Goal: Task Accomplishment & Management: Complete application form

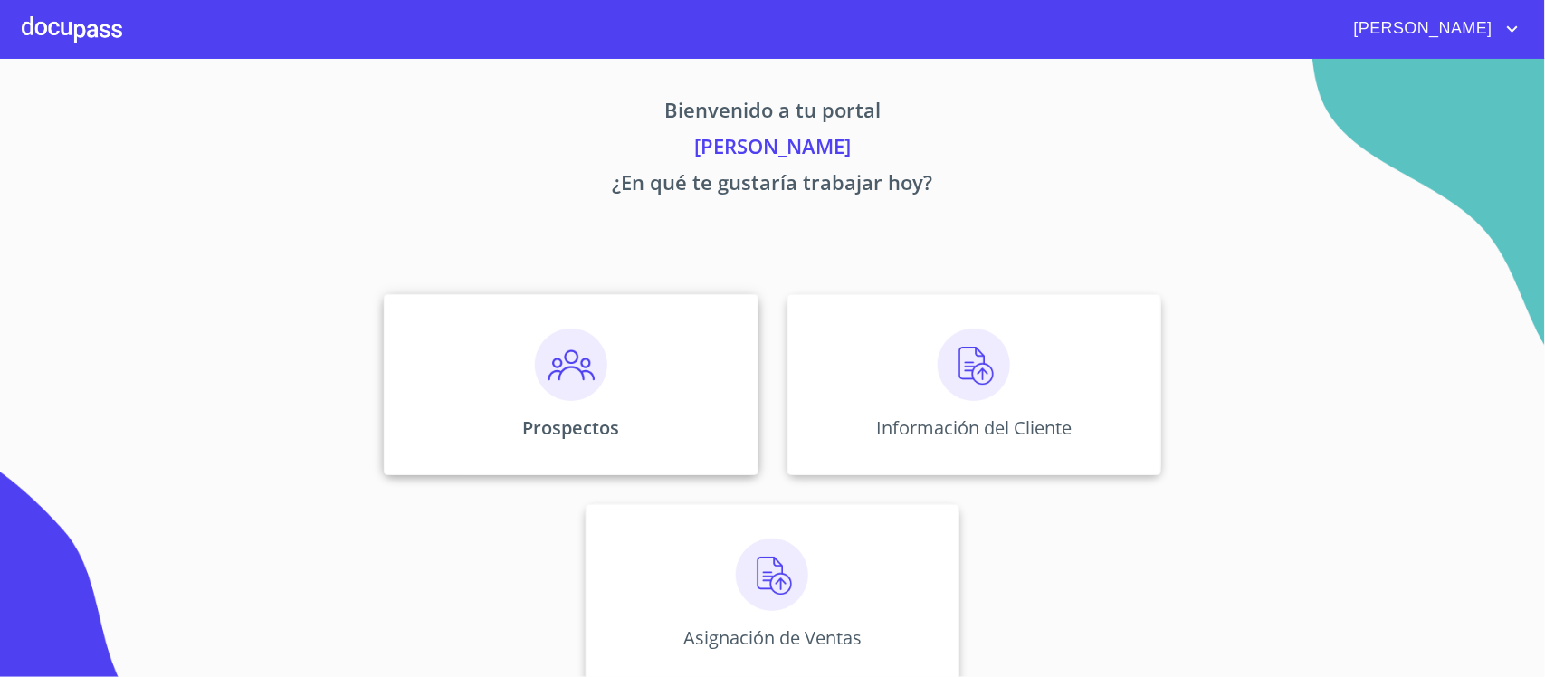
click at [670, 385] on div "Prospectos" at bounding box center [571, 384] width 374 height 181
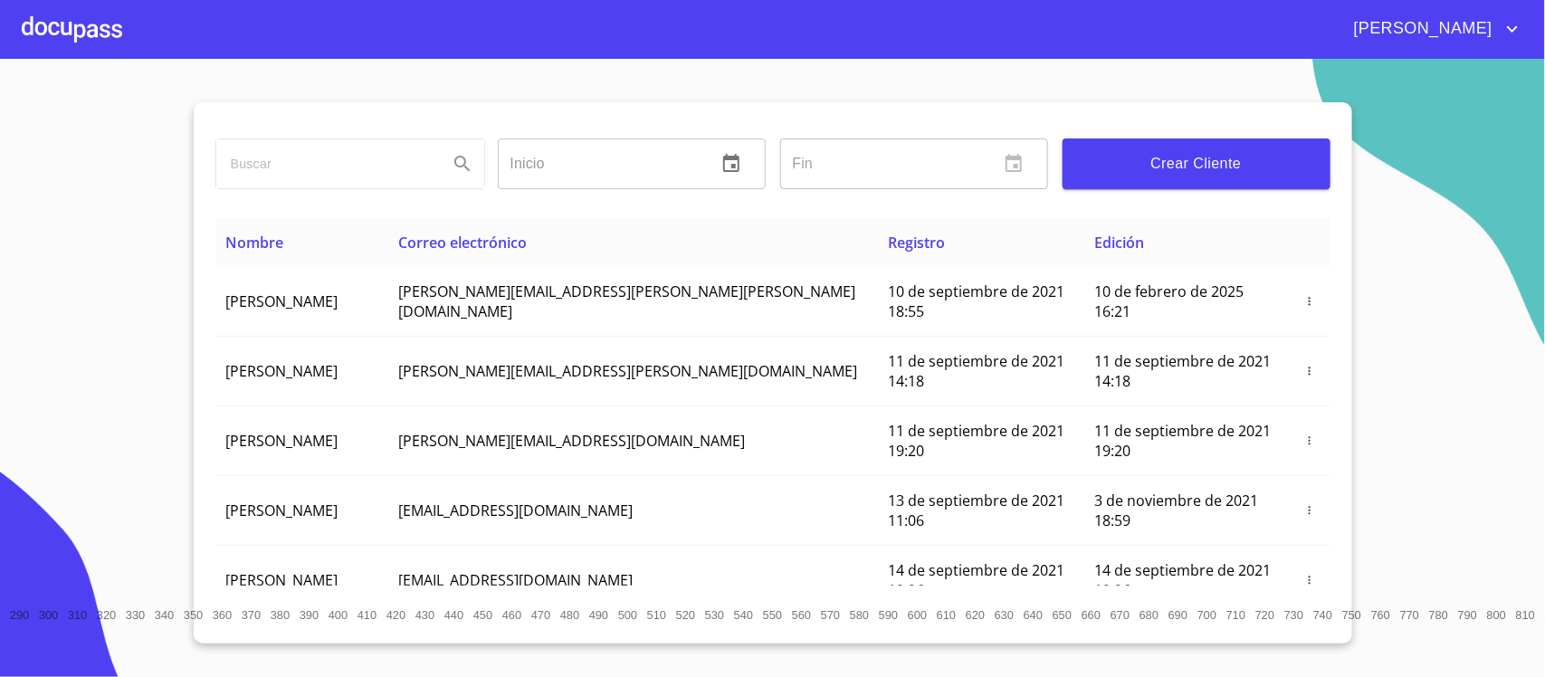
click at [1151, 156] on span "Crear Cliente" at bounding box center [1196, 163] width 239 height 25
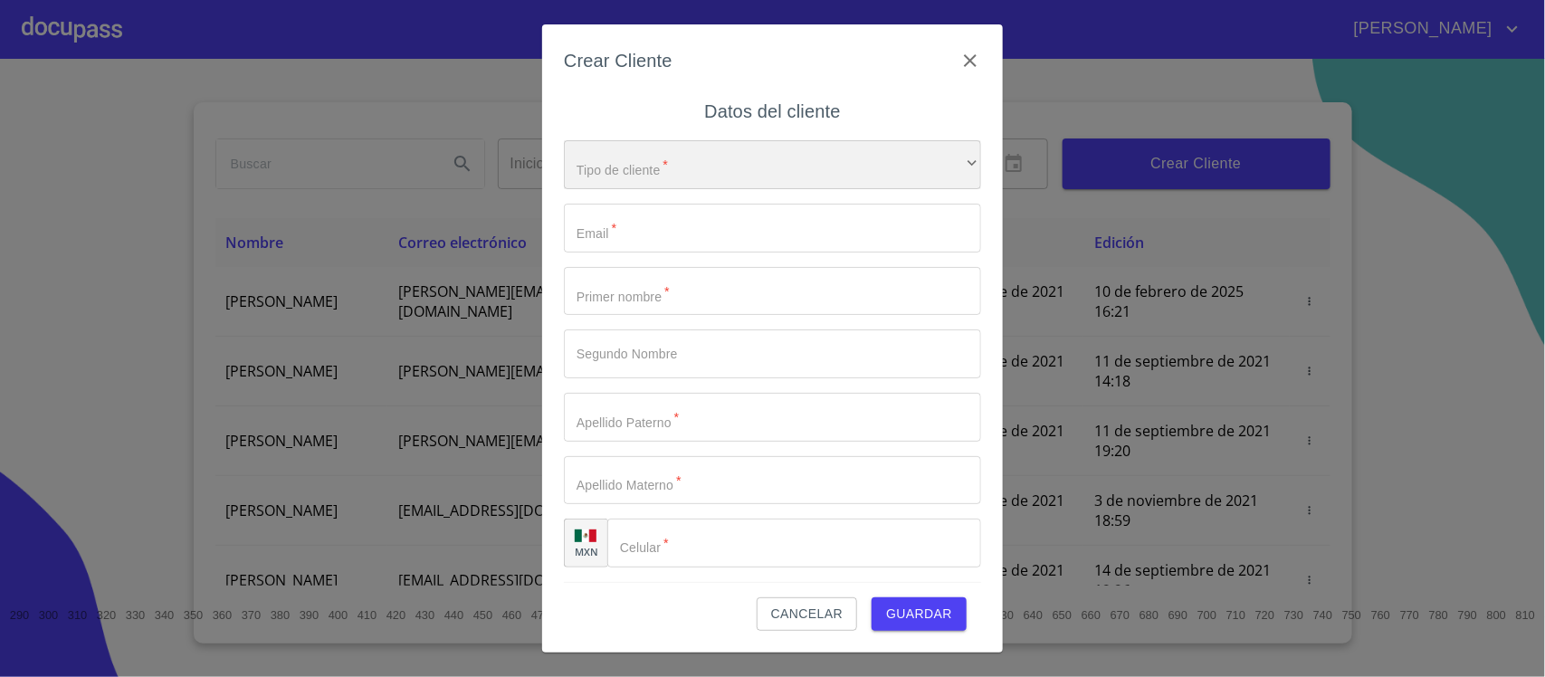
click at [703, 184] on div "​" at bounding box center [772, 164] width 417 height 49
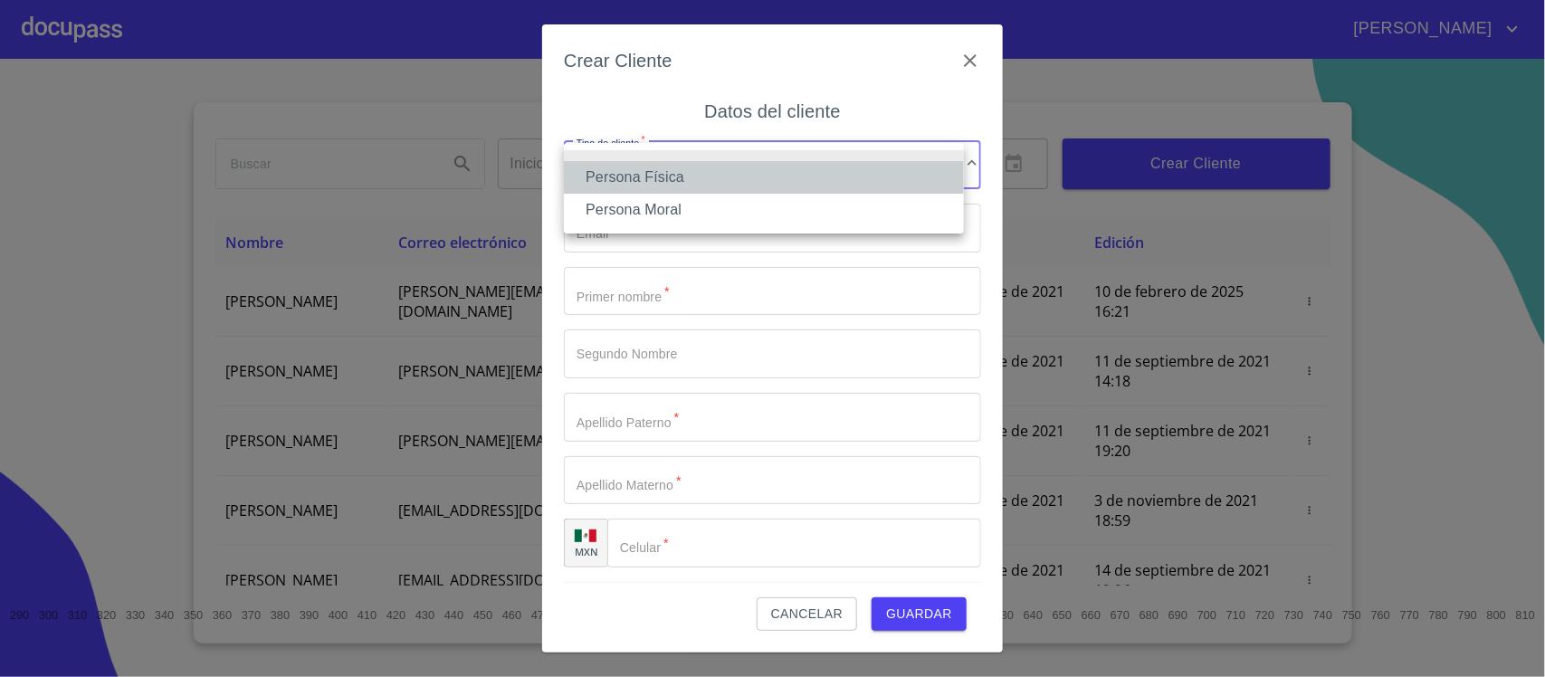
click at [689, 170] on li "Persona Física" at bounding box center [764, 177] width 400 height 33
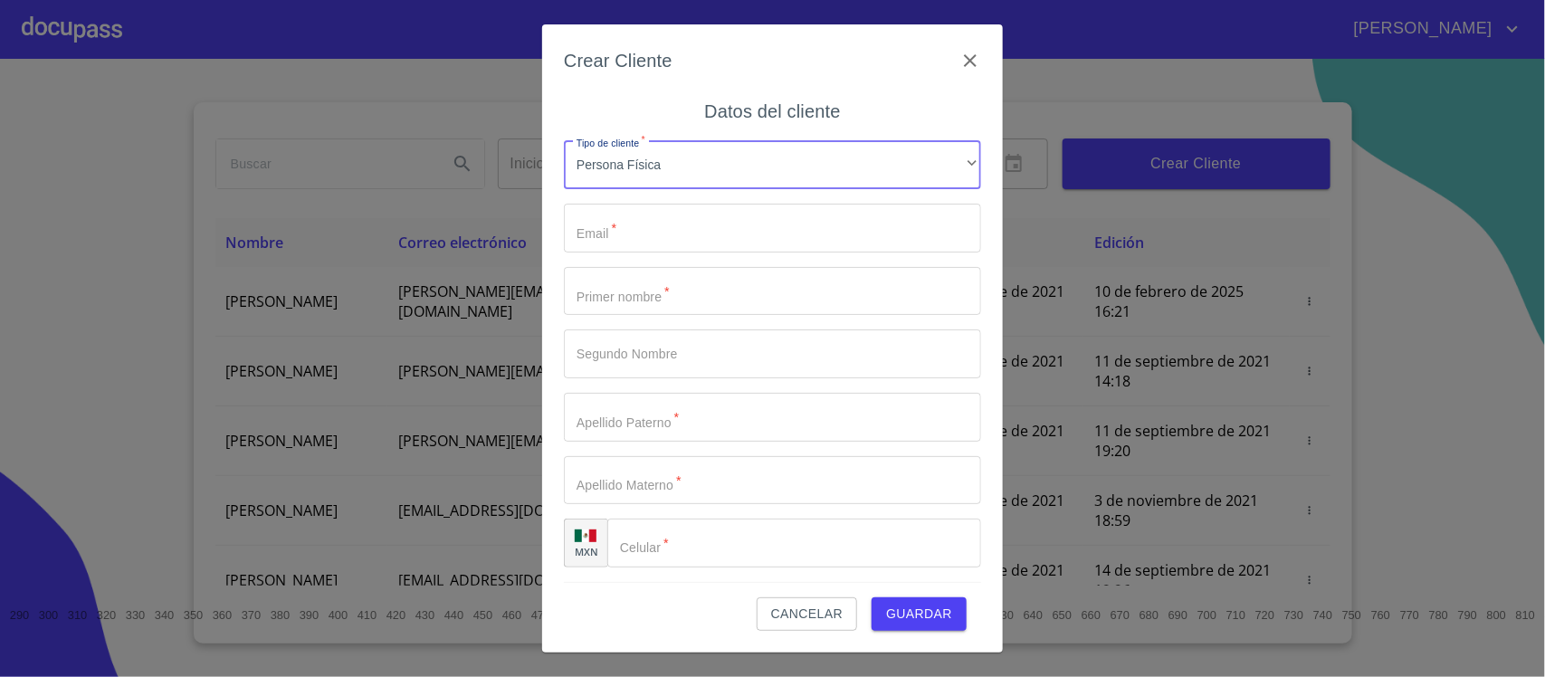
click at [663, 218] on input "Tipo de cliente   *" at bounding box center [772, 228] width 417 height 49
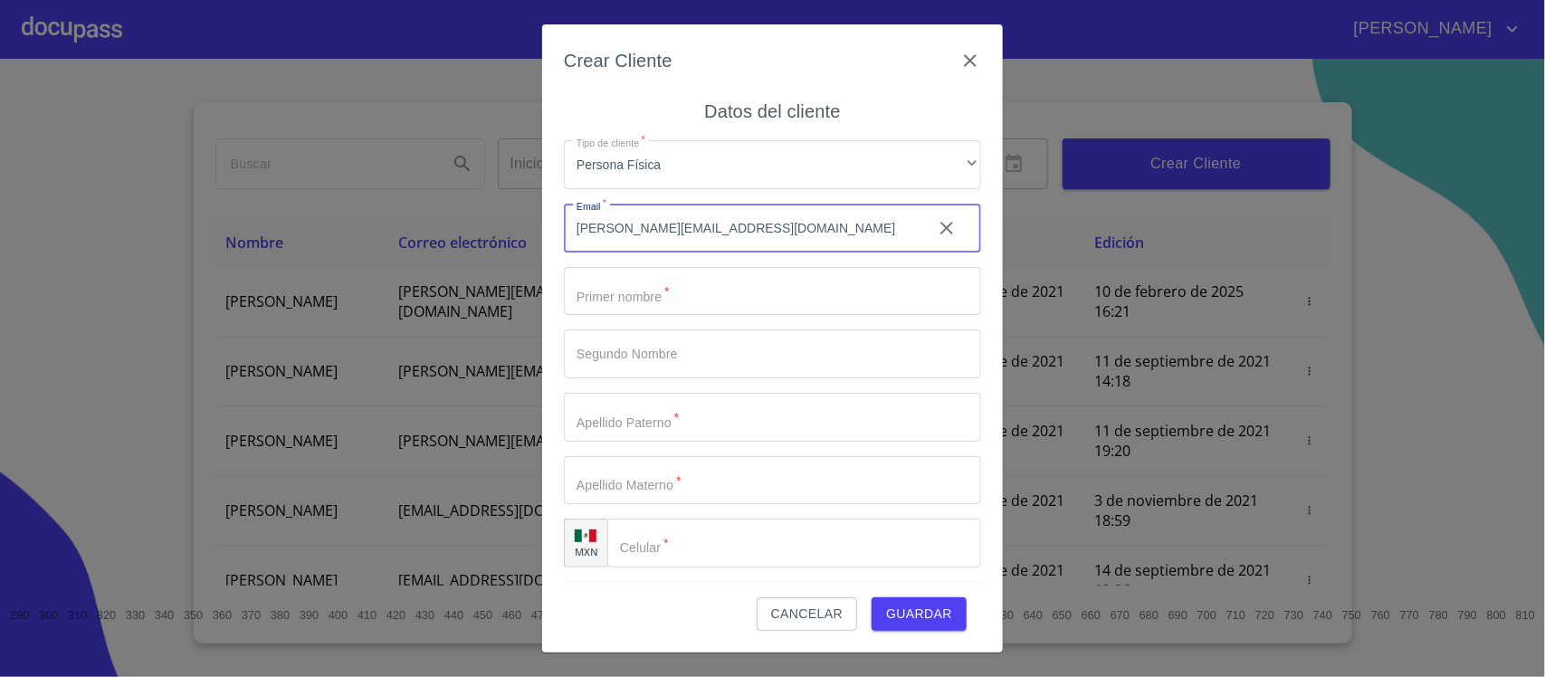
type input "[EMAIL_ADDRESS][DOMAIN_NAME]"
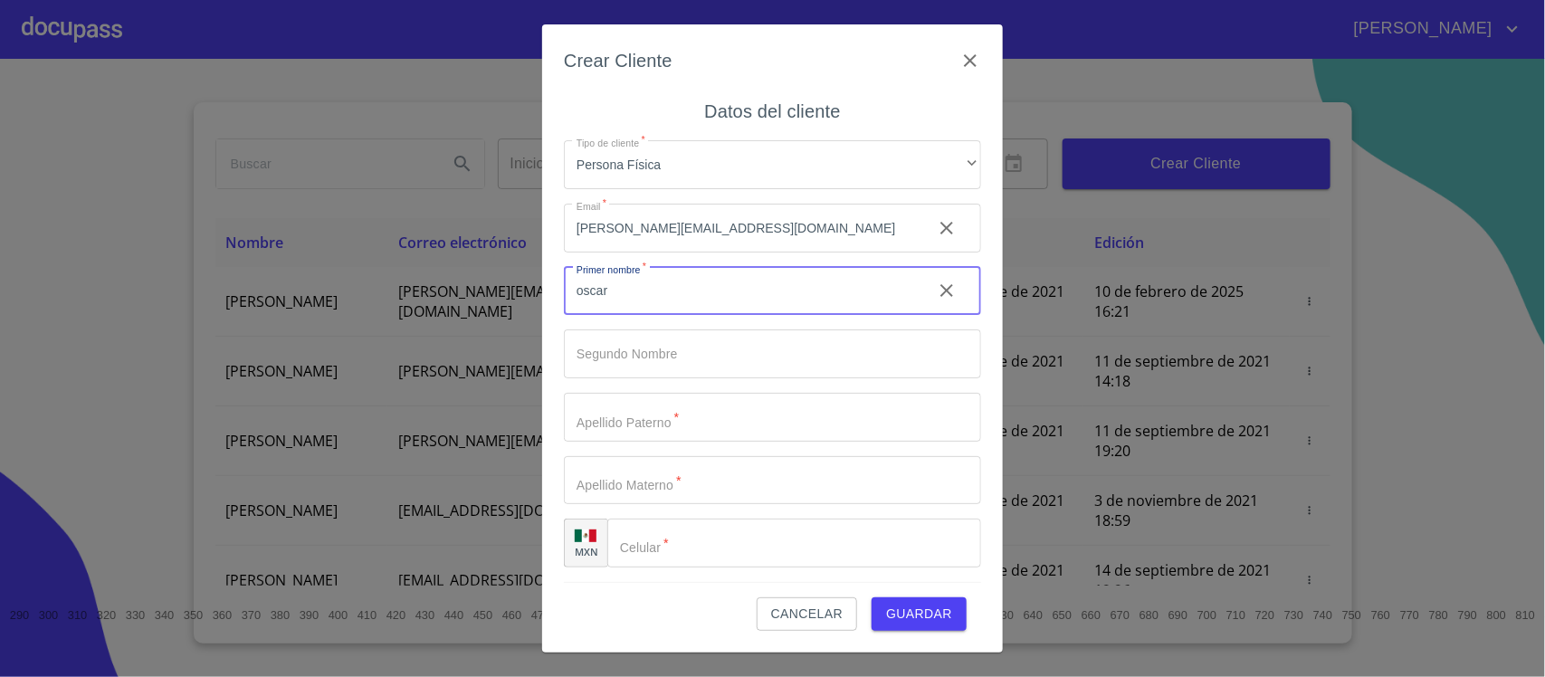
type input "oscar"
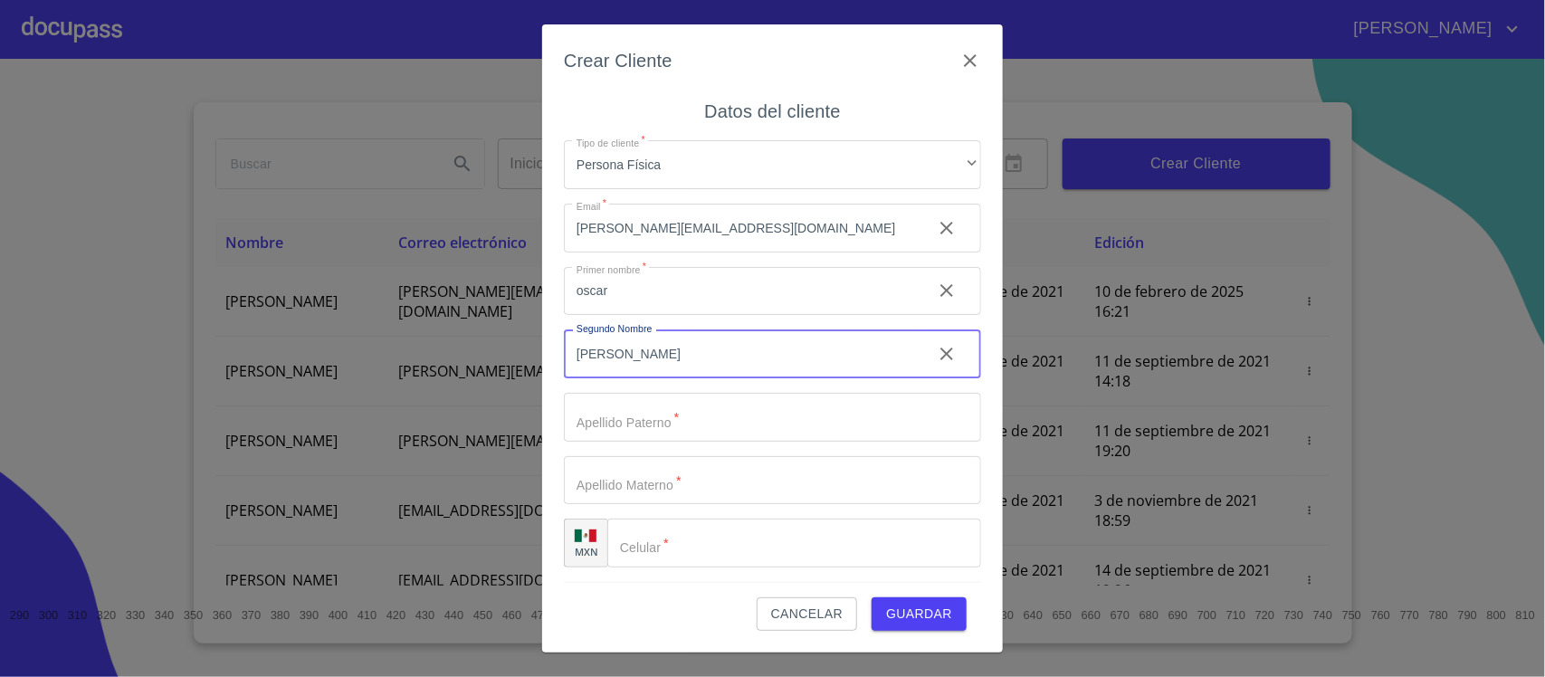
type input "fernando"
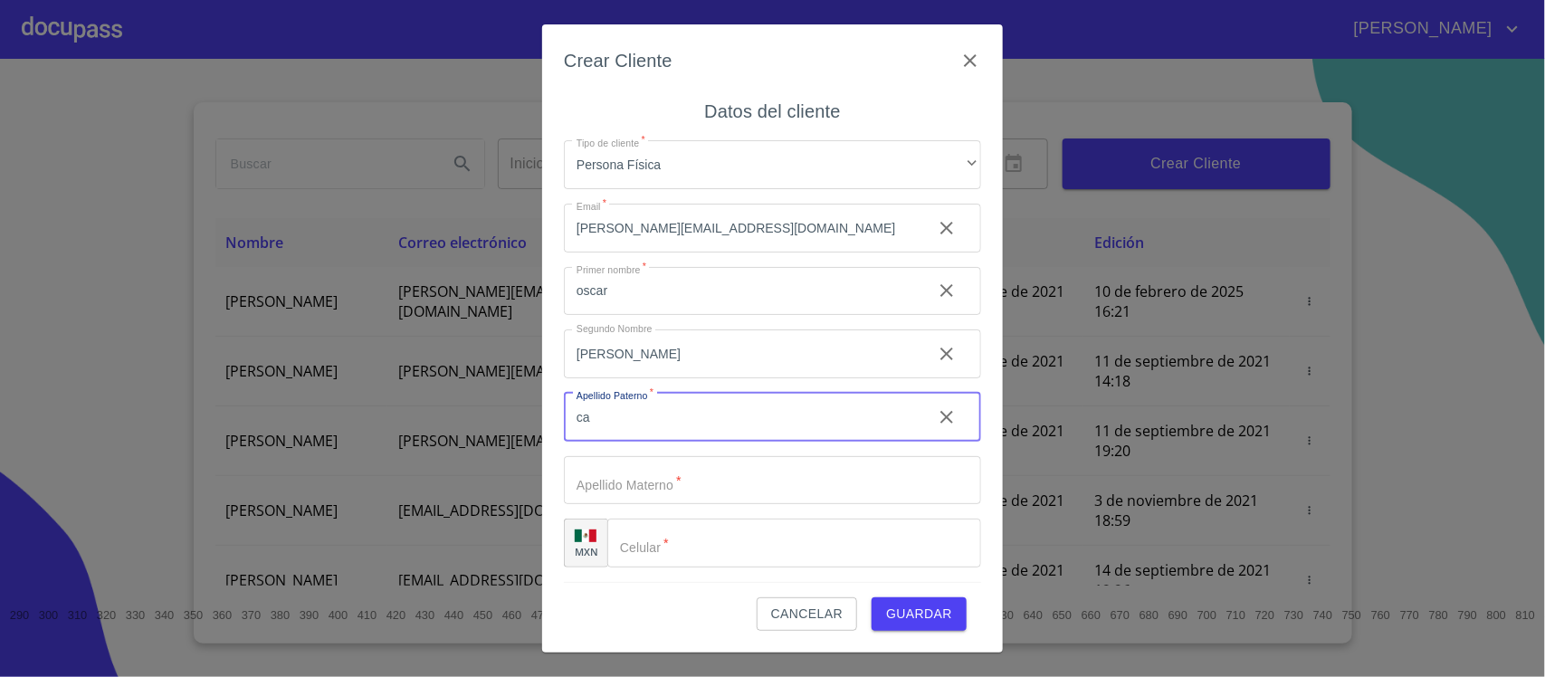
type input "c"
type input "gomez"
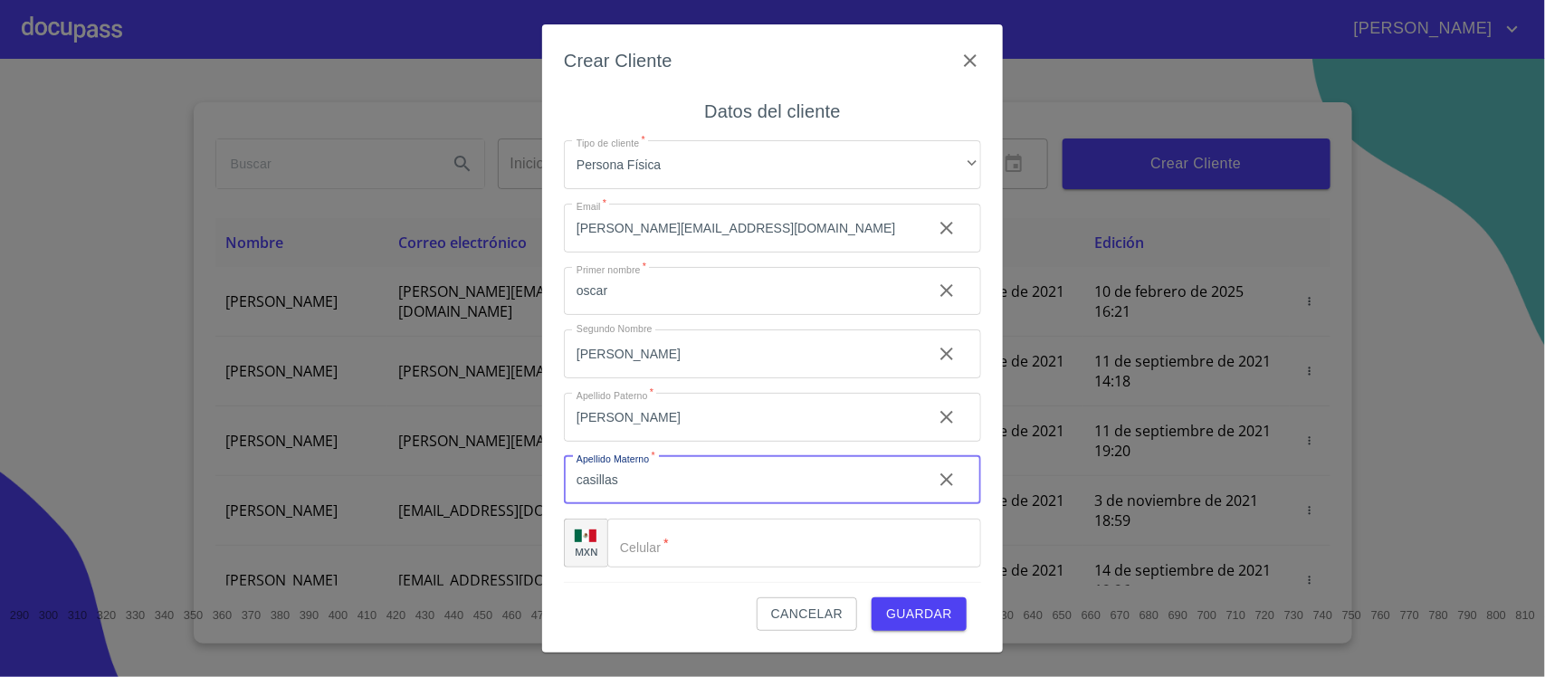
type input "casillas"
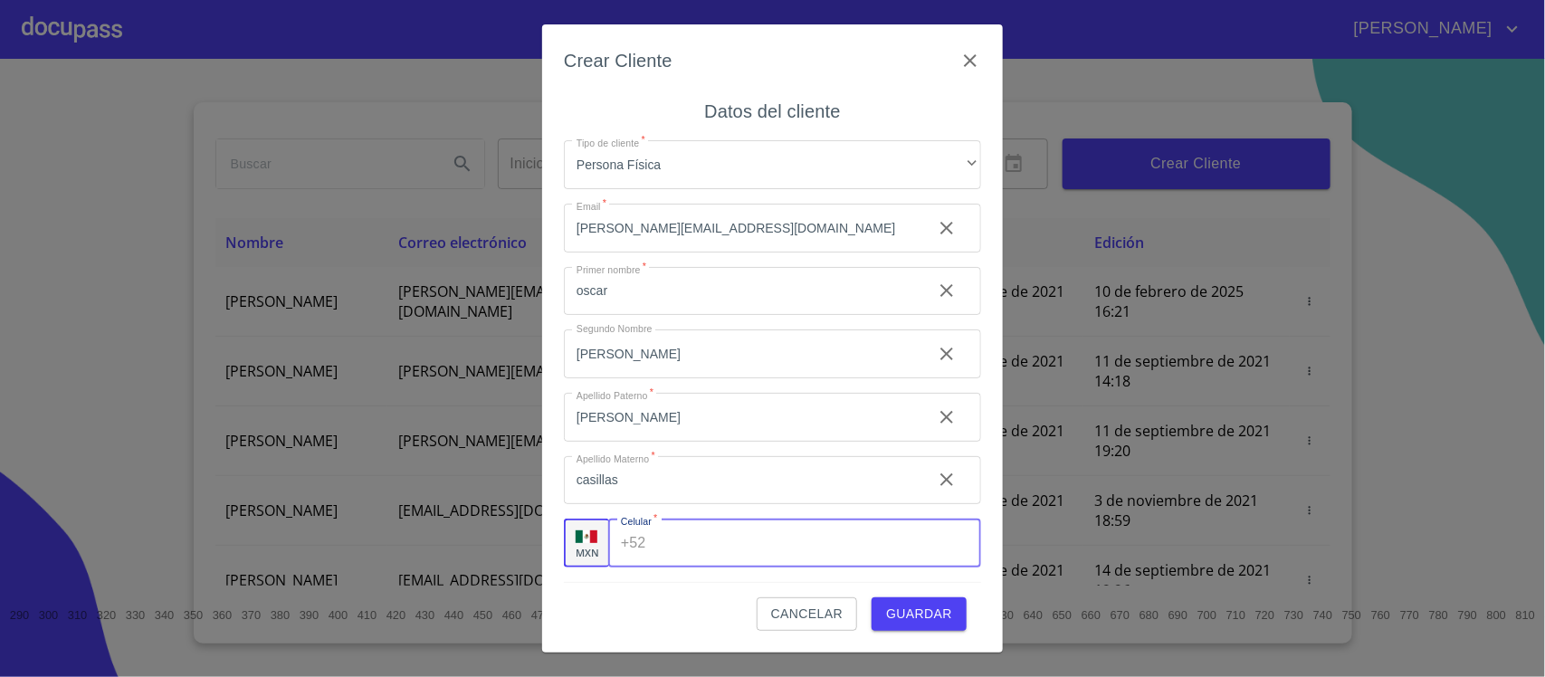
click at [693, 540] on input "Tipo de cliente   *" at bounding box center [818, 543] width 328 height 49
type input "[PHONE_NUMBER]"
click at [925, 608] on span "Guardar" at bounding box center [919, 614] width 66 height 23
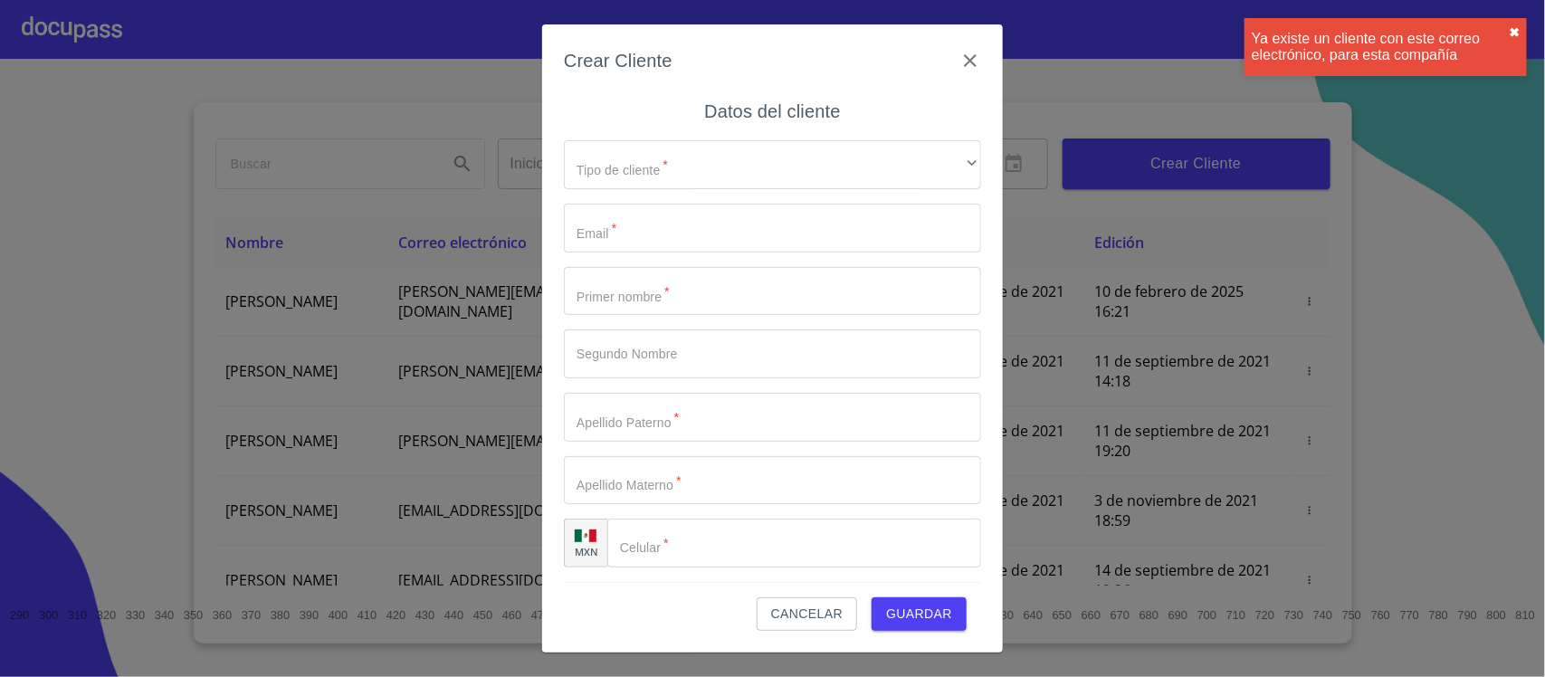
click at [1516, 36] on button "✖︎" at bounding box center [1514, 32] width 11 height 14
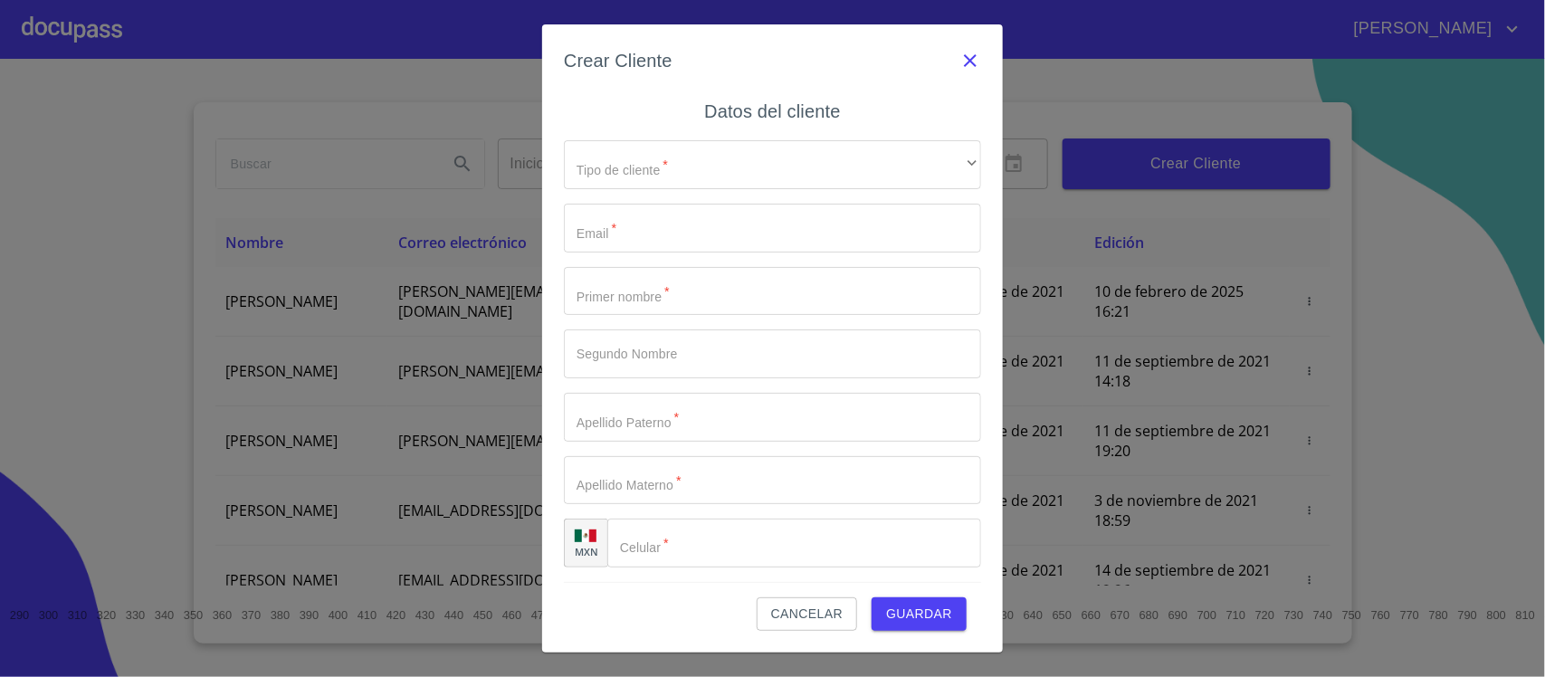
click at [976, 56] on icon "button" at bounding box center [971, 61] width 22 height 22
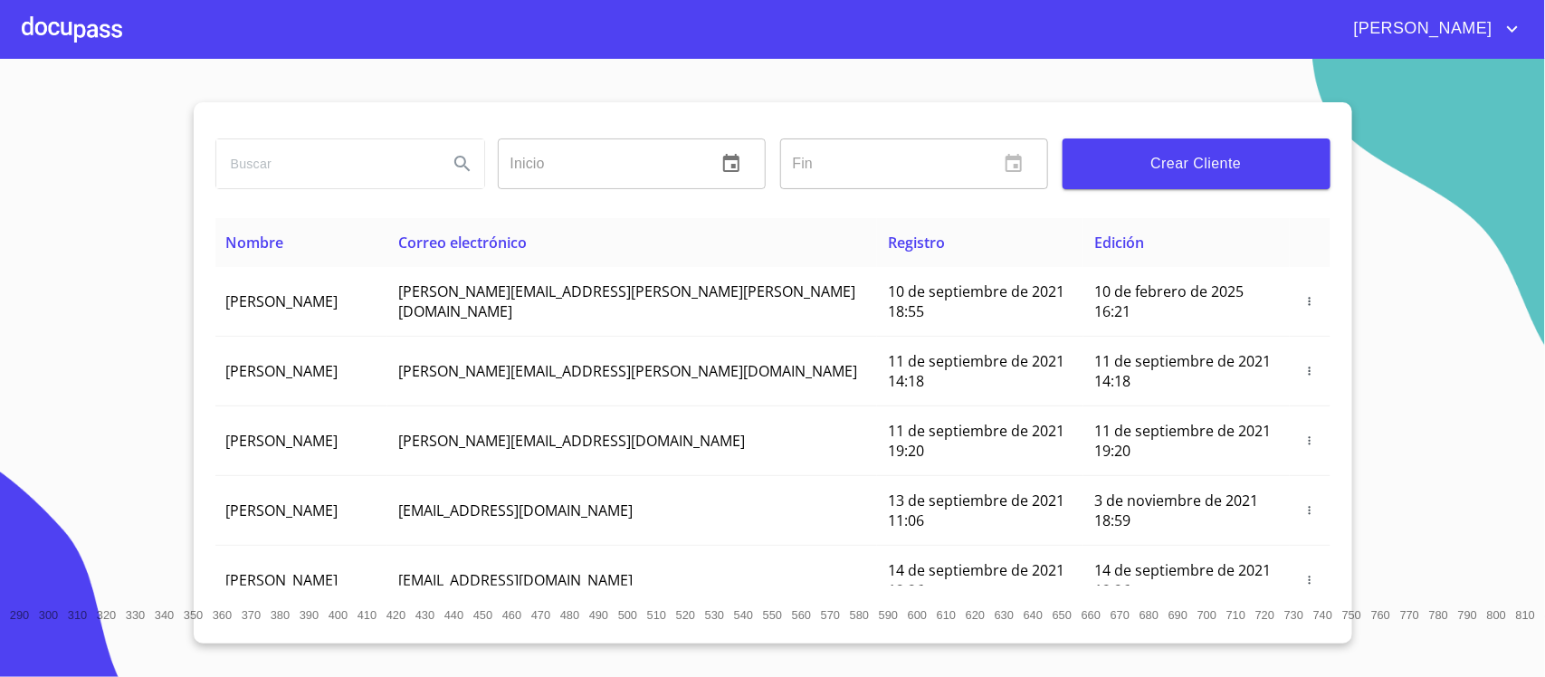
click at [347, 157] on input "search" at bounding box center [324, 163] width 217 height 49
type input "oscar fernando"
click at [337, 177] on input "oscar fernando" at bounding box center [324, 163] width 217 height 49
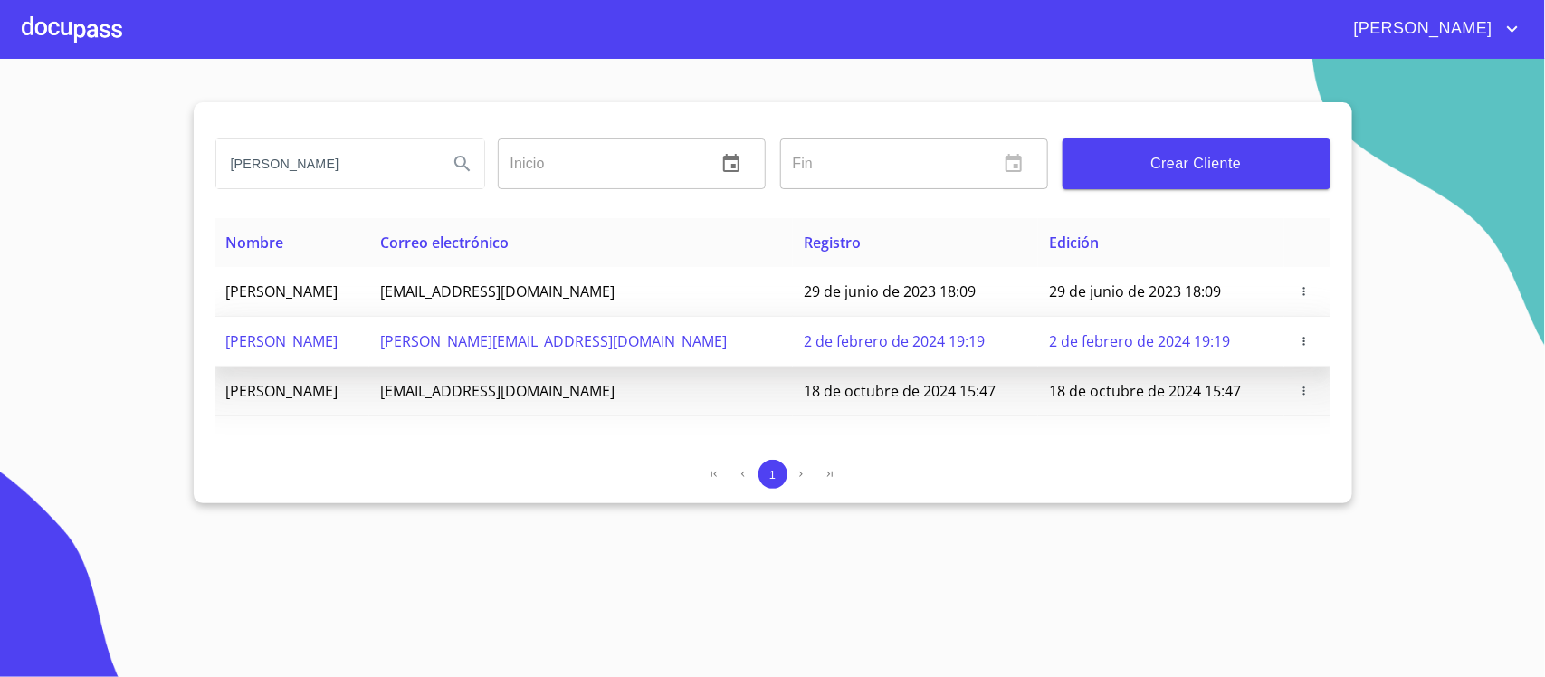
click at [483, 337] on td "[PERSON_NAME] [PERSON_NAME]" at bounding box center [416, 372] width 402 height 70
click at [426, 361] on span "[PERSON_NAME] [PERSON_NAME]" at bounding box center [340, 371] width 228 height 20
click at [905, 361] on span "2 de febrero de 2024 19:19" at bounding box center [971, 371] width 181 height 20
click at [907, 361] on span "2 de febrero de 2024 19:19" at bounding box center [971, 371] width 181 height 20
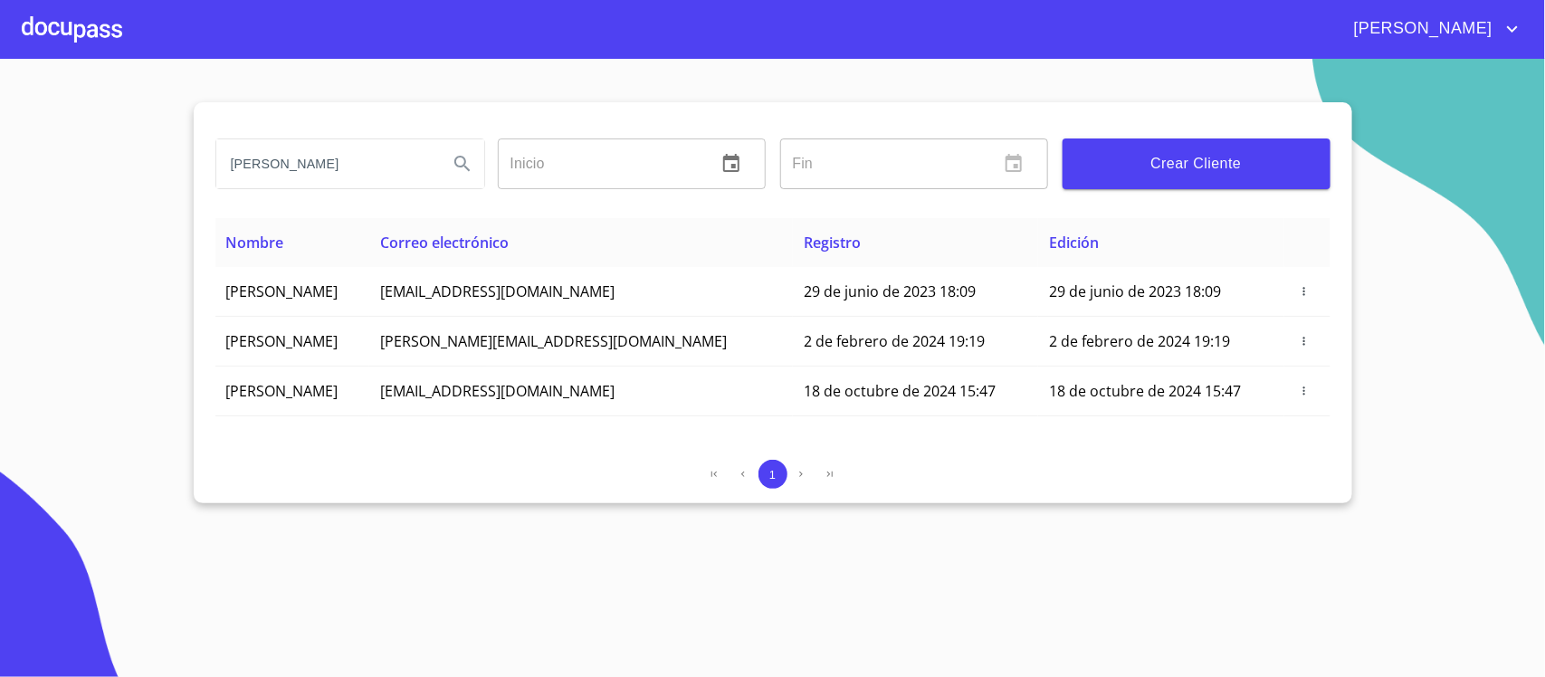
click at [1519, 373] on section "oscar fernando Inicio ​ Fin ​ Crear Cliente Nombre Correo electrónico Registro …" at bounding box center [772, 368] width 1545 height 618
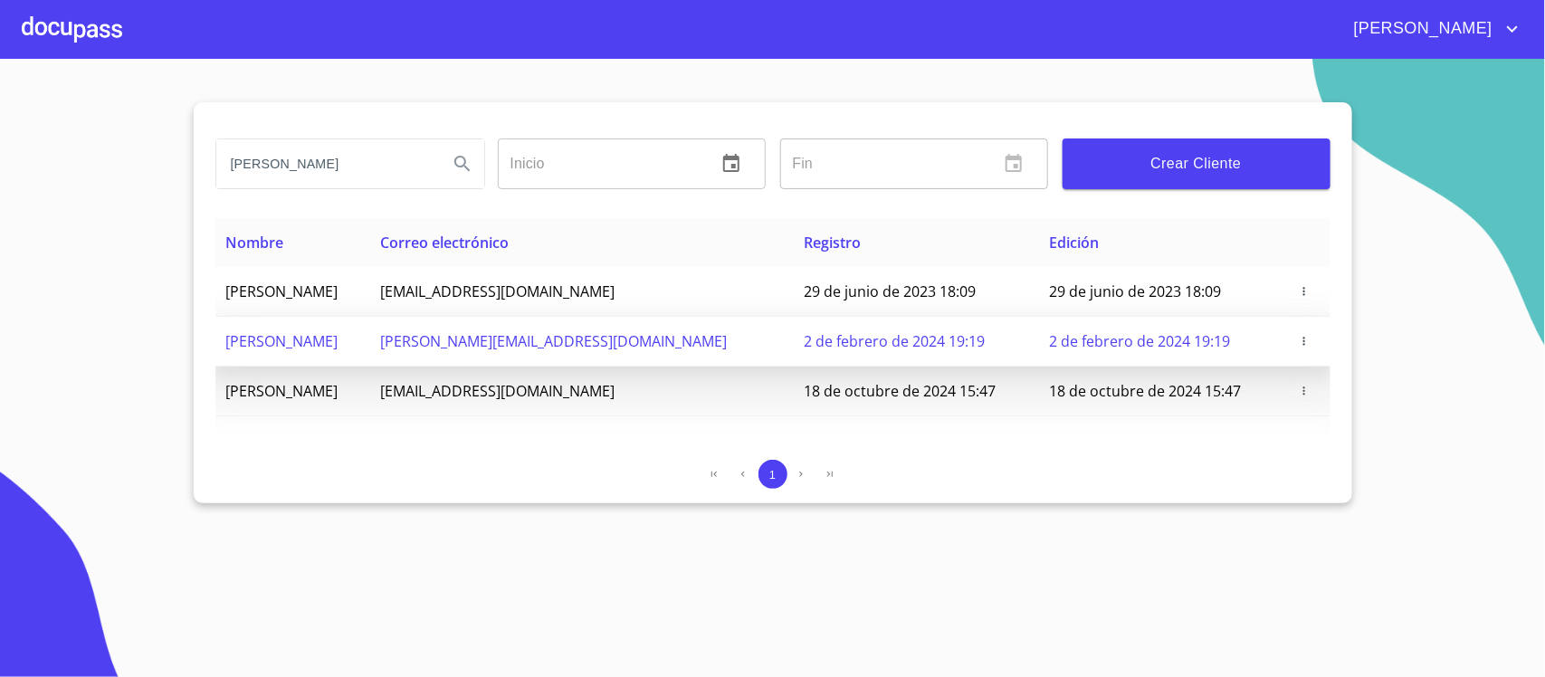
click at [1304, 365] on icon "button" at bounding box center [1310, 371] width 13 height 13
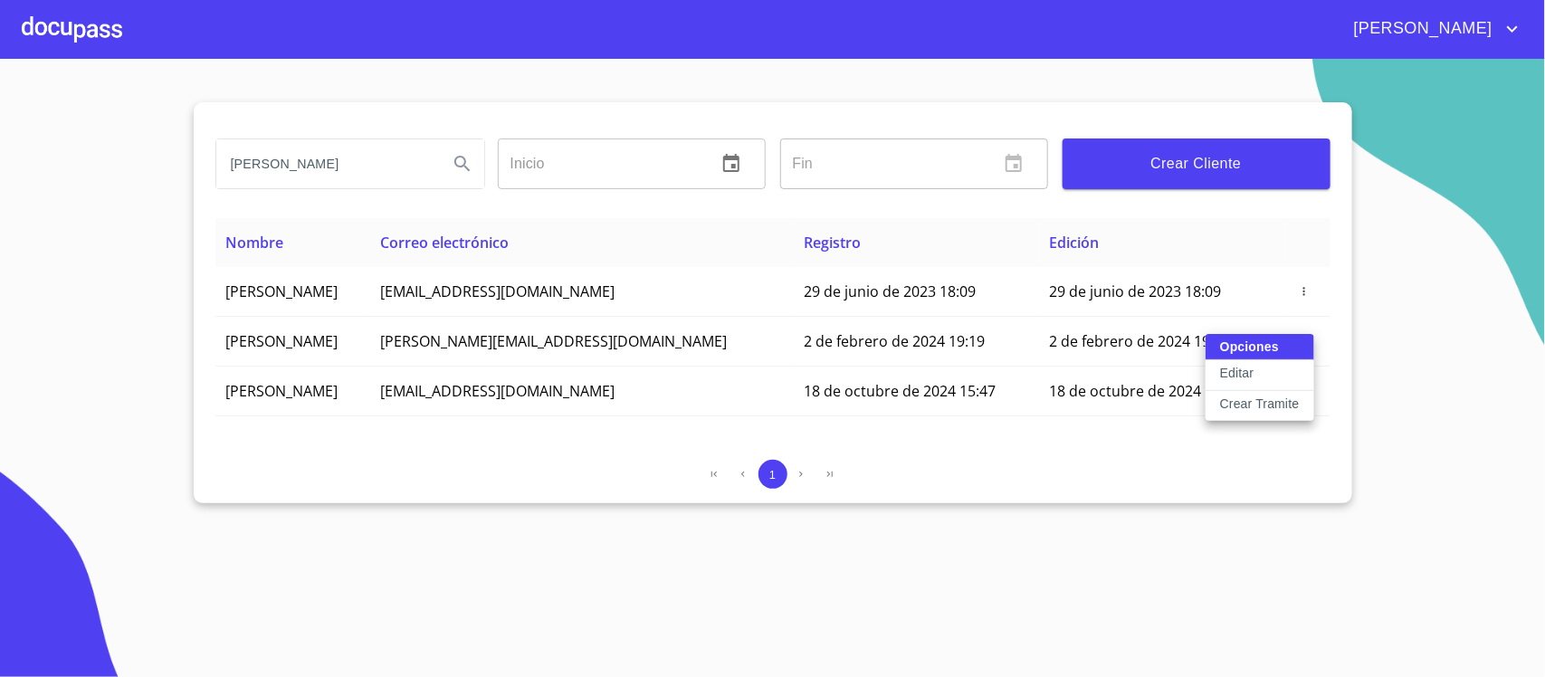
click at [1279, 517] on div at bounding box center [772, 338] width 1545 height 677
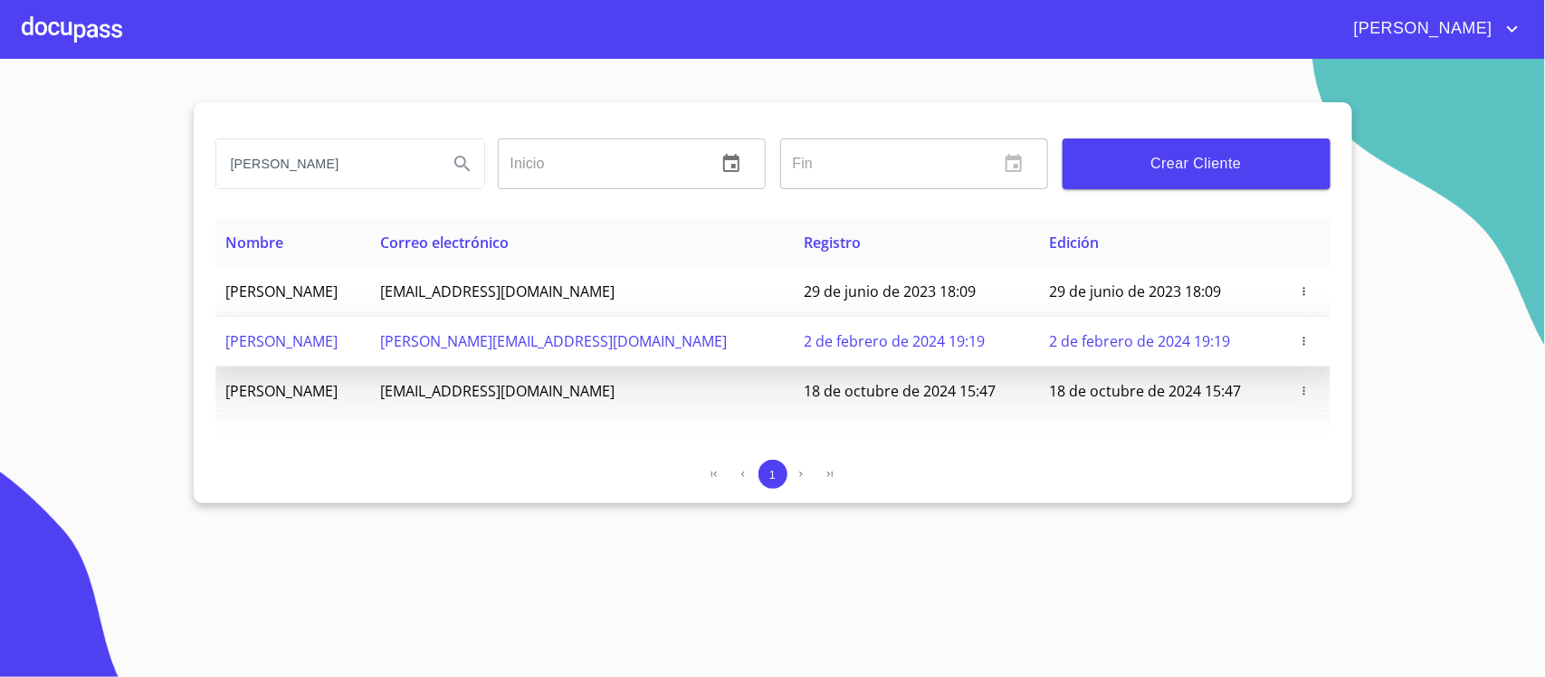
click at [1308, 365] on icon "button" at bounding box center [1310, 371] width 13 height 13
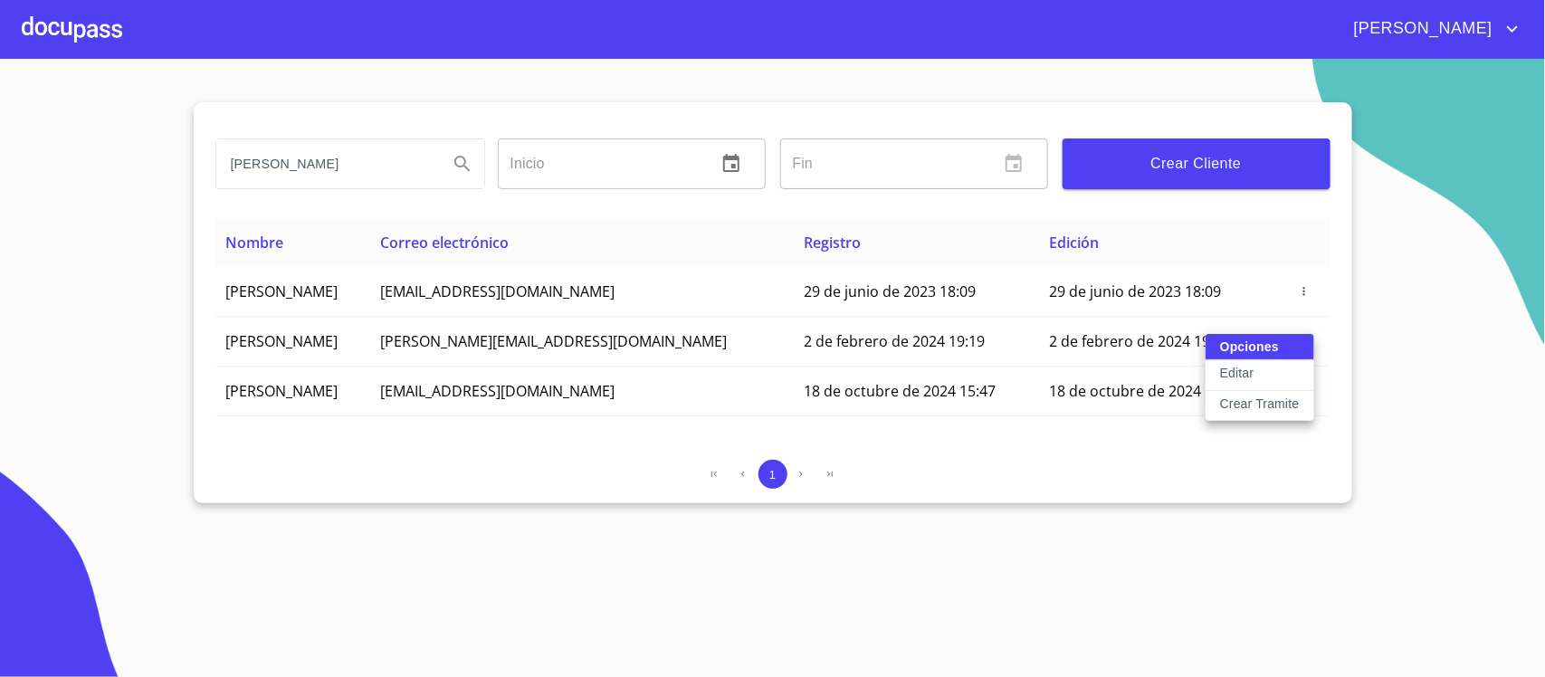
click at [1450, 391] on div at bounding box center [772, 338] width 1545 height 677
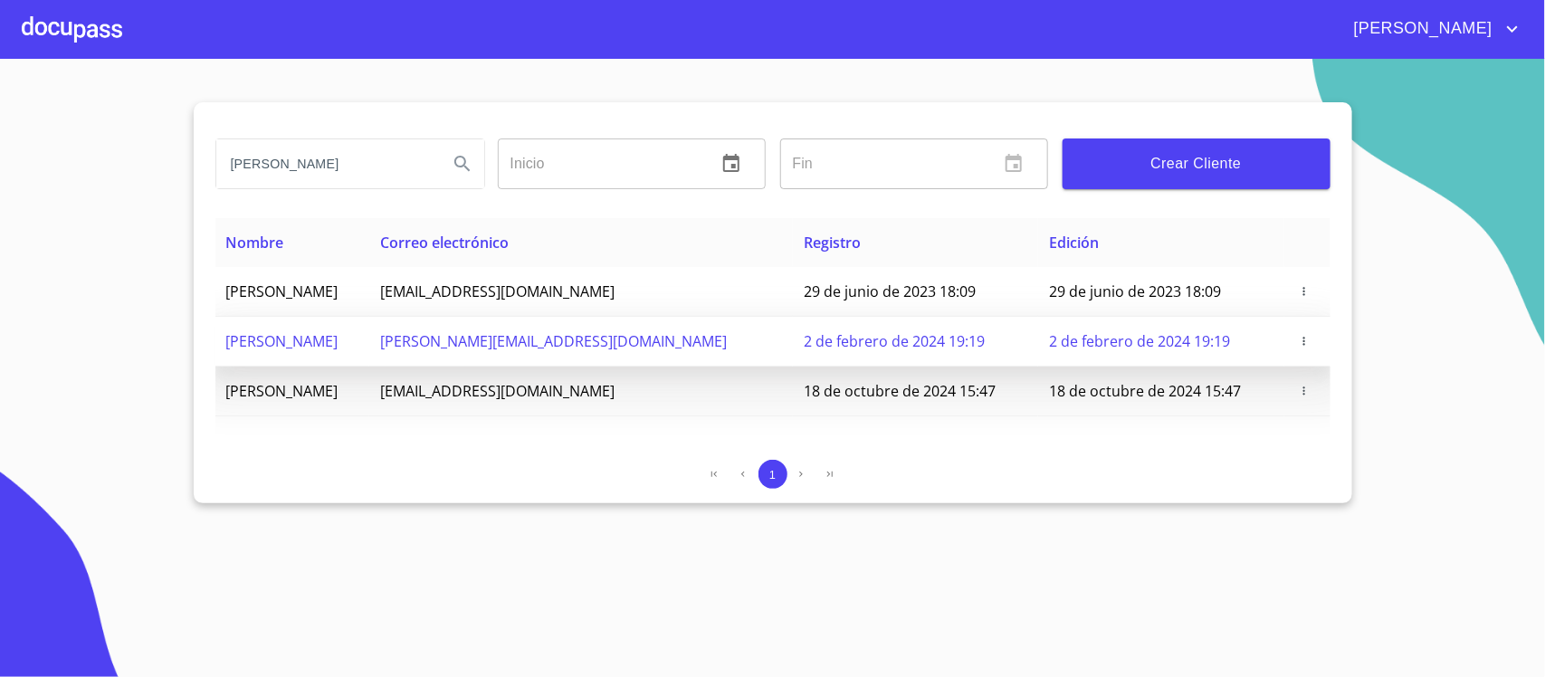
click at [931, 361] on span "2 de febrero de 2024 19:19" at bounding box center [971, 371] width 181 height 20
click at [1309, 367] on icon "button" at bounding box center [1310, 371] width 2 height 8
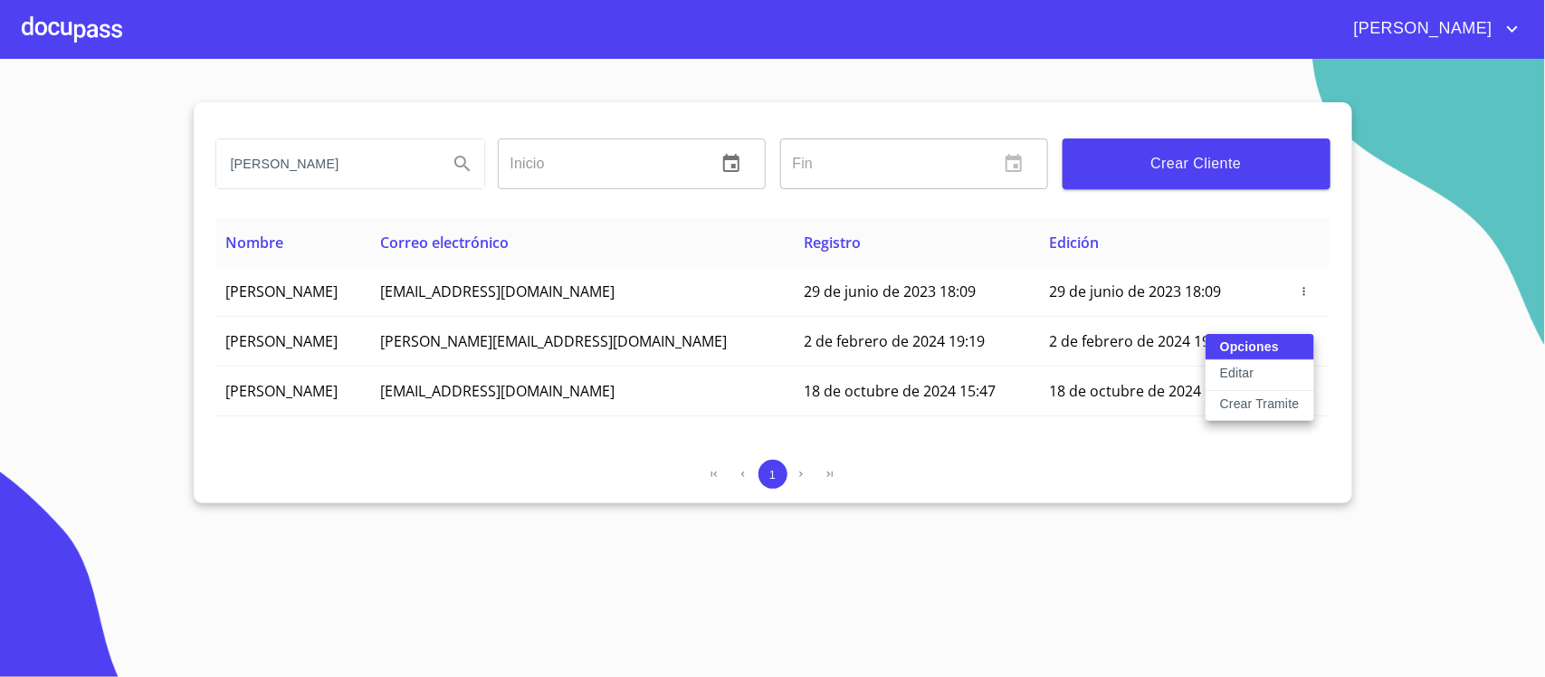
click at [1544, 407] on div at bounding box center [772, 338] width 1545 height 677
click at [72, 30] on div at bounding box center [72, 29] width 100 height 58
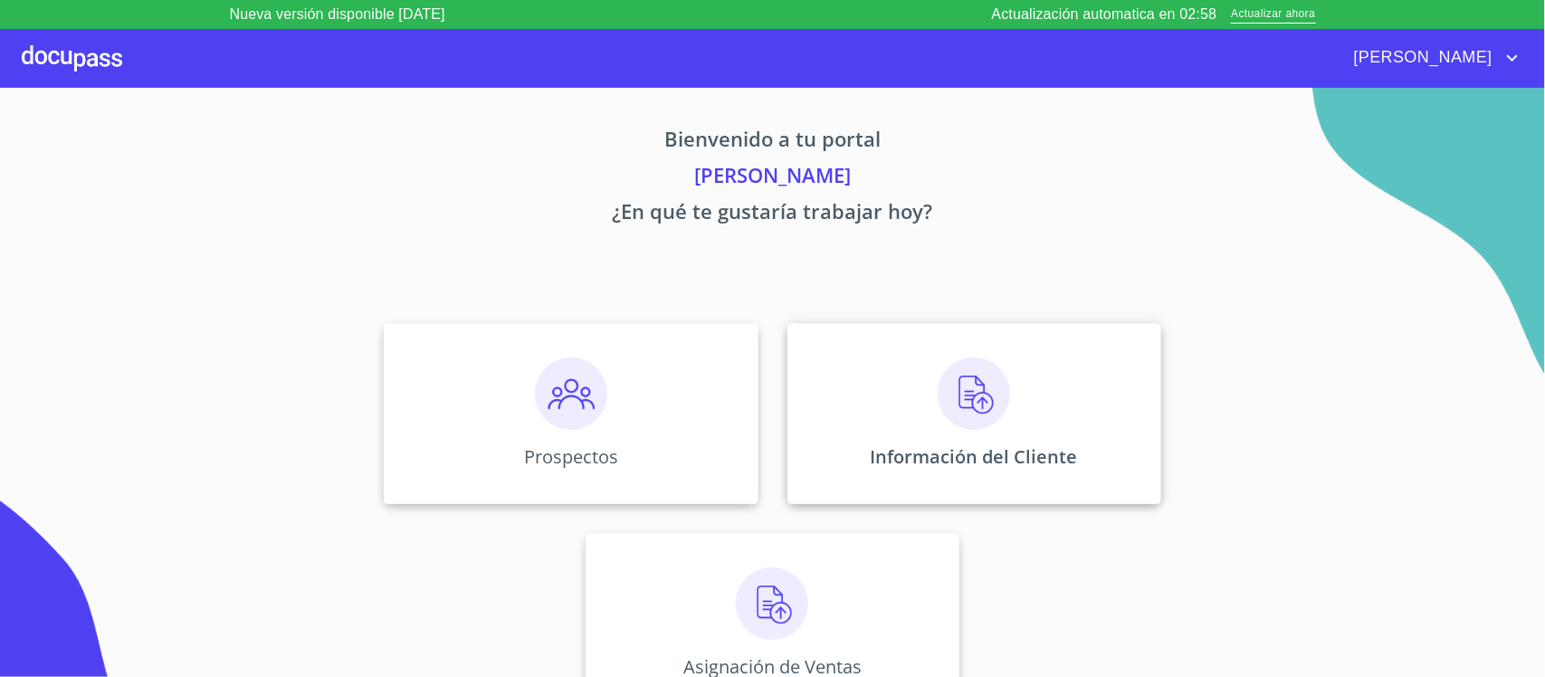
click at [884, 391] on div "Información del Cliente" at bounding box center [975, 413] width 374 height 181
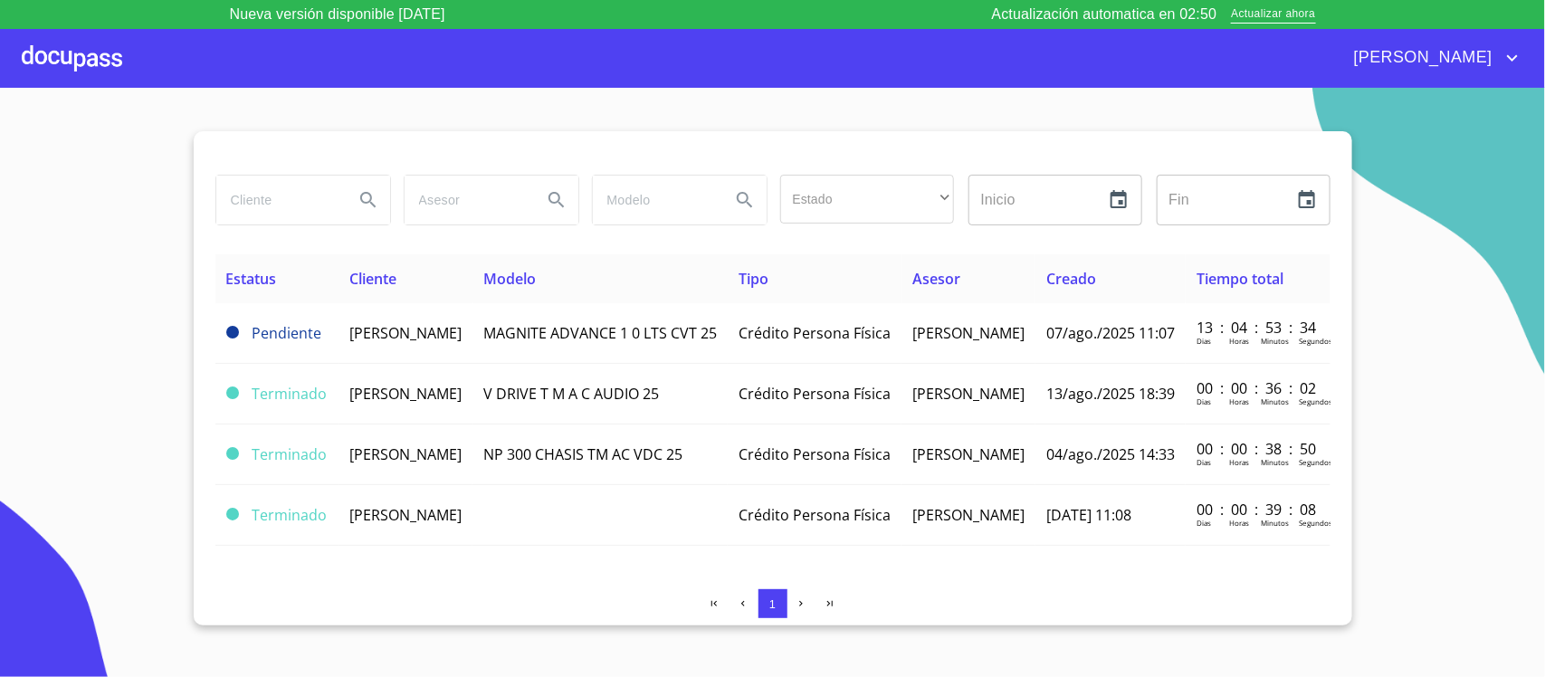
click at [278, 188] on input "search" at bounding box center [277, 200] width 123 height 49
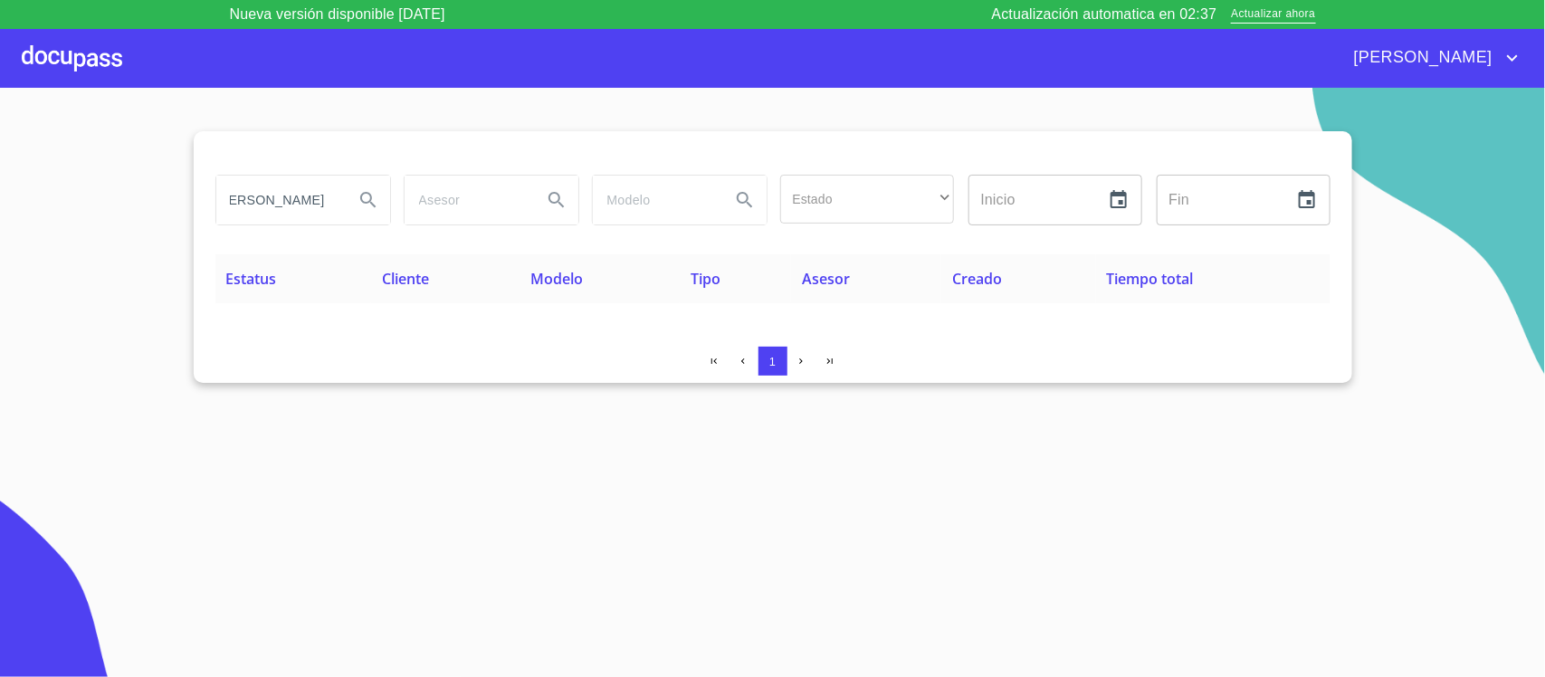
click at [322, 190] on input "oscar fernando casillas" at bounding box center [277, 200] width 123 height 49
click at [741, 365] on icon "button" at bounding box center [744, 362] width 12 height 12
click at [777, 358] on span "1" at bounding box center [773, 361] width 14 height 14
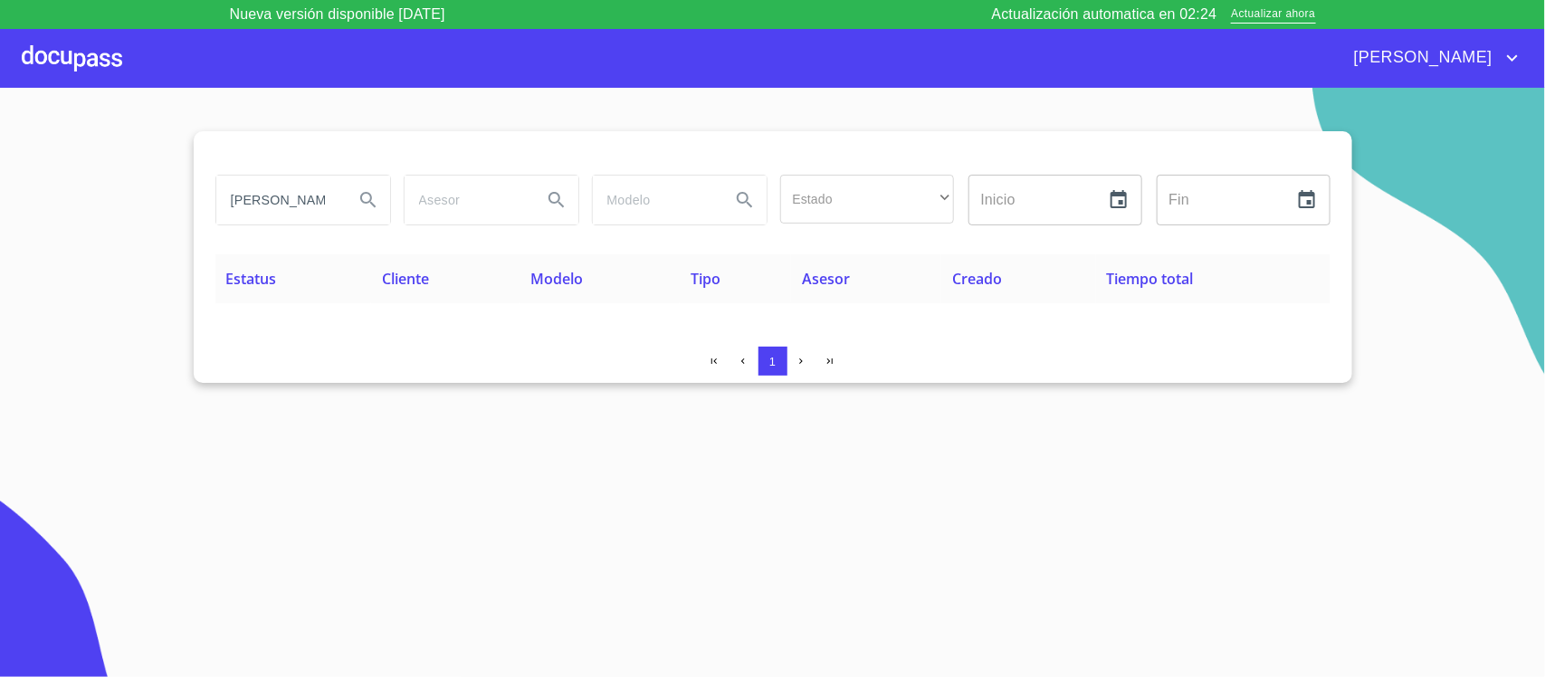
click at [339, 201] on input "oscar fernando" at bounding box center [277, 200] width 123 height 49
click at [319, 201] on input "oscar fernando" at bounding box center [277, 200] width 123 height 49
type input "o"
type input "OSCAR FERNANDO"
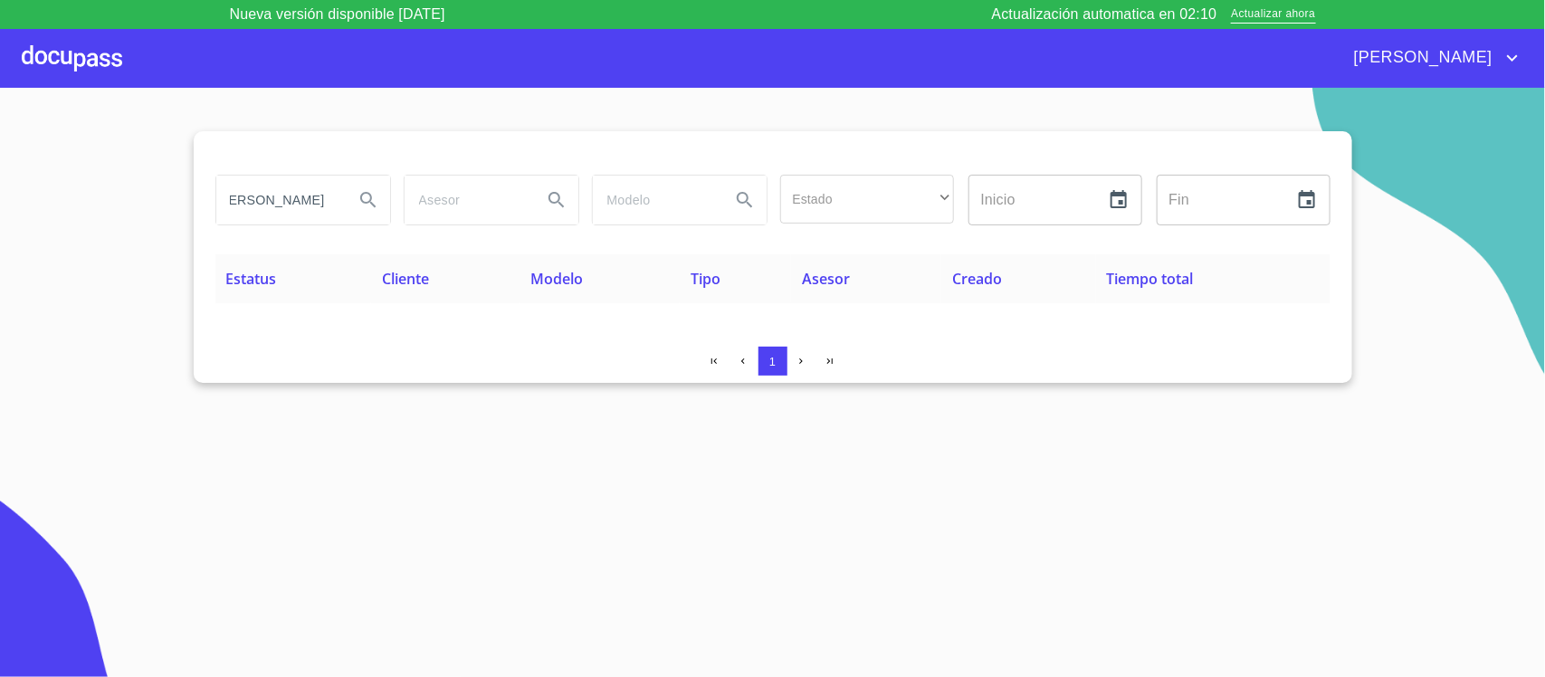
scroll to position [0, 0]
drag, startPoint x: 333, startPoint y: 195, endPoint x: 106, endPoint y: 249, distance: 233.6
click at [106, 249] on section "OSCAR FERNANDO Estado ​ ​ Inicio ​ Fin ​ Estatus Cliente Modelo Tipo Asesor Cre…" at bounding box center [772, 397] width 1545 height 618
click at [72, 59] on div at bounding box center [72, 58] width 100 height 58
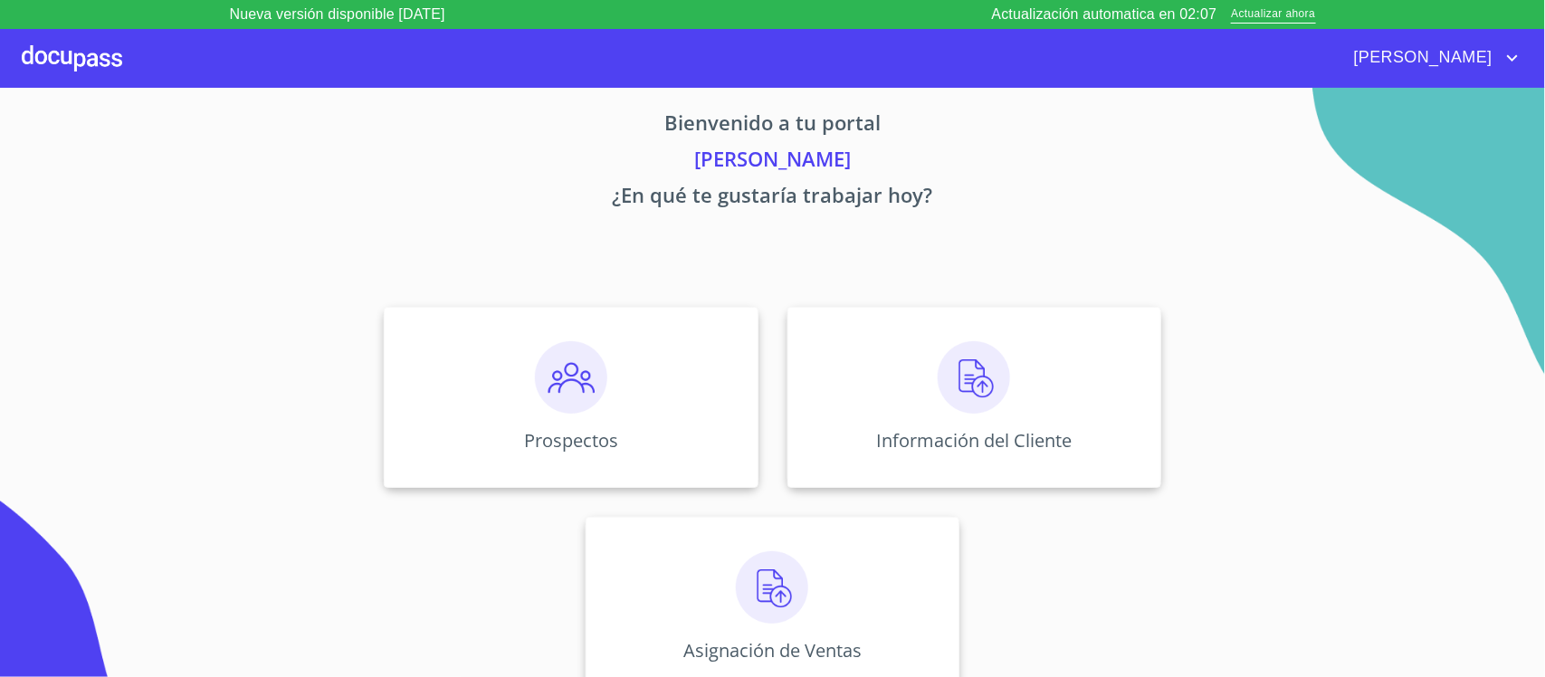
scroll to position [23, 0]
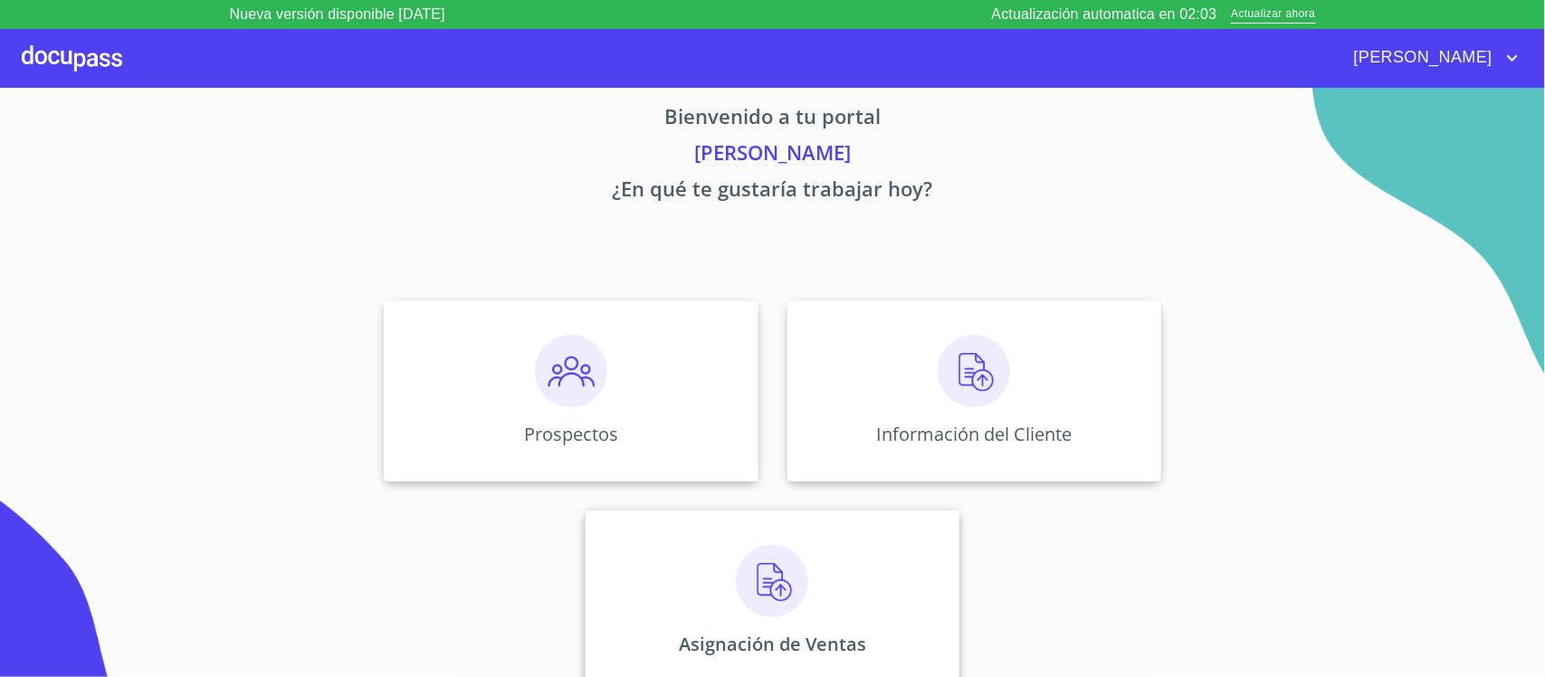
click at [807, 607] on div "Asignación de Ventas" at bounding box center [773, 601] width 374 height 181
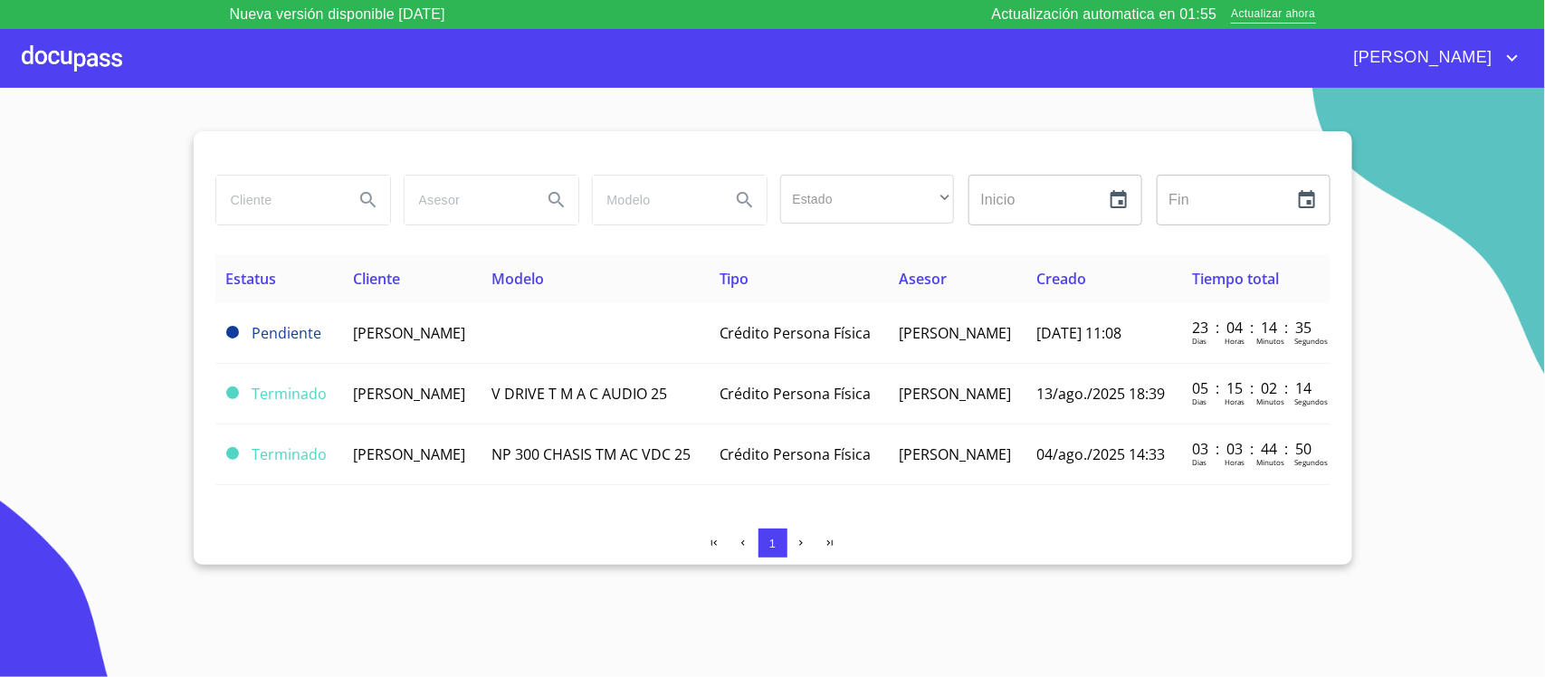
click at [312, 200] on input "search" at bounding box center [277, 200] width 123 height 49
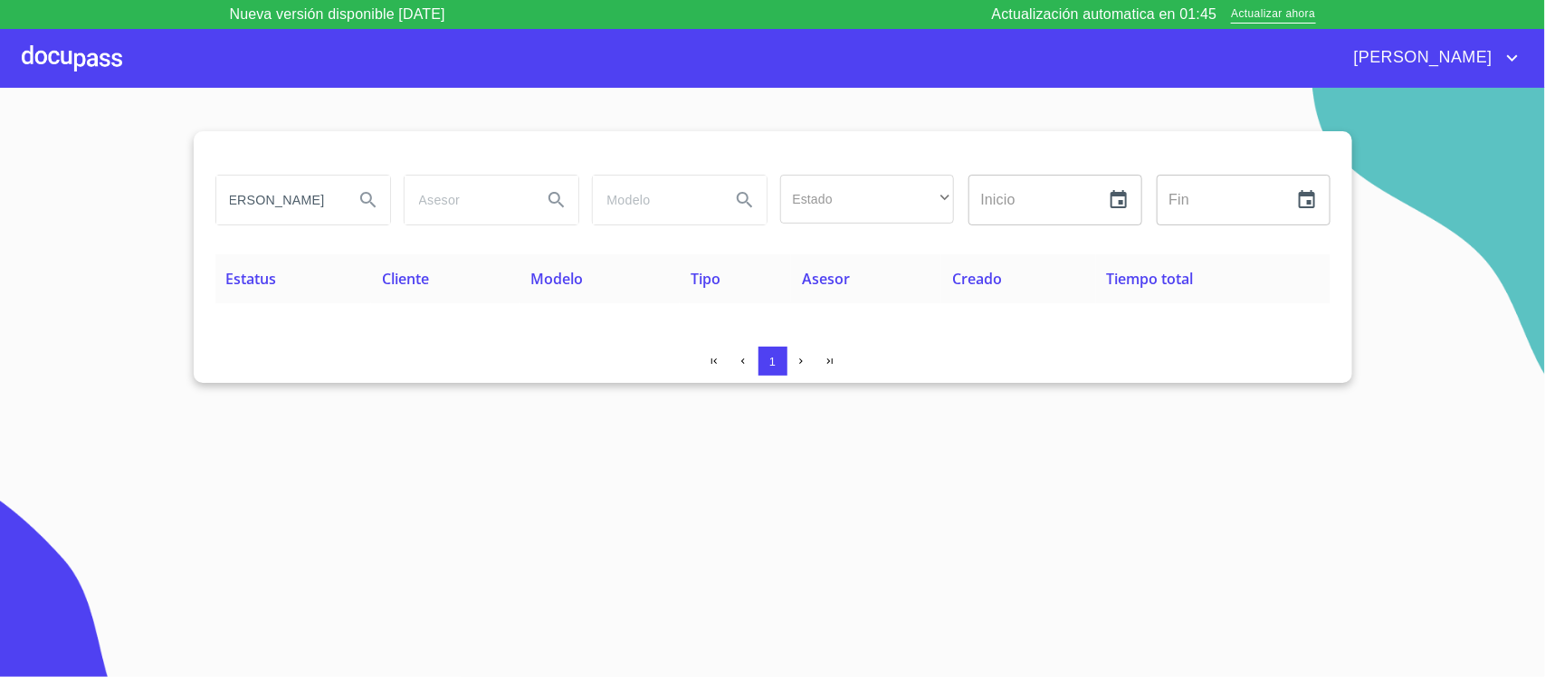
click at [320, 200] on input "OSCAR FERNANDO" at bounding box center [277, 200] width 123 height 49
type input "OSCAR FERNAND"
click at [37, 33] on div at bounding box center [72, 58] width 100 height 58
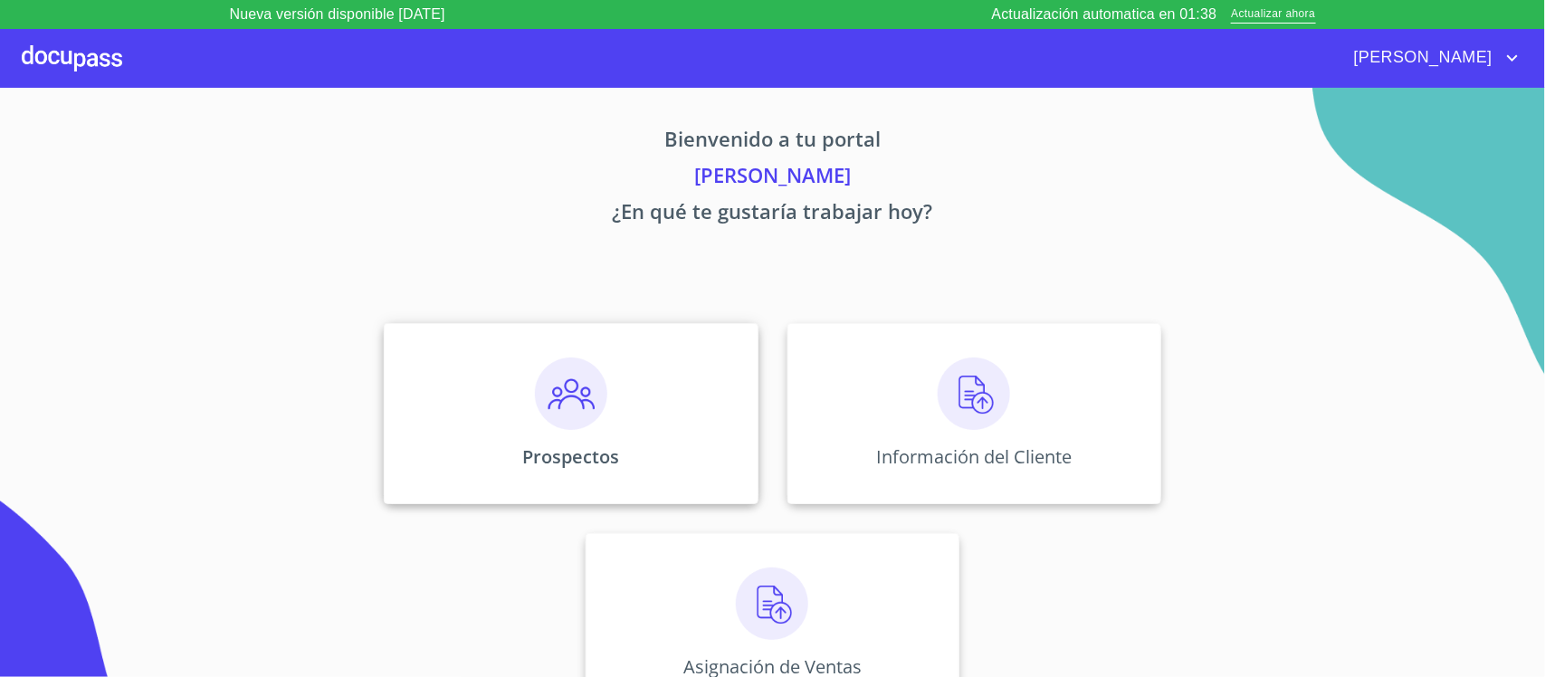
click at [627, 421] on div "Prospectos" at bounding box center [571, 413] width 374 height 181
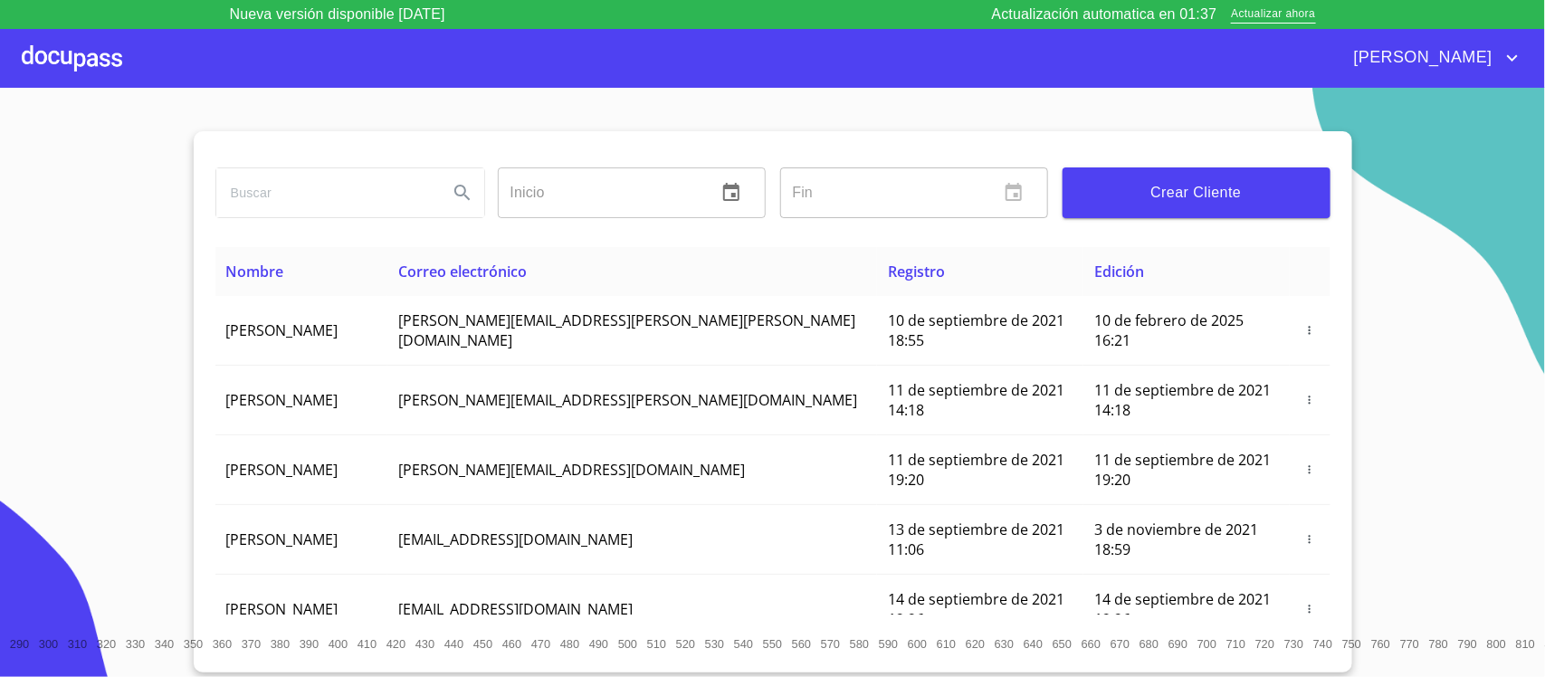
click at [387, 200] on input "search" at bounding box center [324, 192] width 217 height 49
type input "OSCAR FERNANDO"
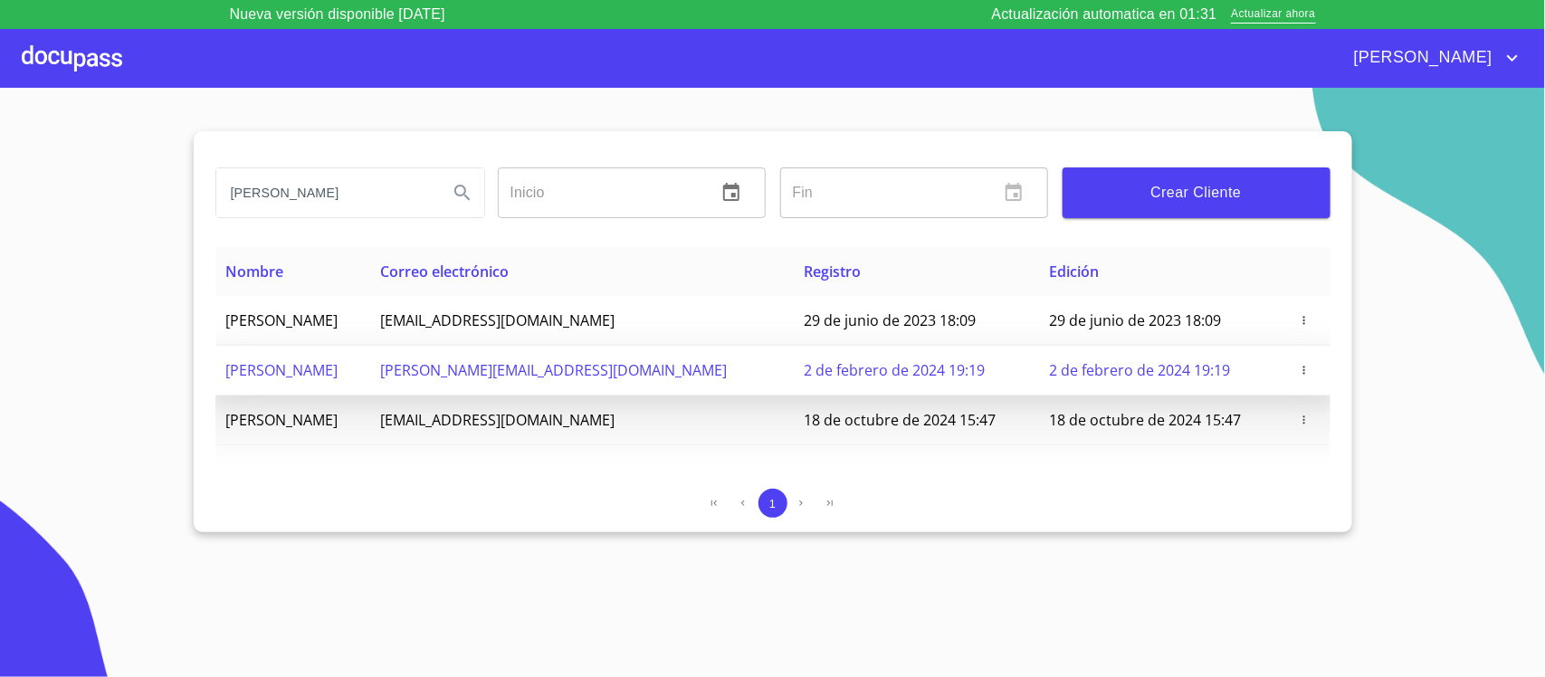
click at [1295, 373] on td at bounding box center [1310, 401] width 40 height 70
click at [1304, 394] on icon "button" at bounding box center [1310, 400] width 13 height 13
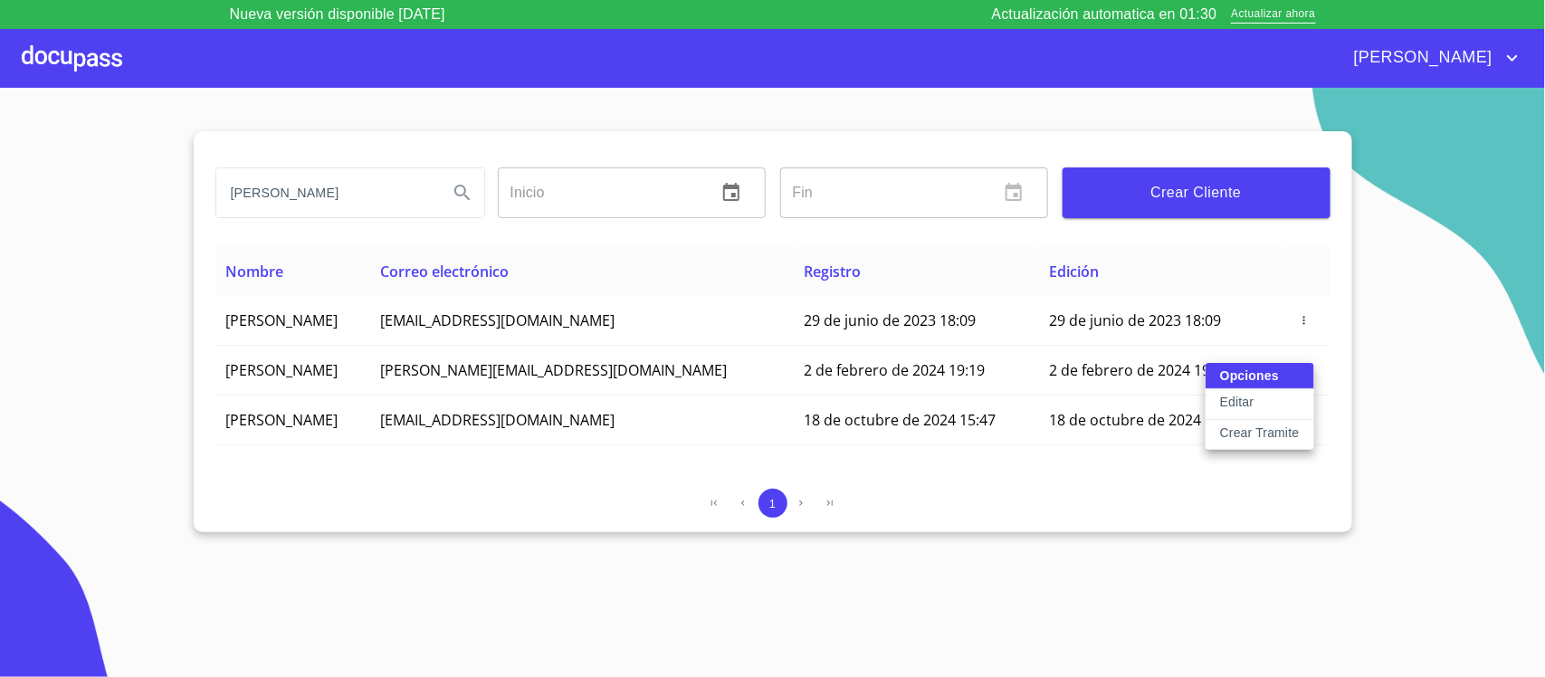
click at [1272, 435] on p "Crear Tramite" at bounding box center [1260, 433] width 80 height 18
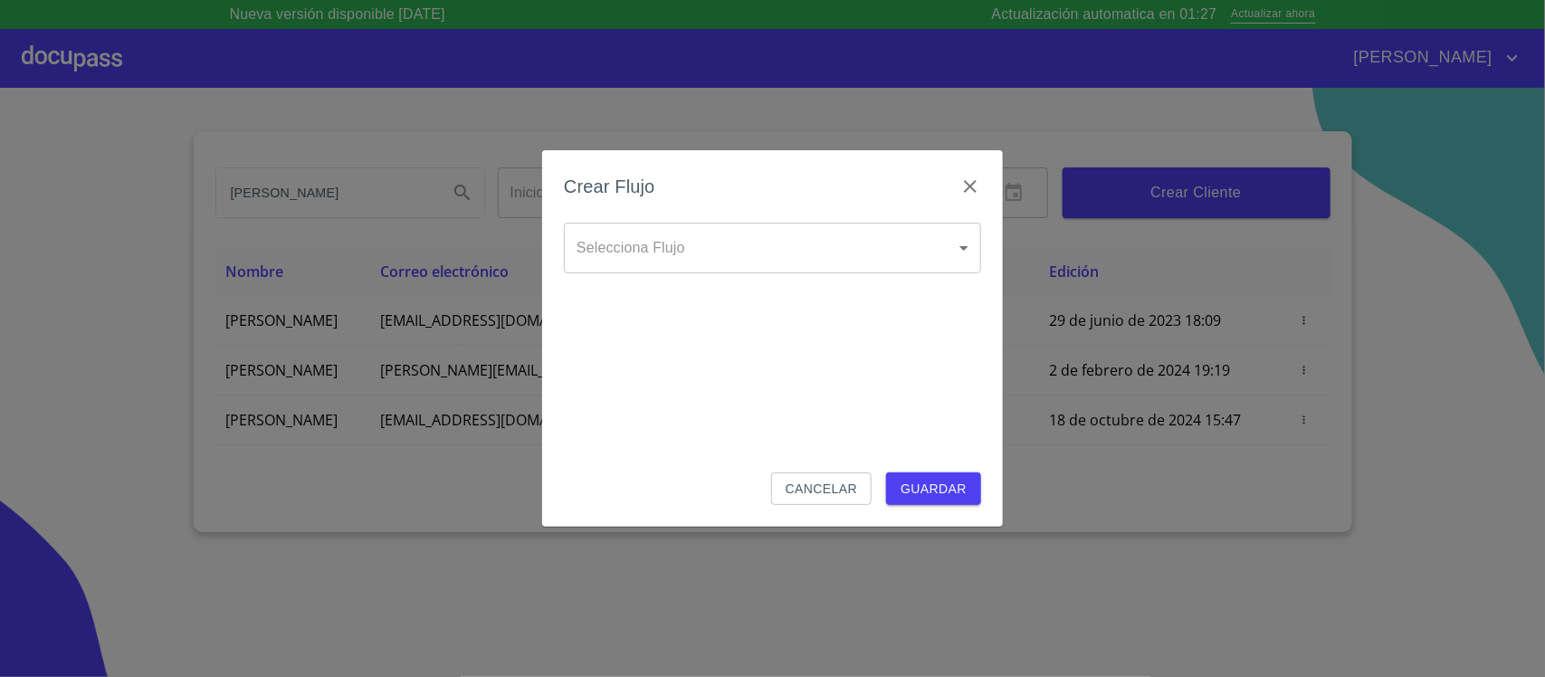
click at [771, 238] on body "Nueva versión disponible 4.01.13 Actualización automatica en 01:27 Actualizar a…" at bounding box center [772, 338] width 1545 height 677
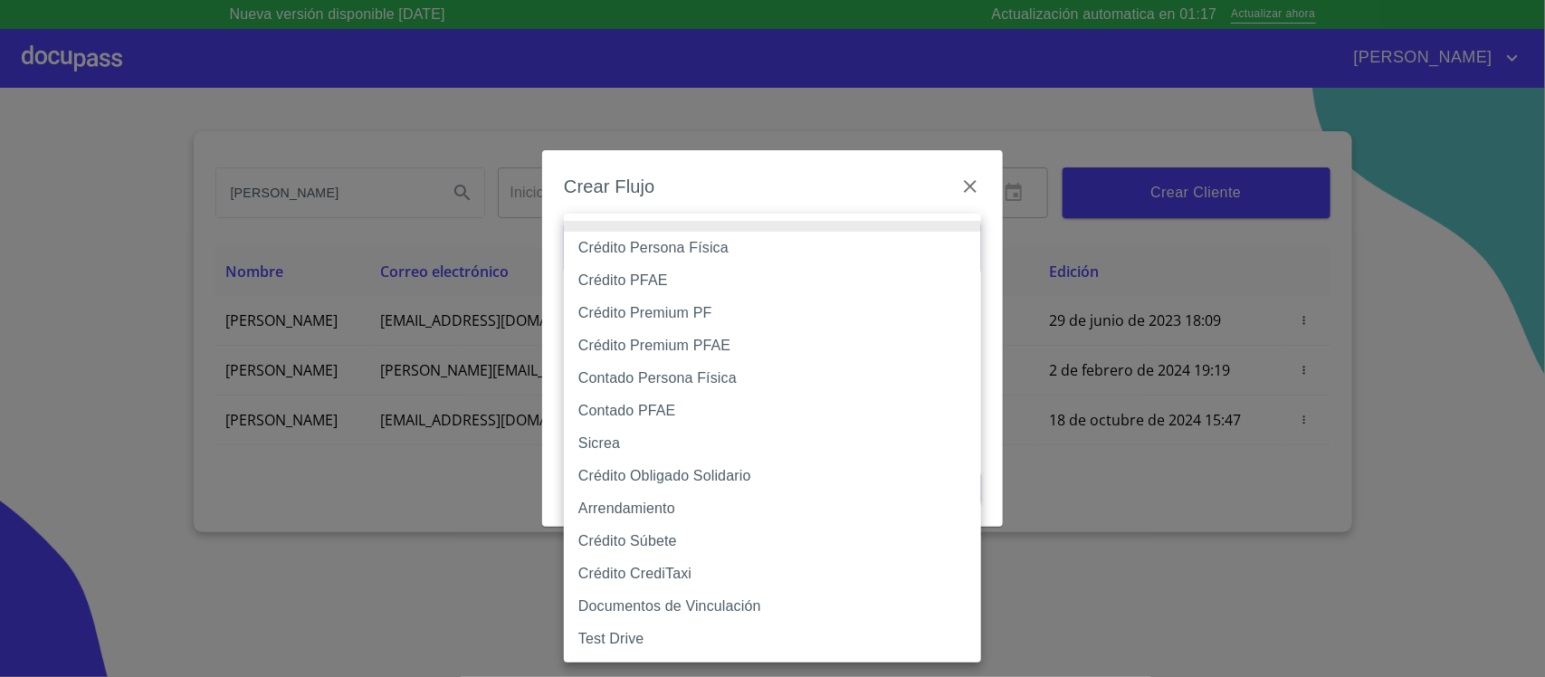
click at [726, 236] on li "Crédito Persona Física" at bounding box center [772, 248] width 417 height 33
type input "6009fb3c7d1714eb8809aa97"
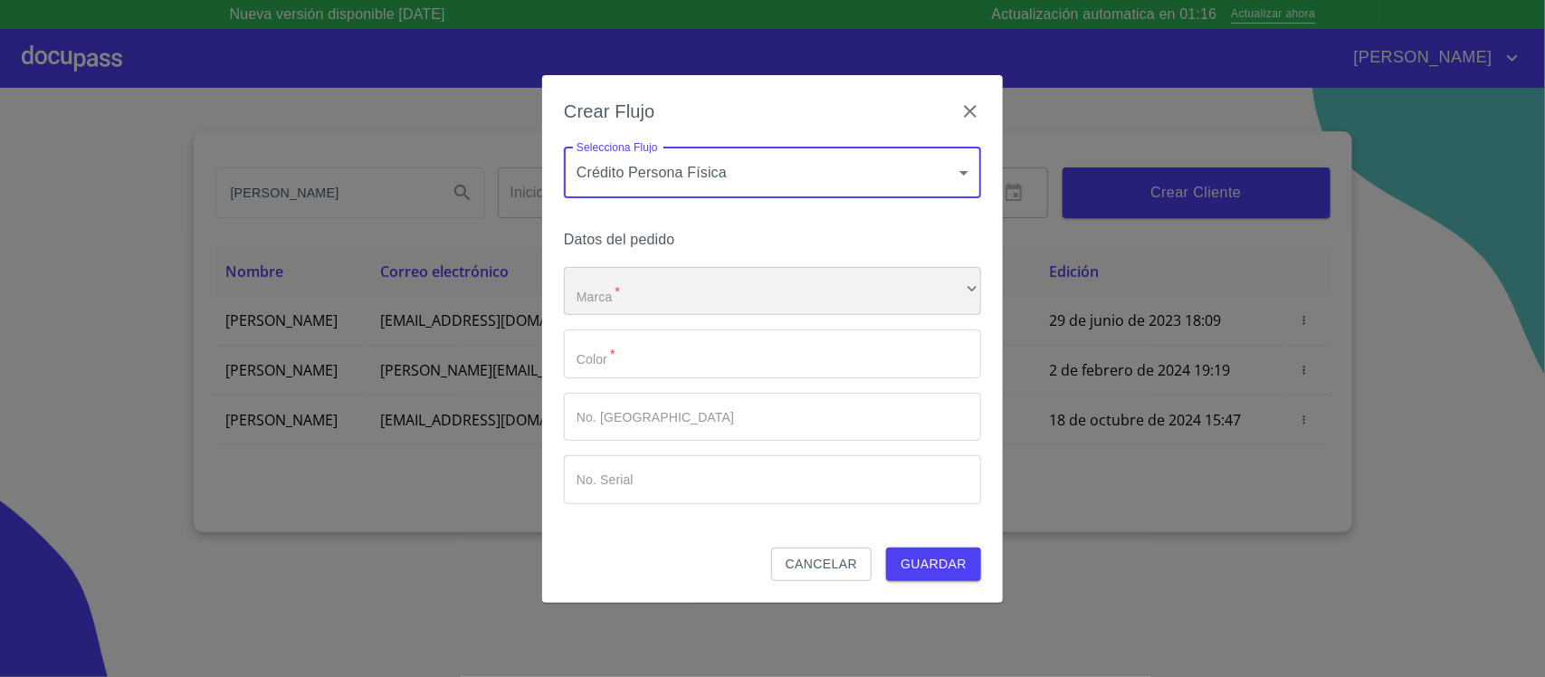
click at [665, 306] on div "​" at bounding box center [772, 291] width 417 height 49
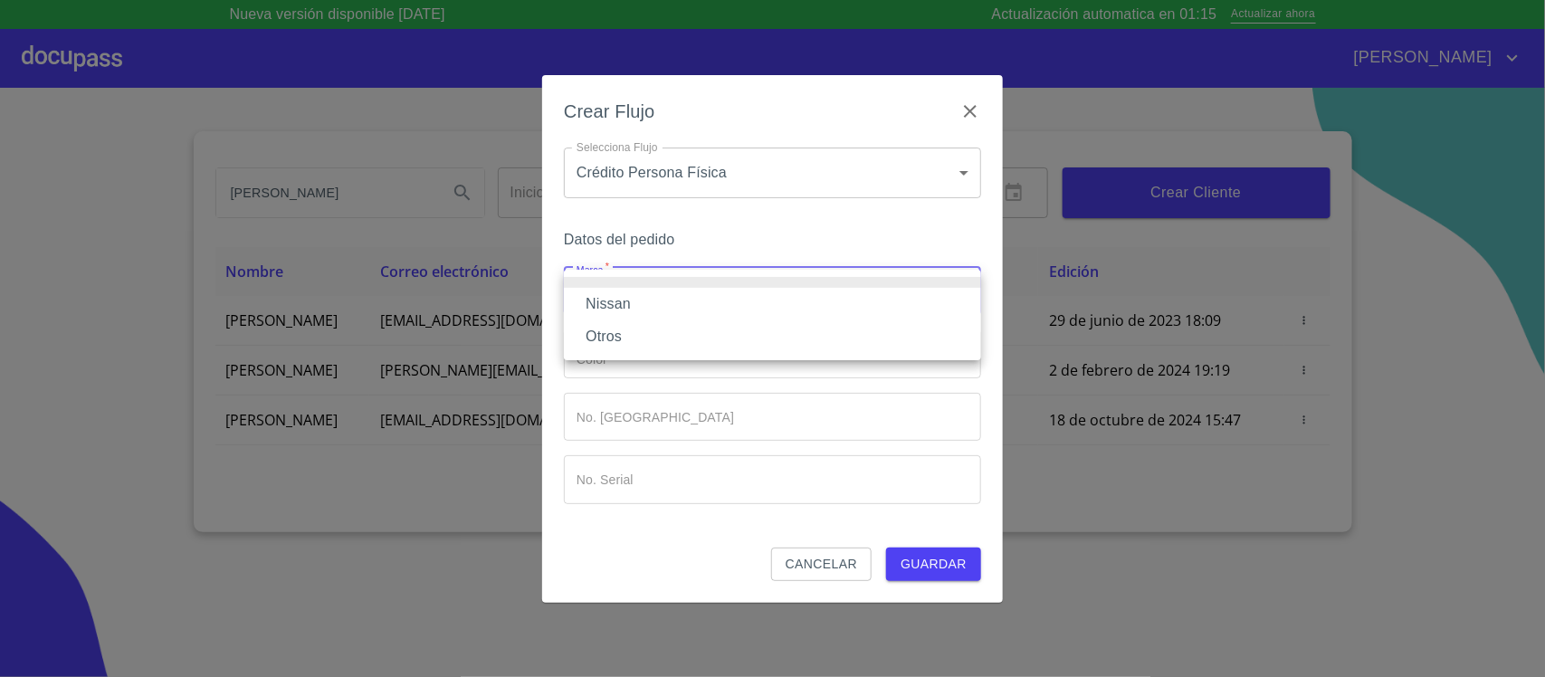
click at [662, 301] on li "Nissan" at bounding box center [772, 304] width 417 height 33
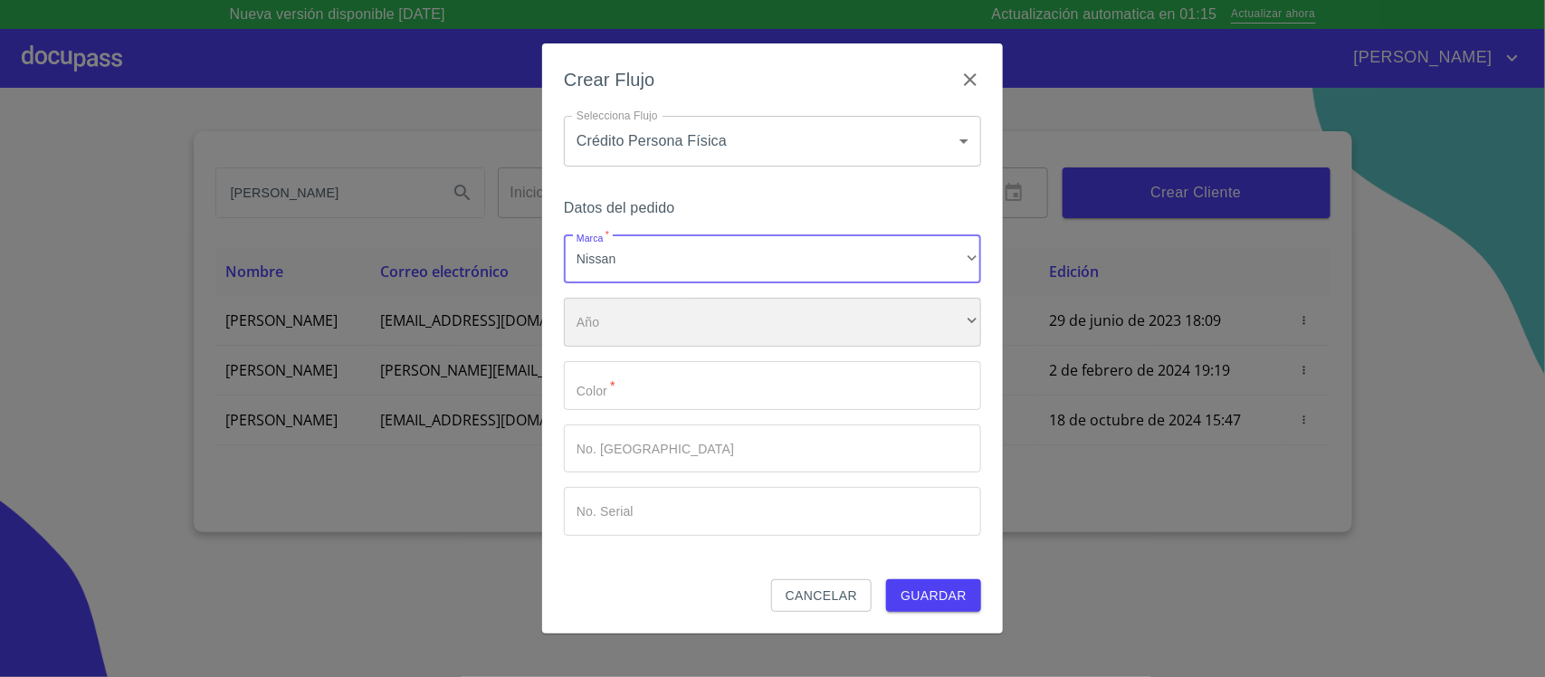
click at [658, 328] on div "​" at bounding box center [772, 322] width 417 height 49
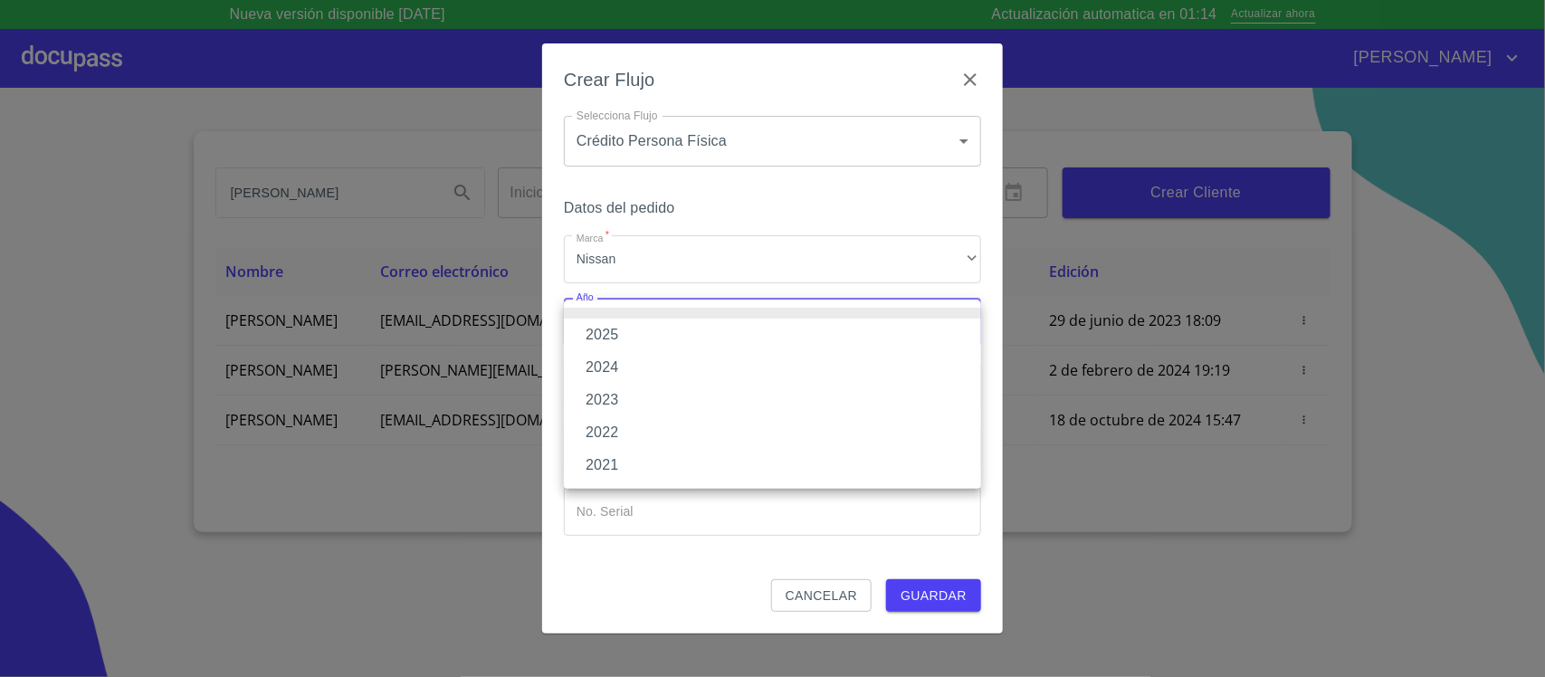
click at [656, 330] on li "2025" at bounding box center [772, 335] width 417 height 33
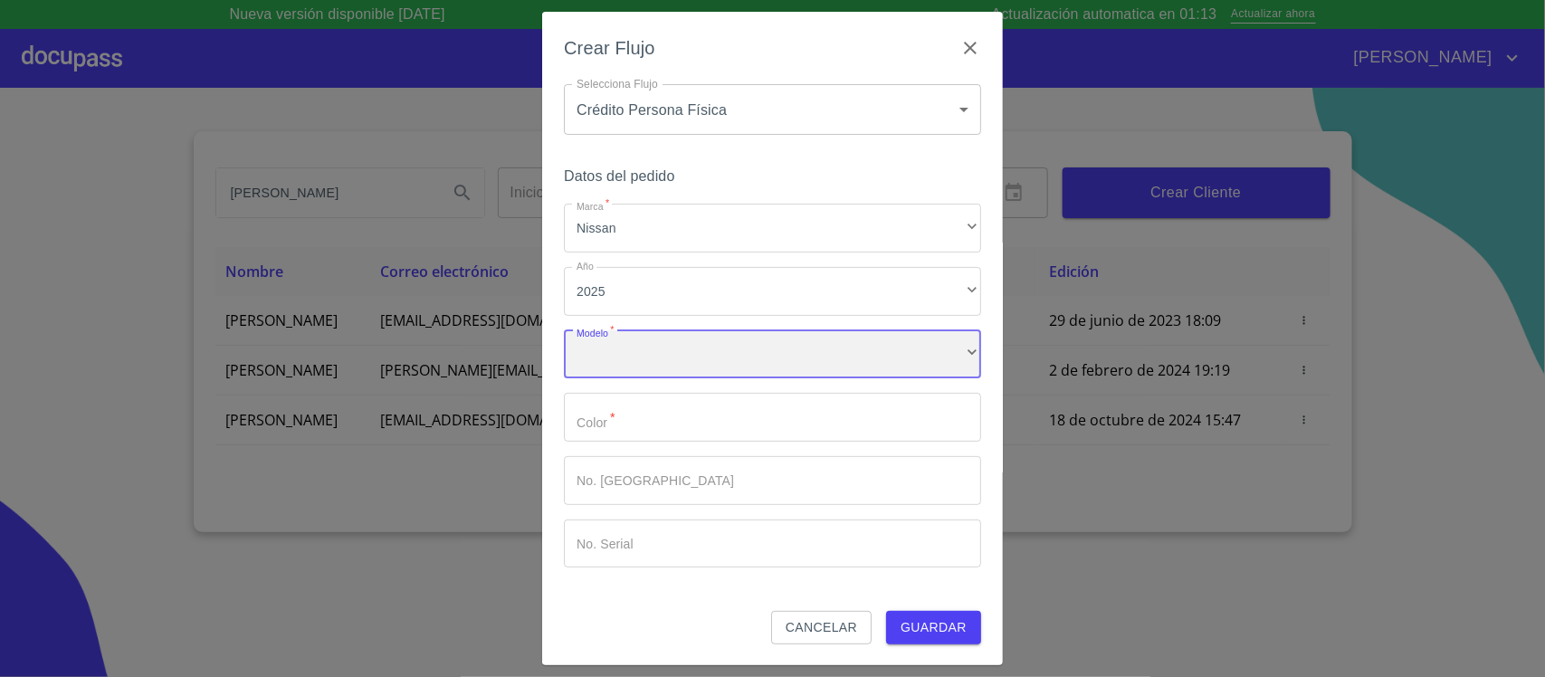
click at [655, 368] on div "​" at bounding box center [772, 354] width 417 height 49
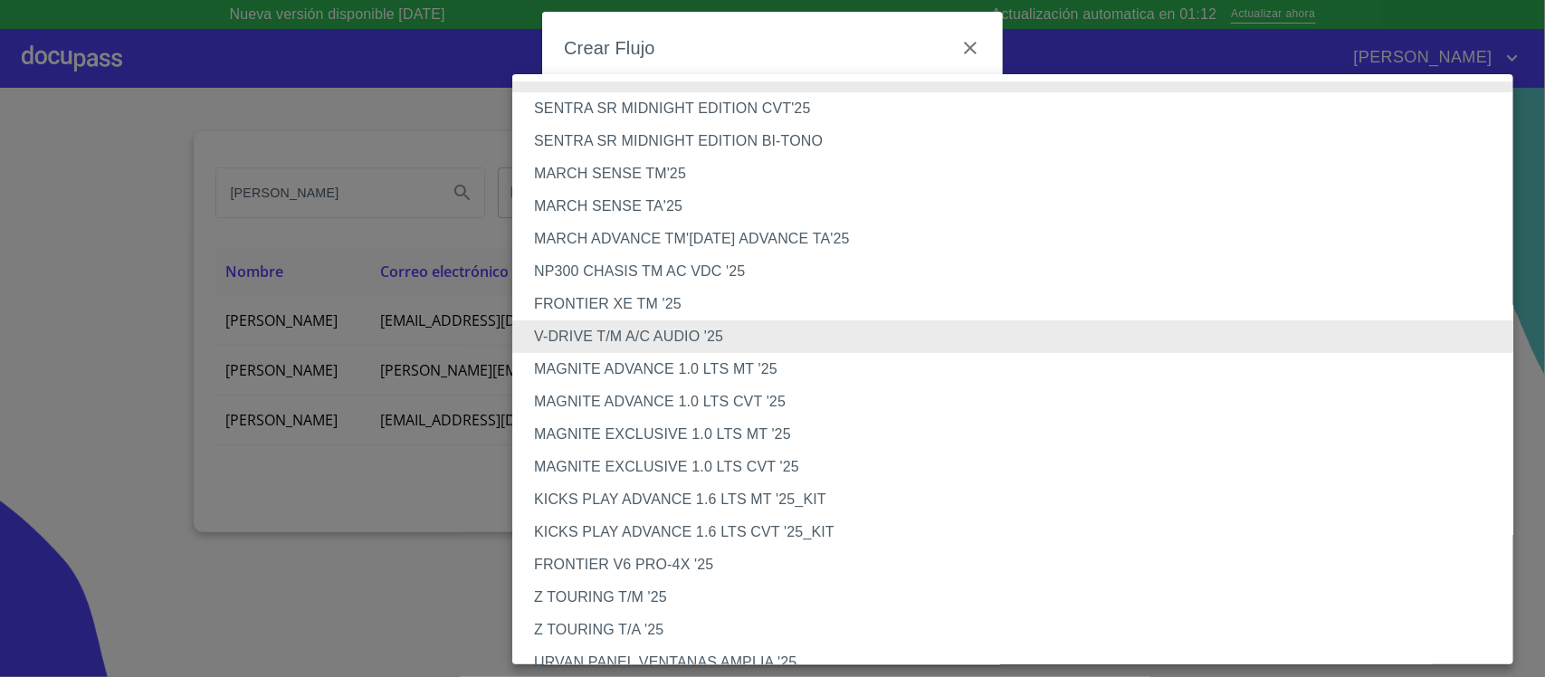
scroll to position [423, 0]
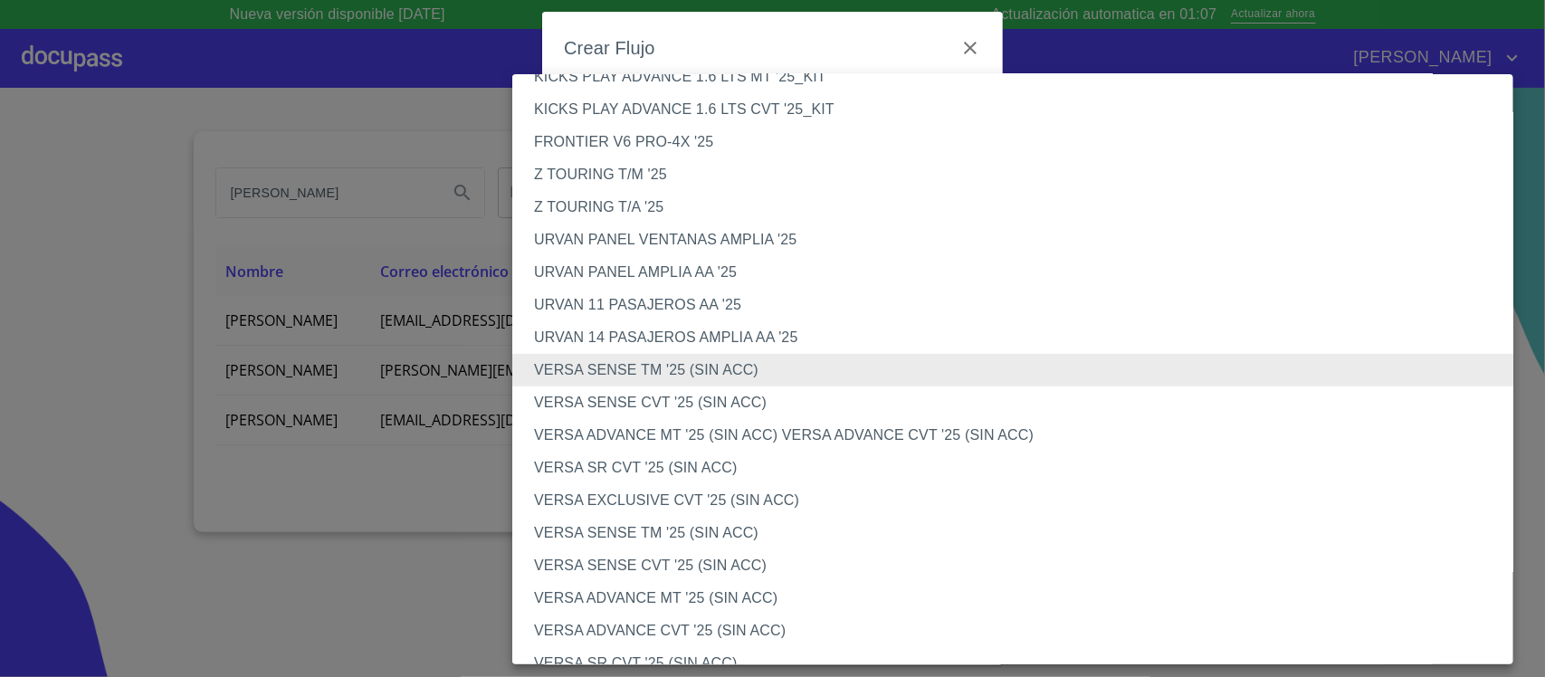
click at [729, 396] on li "VERSA SENSE CVT '25 (SIN ACC)" at bounding box center [1021, 403] width 1018 height 33
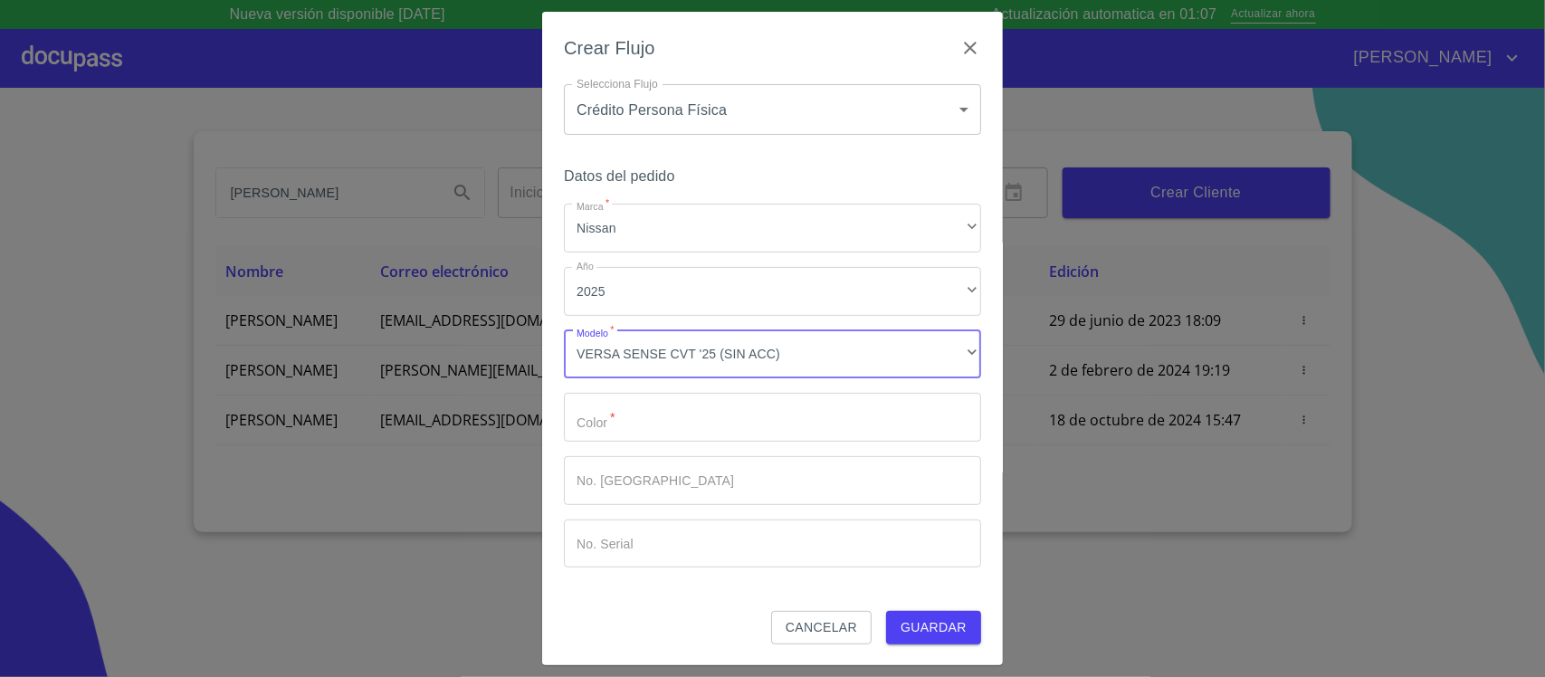
click at [684, 403] on input "Marca   *" at bounding box center [772, 417] width 417 height 49
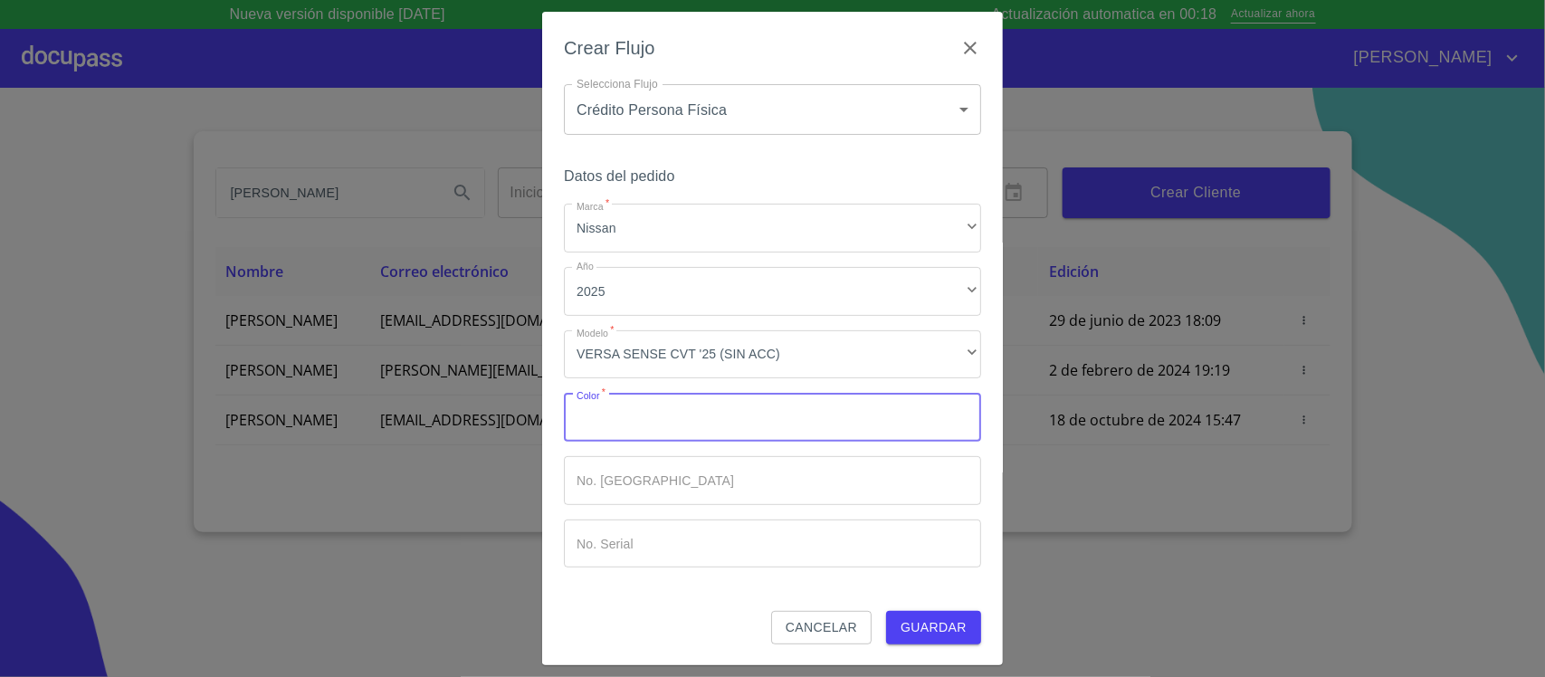
click at [684, 403] on input "Marca   *" at bounding box center [772, 417] width 417 height 49
type input "AZUL"
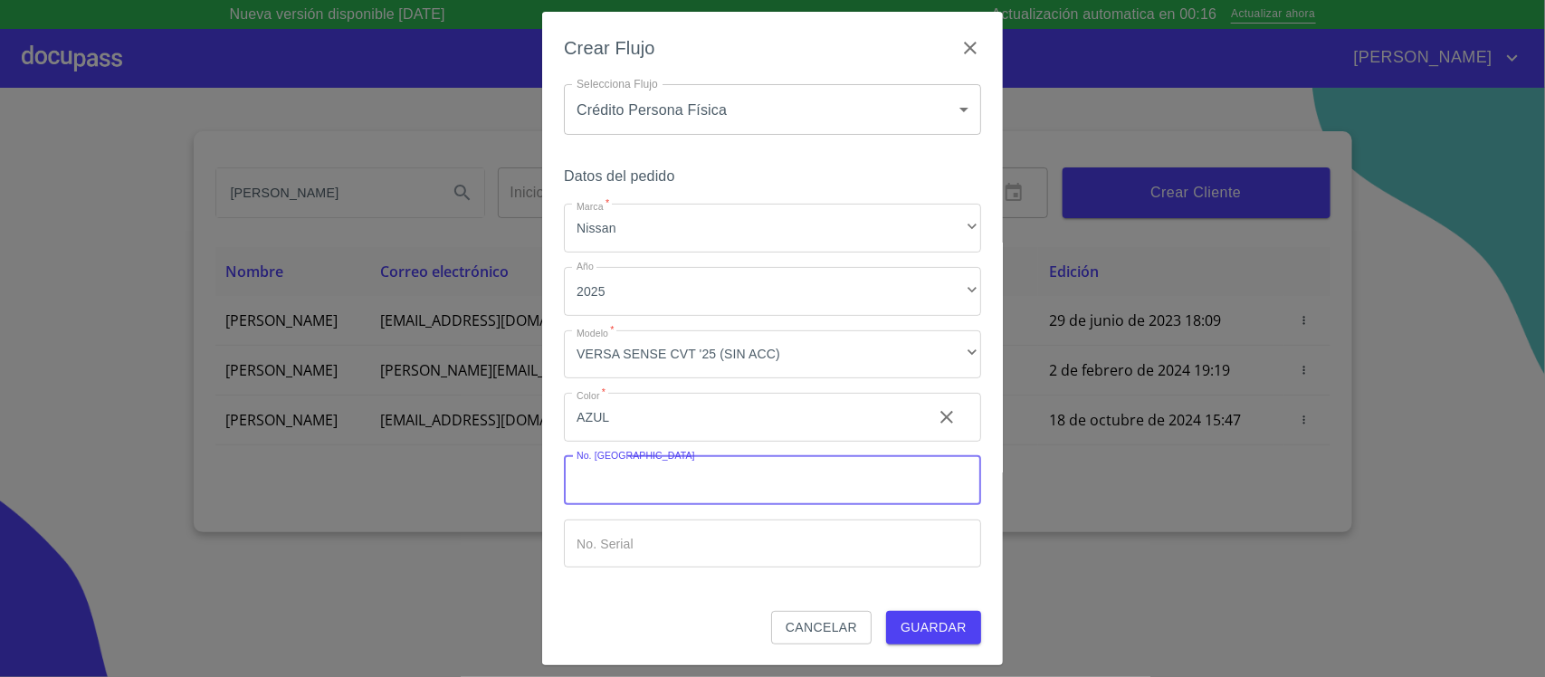
click at [788, 499] on input "Marca   *" at bounding box center [772, 480] width 417 height 49
click at [910, 625] on span "Guardar" at bounding box center [934, 627] width 66 height 23
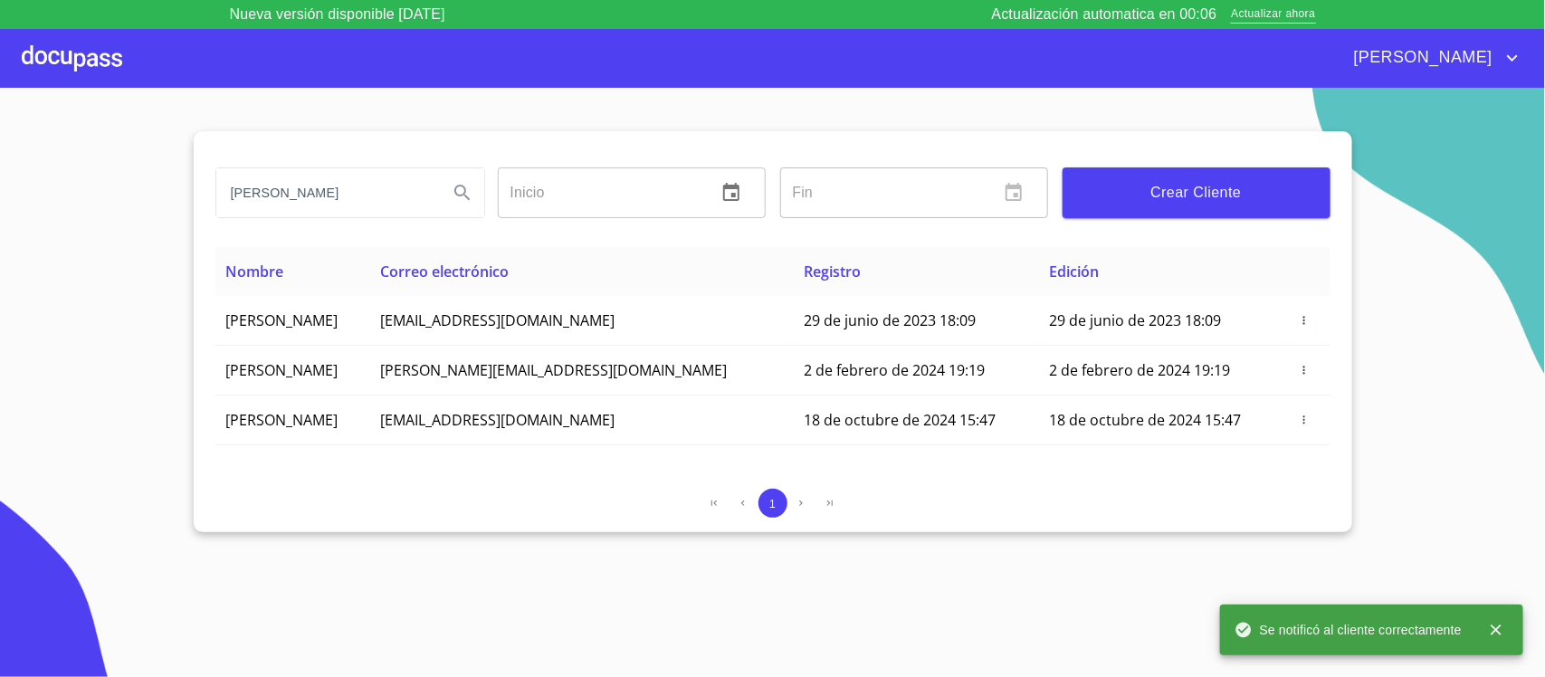
click at [1424, 631] on span "Se notificó al cliente correctamente" at bounding box center [1348, 630] width 227 height 18
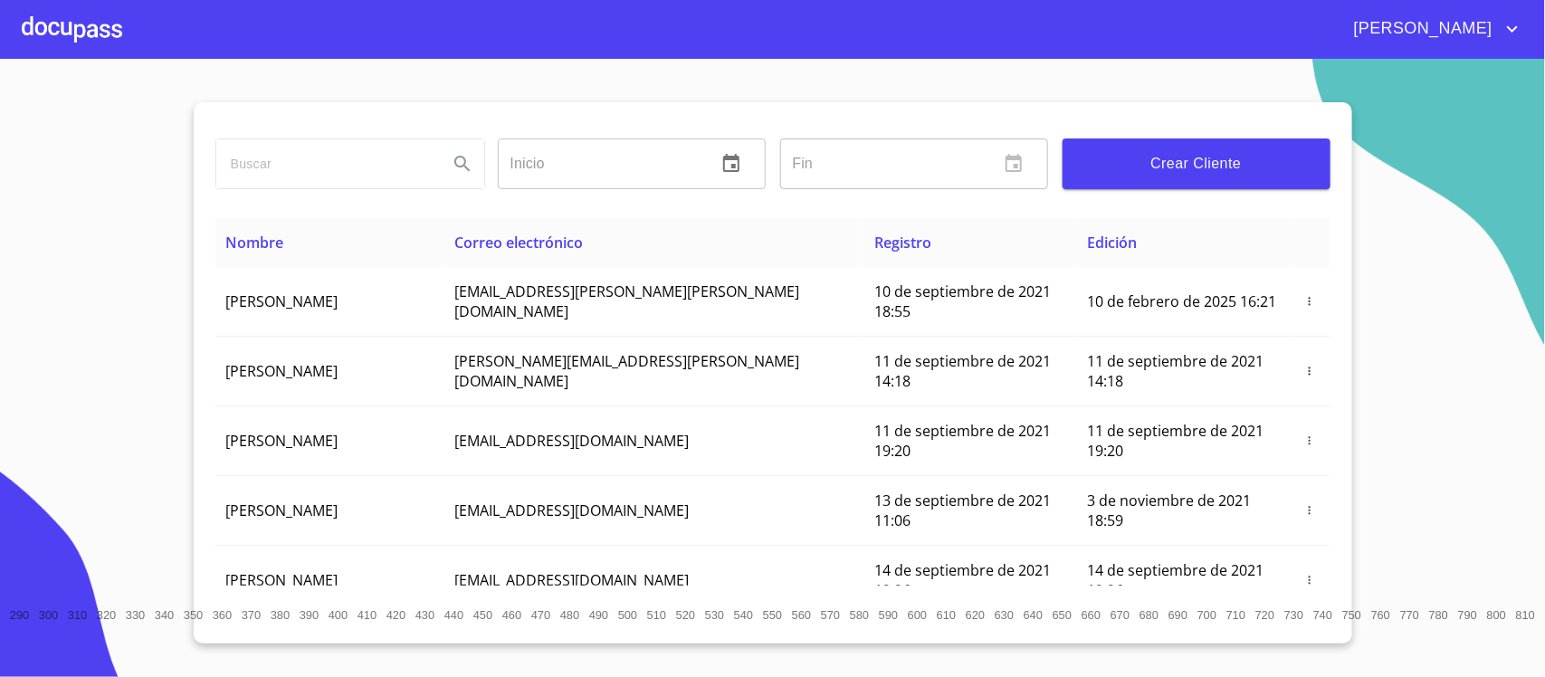
click at [92, 37] on div at bounding box center [72, 29] width 100 height 58
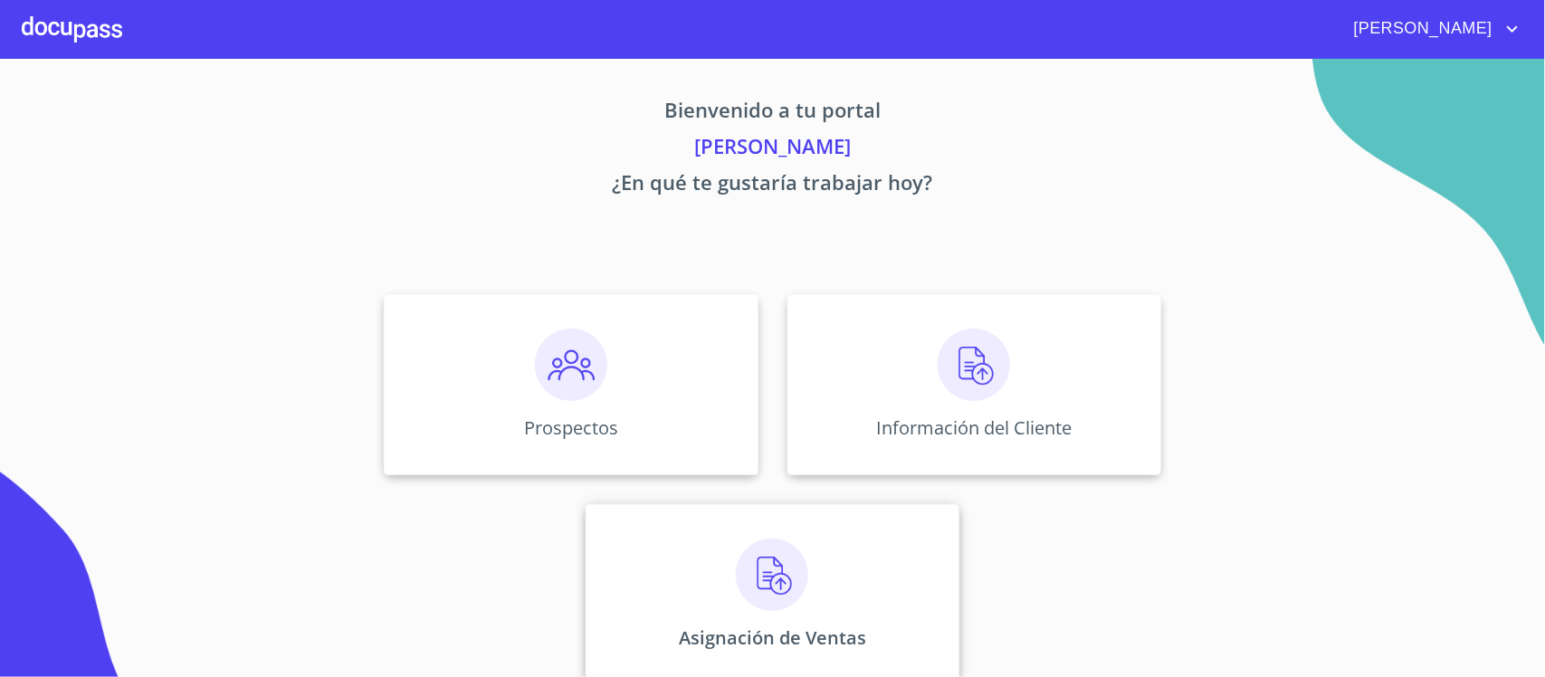
scroll to position [23, 0]
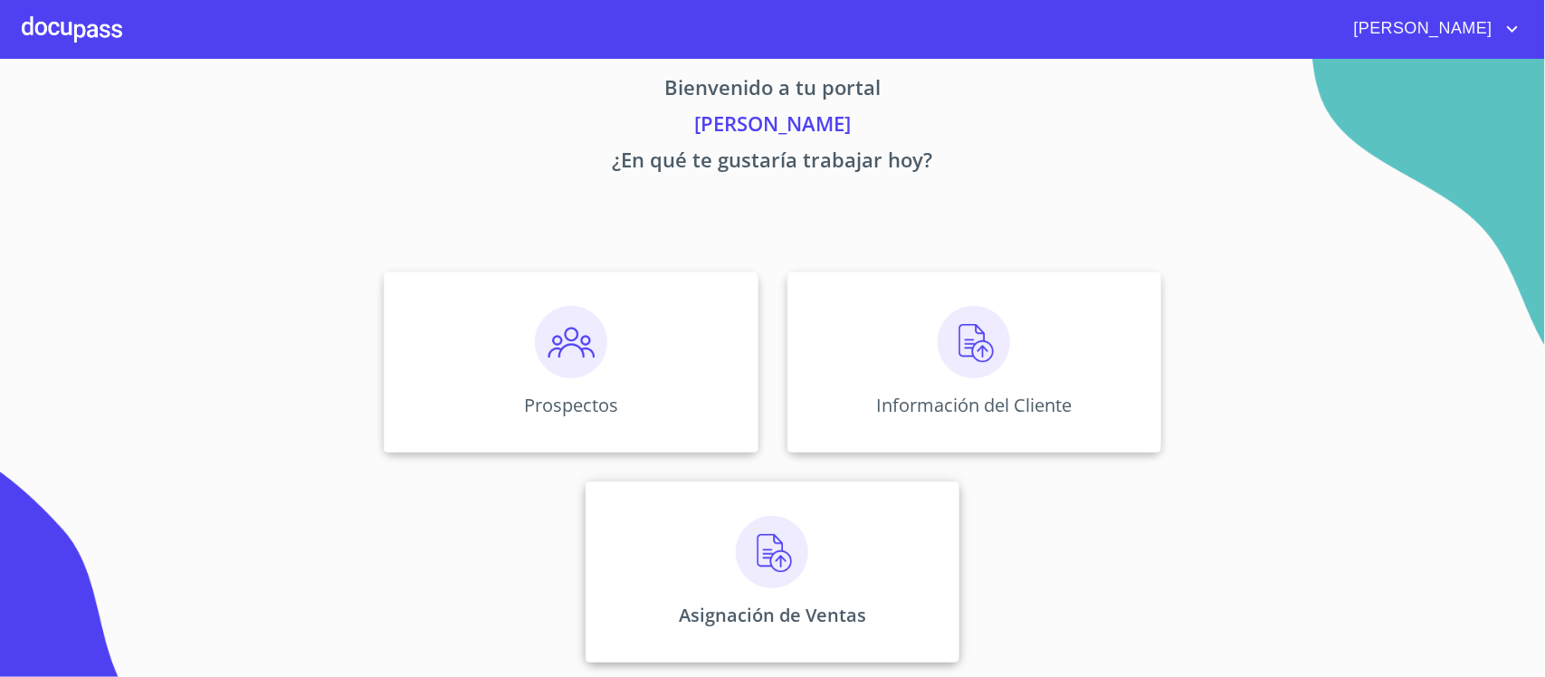
click at [786, 593] on div "Asignación de Ventas" at bounding box center [773, 572] width 374 height 181
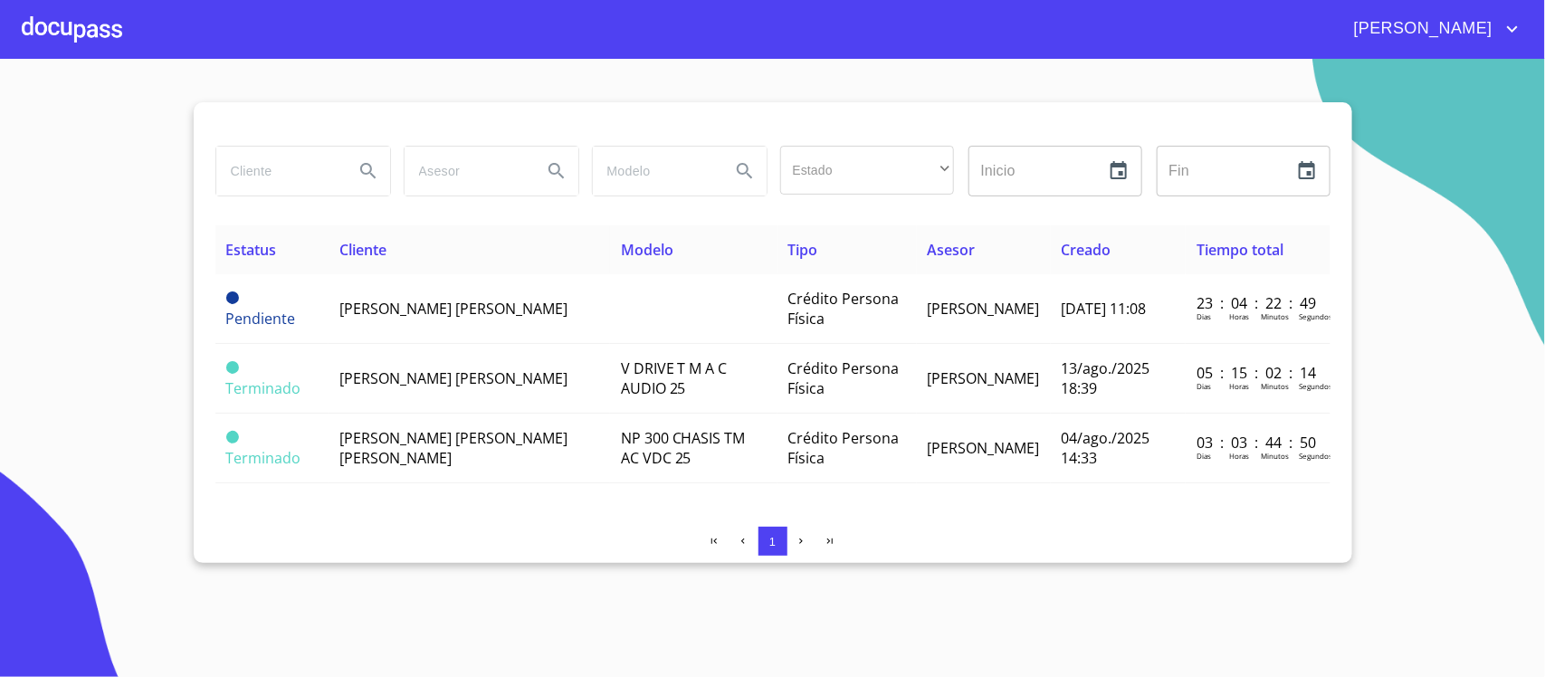
click at [292, 161] on input "search" at bounding box center [277, 171] width 123 height 49
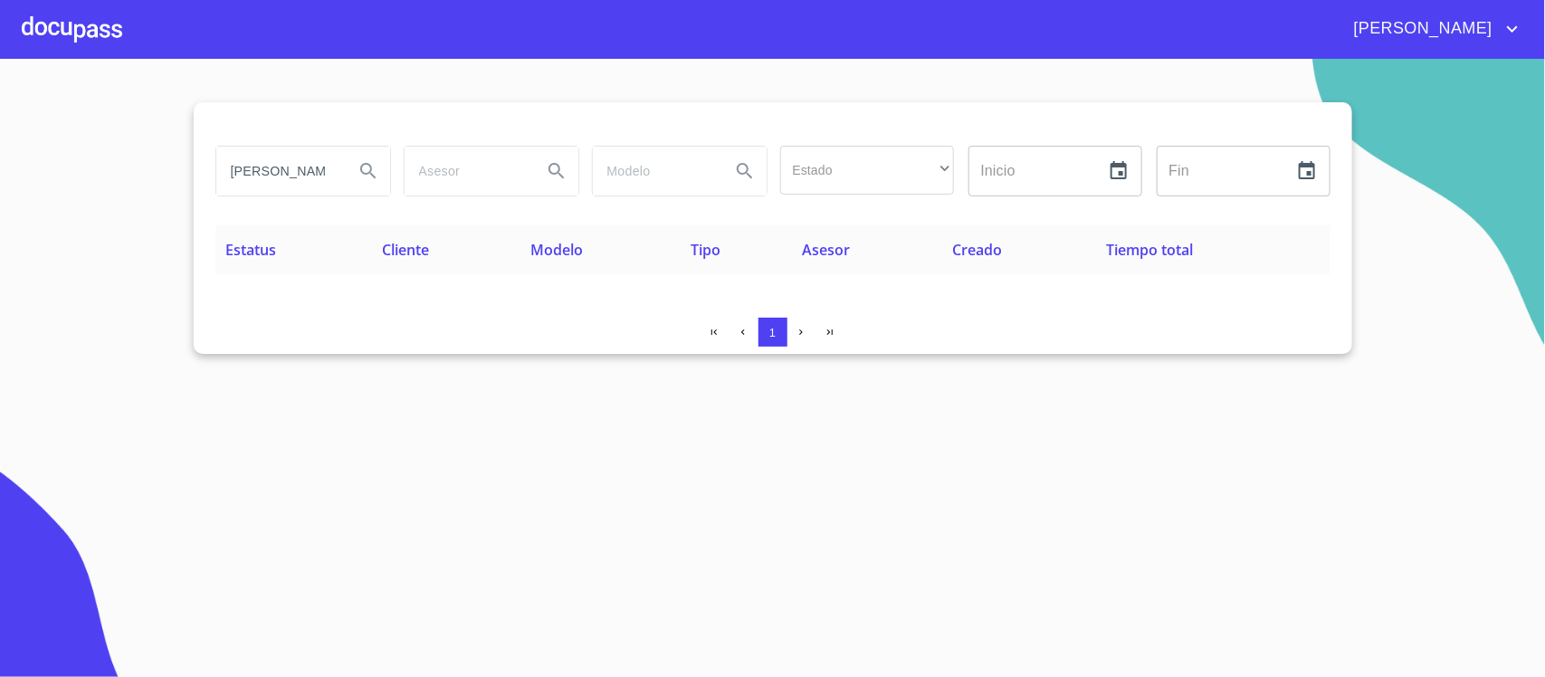
drag, startPoint x: 319, startPoint y: 170, endPoint x: 137, endPoint y: 183, distance: 182.4
click at [137, 183] on section "[PERSON_NAME] Estado ​ ​ Inicio ​ Fin ​ Estatus Cliente Modelo Tipo Asesor Crea…" at bounding box center [772, 368] width 1545 height 618
type input "O"
click at [291, 168] on input "O" at bounding box center [277, 171] width 123 height 49
click at [98, 38] on div at bounding box center [72, 29] width 100 height 58
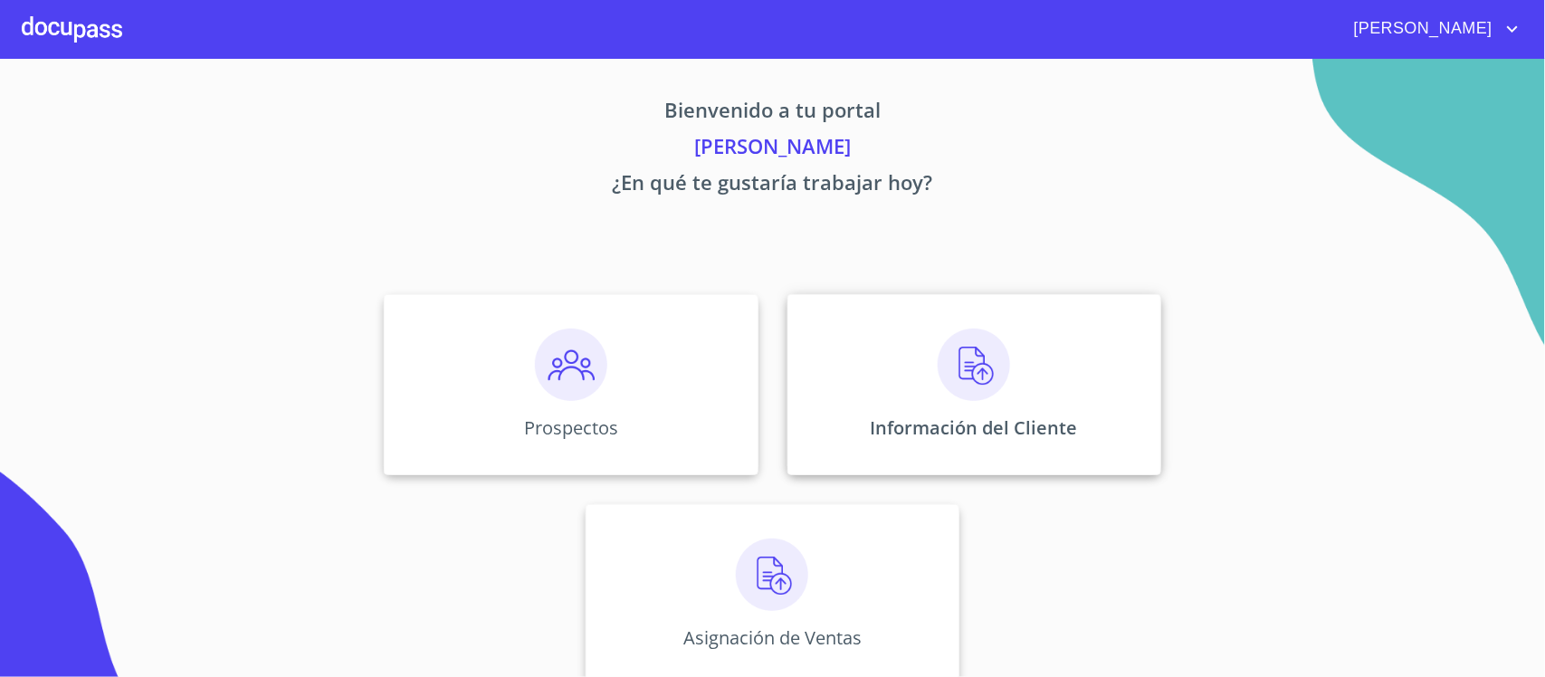
click at [974, 404] on div "Información del Cliente" at bounding box center [975, 384] width 374 height 181
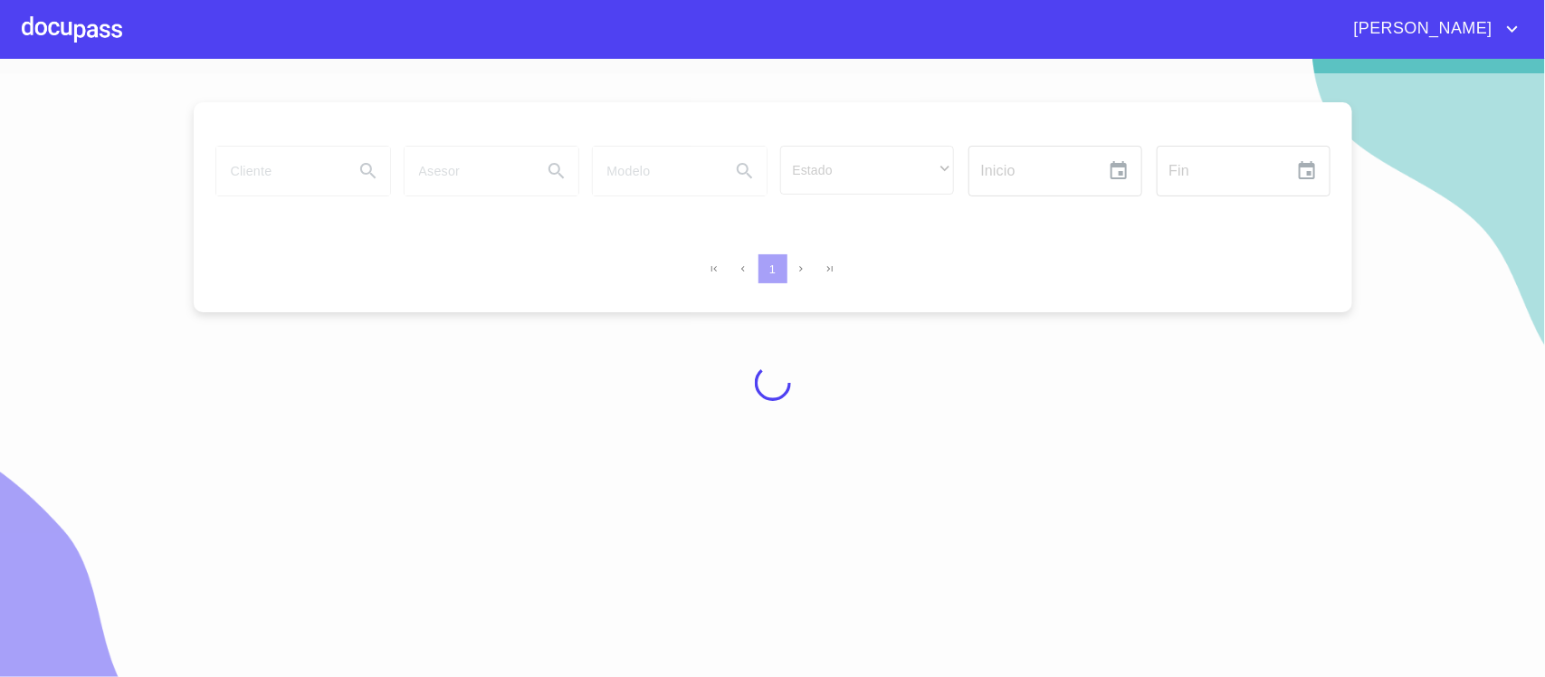
click at [87, 43] on div at bounding box center [72, 29] width 100 height 58
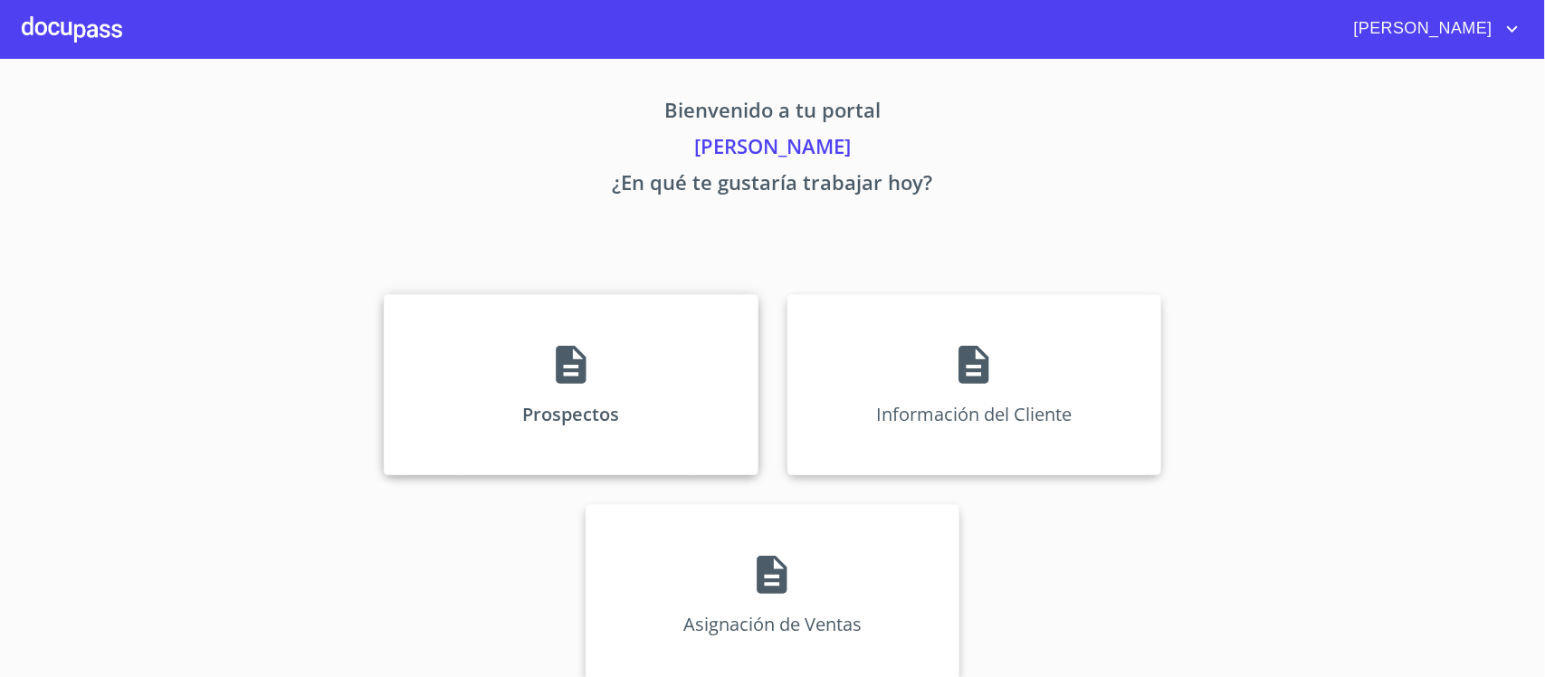
click at [457, 399] on div "Prospectos" at bounding box center [571, 384] width 374 height 181
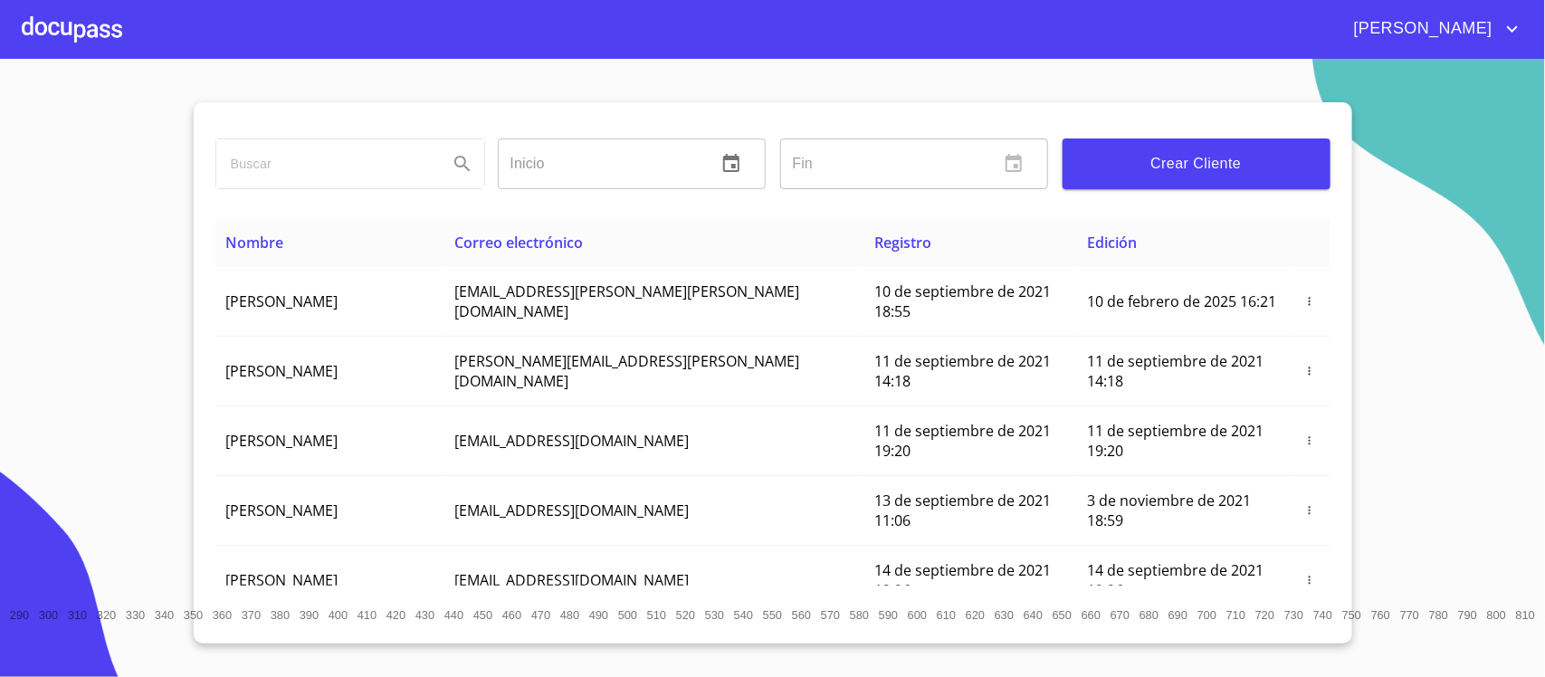
click at [255, 158] on input "search" at bounding box center [324, 163] width 217 height 49
type input "[PERSON_NAME]"
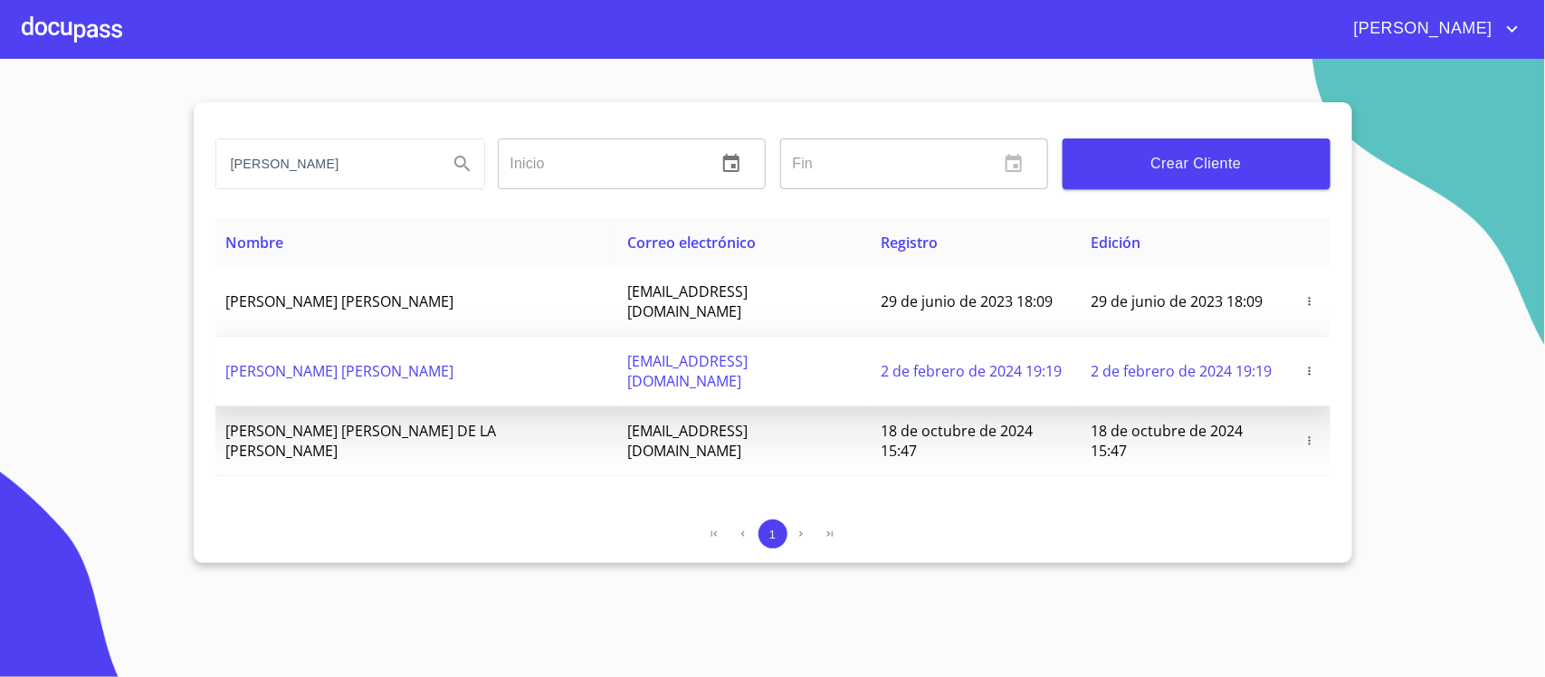
click at [491, 363] on td "[PERSON_NAME] [PERSON_NAME]" at bounding box center [416, 372] width 402 height 70
click at [453, 361] on span "[PERSON_NAME] [PERSON_NAME]" at bounding box center [340, 371] width 228 height 20
click at [1314, 362] on span at bounding box center [1310, 371] width 18 height 18
click at [1305, 365] on icon "button" at bounding box center [1310, 371] width 13 height 13
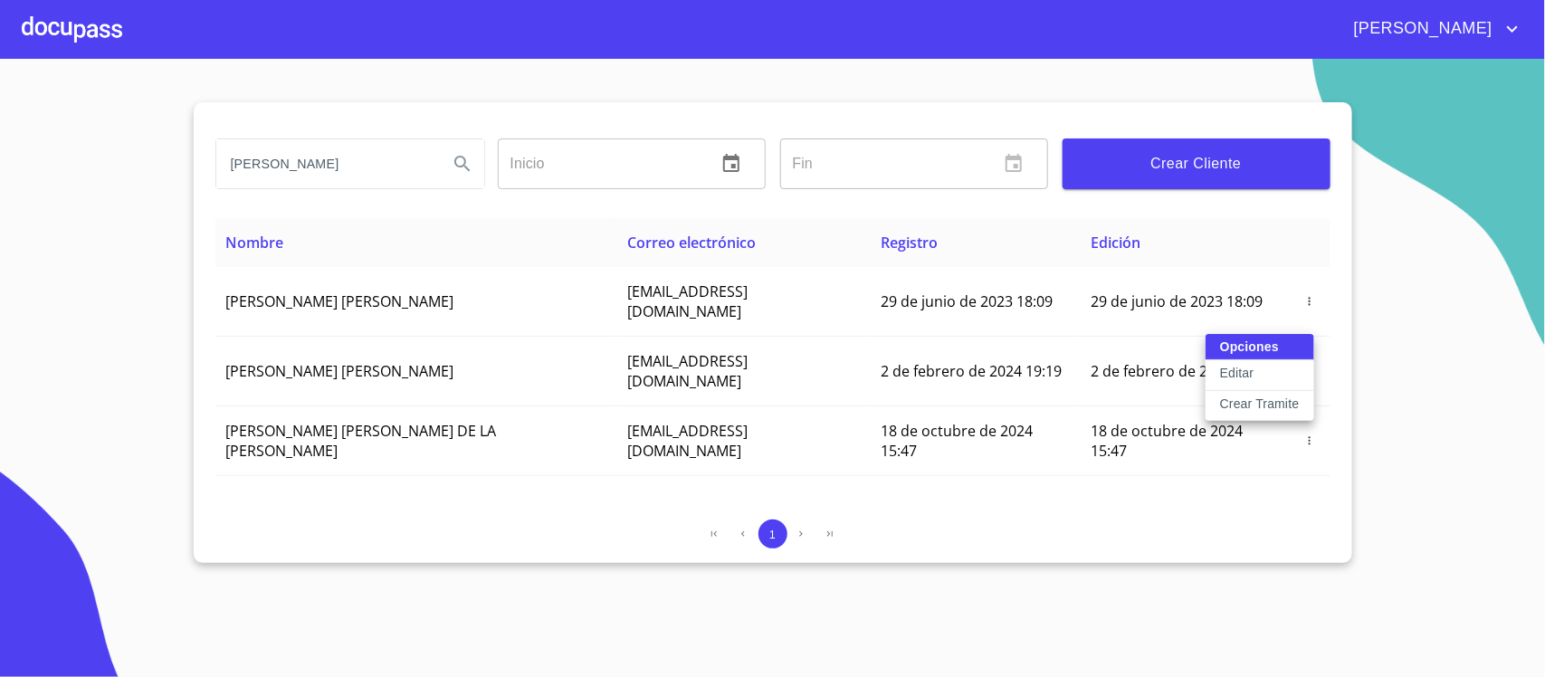
click at [1272, 349] on div "Opciones Editar Crear Tramite" at bounding box center [1260, 377] width 109 height 87
click at [1260, 337] on div "Opciones Editar Crear Tramite" at bounding box center [1260, 377] width 109 height 87
click at [1251, 401] on p "Crear Tramite" at bounding box center [1260, 404] width 80 height 18
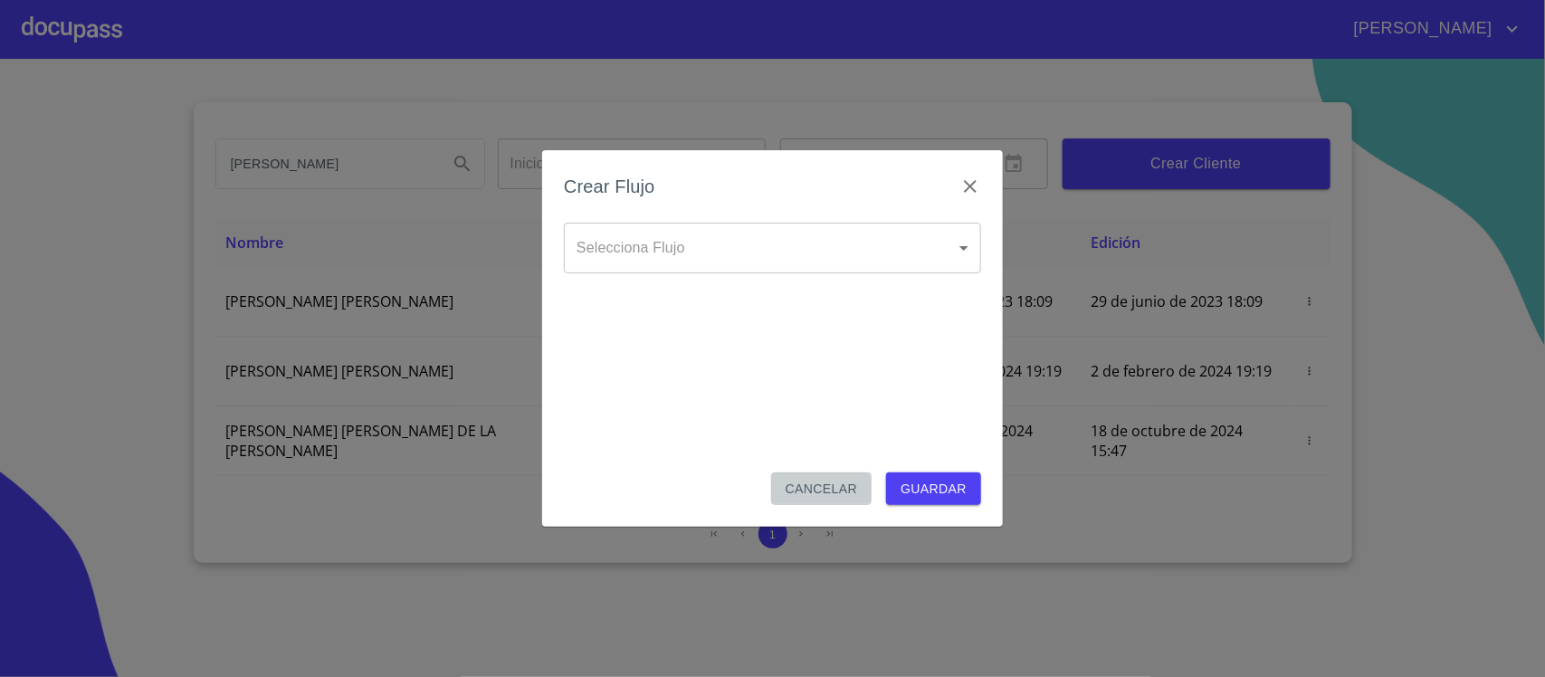
click at [852, 487] on span "Cancelar" at bounding box center [822, 489] width 72 height 23
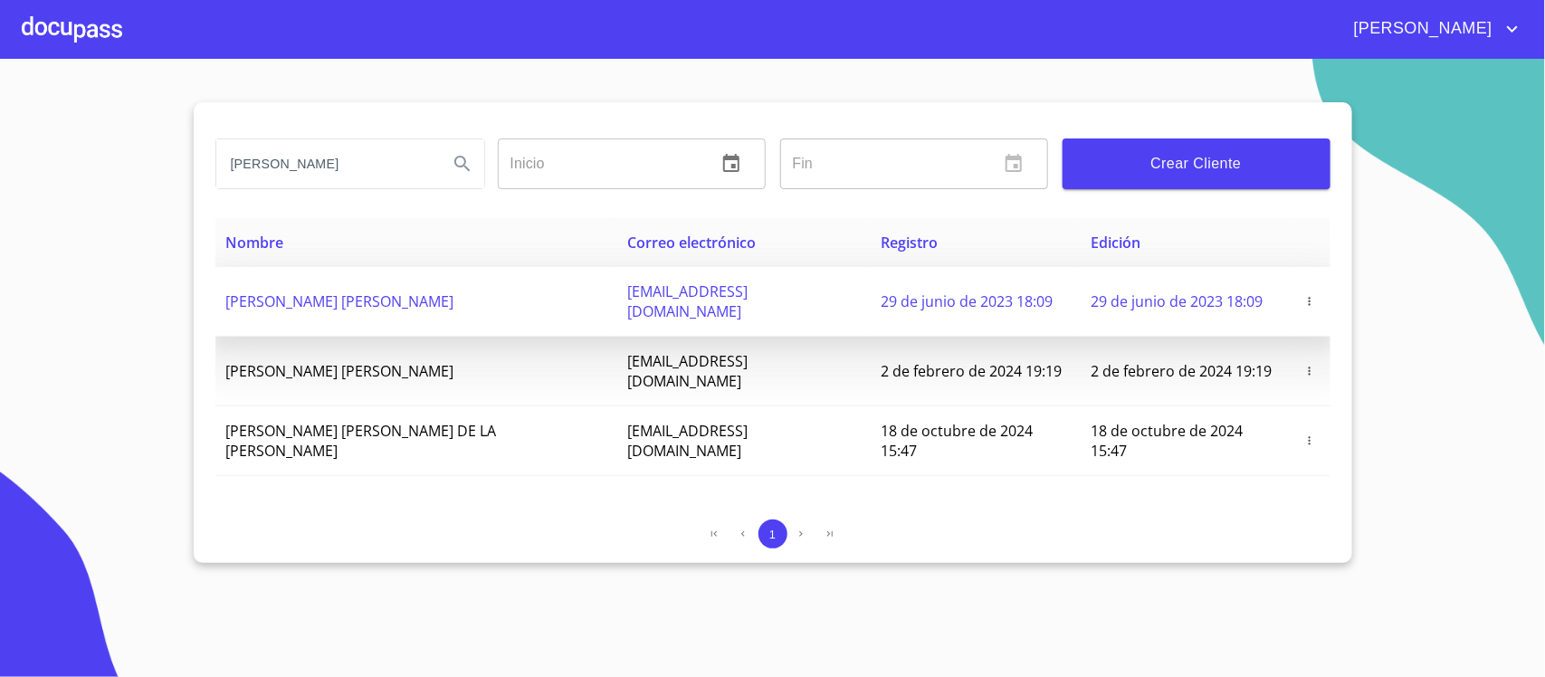
click at [369, 300] on span "[PERSON_NAME] [PERSON_NAME]" at bounding box center [340, 301] width 228 height 20
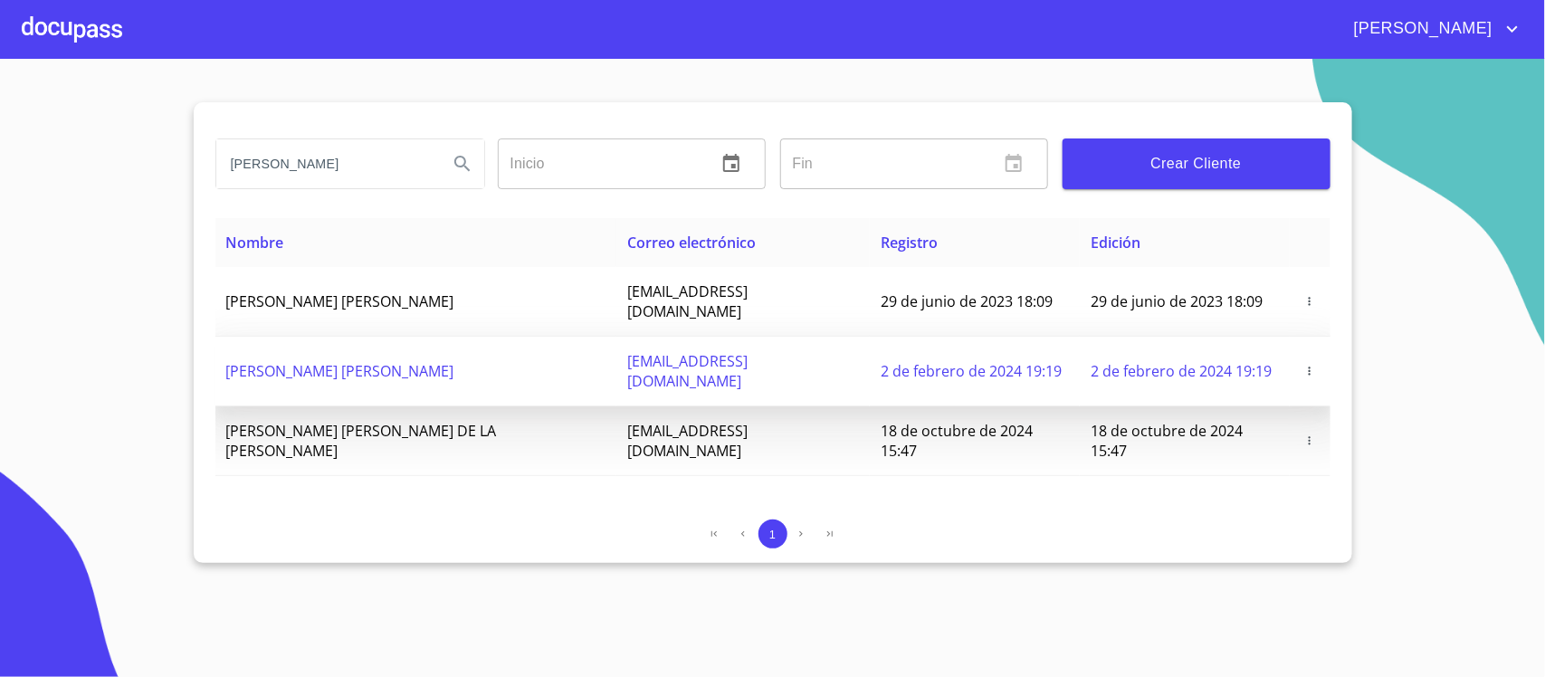
click at [386, 337] on td "[PERSON_NAME] [PERSON_NAME]" at bounding box center [416, 372] width 402 height 70
click at [627, 351] on span "[EMAIL_ADDRESS][DOMAIN_NAME]" at bounding box center [687, 371] width 120 height 40
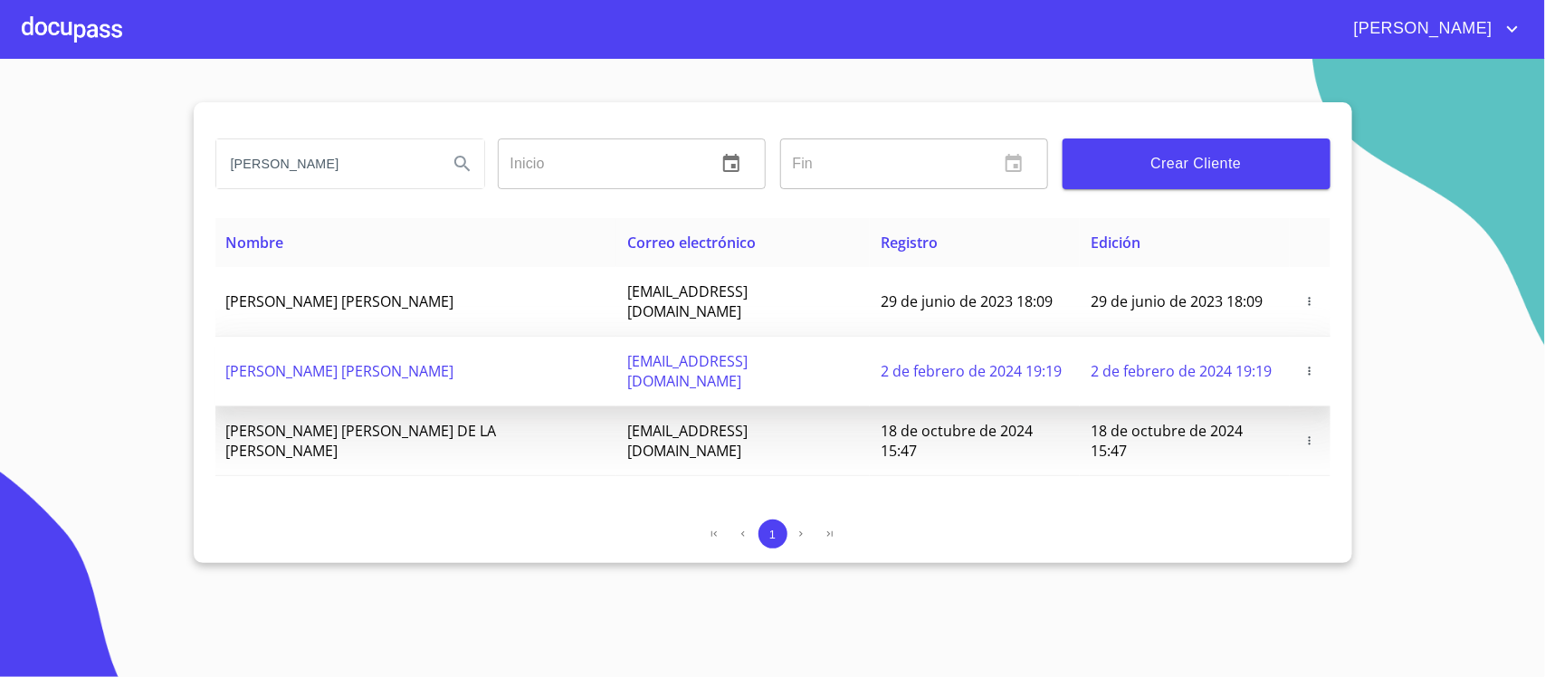
click at [674, 351] on span "[EMAIL_ADDRESS][DOMAIN_NAME]" at bounding box center [687, 371] width 120 height 40
click at [643, 351] on span "[EMAIL_ADDRESS][DOMAIN_NAME]" at bounding box center [687, 371] width 120 height 40
click at [387, 361] on span "[PERSON_NAME] [PERSON_NAME]" at bounding box center [340, 371] width 228 height 20
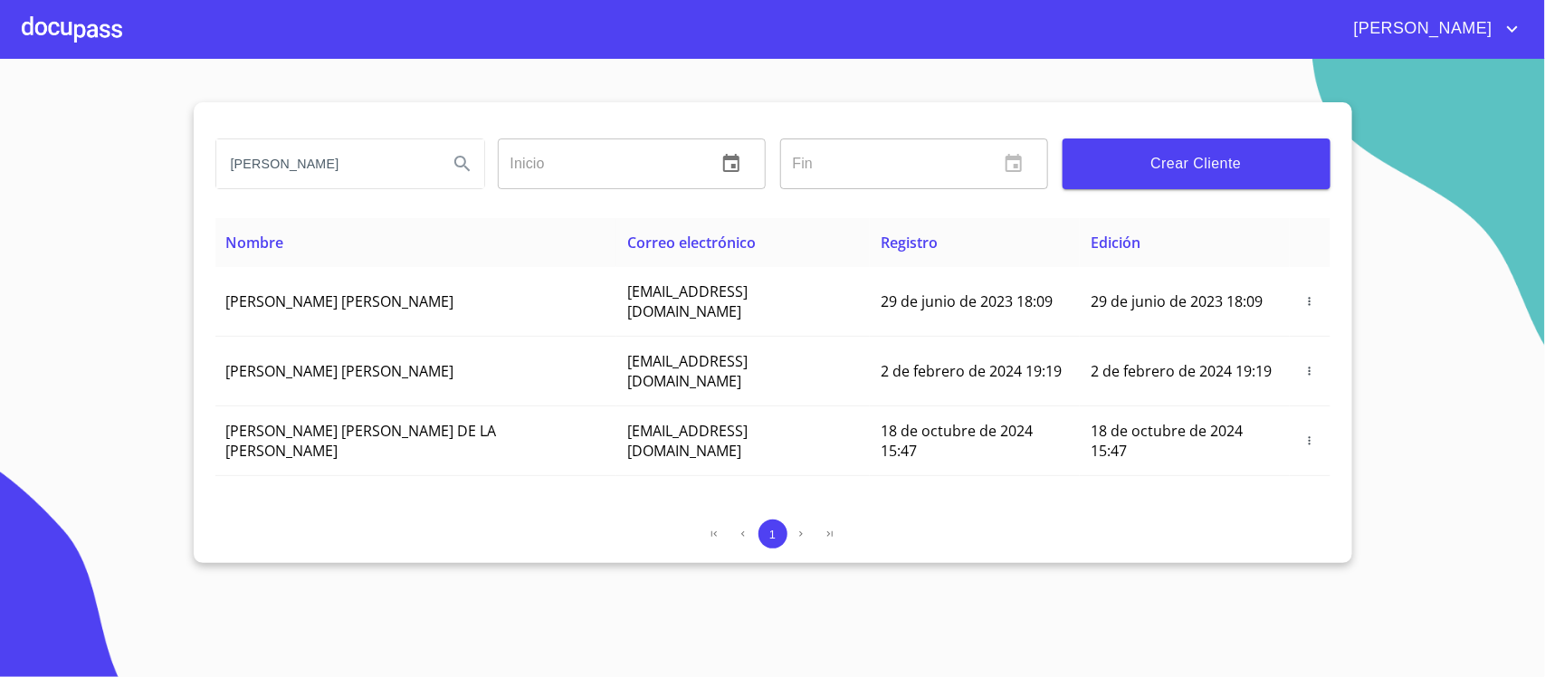
click at [87, 41] on div at bounding box center [72, 29] width 100 height 58
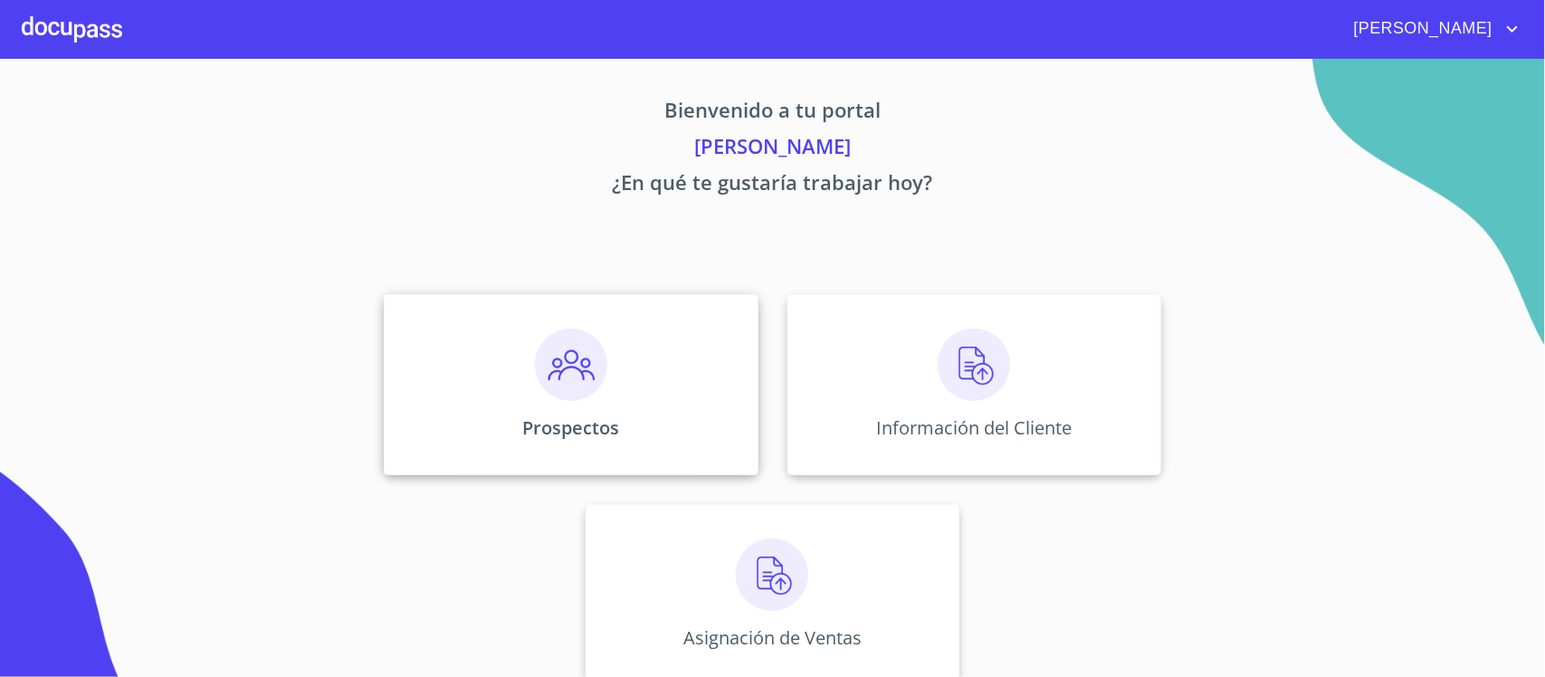
click at [616, 418] on div "Prospectos" at bounding box center [571, 384] width 374 height 181
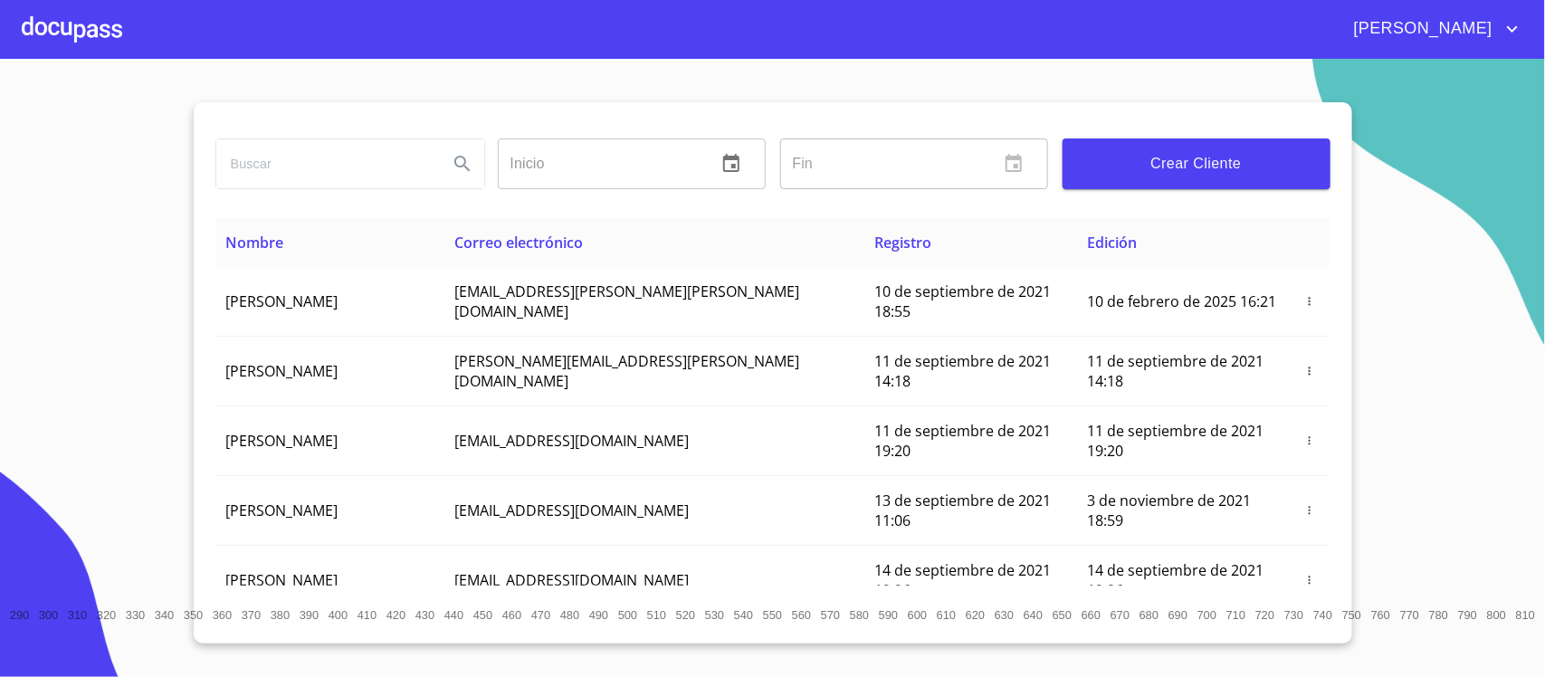
click at [341, 166] on input "search" at bounding box center [324, 163] width 217 height 49
type input "[PERSON_NAME]"
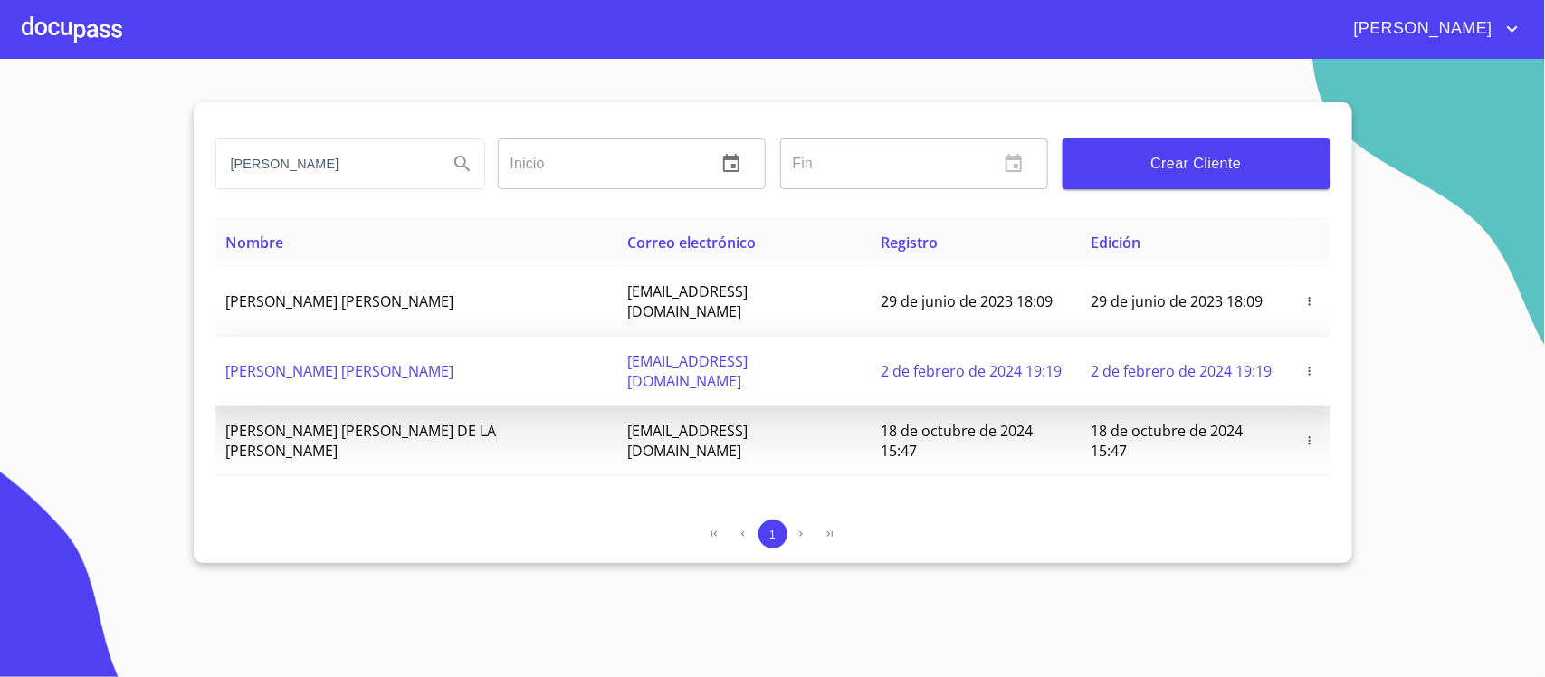
click at [341, 361] on span "[PERSON_NAME] [PERSON_NAME]" at bounding box center [340, 371] width 228 height 20
click at [1304, 365] on icon "button" at bounding box center [1310, 371] width 13 height 13
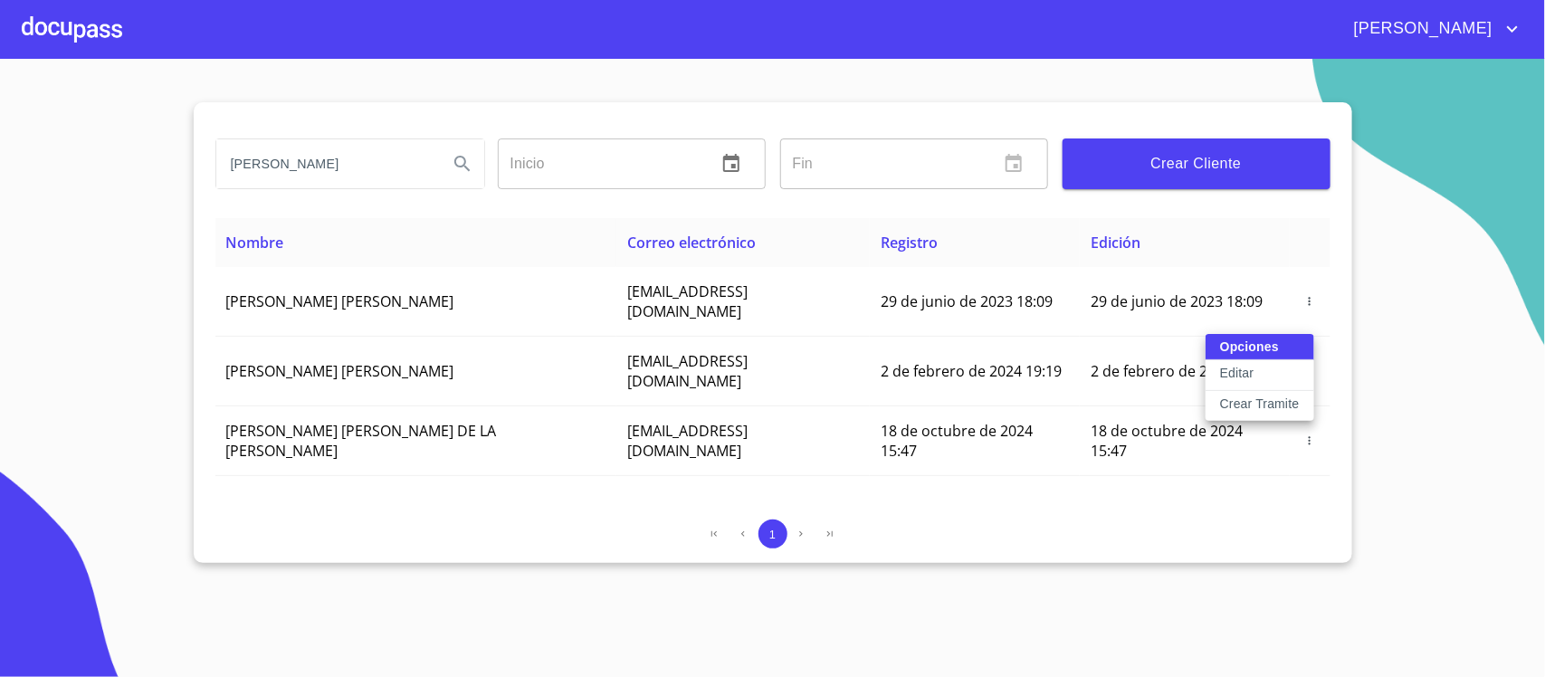
click at [1222, 500] on div at bounding box center [772, 338] width 1545 height 677
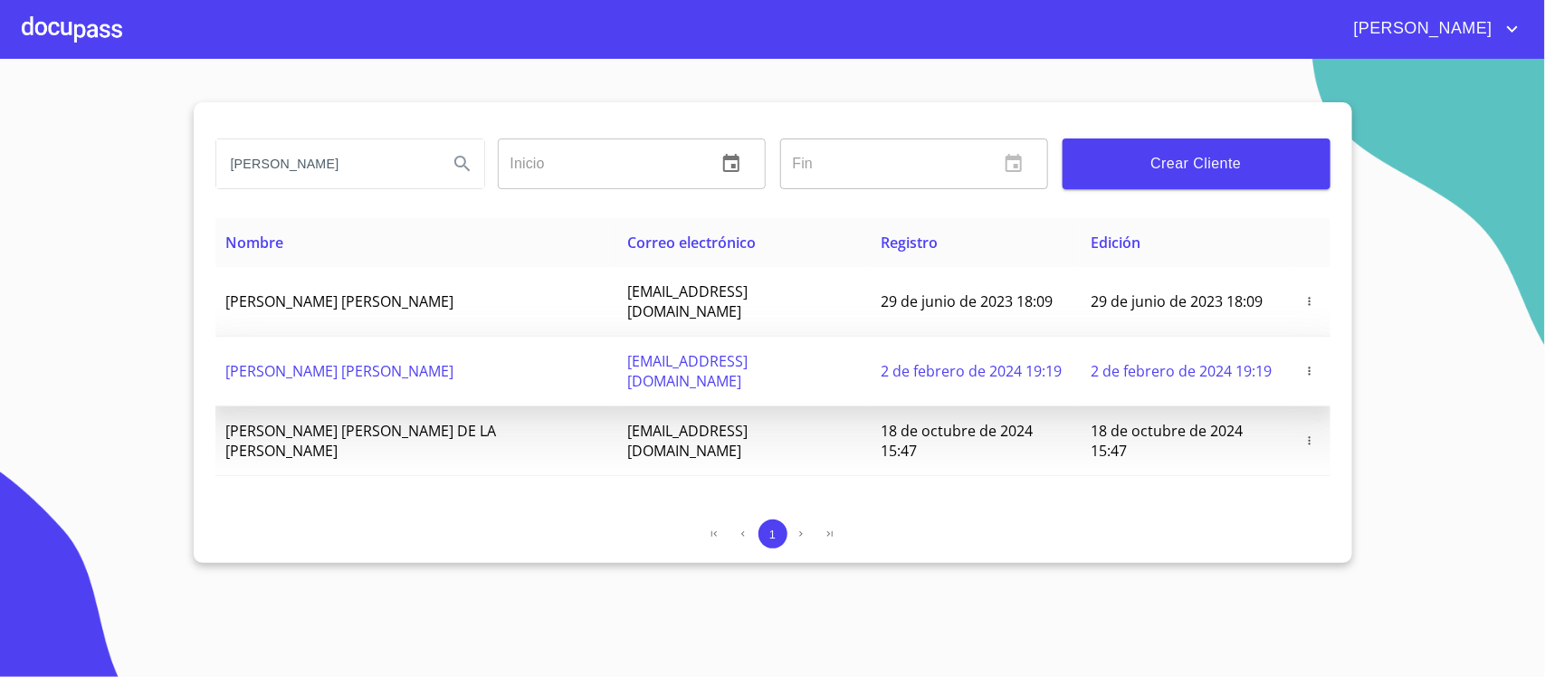
click at [741, 351] on span "[EMAIL_ADDRESS][DOMAIN_NAME]" at bounding box center [687, 371] width 120 height 40
click at [422, 361] on span "[PERSON_NAME] [PERSON_NAME]" at bounding box center [340, 371] width 228 height 20
click at [416, 361] on span "[PERSON_NAME] [PERSON_NAME]" at bounding box center [340, 371] width 228 height 20
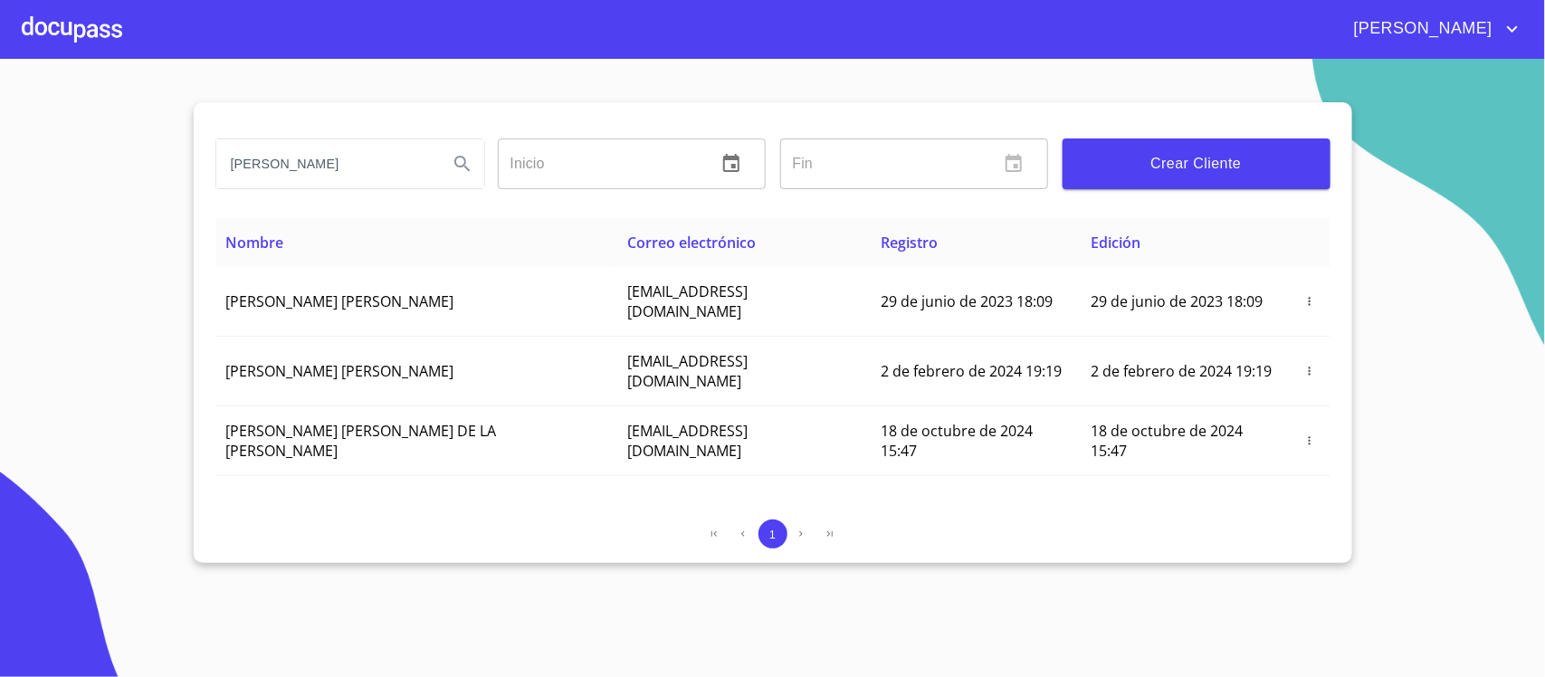
click at [69, 24] on div at bounding box center [72, 29] width 100 height 58
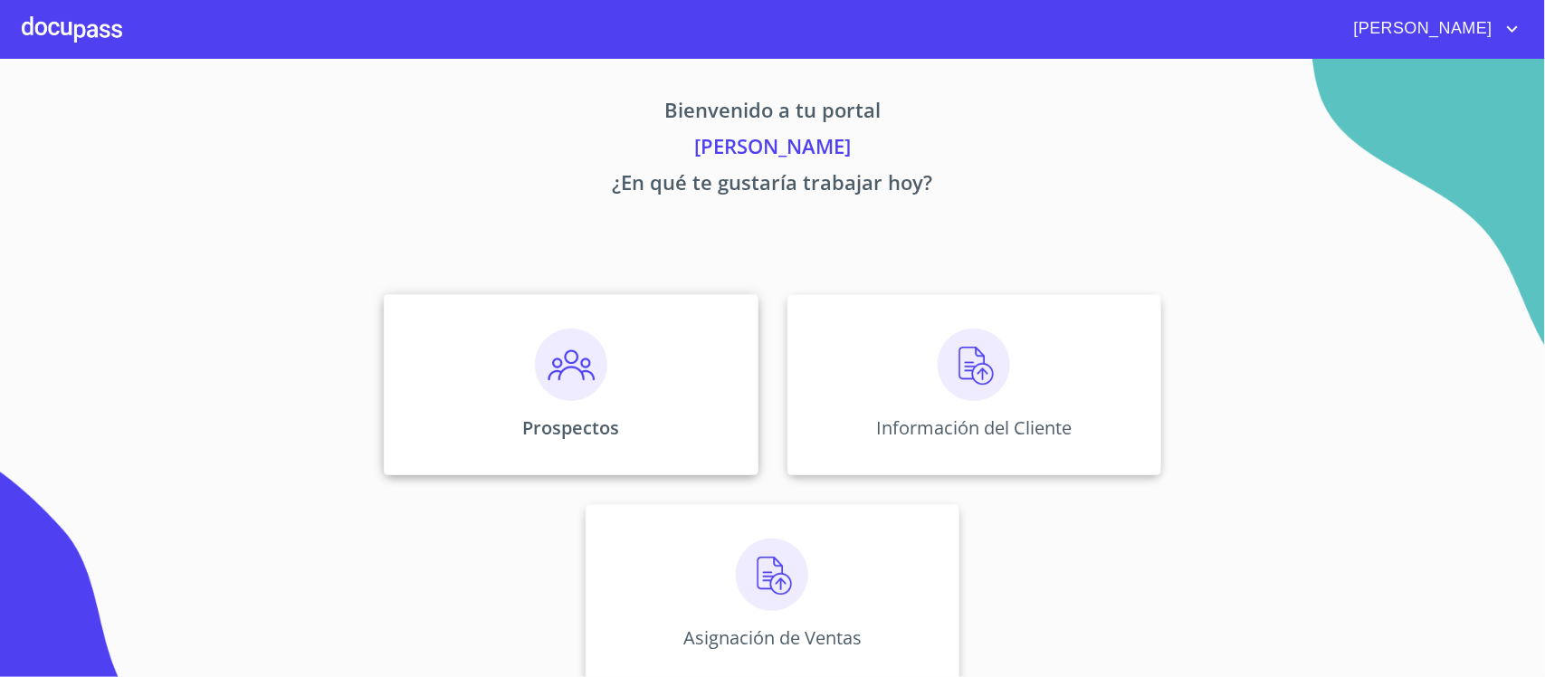
click at [567, 390] on img at bounding box center [571, 365] width 72 height 72
click at [979, 395] on img at bounding box center [974, 365] width 72 height 72
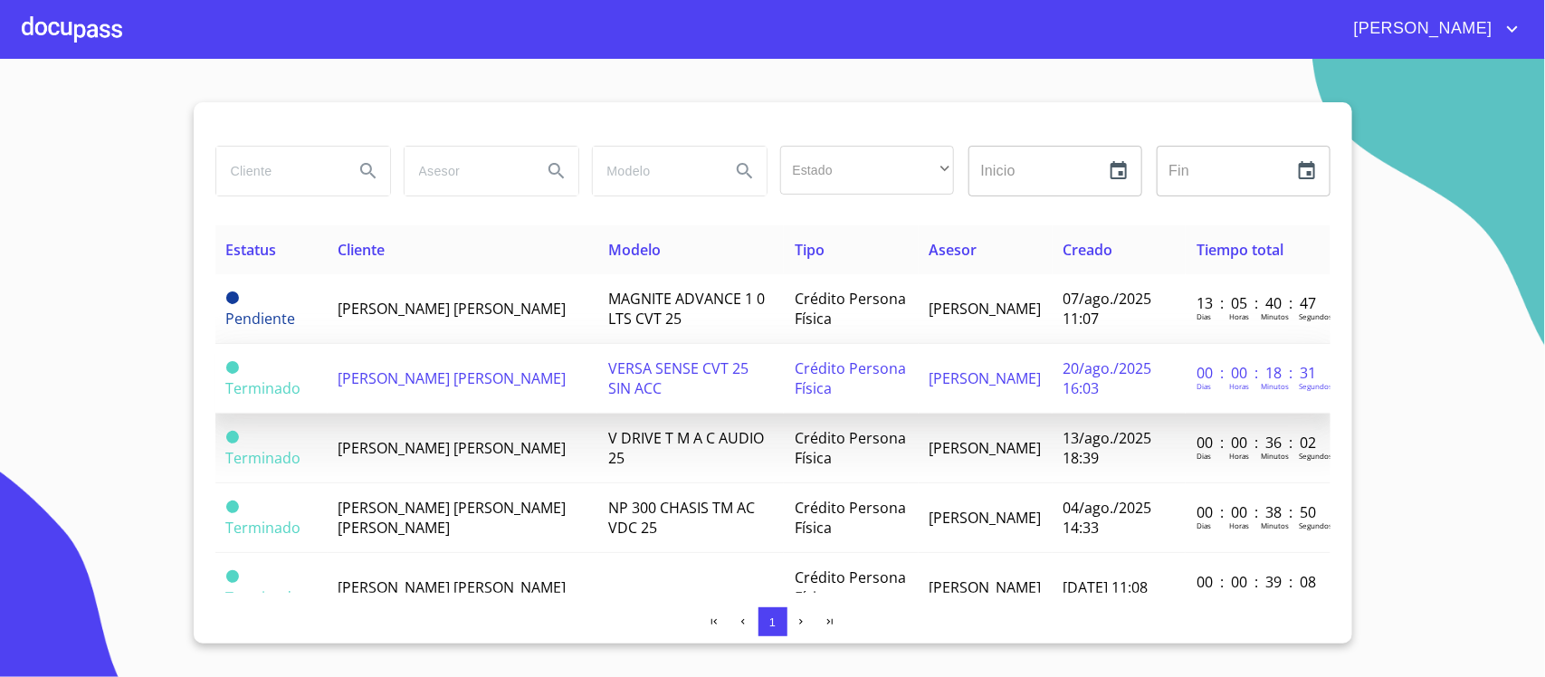
click at [401, 350] on td "[PERSON_NAME] [PERSON_NAME]" at bounding box center [463, 379] width 271 height 70
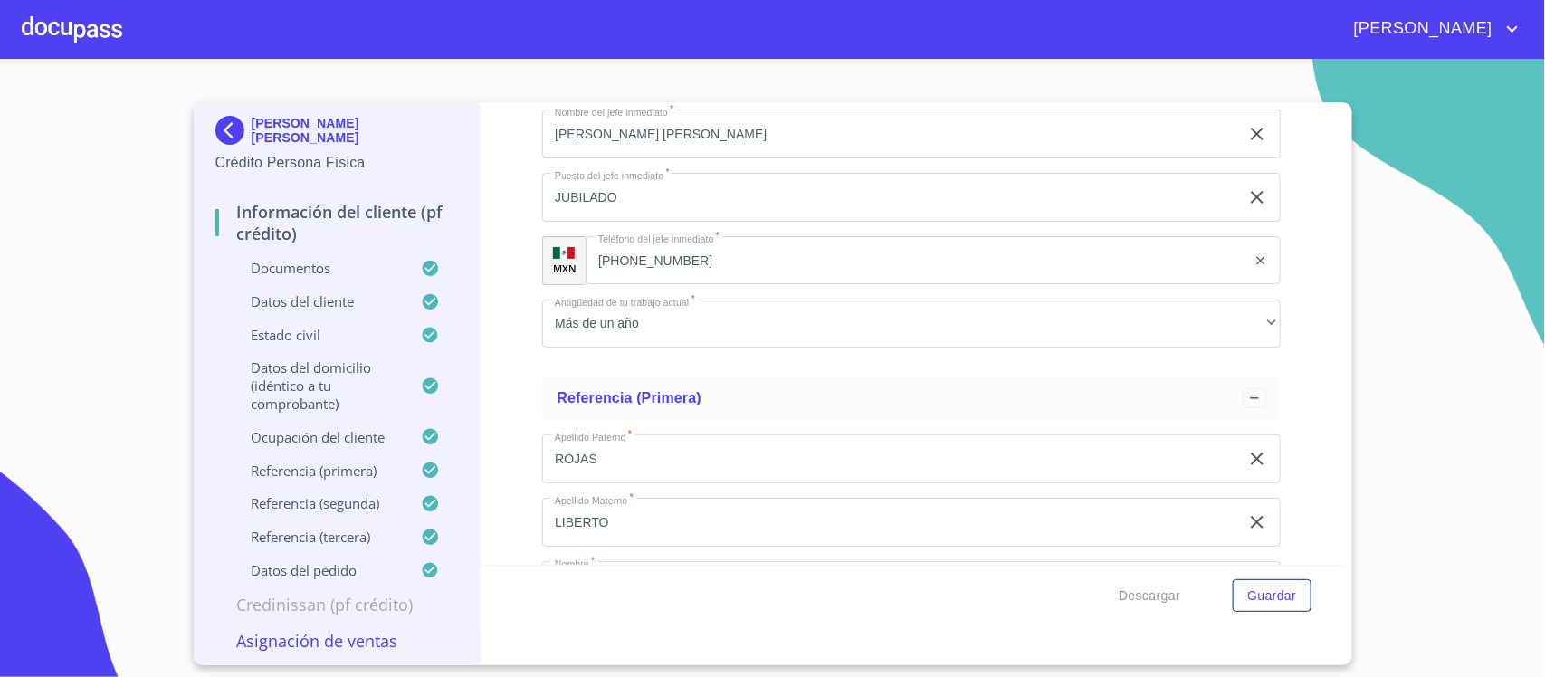
scroll to position [11366, 0]
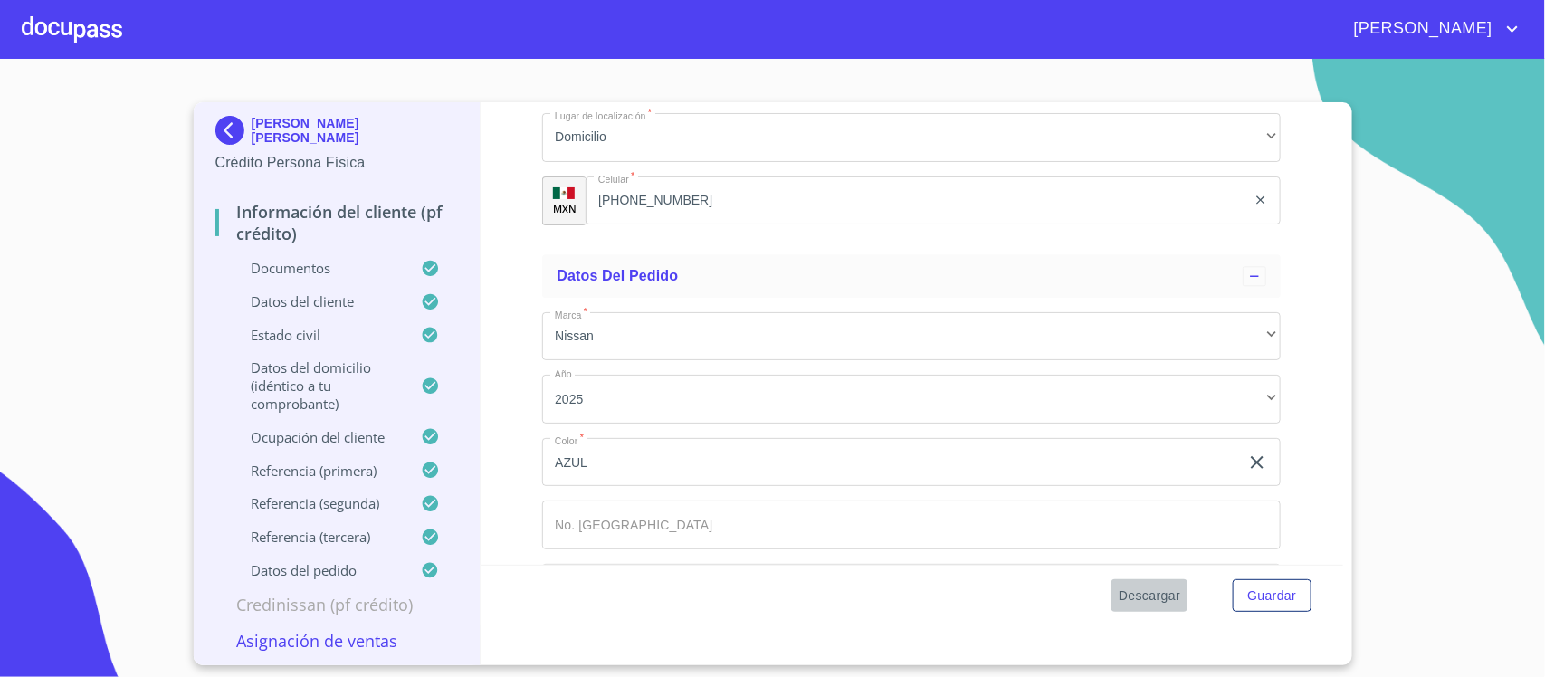
click at [1147, 604] on span "Descargar" at bounding box center [1150, 596] width 62 height 23
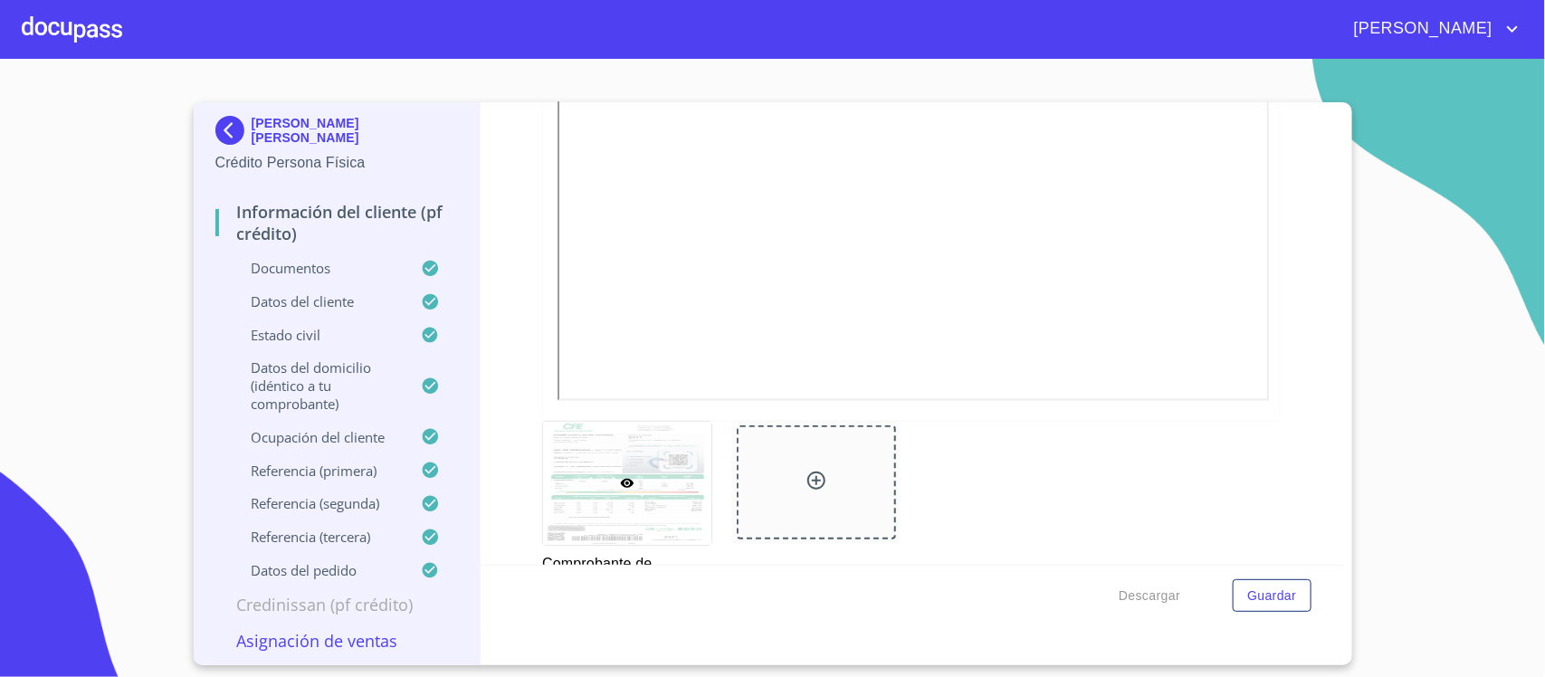
scroll to position [502, 0]
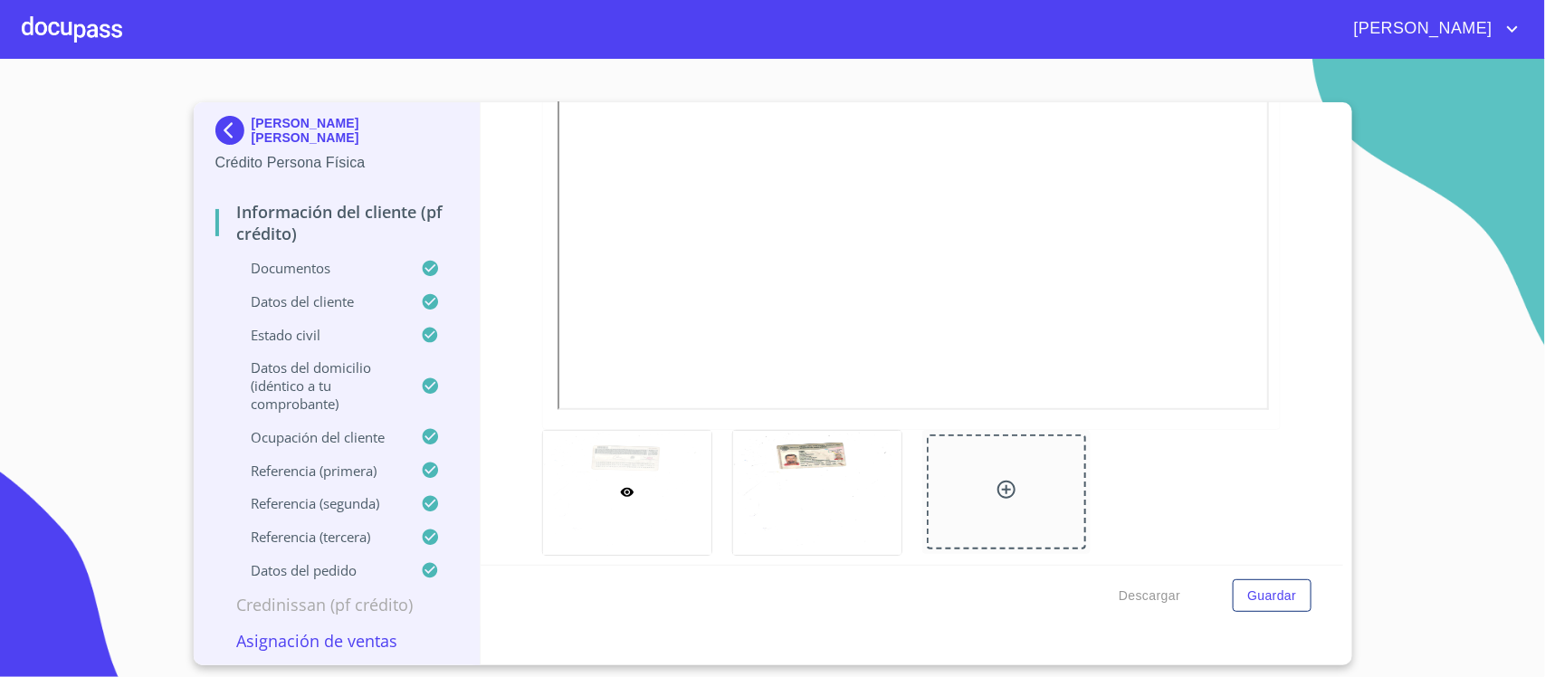
click at [292, 303] on p "Datos del cliente" at bounding box center [318, 301] width 206 height 18
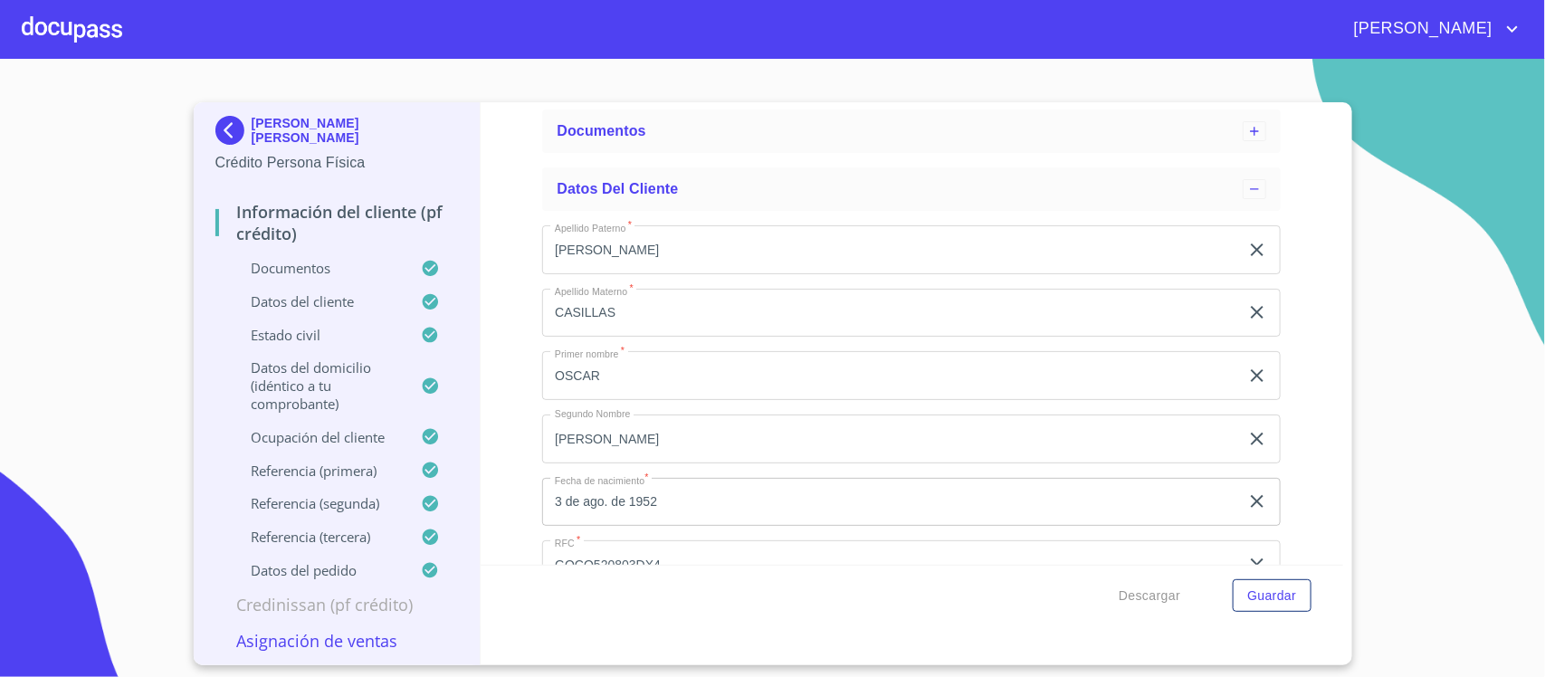
scroll to position [0, 0]
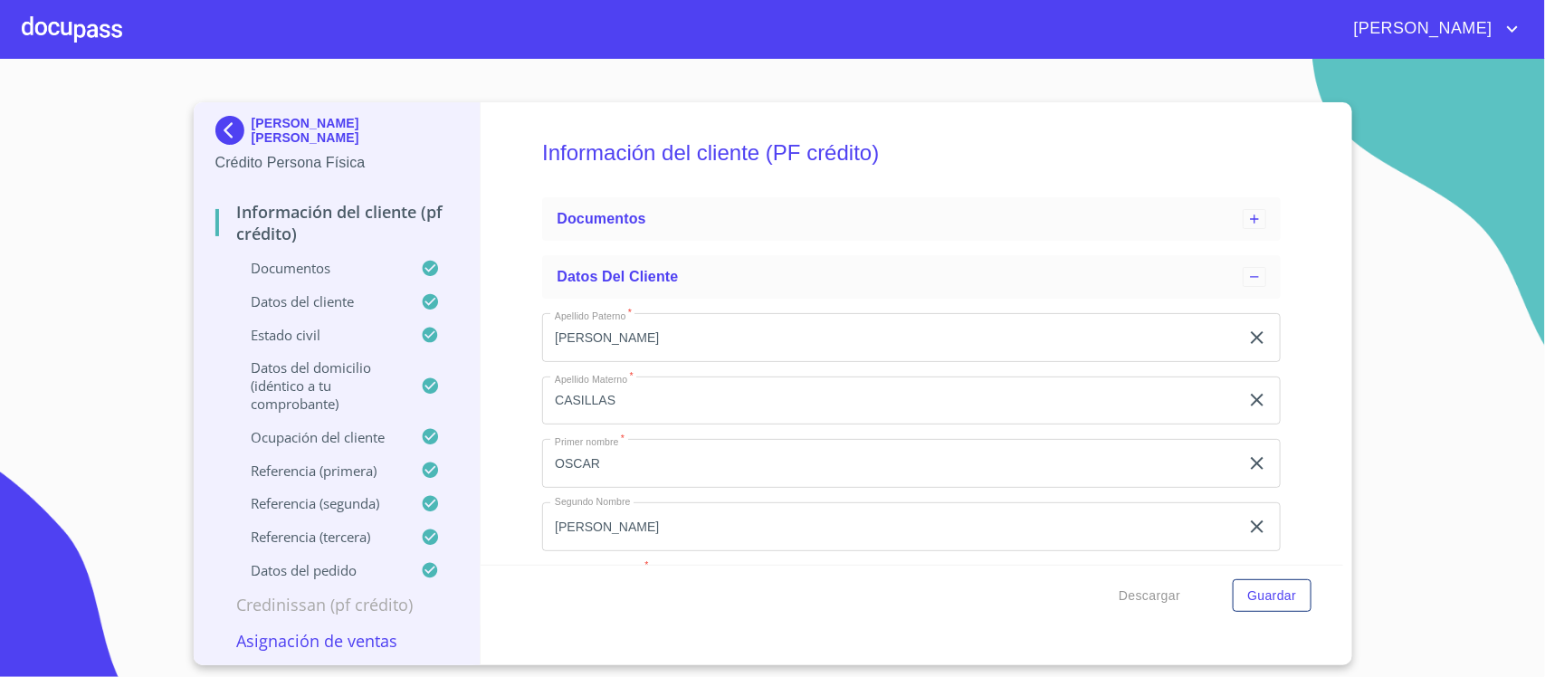
click at [317, 294] on p "Datos del cliente" at bounding box center [318, 301] width 206 height 18
click at [317, 305] on p "Datos del cliente" at bounding box center [318, 301] width 206 height 18
click at [317, 335] on p "Estado Civil" at bounding box center [318, 335] width 206 height 18
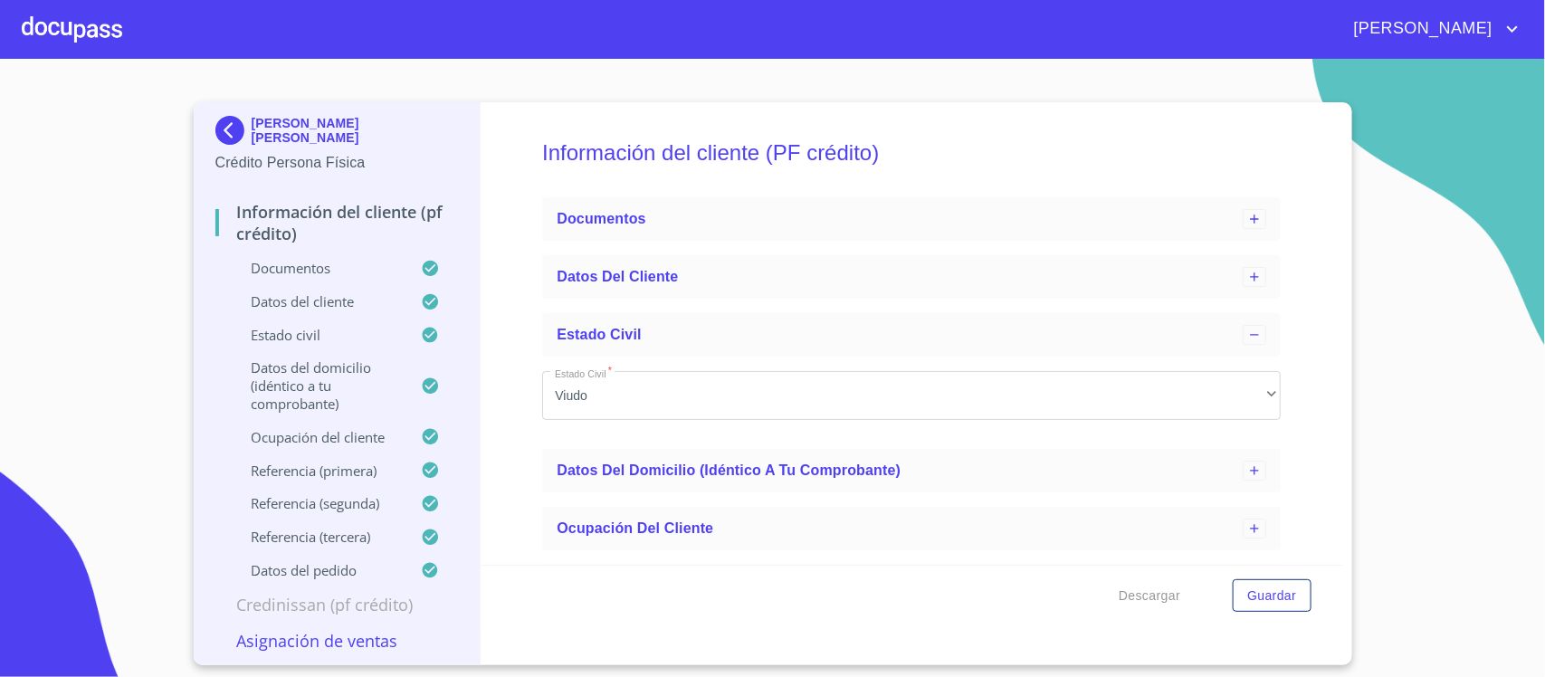
click at [426, 327] on icon at bounding box center [439, 335] width 37 height 19
click at [427, 385] on icon at bounding box center [430, 385] width 15 height 15
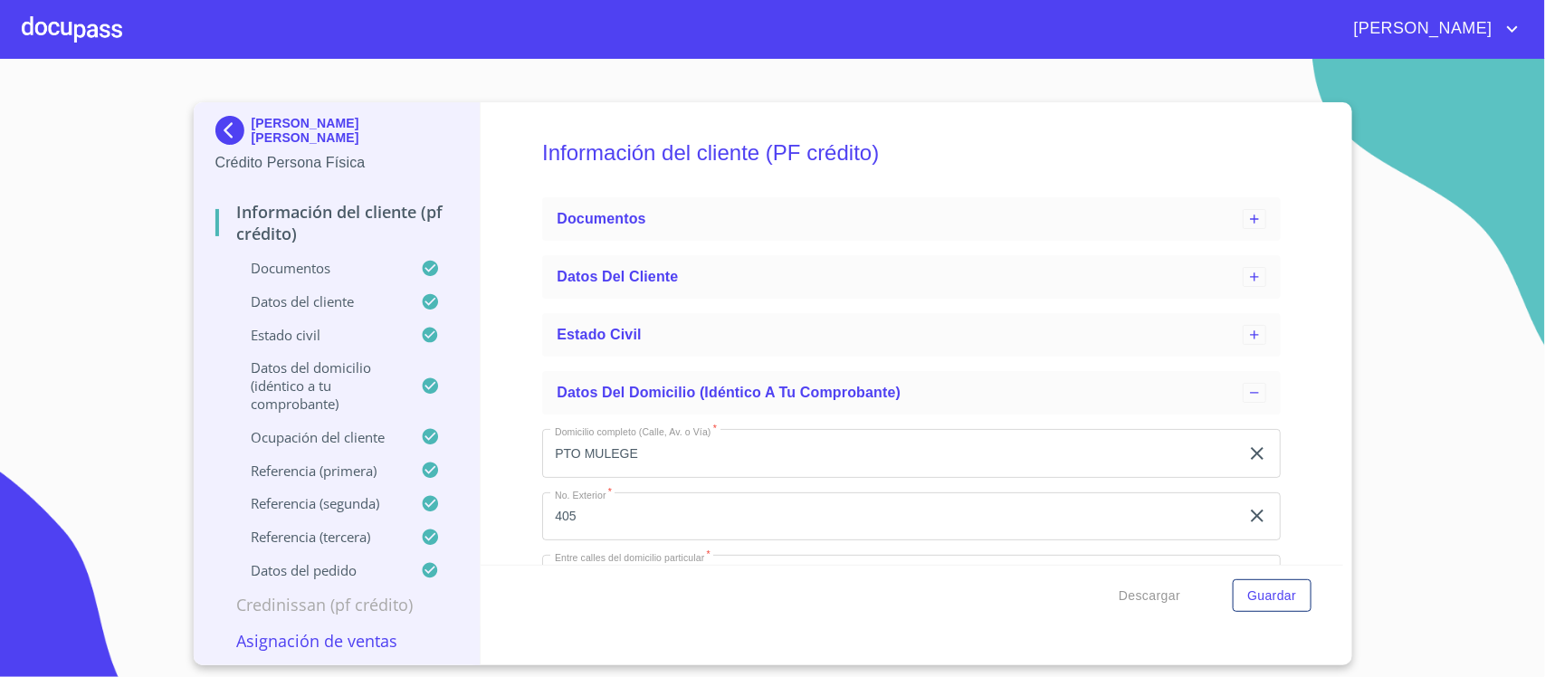
scroll to position [113, 0]
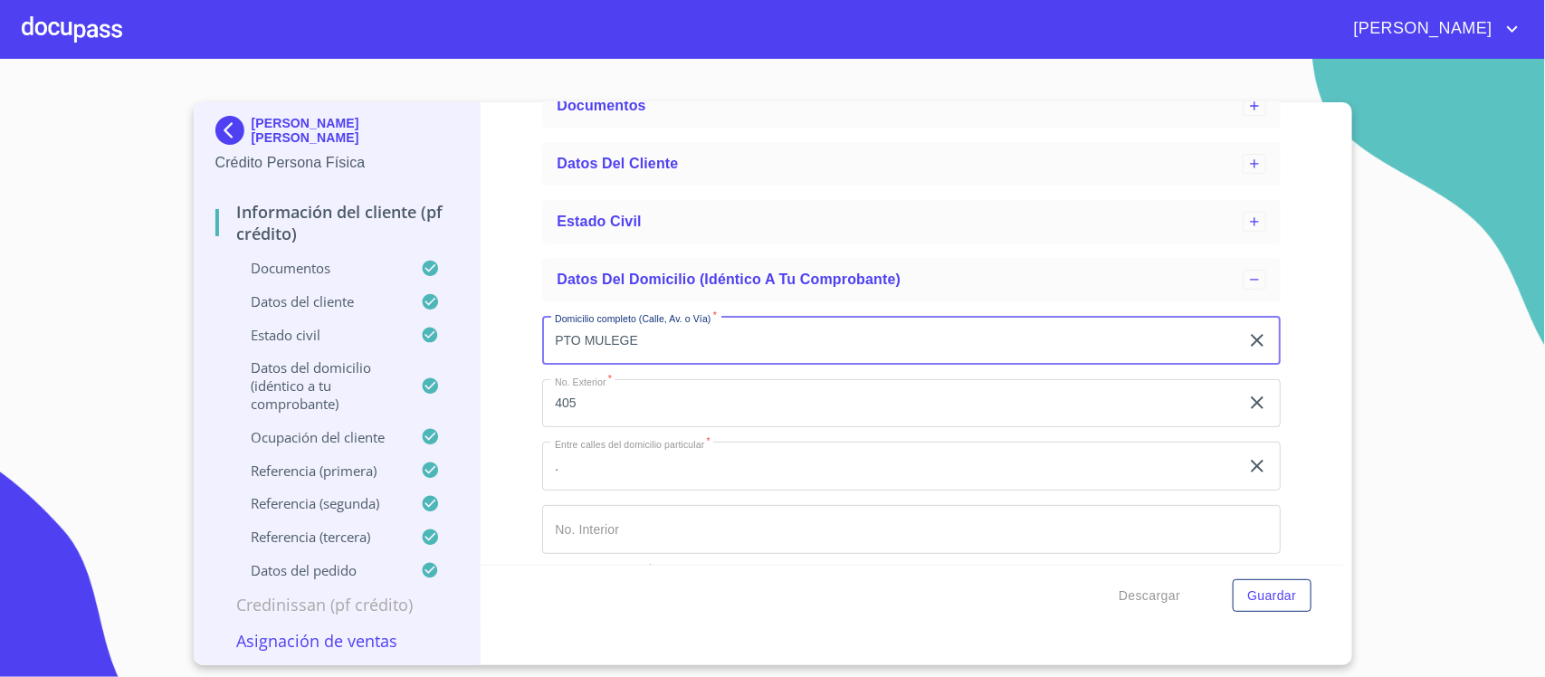
click at [671, 341] on input "PTO MULEGE" at bounding box center [890, 340] width 697 height 49
type input "P"
type input "h"
type input "[PERSON_NAME]"
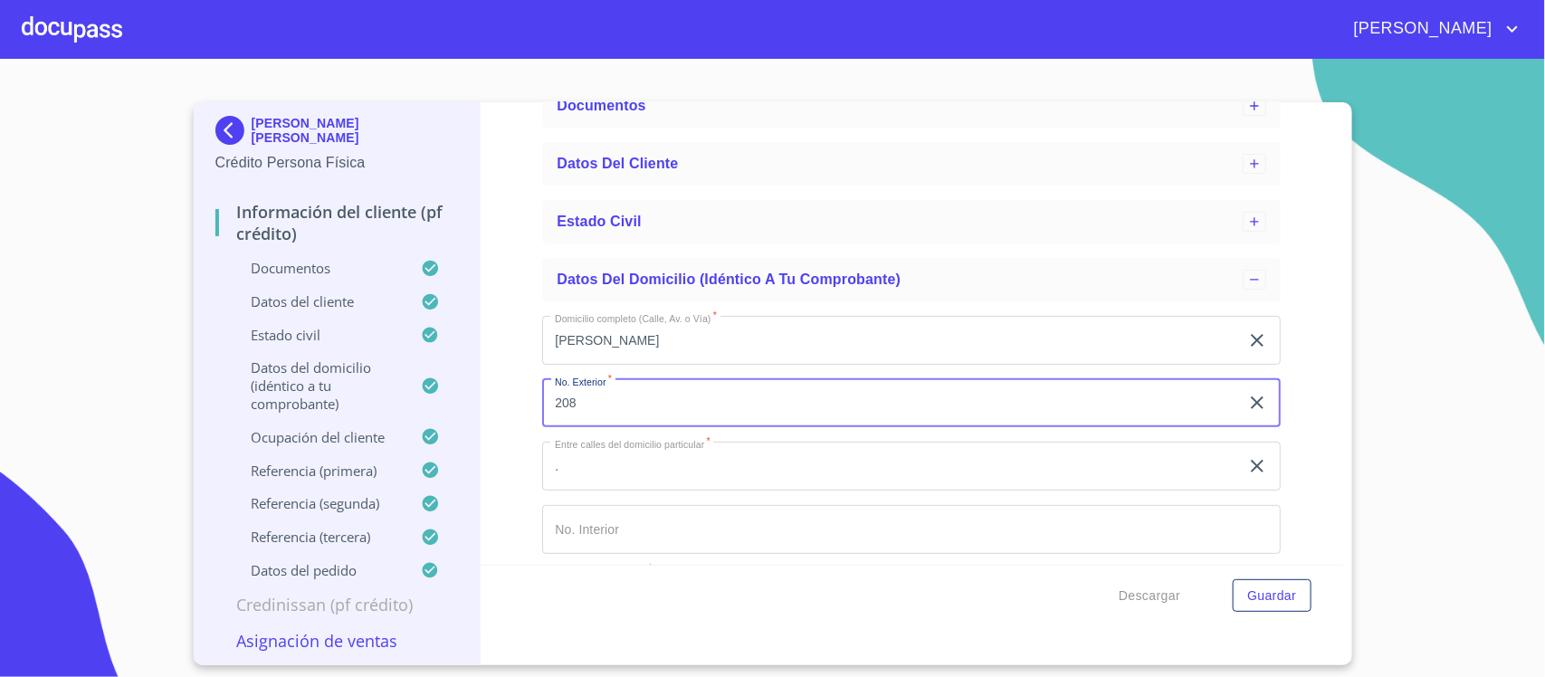
type input "208"
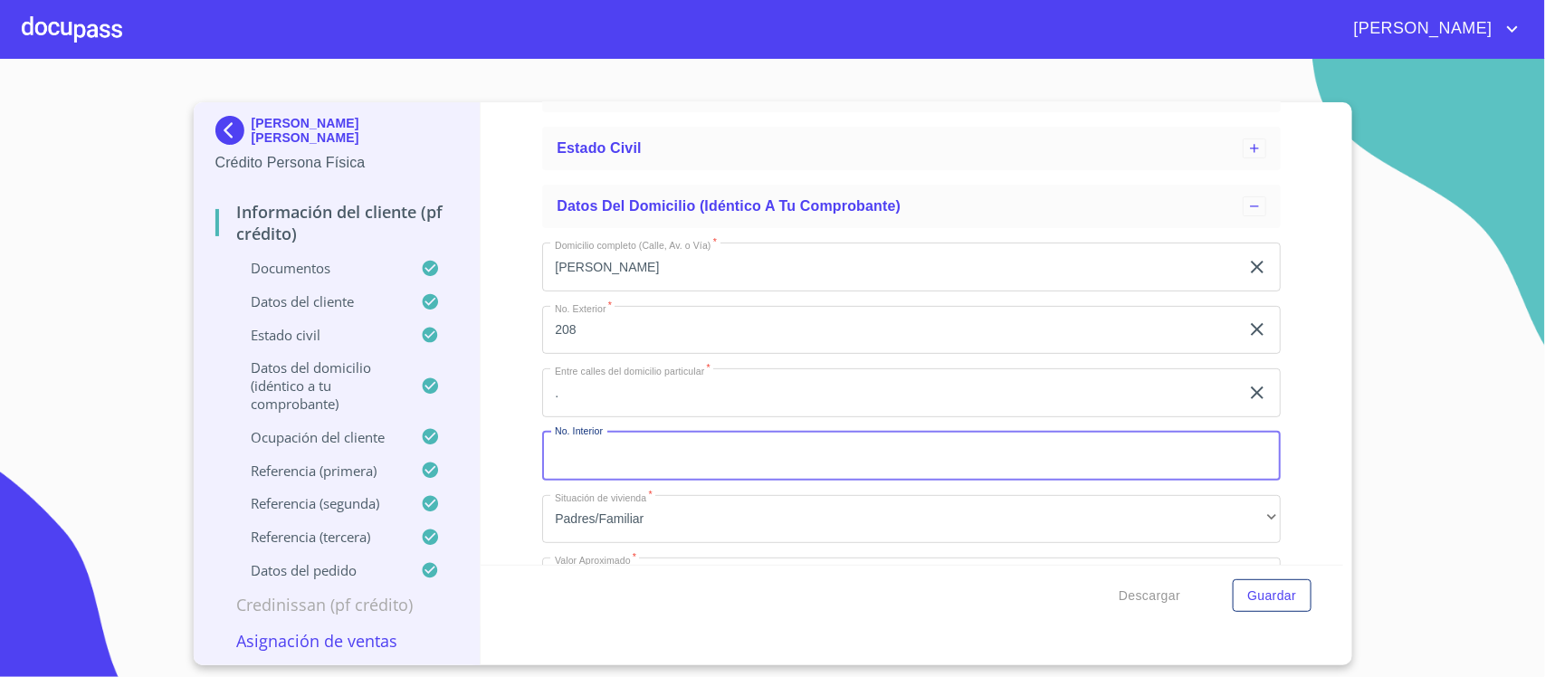
scroll to position [226, 0]
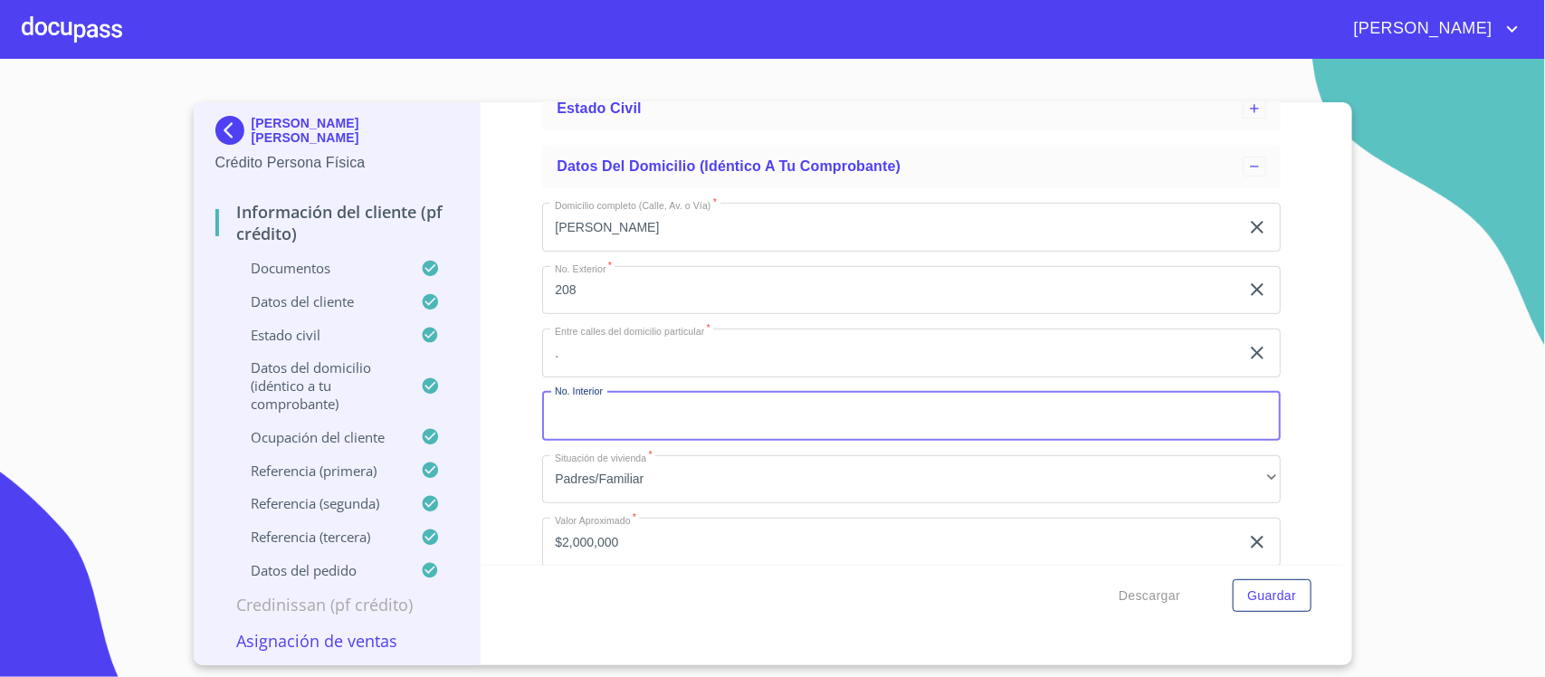
click at [699, 252] on input "." at bounding box center [890, 227] width 697 height 49
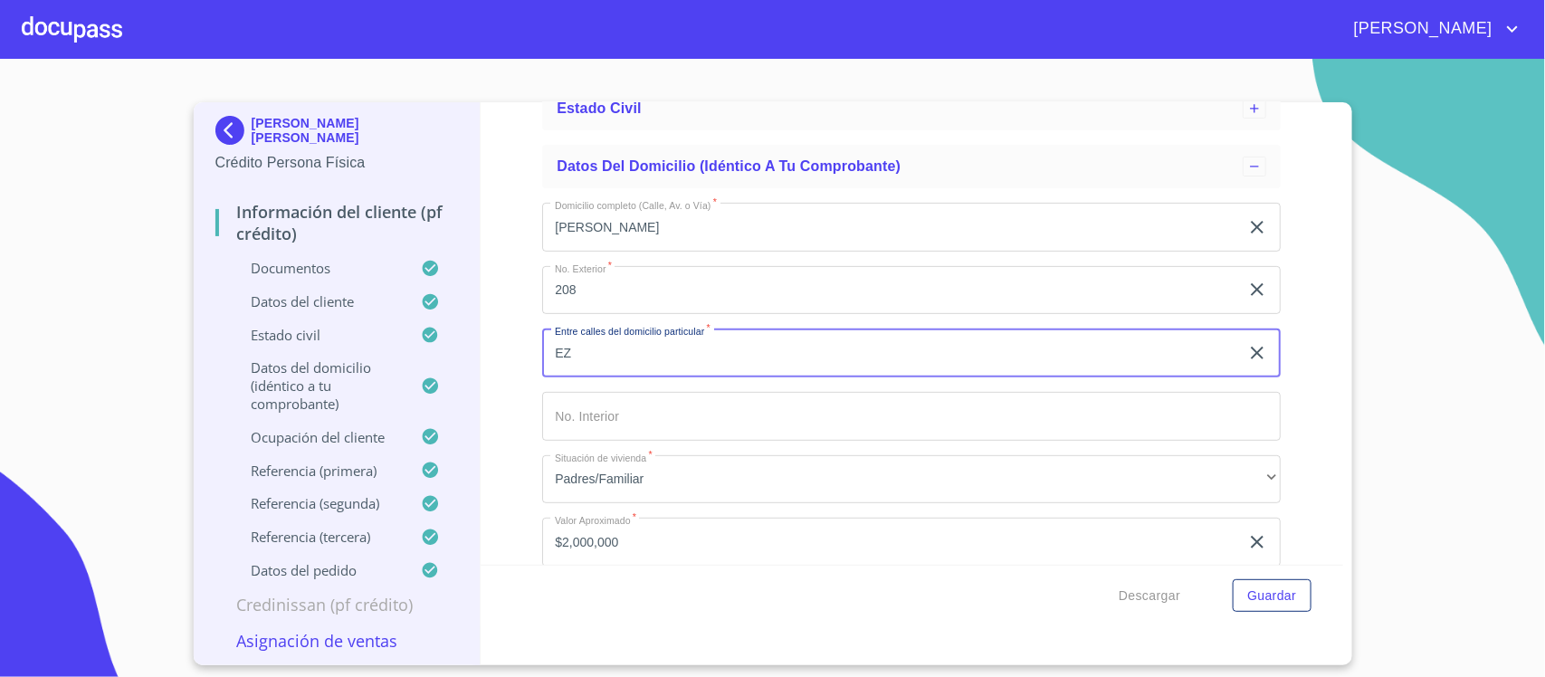
type input "E"
type input "ESQUINA [GEOGRAPHIC_DATA] Y [GEOGRAPHIC_DATA]"
click at [632, 252] on input "208" at bounding box center [890, 227] width 697 height 49
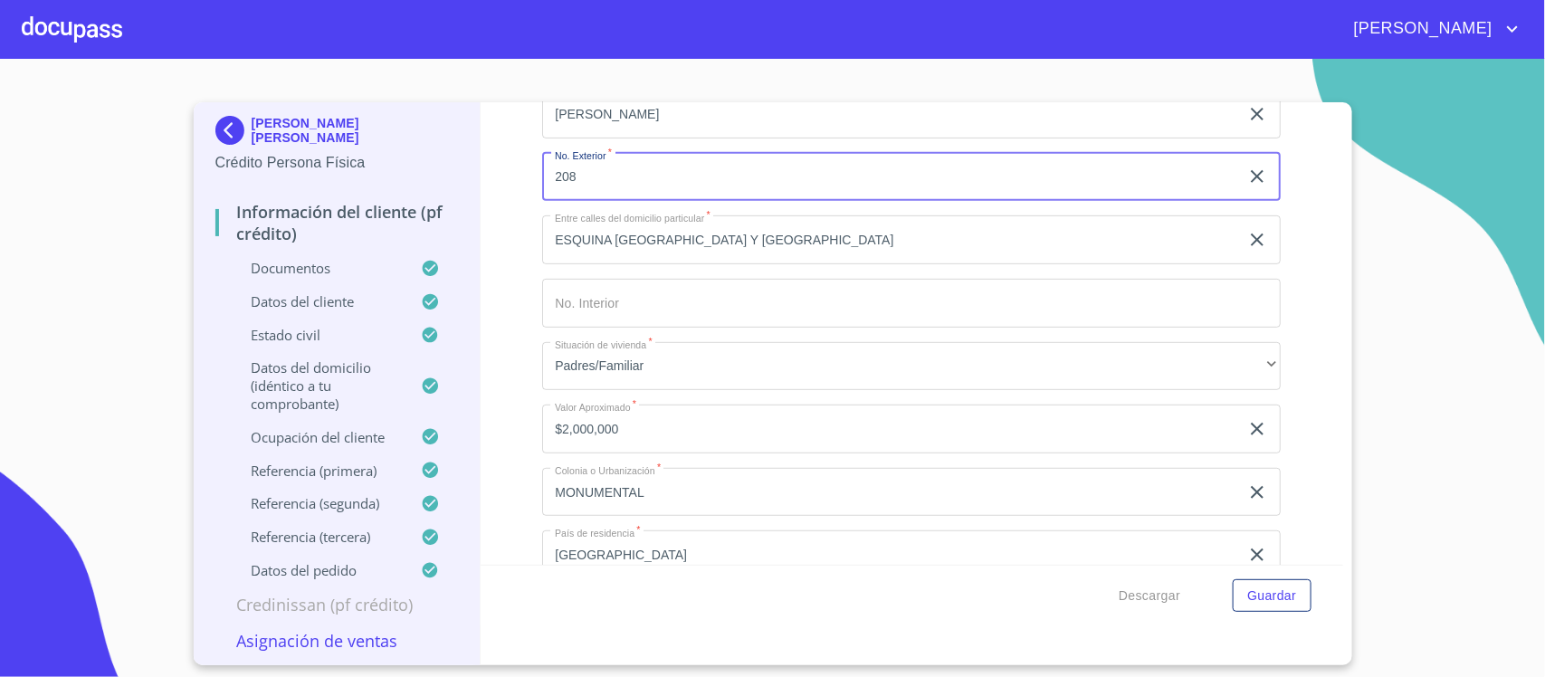
scroll to position [453, 0]
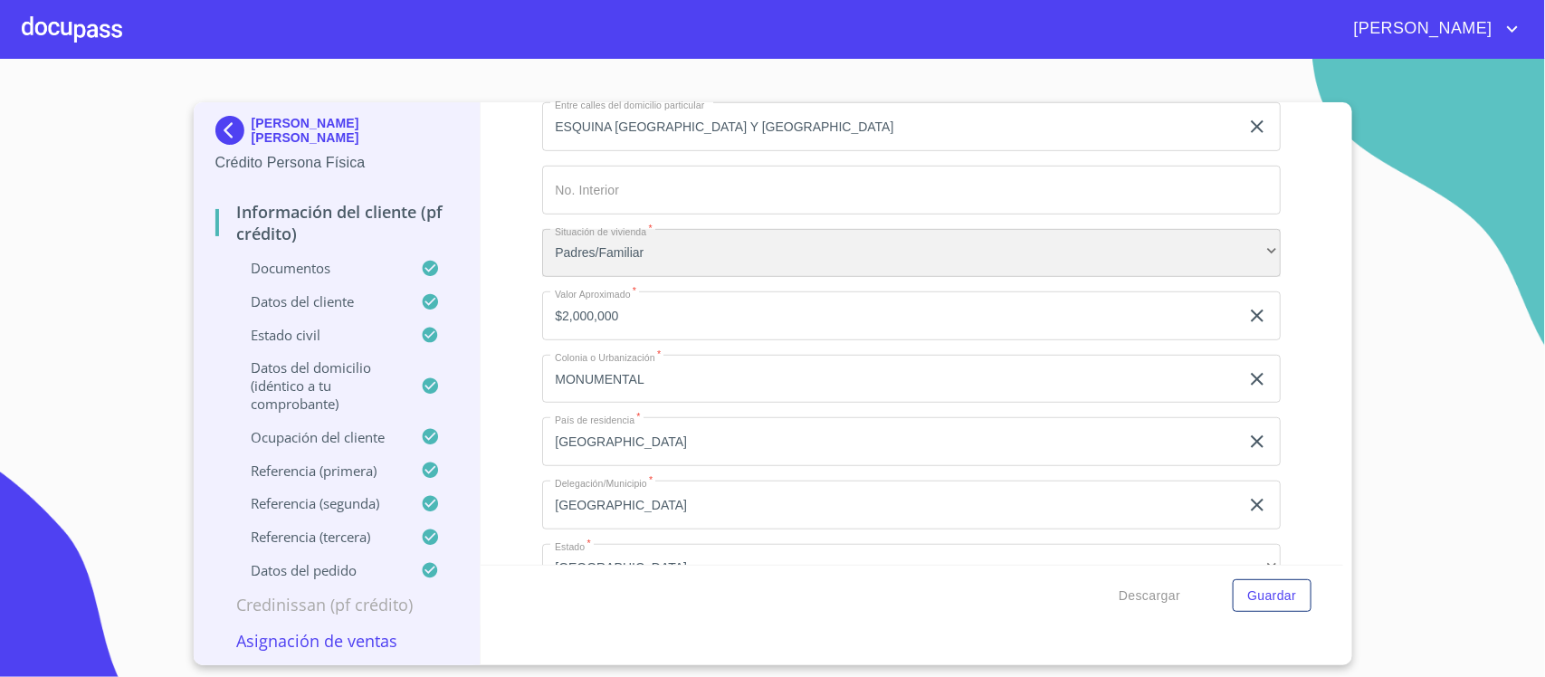
click at [664, 244] on div "Padres/Familiar" at bounding box center [911, 253] width 739 height 49
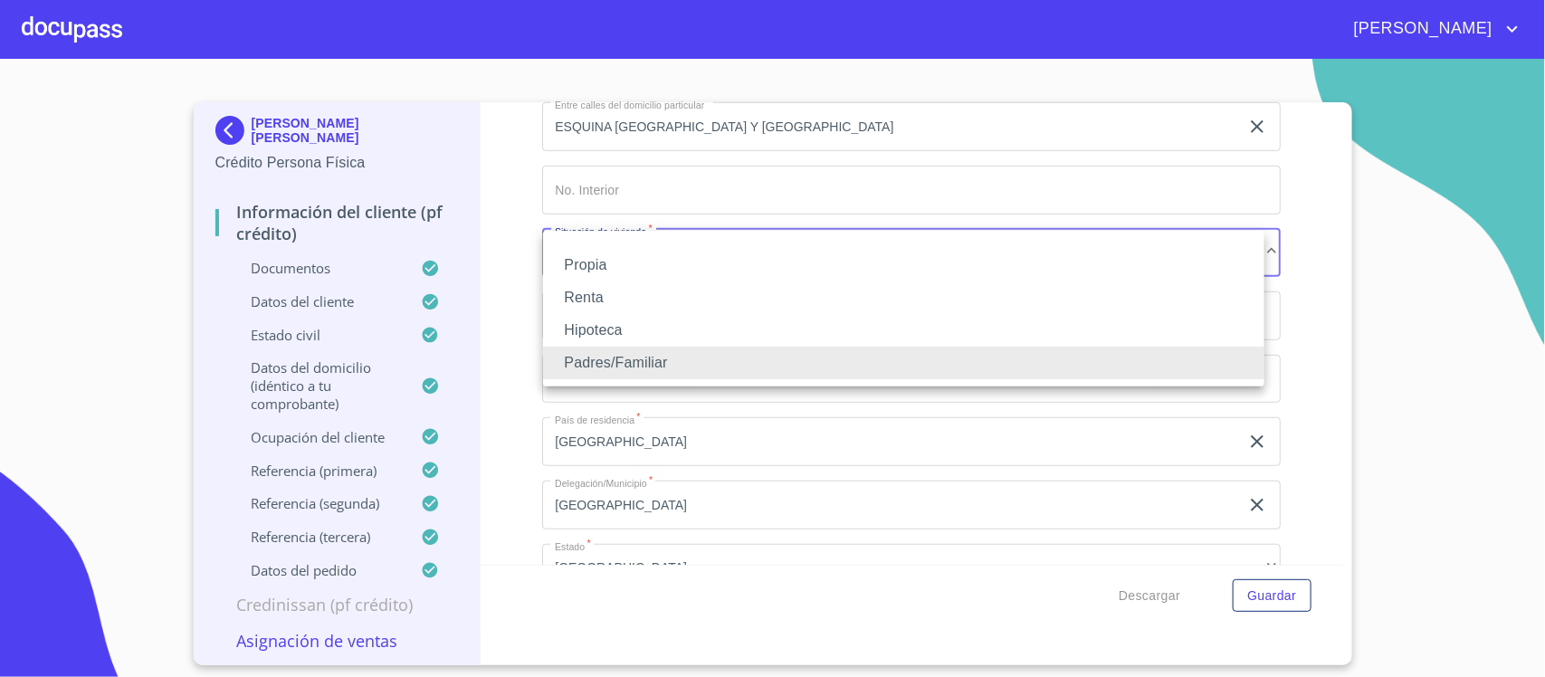
click at [645, 303] on li "Renta" at bounding box center [904, 298] width 722 height 33
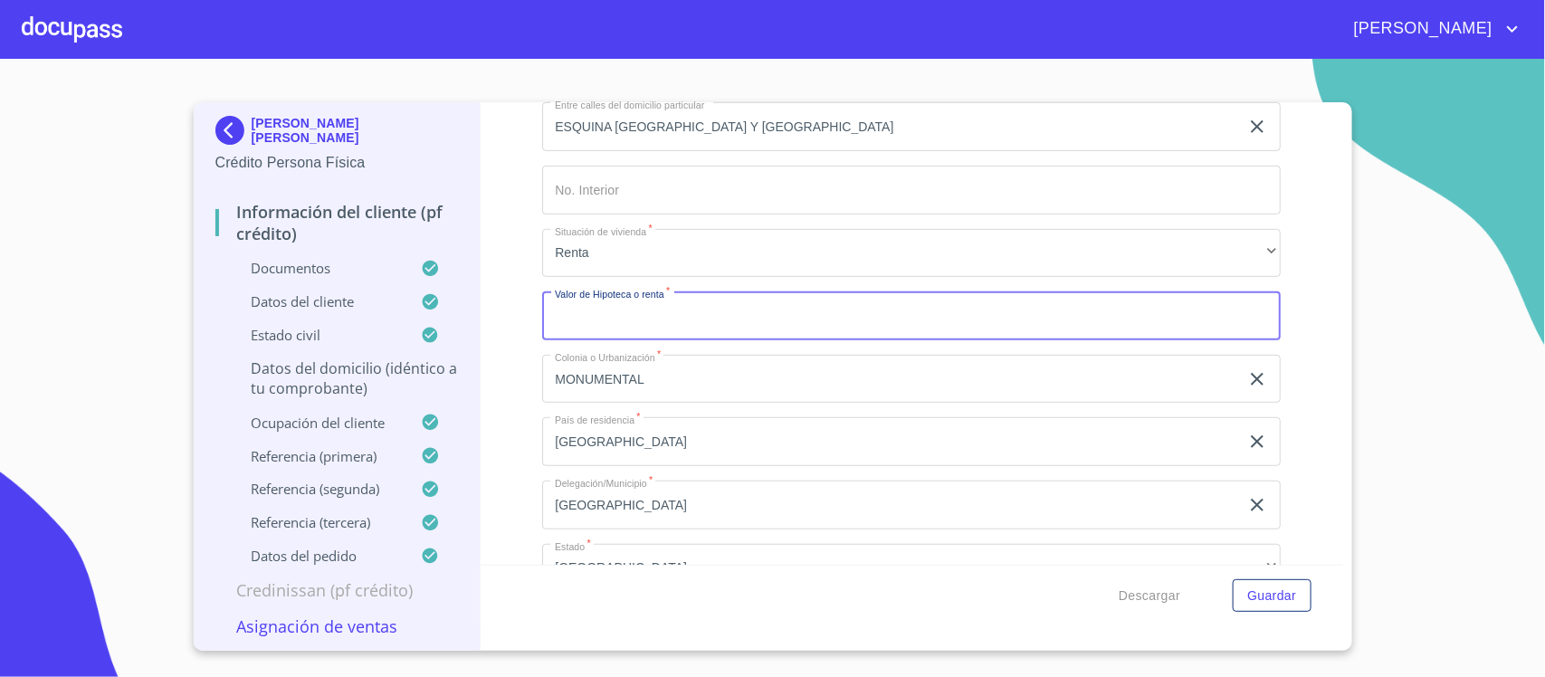
click at [684, 322] on input "Domicilio completo (Calle, Av. o Vía)   *" at bounding box center [911, 315] width 739 height 49
type input "$2,000"
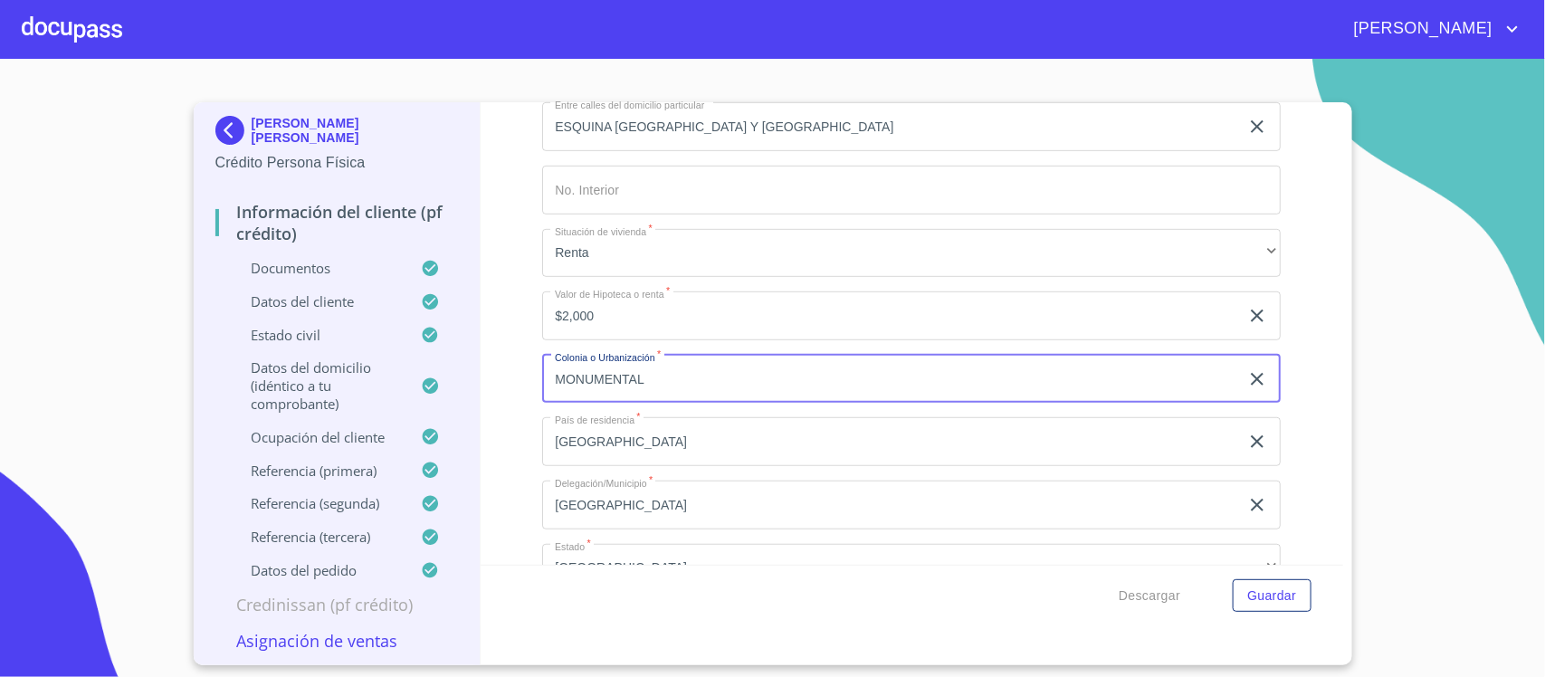
click at [729, 364] on input "MONUMENTAL" at bounding box center [890, 379] width 697 height 49
drag, startPoint x: 722, startPoint y: 364, endPoint x: 521, endPoint y: 373, distance: 201.2
click at [521, 373] on div "Información del cliente (PF crédito) Documentos Datos del cliente Estado Civil …" at bounding box center [912, 333] width 863 height 463
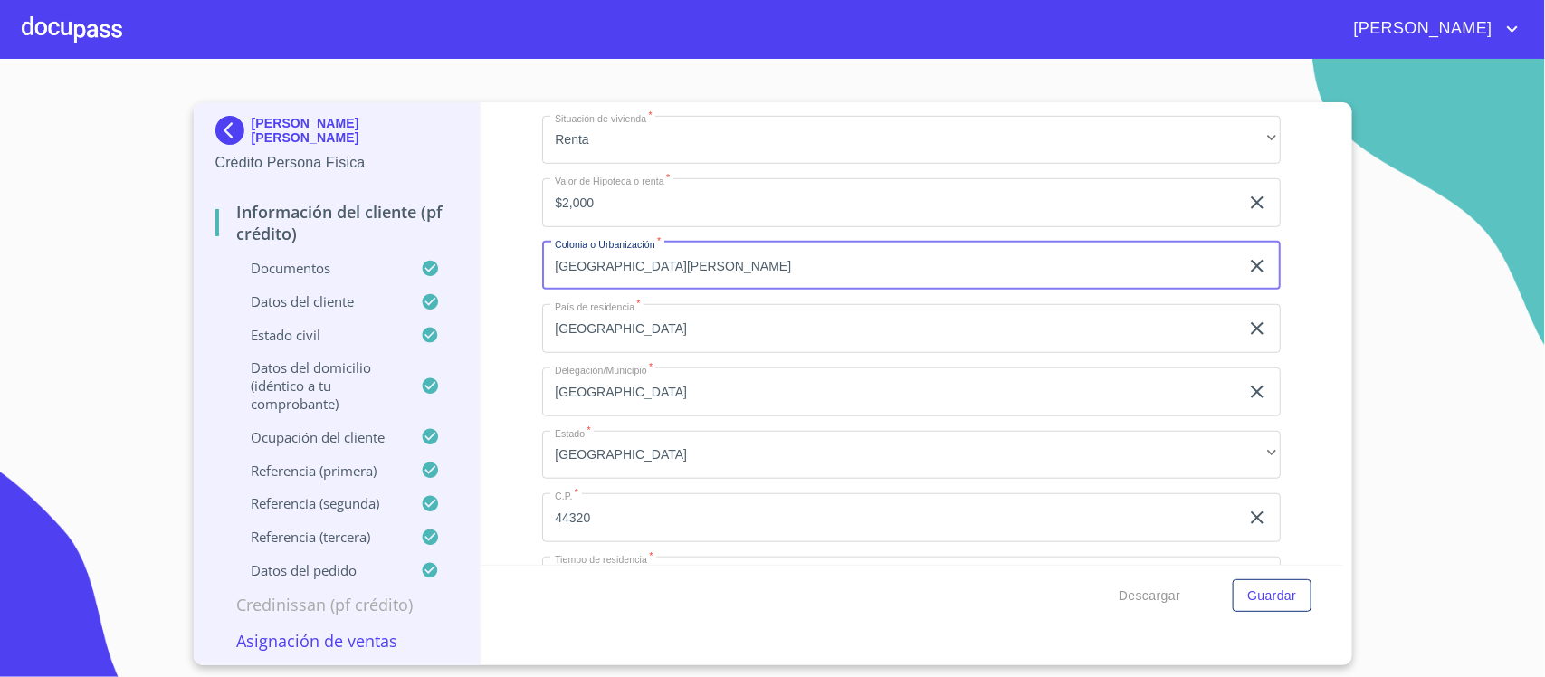
type input "[GEOGRAPHIC_DATA][PERSON_NAME]"
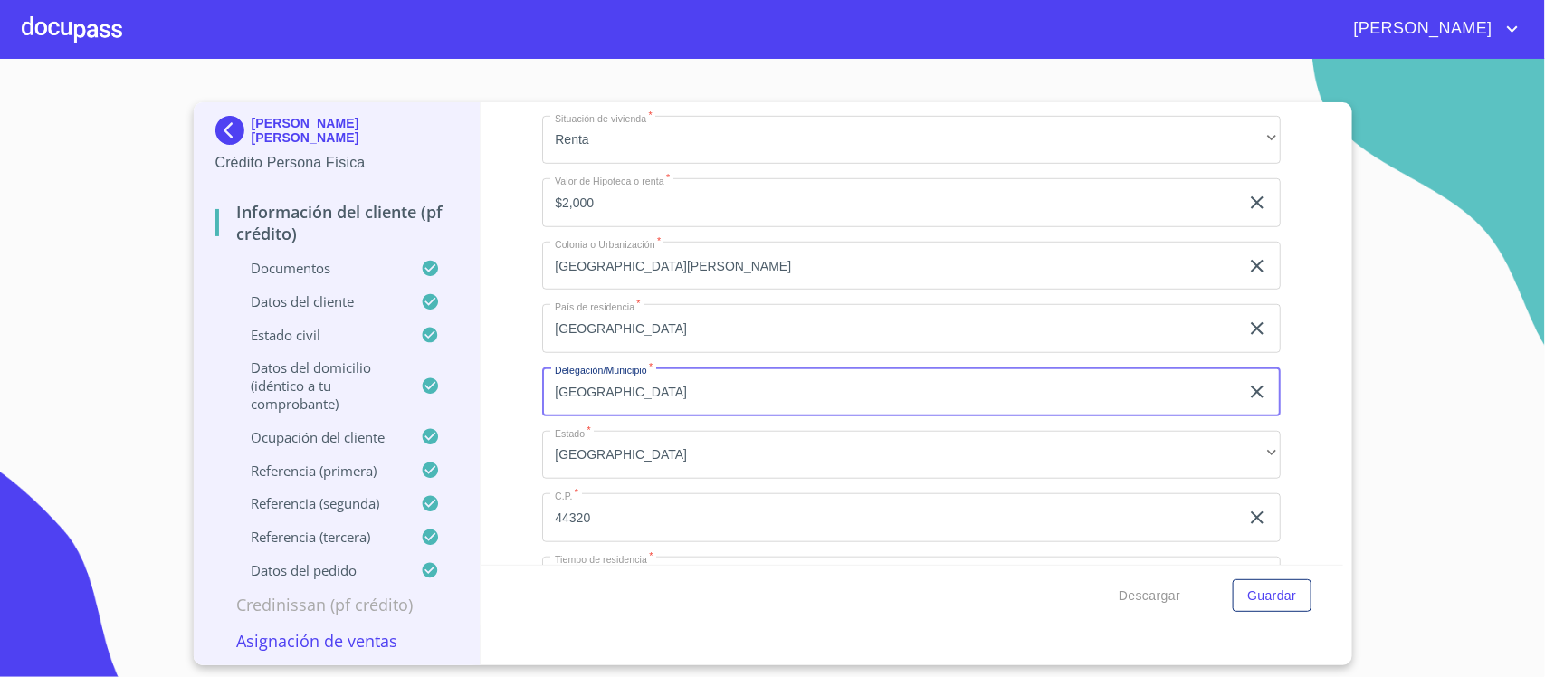
drag, startPoint x: 673, startPoint y: 395, endPoint x: 496, endPoint y: 408, distance: 177.1
click at [496, 408] on div "Información del cliente (PF crédito) Documentos Datos del cliente Estado Civil …" at bounding box center [912, 333] width 863 height 463
type input "O"
type input "[GEOGRAPHIC_DATA]"
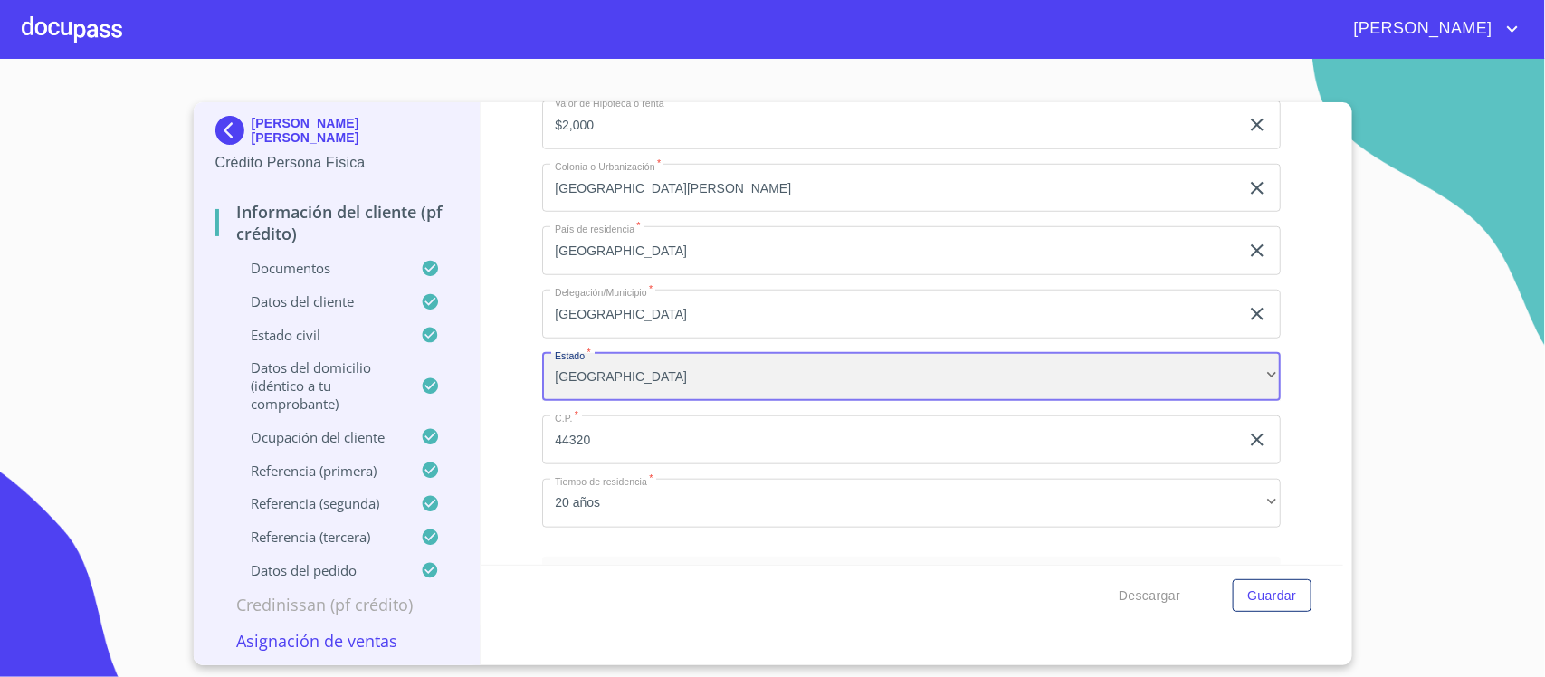
scroll to position [679, 0]
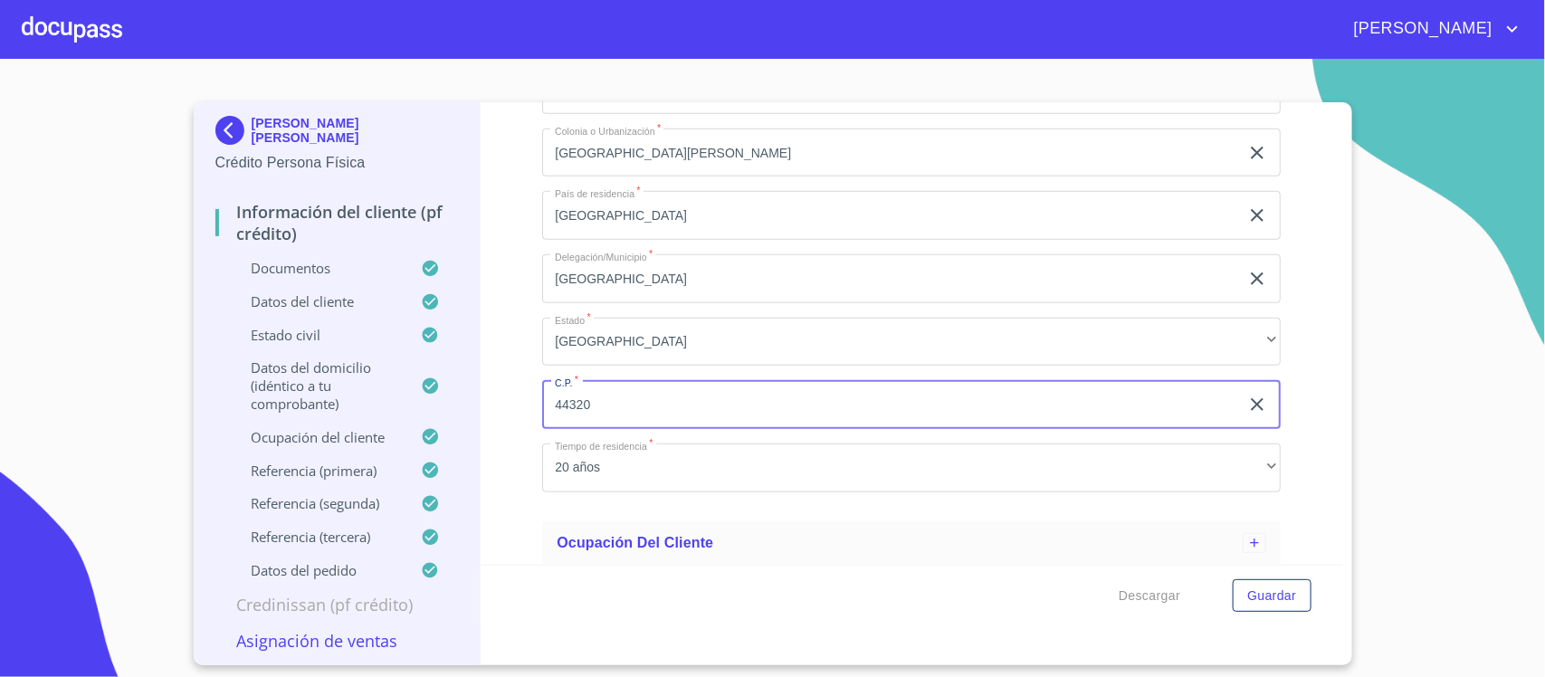
drag, startPoint x: 648, startPoint y: 404, endPoint x: 464, endPoint y: 419, distance: 184.4
click at [464, 419] on div "OSCAR FERNANDO GOMEZ CASILLAS Crédito Persona Física Información del cliente (P…" at bounding box center [769, 383] width 1150 height 563
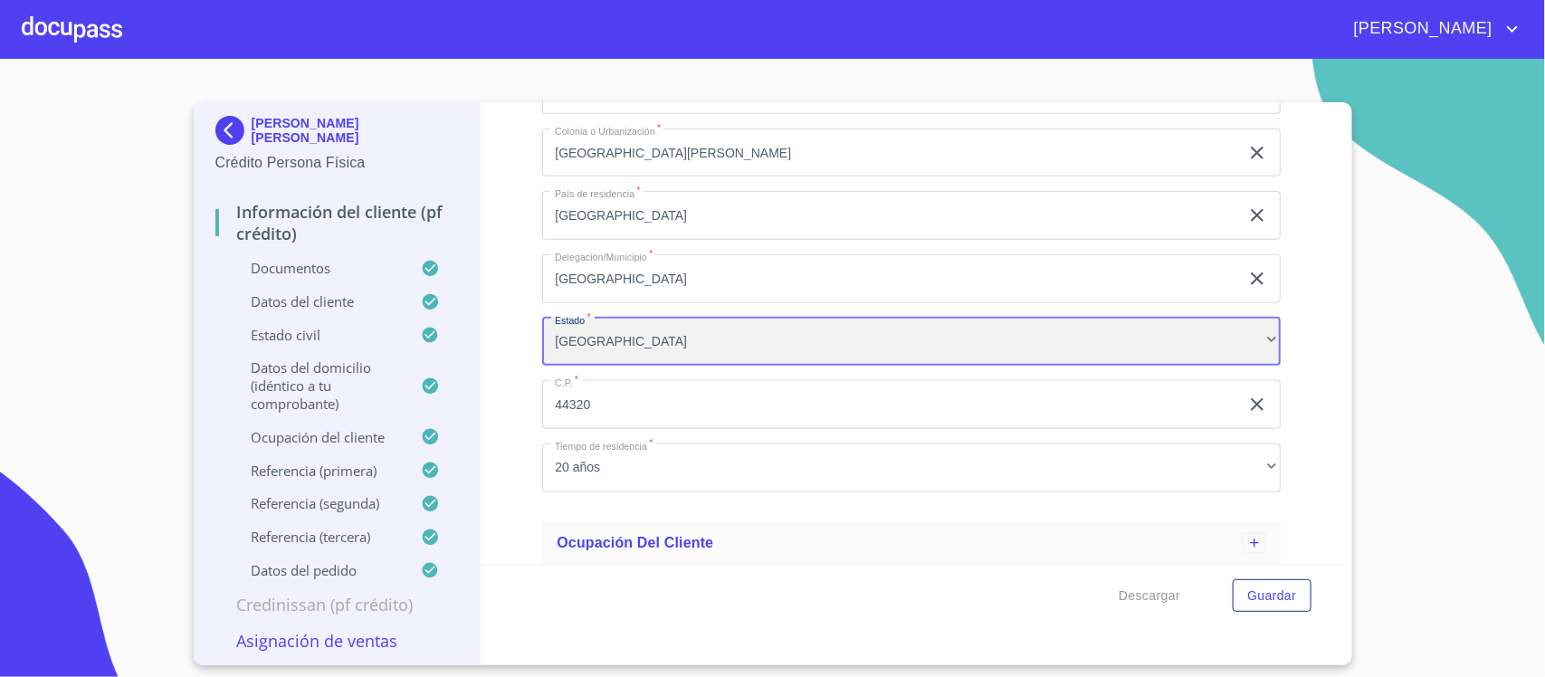
click at [1068, 344] on div "[GEOGRAPHIC_DATA]" at bounding box center [911, 342] width 739 height 49
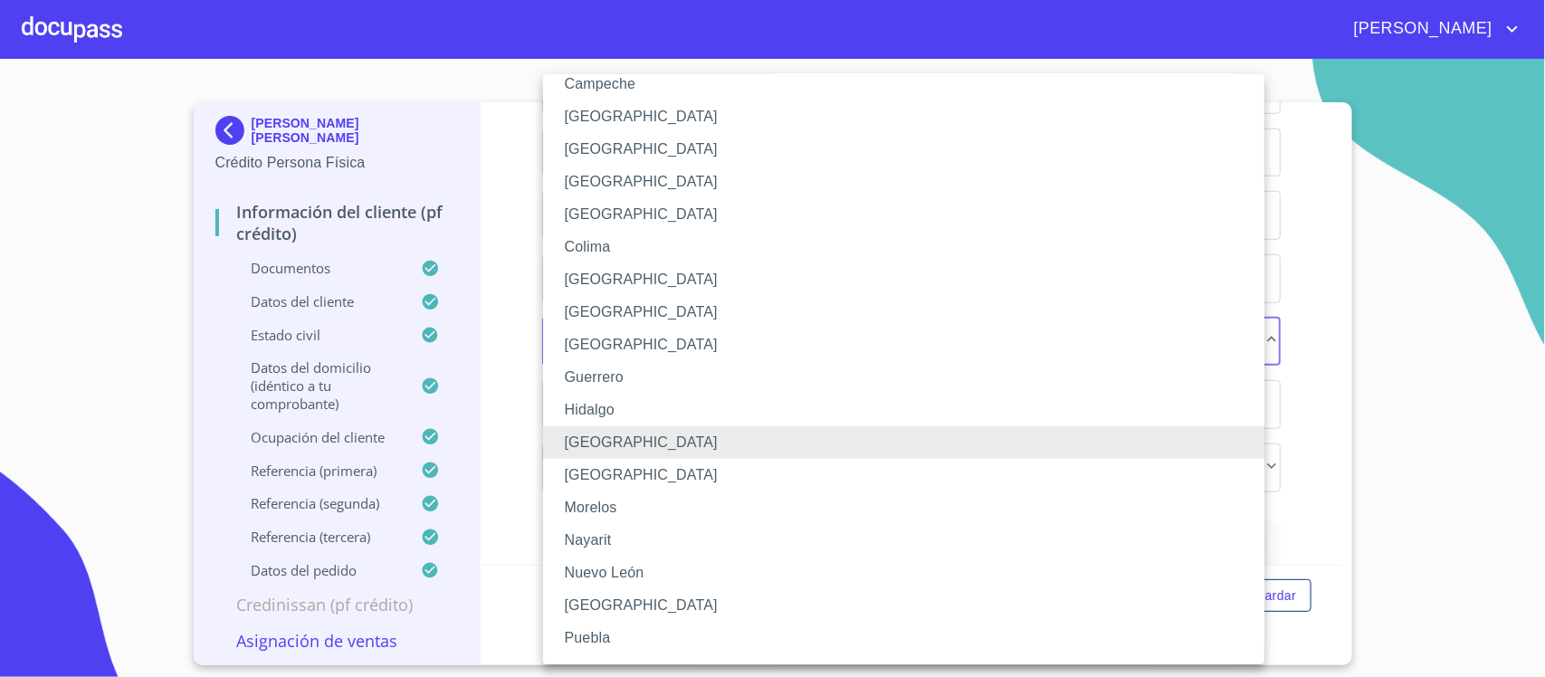
scroll to position [226, 0]
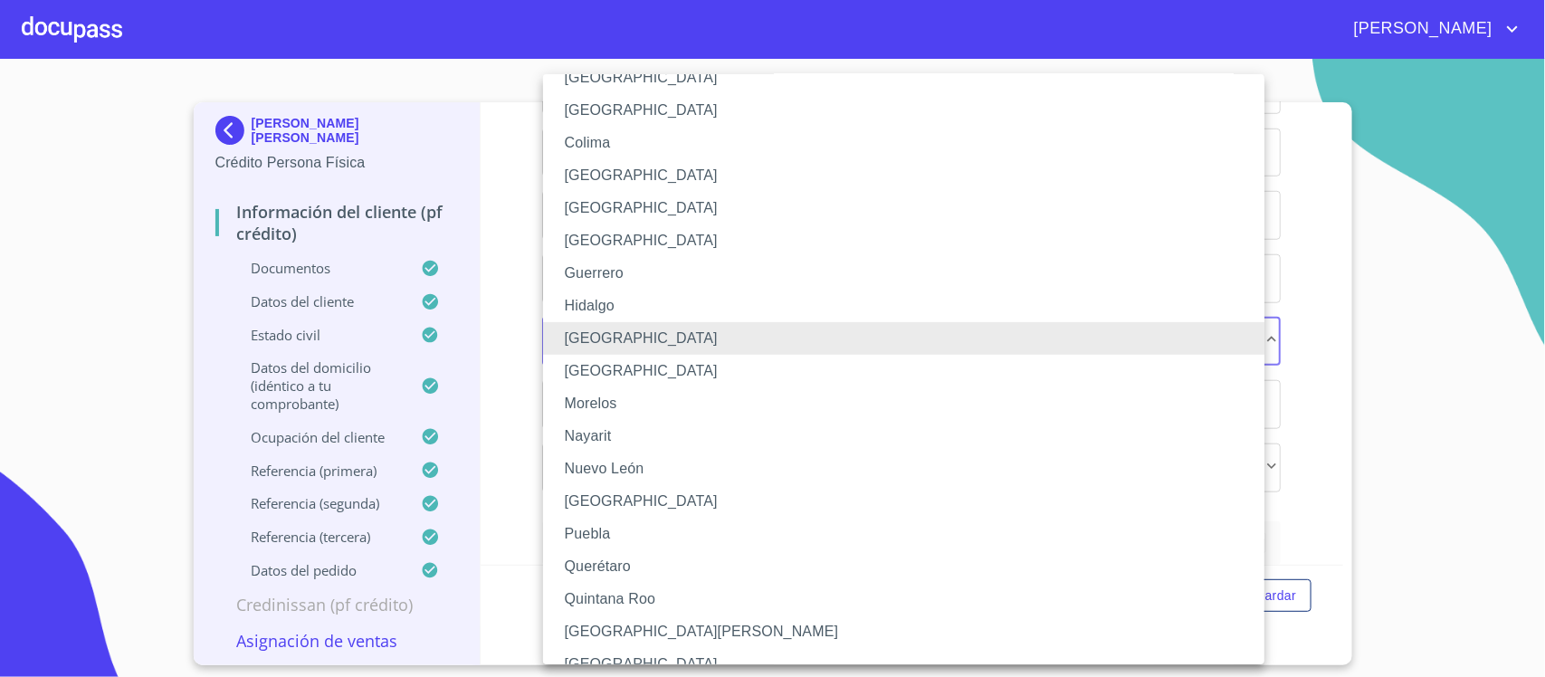
click at [607, 435] on li "Nayarit" at bounding box center [912, 436] width 739 height 33
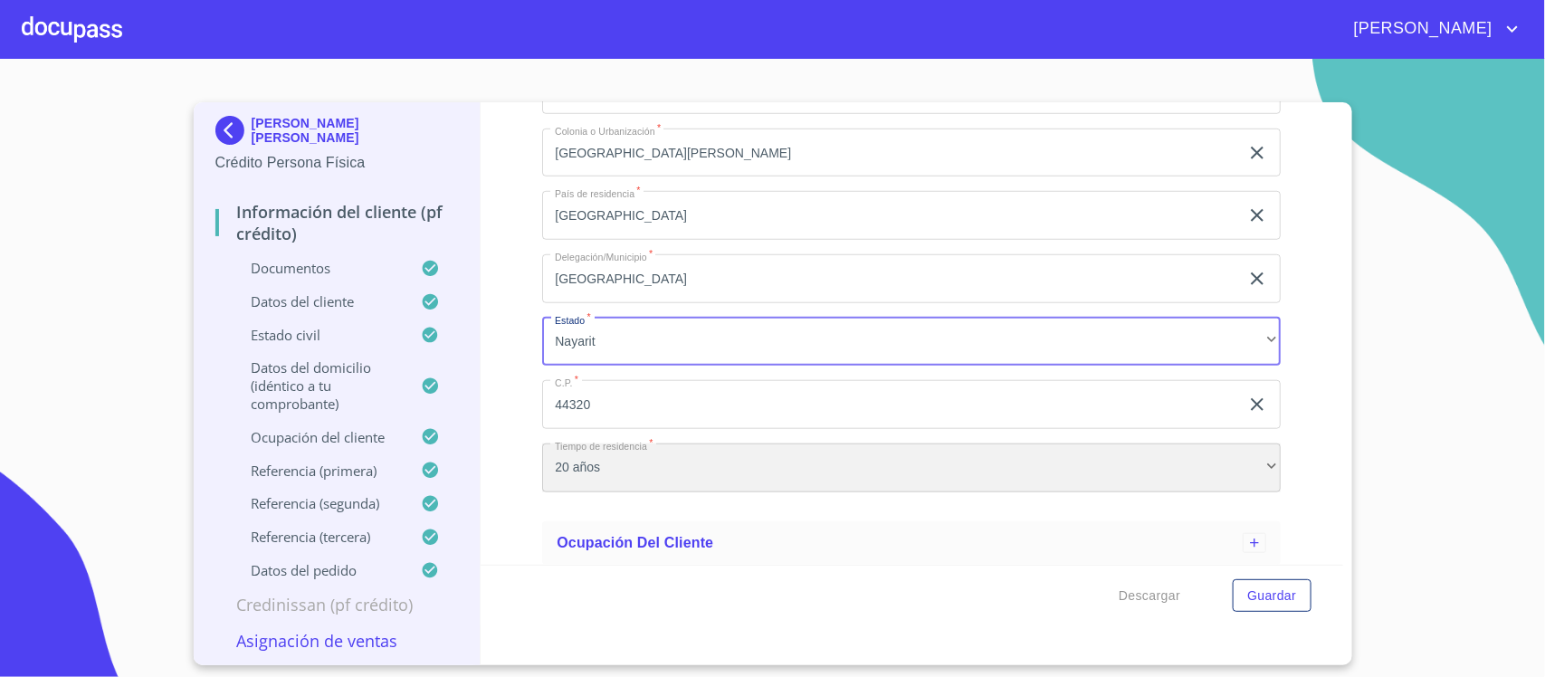
click at [634, 482] on div "20 años" at bounding box center [911, 468] width 739 height 49
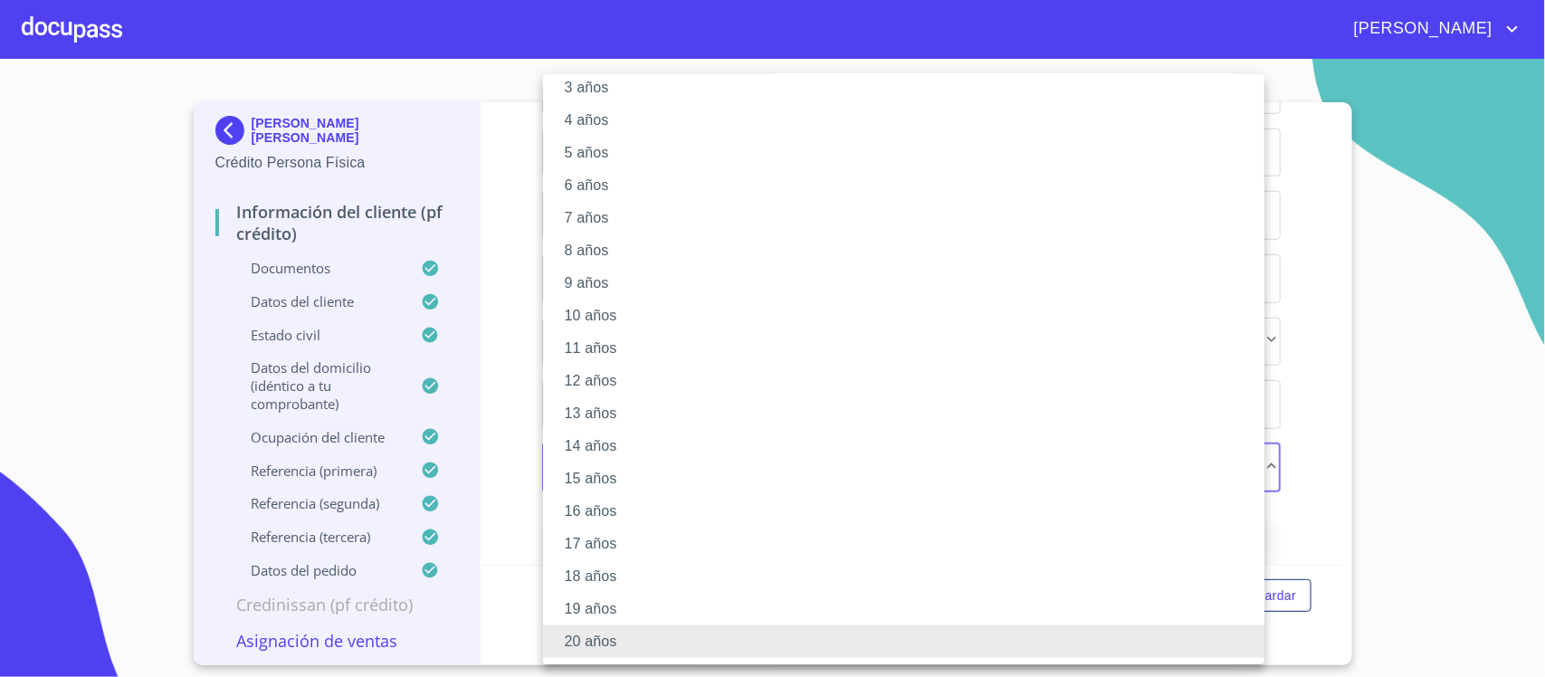
click at [603, 636] on li "20 años" at bounding box center [912, 642] width 739 height 33
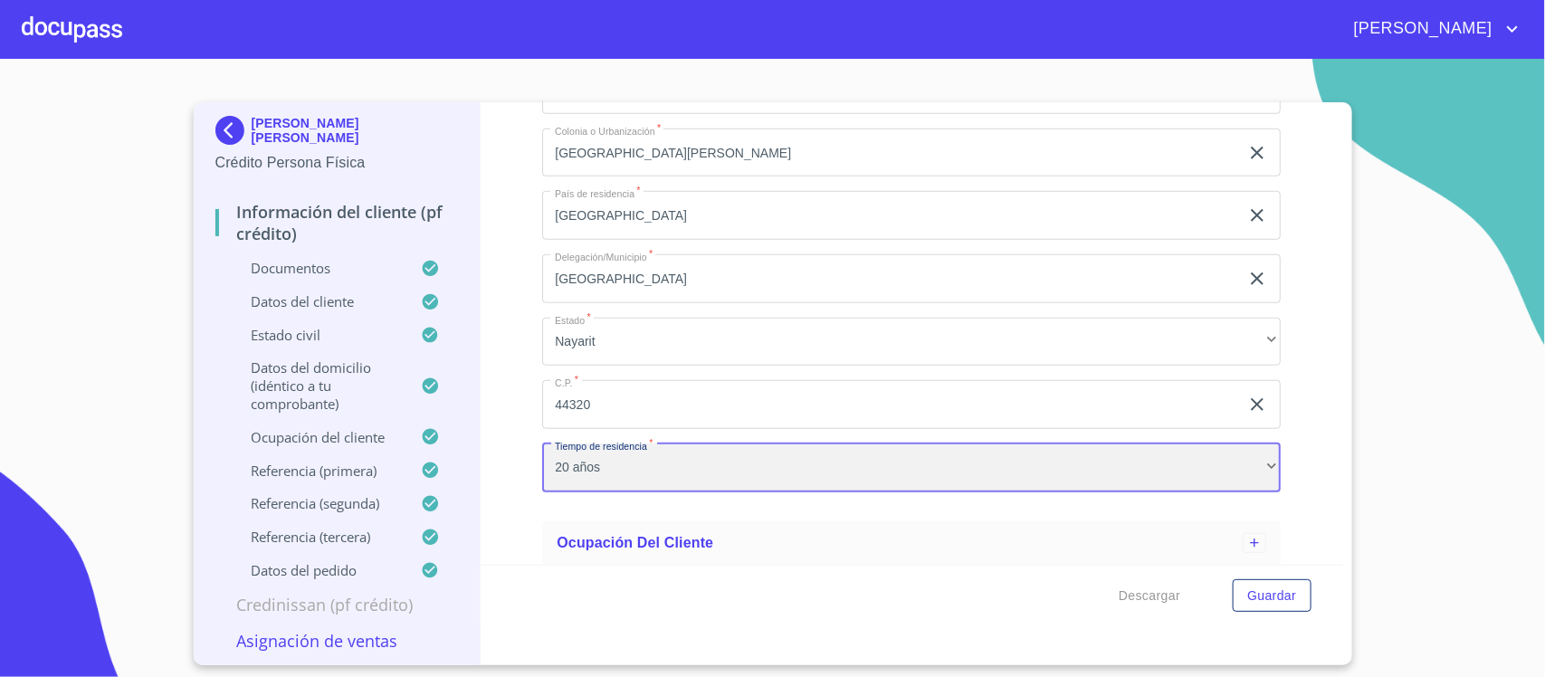
scroll to position [118, 0]
click at [649, 483] on div "20 años" at bounding box center [911, 468] width 739 height 49
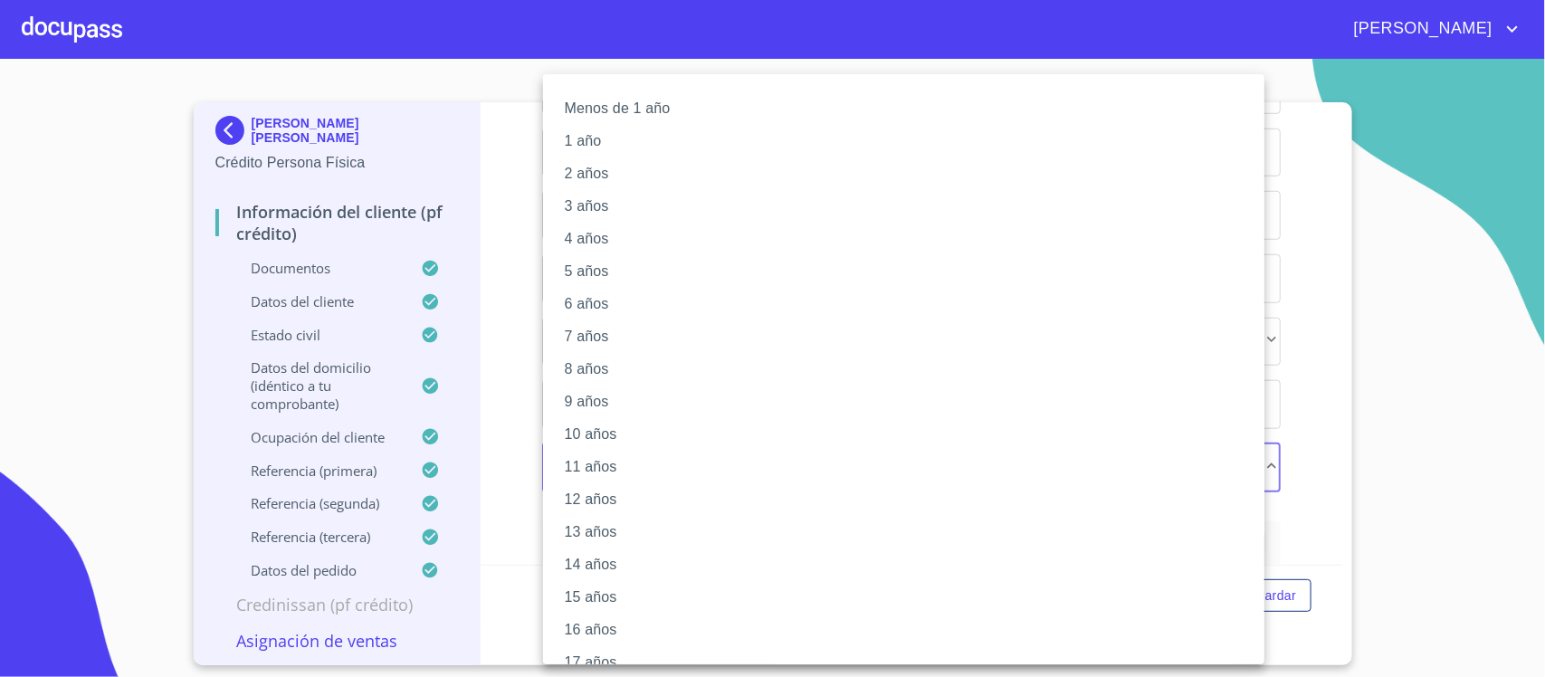
scroll to position [119, 0]
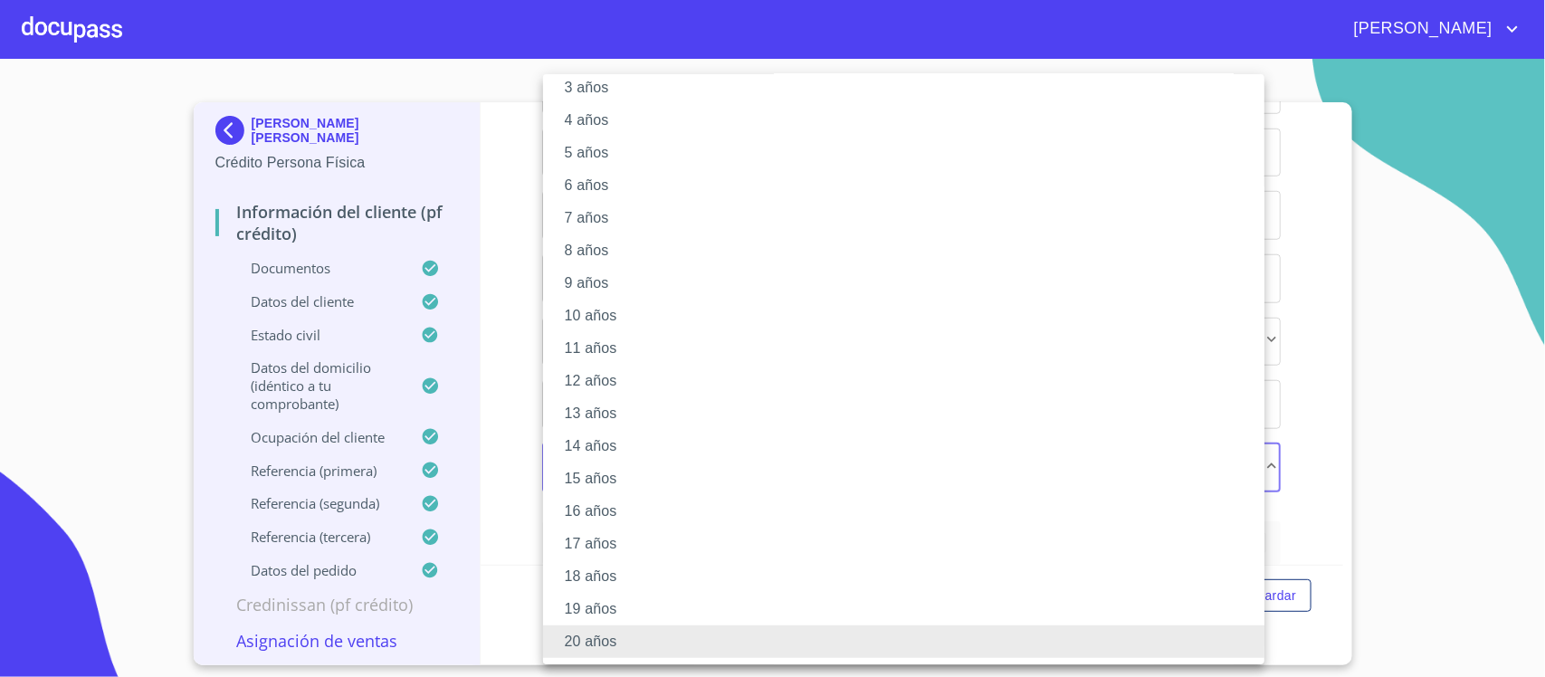
click at [613, 312] on li "10 años" at bounding box center [912, 316] width 739 height 33
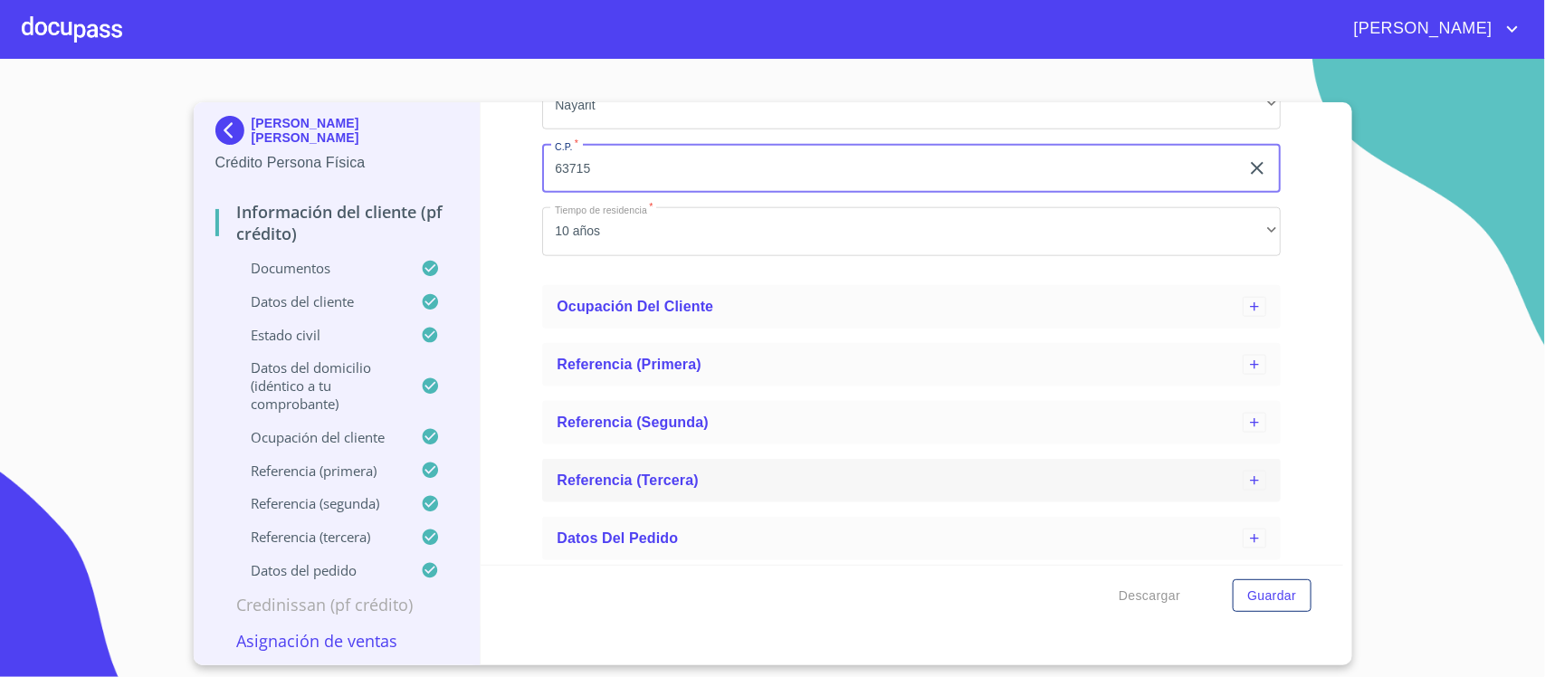
scroll to position [916, 0]
type input "63715"
click at [670, 298] on span "Ocupación del Cliente" at bounding box center [635, 305] width 157 height 15
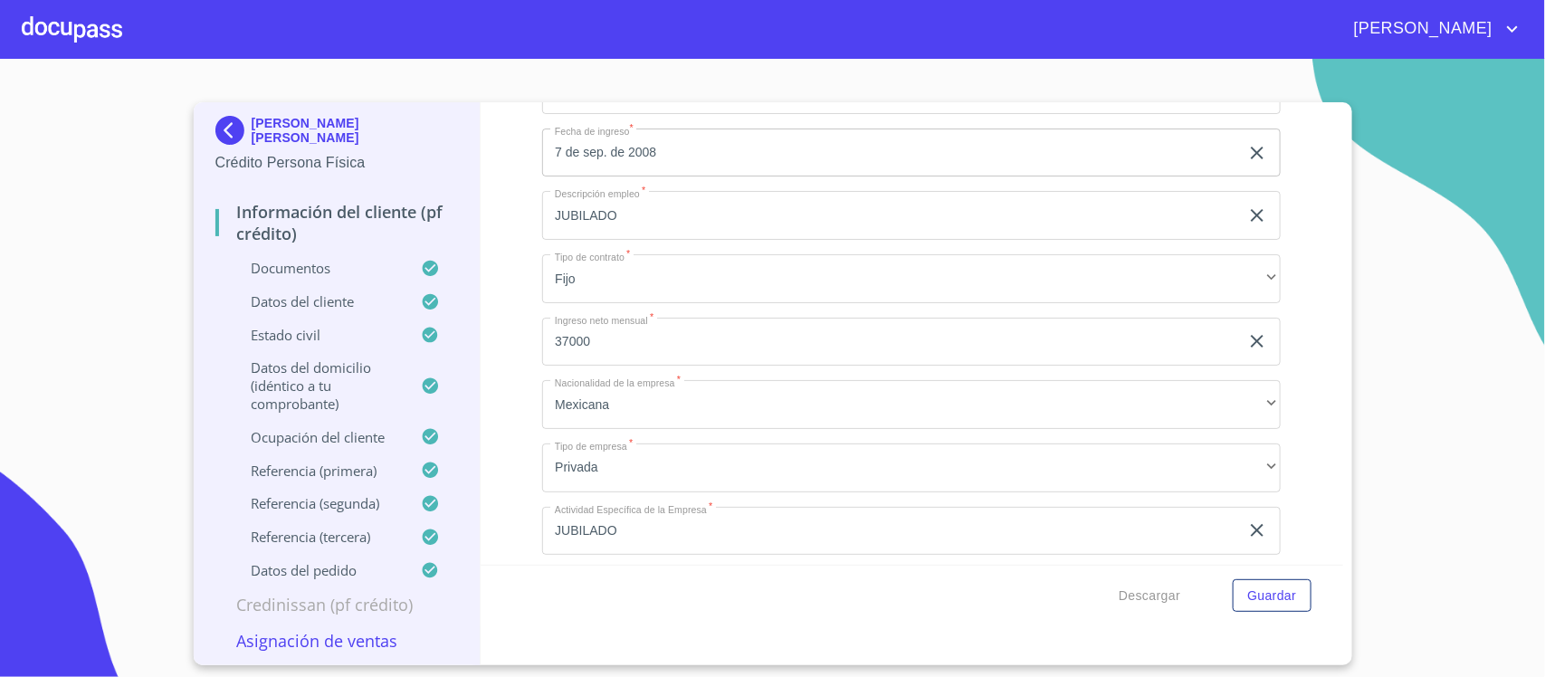
scroll to position [1369, 0]
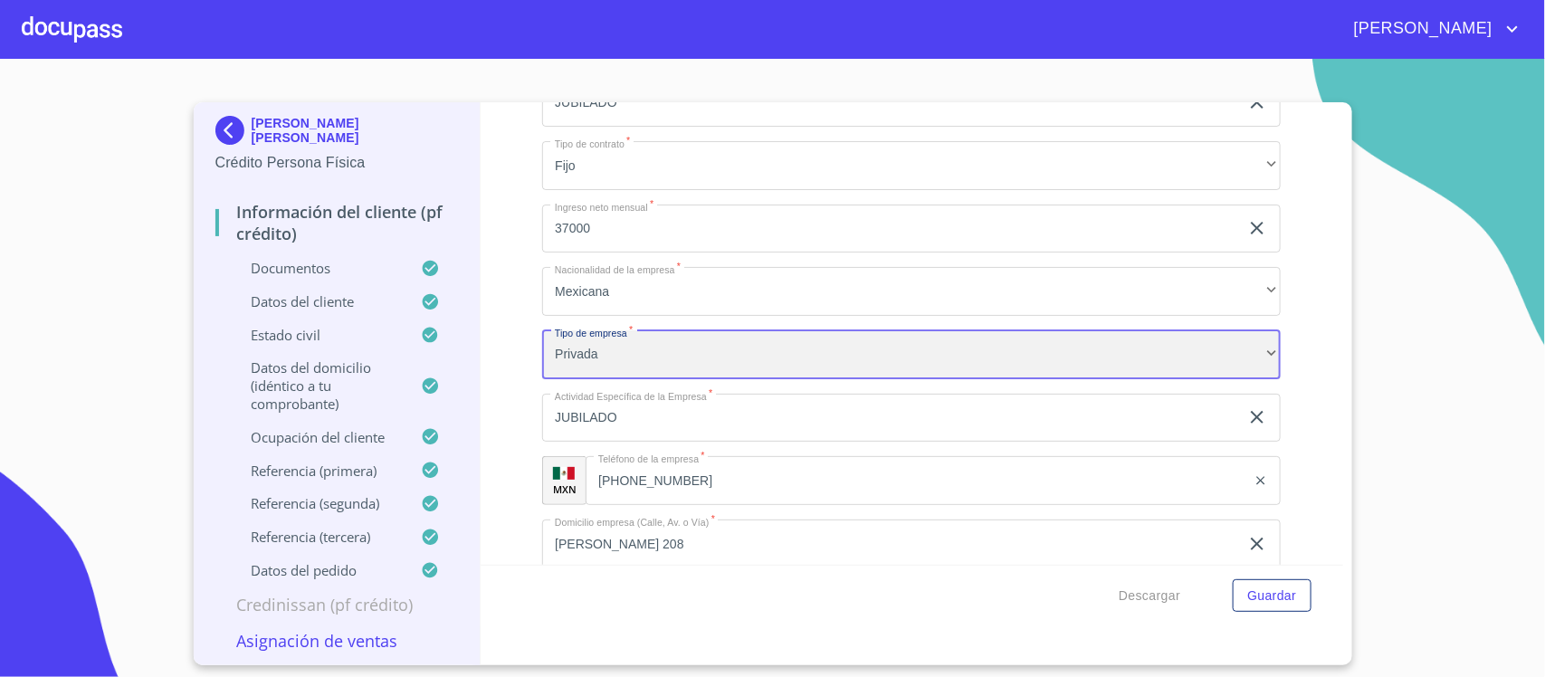
click at [648, 359] on div "Privada" at bounding box center [911, 354] width 739 height 49
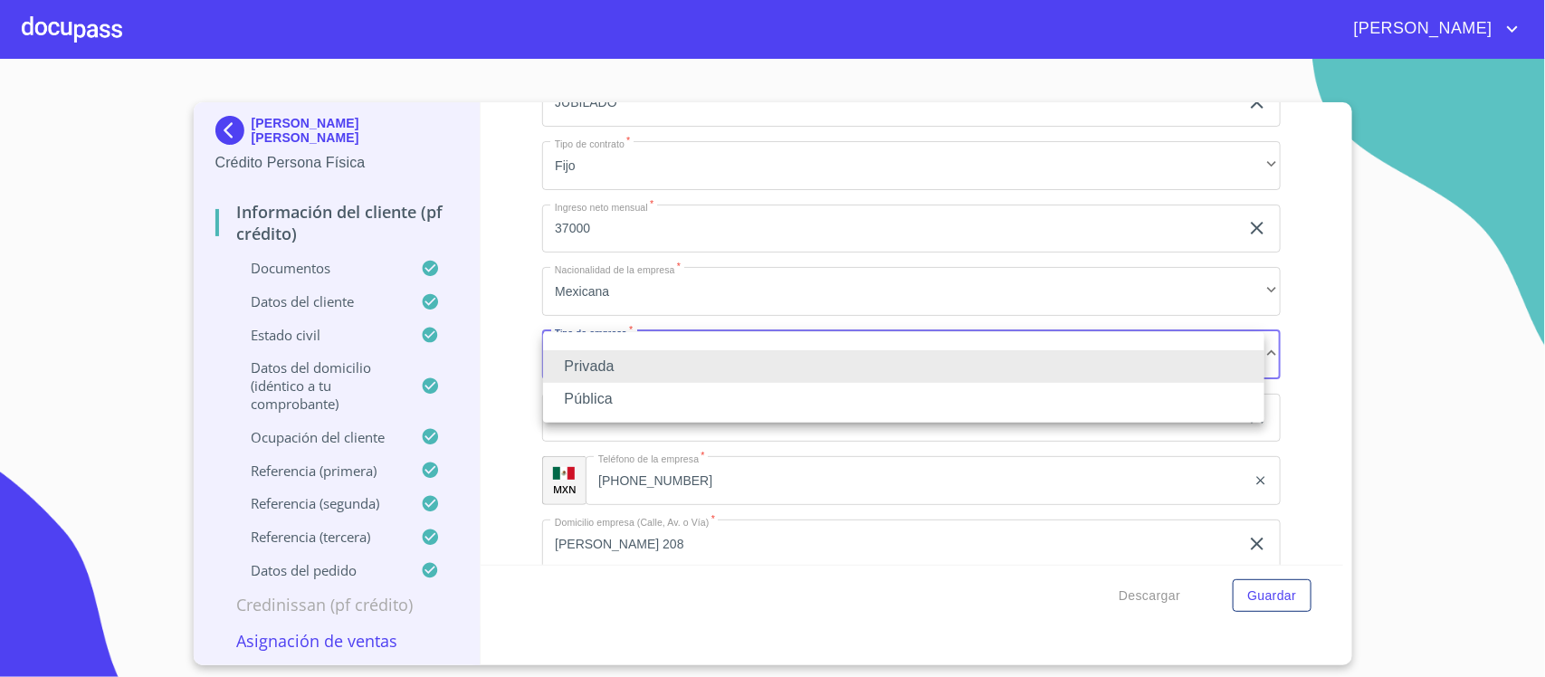
click at [636, 396] on li "Pública" at bounding box center [904, 399] width 722 height 33
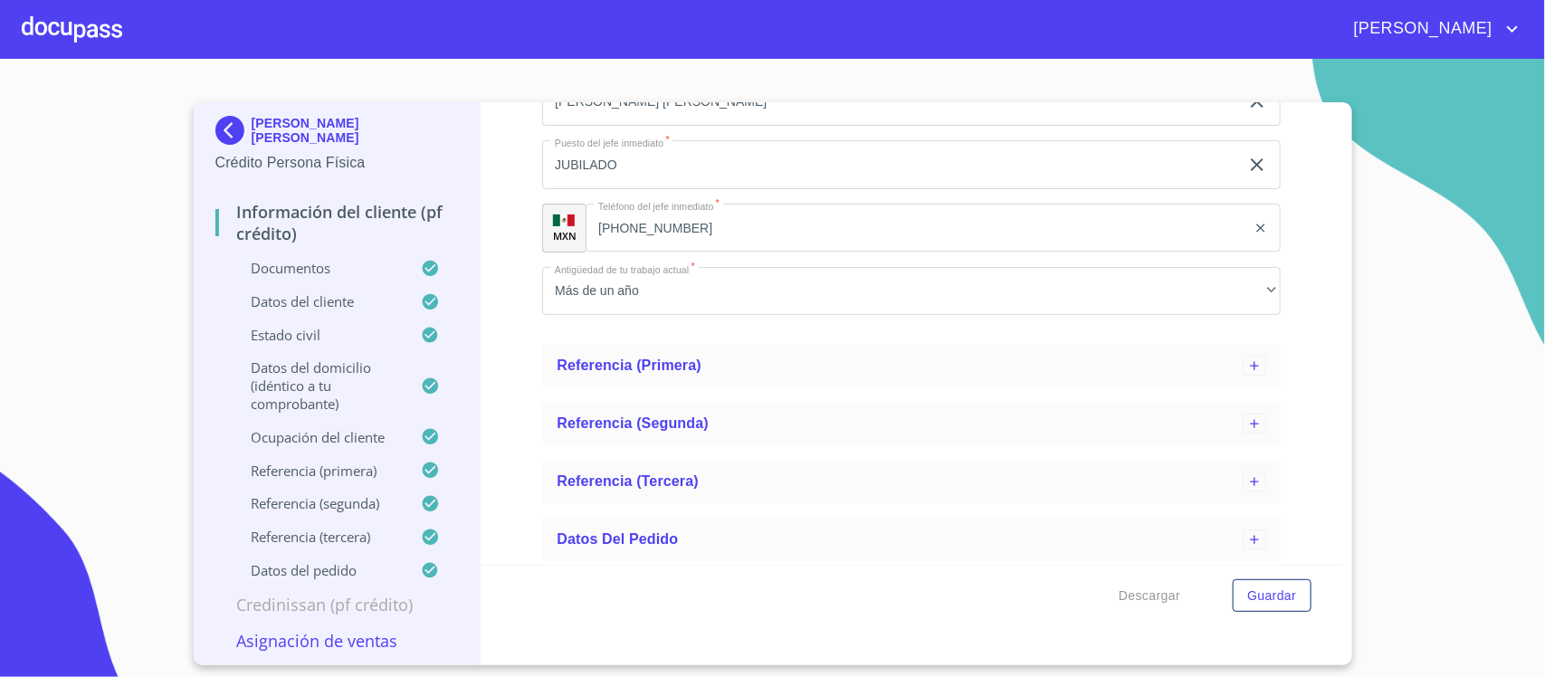
scroll to position [2255, 0]
click at [1295, 600] on span "Guardar" at bounding box center [1271, 596] width 49 height 23
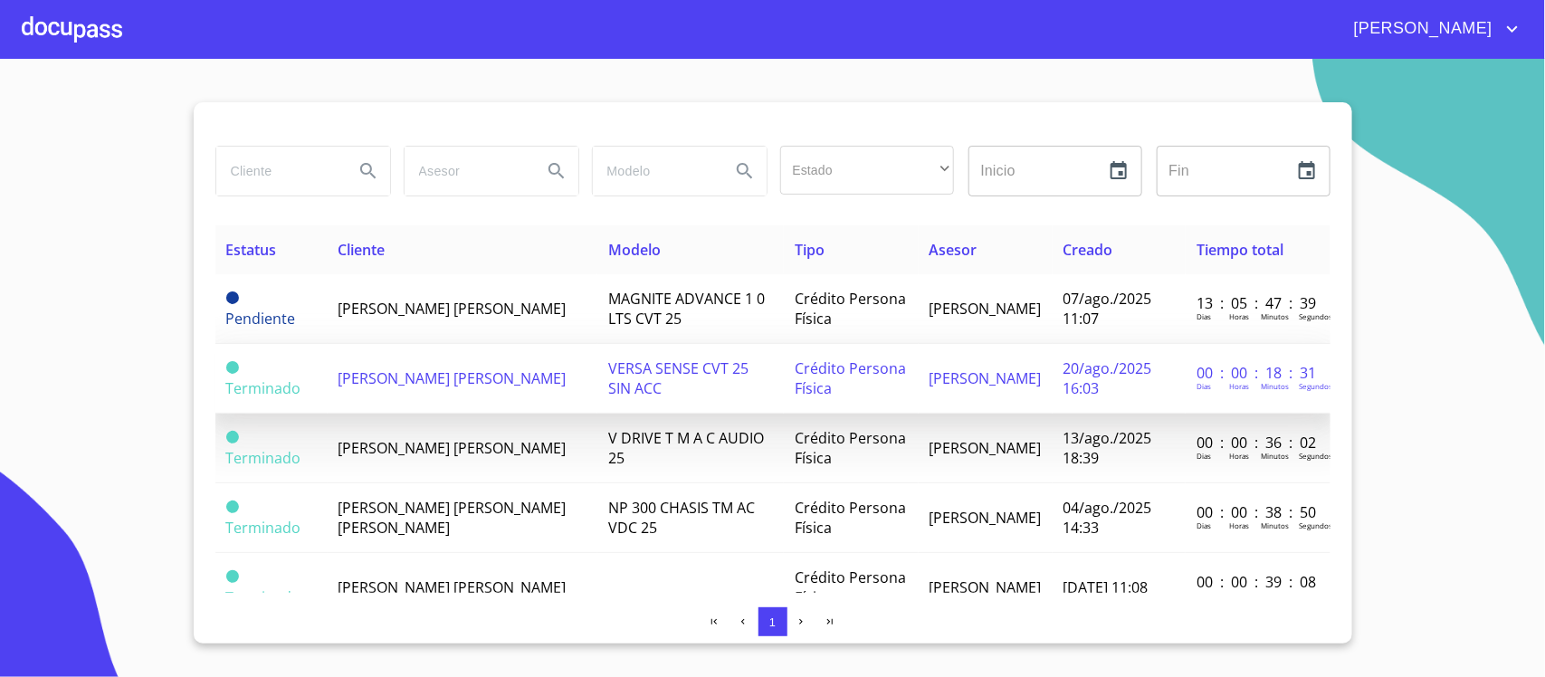
click at [389, 368] on span "[PERSON_NAME] [PERSON_NAME]" at bounding box center [453, 378] width 228 height 20
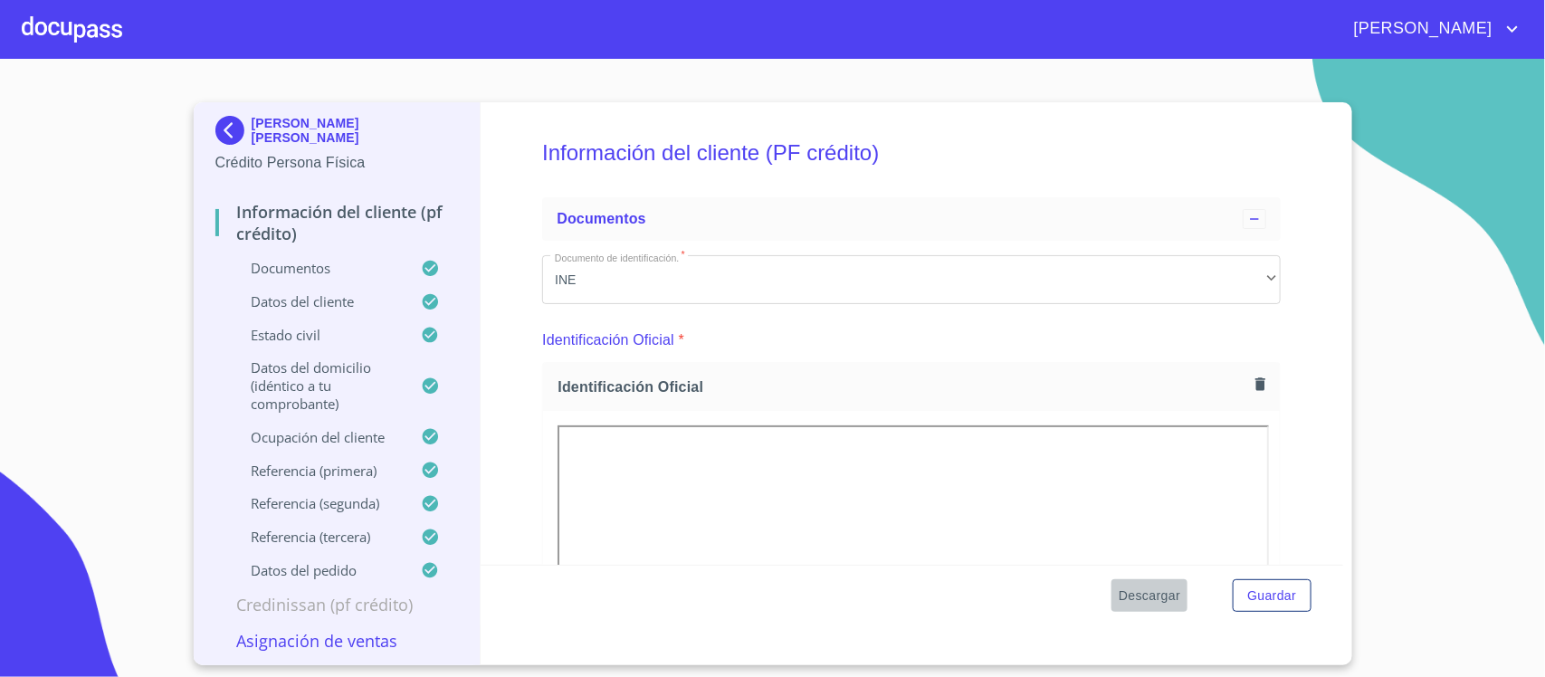
click at [1154, 586] on span "Descargar" at bounding box center [1150, 596] width 62 height 23
click at [59, 36] on div at bounding box center [72, 29] width 100 height 58
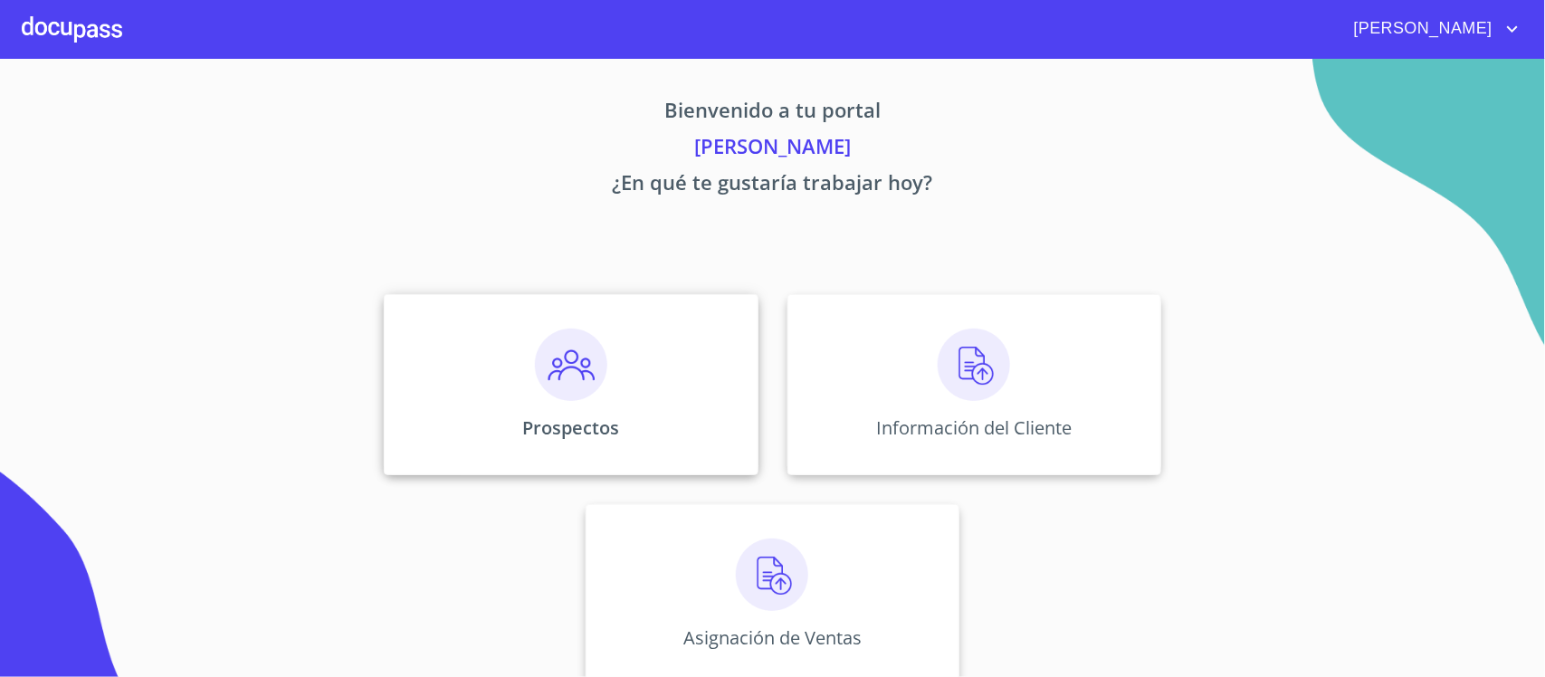
click at [626, 419] on div "Prospectos" at bounding box center [571, 384] width 374 height 181
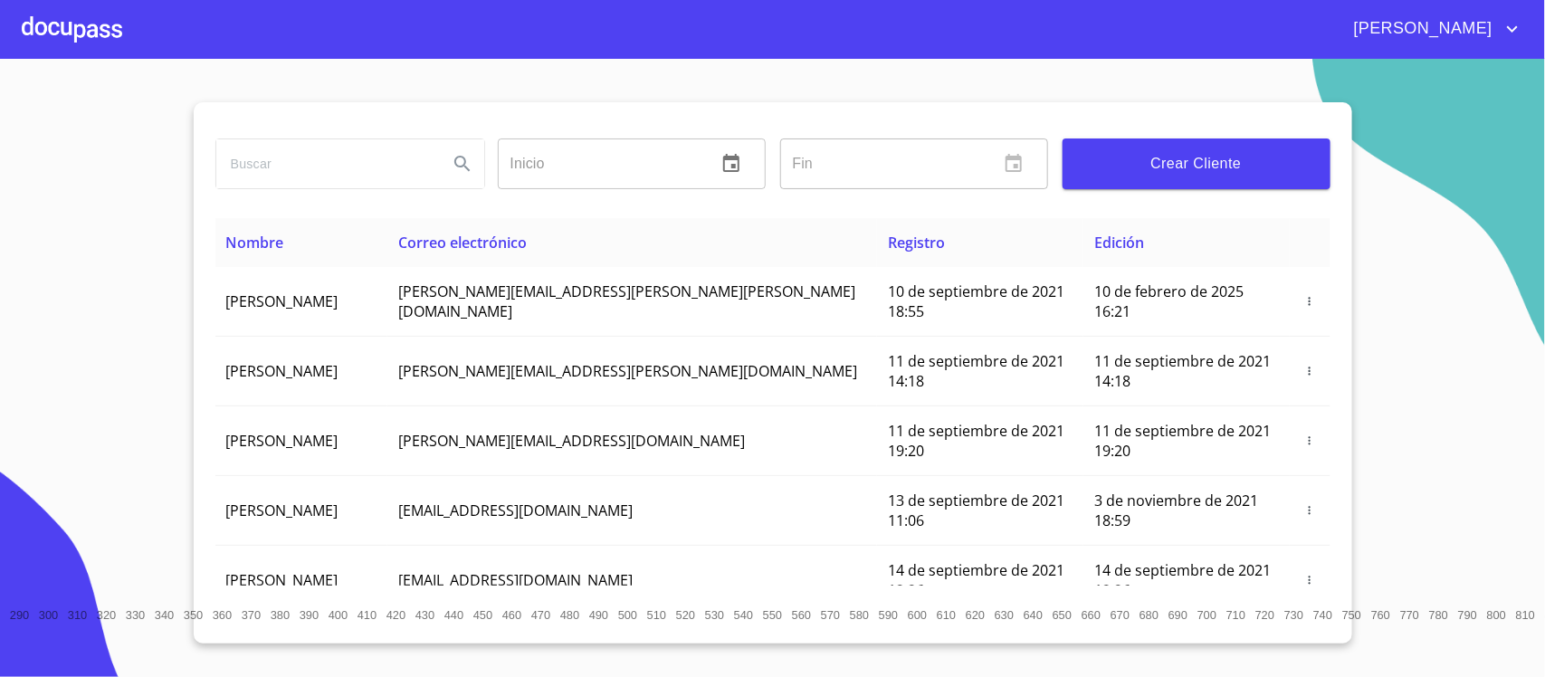
click at [1233, 196] on div "Crear Cliente" at bounding box center [1197, 163] width 282 height 65
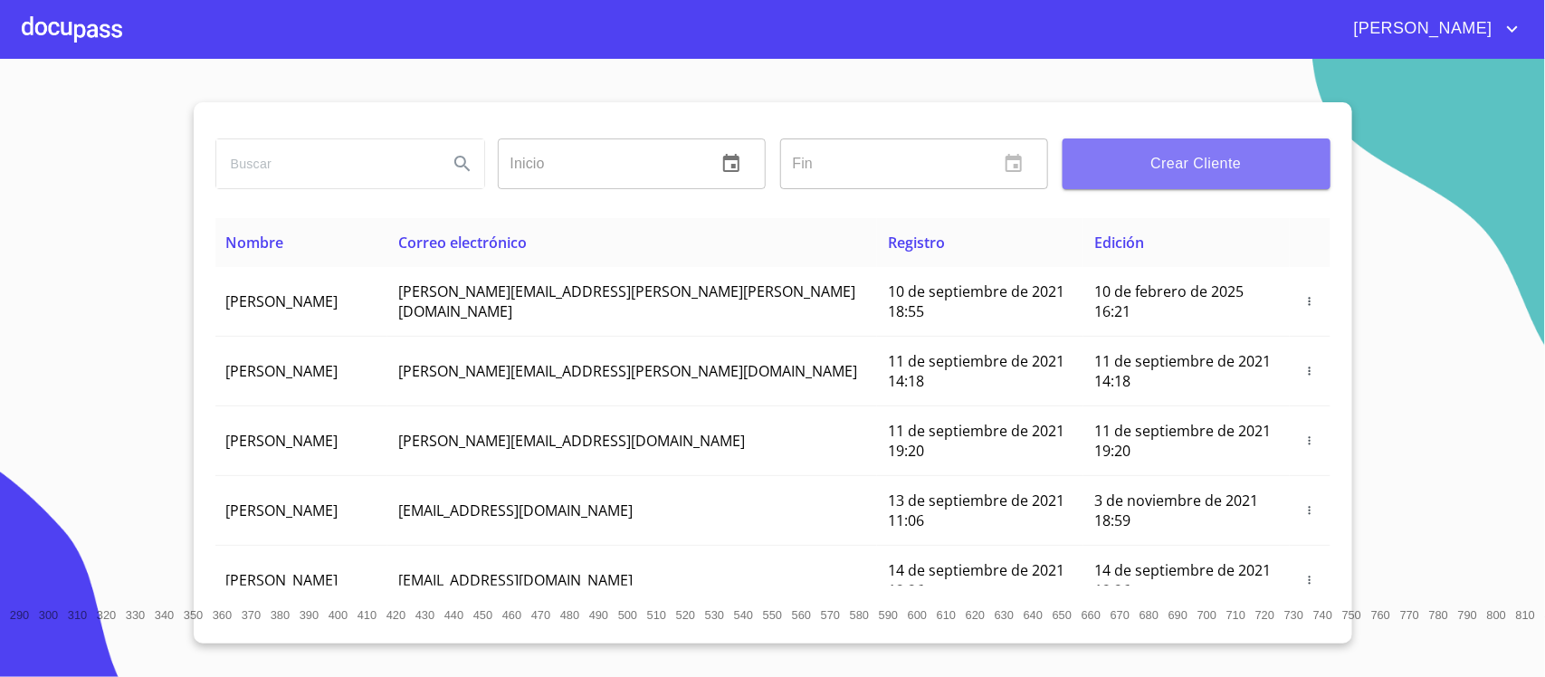
click at [1220, 156] on span "Crear Cliente" at bounding box center [1196, 163] width 239 height 25
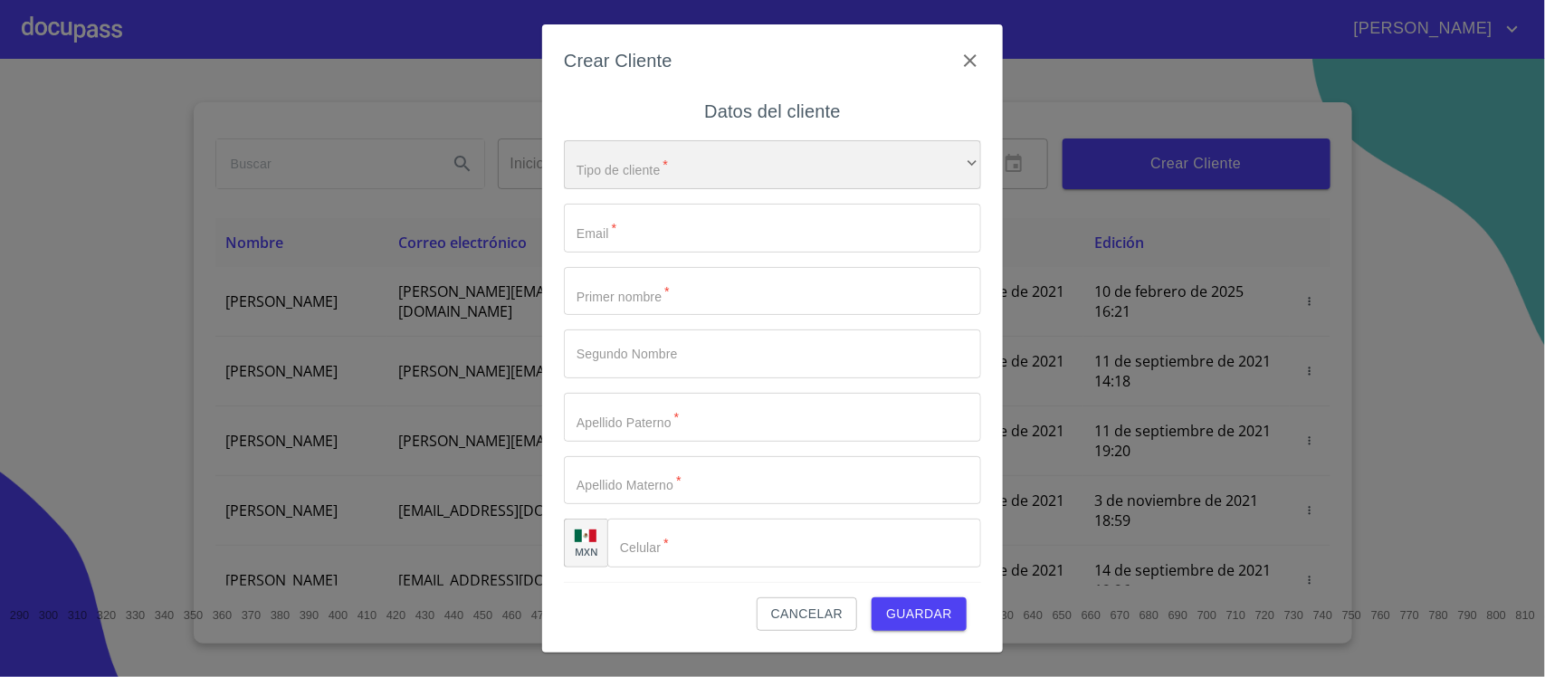
click at [709, 150] on div "​" at bounding box center [772, 164] width 417 height 49
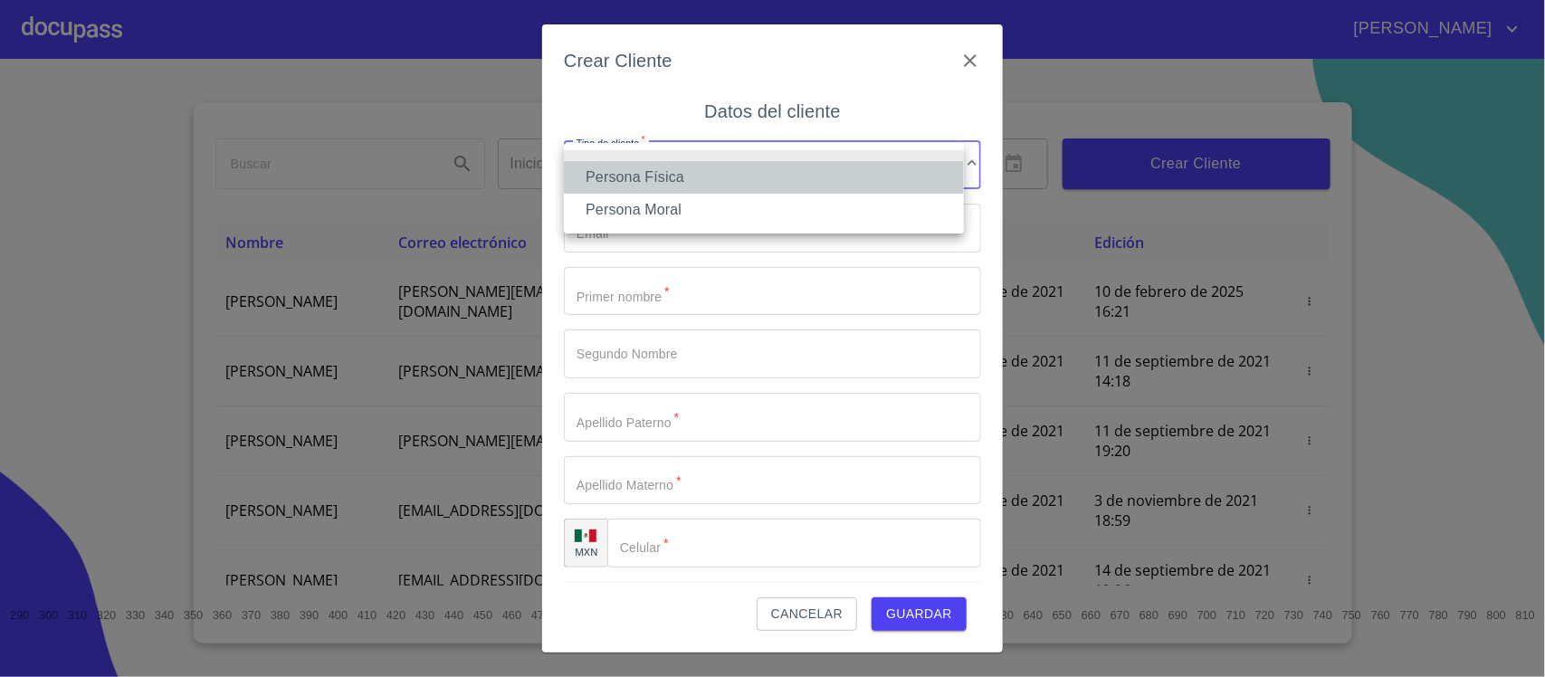
click at [653, 184] on li "Persona Física" at bounding box center [764, 177] width 400 height 33
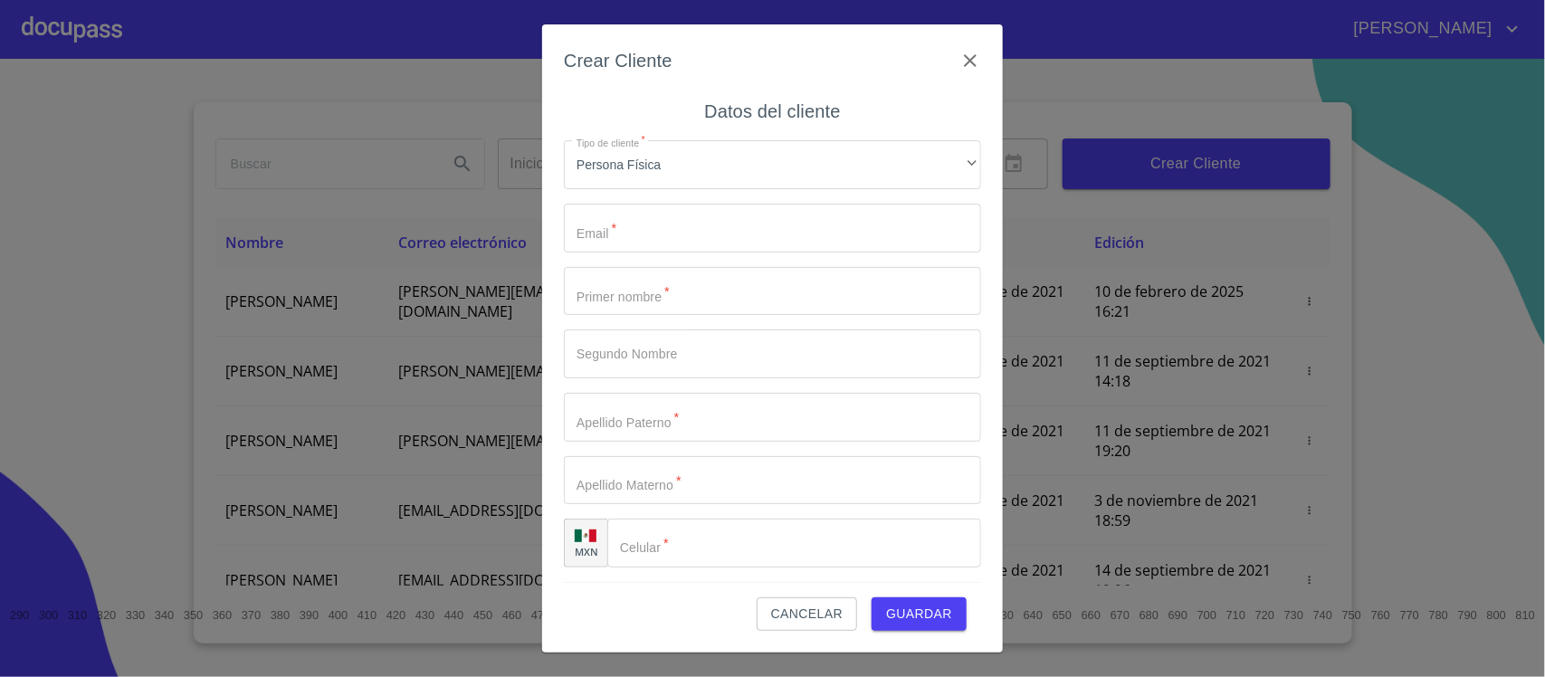
click at [621, 260] on div "Tipo de cliente   * Persona Física ​ Email   * ​ Primer nombre   * ​ Segundo No…" at bounding box center [772, 354] width 417 height 456
click at [645, 234] on input "Tipo de cliente   *" at bounding box center [772, 228] width 417 height 49
click at [636, 215] on input "Tipo de cliente   *" at bounding box center [772, 228] width 417 height 49
type input "B"
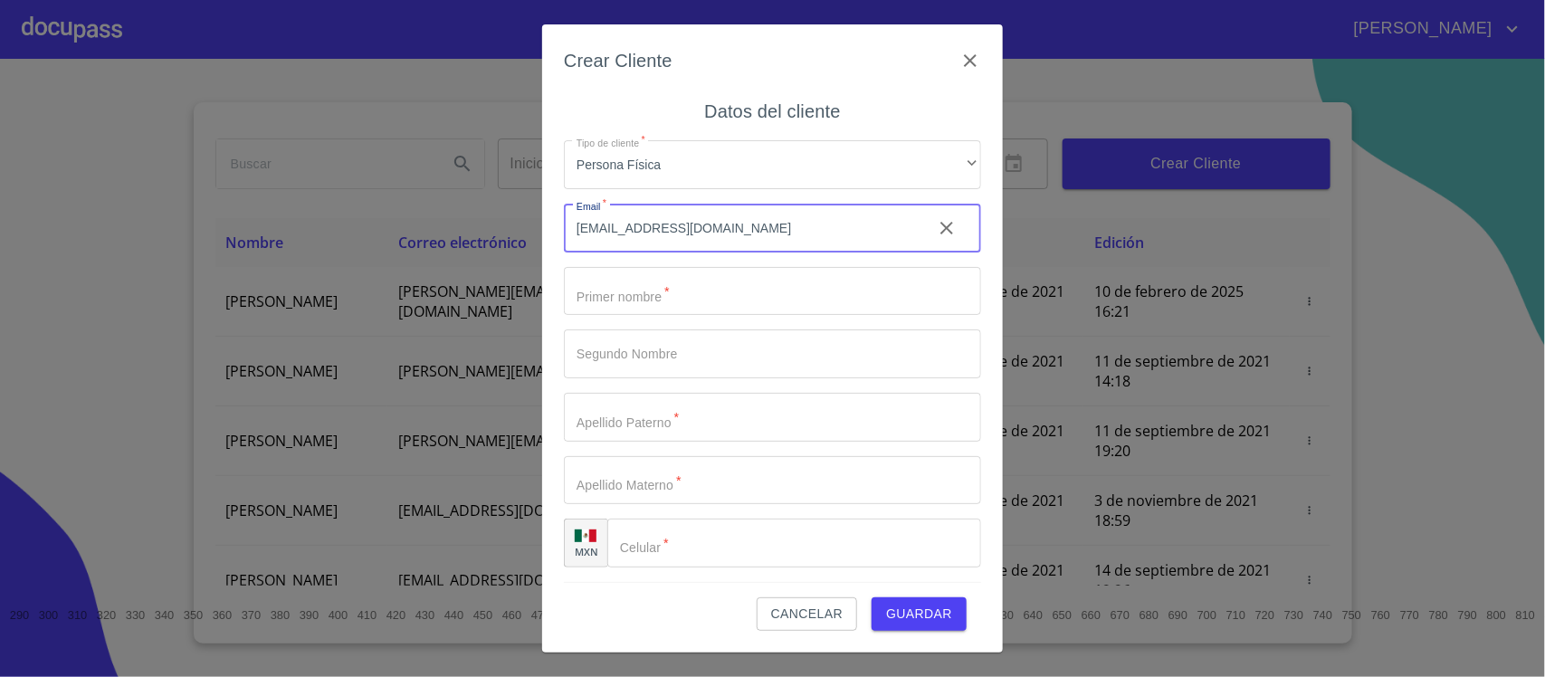
drag, startPoint x: 837, startPoint y: 244, endPoint x: 519, endPoint y: 261, distance: 319.1
click at [519, 261] on div "Crear Cliente Datos del cliente Tipo de cliente   * Persona Física ​ Email   * …" at bounding box center [772, 338] width 1545 height 677
type input "[EMAIL_ADDRESS][DOMAIN_NAME]"
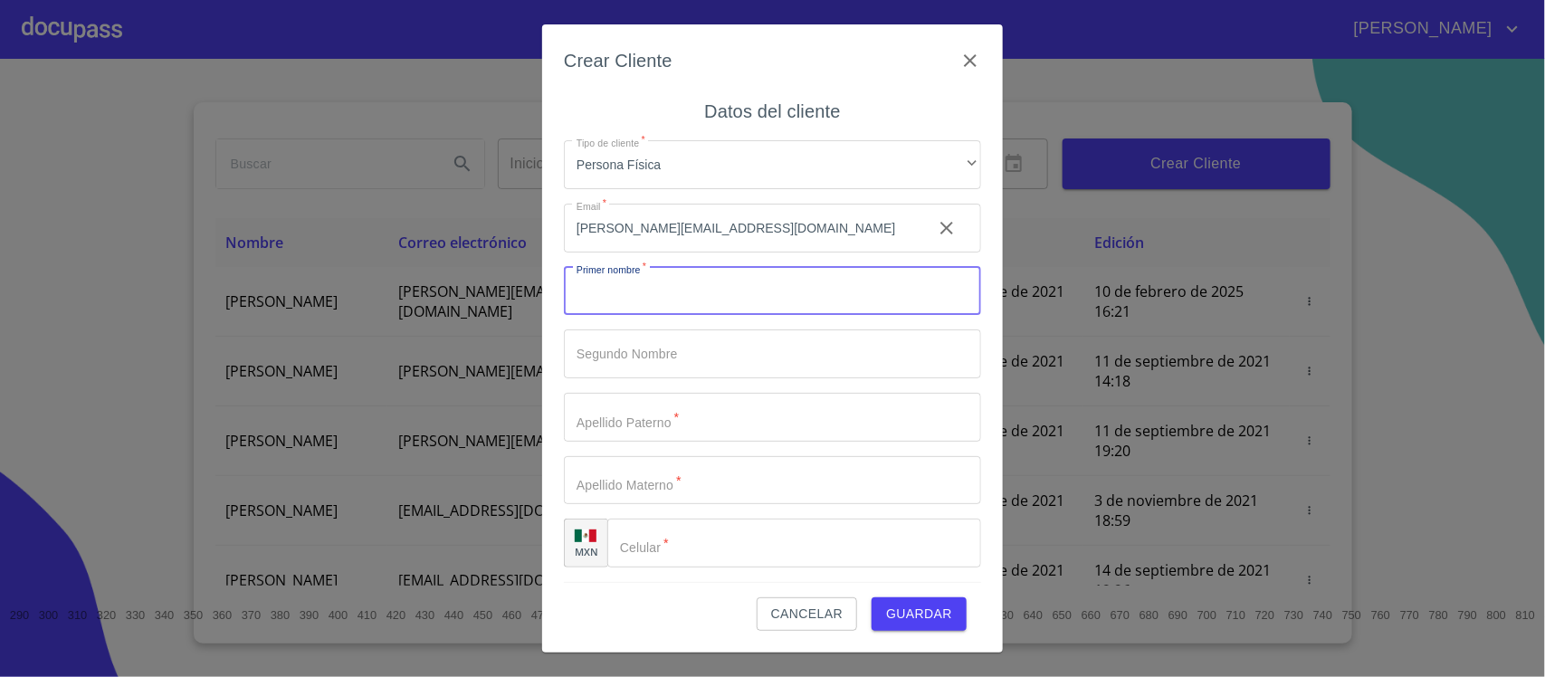
click at [631, 294] on input "Tipo de cliente   *" at bounding box center [772, 291] width 417 height 49
type input "MARGARITA"
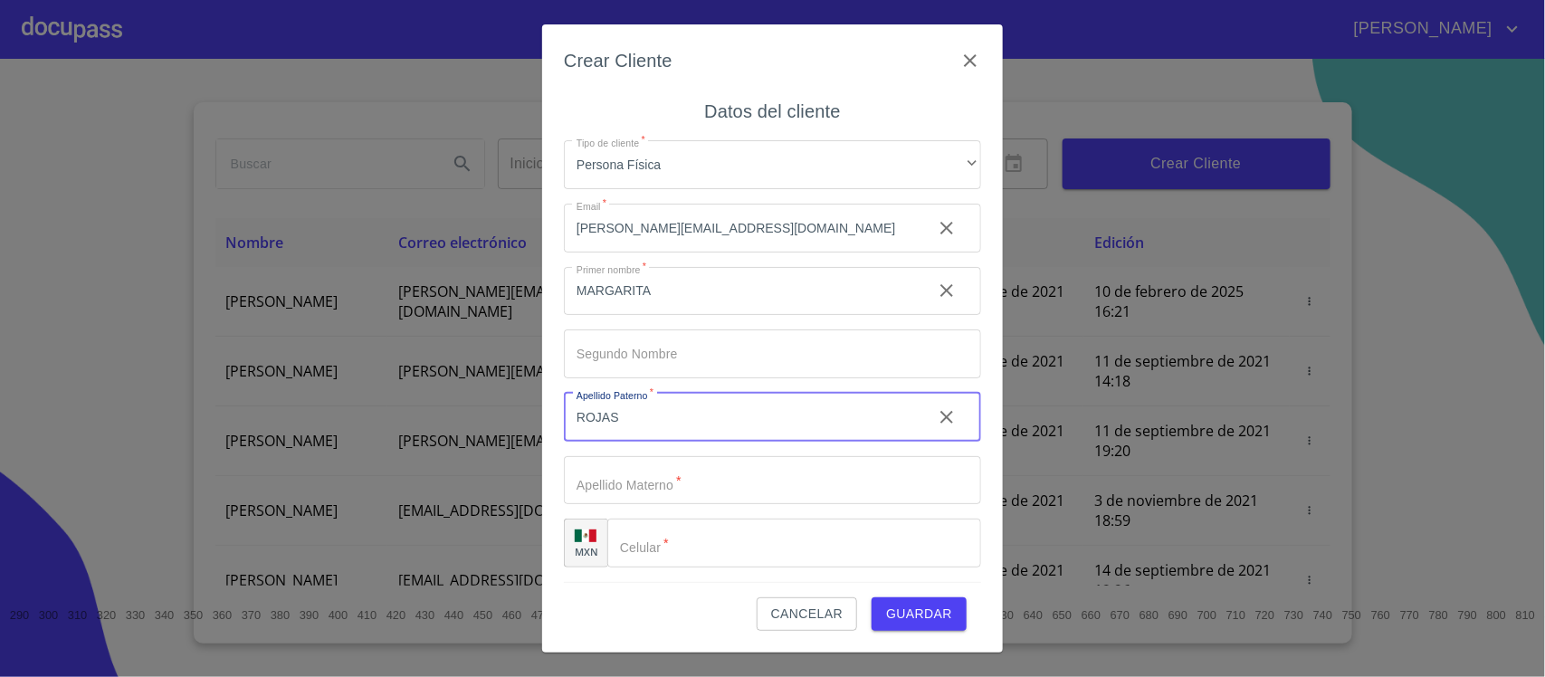
type input "[PERSON_NAME]"
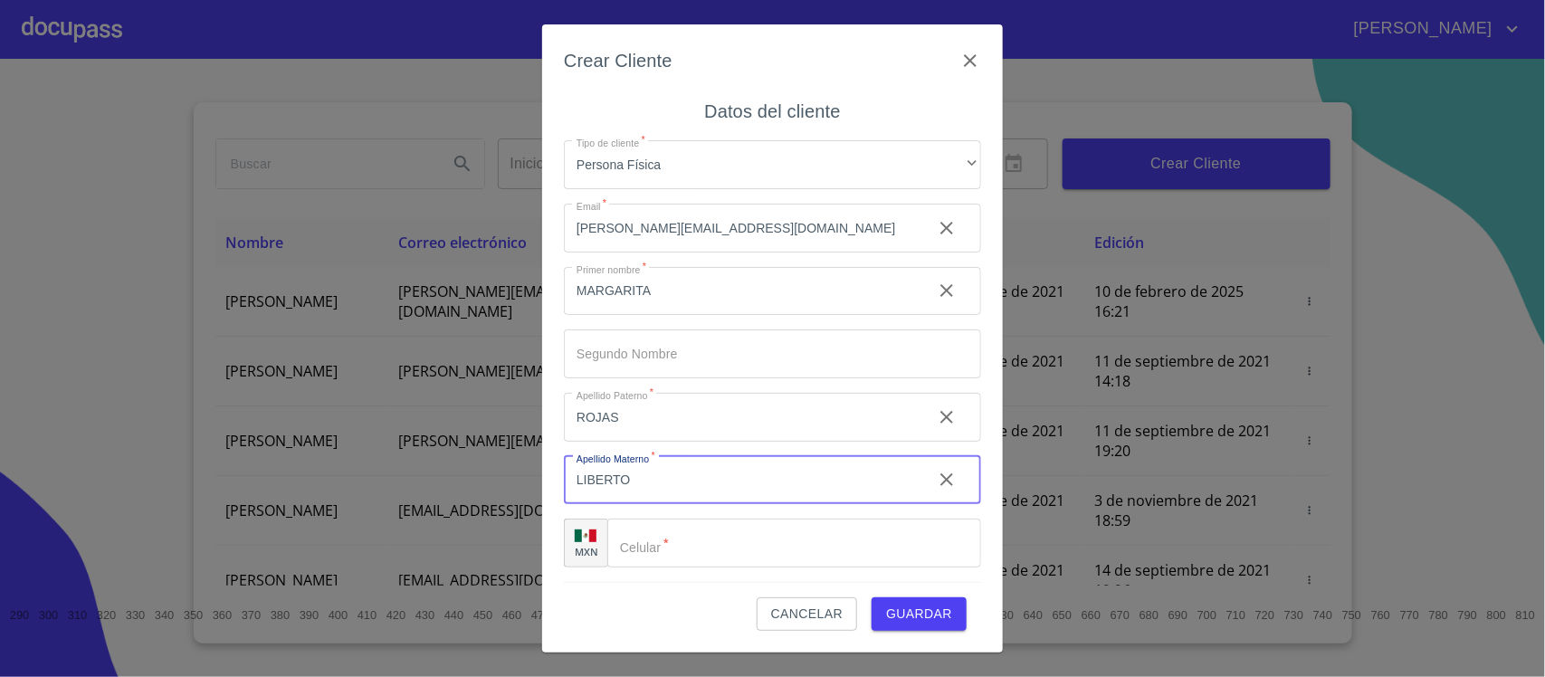
type input "LIBERTO"
click at [676, 525] on input "Tipo de cliente   *" at bounding box center [794, 543] width 374 height 49
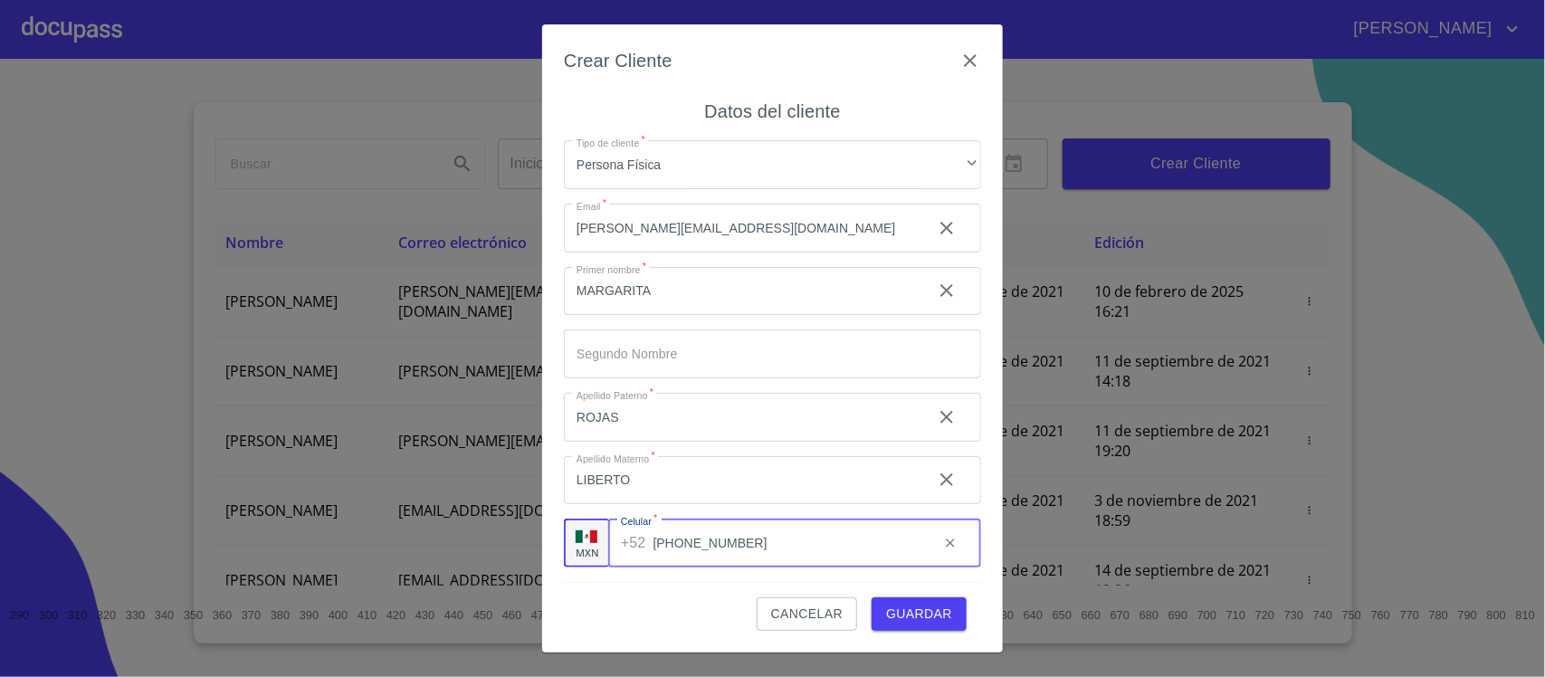
type input "[PHONE_NUMBER]"
click at [951, 614] on span "Guardar" at bounding box center [919, 614] width 66 height 23
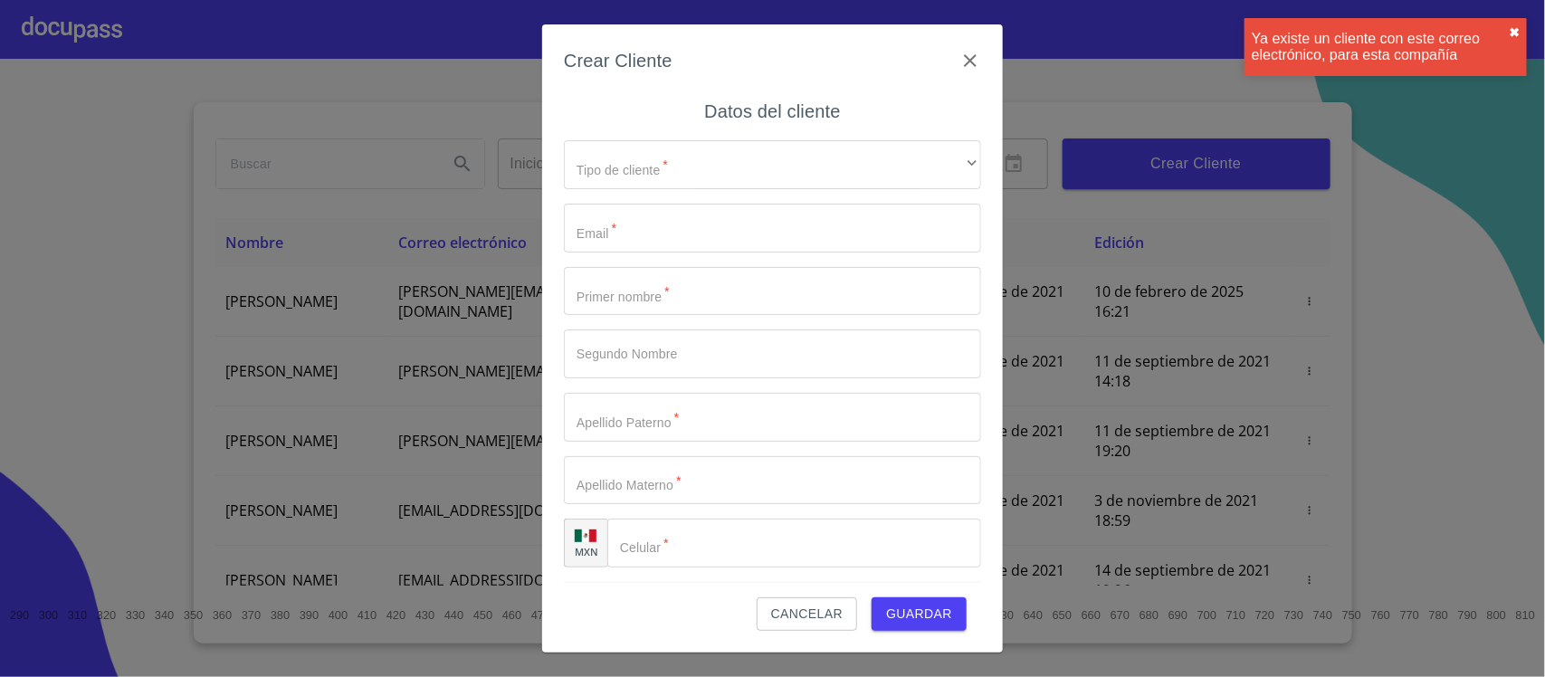
click at [1519, 34] on button "✖︎" at bounding box center [1514, 32] width 11 height 14
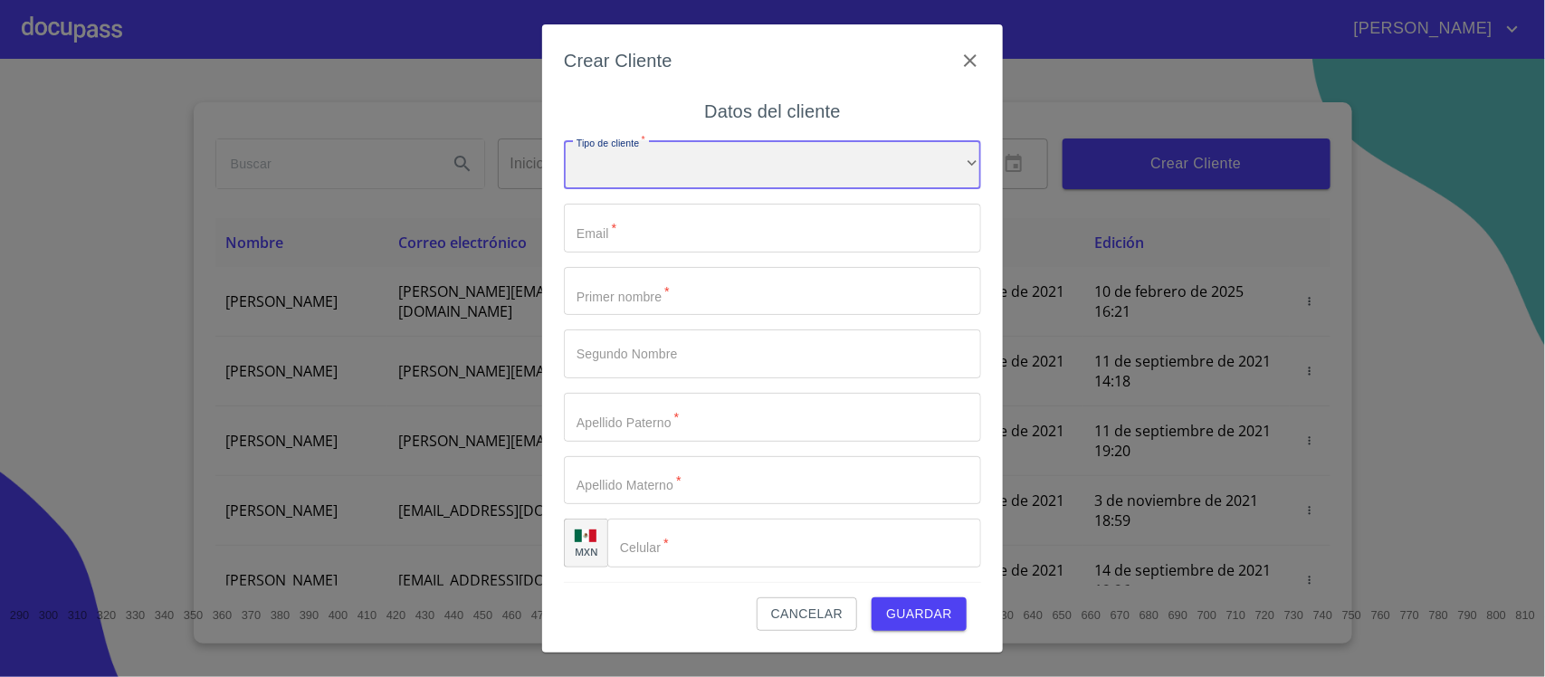
click at [693, 140] on div "​" at bounding box center [772, 164] width 417 height 49
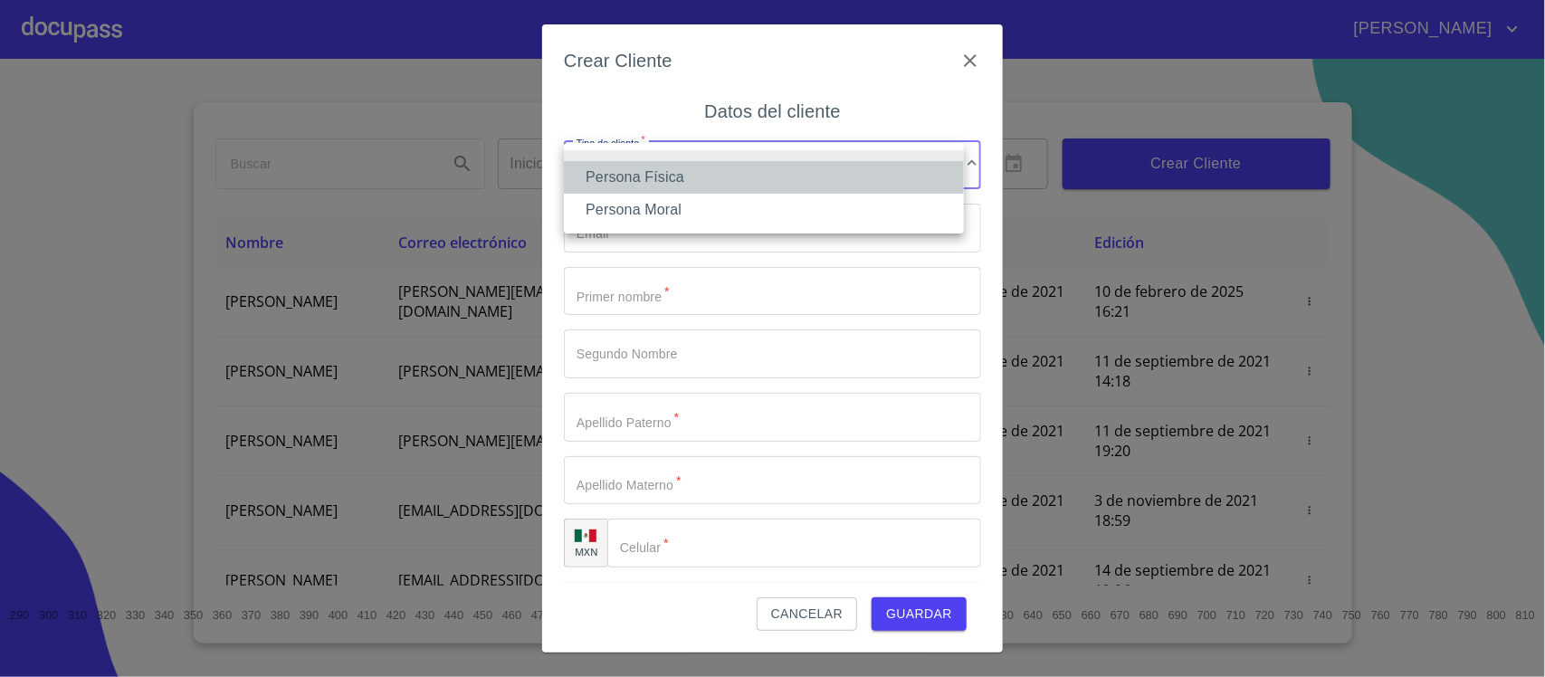
click at [675, 179] on li "Persona Física" at bounding box center [764, 177] width 400 height 33
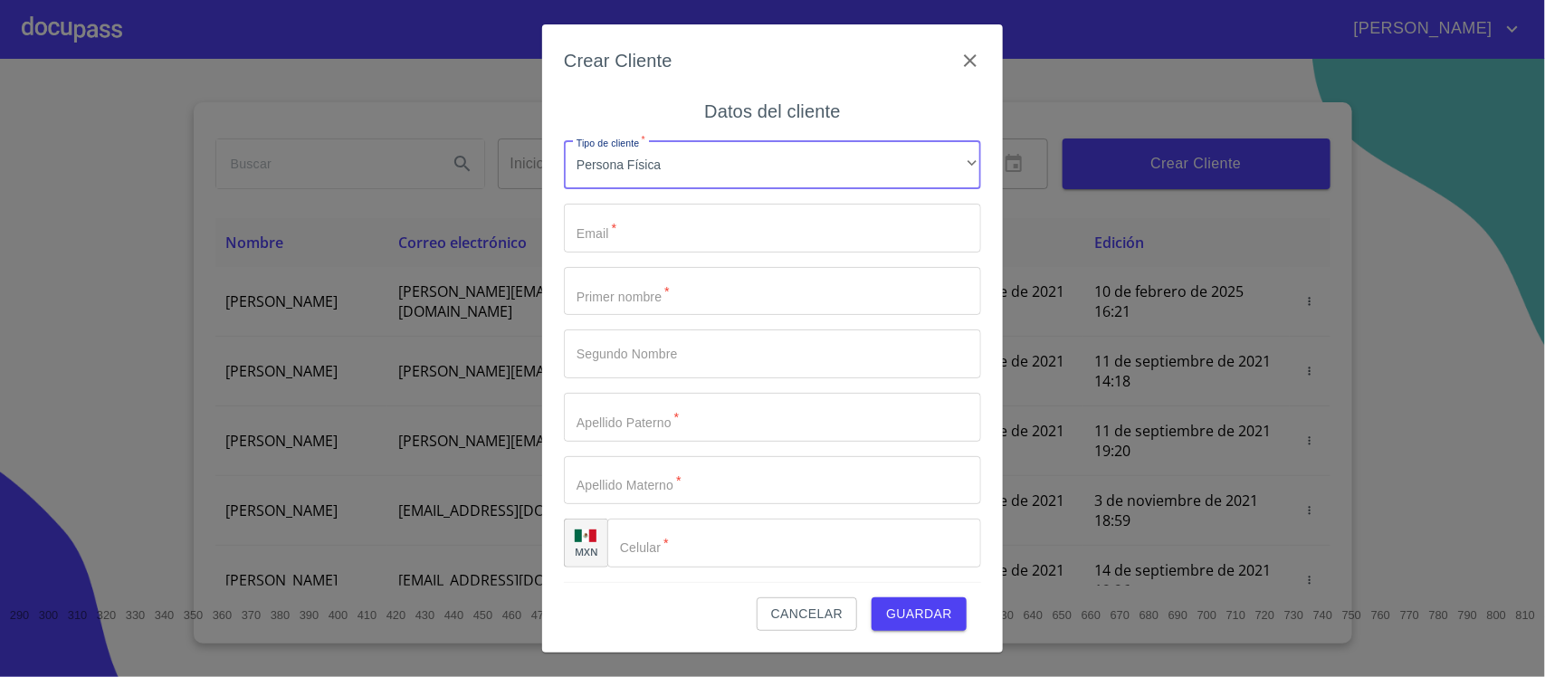
click at [635, 246] on input "Tipo de cliente   *" at bounding box center [772, 228] width 417 height 49
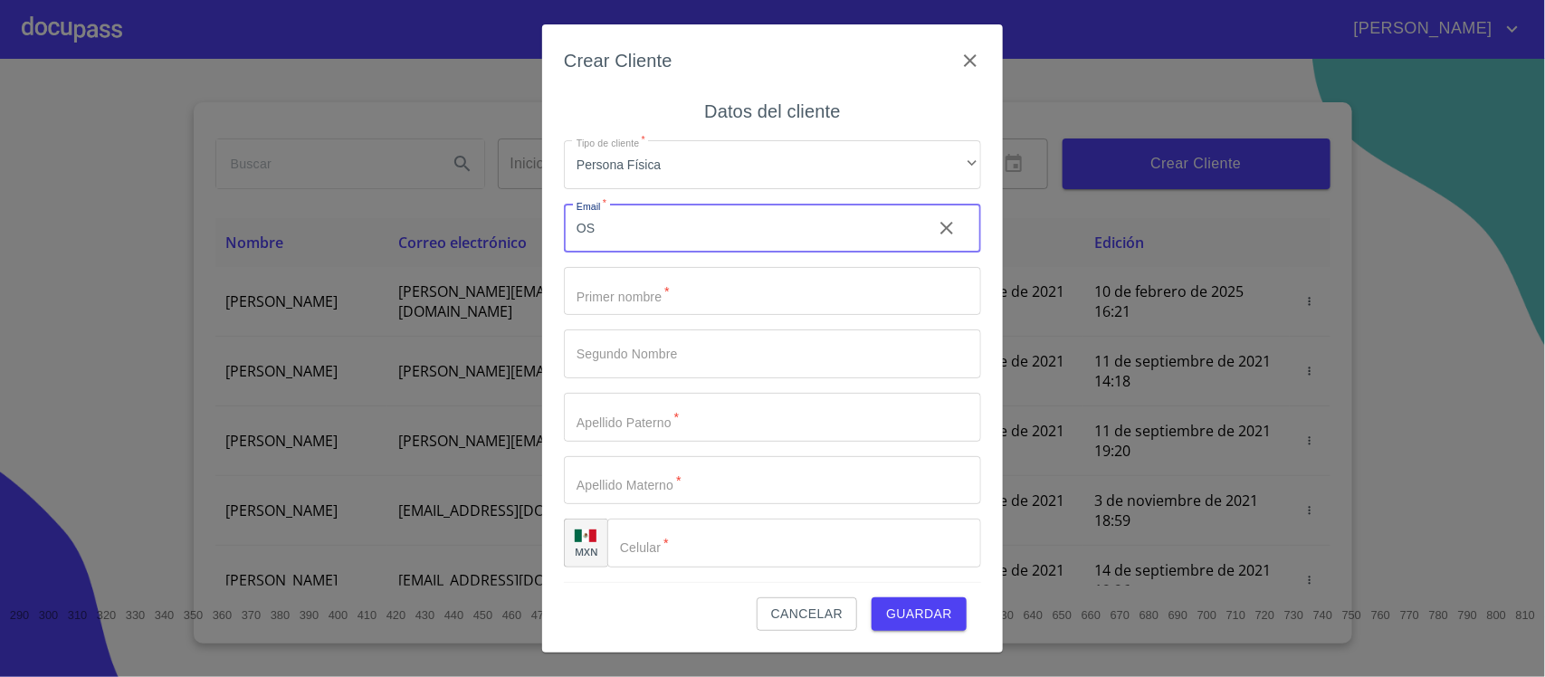
type input "O"
type input "[EMAIL_ADDRESS][DOMAIN_NAME]"
click at [698, 292] on input "Tipo de cliente   *" at bounding box center [772, 291] width 417 height 49
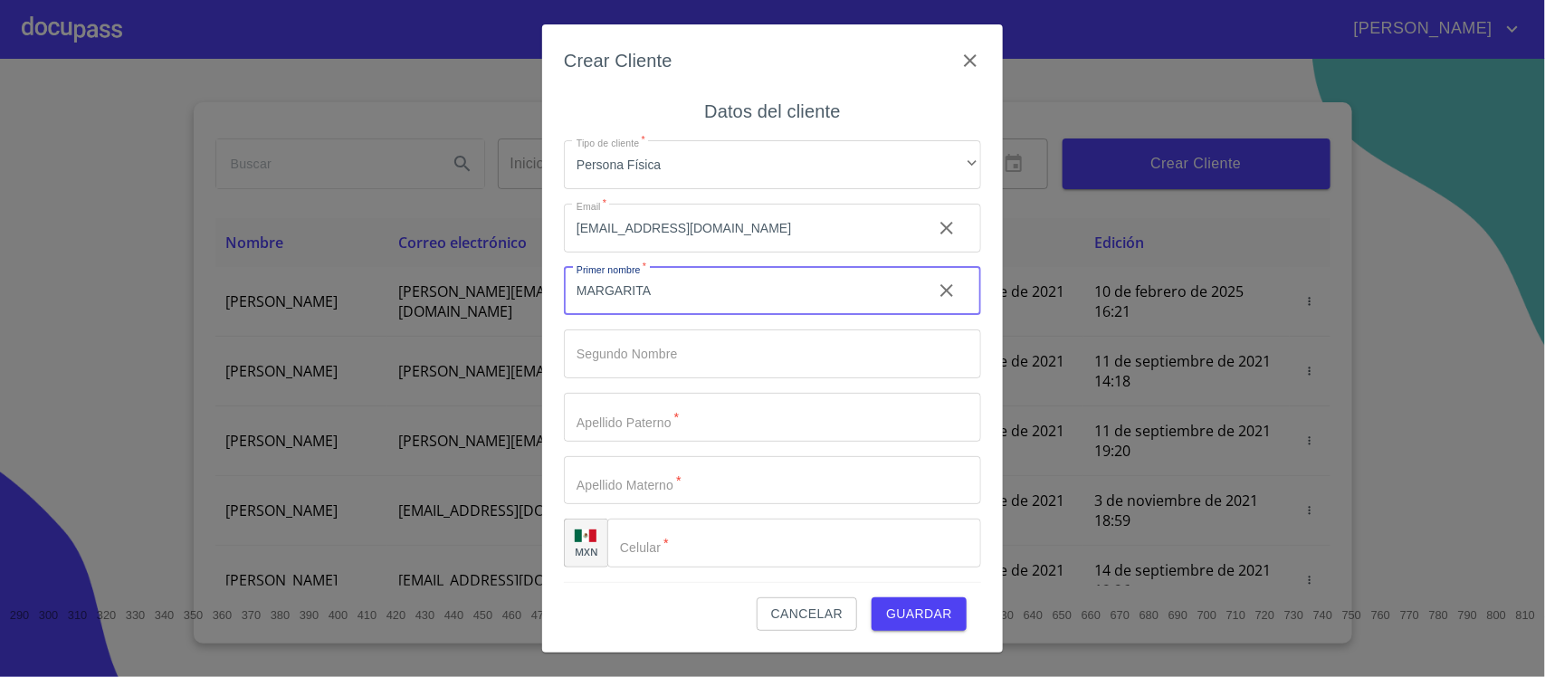
type input "MARGARITA"
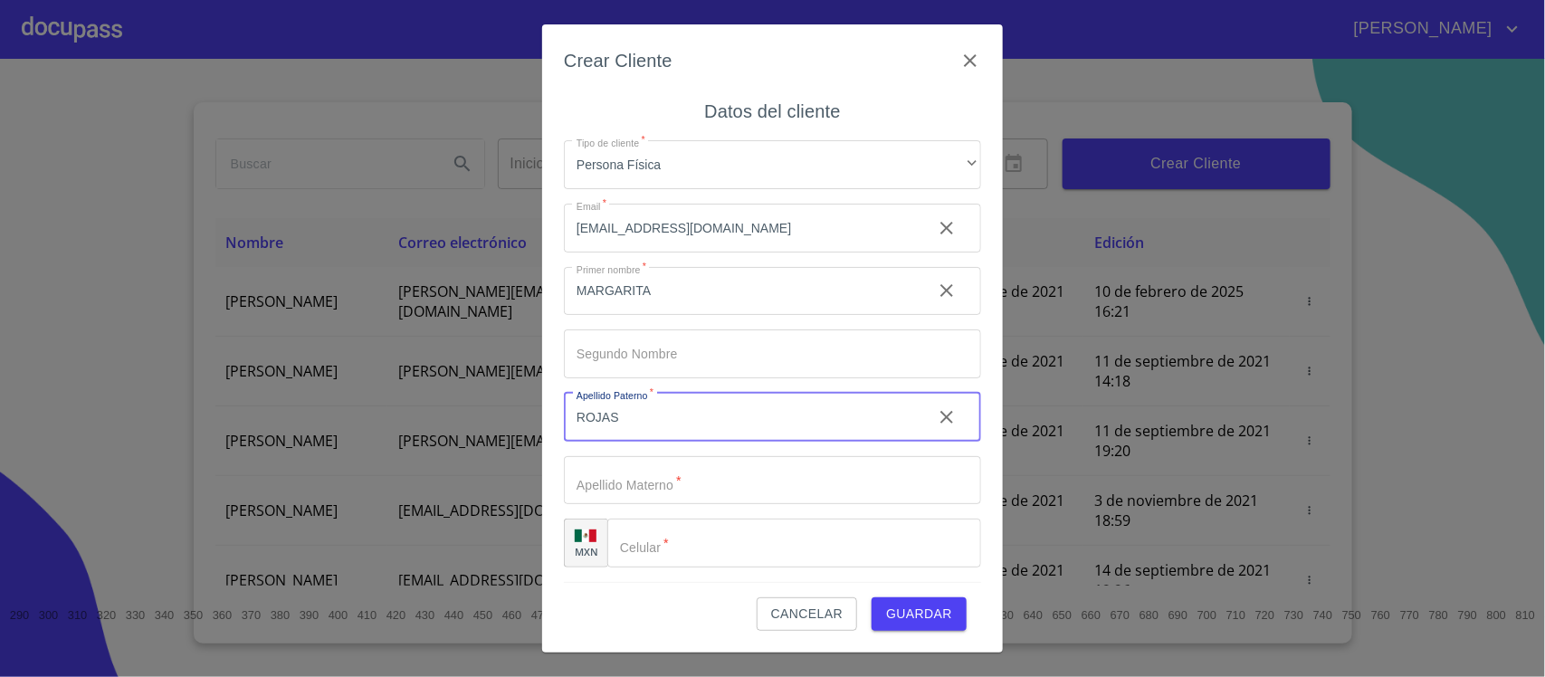
type input "[PERSON_NAME]"
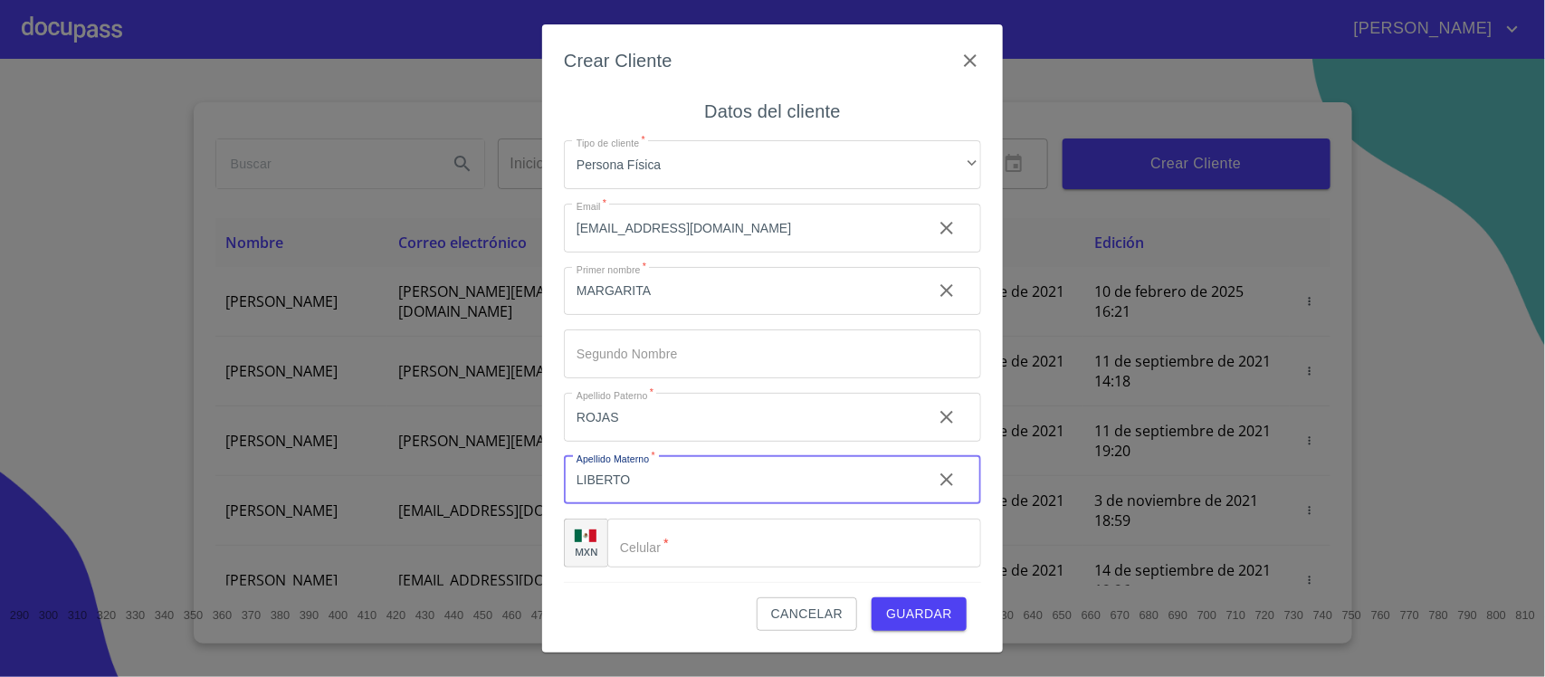
type input "LIBERTO"
click at [695, 530] on input "Tipo de cliente   *" at bounding box center [794, 543] width 374 height 49
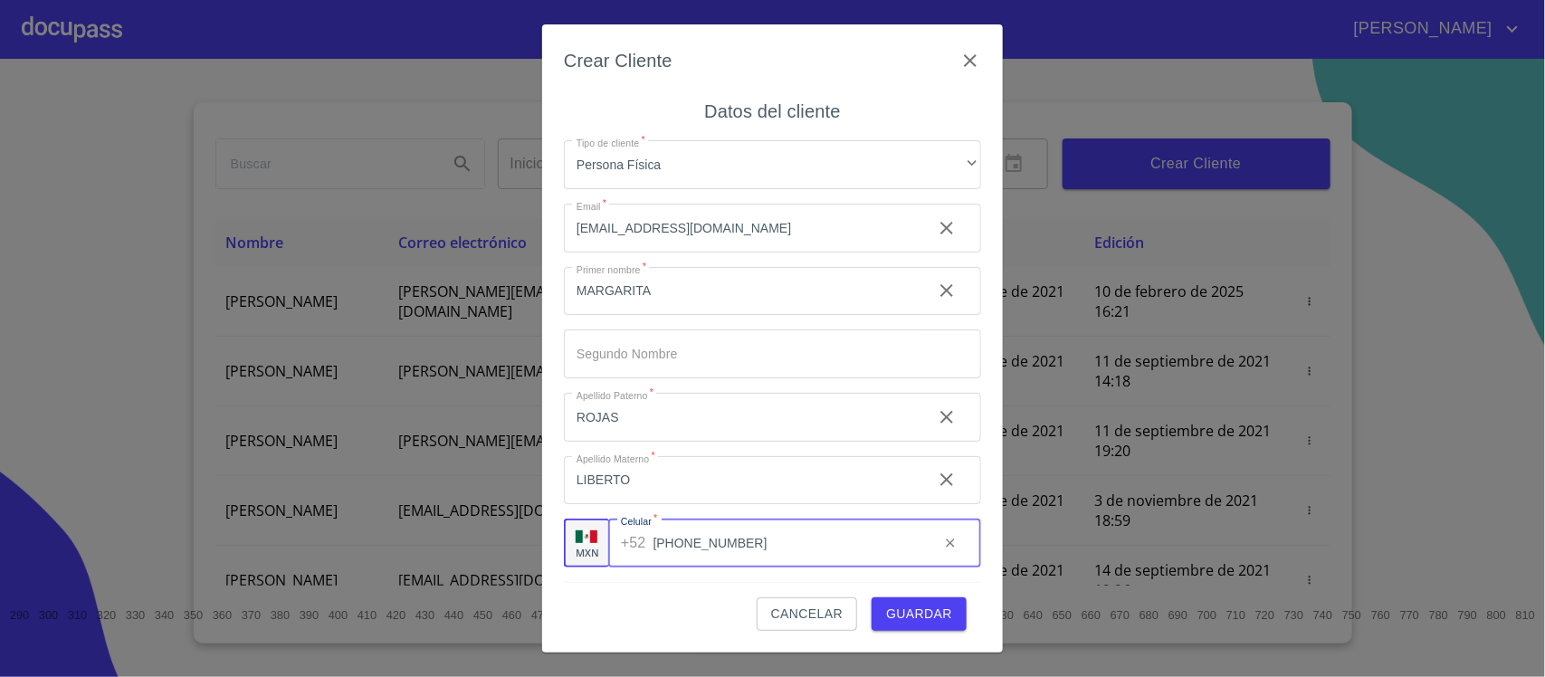
type input "[PHONE_NUMBER]"
click at [621, 231] on input "[EMAIL_ADDRESS][DOMAIN_NAME]" at bounding box center [741, 228] width 354 height 49
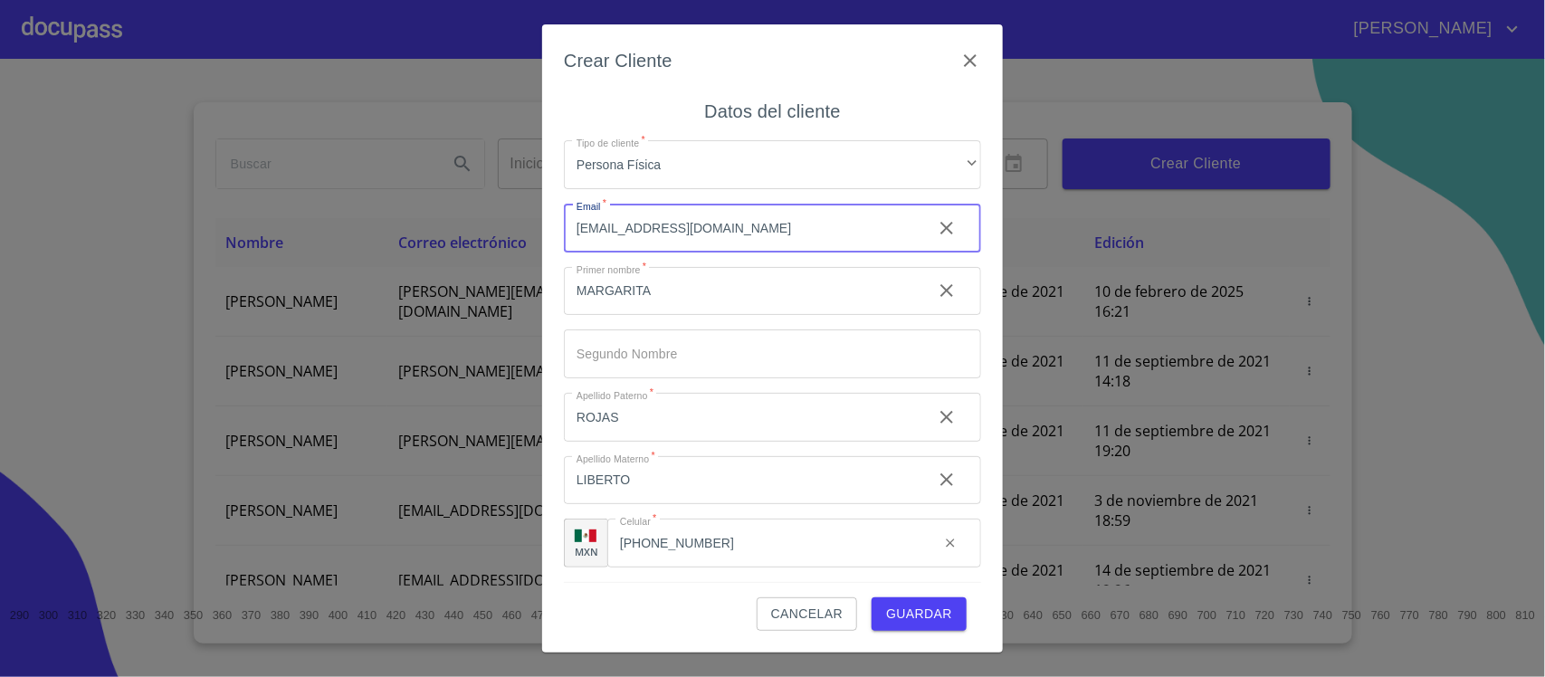
type input "[EMAIL_ADDRESS][DOMAIN_NAME]"
click at [934, 621] on span "Guardar" at bounding box center [919, 614] width 66 height 23
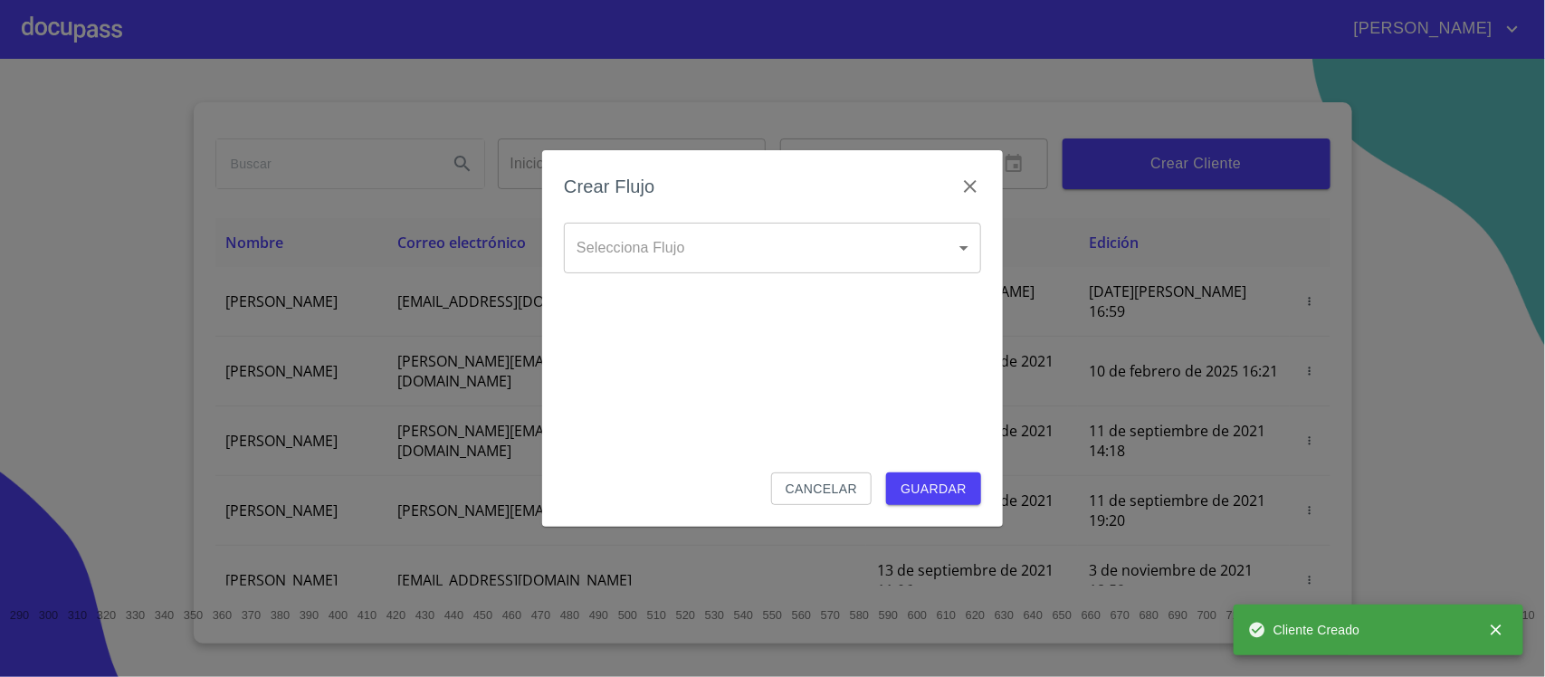
click at [673, 242] on body "[PERSON_NAME] ​ Fin ​ Crear Cliente Nombre Correo electrónico Registro Edición …" at bounding box center [772, 338] width 1545 height 677
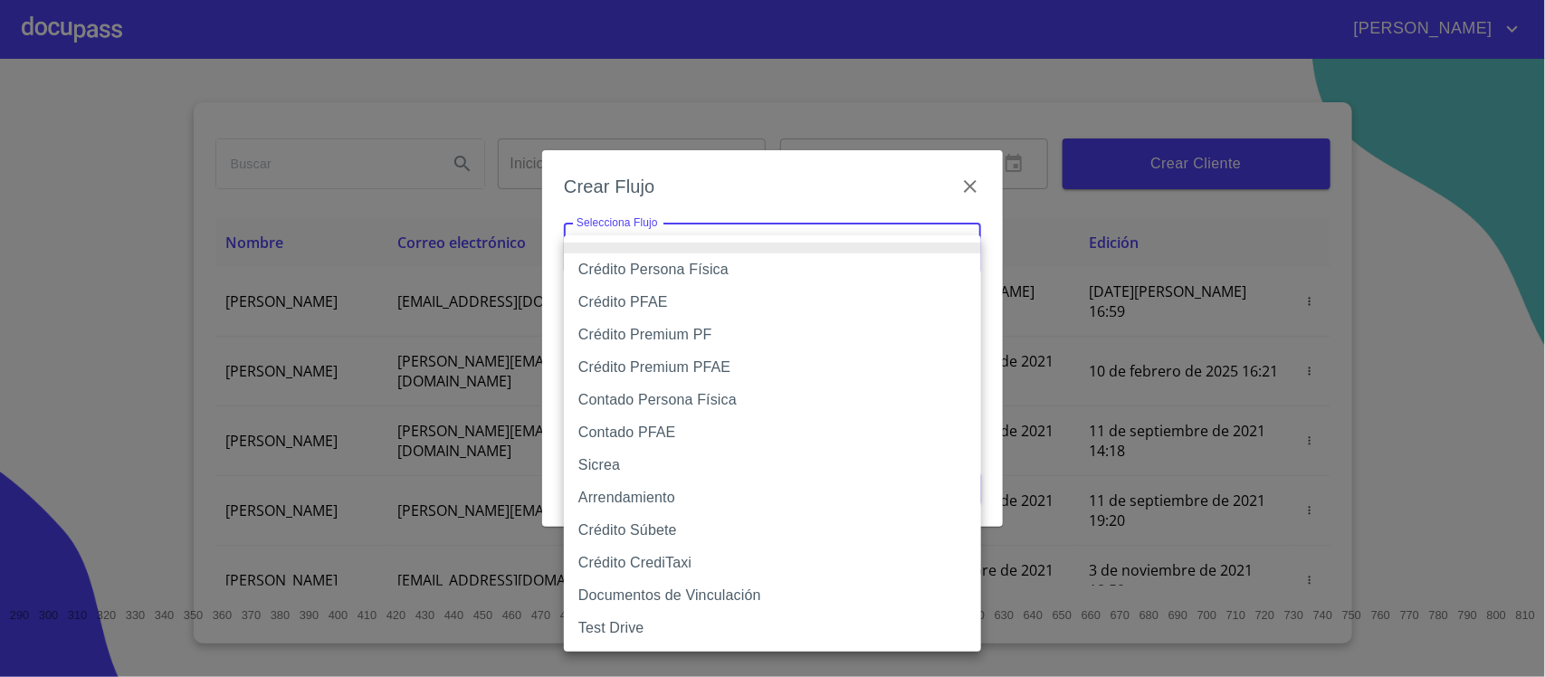
click at [695, 267] on li "Crédito Persona Física" at bounding box center [772, 269] width 417 height 33
type input "6009fb3c7d1714eb8809aa97"
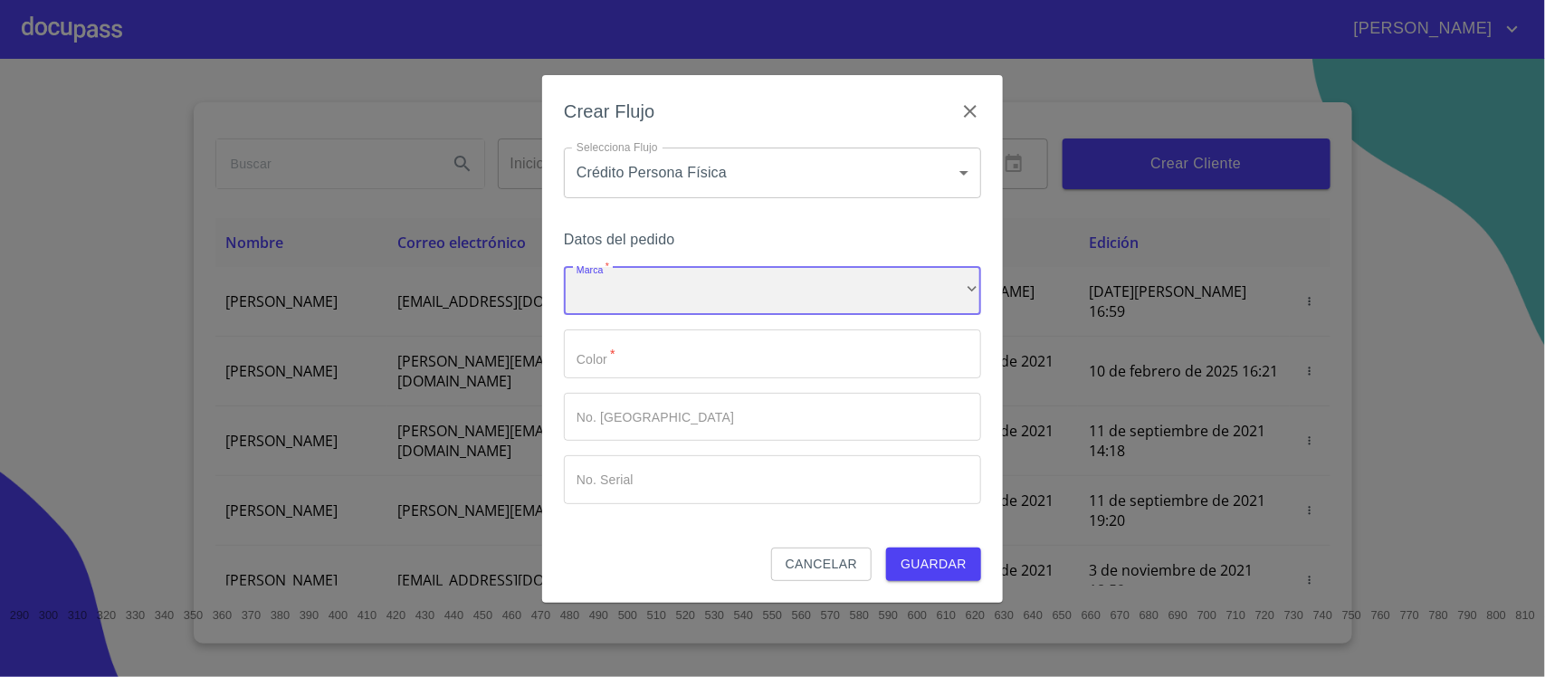
click at [670, 309] on div "​" at bounding box center [772, 291] width 417 height 49
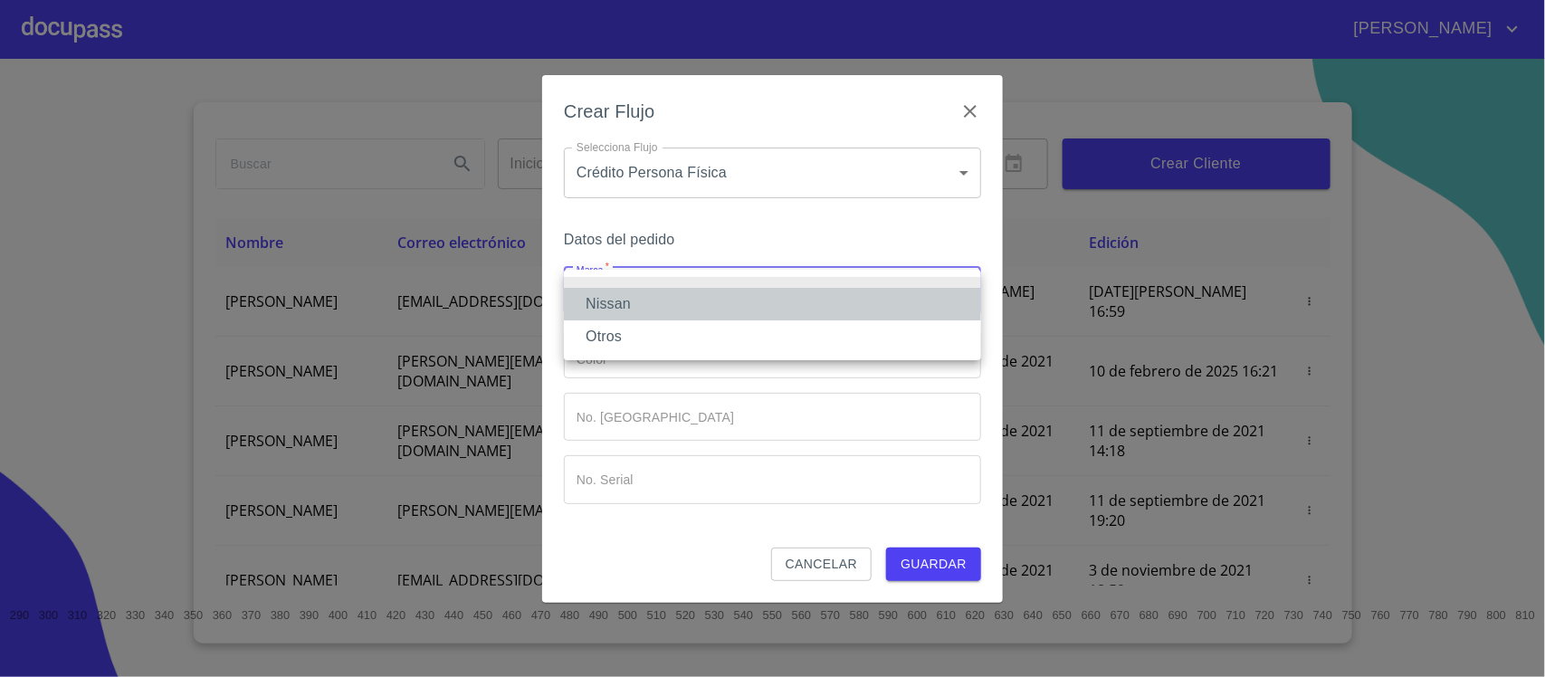
click at [653, 301] on li "Nissan" at bounding box center [772, 304] width 417 height 33
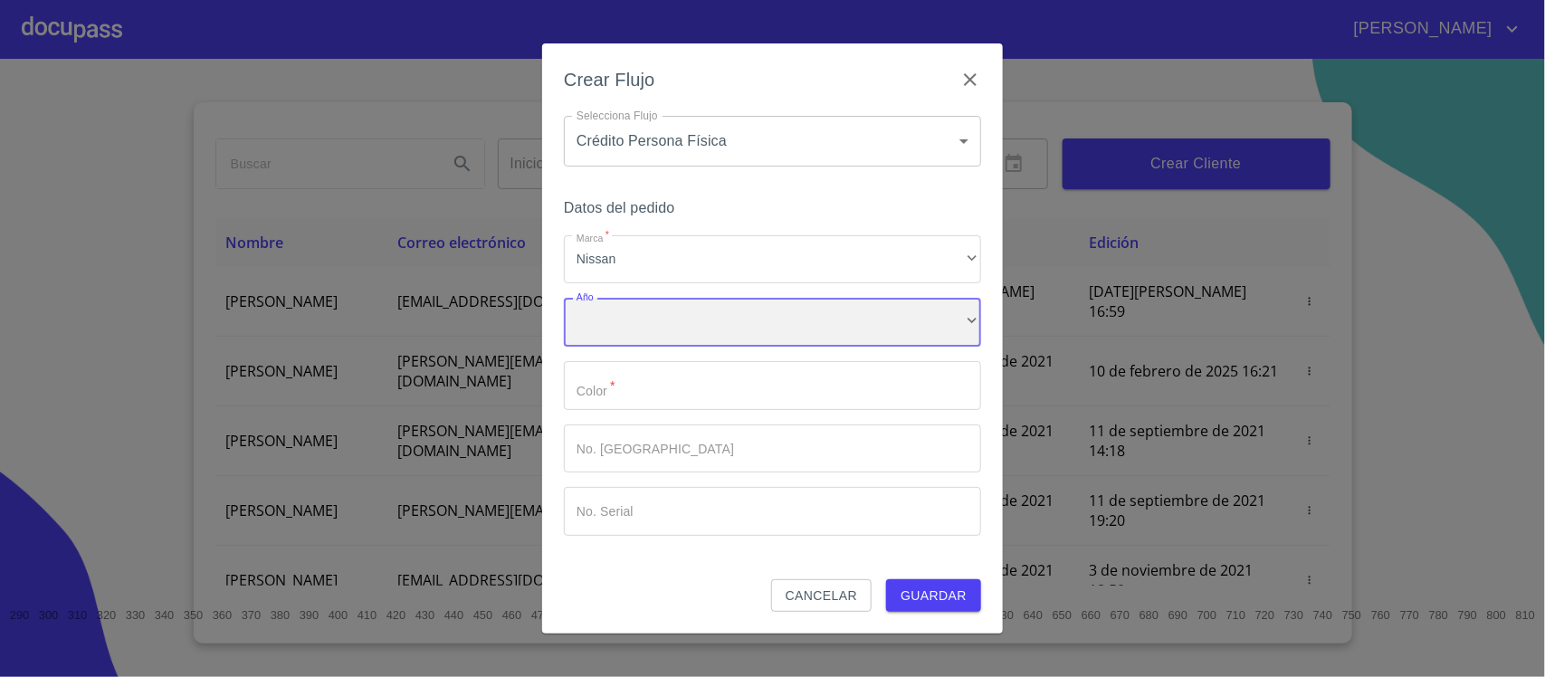
click at [650, 321] on div "​" at bounding box center [772, 322] width 417 height 49
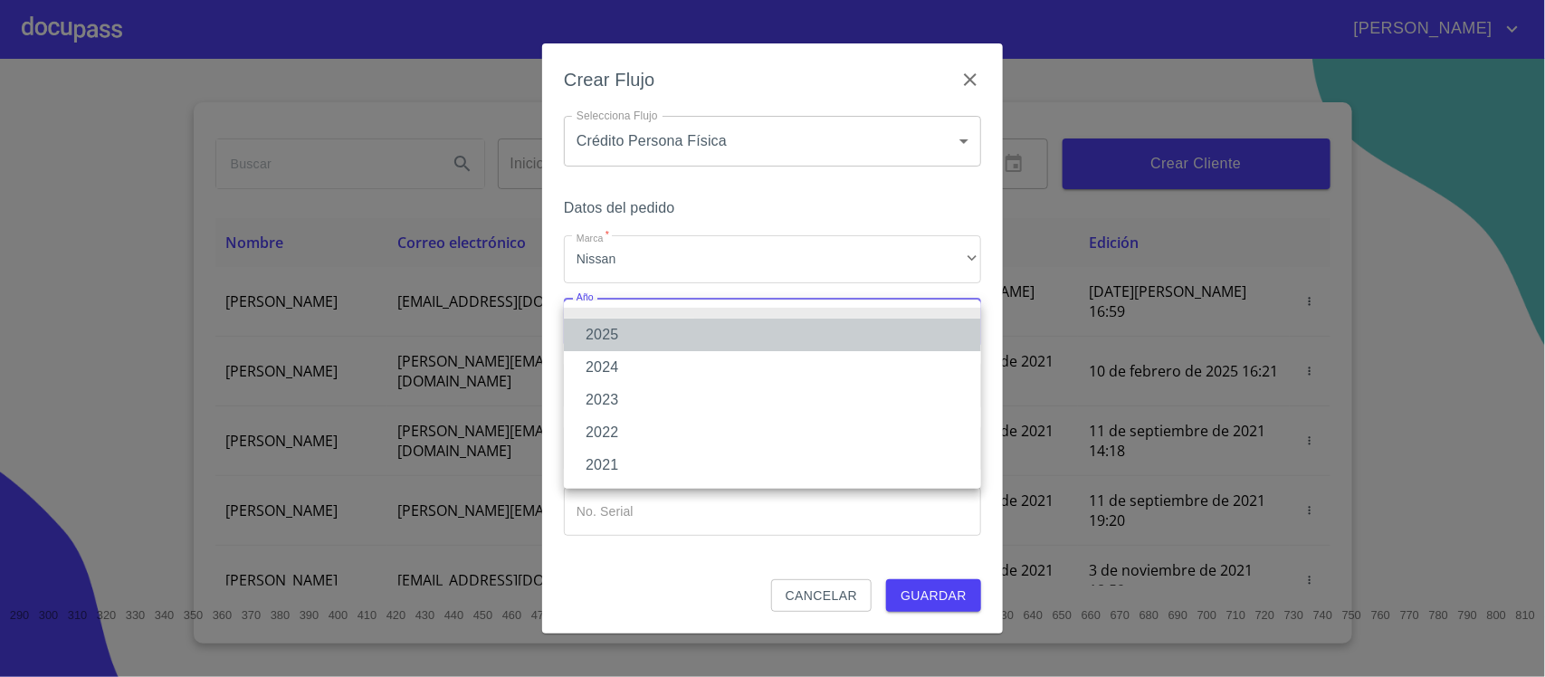
click at [639, 336] on li "2025" at bounding box center [772, 335] width 417 height 33
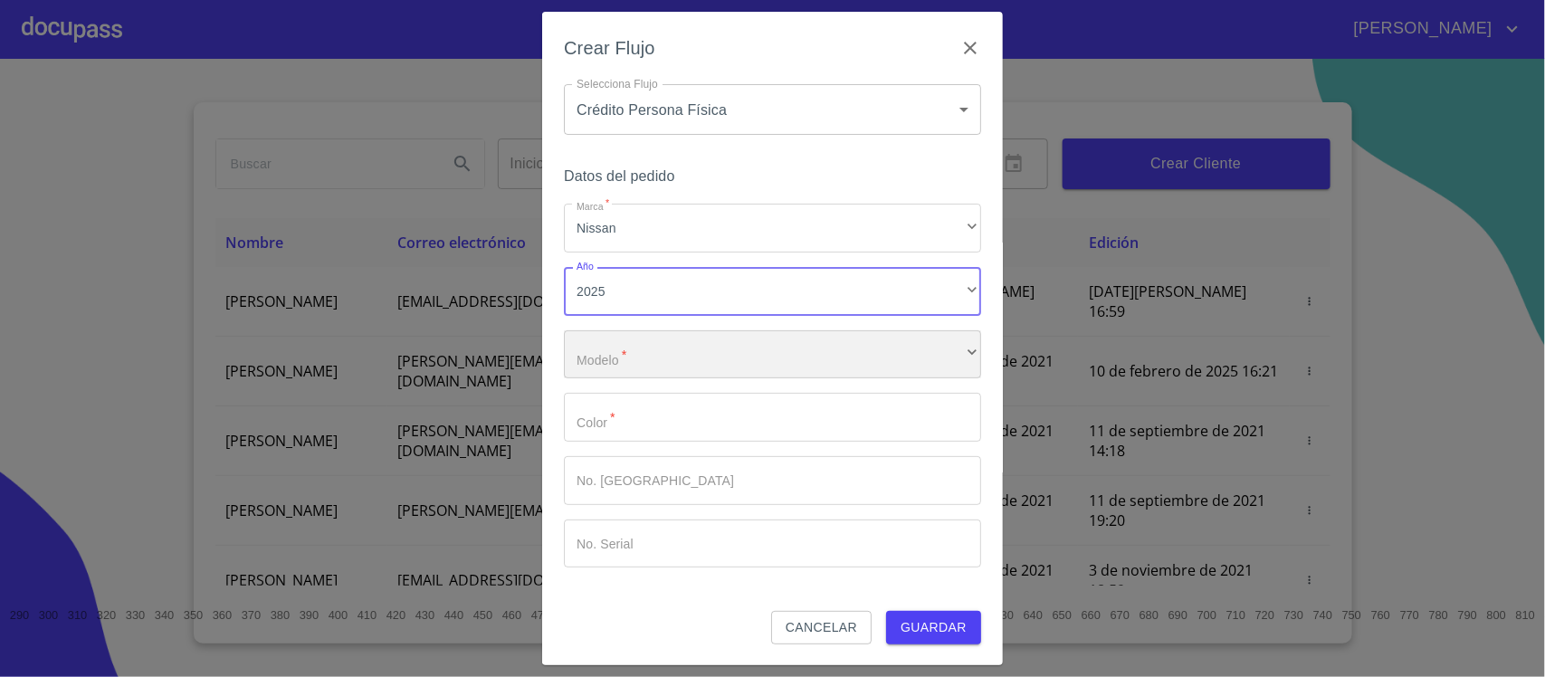
click at [648, 368] on div "​" at bounding box center [772, 354] width 417 height 49
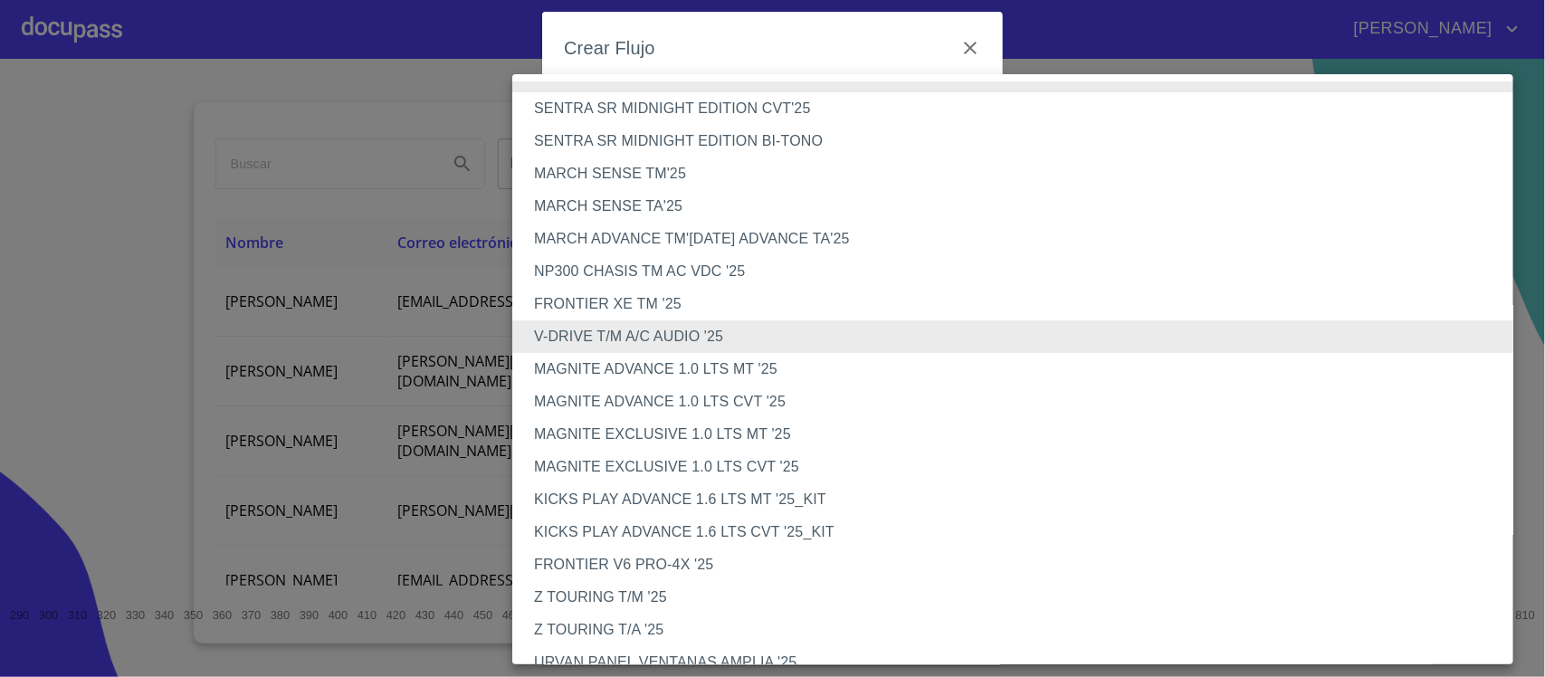
scroll to position [423, 0]
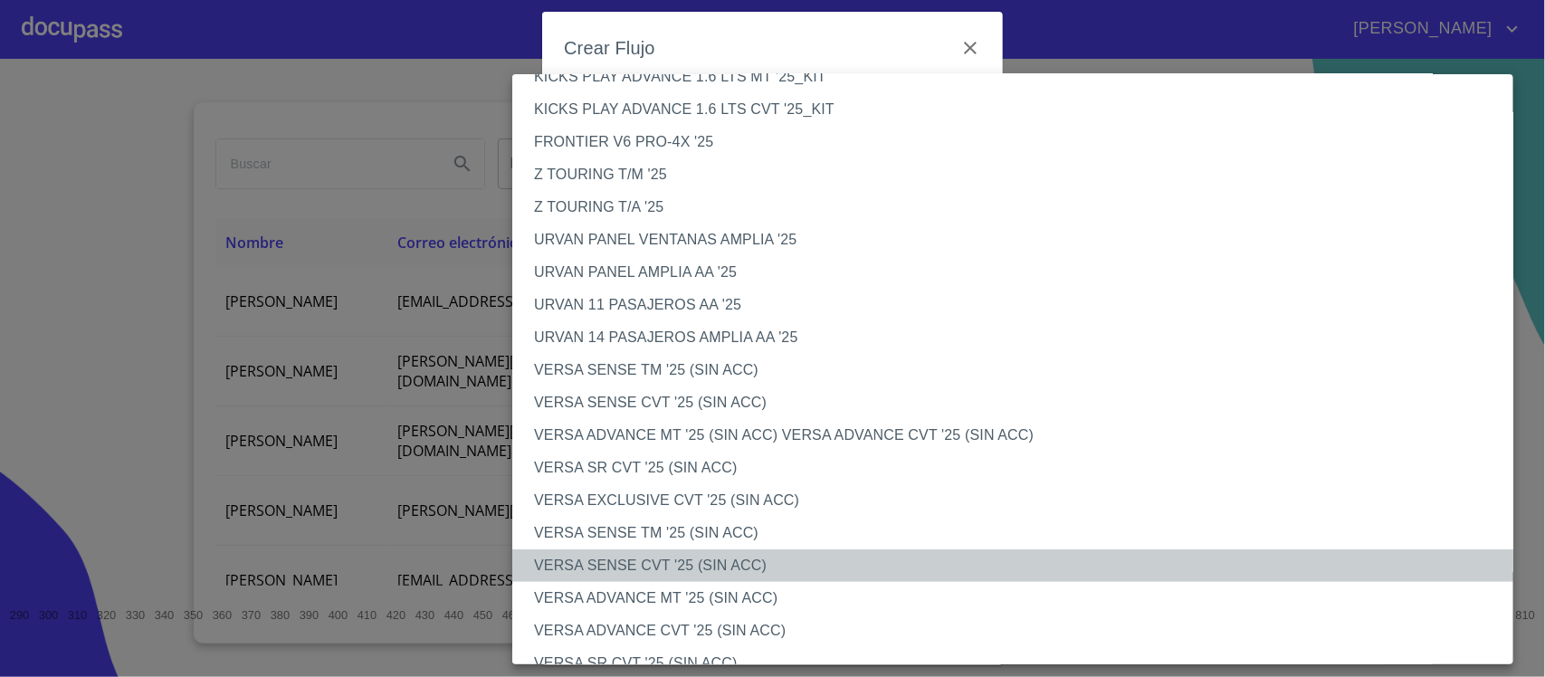
click at [663, 554] on li "VERSA SENSE CVT '25 (SIN ACC)" at bounding box center [1021, 566] width 1018 height 33
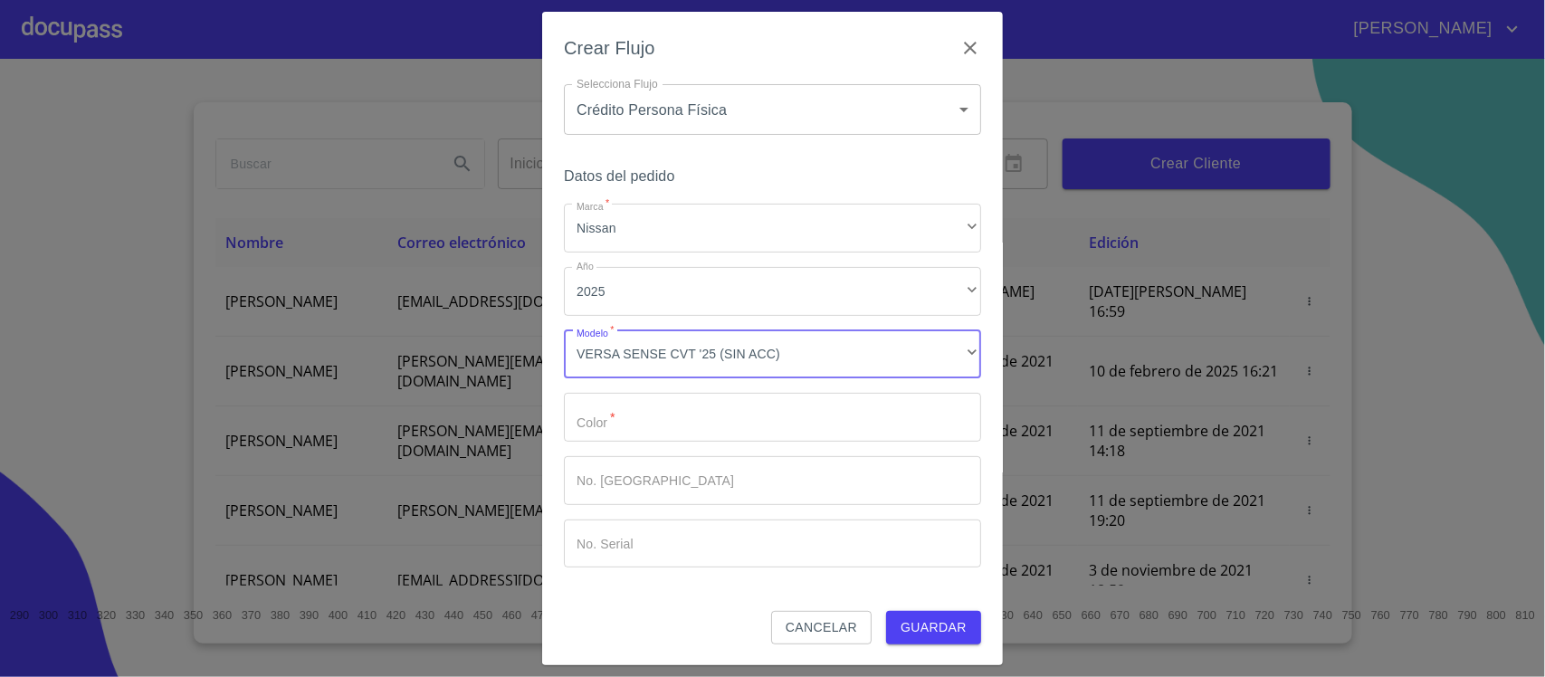
click at [662, 430] on input "Marca   *" at bounding box center [772, 417] width 417 height 49
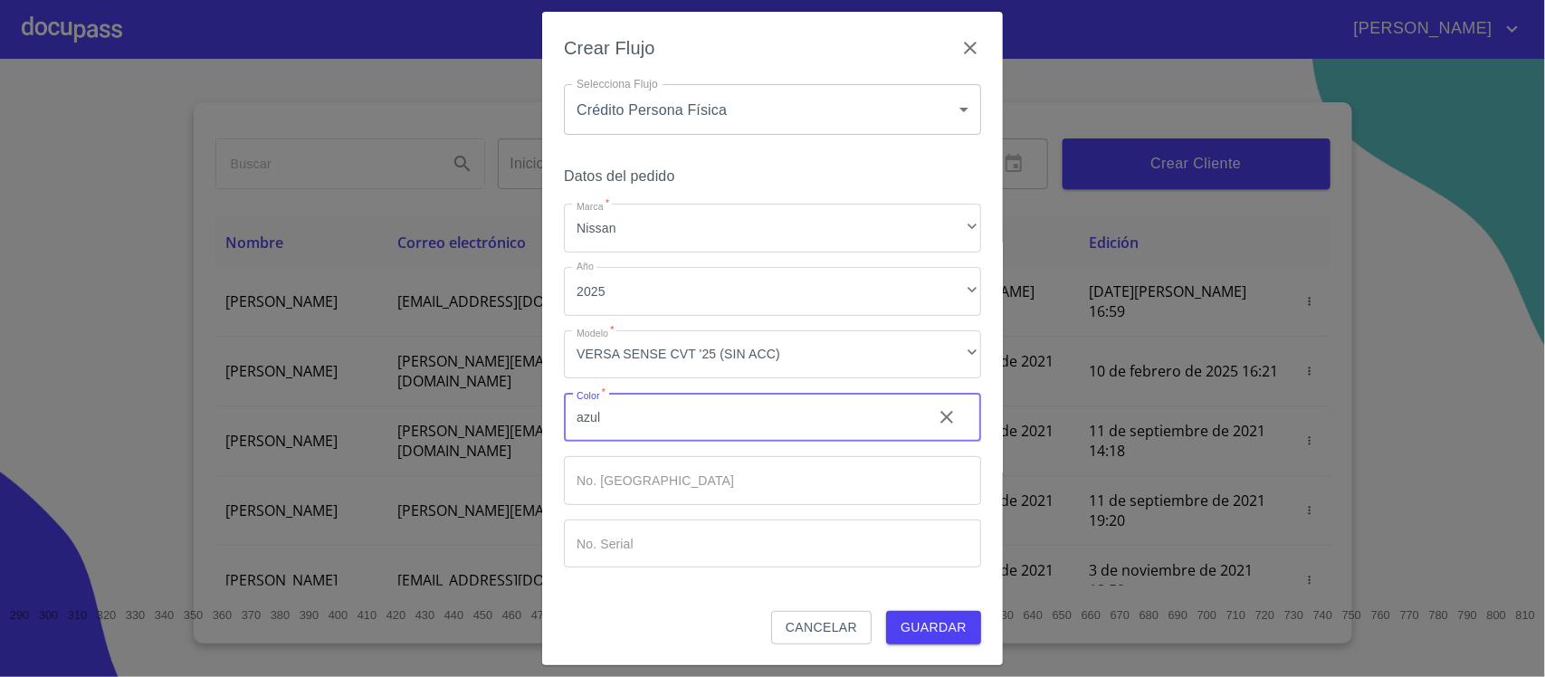
drag, startPoint x: 611, startPoint y: 422, endPoint x: 449, endPoint y: 436, distance: 162.7
click at [449, 436] on div "Crear Flujo Selecciona Flujo Crédito Persona Física 6009fb3c7d1714eb8809aa97 Se…" at bounding box center [772, 338] width 1545 height 677
type input "AZUL"
click at [640, 442] on input "Marca   *" at bounding box center [741, 417] width 354 height 49
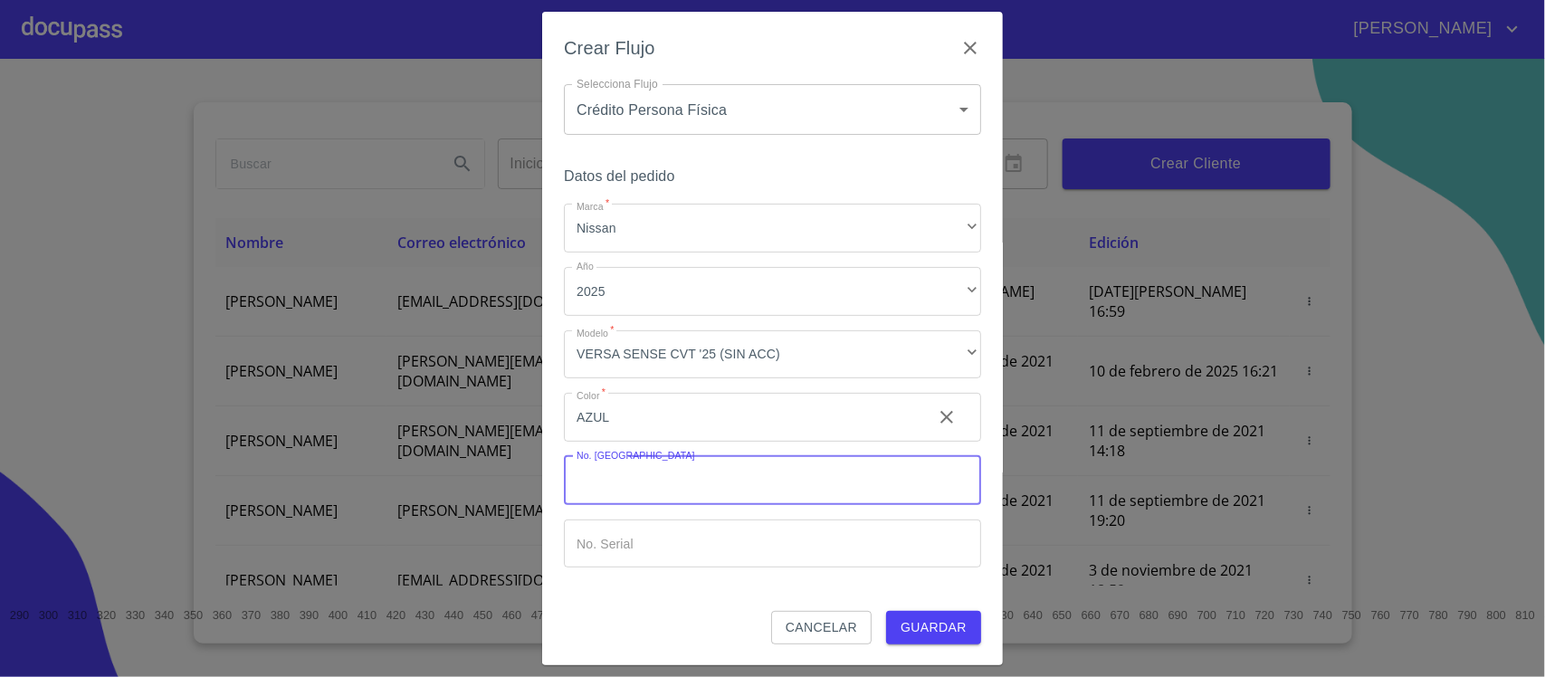
scroll to position [1, 0]
click at [911, 613] on button "Guardar" at bounding box center [933, 626] width 95 height 33
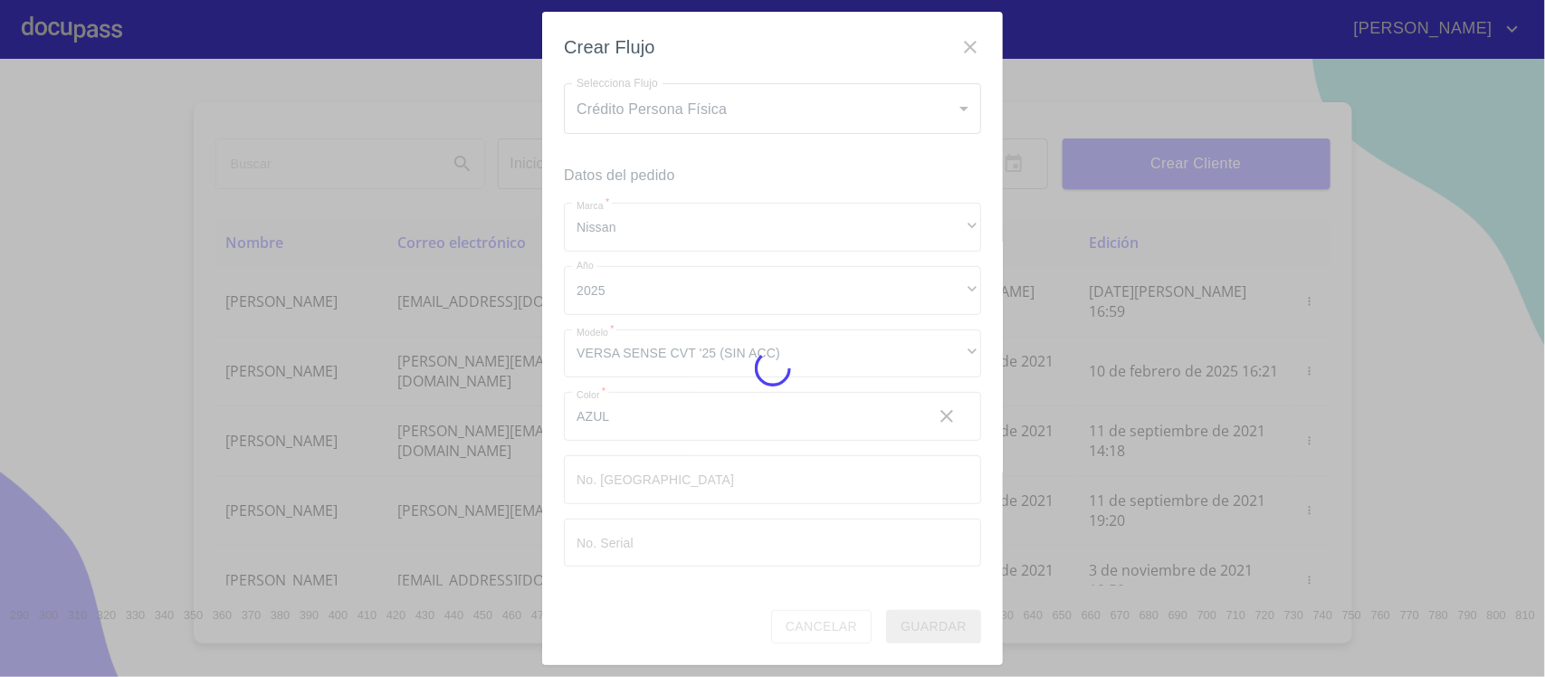
click at [779, 354] on icon at bounding box center [773, 368] width 51 height 51
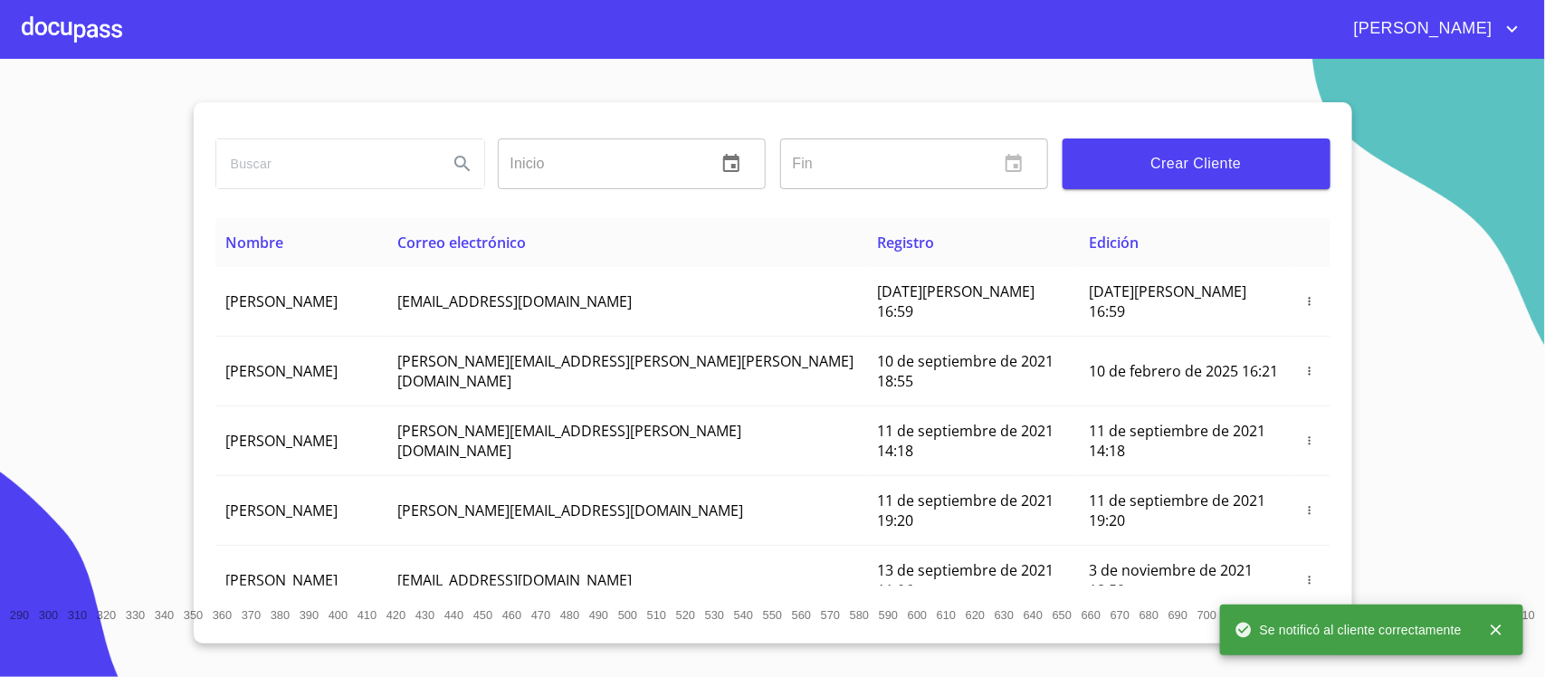
click at [1449, 629] on span "Se notificó al cliente correctamente" at bounding box center [1348, 630] width 227 height 18
click at [1314, 593] on div "Inicio ​ Fin ​ Crear Cliente Nombre Correo electrónico Registro Edición [PERSON…" at bounding box center [773, 372] width 1159 height 541
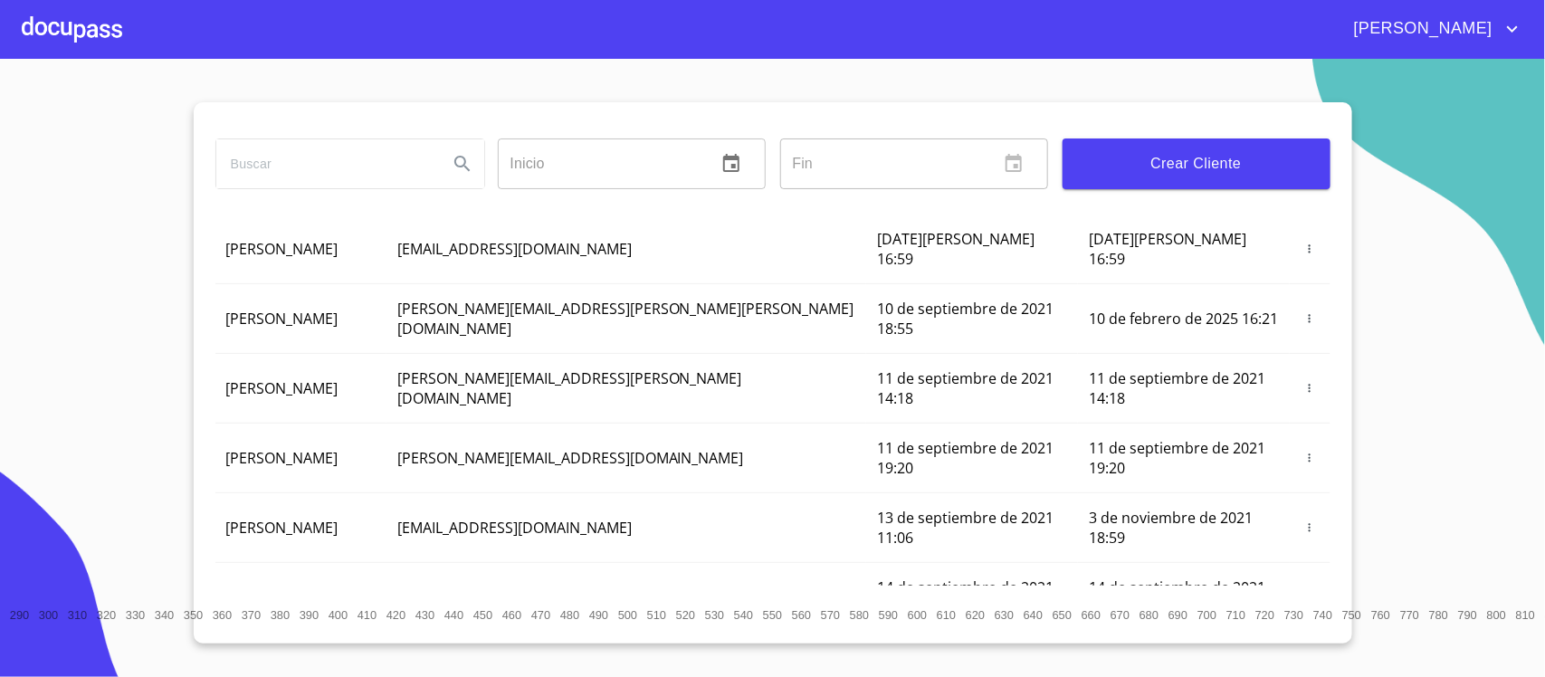
scroll to position [0, 0]
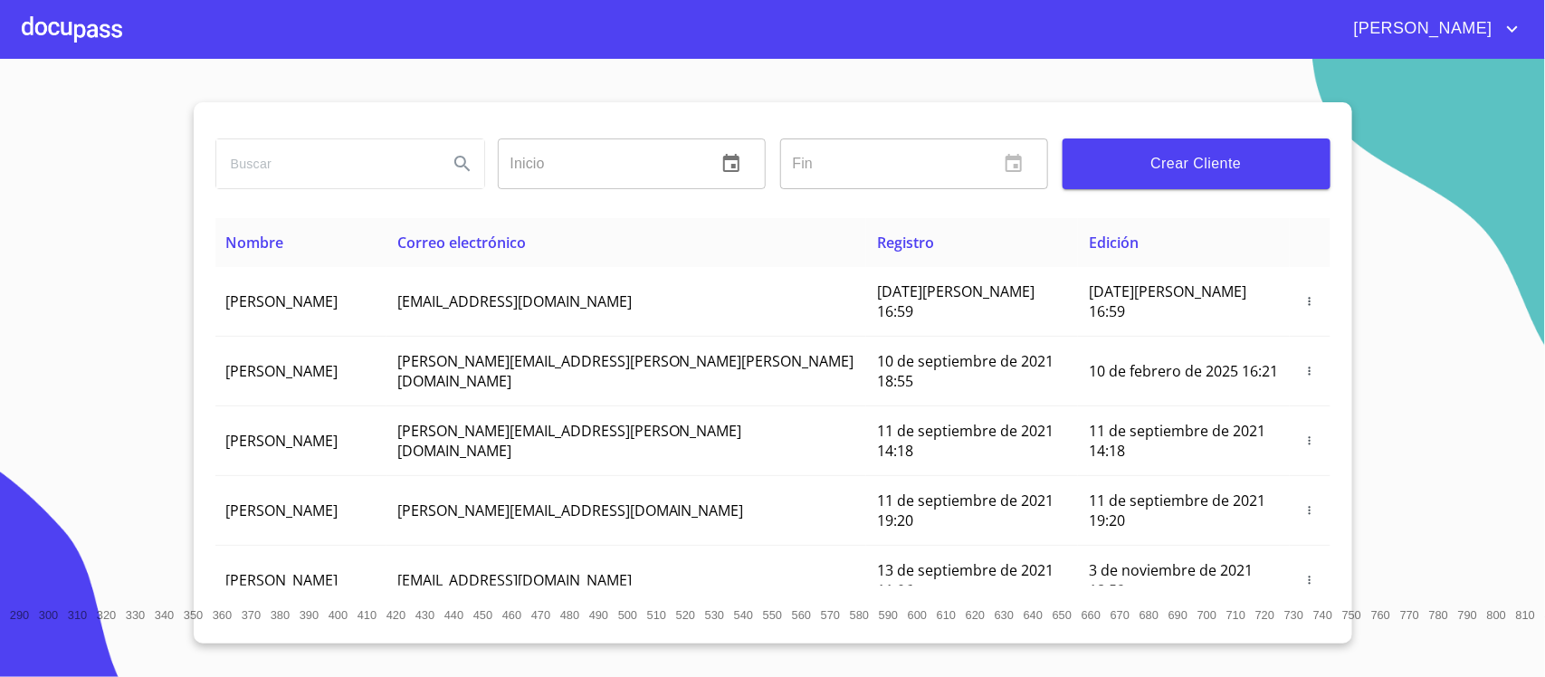
click at [87, 15] on div at bounding box center [72, 29] width 100 height 58
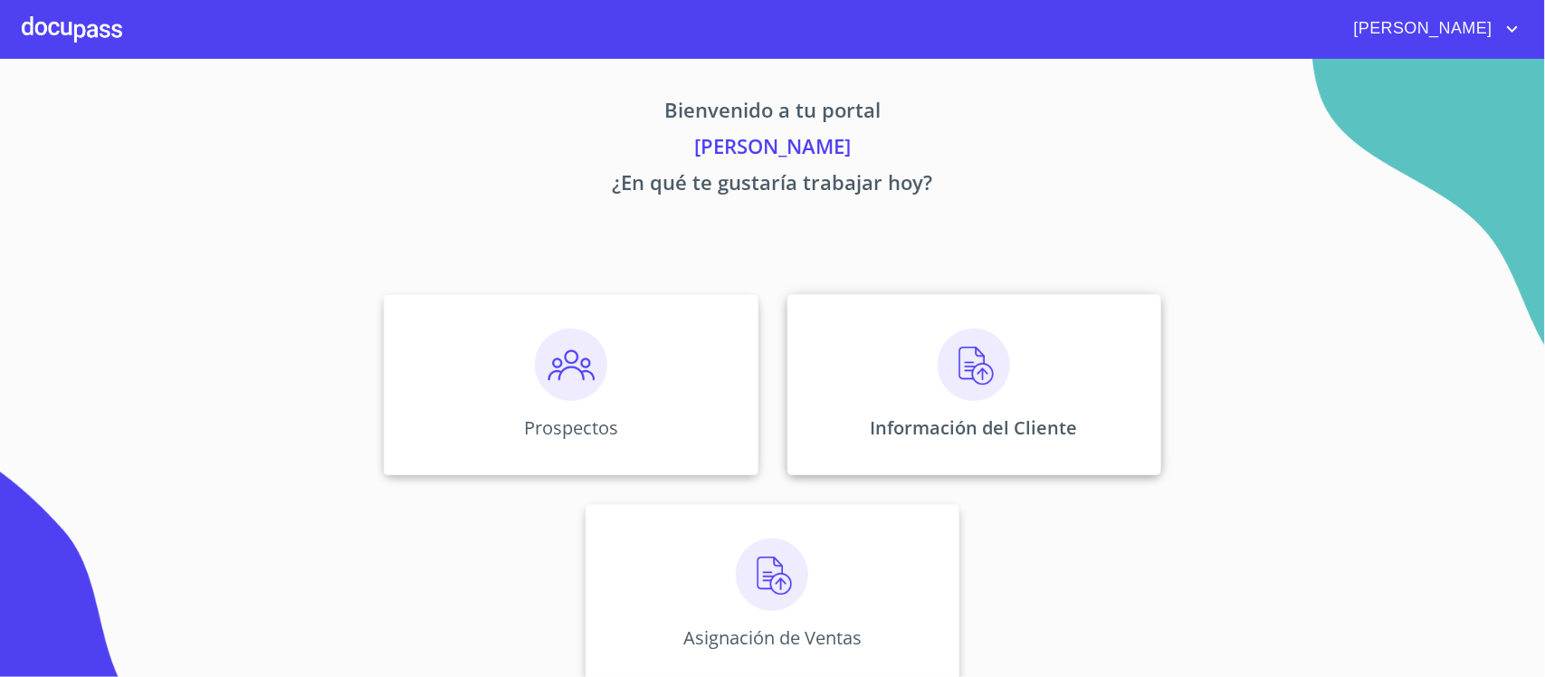
click at [845, 392] on div "Información del Cliente" at bounding box center [975, 384] width 374 height 181
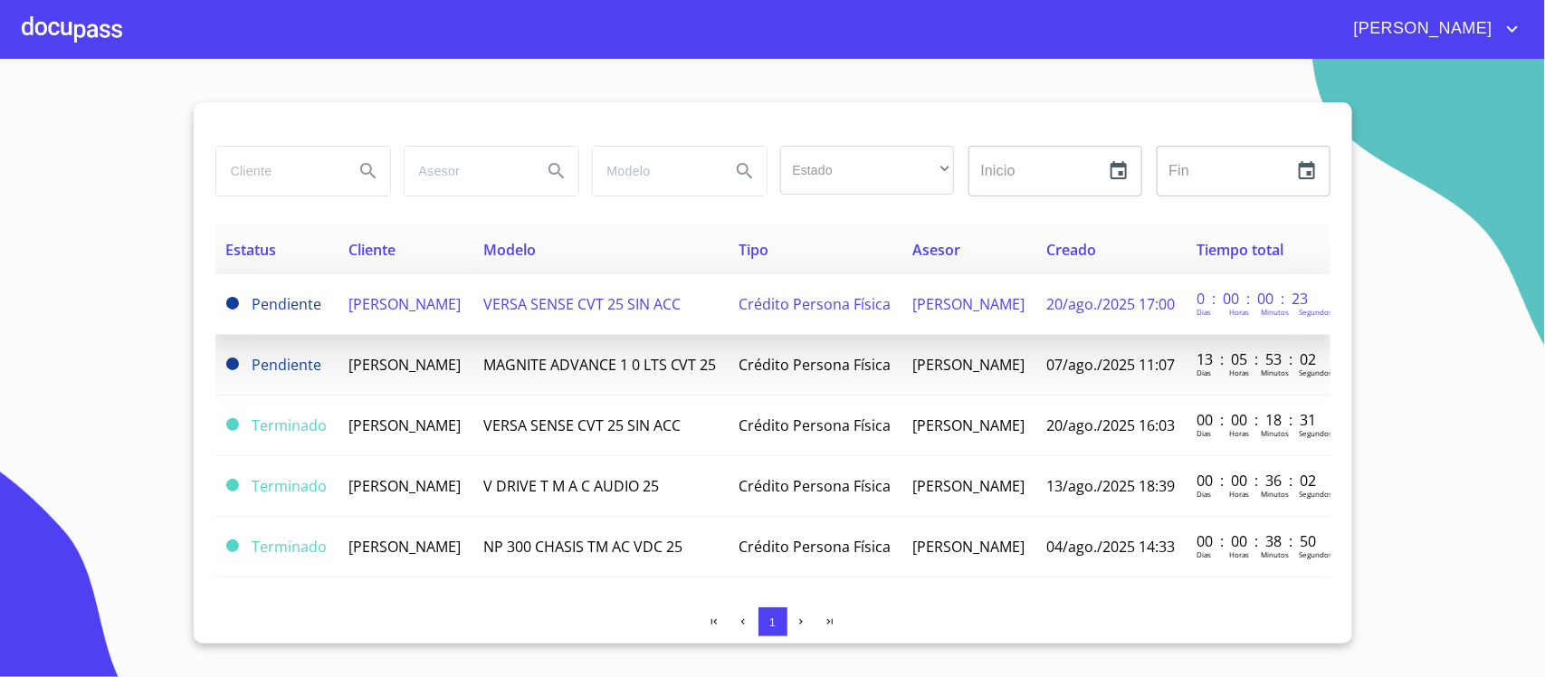
click at [373, 301] on span "[PERSON_NAME]" at bounding box center [395, 309] width 112 height 20
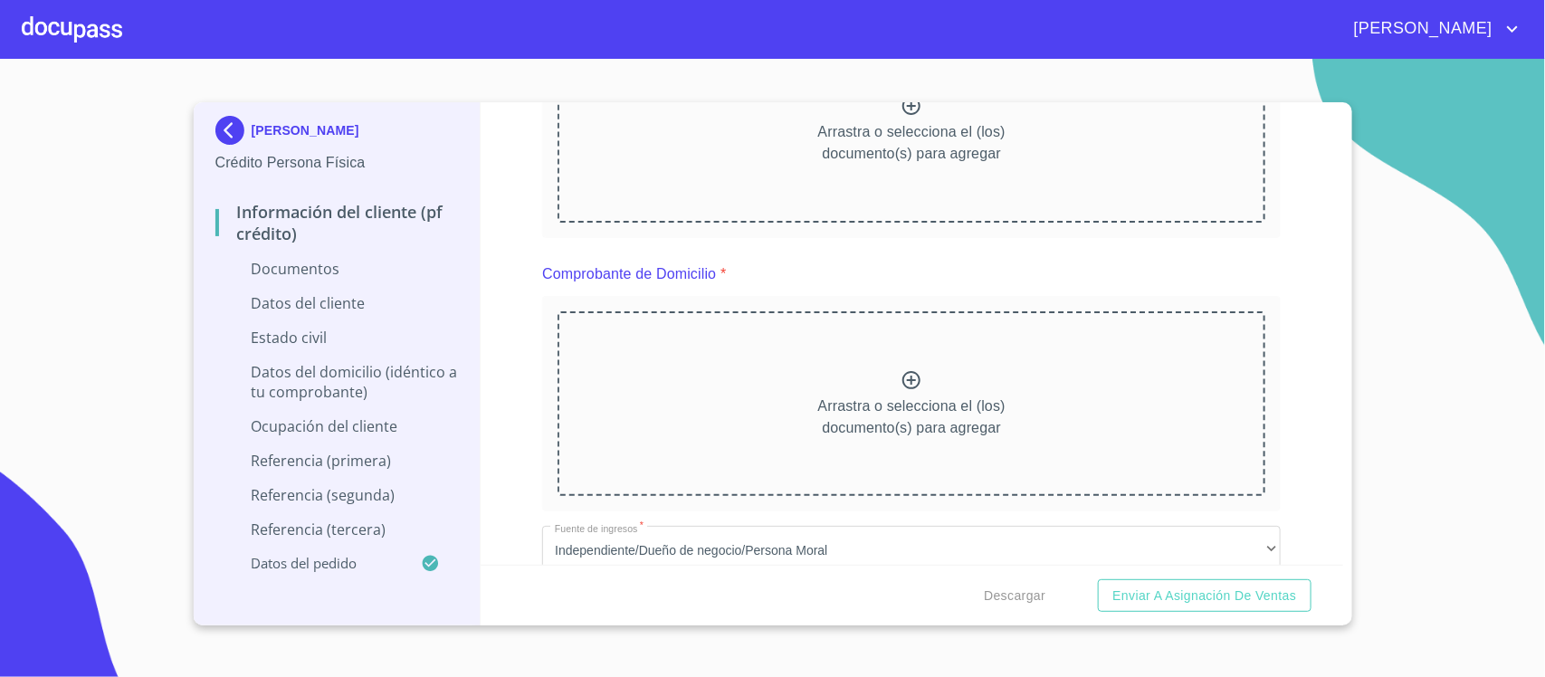
scroll to position [113, 0]
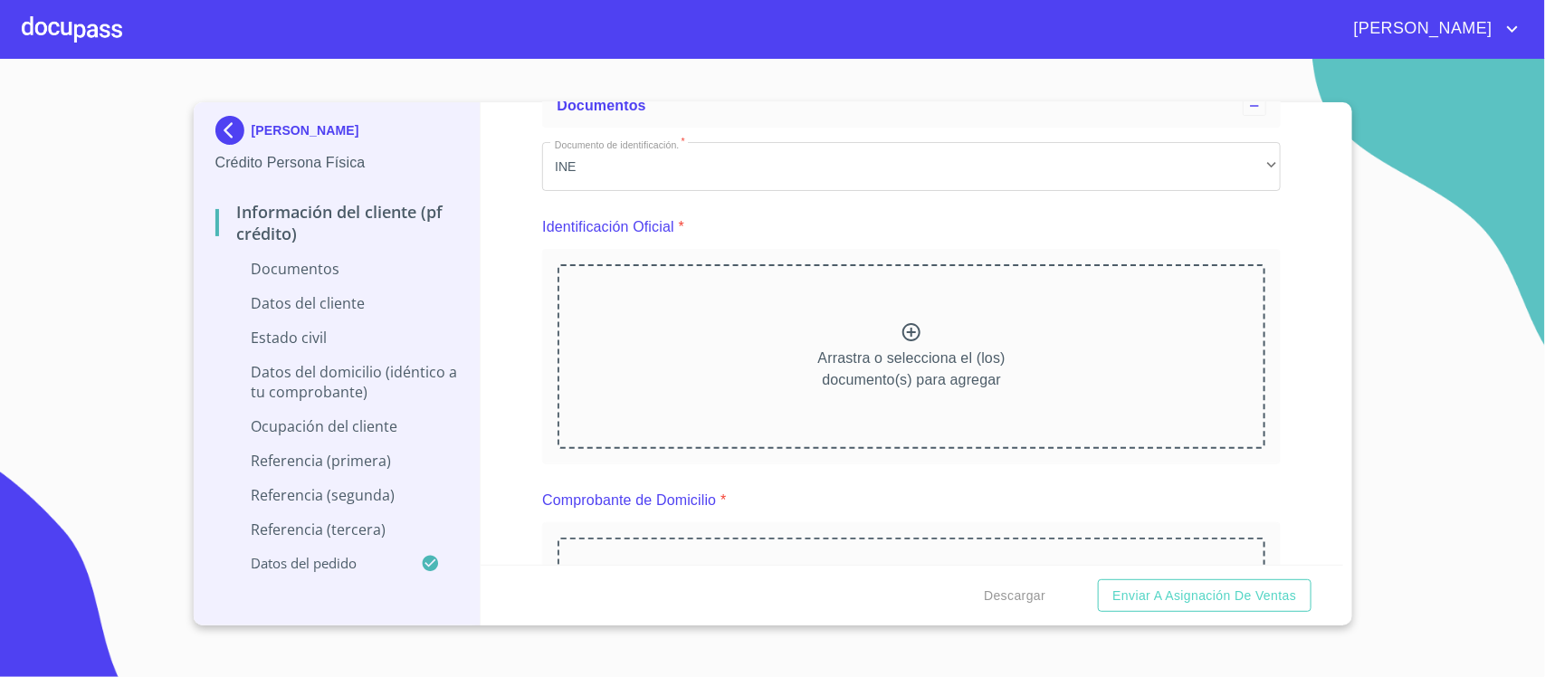
click at [905, 341] on icon at bounding box center [912, 332] width 22 height 22
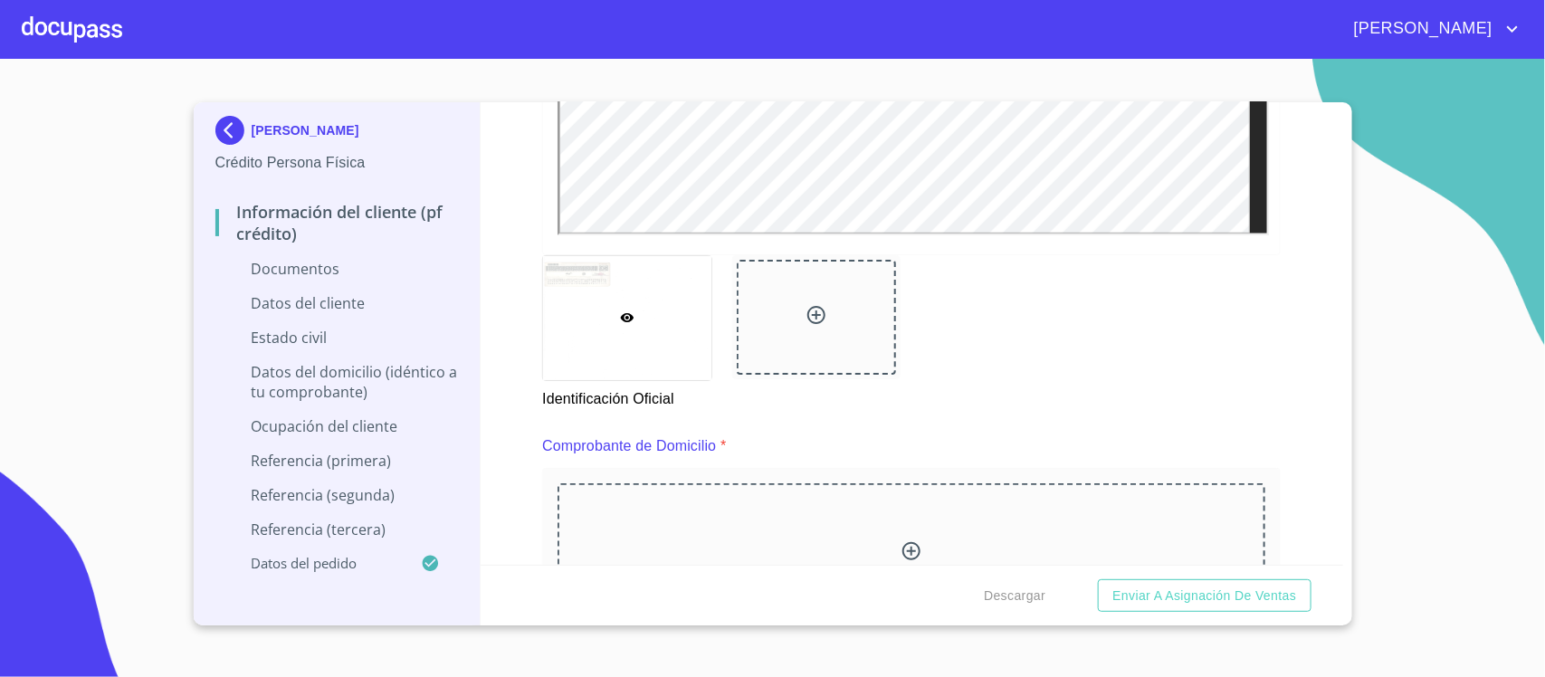
scroll to position [679, 0]
click at [792, 322] on div at bounding box center [816, 315] width 159 height 115
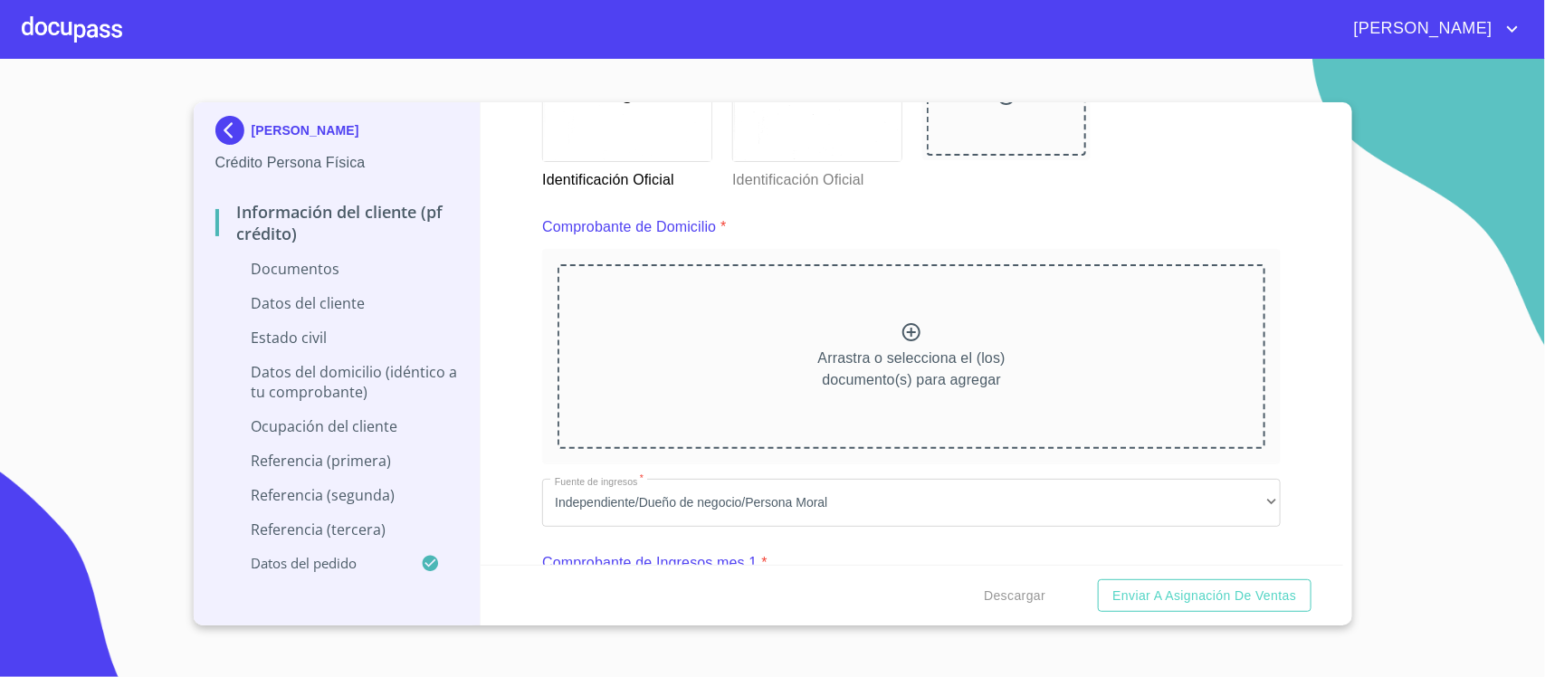
scroll to position [905, 0]
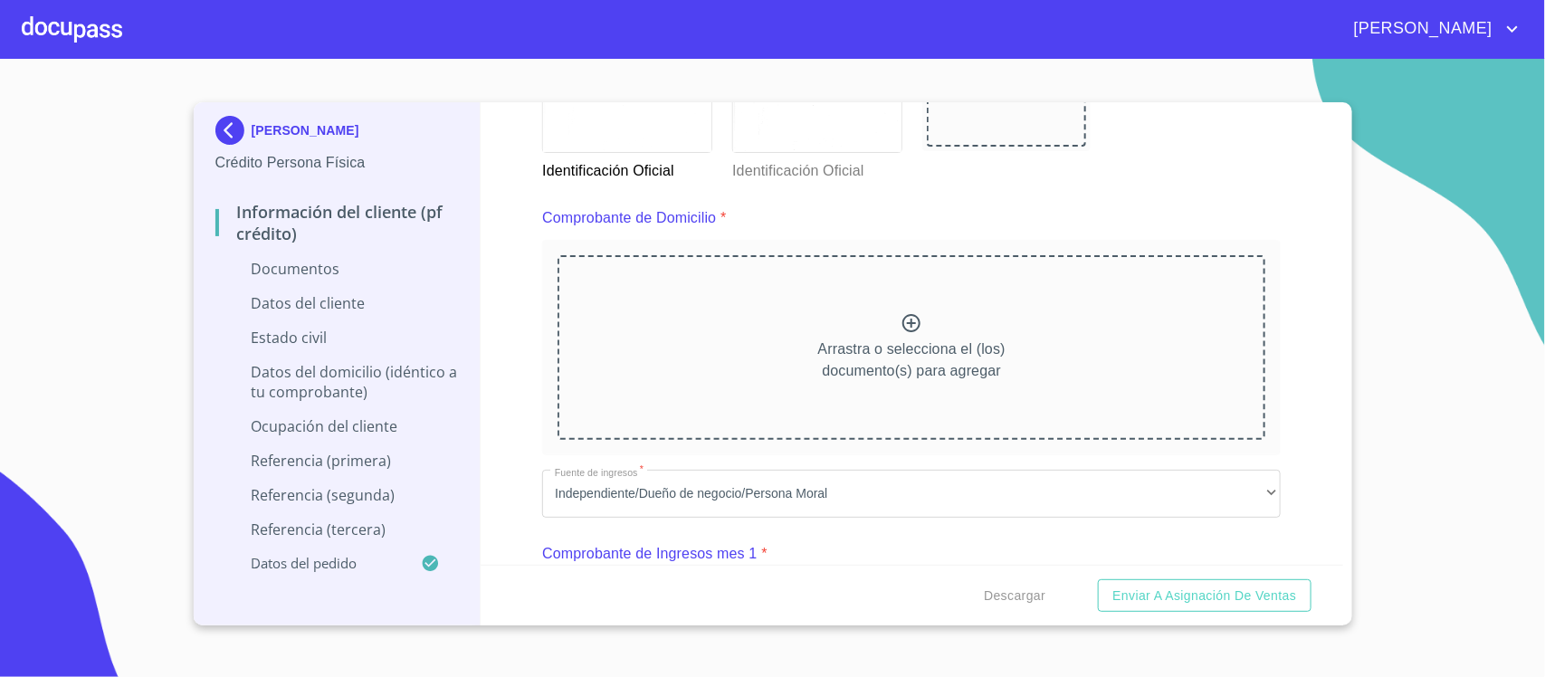
click at [901, 324] on icon at bounding box center [912, 323] width 22 height 22
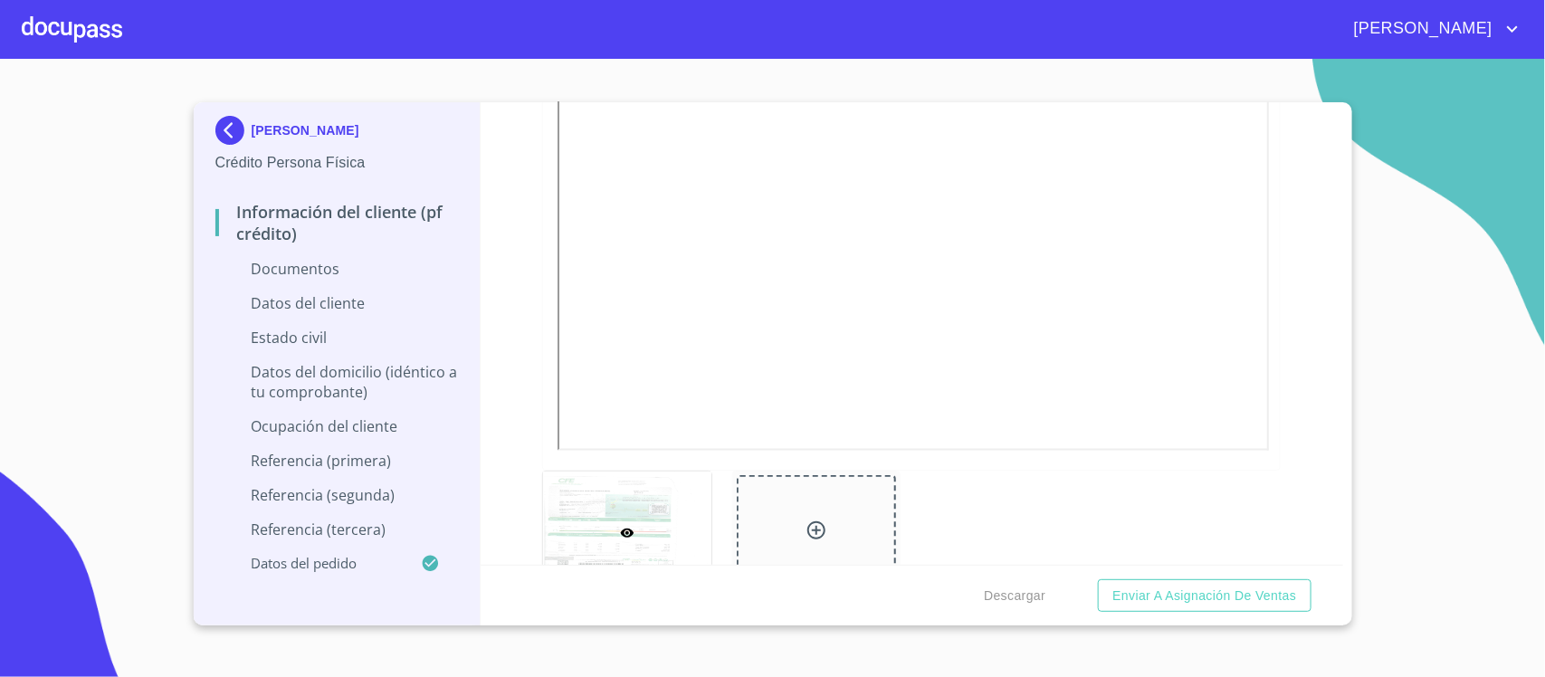
scroll to position [1584, 0]
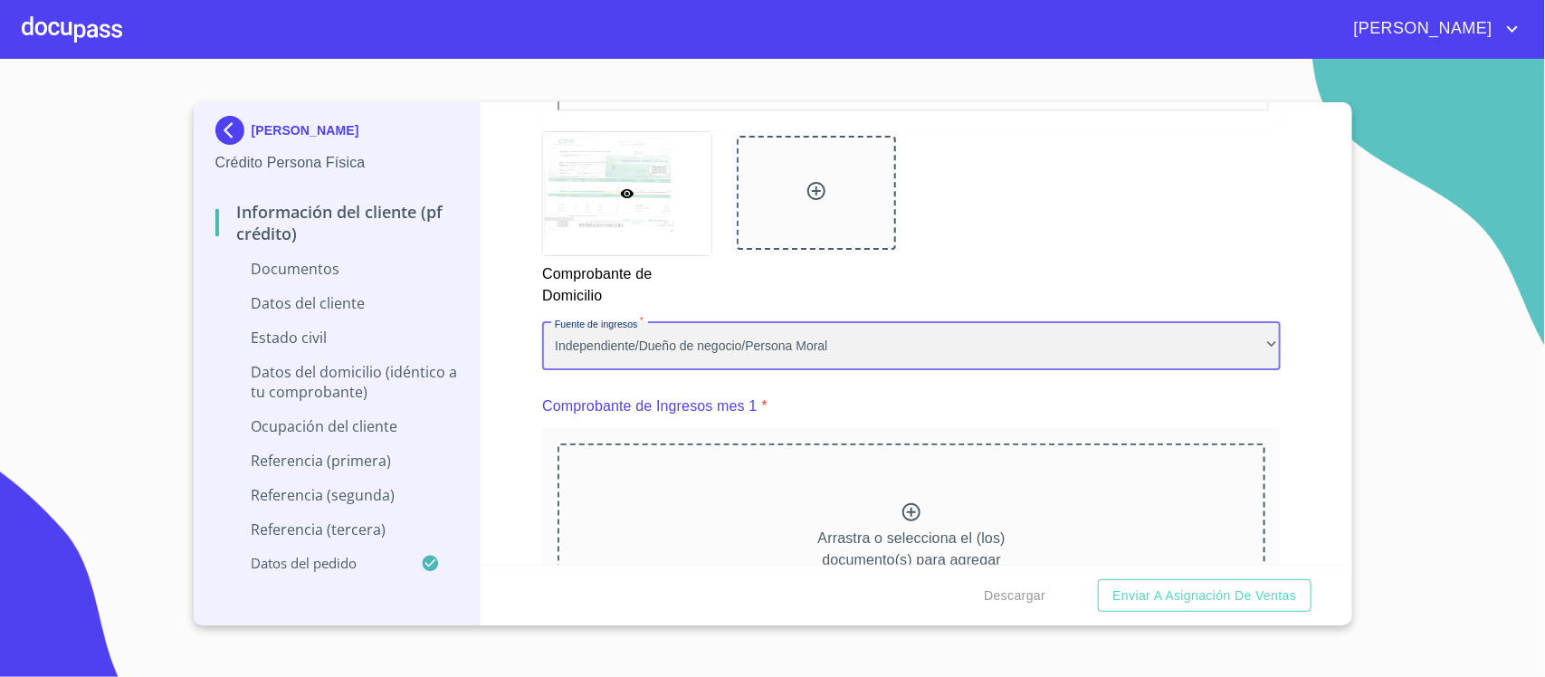
click at [767, 345] on div "Independiente/Dueño de negocio/Persona Moral" at bounding box center [911, 345] width 739 height 49
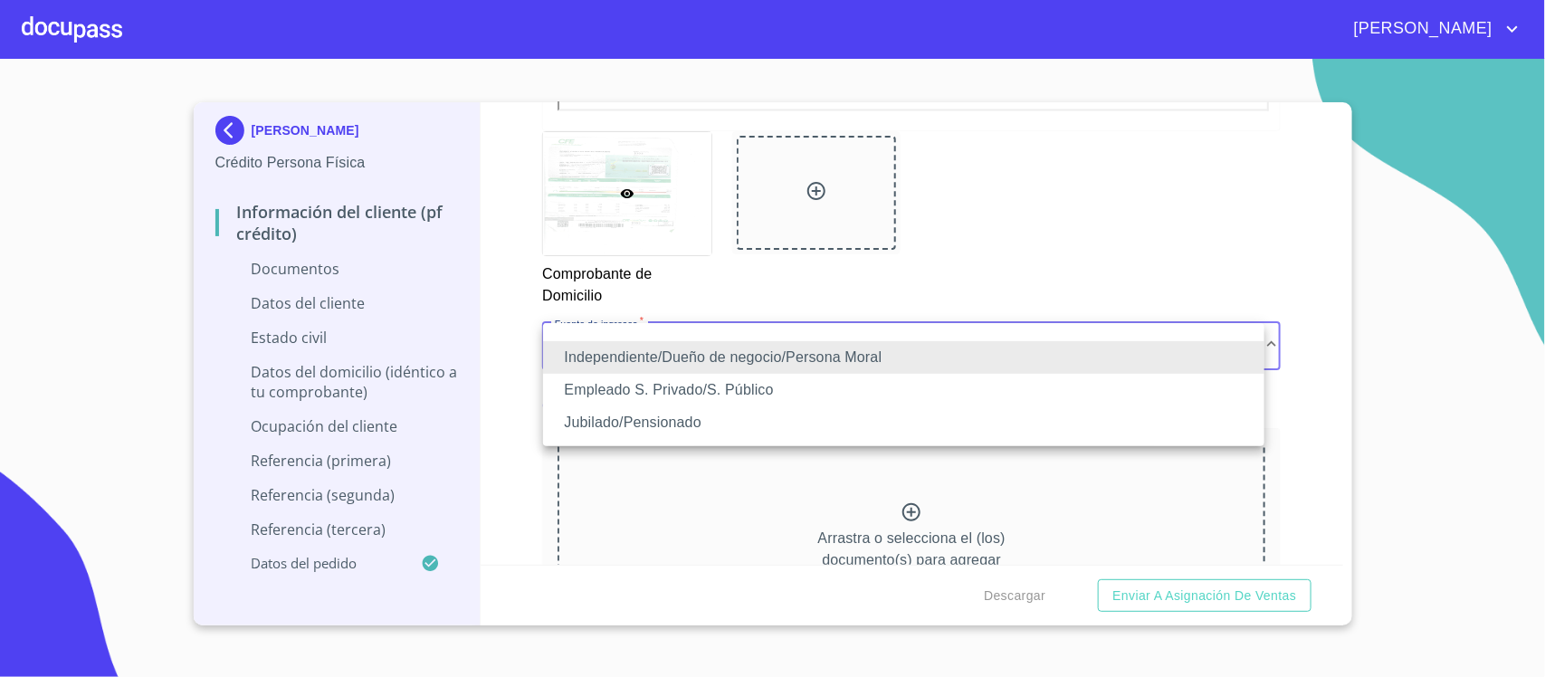
click at [754, 424] on li "Jubilado/Pensionado" at bounding box center [904, 422] width 722 height 33
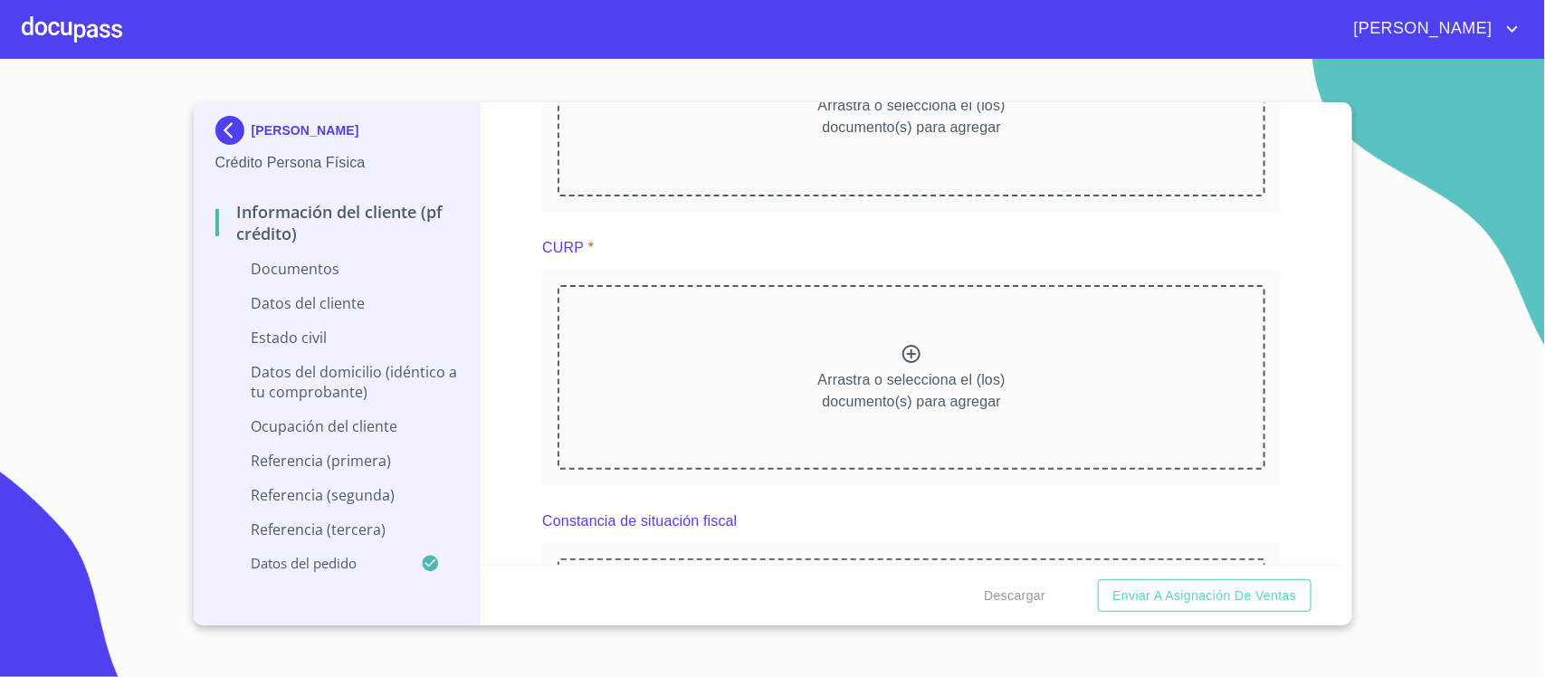
scroll to position [2603, 0]
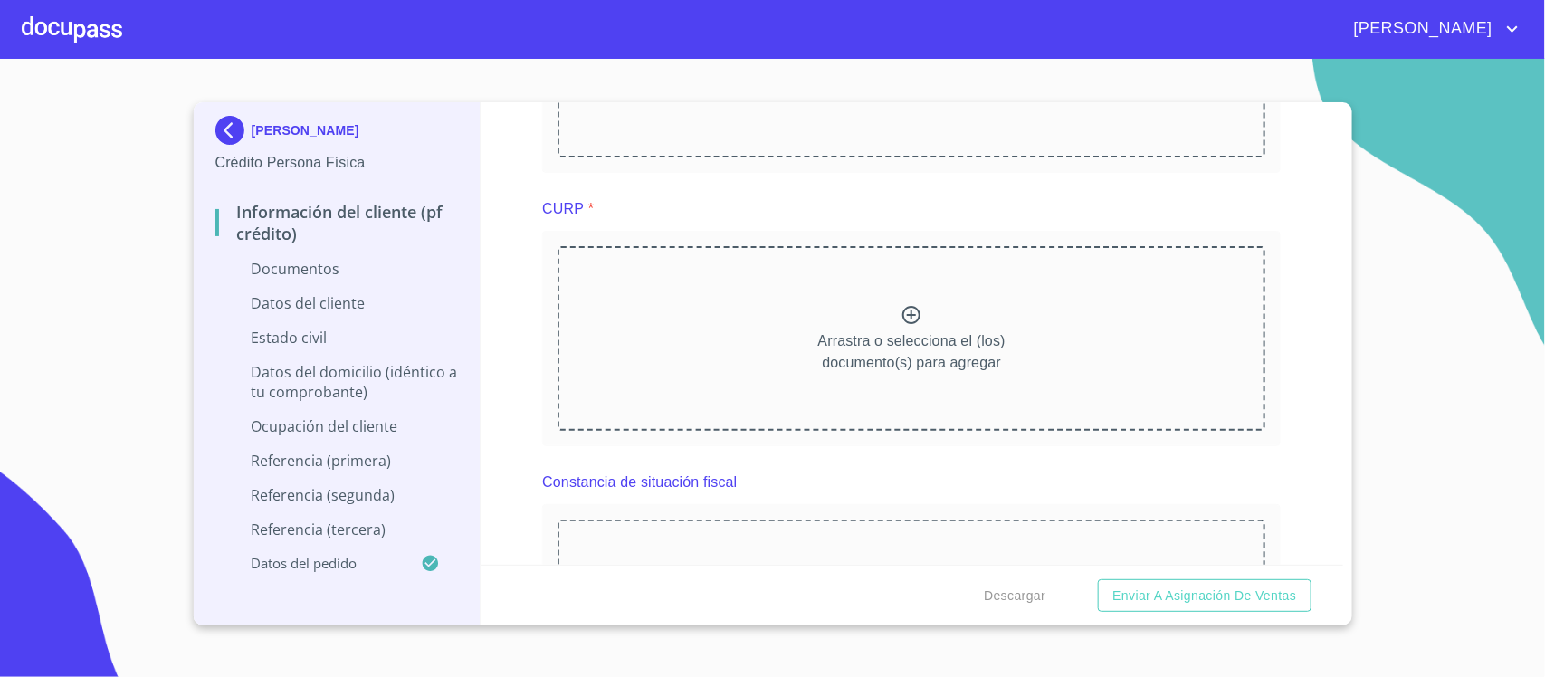
click at [905, 339] on p "Arrastra o selecciona el (los) documento(s) para agregar" at bounding box center [911, 351] width 187 height 43
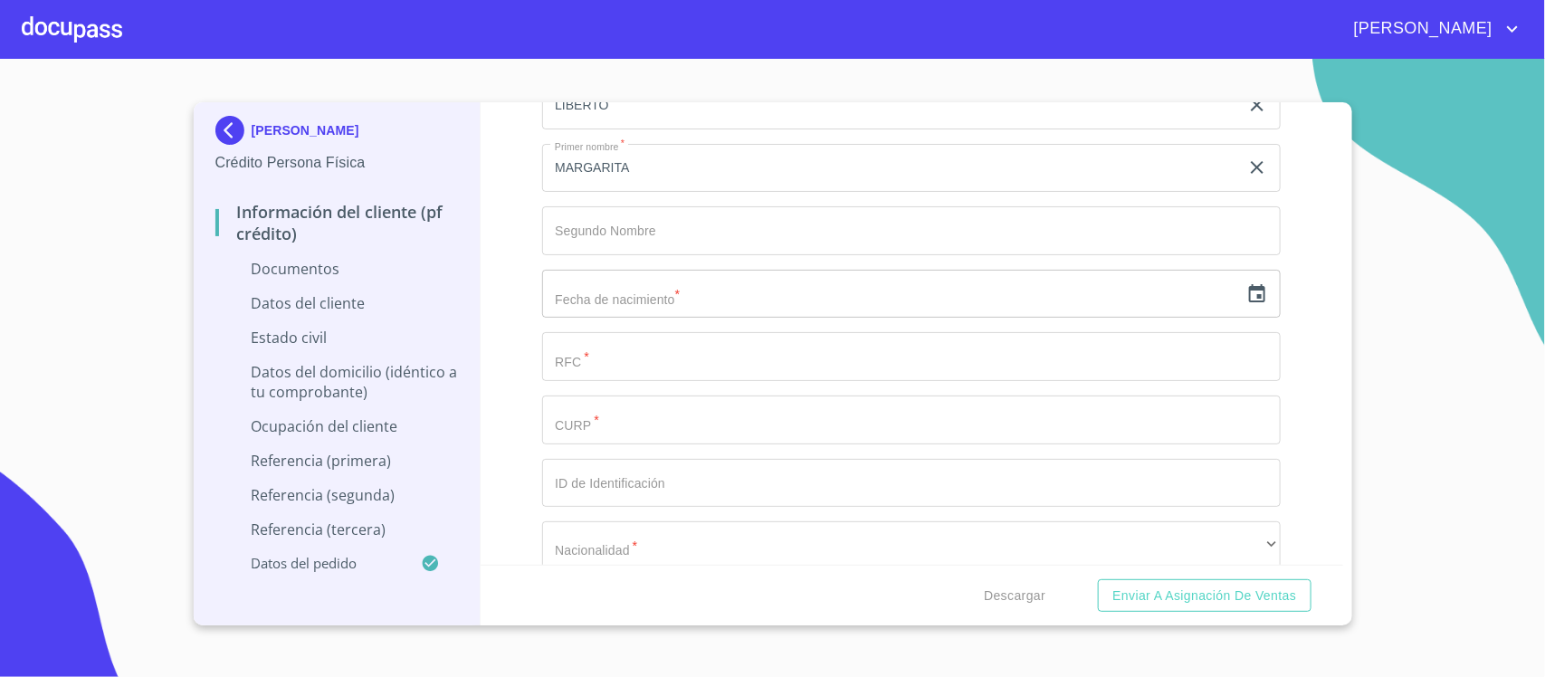
scroll to position [3847, 0]
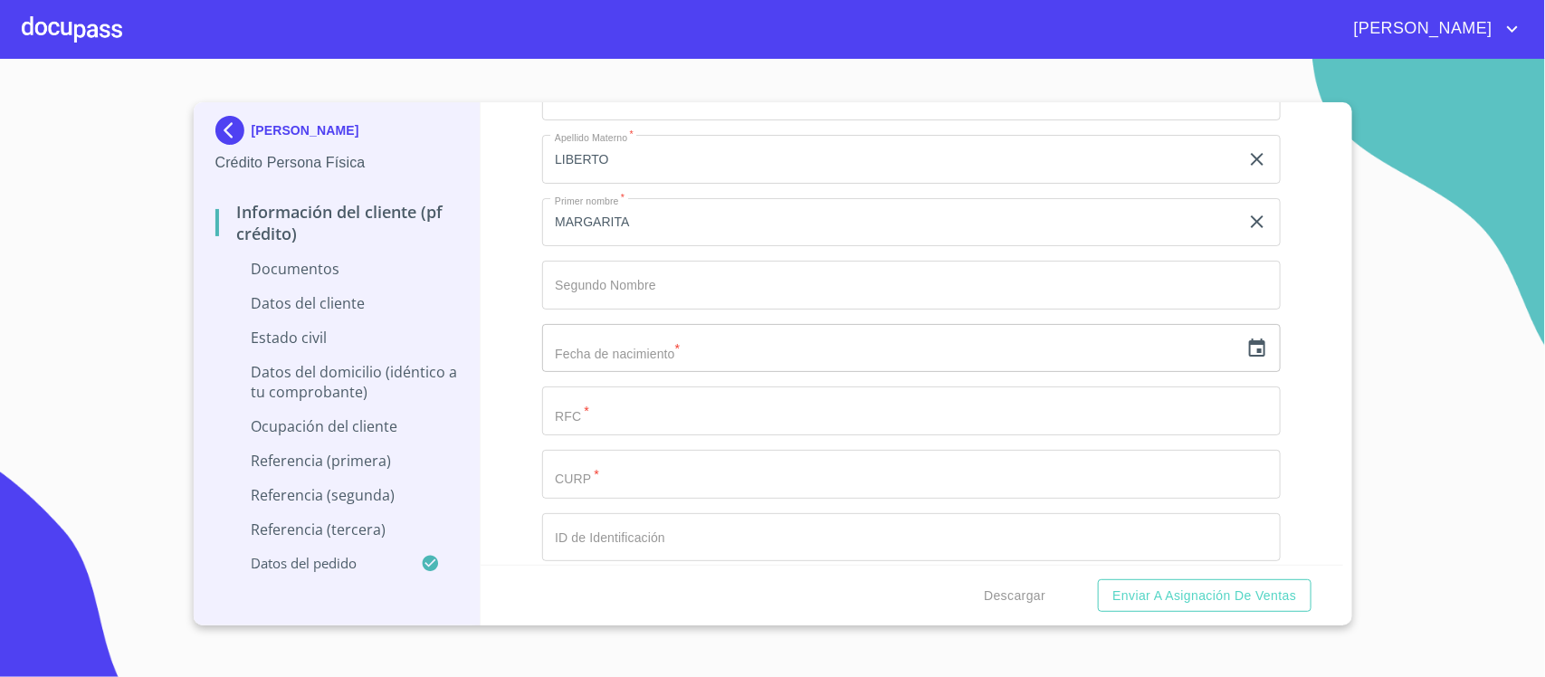
click at [702, 367] on input "text" at bounding box center [890, 348] width 697 height 49
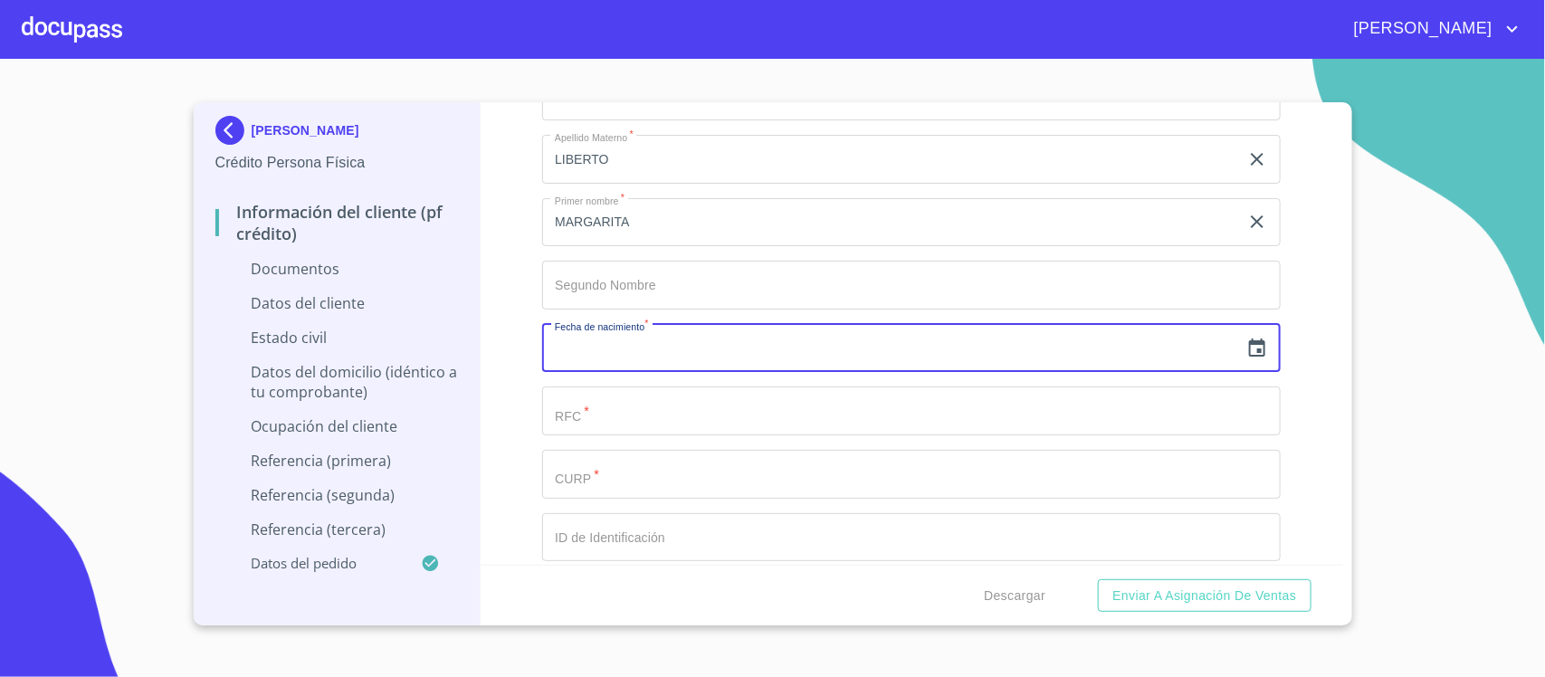
click at [1251, 353] on icon "button" at bounding box center [1258, 349] width 22 height 22
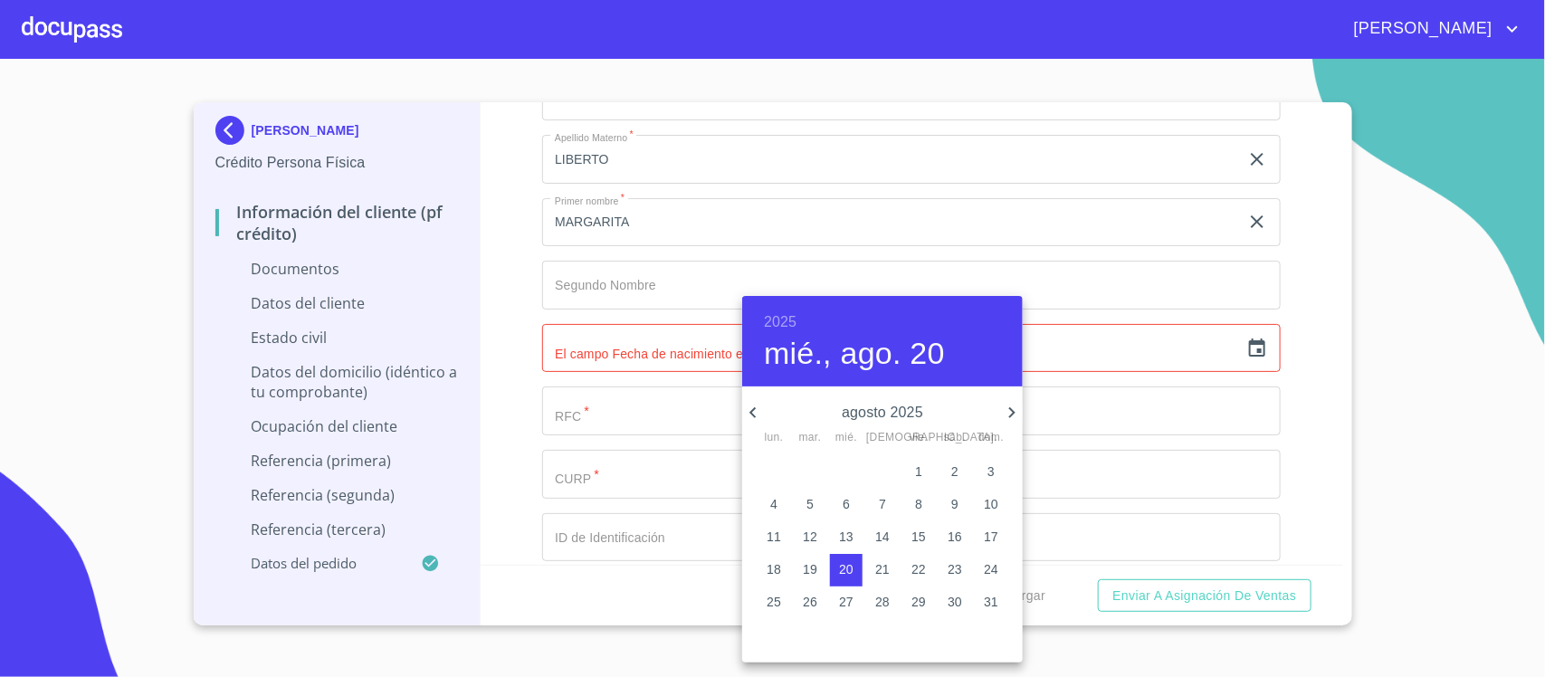
click at [874, 421] on p "agosto 2025" at bounding box center [882, 413] width 237 height 22
click at [786, 317] on h6 "2025" at bounding box center [780, 322] width 33 height 25
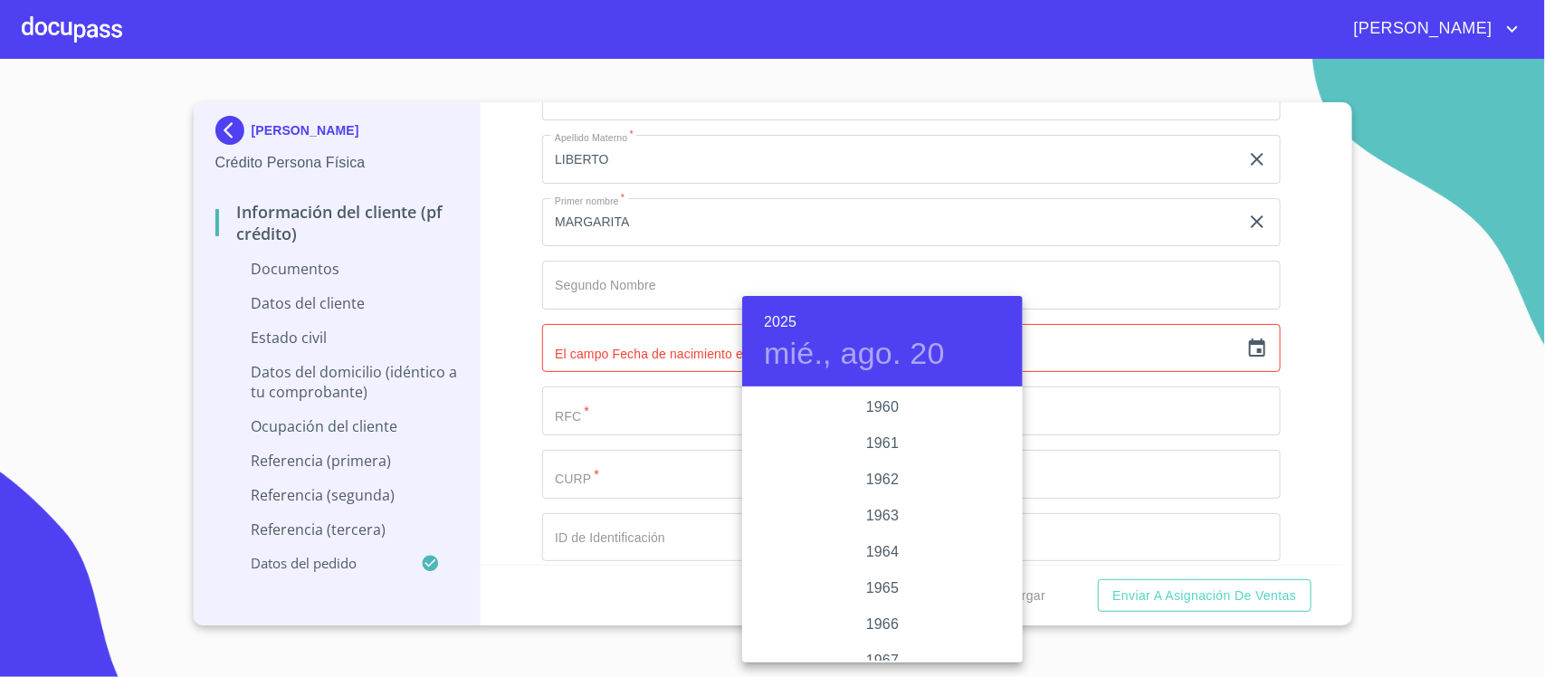
scroll to position [1249, 0]
click at [878, 464] on div "1961" at bounding box center [882, 462] width 281 height 36
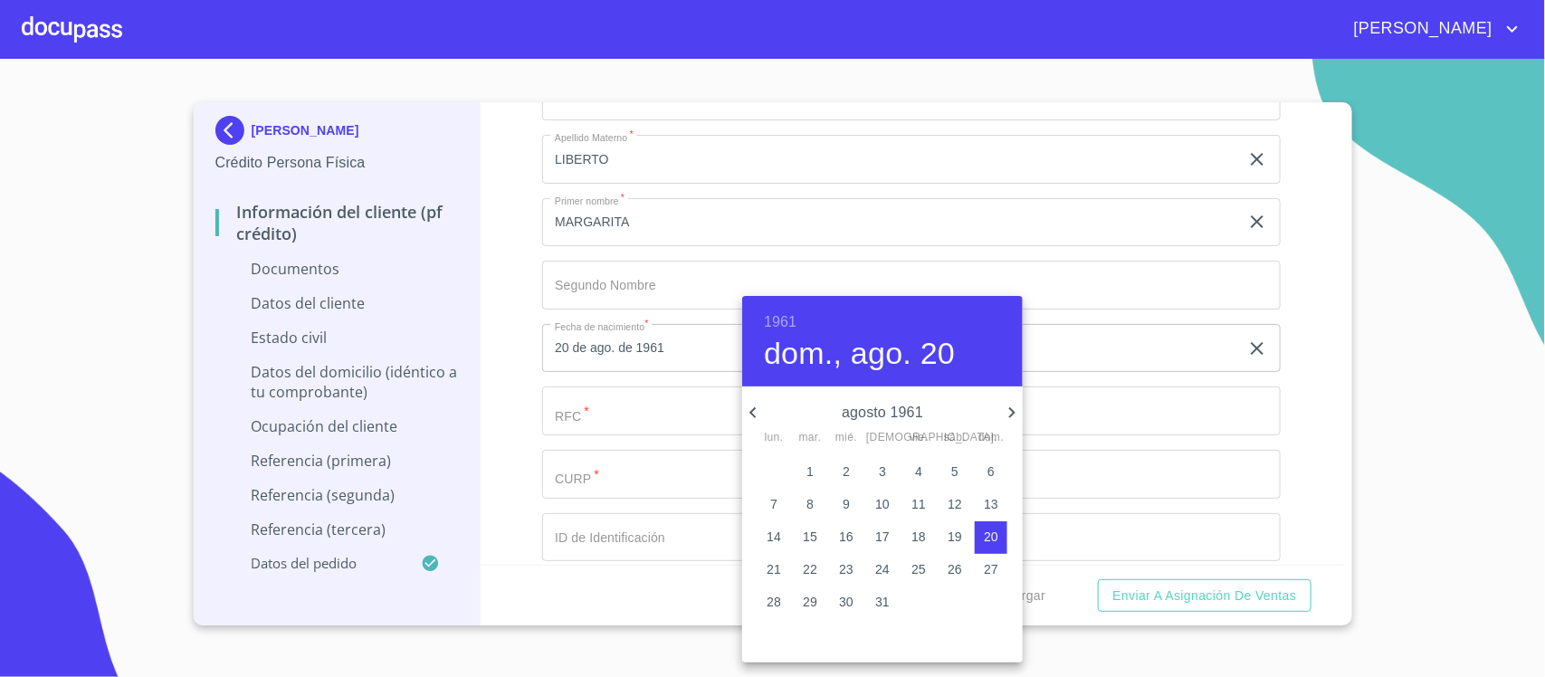
click at [884, 359] on h4 "dom., ago. 20" at bounding box center [859, 354] width 191 height 38
click at [865, 409] on p "agosto 1961" at bounding box center [882, 413] width 237 height 22
click at [762, 412] on icon "button" at bounding box center [753, 413] width 22 height 22
click at [1002, 409] on icon "button" at bounding box center [1012, 413] width 22 height 22
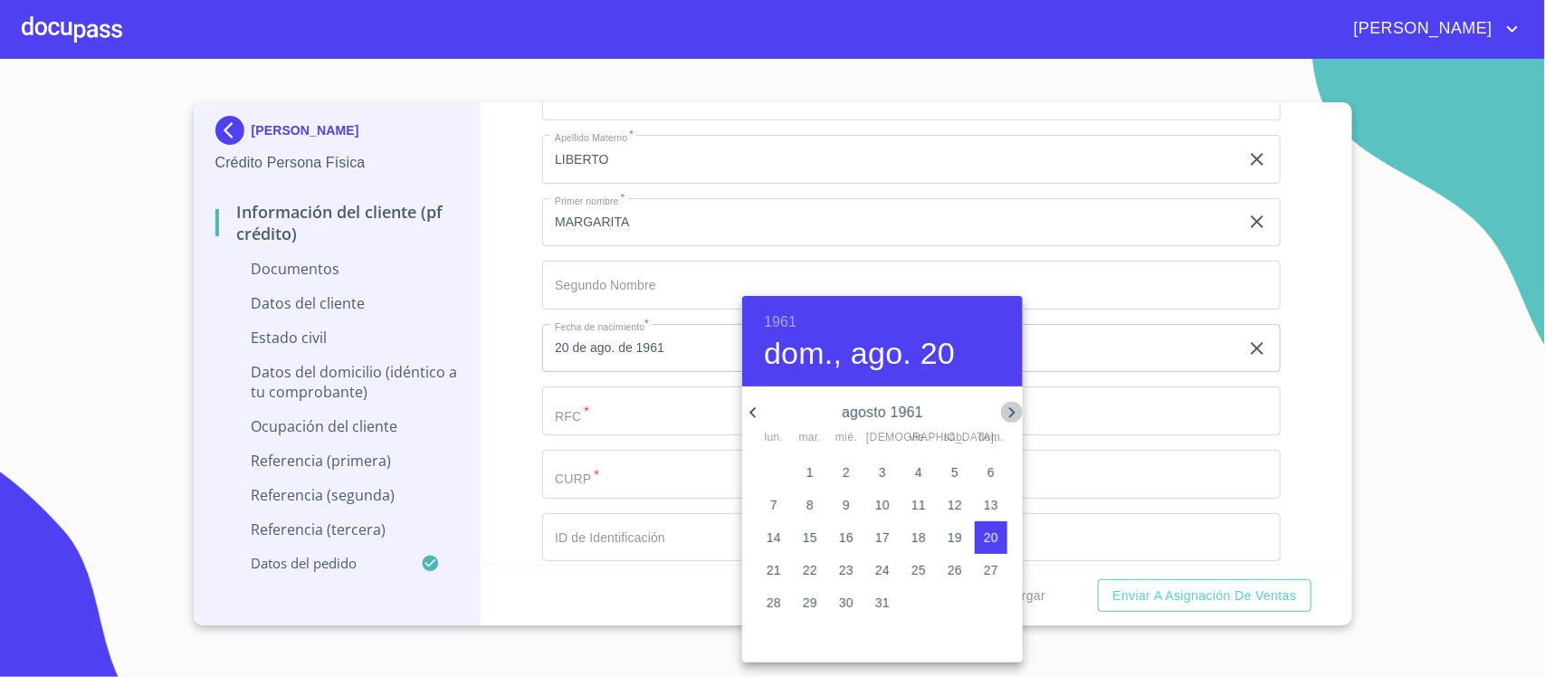
click at [1002, 409] on icon "button" at bounding box center [1012, 413] width 22 height 22
click at [951, 505] on p "7" at bounding box center [954, 504] width 7 height 18
type input "7 de oct. de 1961"
click at [1130, 409] on div at bounding box center [772, 338] width 1545 height 677
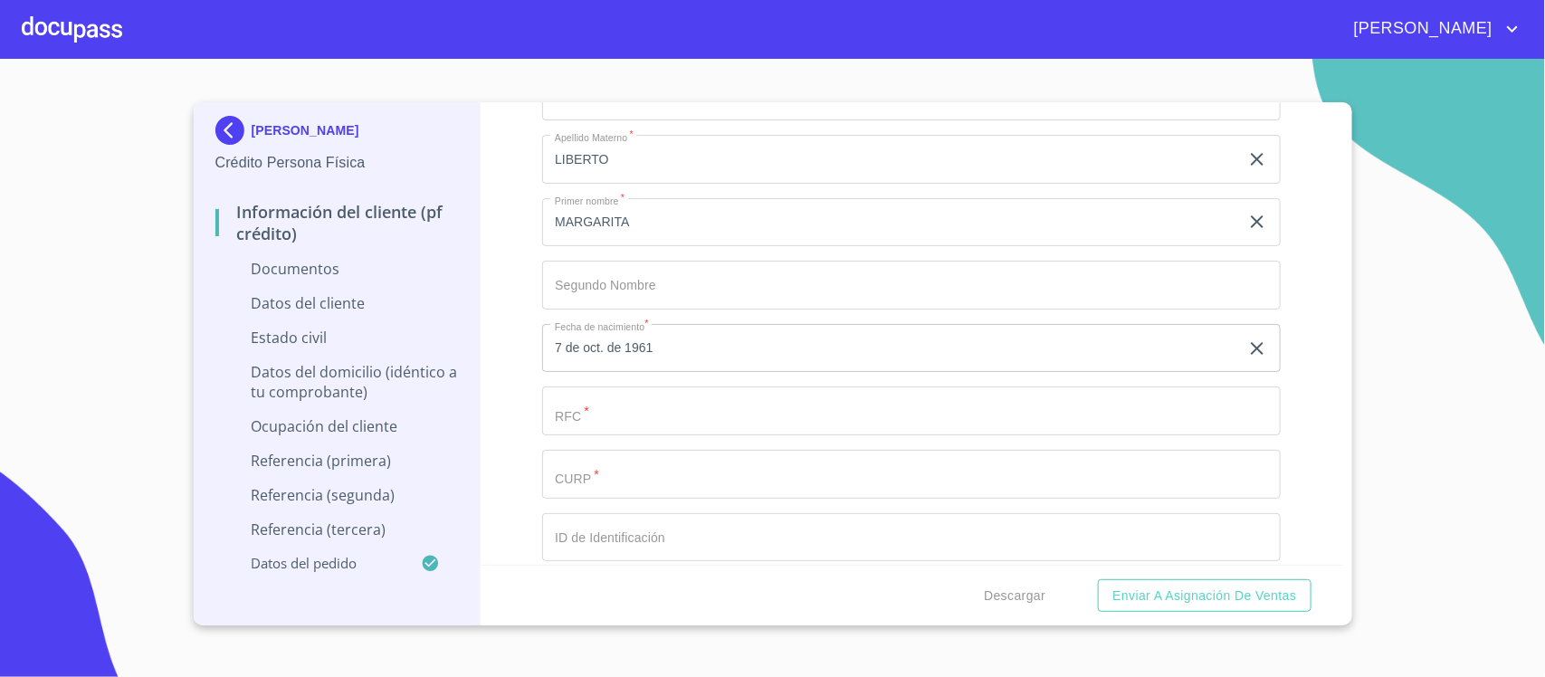
click at [625, 120] on input "Documento de identificación.   *" at bounding box center [890, 96] width 697 height 49
type input "ROLM6110"
drag, startPoint x: 671, startPoint y: 409, endPoint x: 368, endPoint y: 494, distance: 315.0
click at [368, 494] on div "[PERSON_NAME] Crédito Persona Física Información del cliente (PF crédito) Docum…" at bounding box center [769, 363] width 1150 height 523
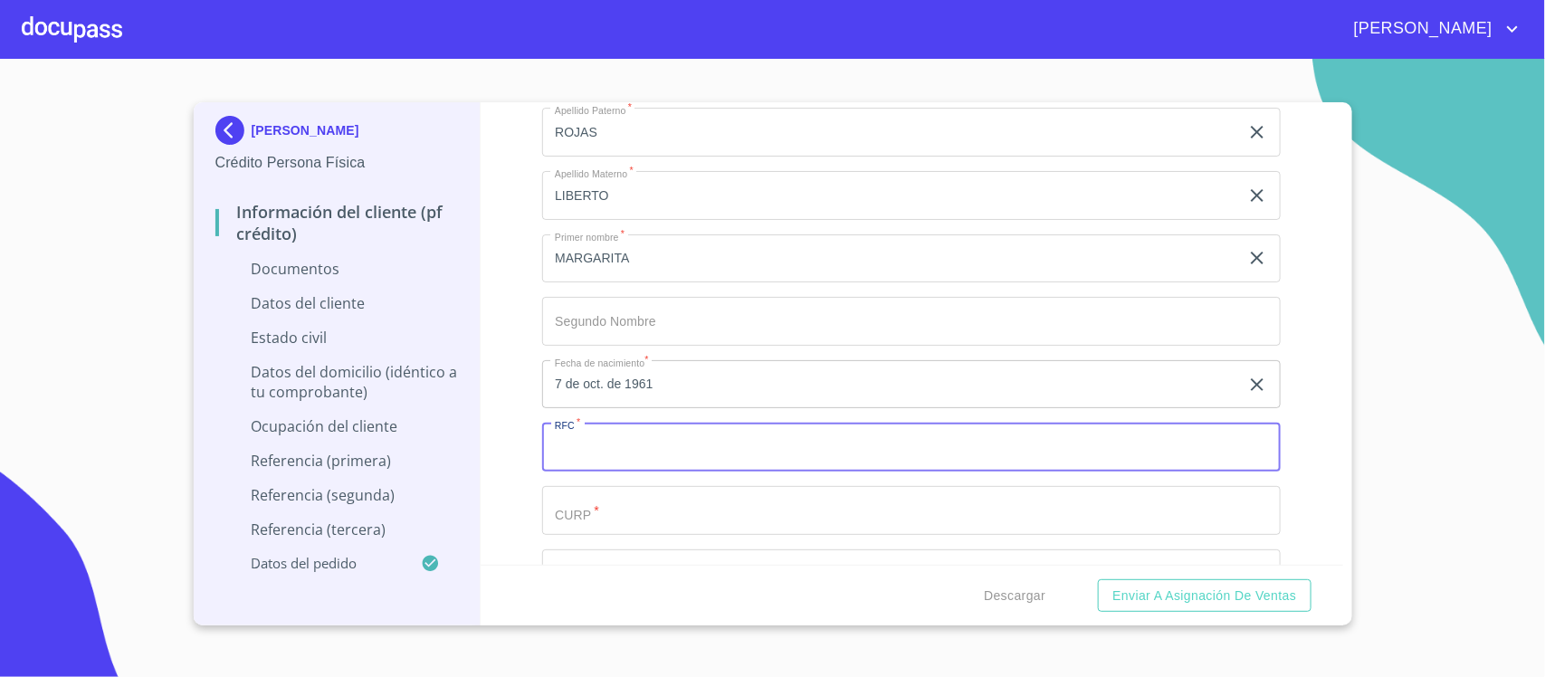
scroll to position [3847, 0]
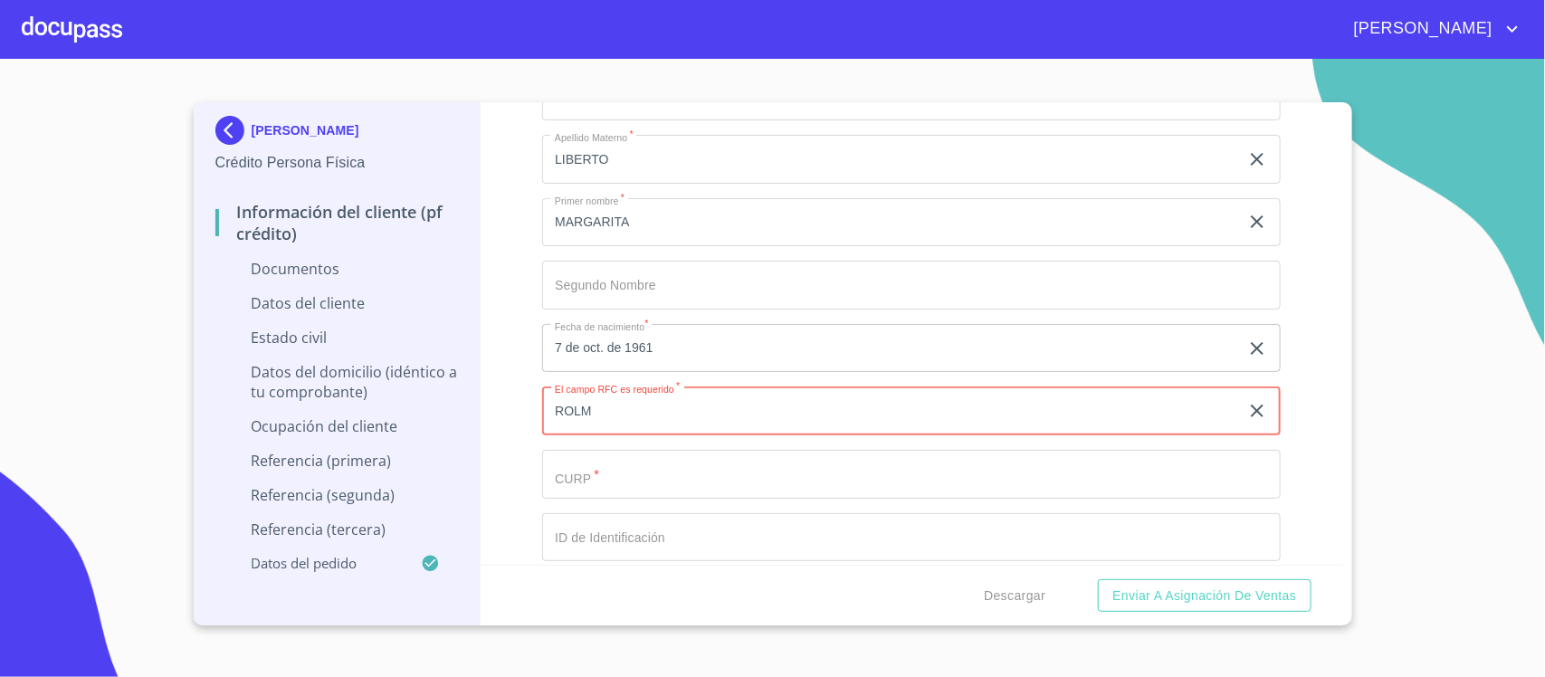
click at [648, 412] on input "ROLM" at bounding box center [890, 411] width 697 height 49
click at [724, 419] on input "ROLM611007101L" at bounding box center [890, 411] width 697 height 49
type input "ROLM611007101L"
click at [689, 120] on input "Documento de identificación.   *" at bounding box center [890, 96] width 697 height 49
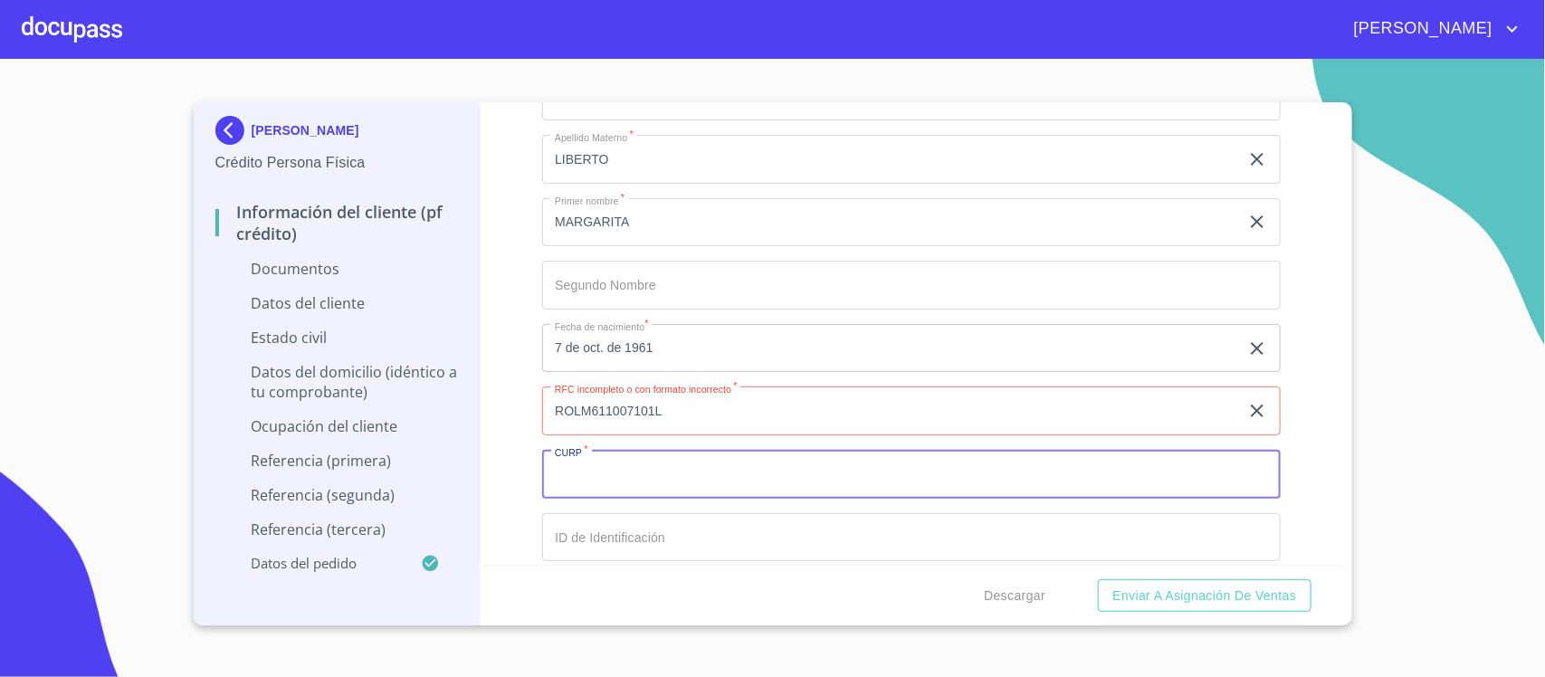
paste input "ROLM611007MJCJBR09"
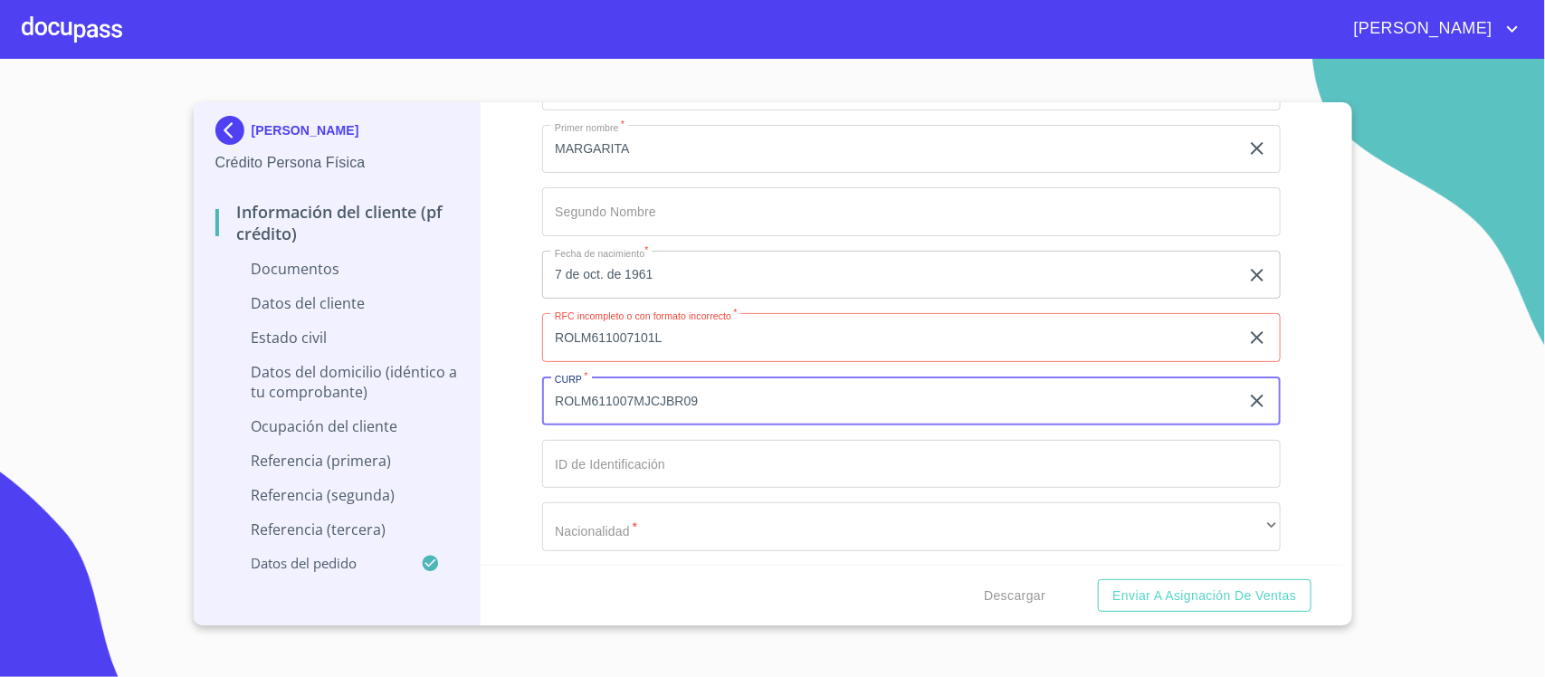
scroll to position [3961, 0]
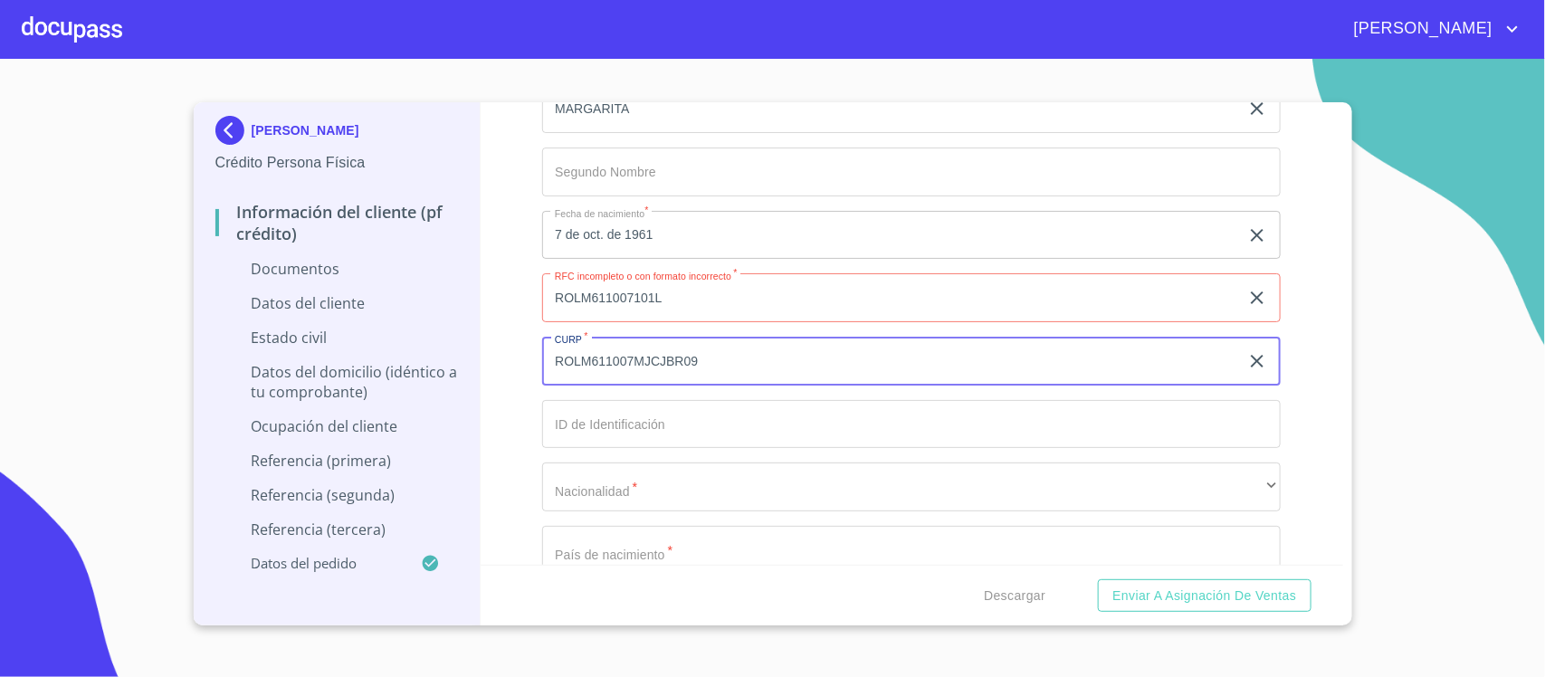
type input "ROLM611007MJCJBR09"
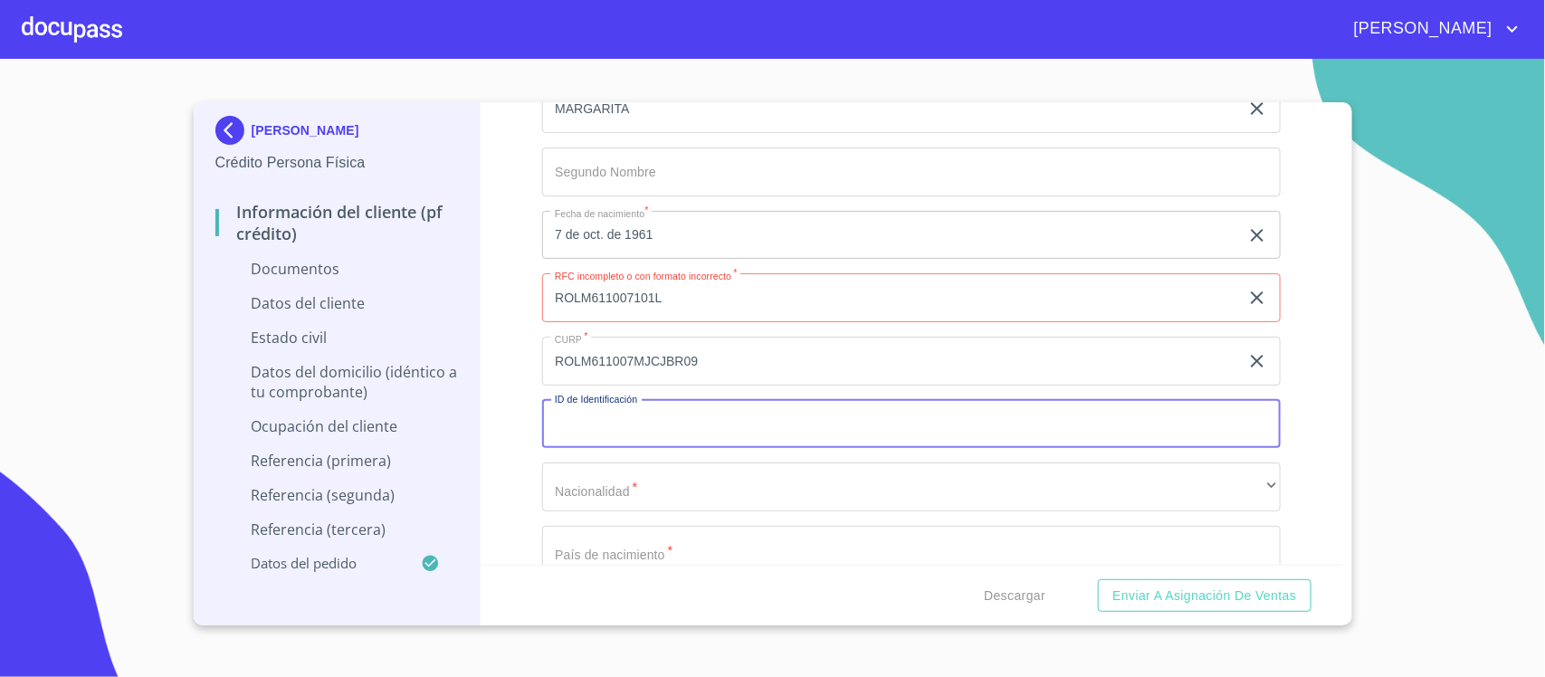
scroll to position [4074, 0]
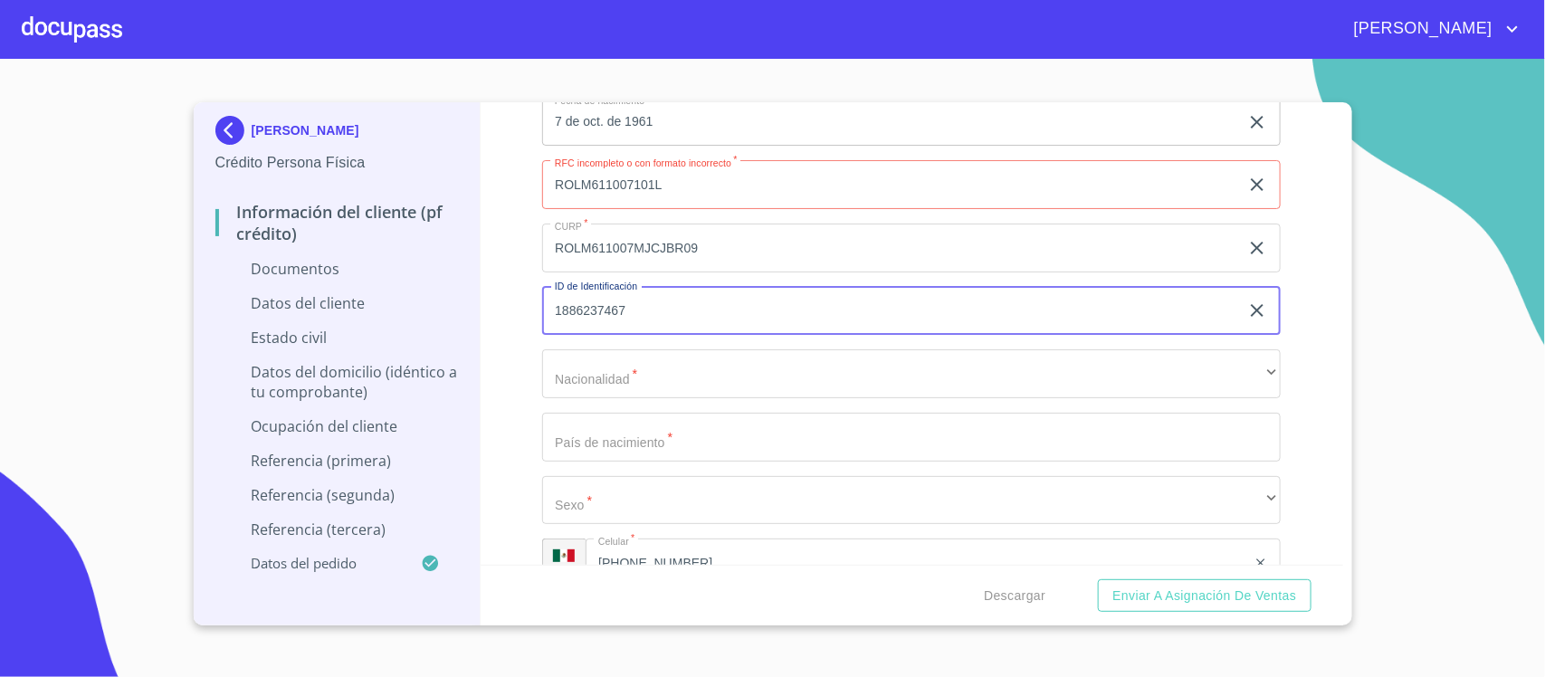
type input "1886237467"
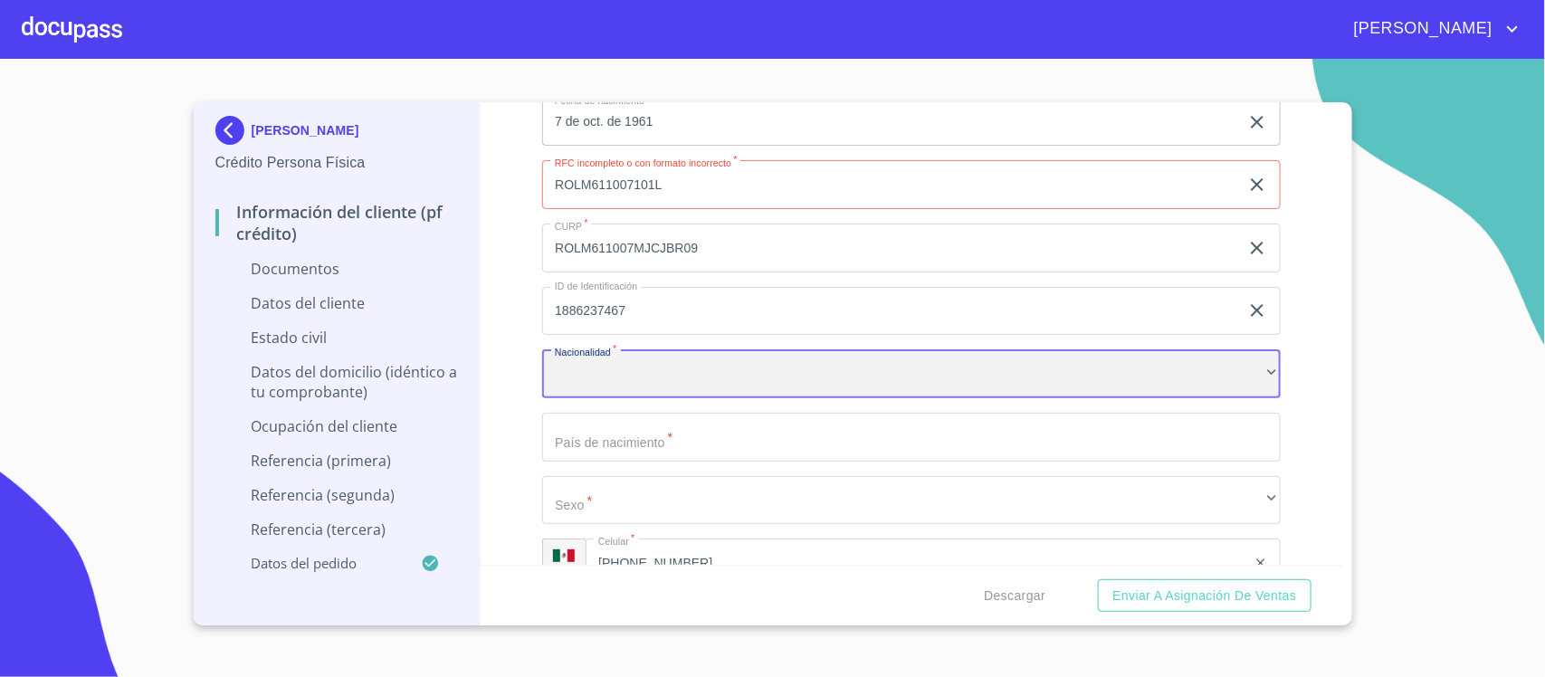
click at [648, 368] on div "​" at bounding box center [911, 373] width 739 height 49
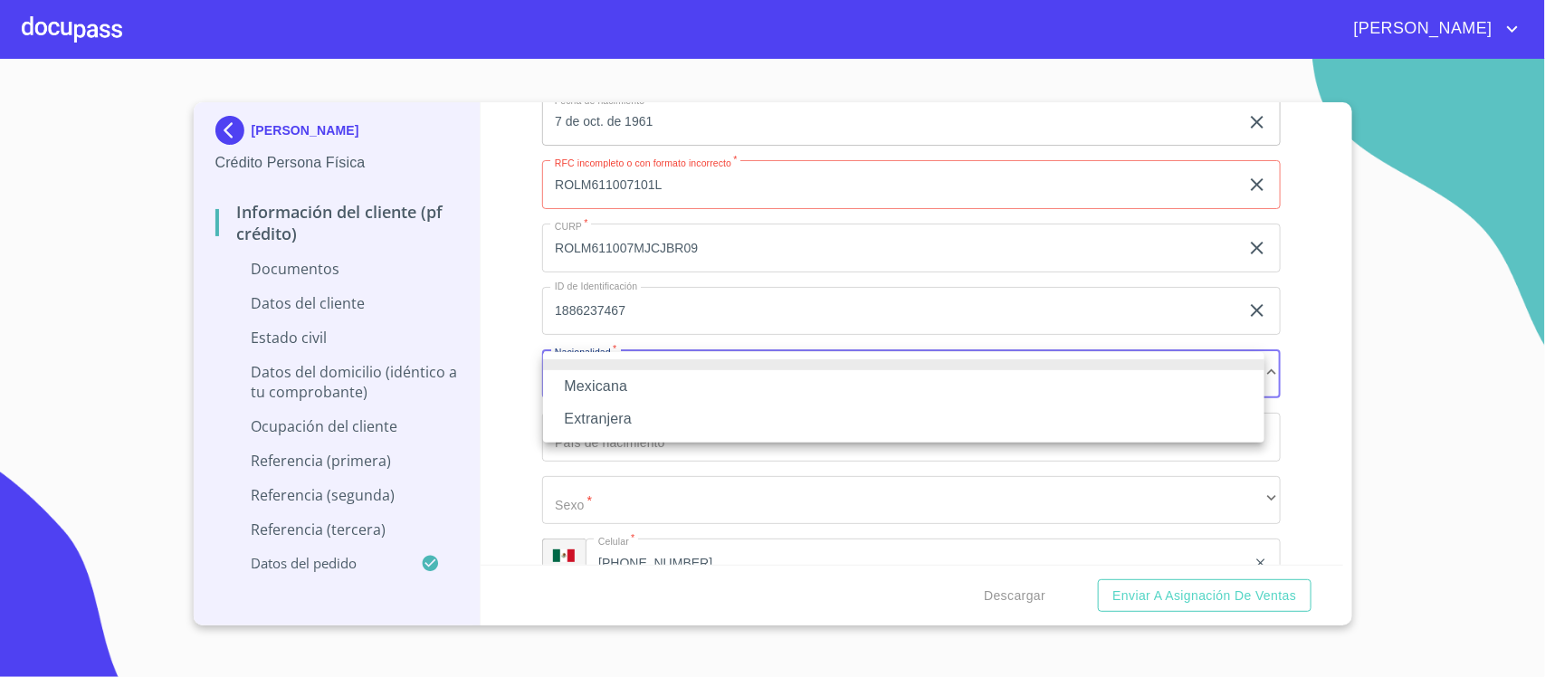
click at [648, 390] on li "Mexicana" at bounding box center [904, 386] width 722 height 33
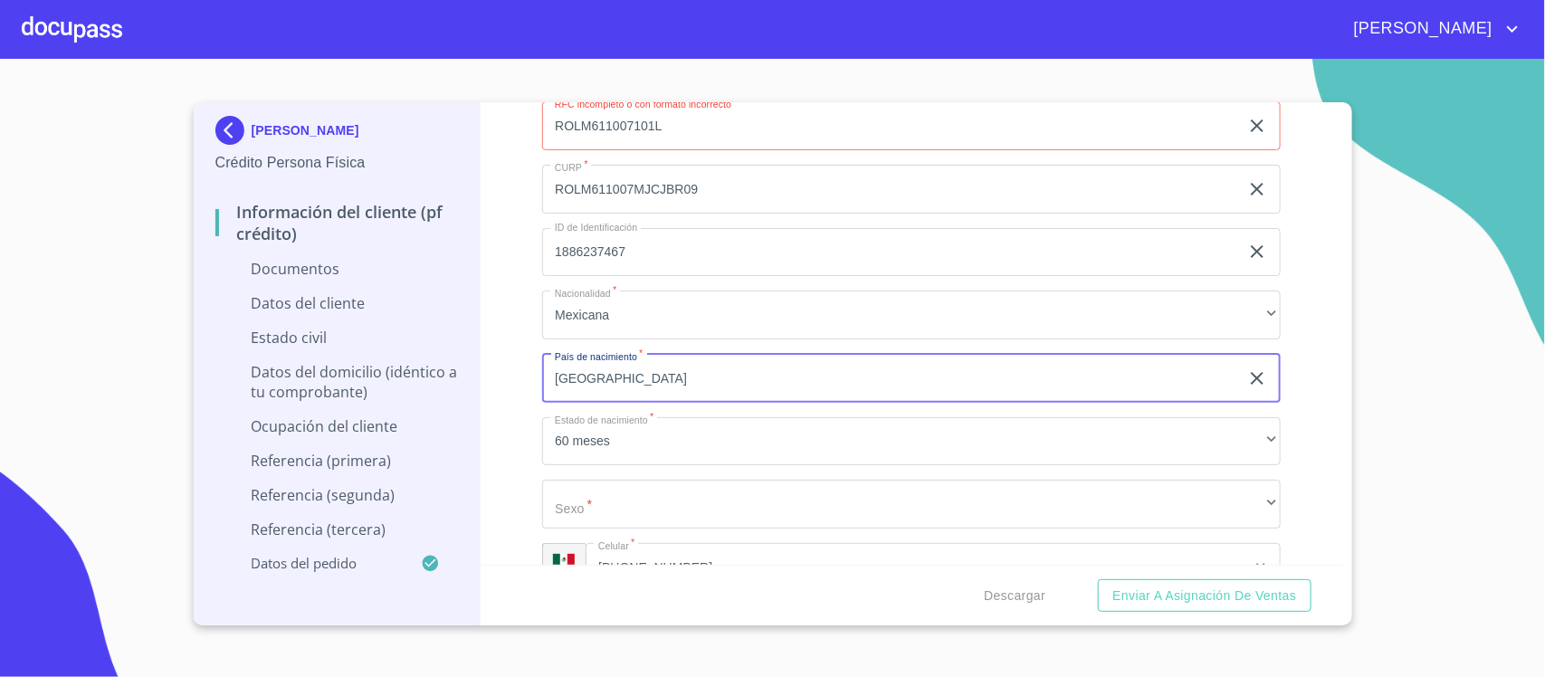
scroll to position [4187, 0]
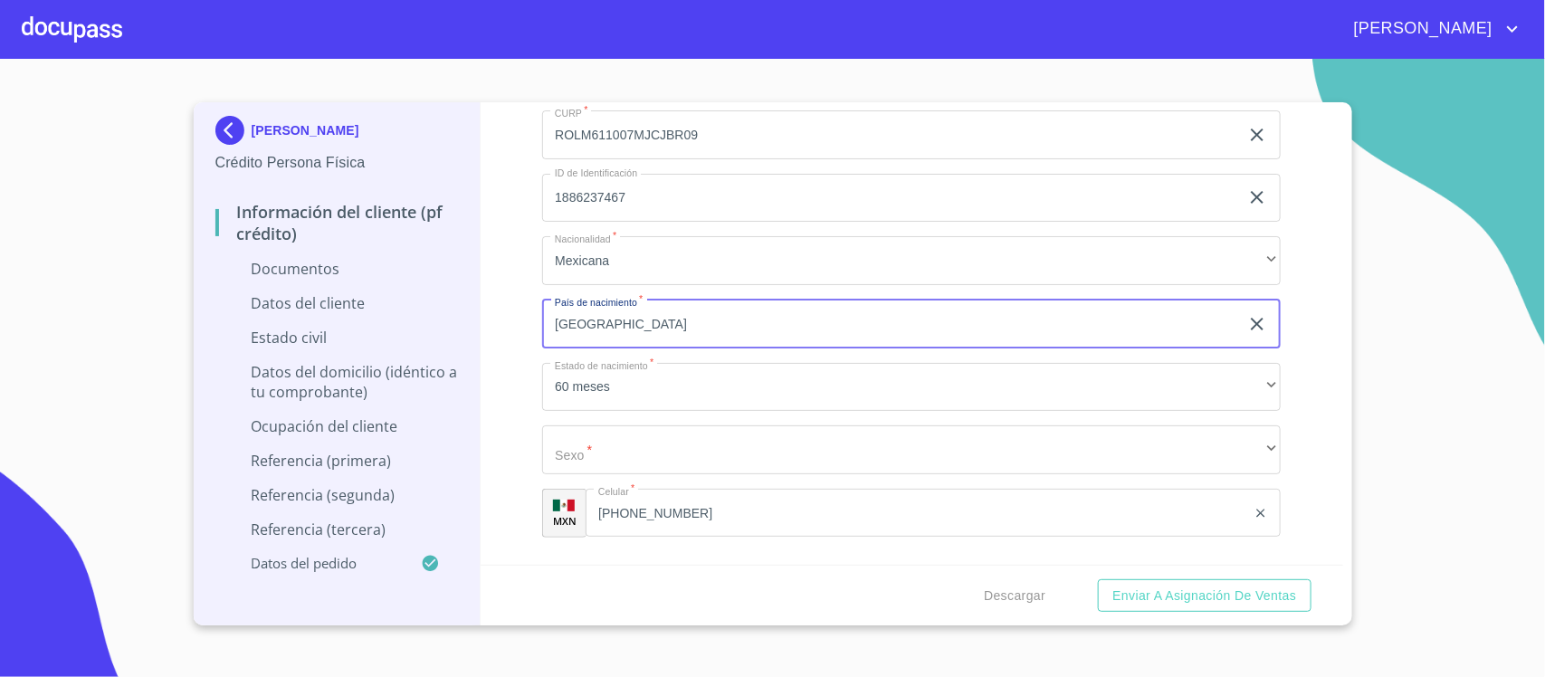
type input "[GEOGRAPHIC_DATA]"
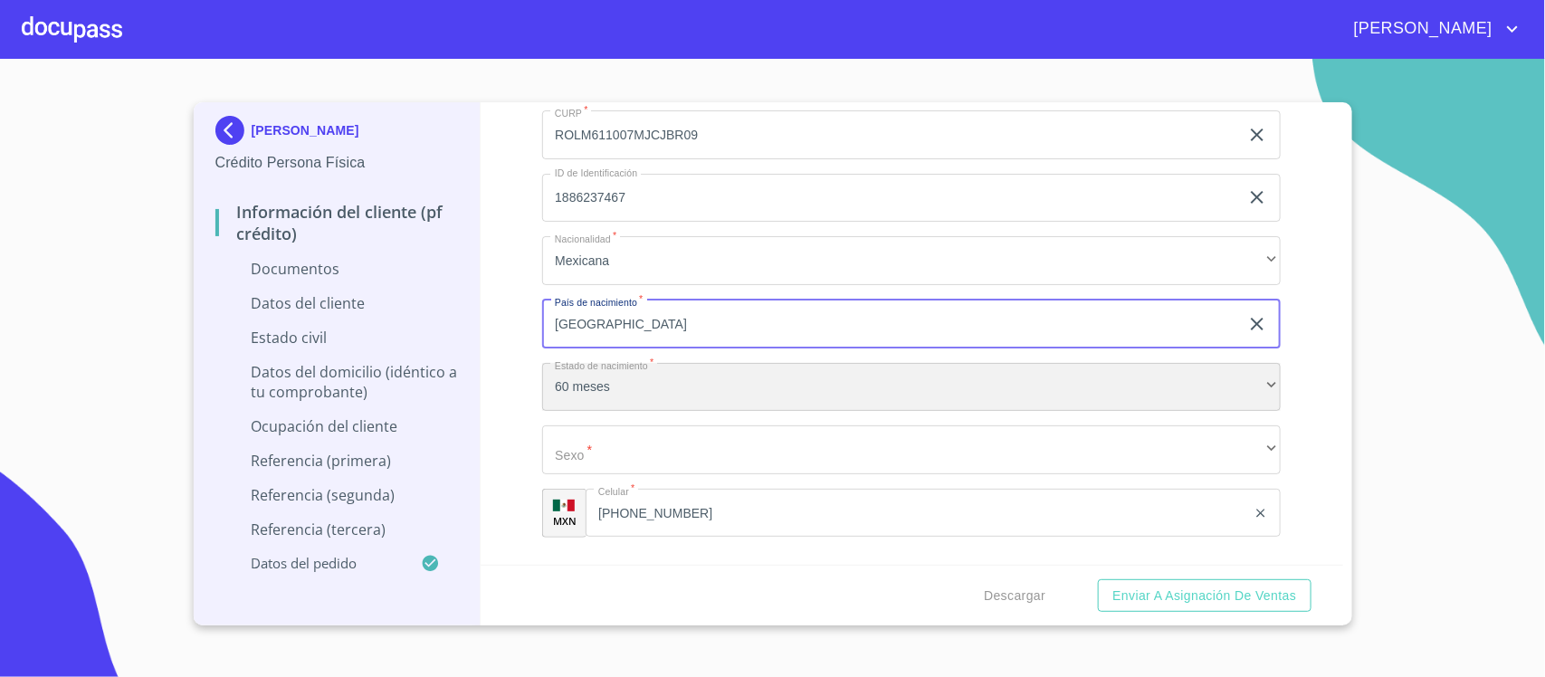
click at [684, 389] on div "60 meses" at bounding box center [911, 387] width 739 height 49
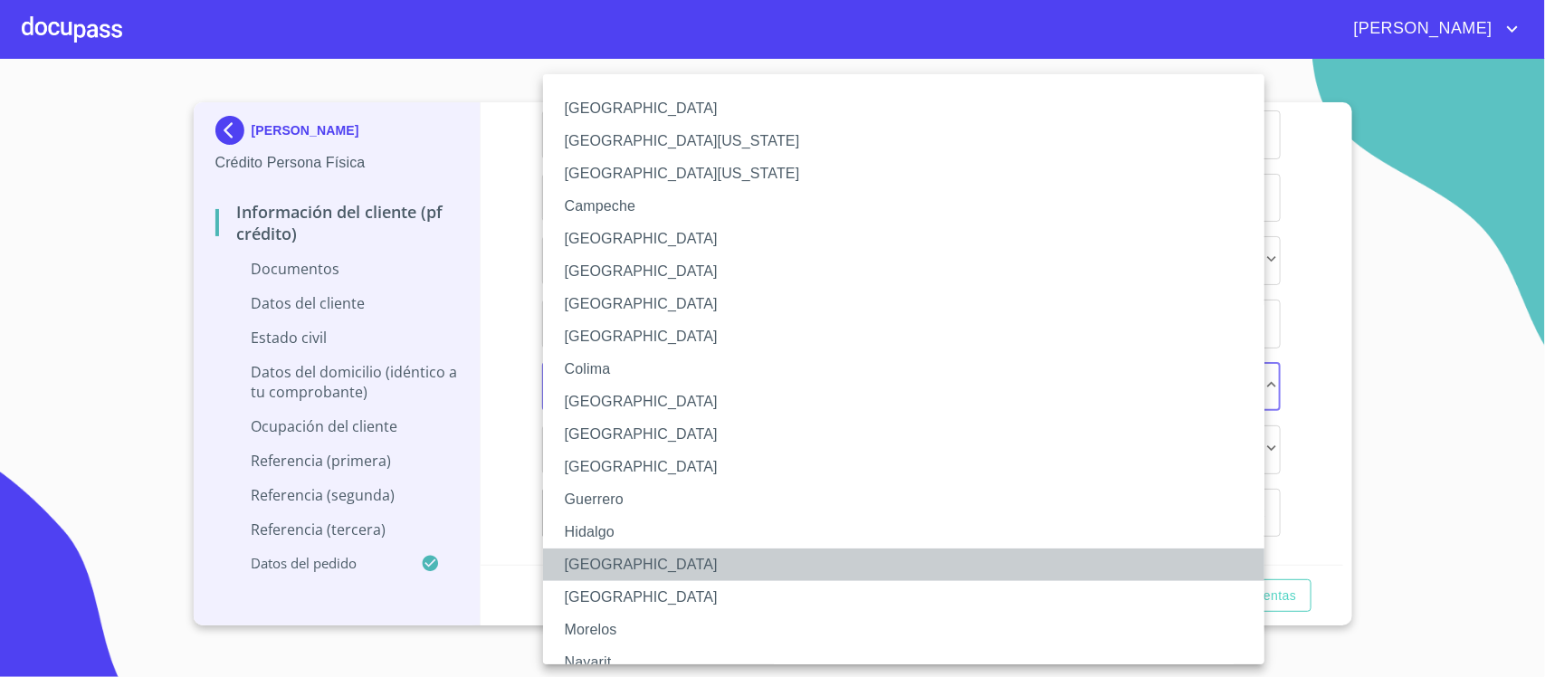
click at [573, 564] on li "[GEOGRAPHIC_DATA]" at bounding box center [912, 565] width 739 height 33
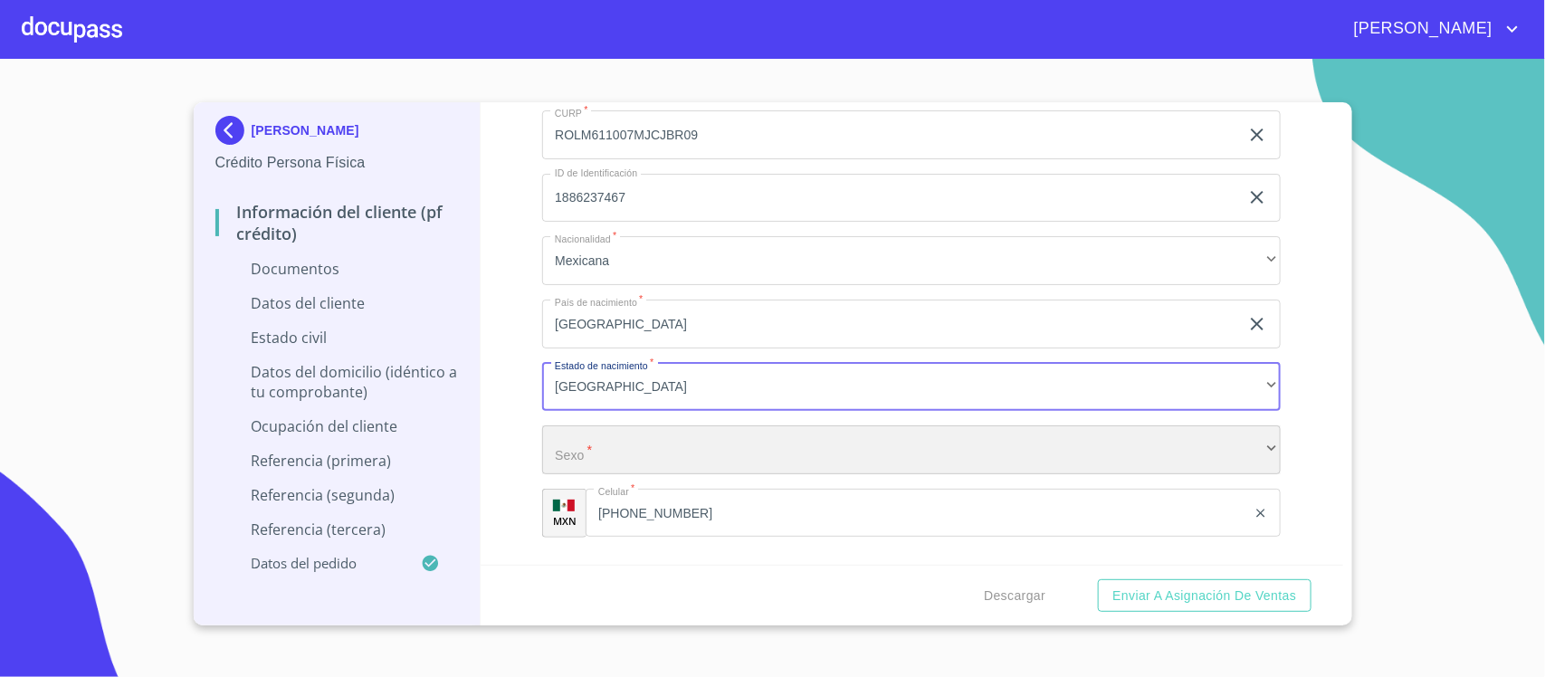
click at [625, 454] on div "​" at bounding box center [911, 449] width 739 height 49
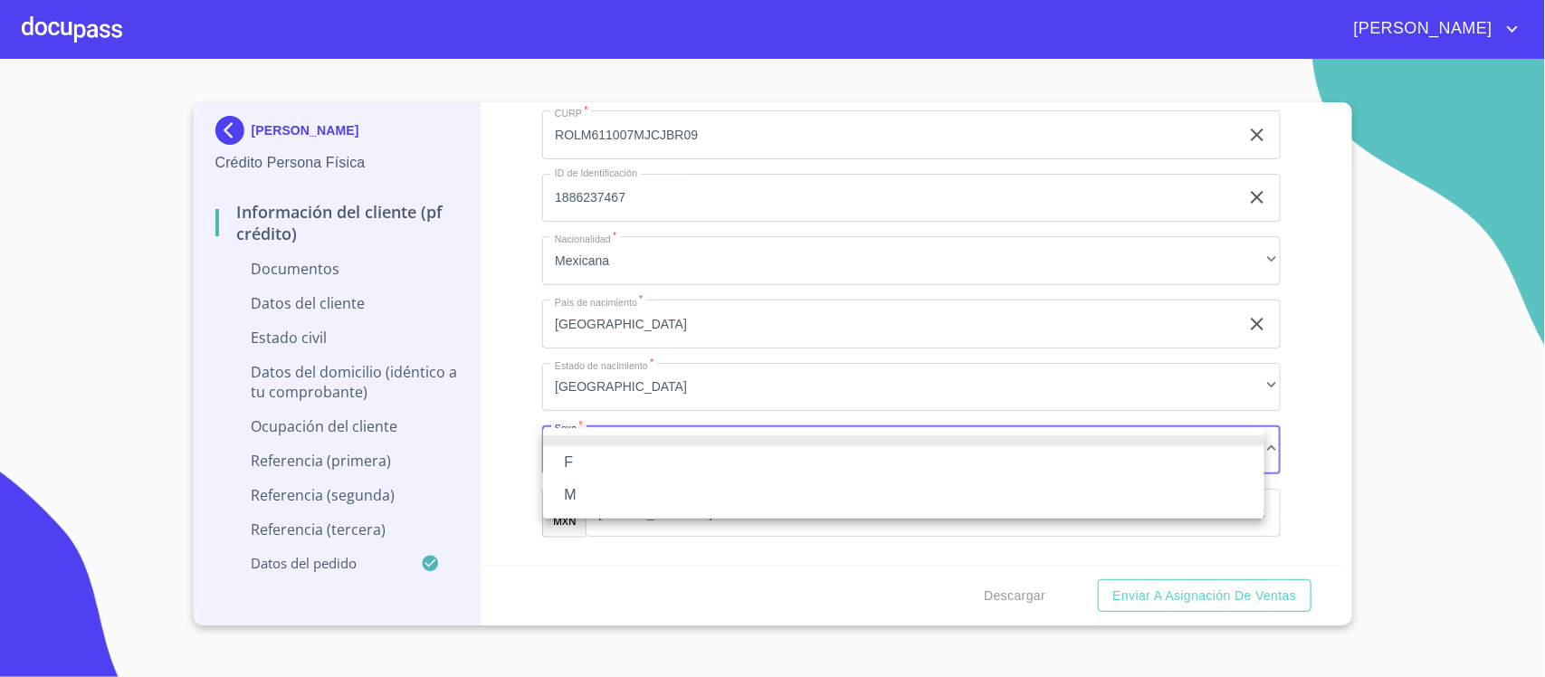
click at [603, 464] on li "F" at bounding box center [904, 462] width 722 height 33
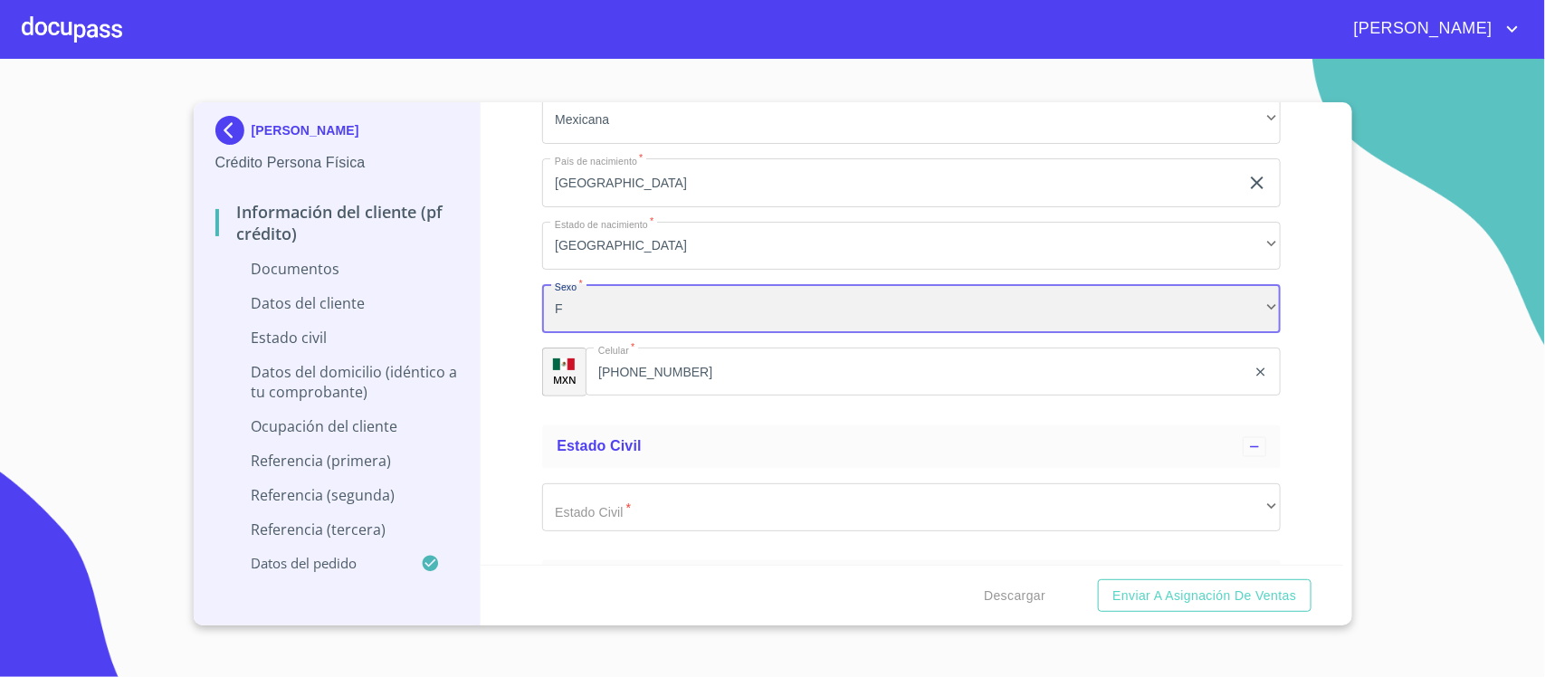
scroll to position [4413, 0]
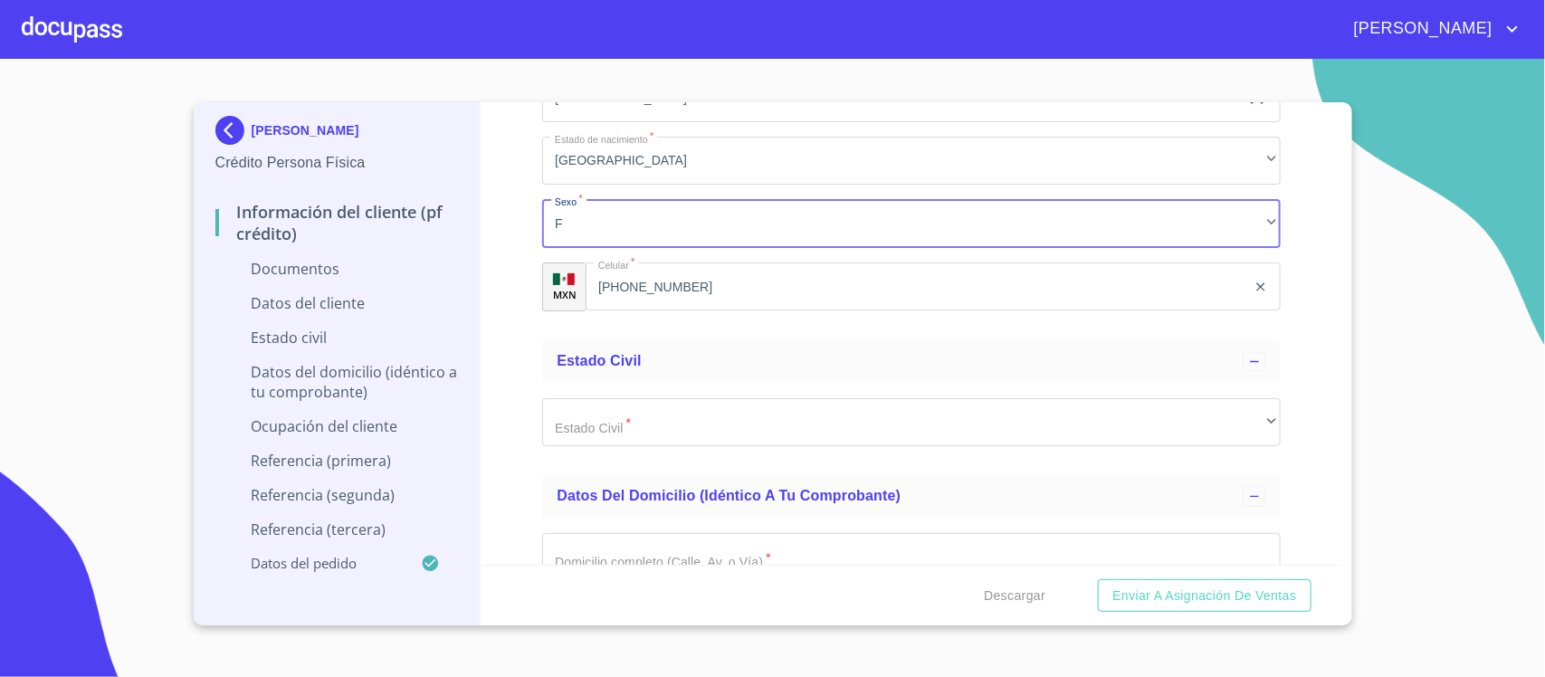
click at [679, 446] on div "Estado Civil   * ​ ​" at bounding box center [911, 423] width 739 height 78
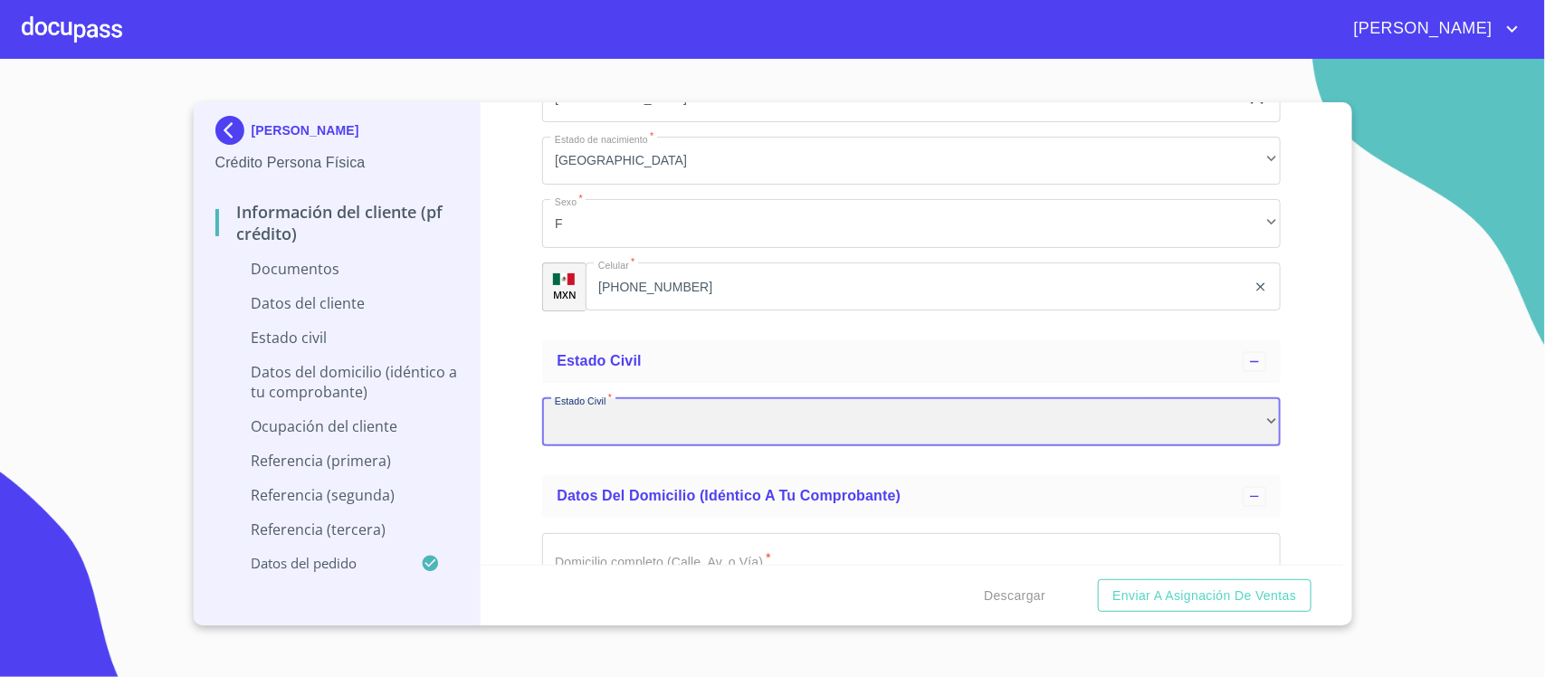
click at [683, 435] on div "​" at bounding box center [911, 422] width 739 height 49
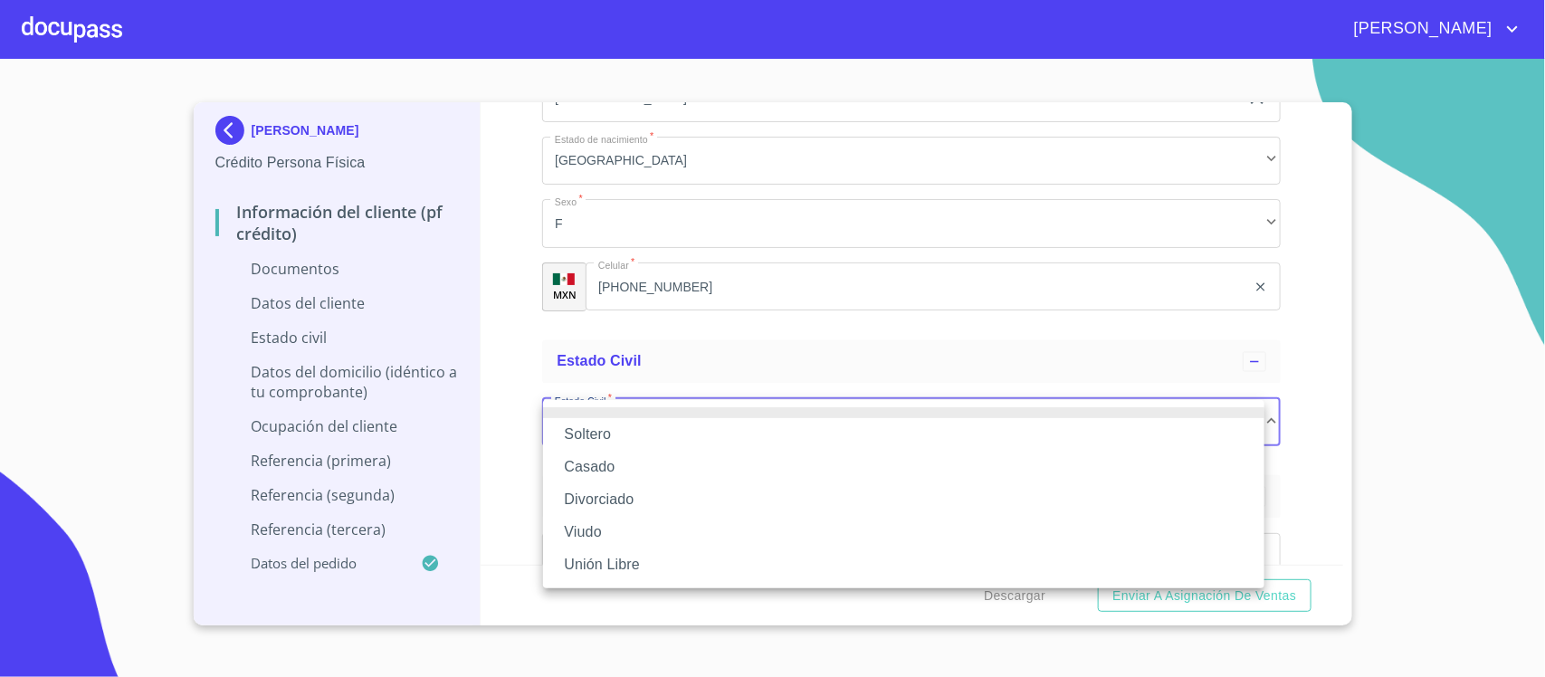
click at [629, 463] on li "Casado" at bounding box center [904, 467] width 722 height 33
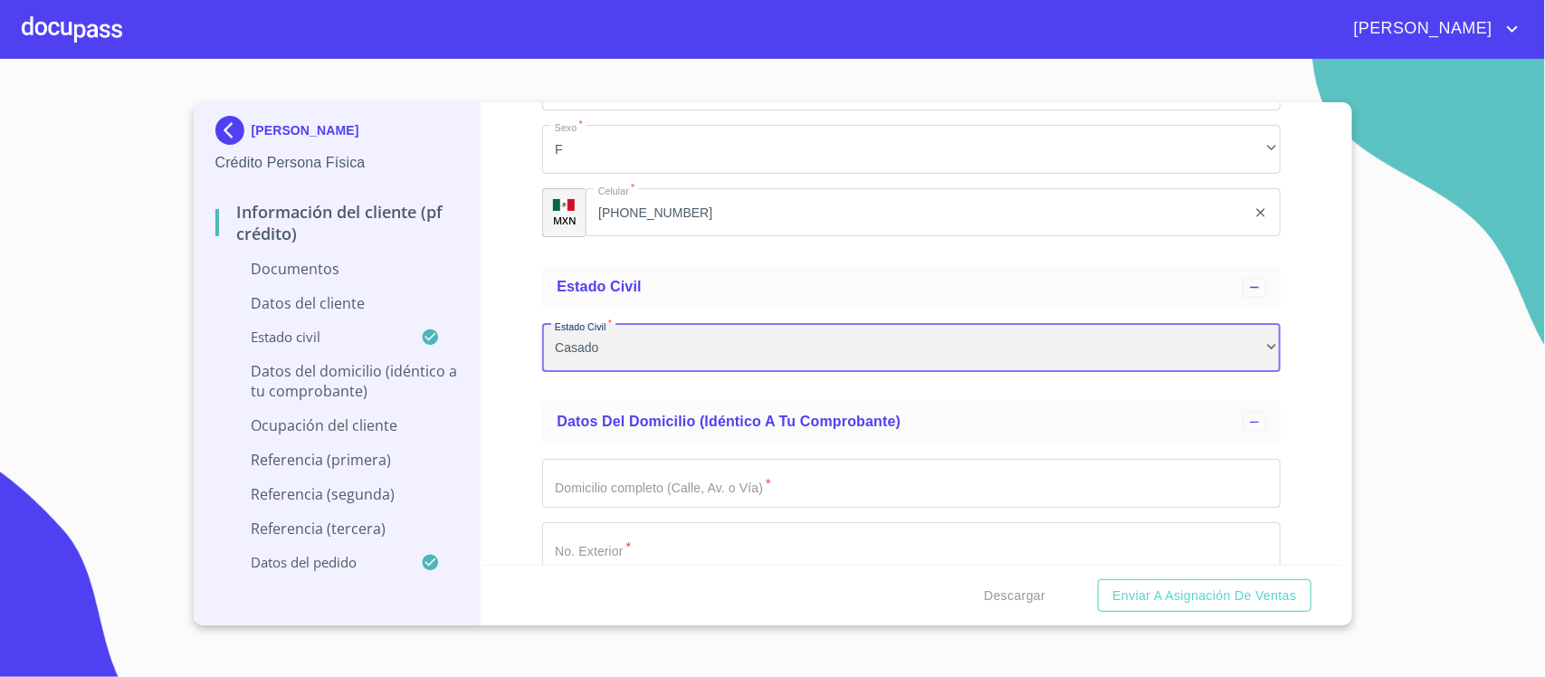
scroll to position [4526, 0]
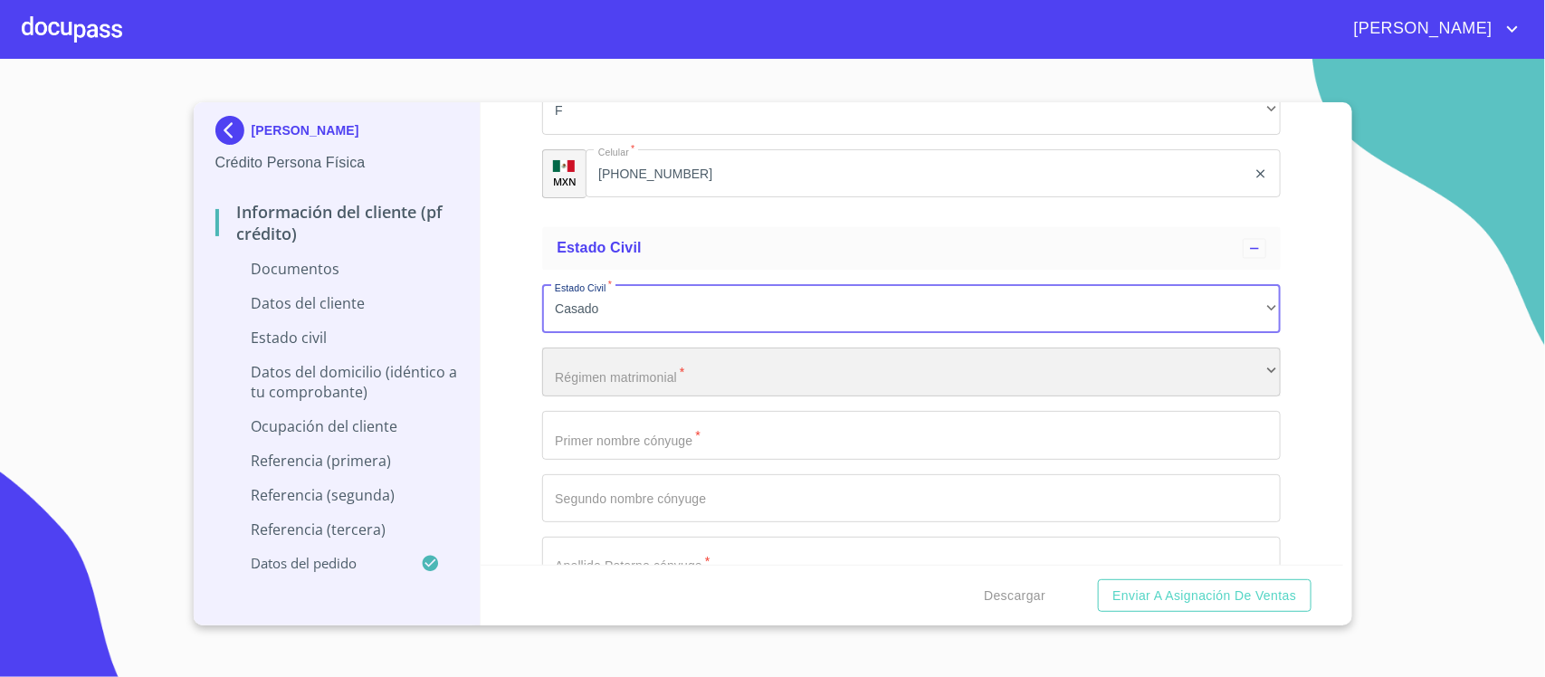
click at [699, 369] on div "​" at bounding box center [911, 372] width 739 height 49
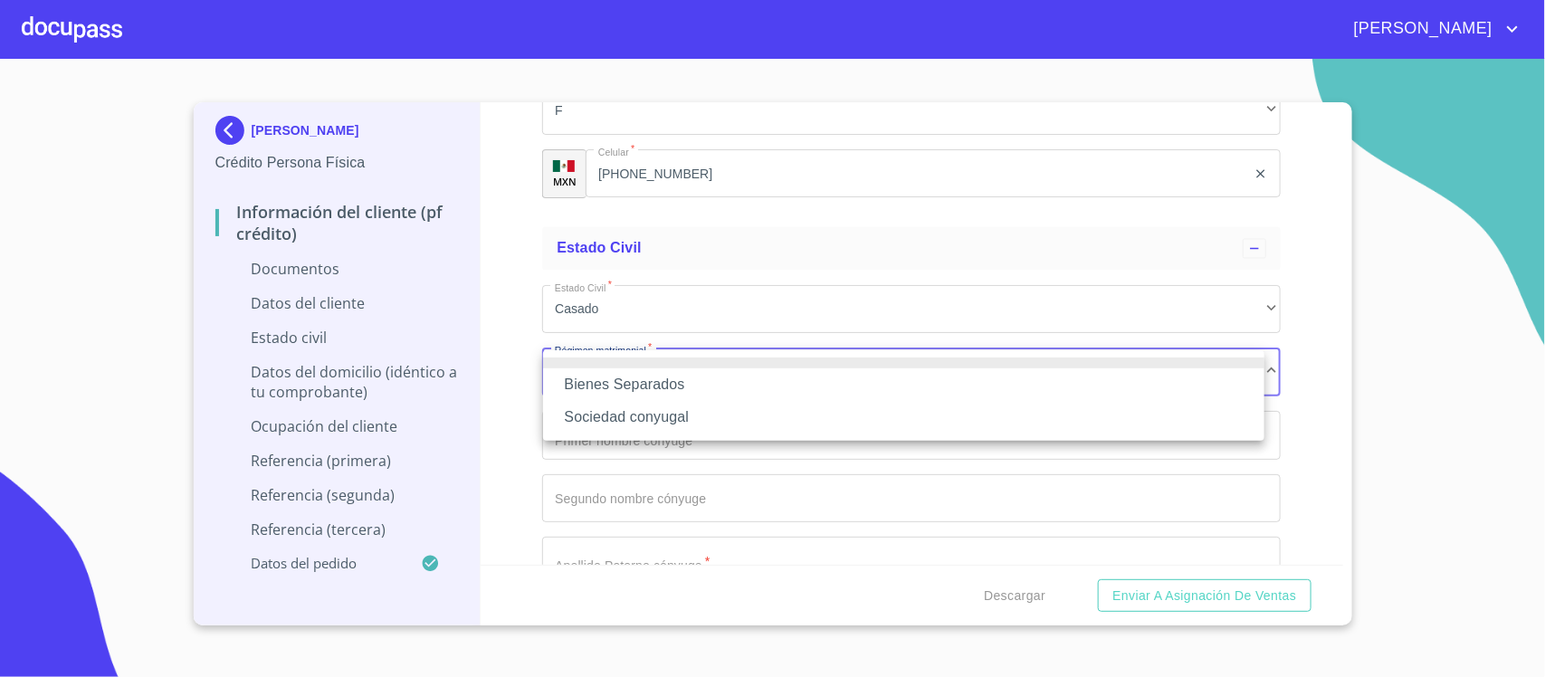
click at [756, 301] on div at bounding box center [772, 338] width 1545 height 677
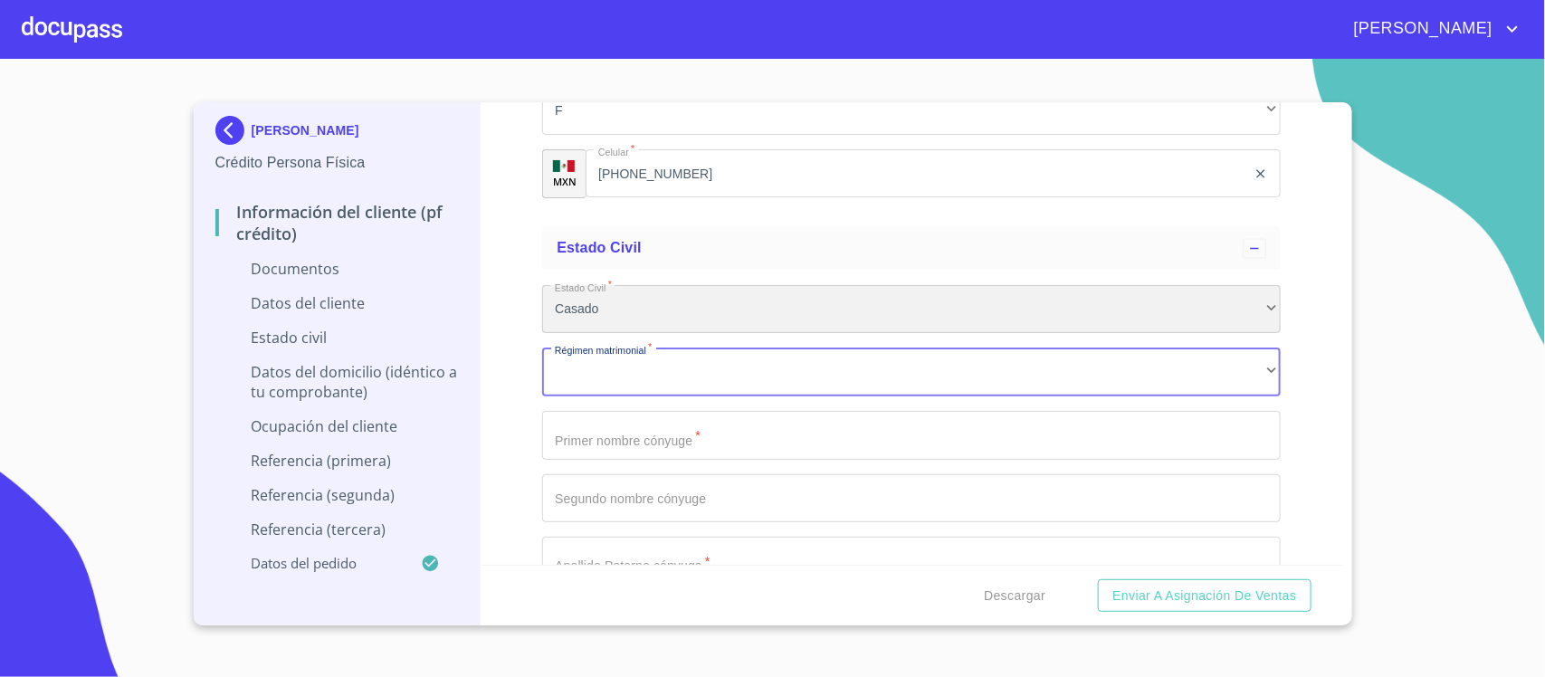
click at [677, 314] on div "Casado" at bounding box center [911, 309] width 739 height 49
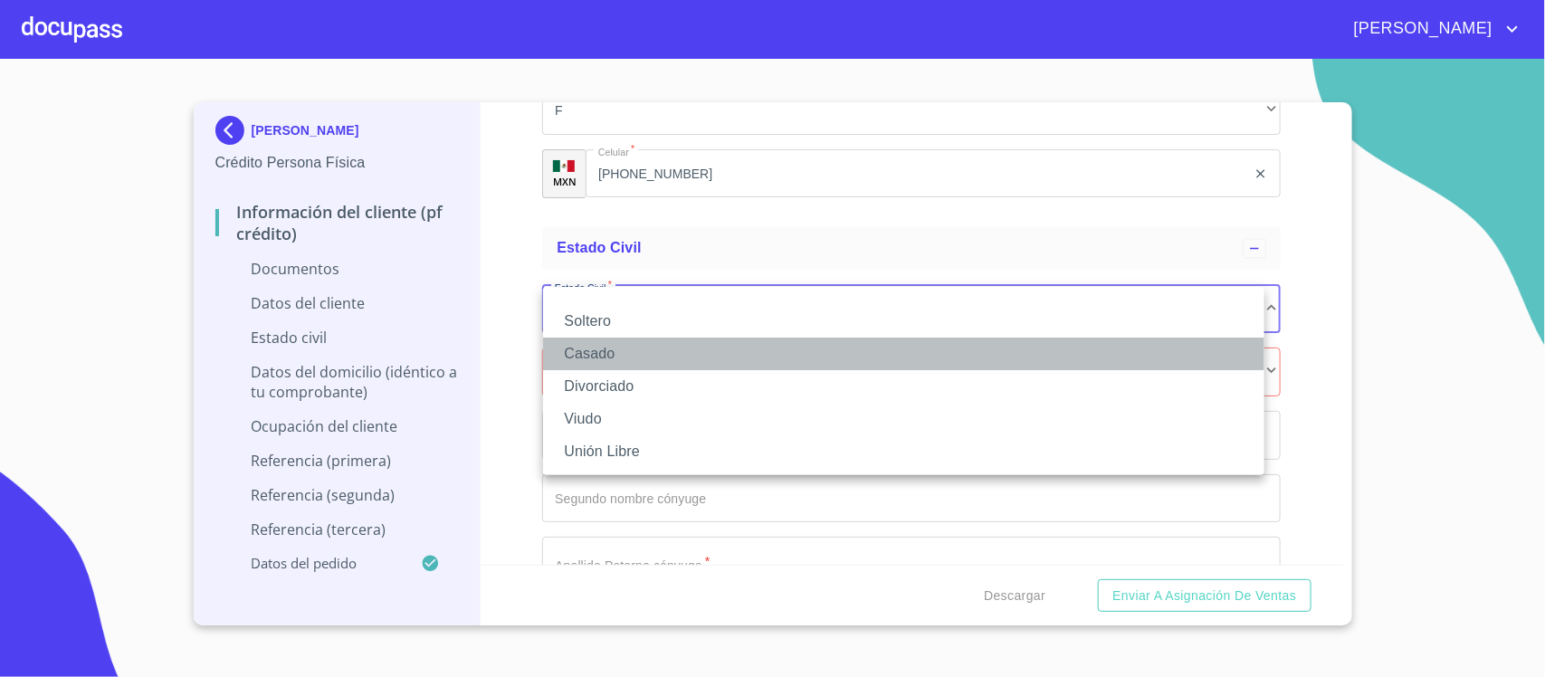
click at [617, 365] on li "Casado" at bounding box center [904, 354] width 722 height 33
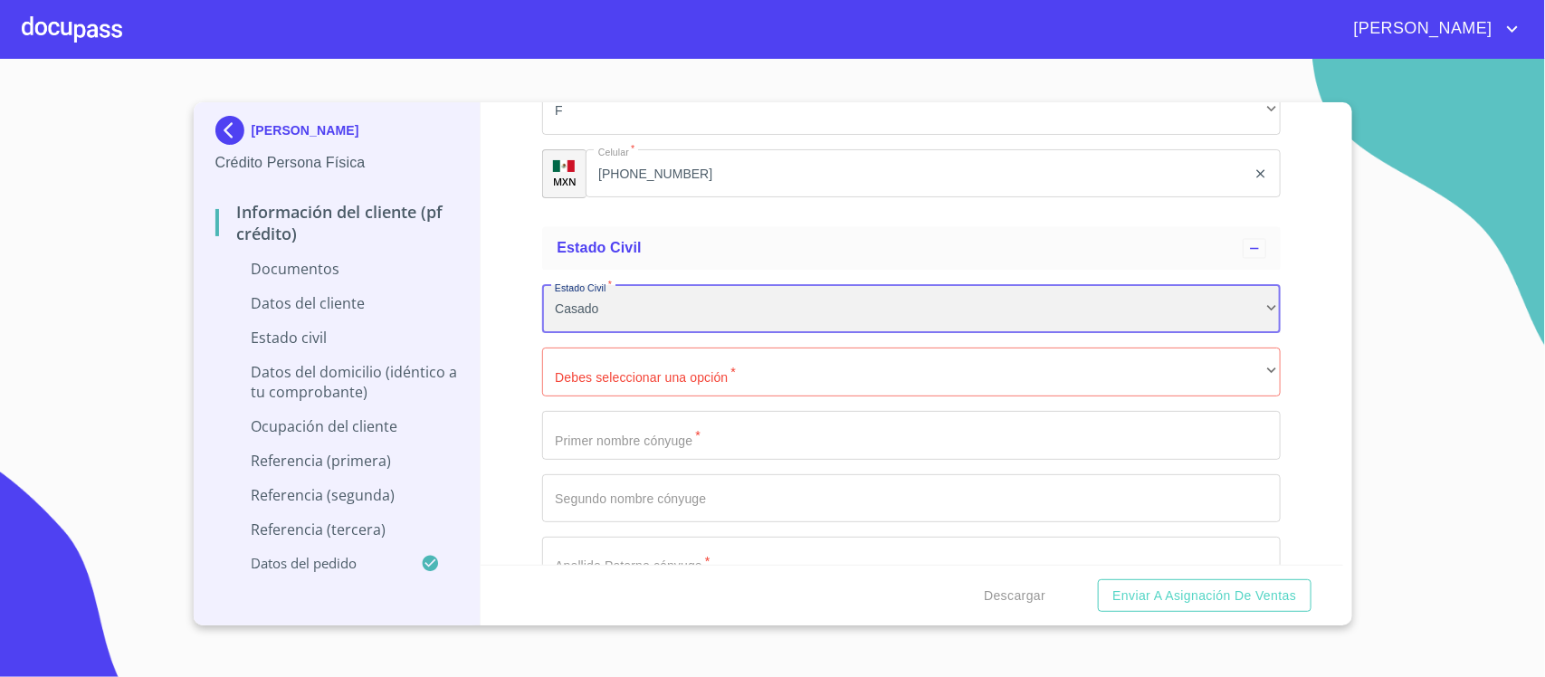
click at [666, 320] on div "Casado" at bounding box center [911, 309] width 739 height 49
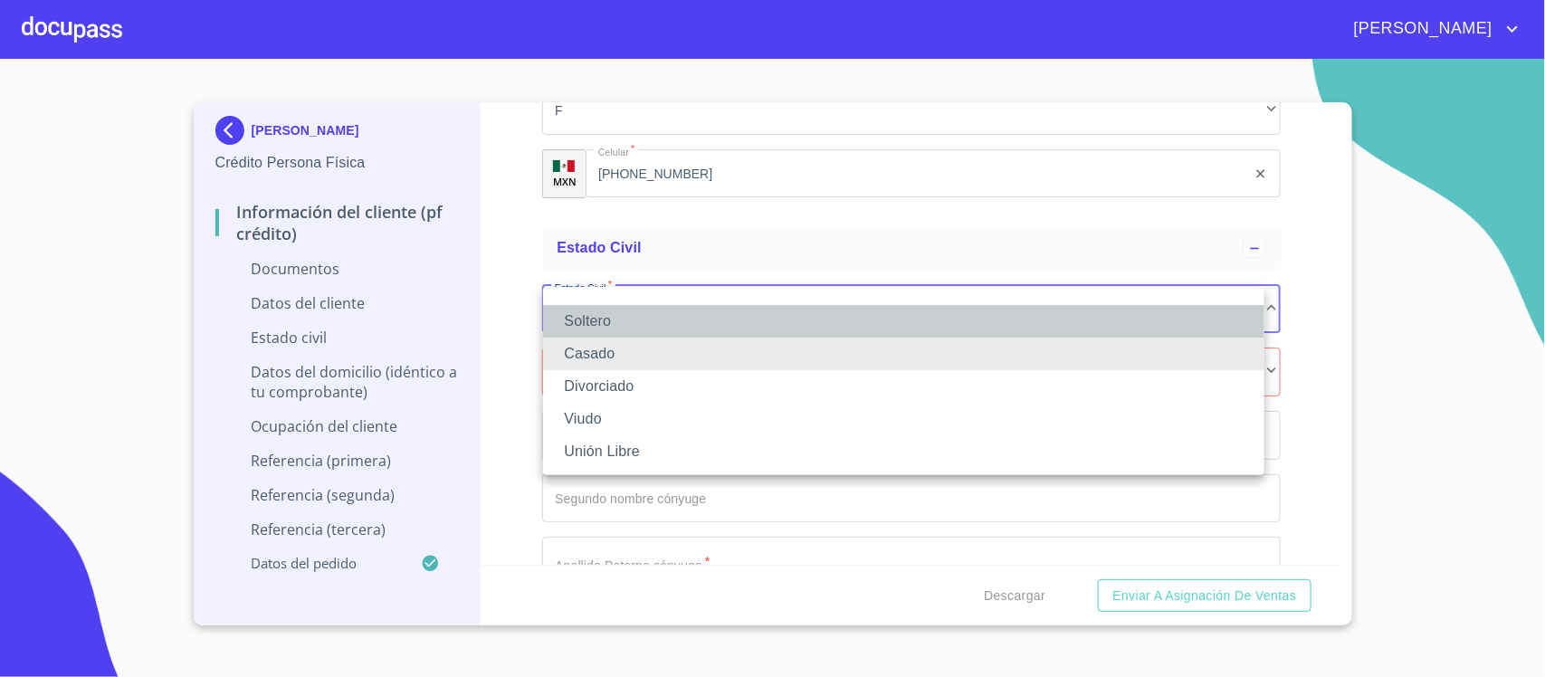
click at [594, 315] on li "Soltero" at bounding box center [904, 321] width 722 height 33
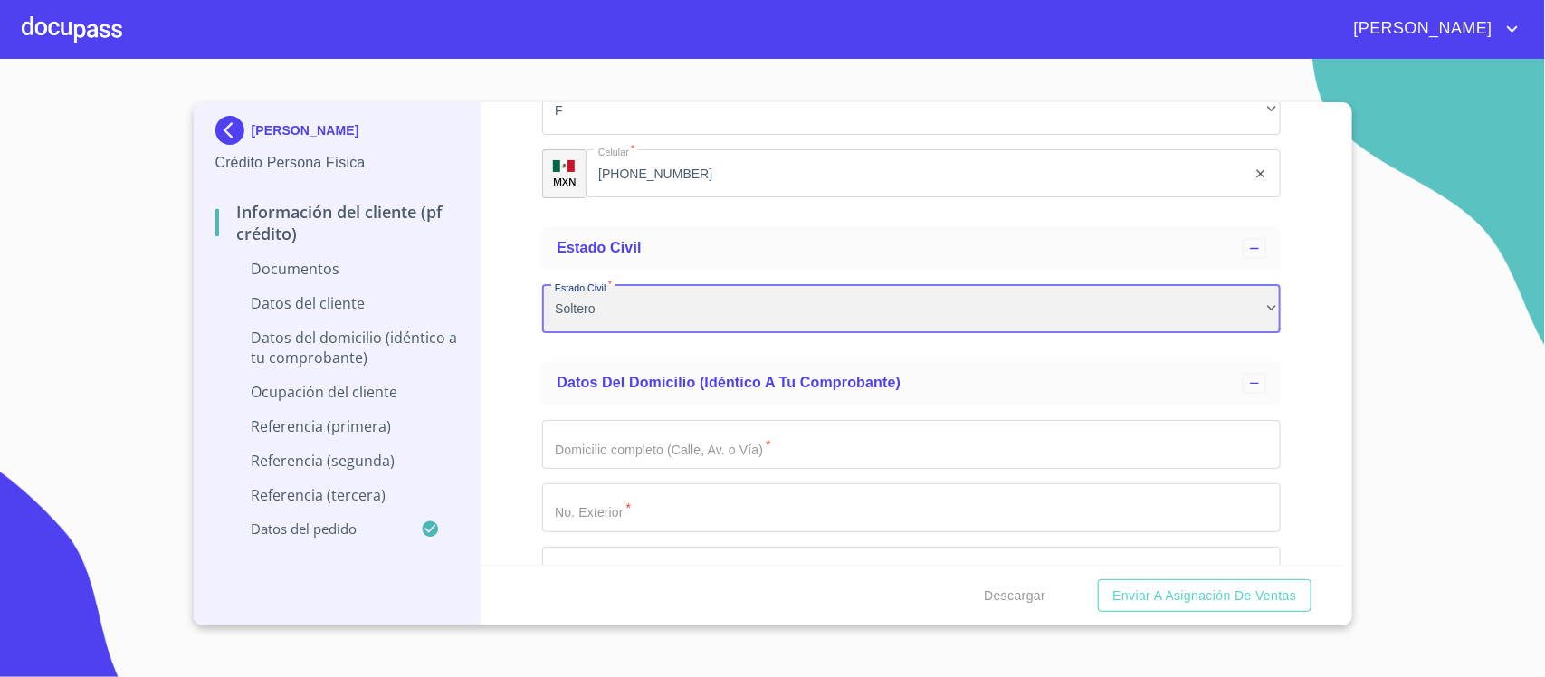
scroll to position [4640, 0]
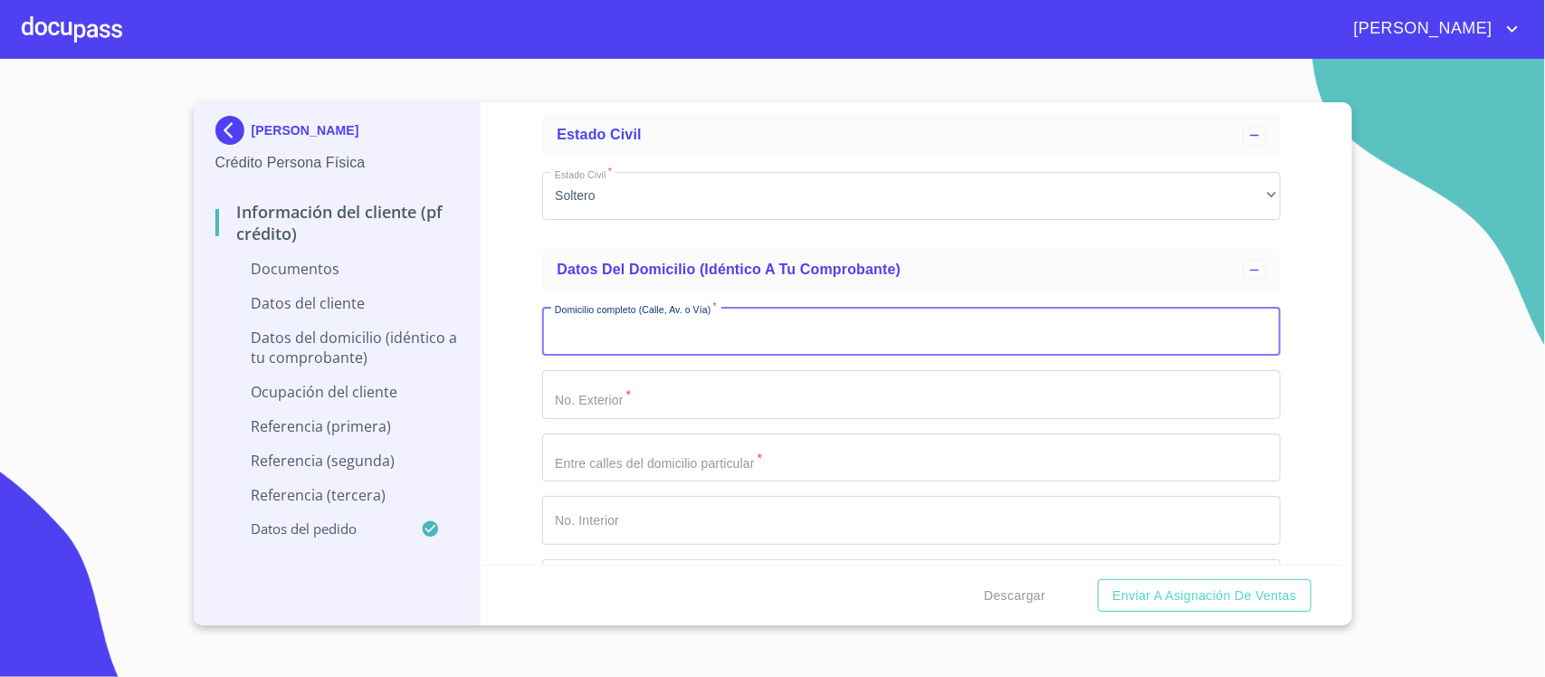
type input "I"
type input "HIGALDO"
type input "208"
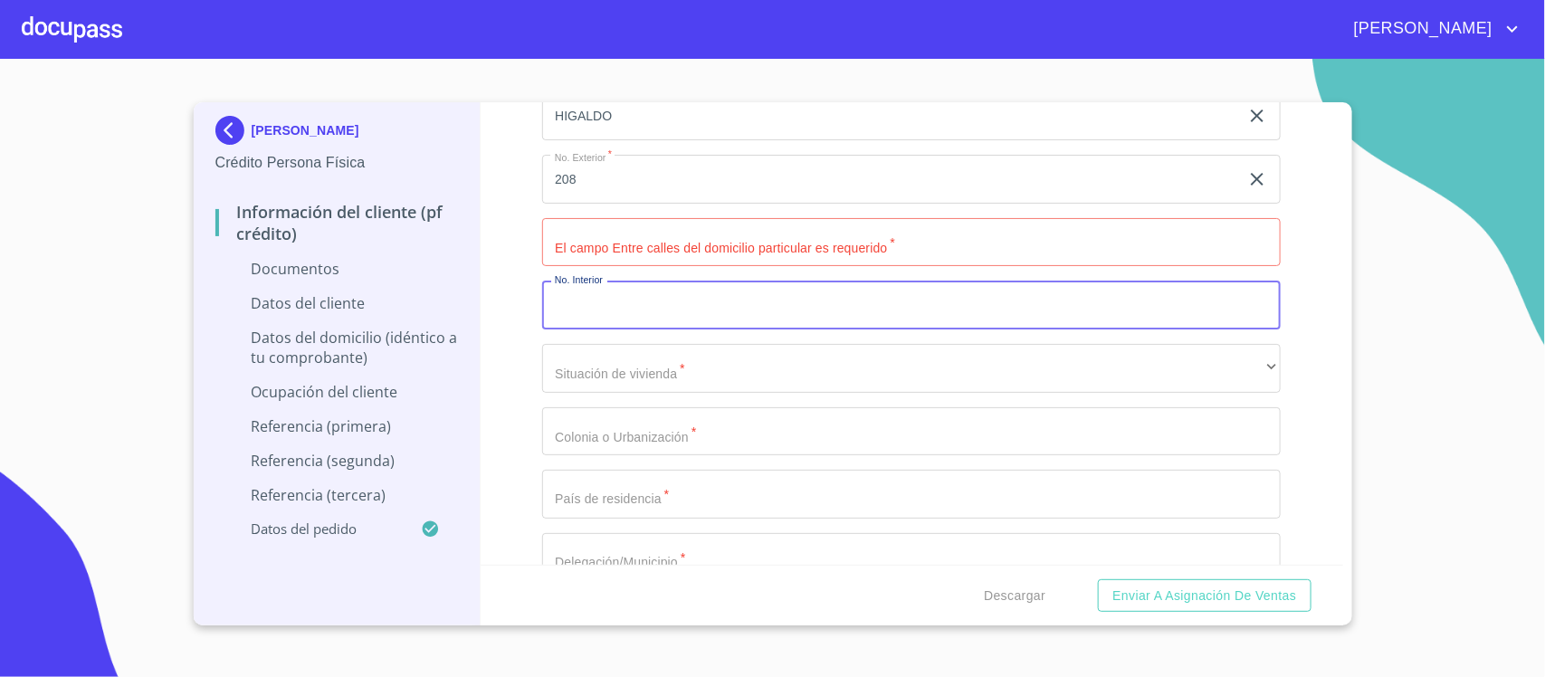
scroll to position [4866, 0]
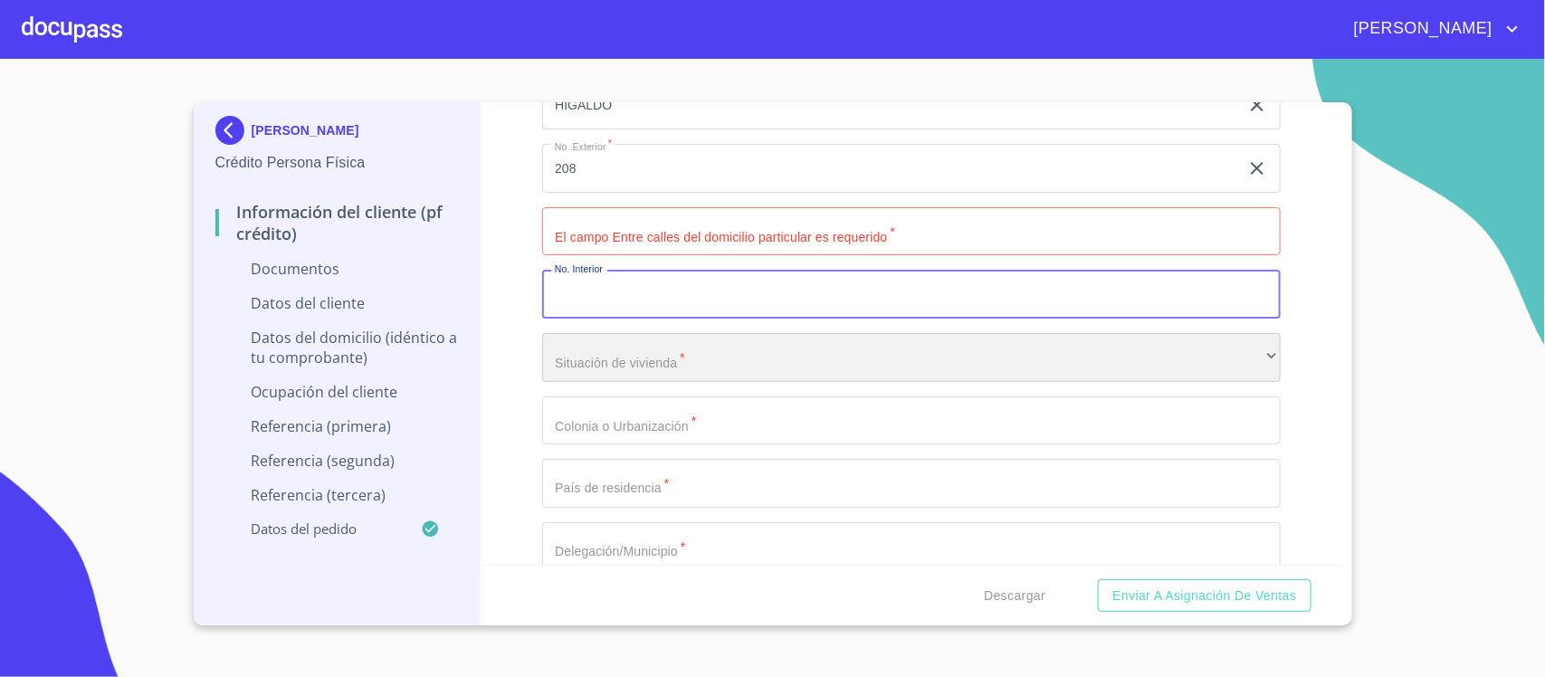
click at [662, 365] on div "​" at bounding box center [911, 357] width 739 height 49
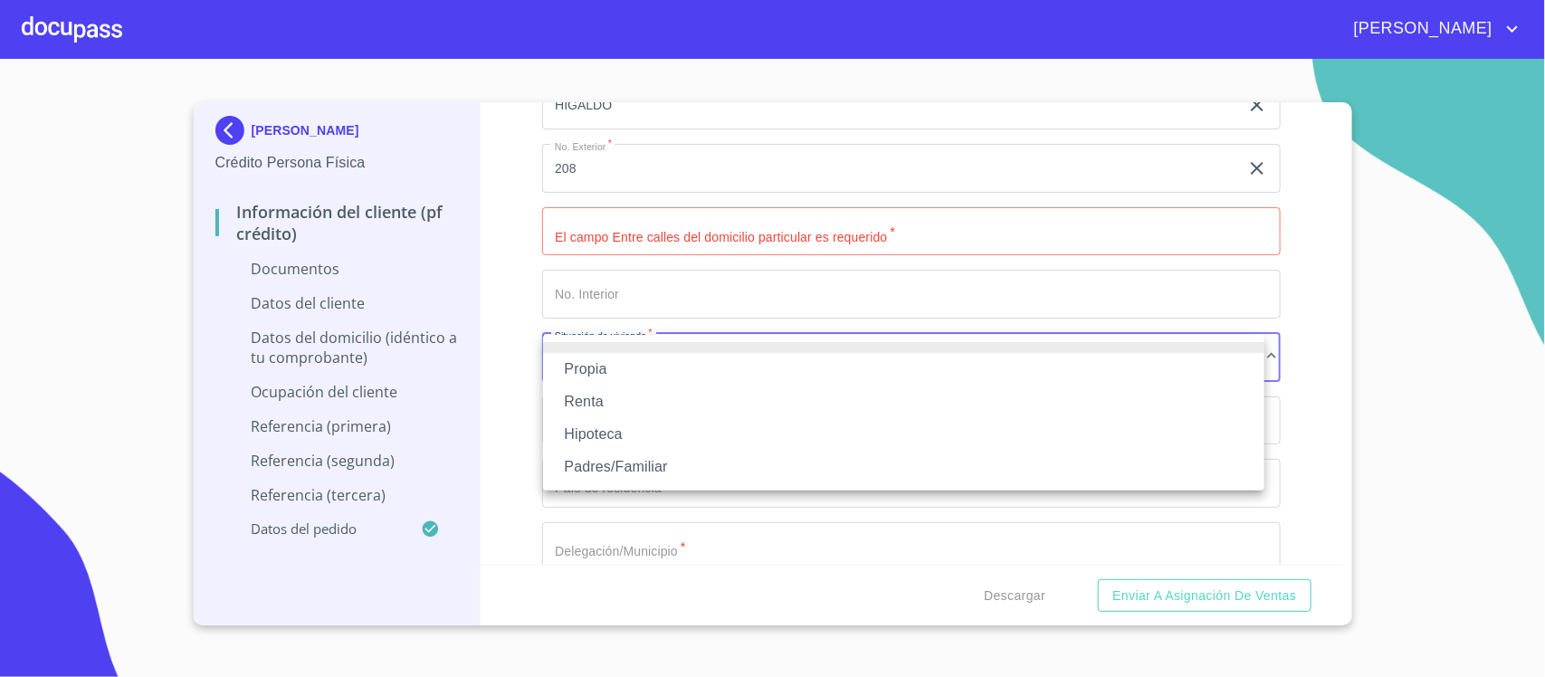
click at [627, 395] on li "Renta" at bounding box center [904, 402] width 722 height 33
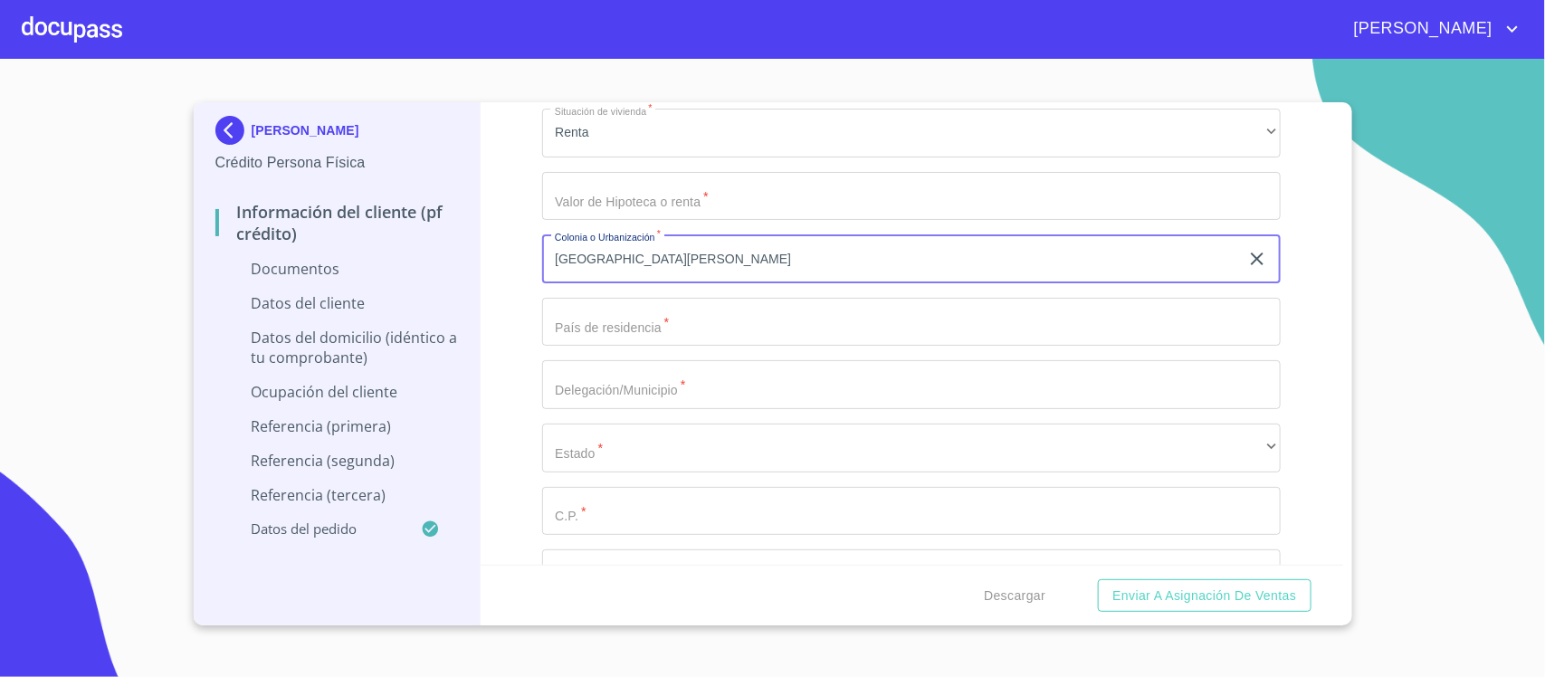
scroll to position [5092, 0]
type input "[GEOGRAPHIC_DATA][PERSON_NAME]"
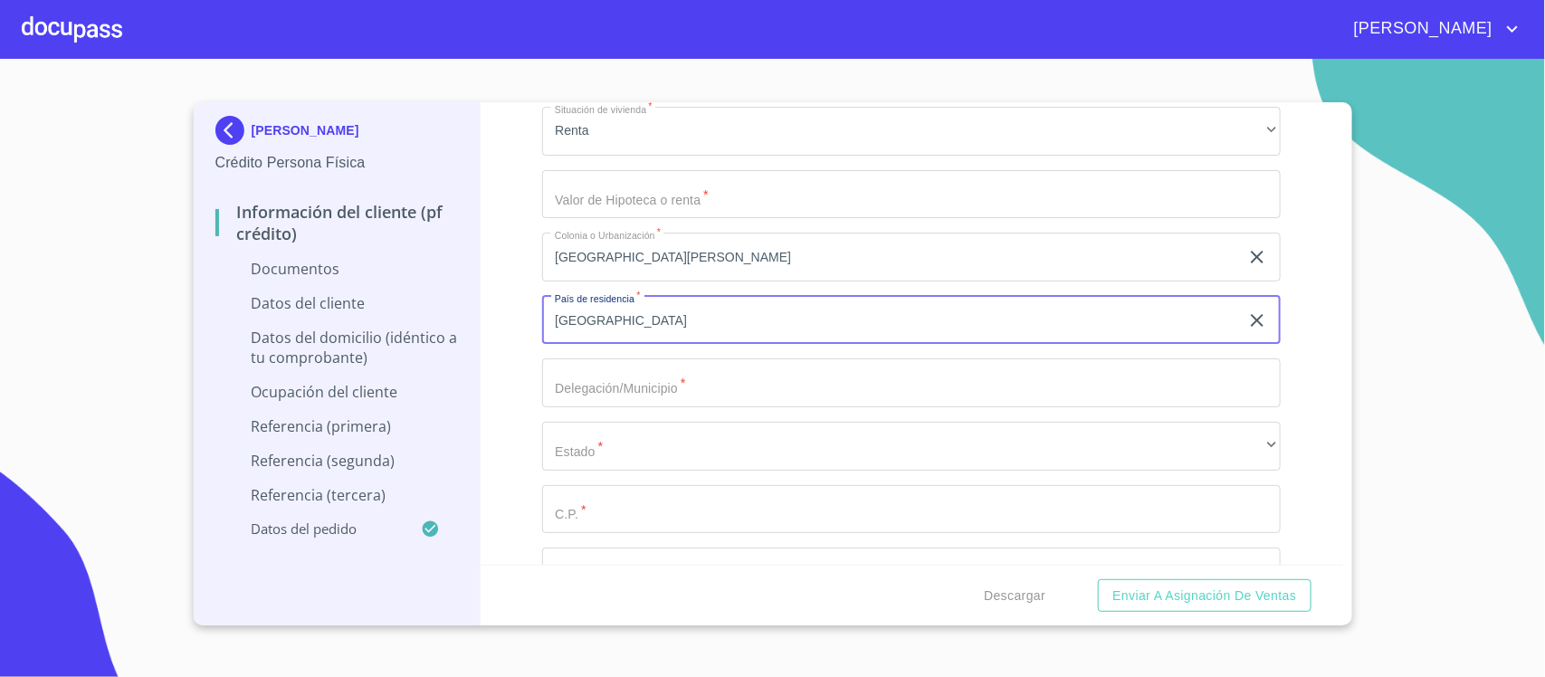
type input "[GEOGRAPHIC_DATA]"
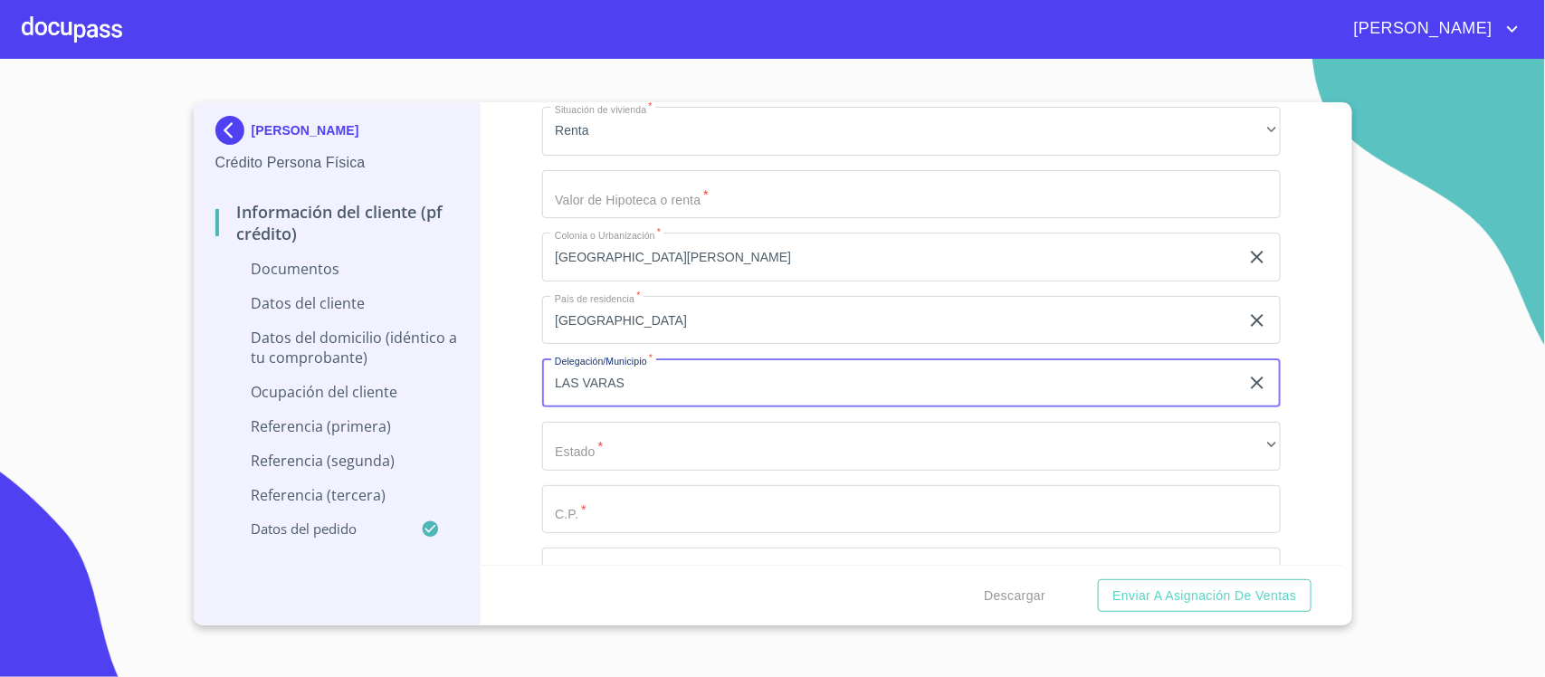
drag, startPoint x: 640, startPoint y: 383, endPoint x: 432, endPoint y: 427, distance: 212.9
click at [432, 427] on div "[PERSON_NAME] Crédito Persona Física Información del cliente (PF crédito) Docum…" at bounding box center [769, 363] width 1150 height 523
type input "[GEOGRAPHIC_DATA]"
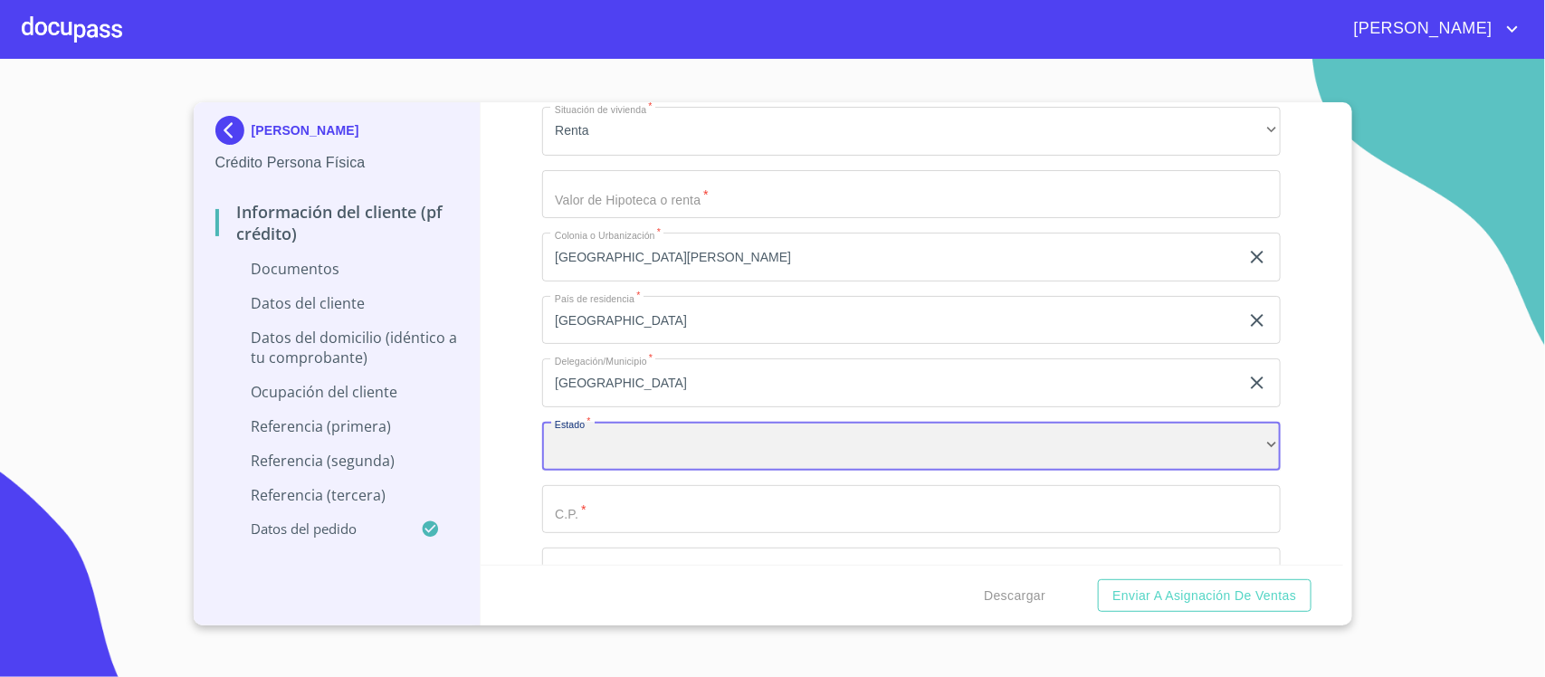
click at [595, 428] on div "​" at bounding box center [911, 446] width 739 height 49
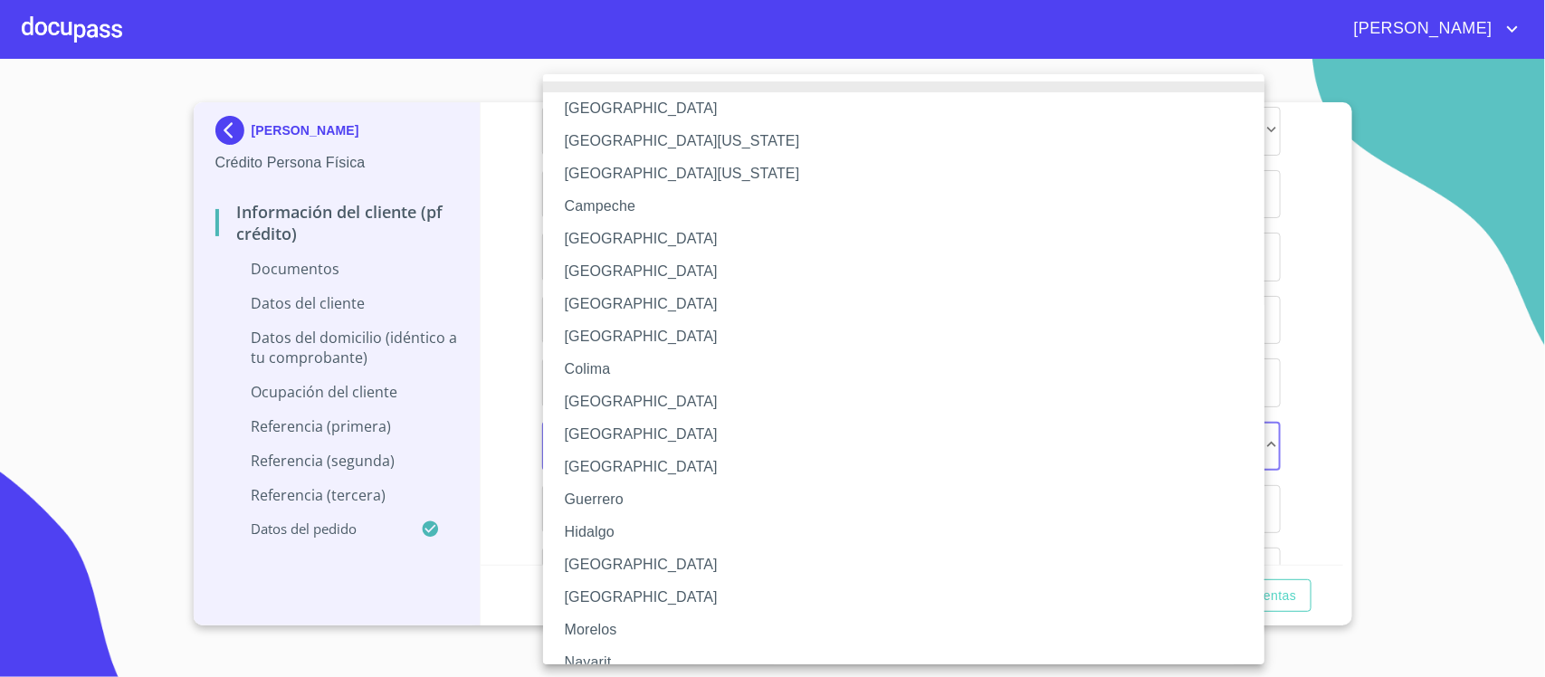
click at [620, 650] on li "Nayarit" at bounding box center [912, 662] width 739 height 33
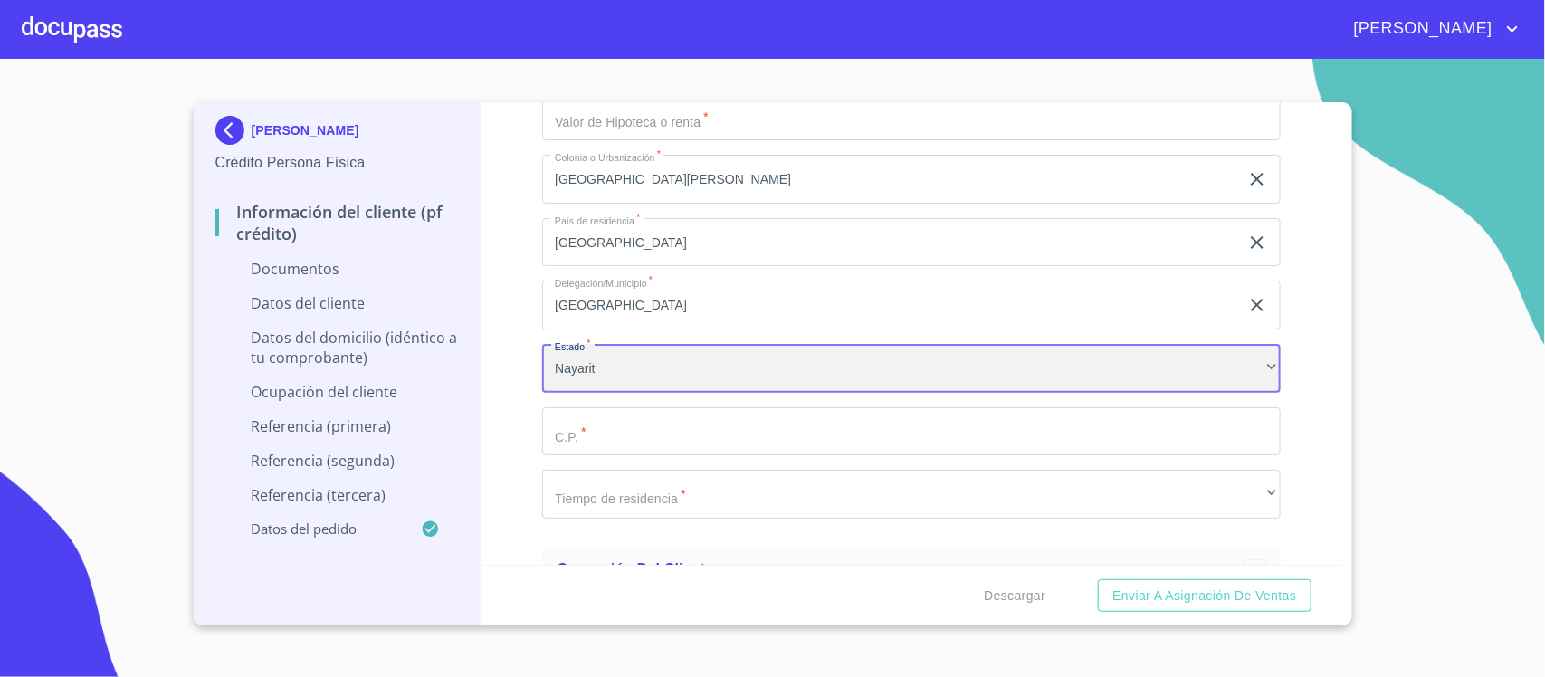
scroll to position [5205, 0]
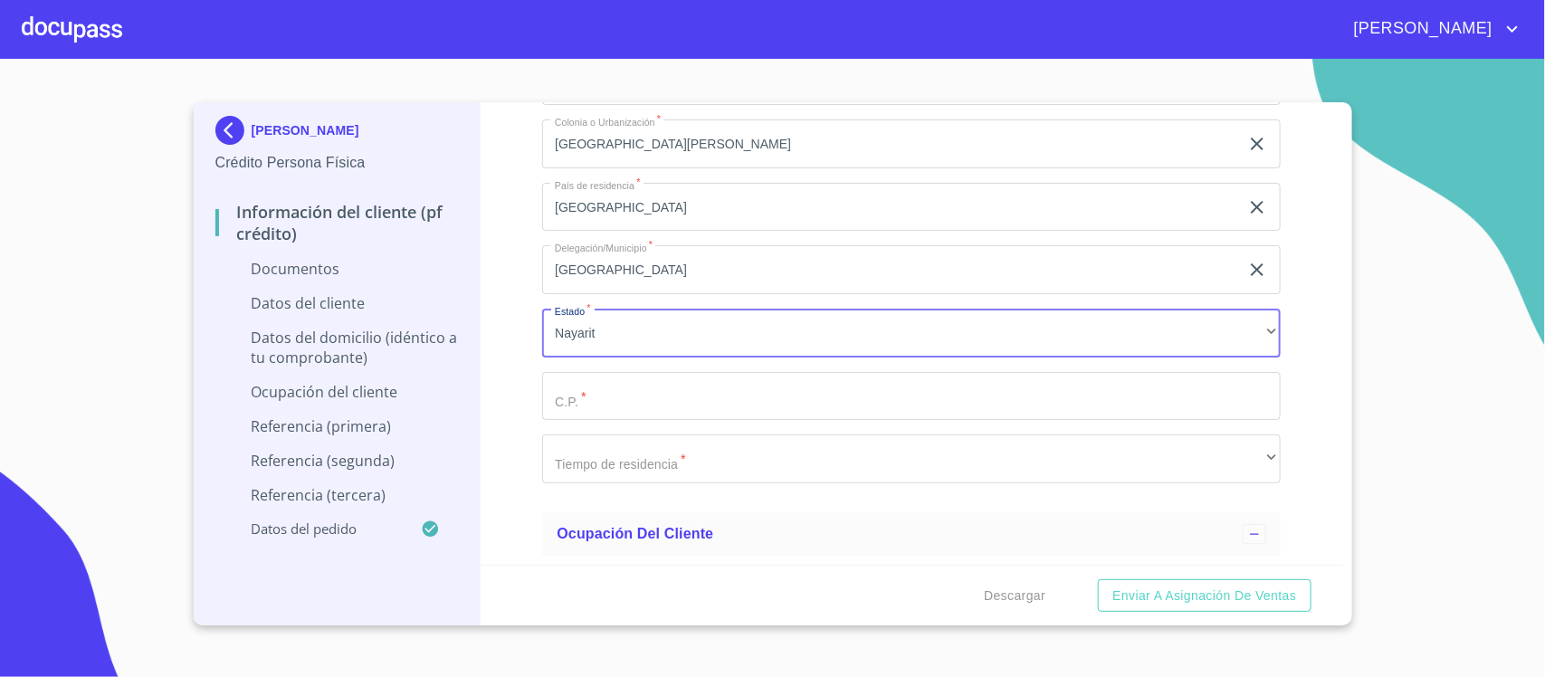
type input "63715"
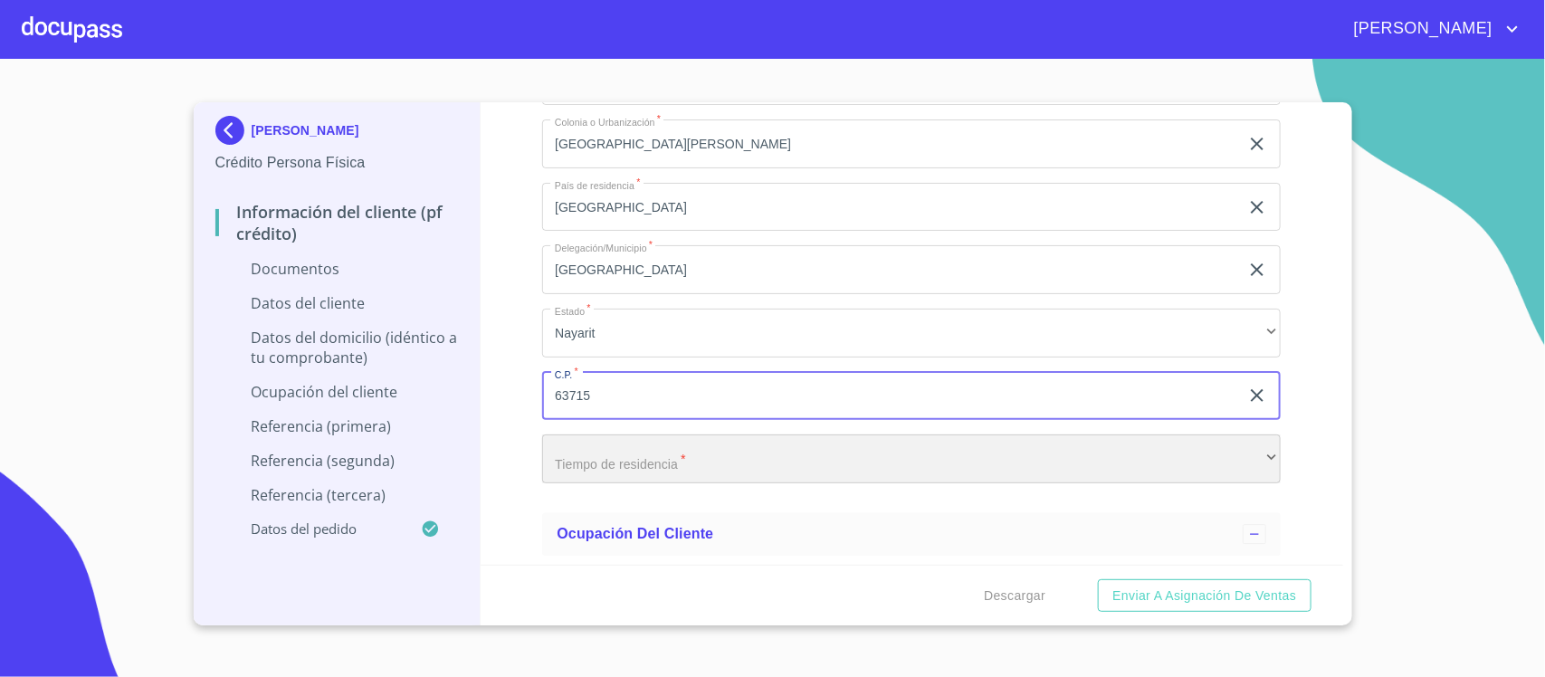
click at [616, 446] on div "​" at bounding box center [911, 459] width 739 height 49
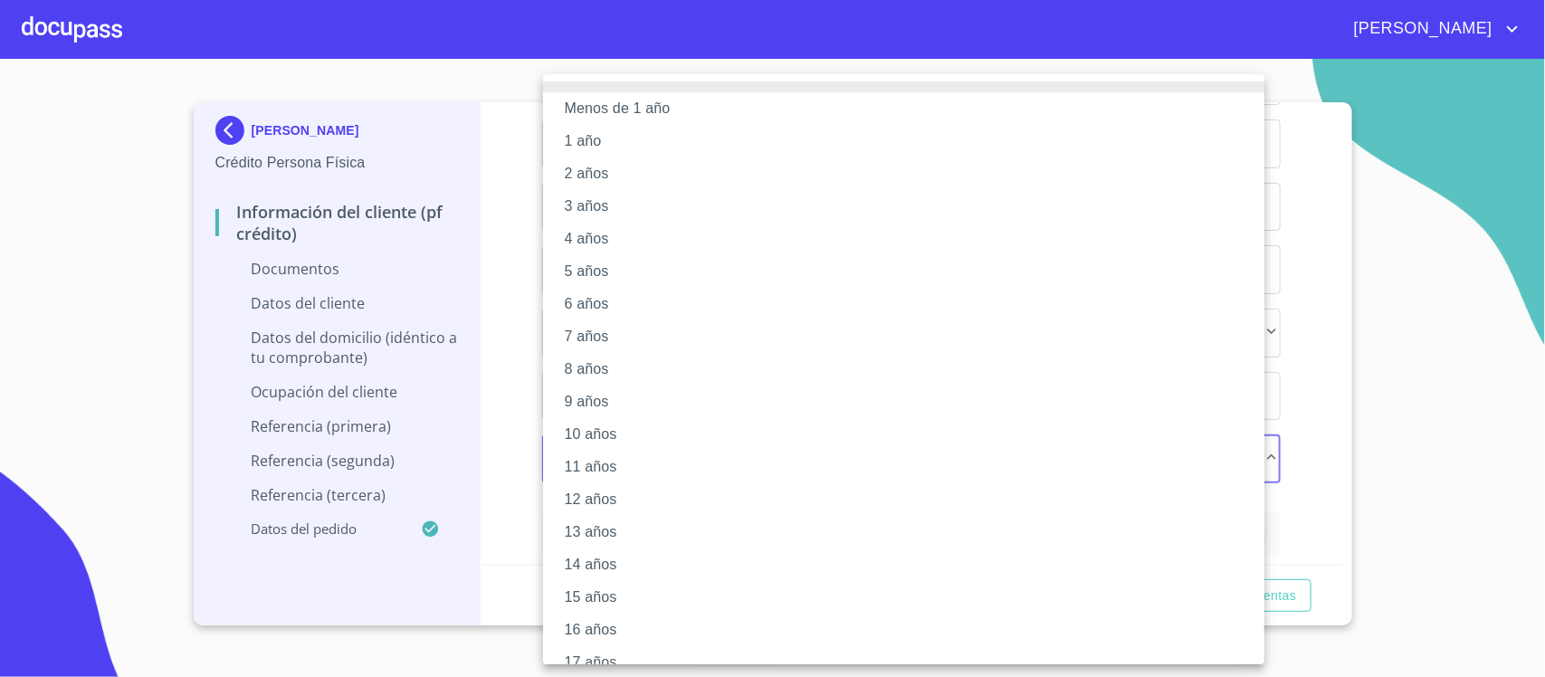
click at [603, 432] on li "10 años" at bounding box center [912, 434] width 739 height 33
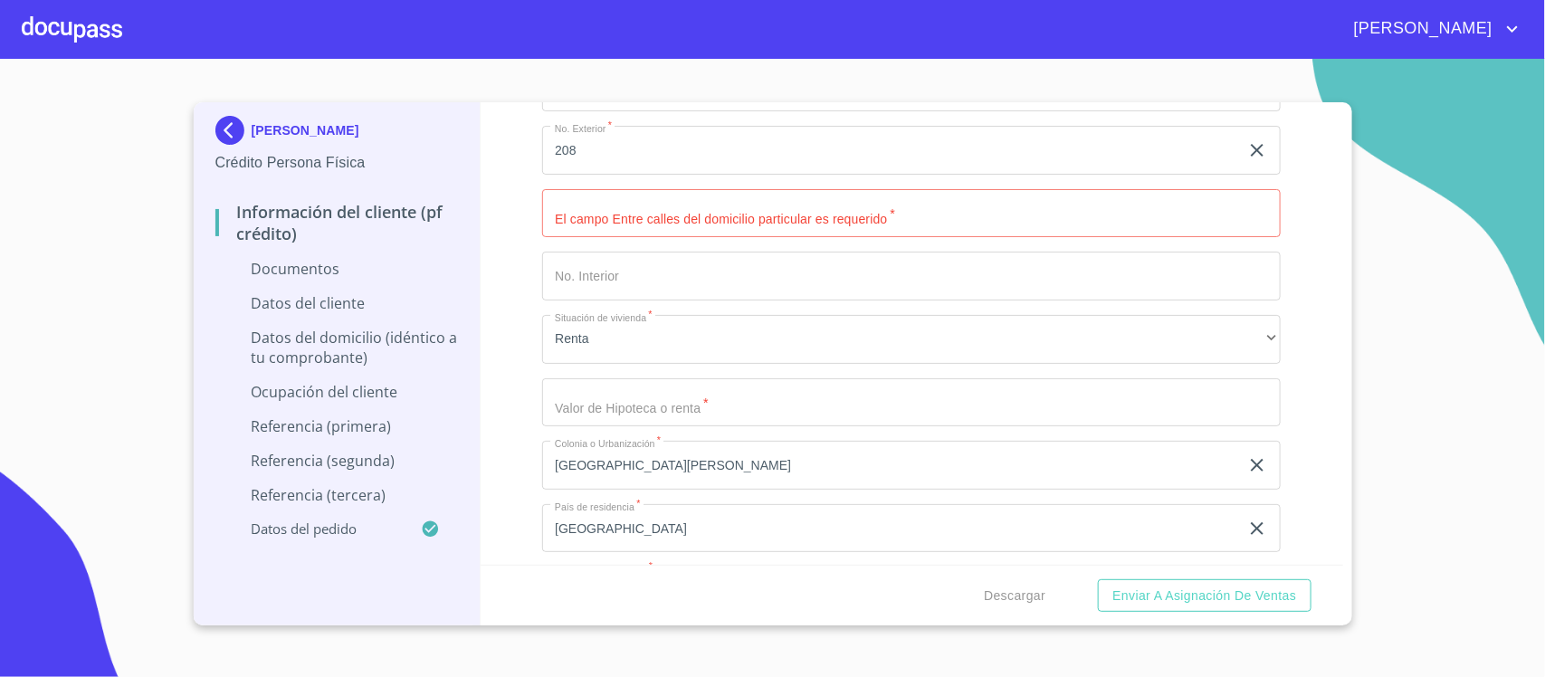
scroll to position [4866, 0]
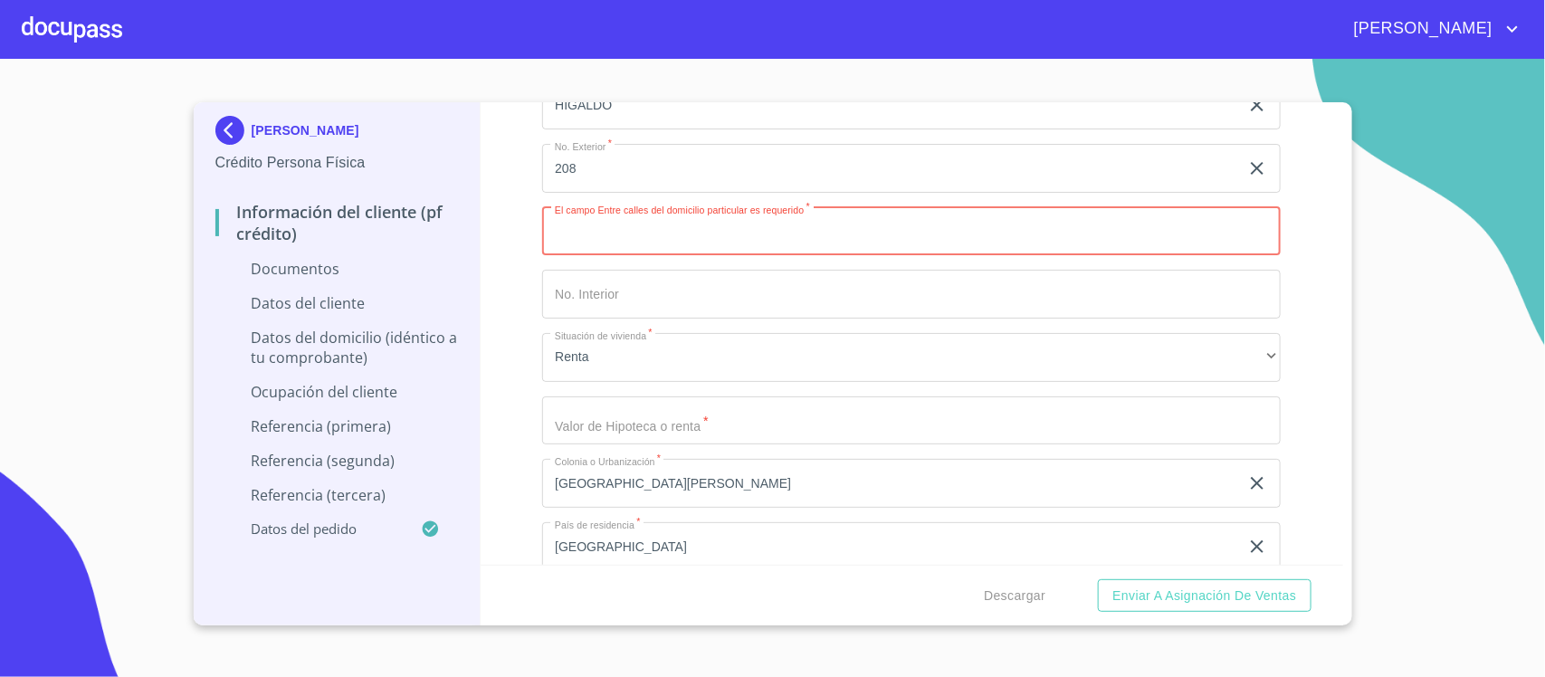
click at [794, 207] on input "Documento de identificación.   *" at bounding box center [911, 231] width 739 height 49
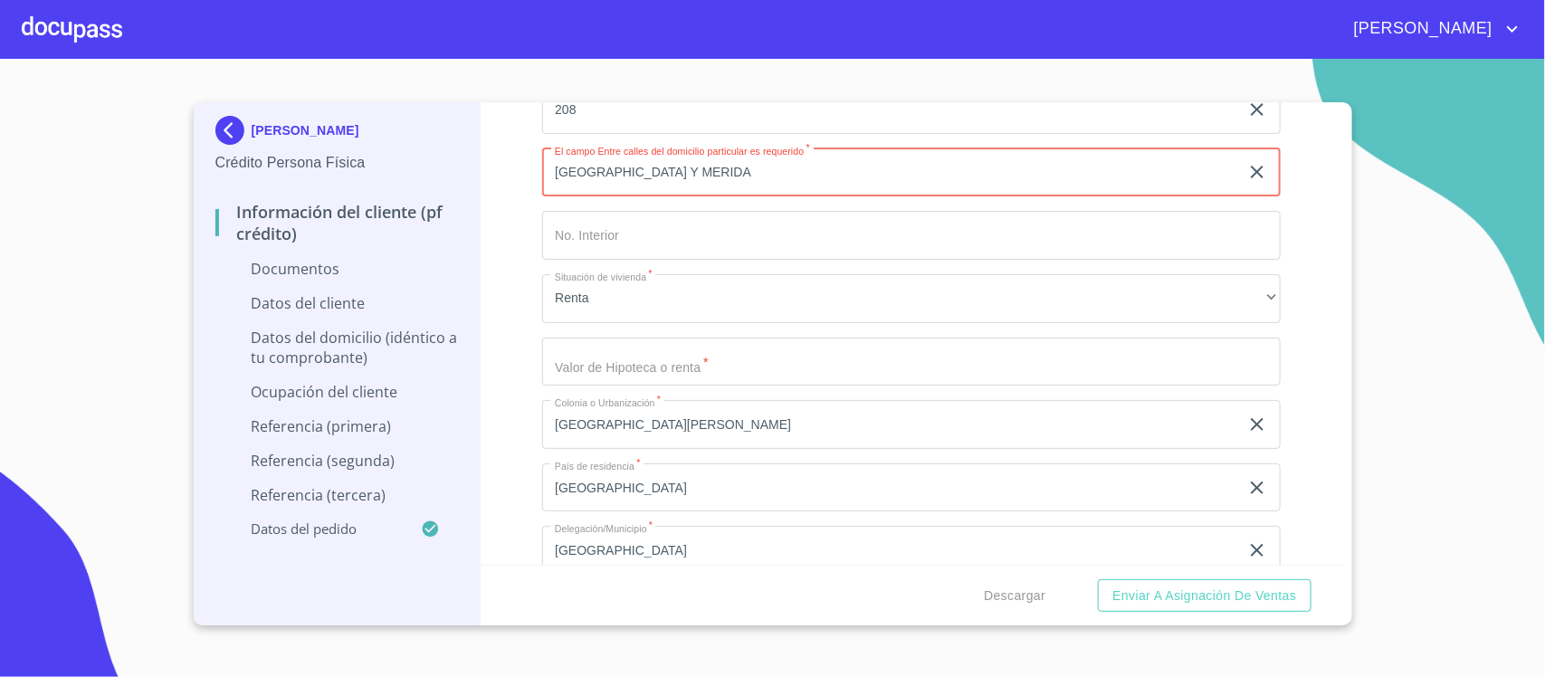
scroll to position [4979, 0]
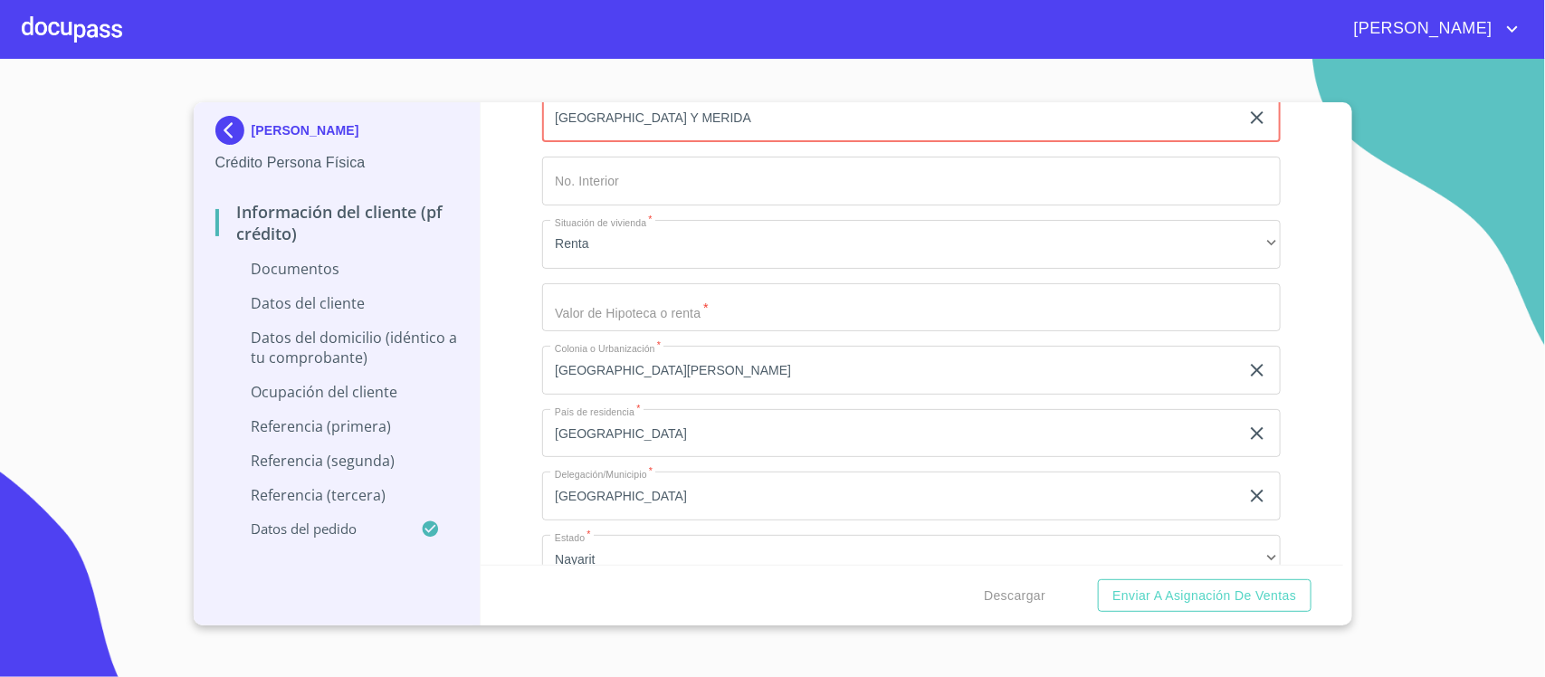
type input "[GEOGRAPHIC_DATA] Y MERIDA"
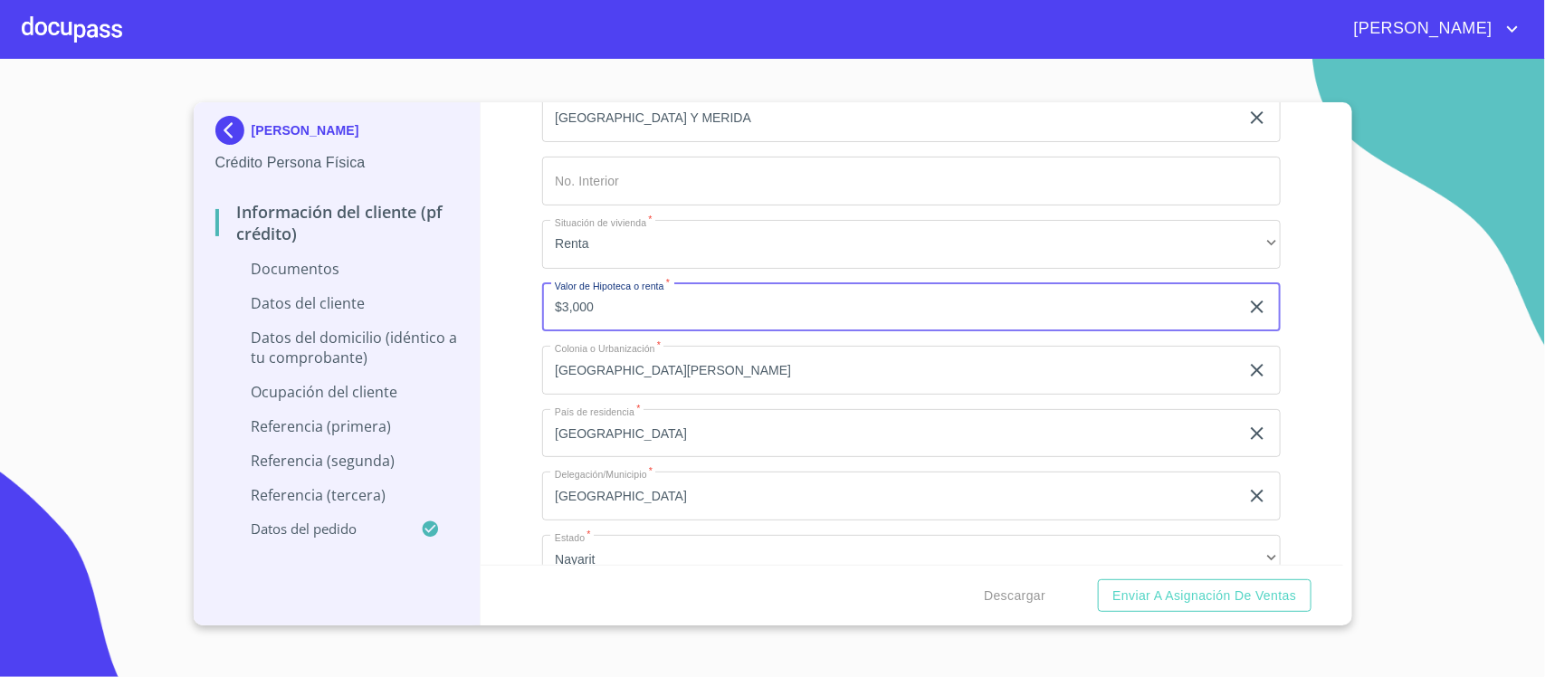
drag, startPoint x: 609, startPoint y: 297, endPoint x: 422, endPoint y: 327, distance: 189.8
click at [422, 327] on div "[PERSON_NAME] Crédito Persona Física Información del cliente (PF crédito) Docum…" at bounding box center [769, 363] width 1150 height 523
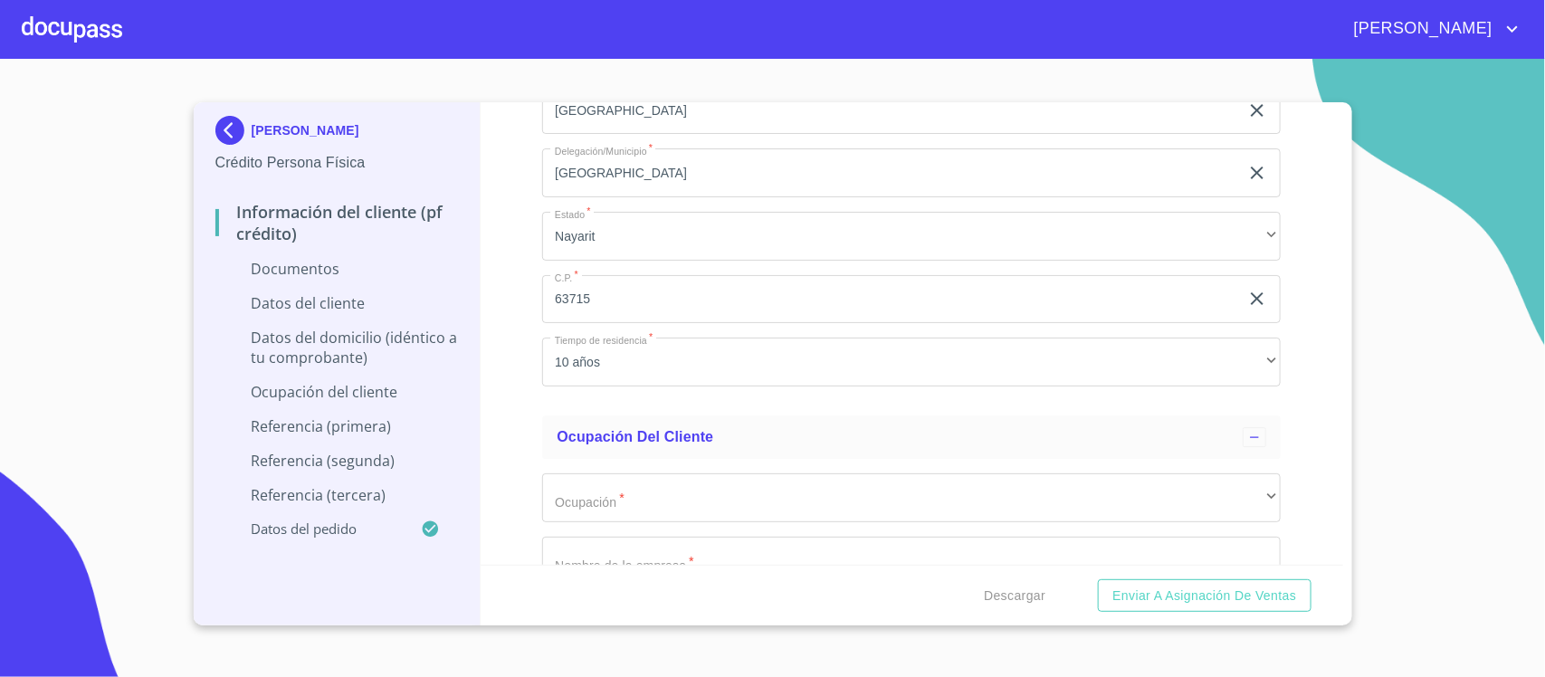
scroll to position [5432, 0]
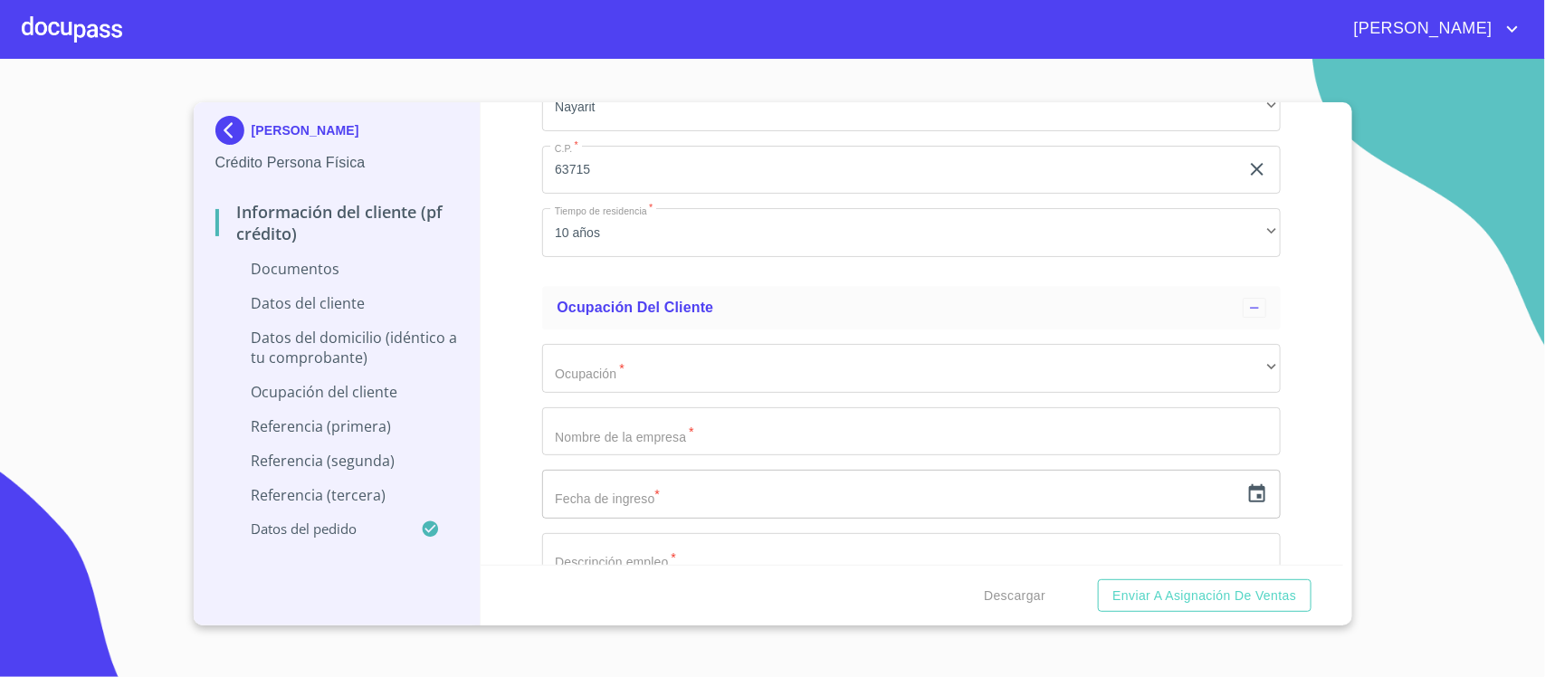
type input "$2,000"
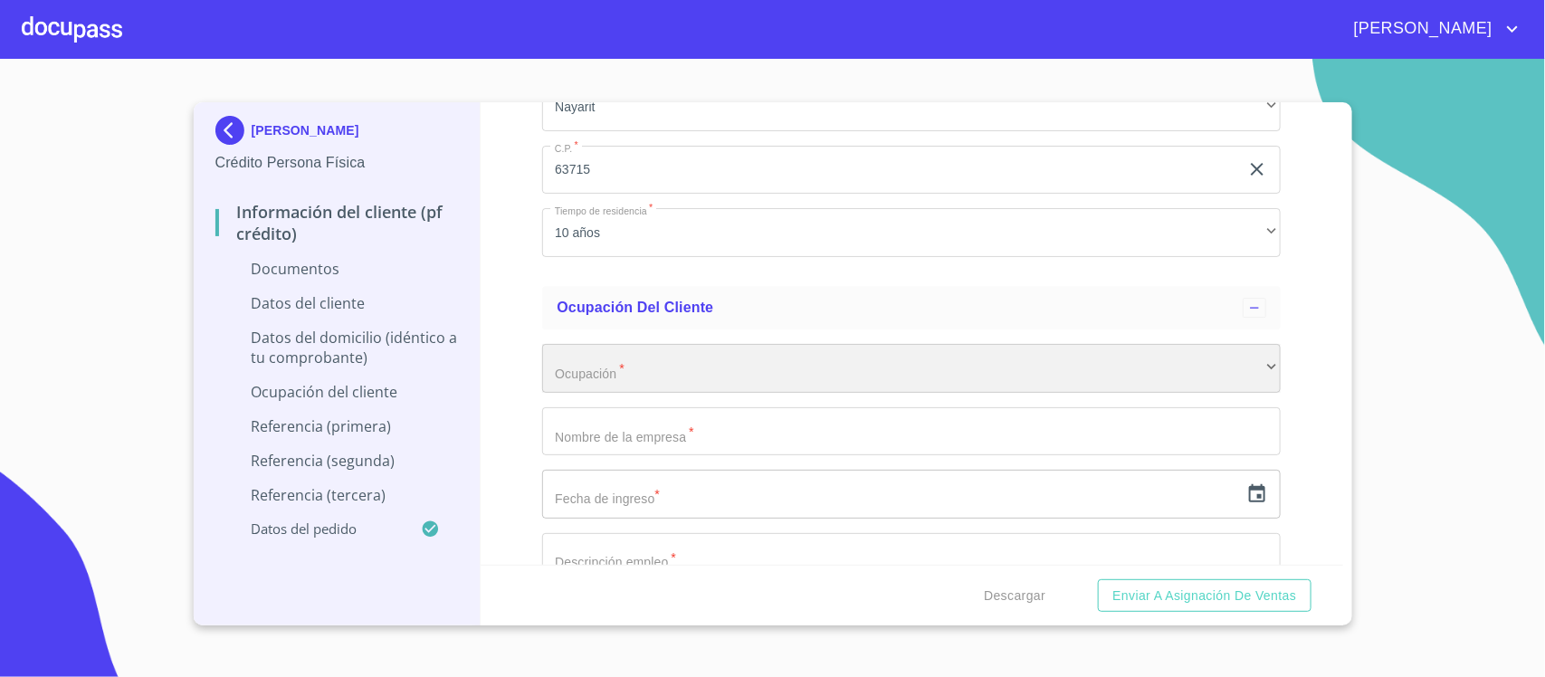
click at [765, 376] on div "​" at bounding box center [911, 368] width 739 height 49
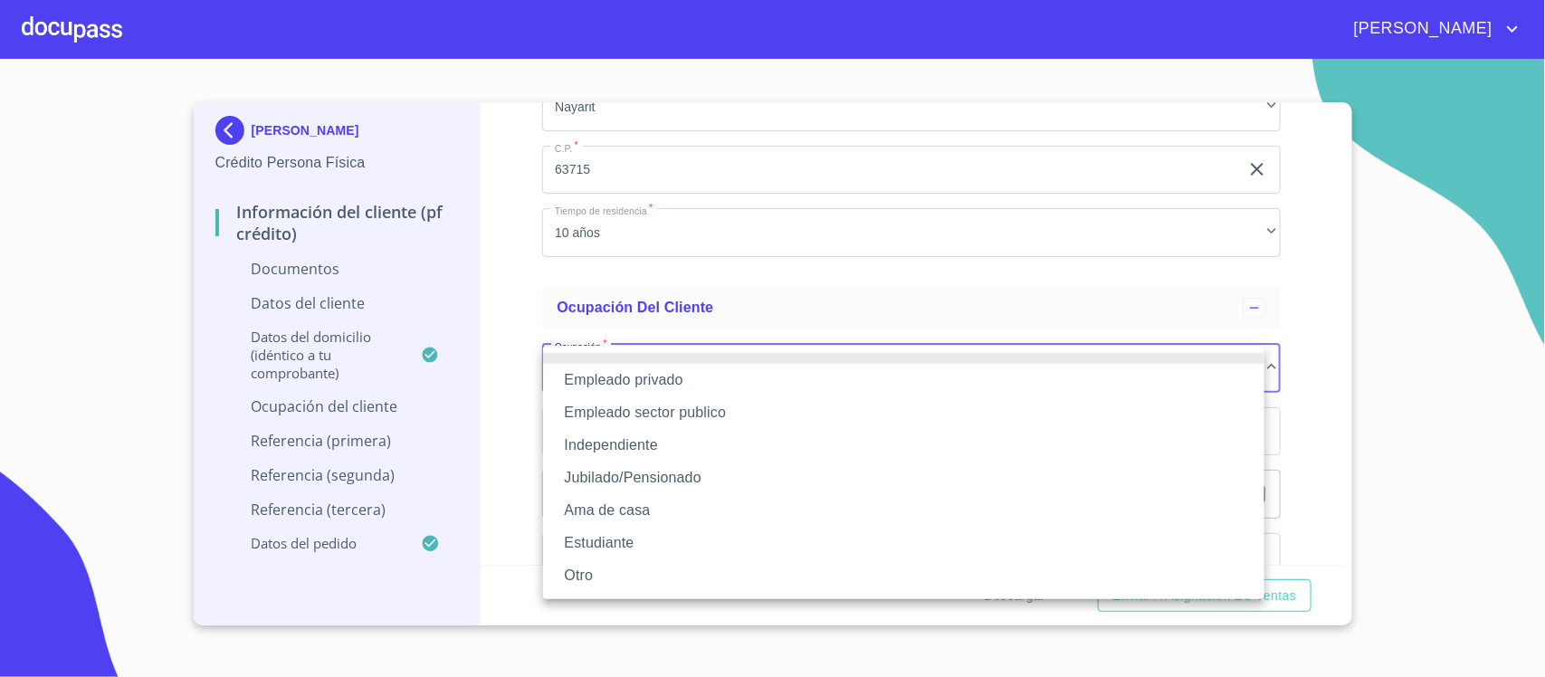
click at [652, 483] on li "Jubilado/Pensionado" at bounding box center [904, 478] width 722 height 33
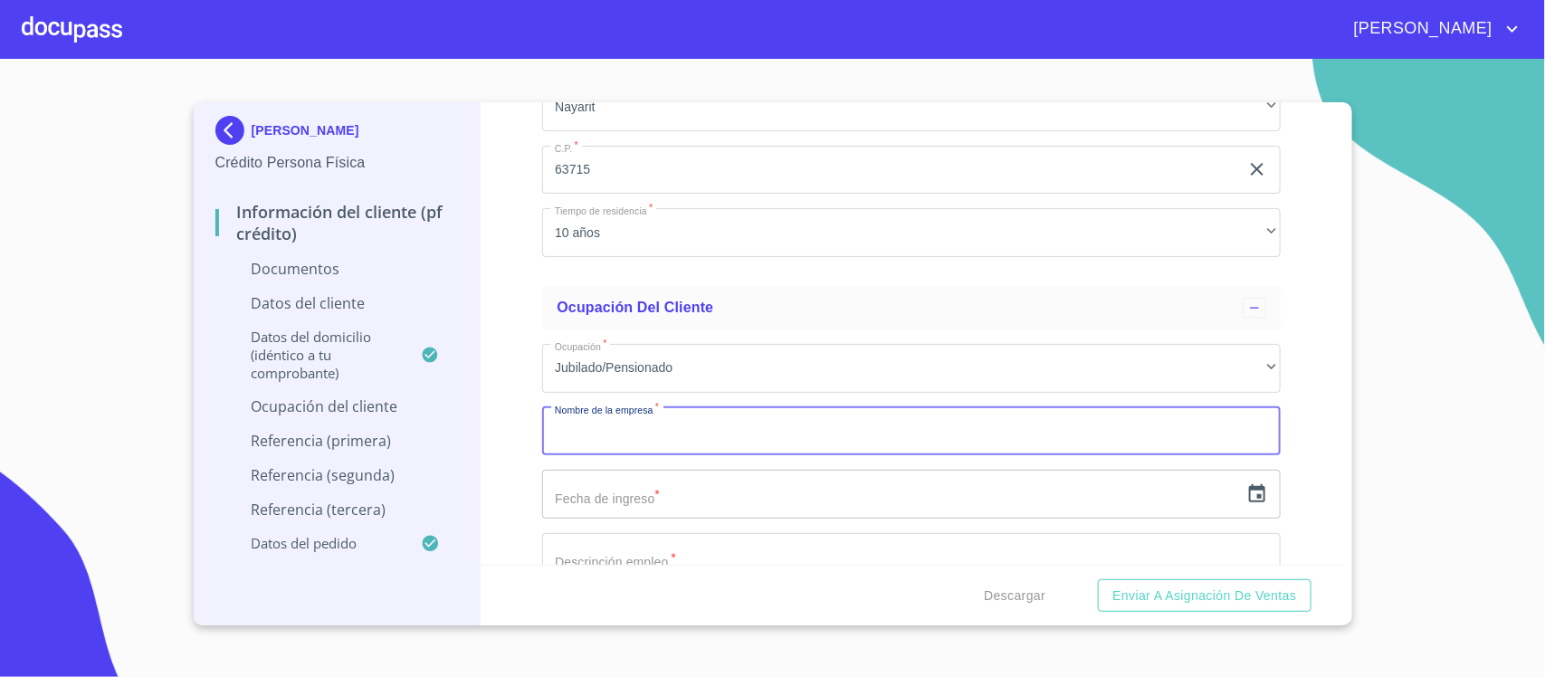
scroll to position [5545, 0]
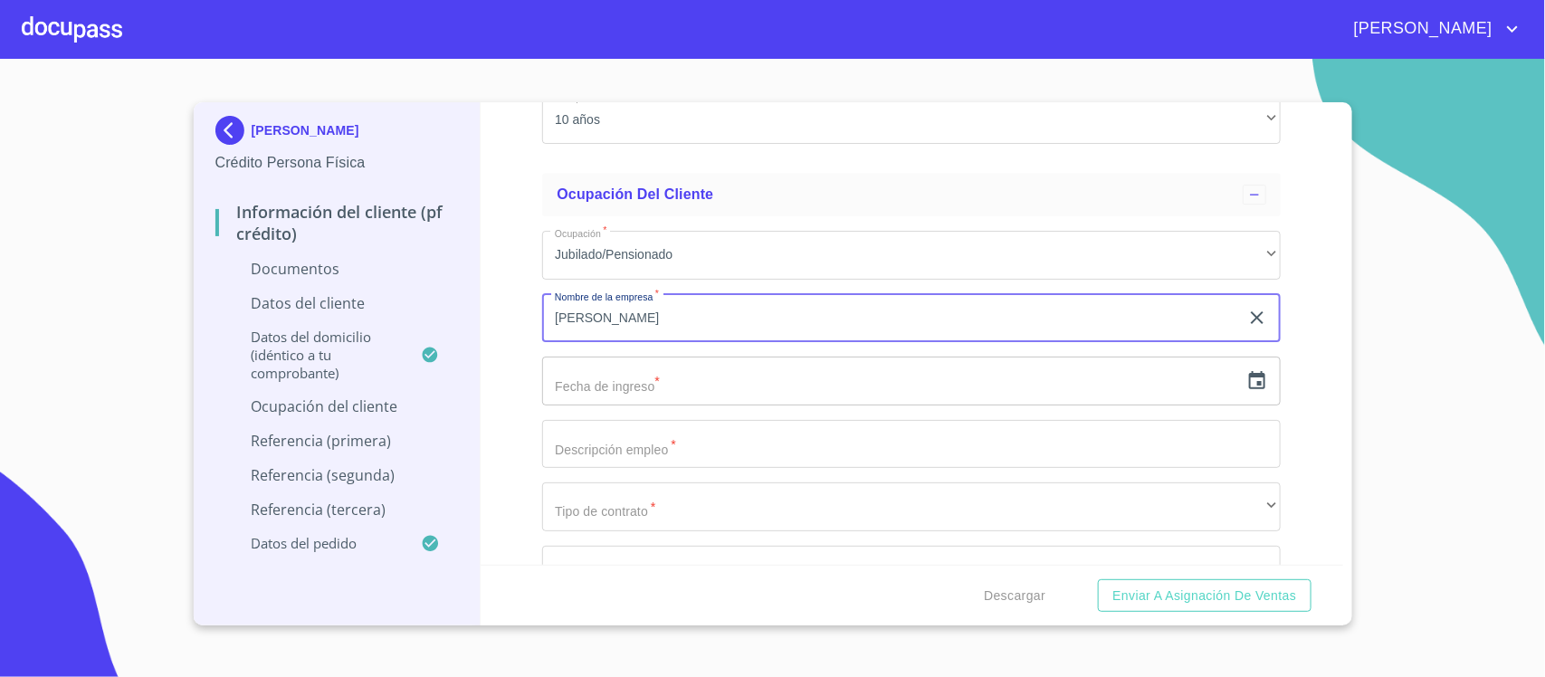
type input "[PERSON_NAME] ISINOE [PERSON_NAME]"
click at [682, 396] on input "text" at bounding box center [890, 381] width 697 height 49
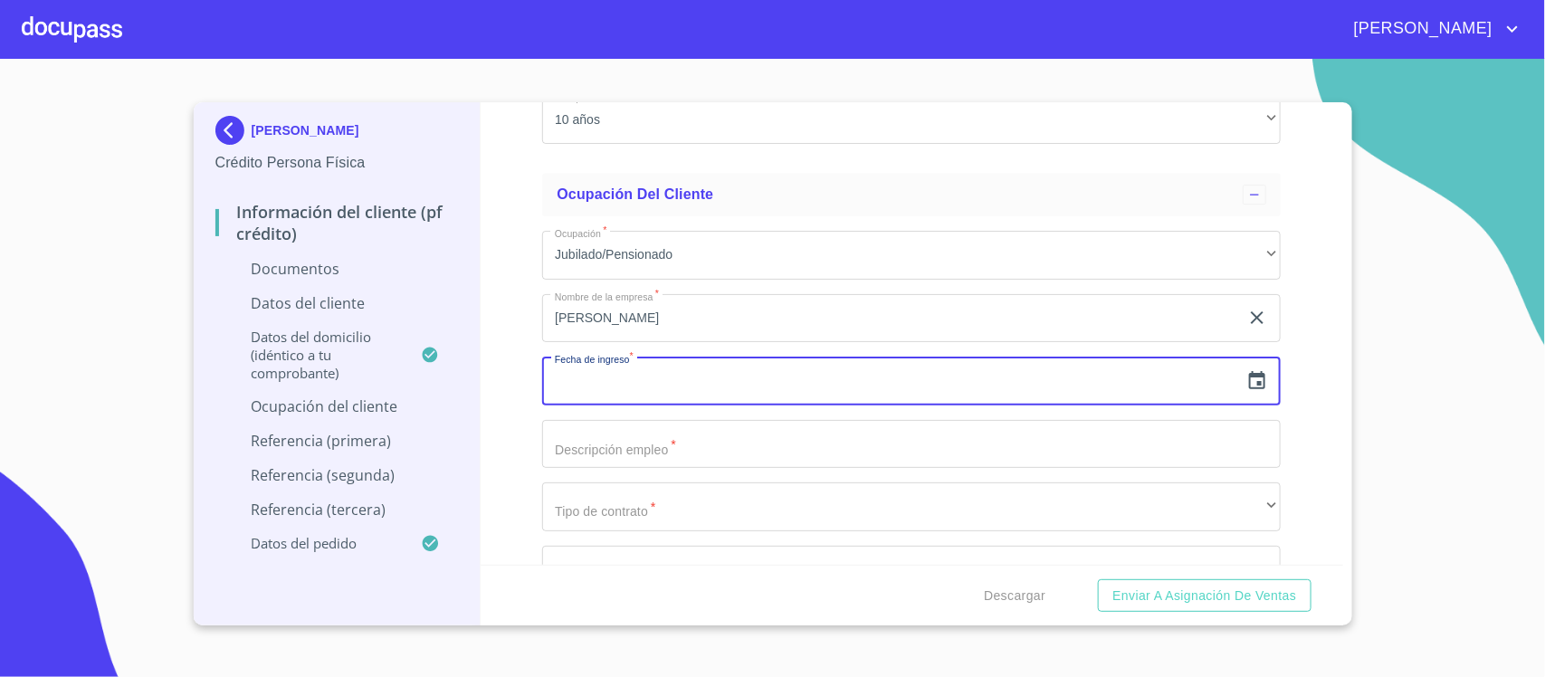
click at [1249, 372] on icon "button" at bounding box center [1257, 380] width 16 height 18
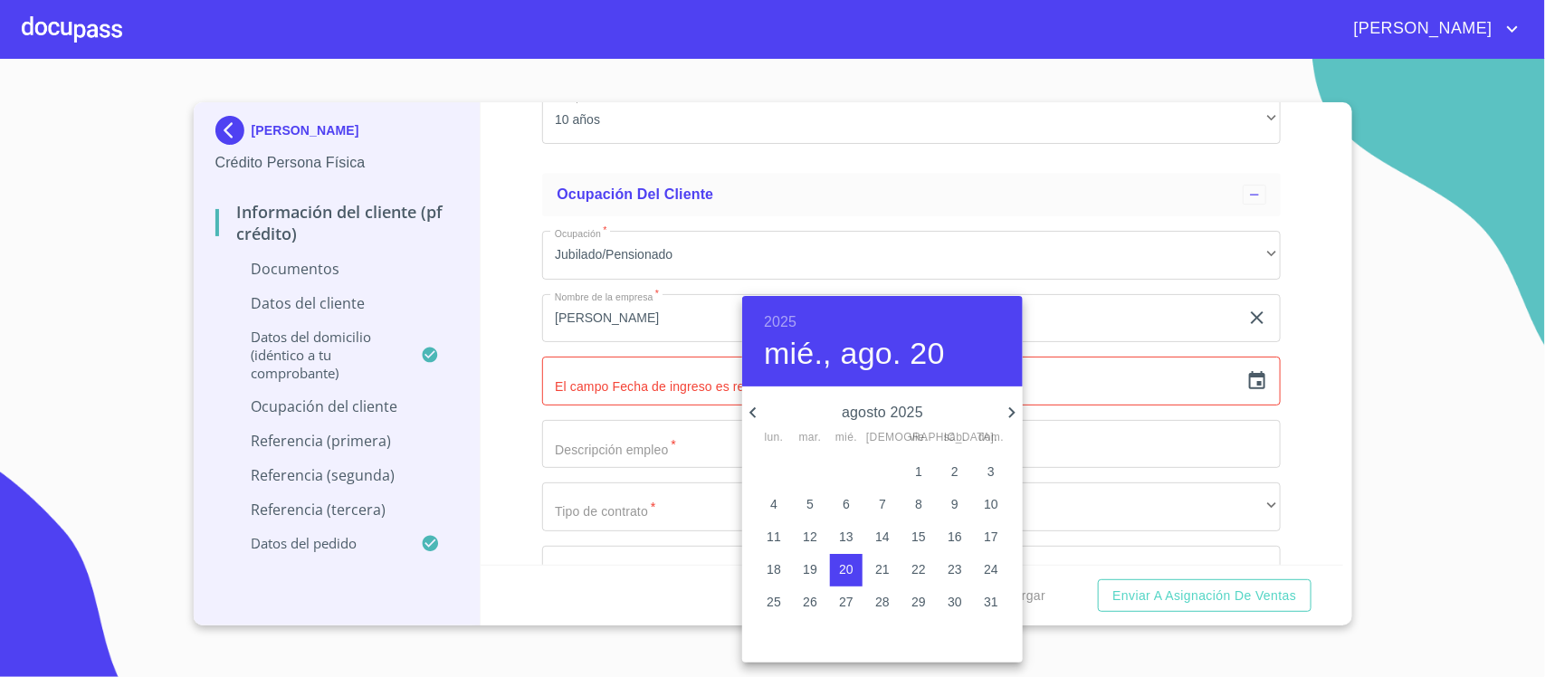
click at [772, 318] on h6 "2025" at bounding box center [780, 322] width 33 height 25
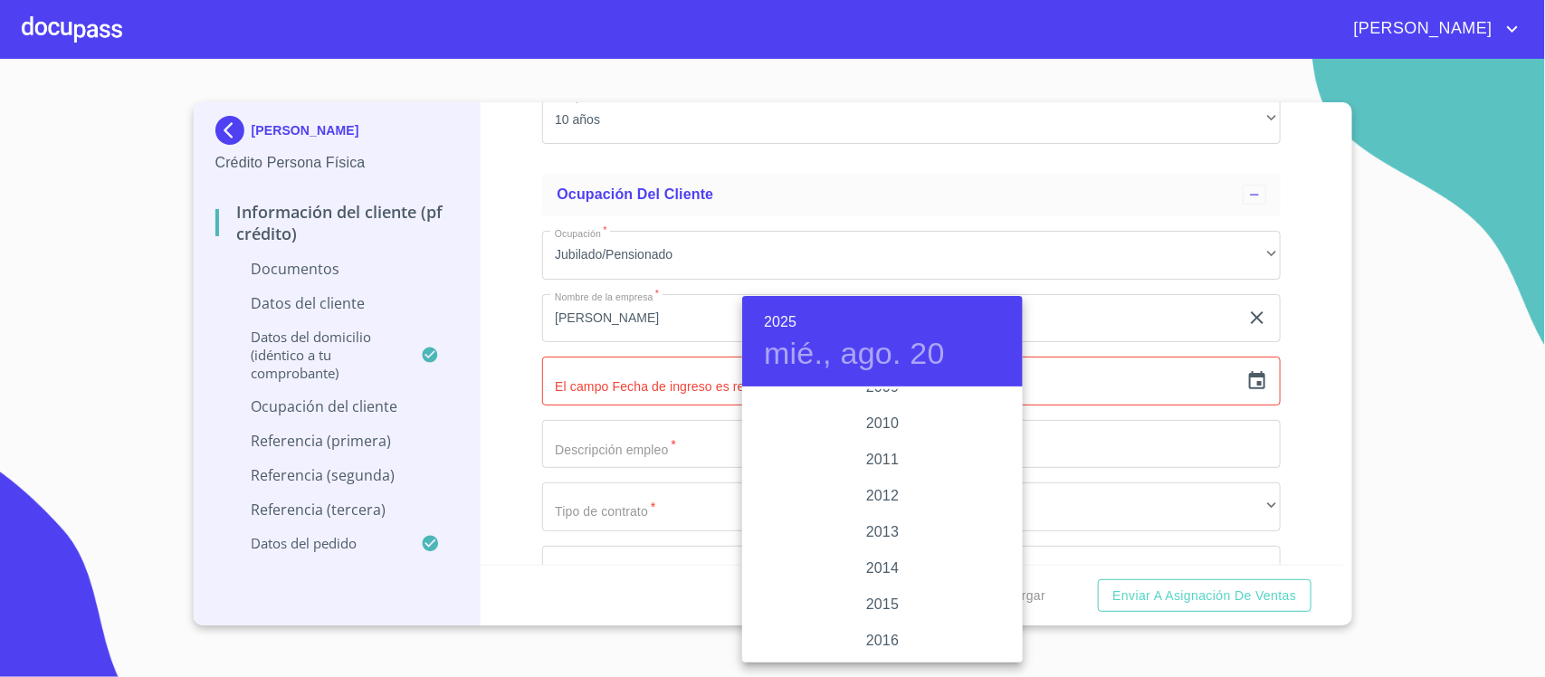
scroll to position [3060, 0]
click at [883, 418] on div "2010" at bounding box center [882, 425] width 281 height 36
type input "20 de ago. de 2010"
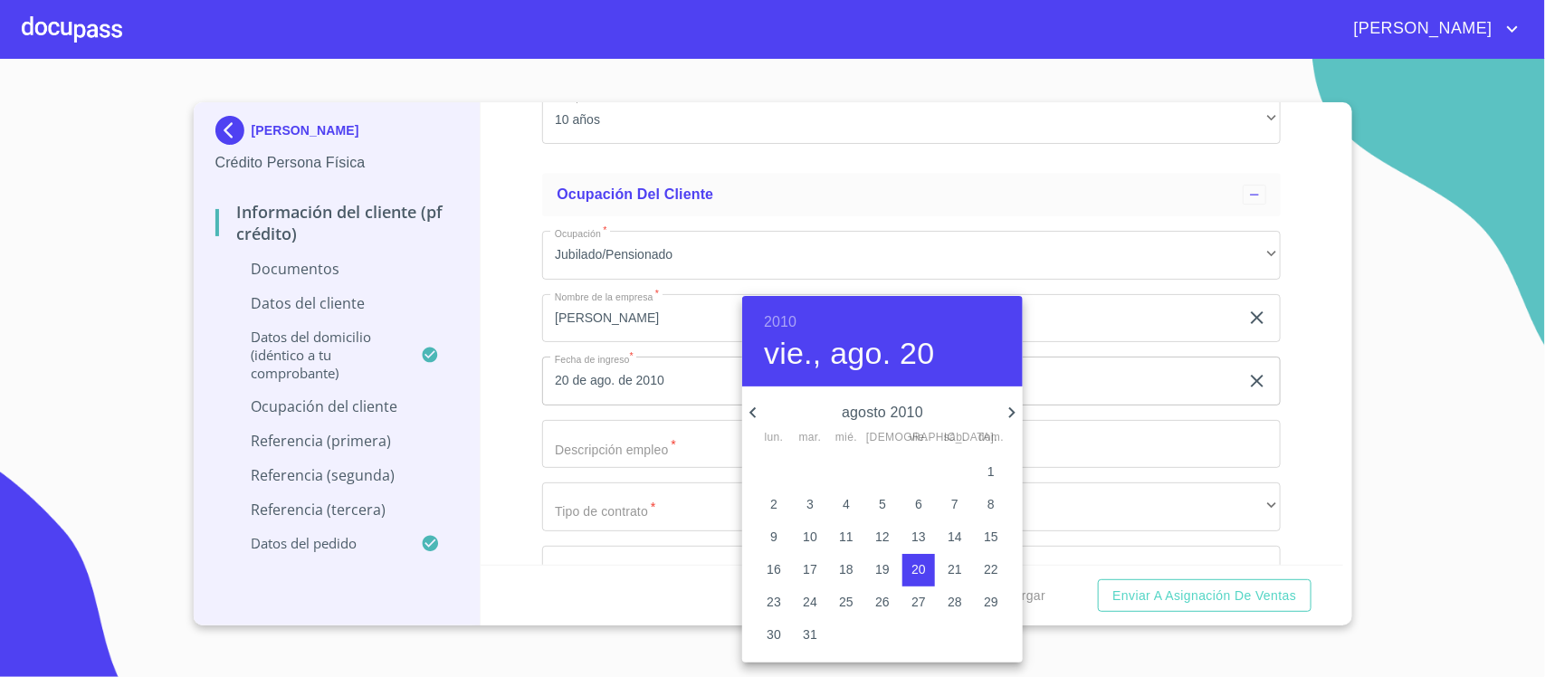
click at [658, 451] on div at bounding box center [772, 338] width 1545 height 677
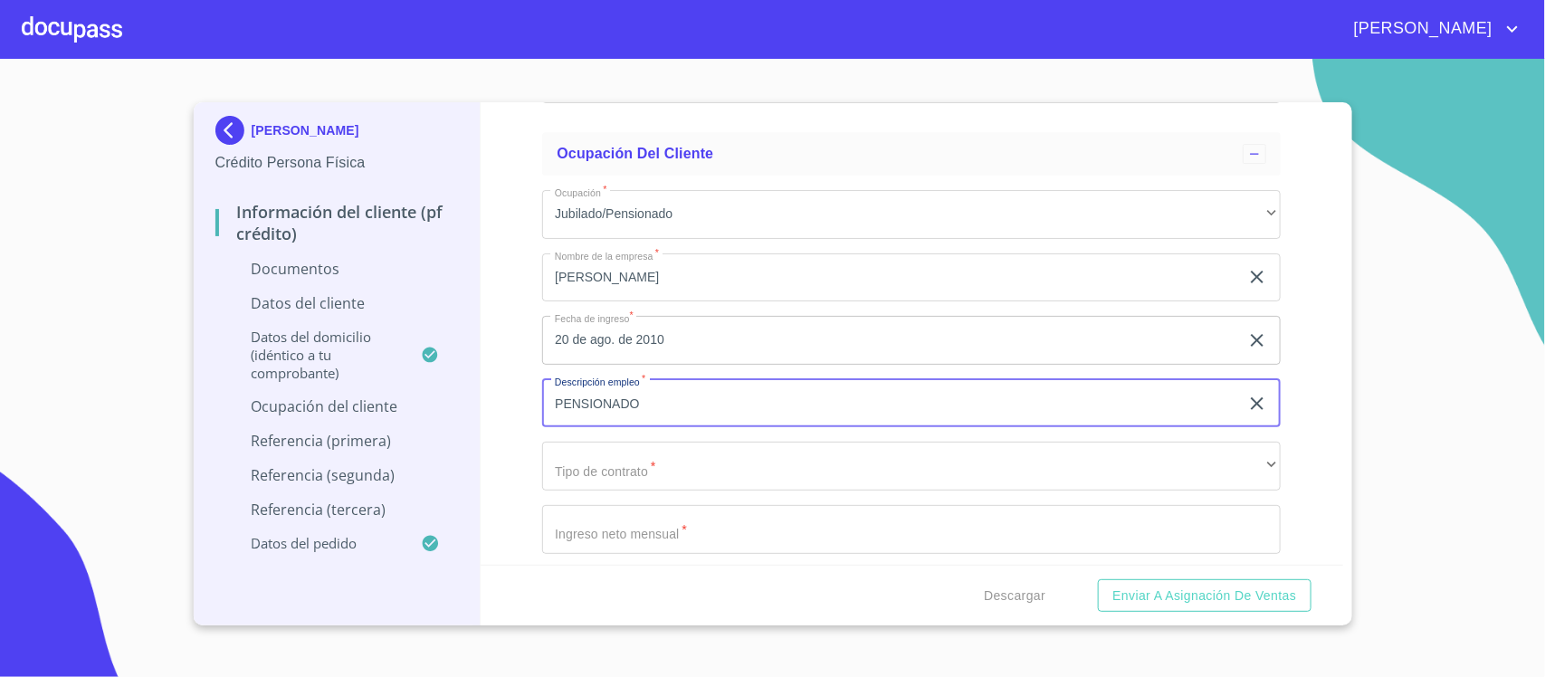
scroll to position [5658, 0]
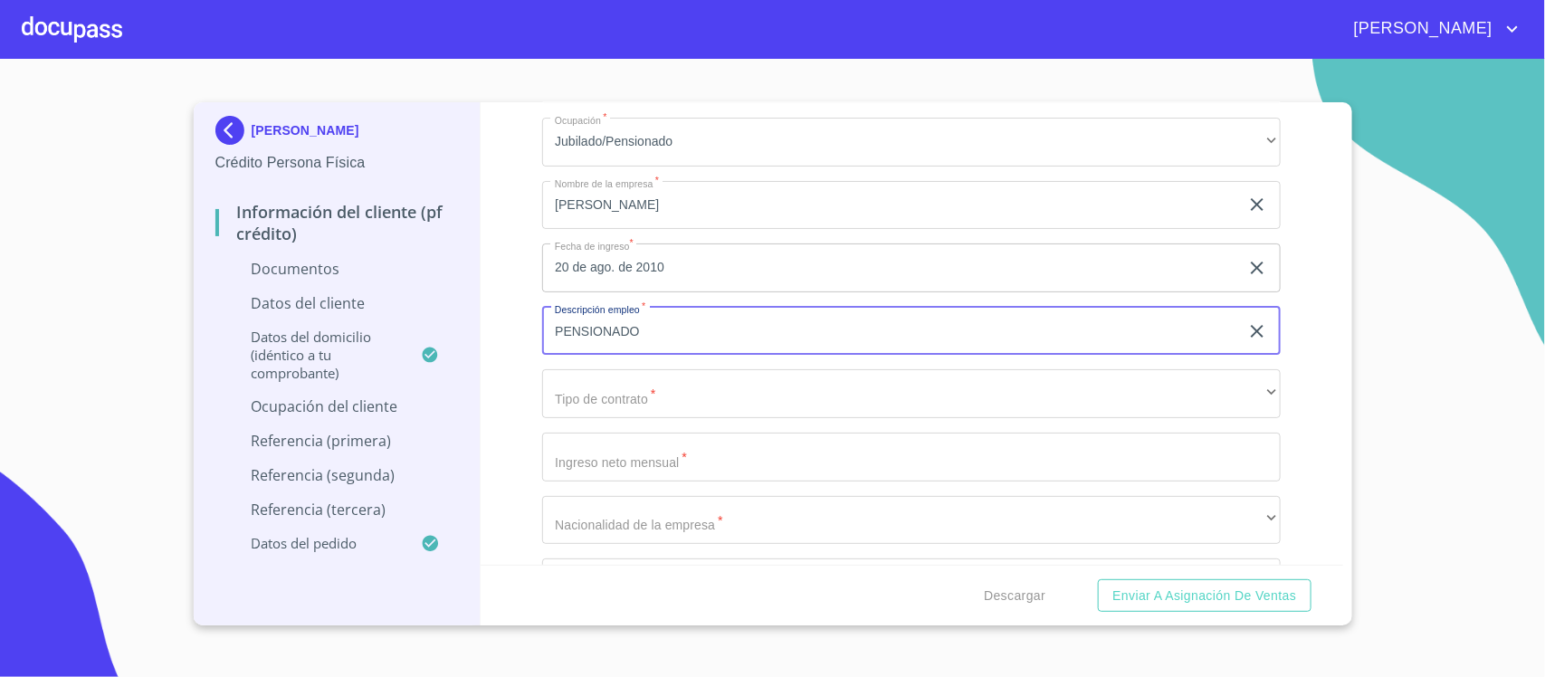
type input "PENSIONADO"
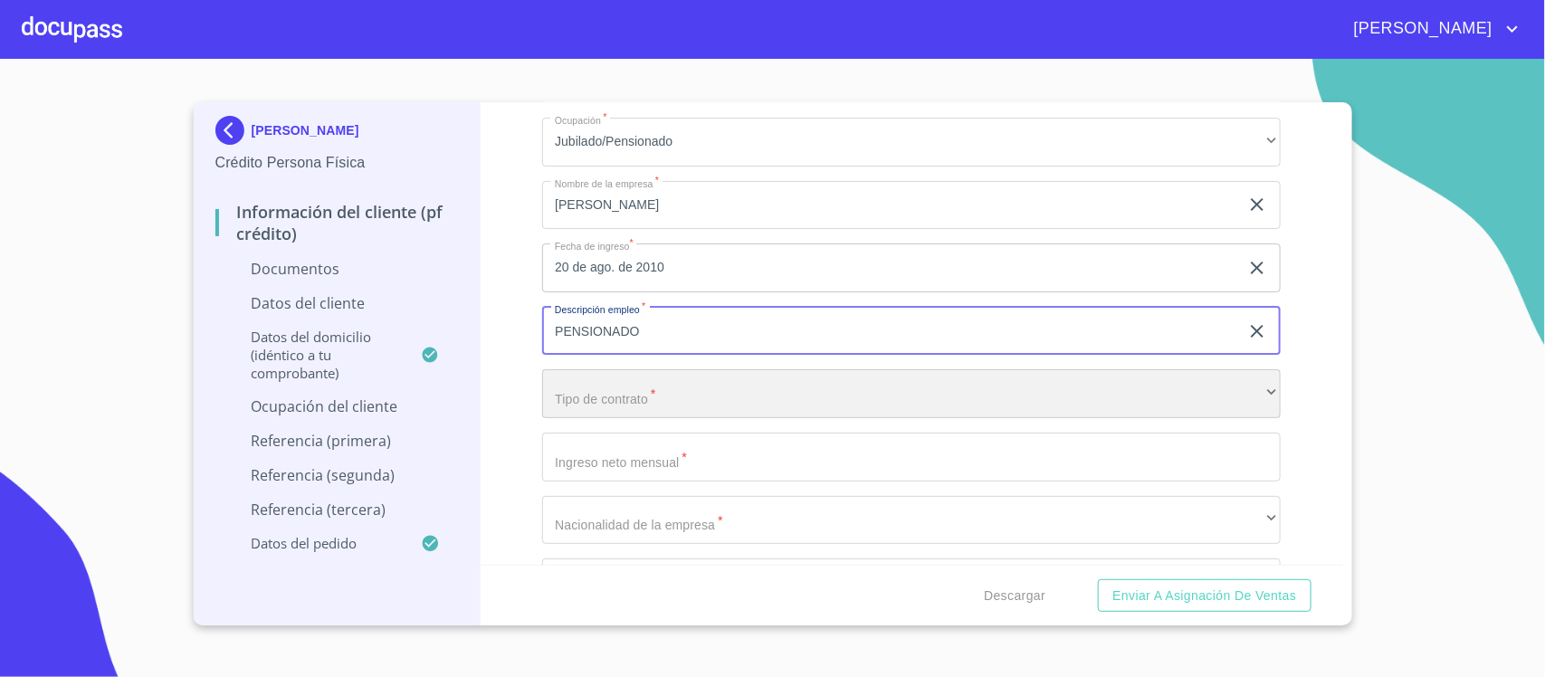
click at [618, 395] on div "​" at bounding box center [911, 393] width 739 height 49
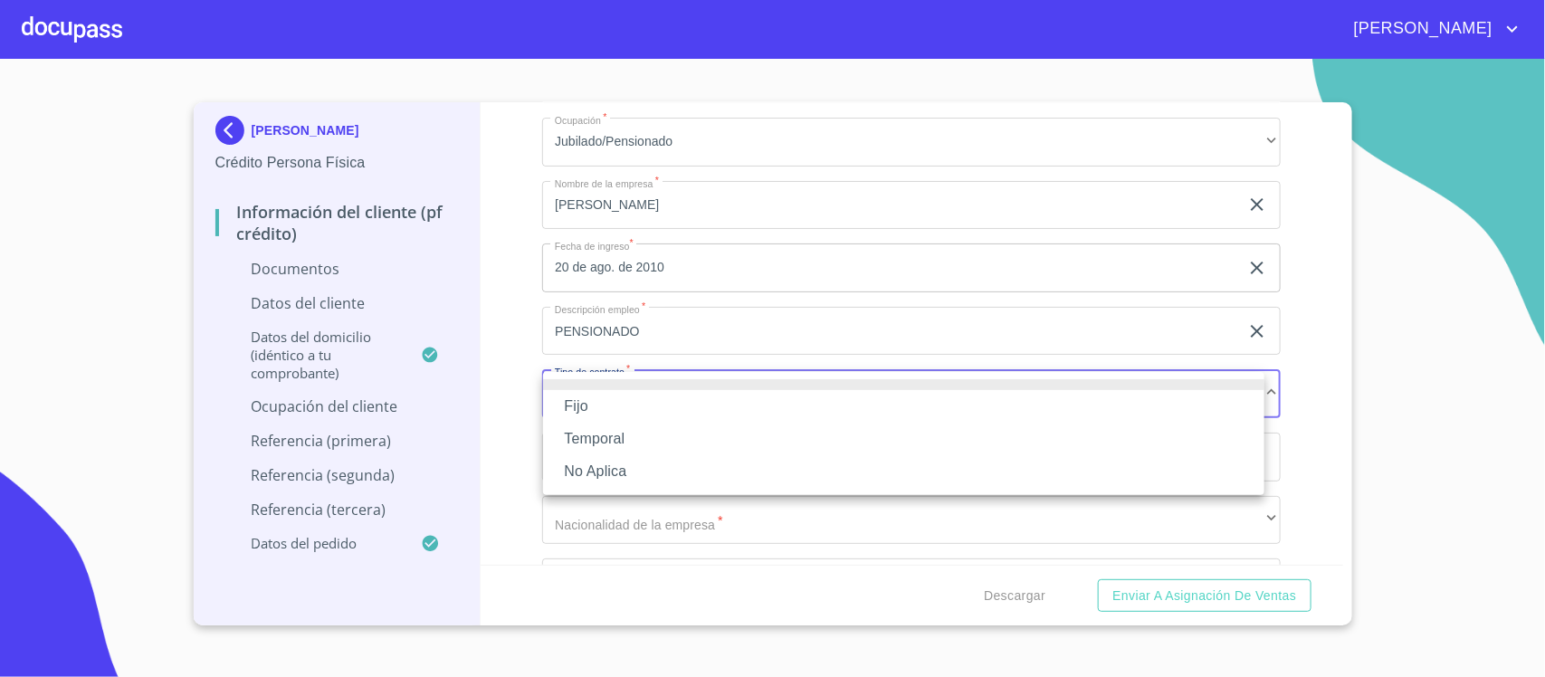
click at [614, 404] on li "Fijo" at bounding box center [904, 406] width 722 height 33
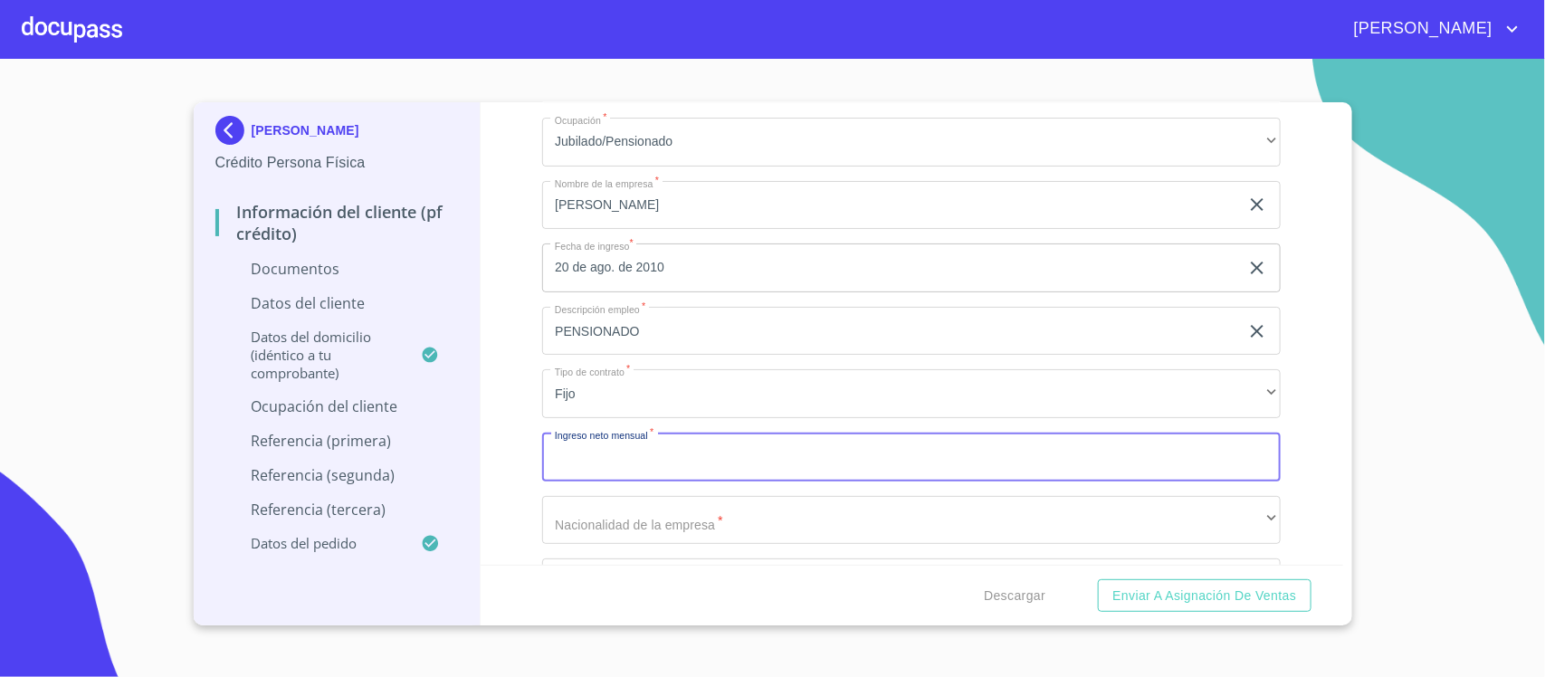
click at [650, 459] on input "Documento de identificación.   *" at bounding box center [911, 457] width 739 height 49
type input "8"
type input "15000"
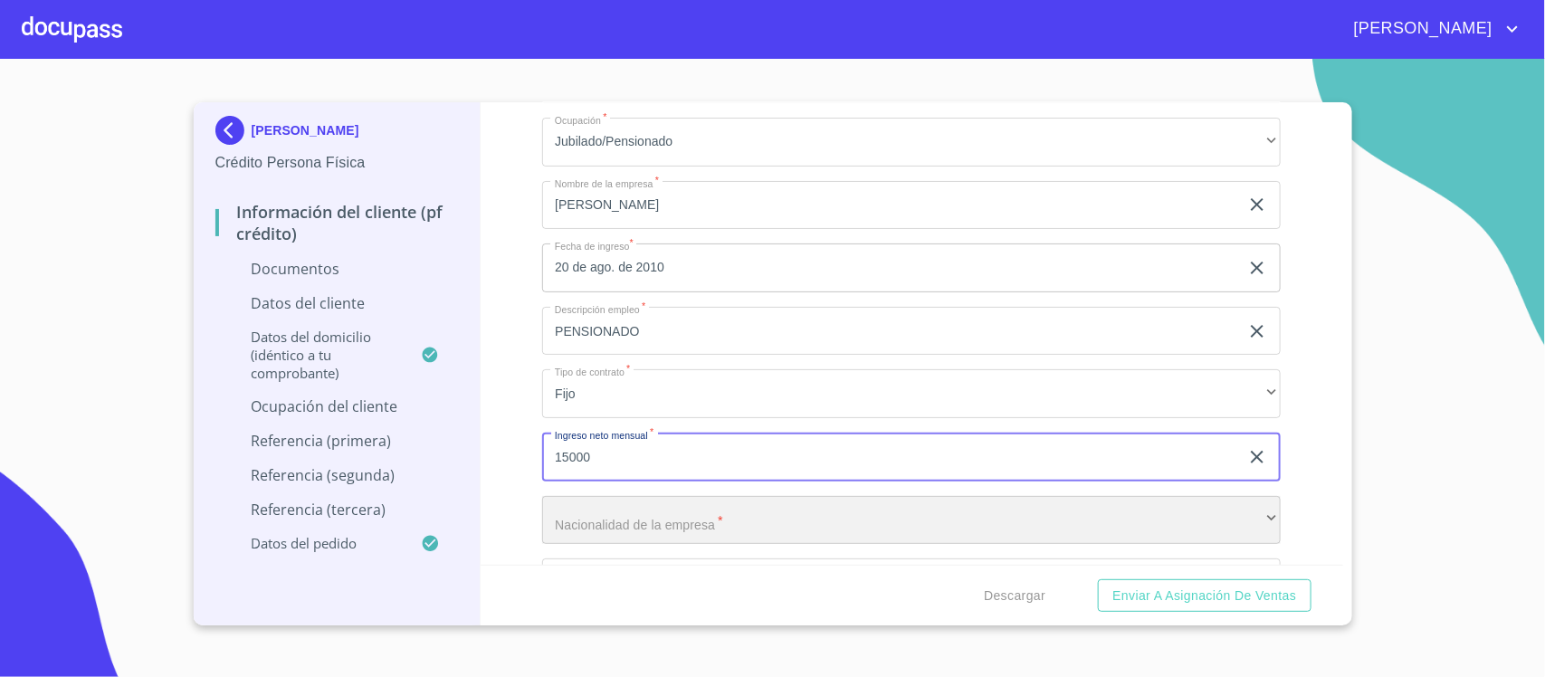
click at [639, 537] on div "​" at bounding box center [911, 520] width 739 height 49
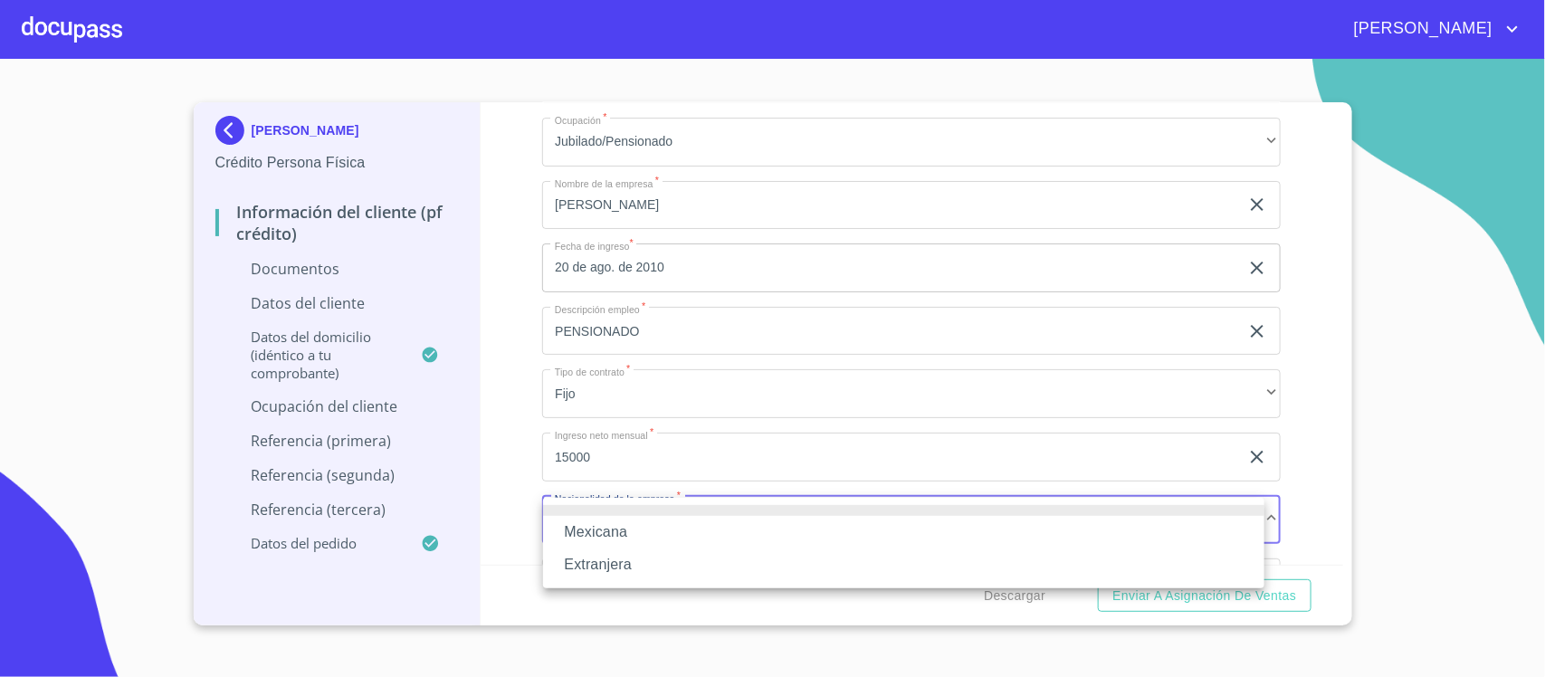
click at [607, 528] on li "Mexicana" at bounding box center [904, 532] width 722 height 33
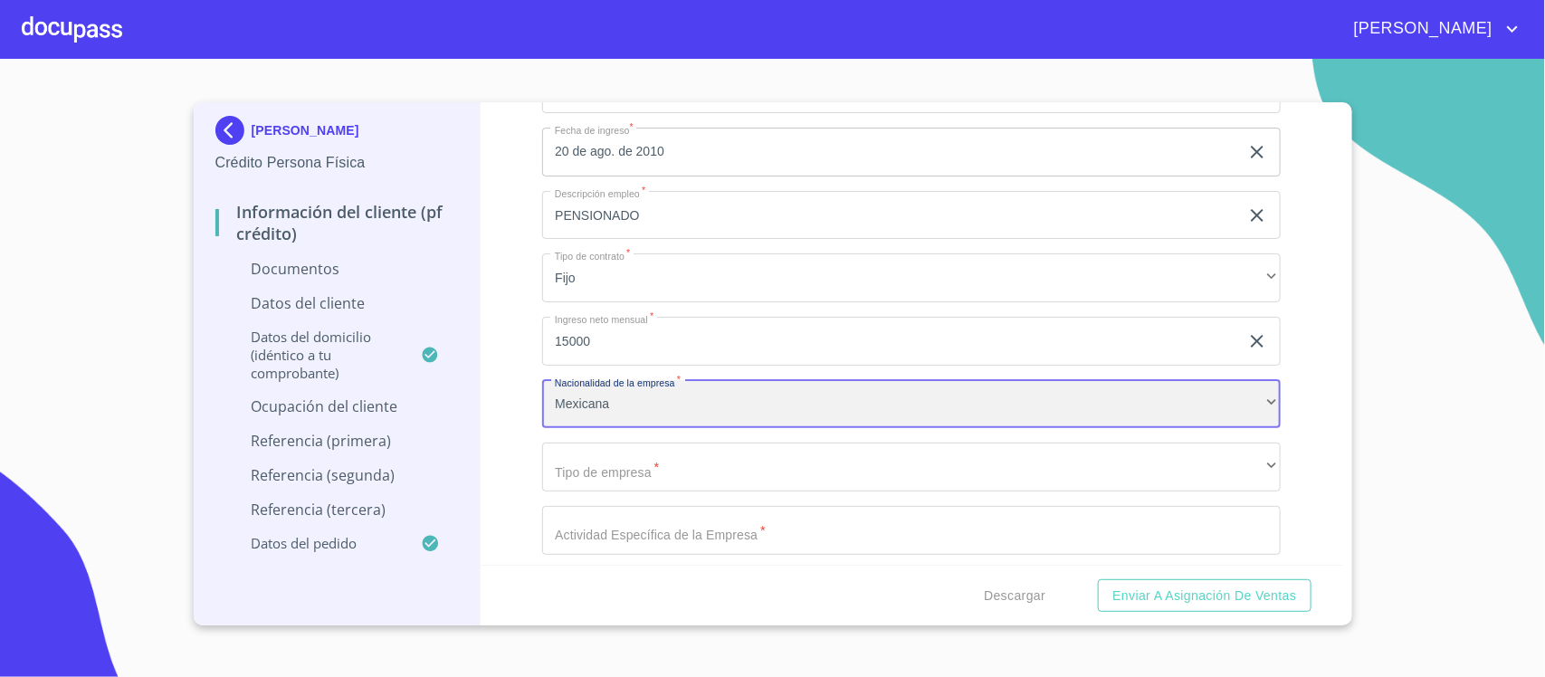
scroll to position [5884, 0]
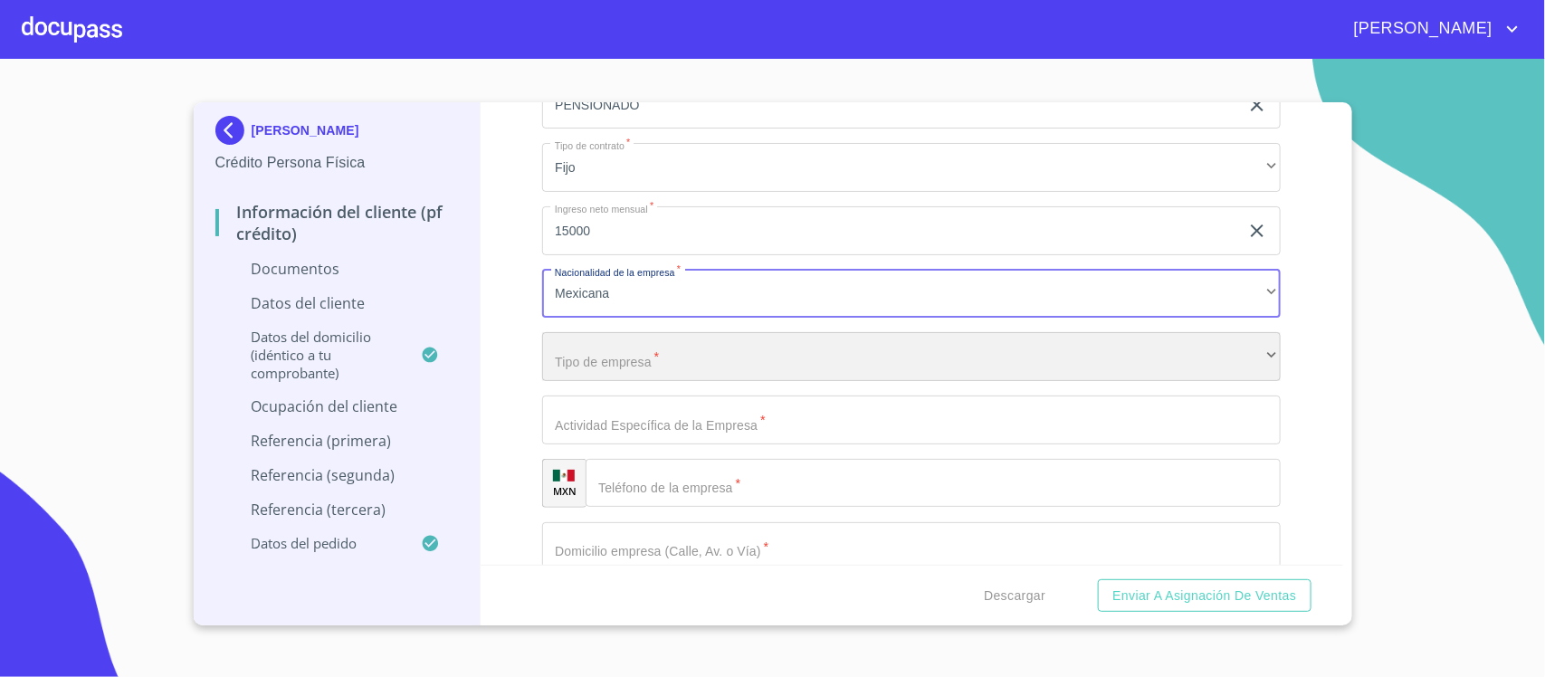
click at [708, 377] on div "​" at bounding box center [911, 356] width 739 height 49
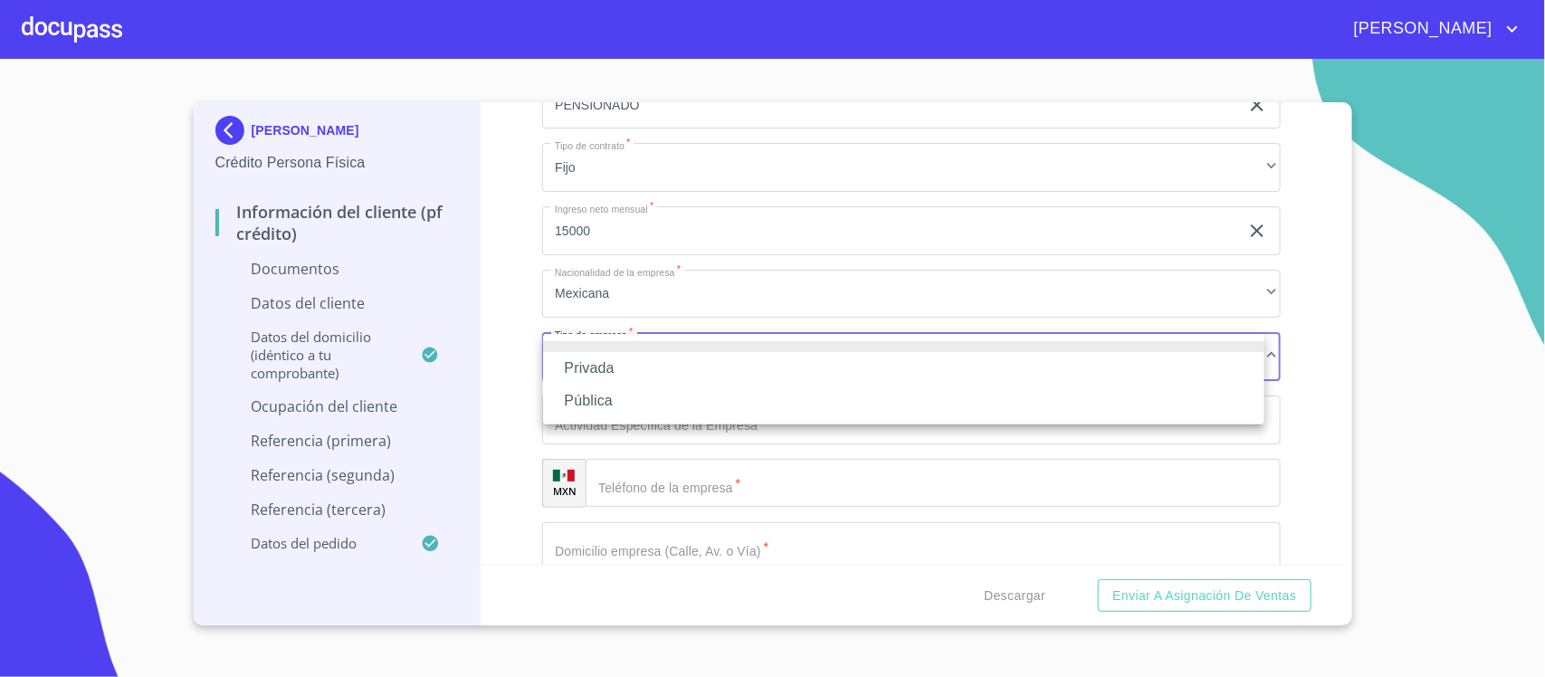
click at [609, 372] on li "Privada" at bounding box center [904, 368] width 722 height 33
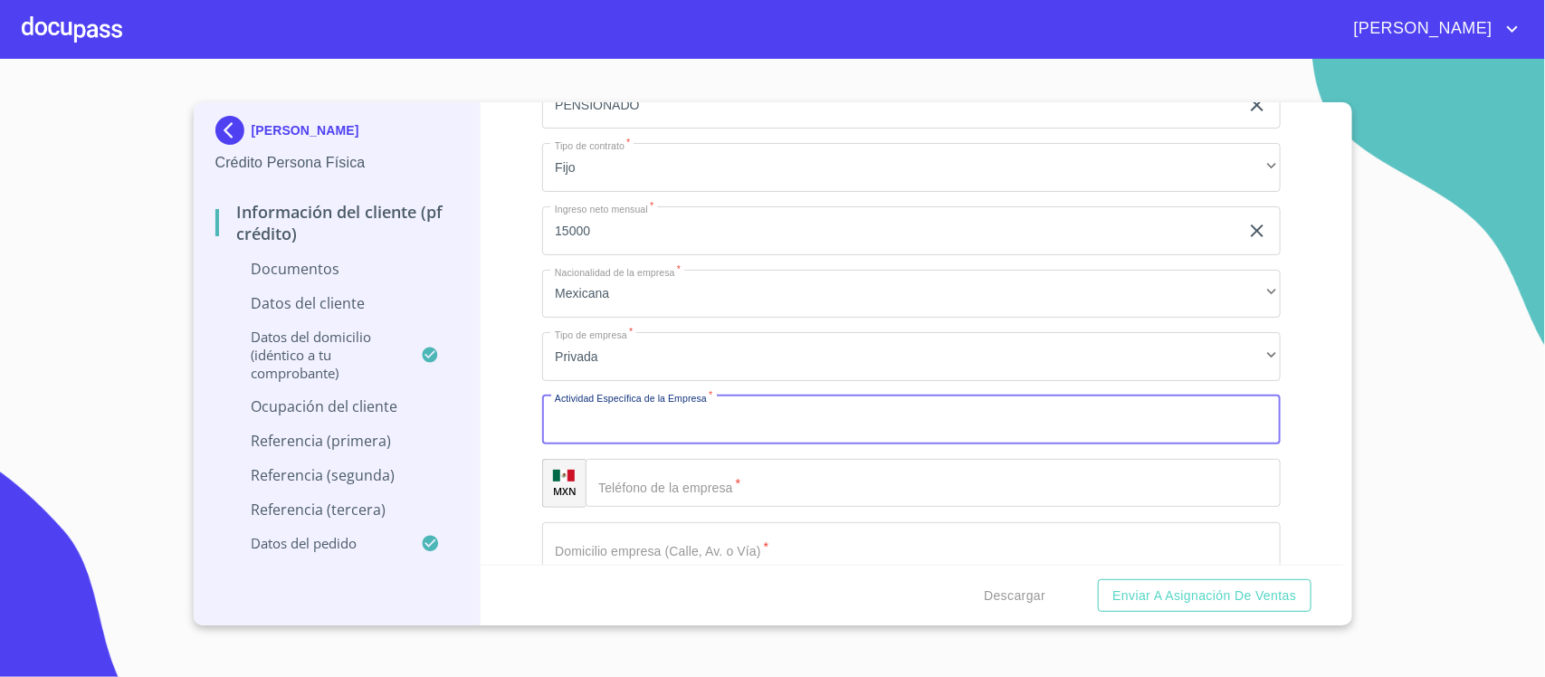
click at [647, 419] on input "Documento de identificación.   *" at bounding box center [911, 420] width 739 height 49
type input "P"
type input "EMPRESA PRIVADA"
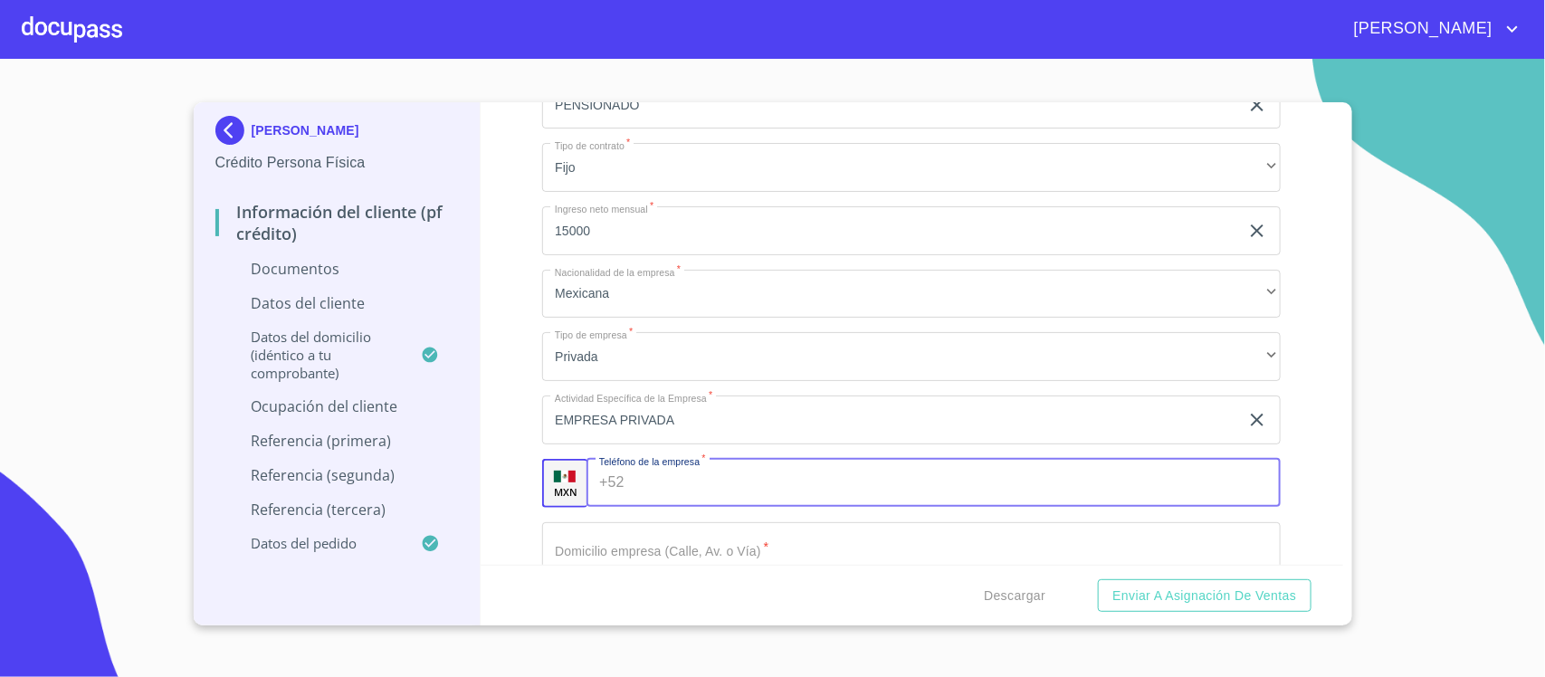
click at [670, 475] on input "Documento de identificación.   *" at bounding box center [956, 483] width 649 height 49
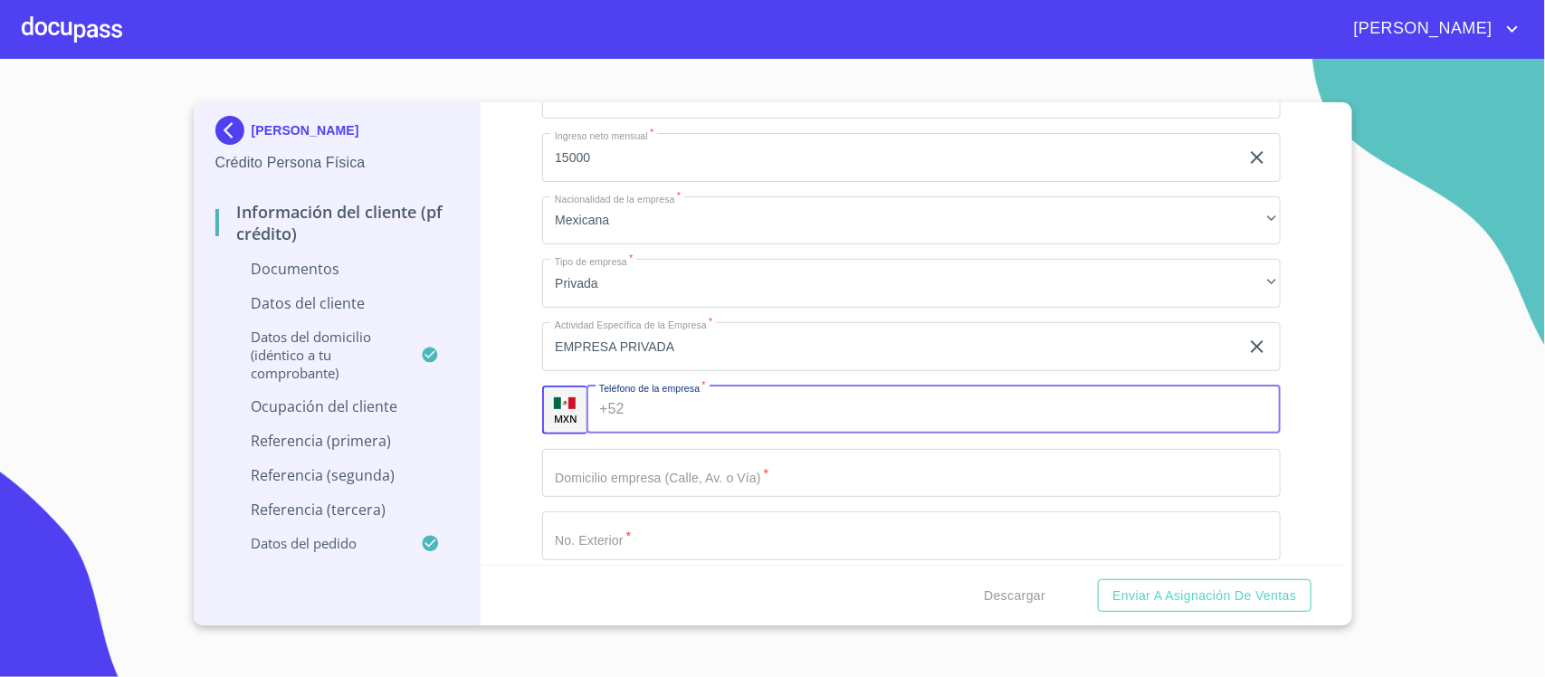
scroll to position [5997, 0]
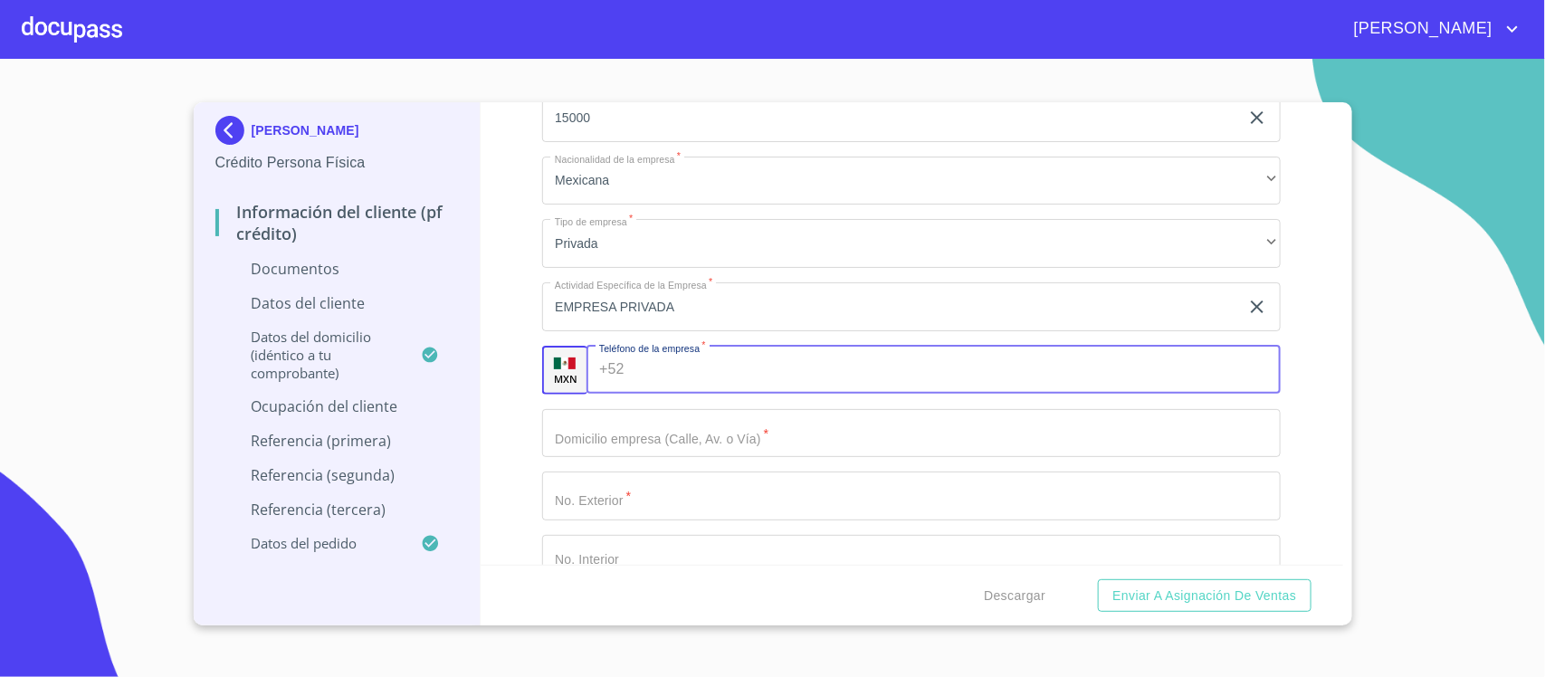
click at [689, 364] on input "Documento de identificación.   *" at bounding box center [956, 370] width 649 height 49
type input "[PHONE_NUMBER]"
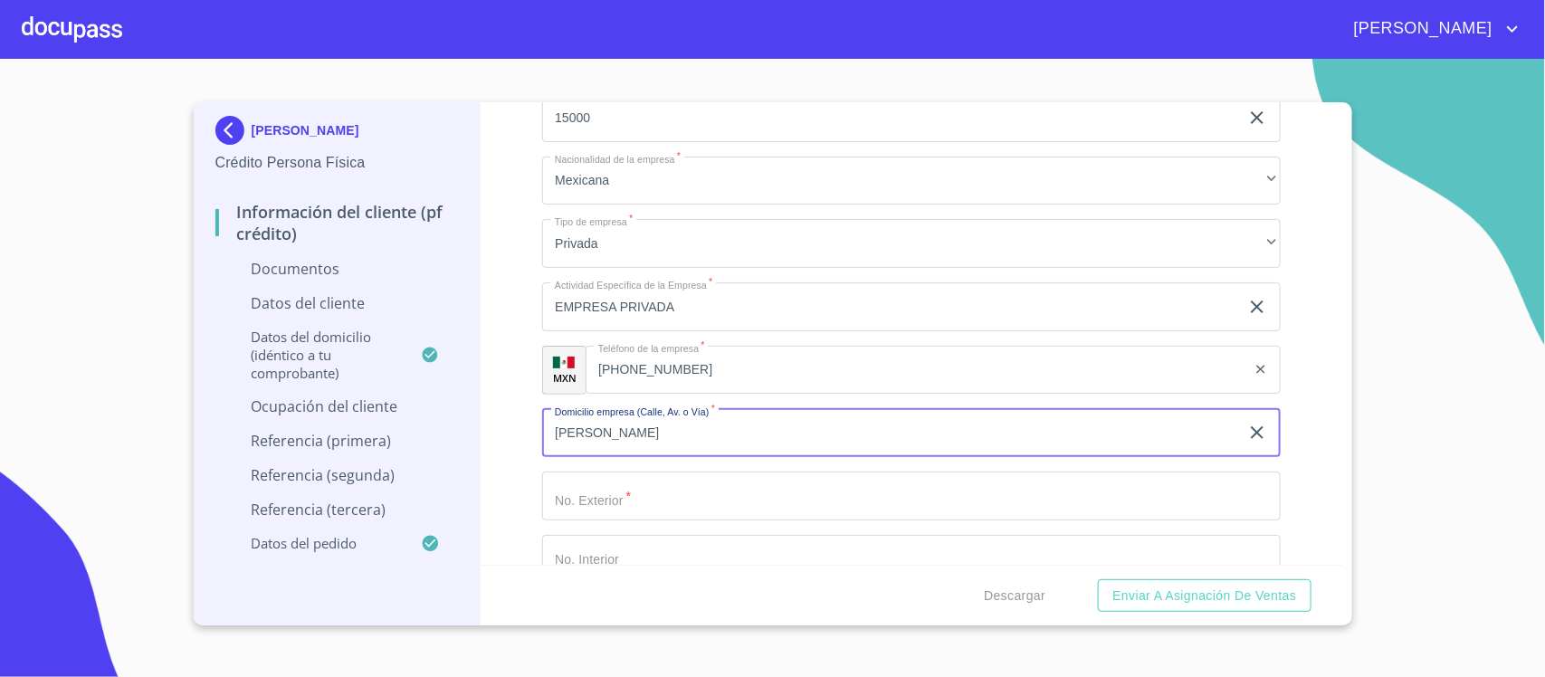
type input "[PERSON_NAME]"
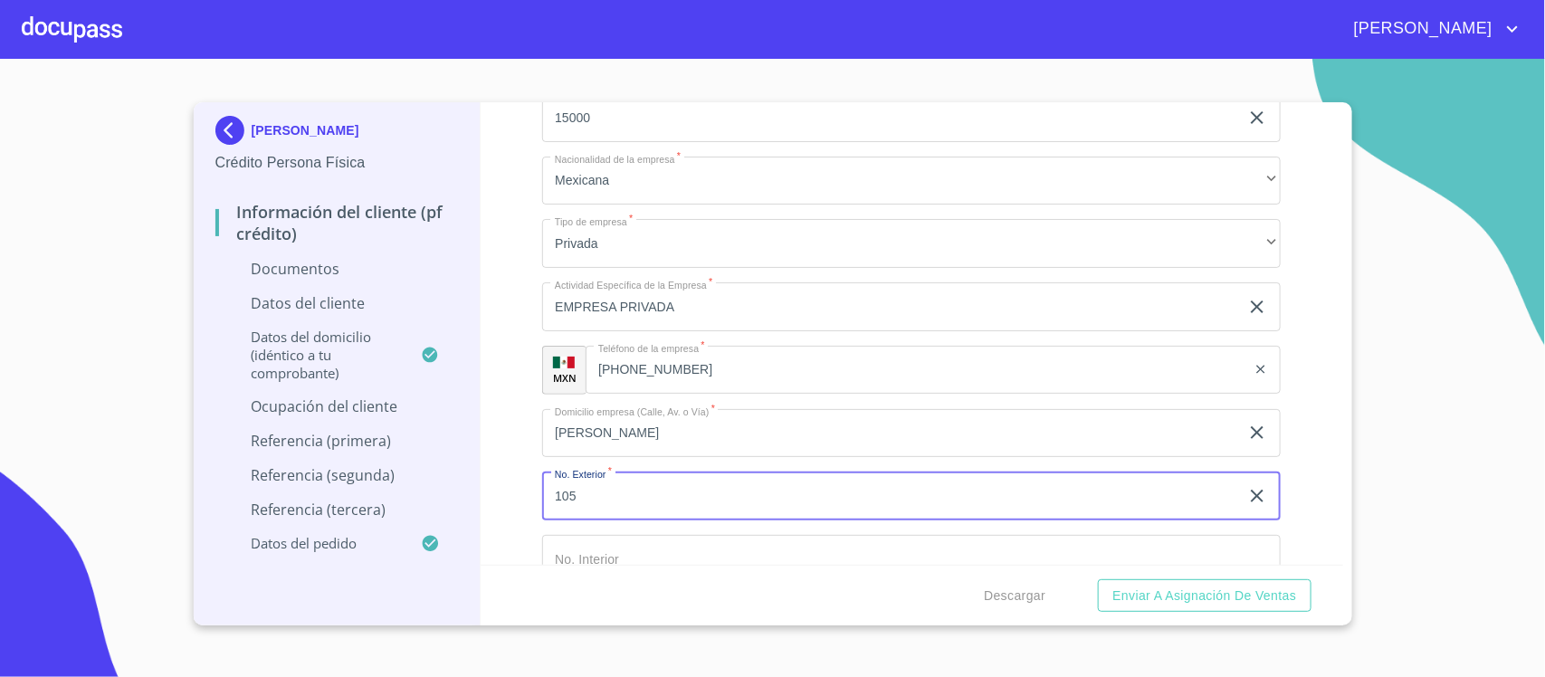
scroll to position [6337, 0]
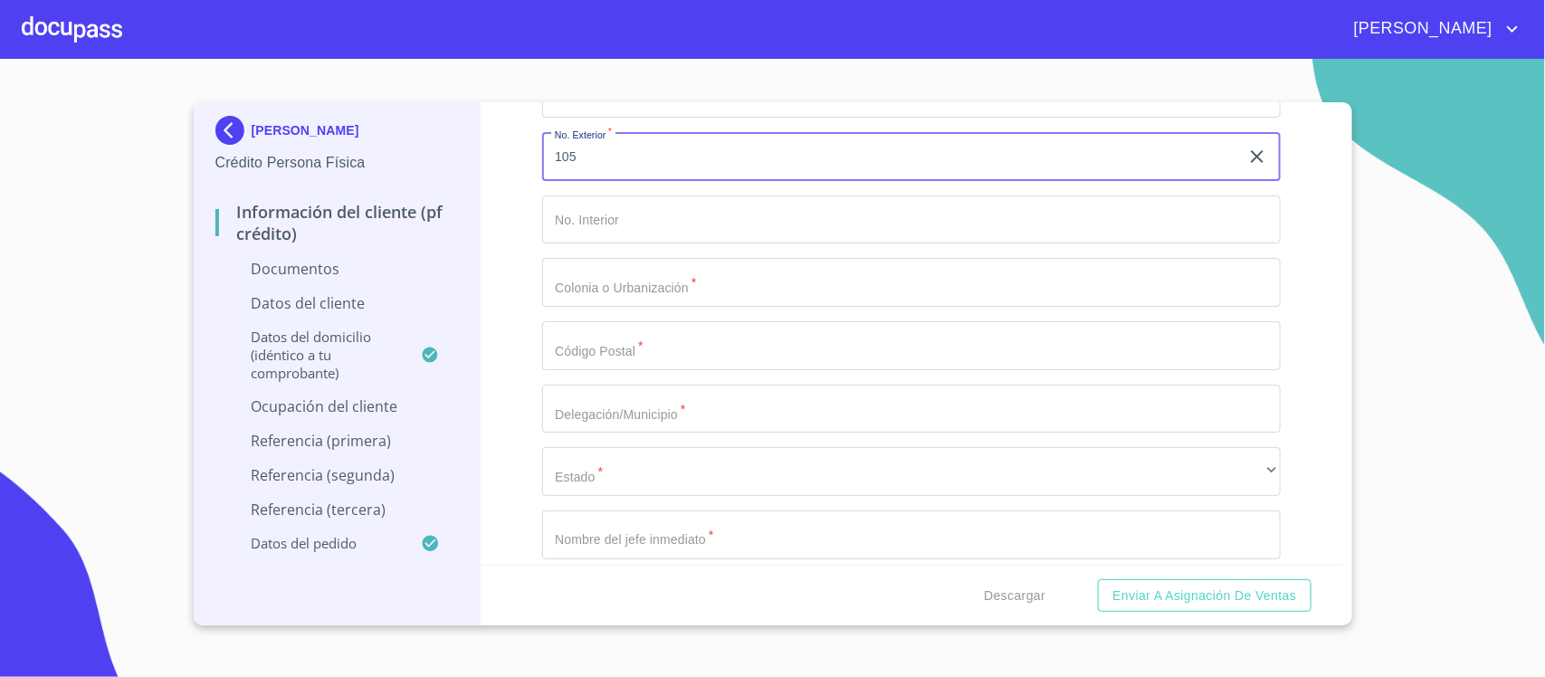
type input "105"
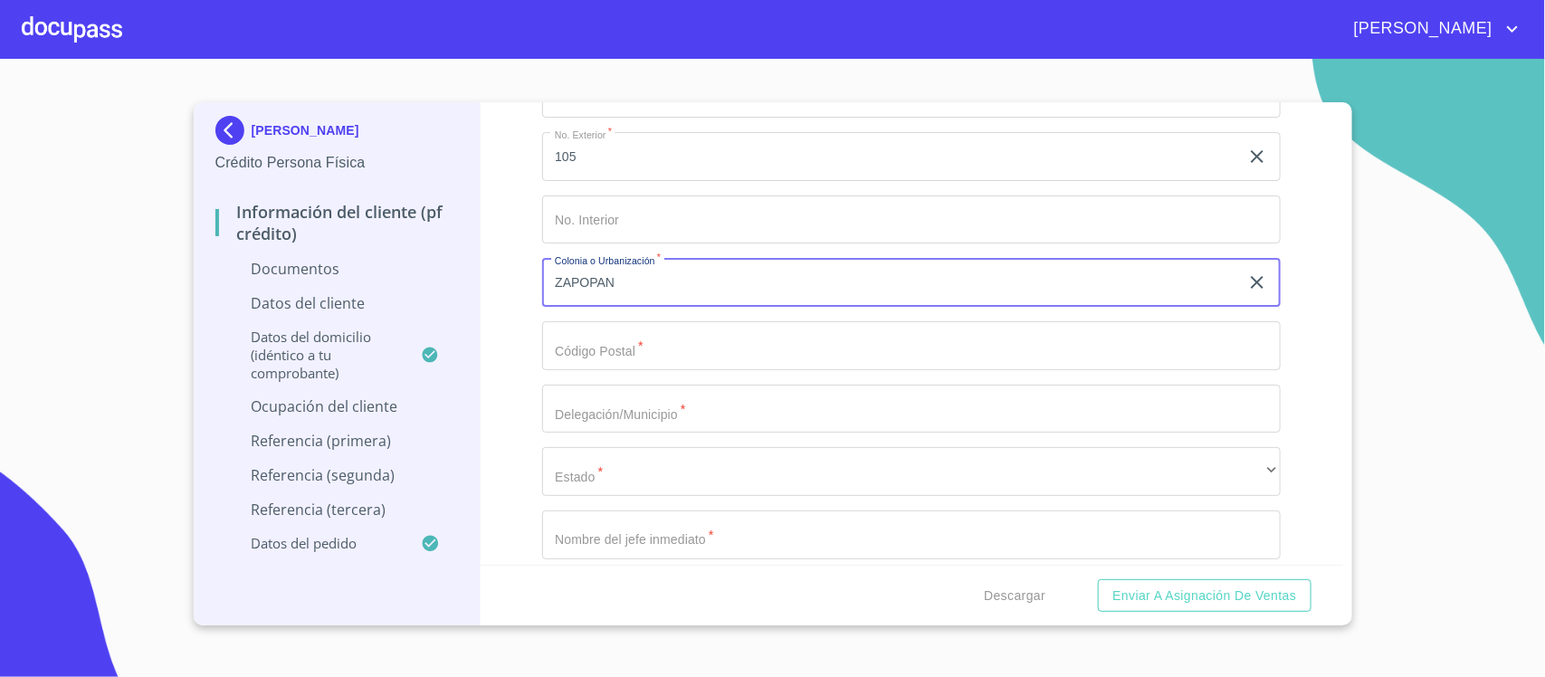
type input "ZAPOPAN"
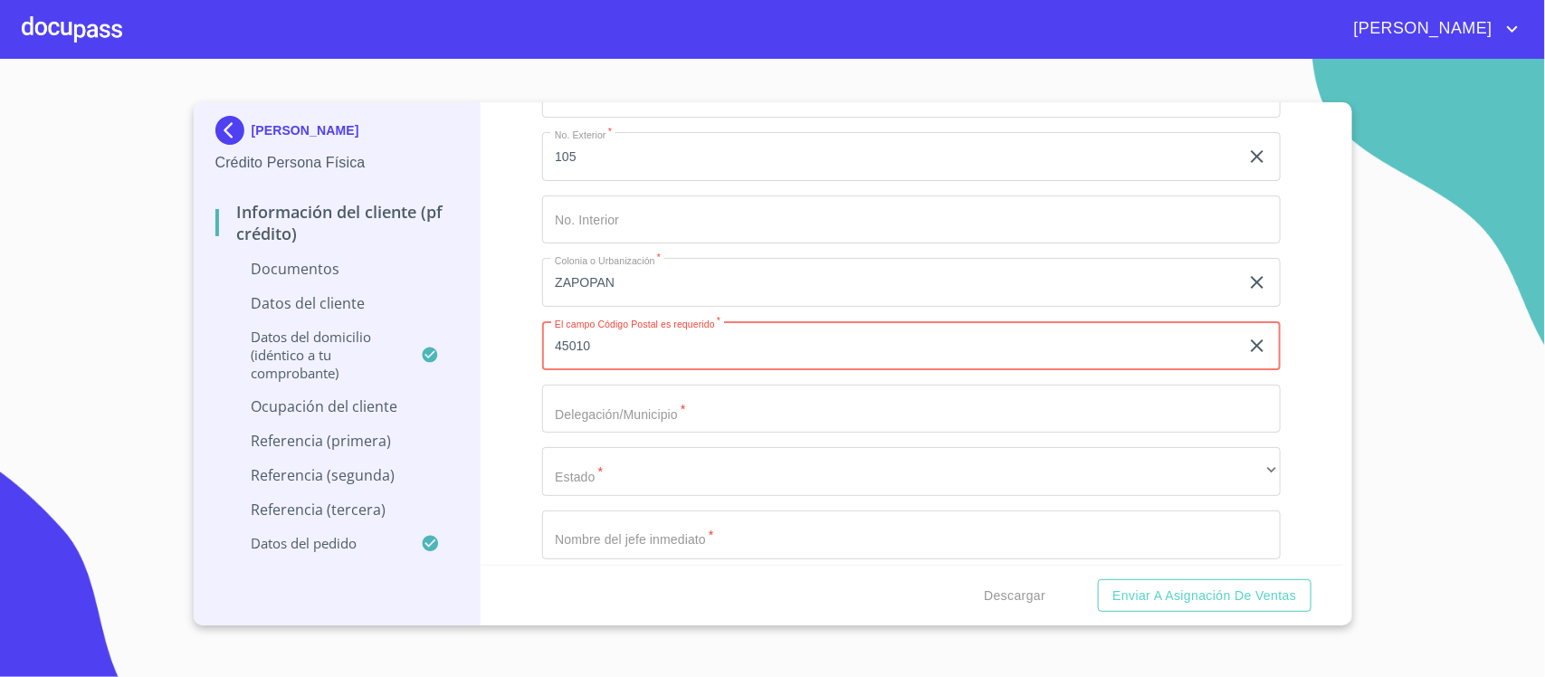
type input "45010"
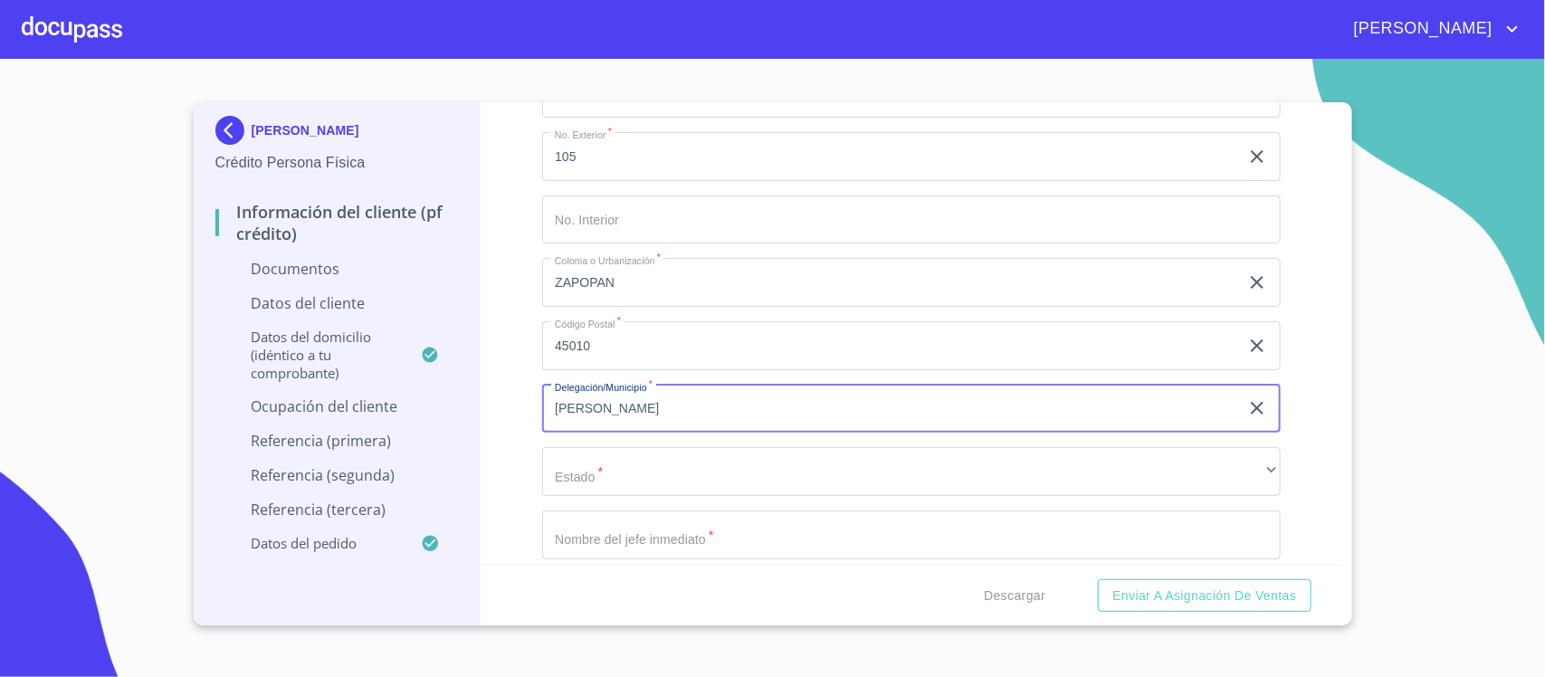
type input "J"
type input "ZAPOPAN"
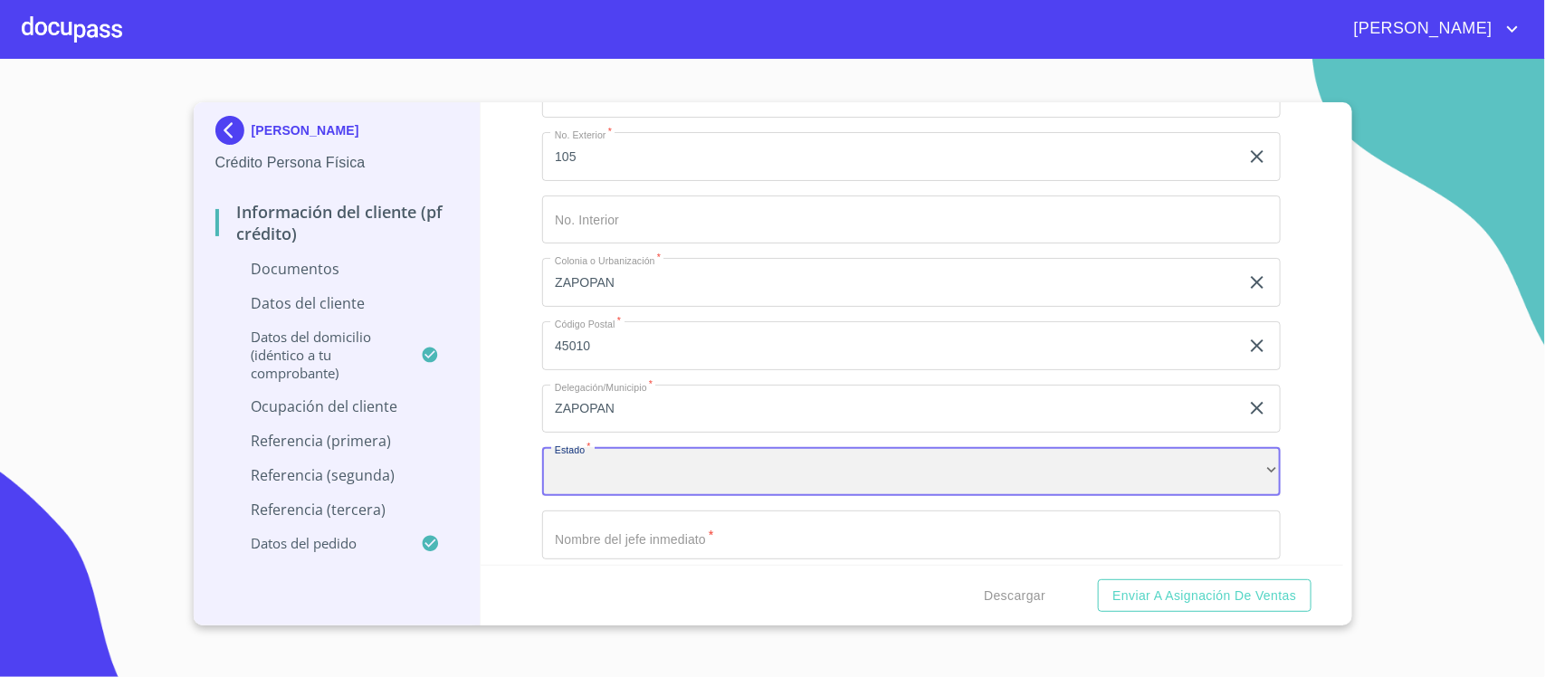
click at [676, 484] on div "​" at bounding box center [911, 471] width 739 height 49
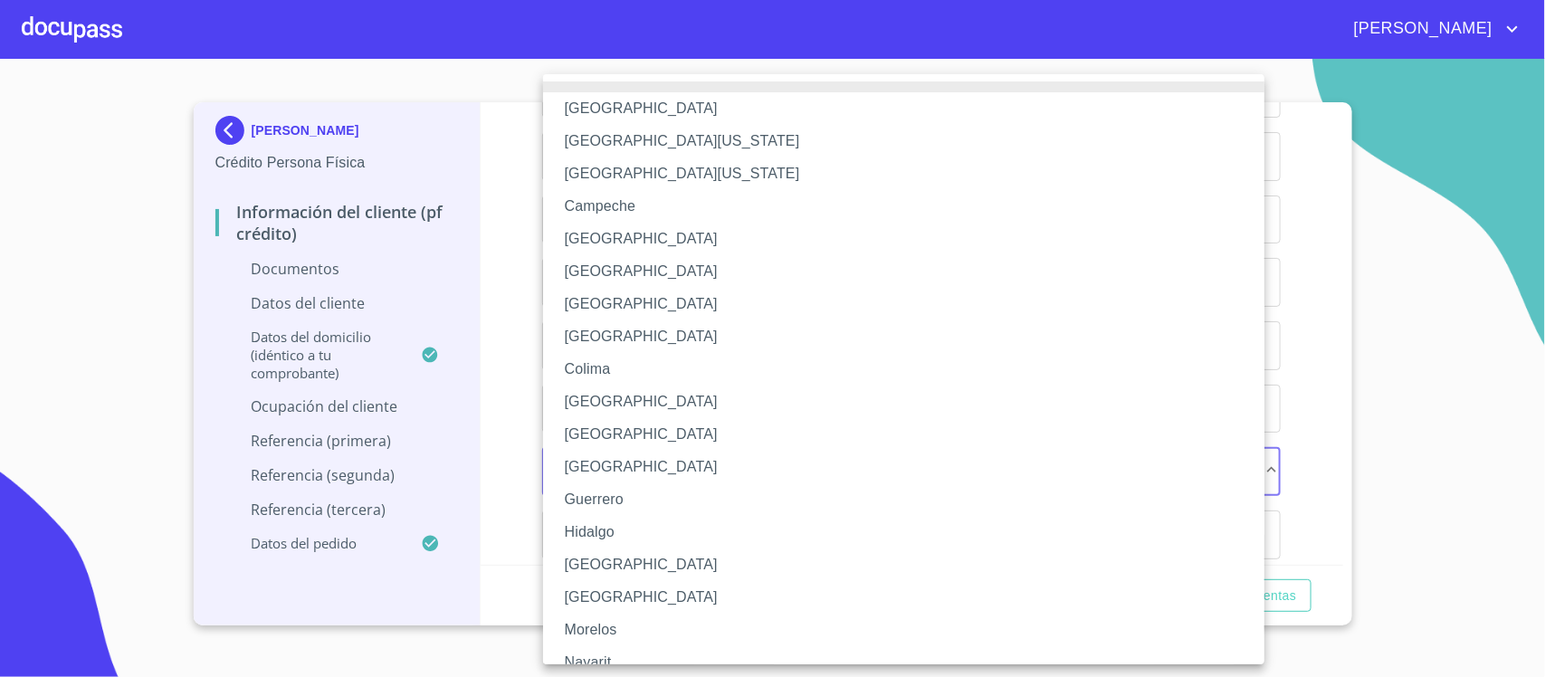
click at [600, 561] on li "[GEOGRAPHIC_DATA]" at bounding box center [912, 565] width 739 height 33
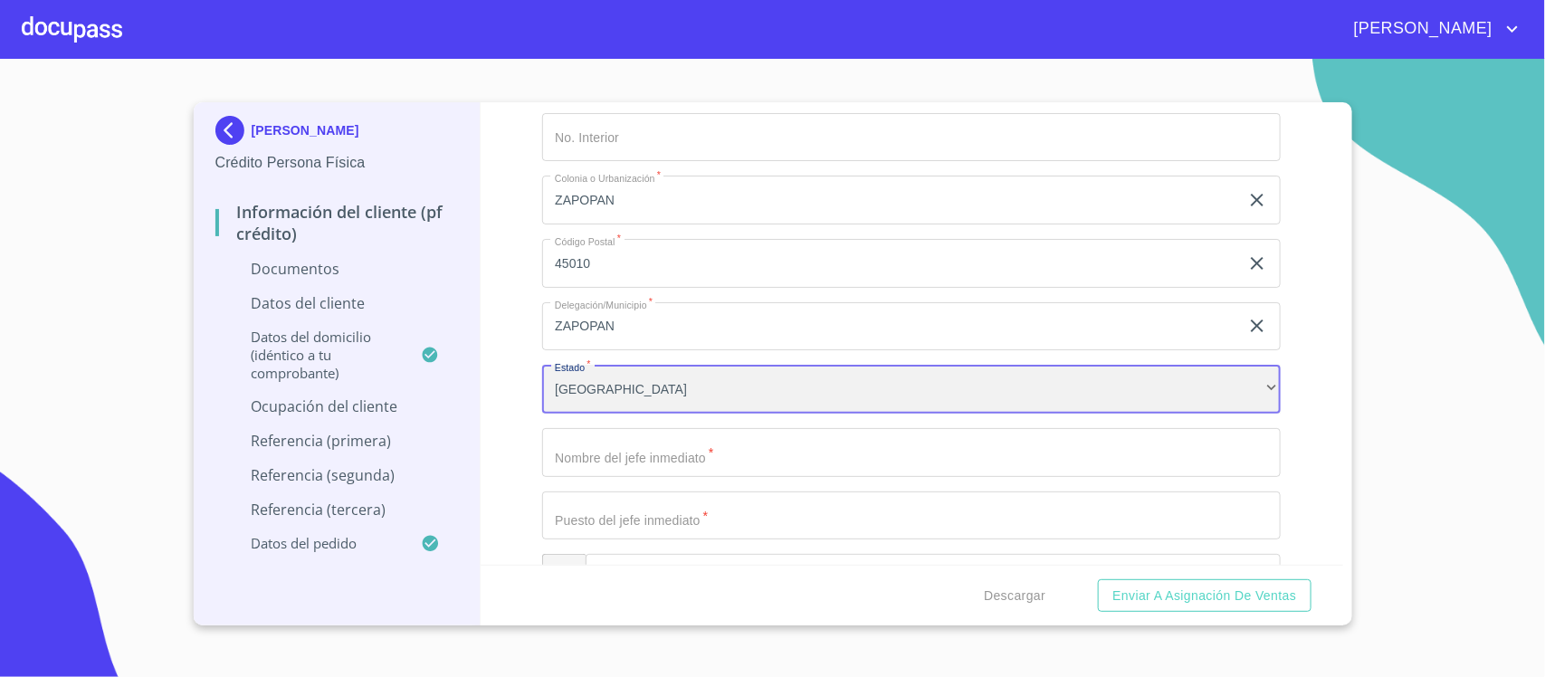
scroll to position [6450, 0]
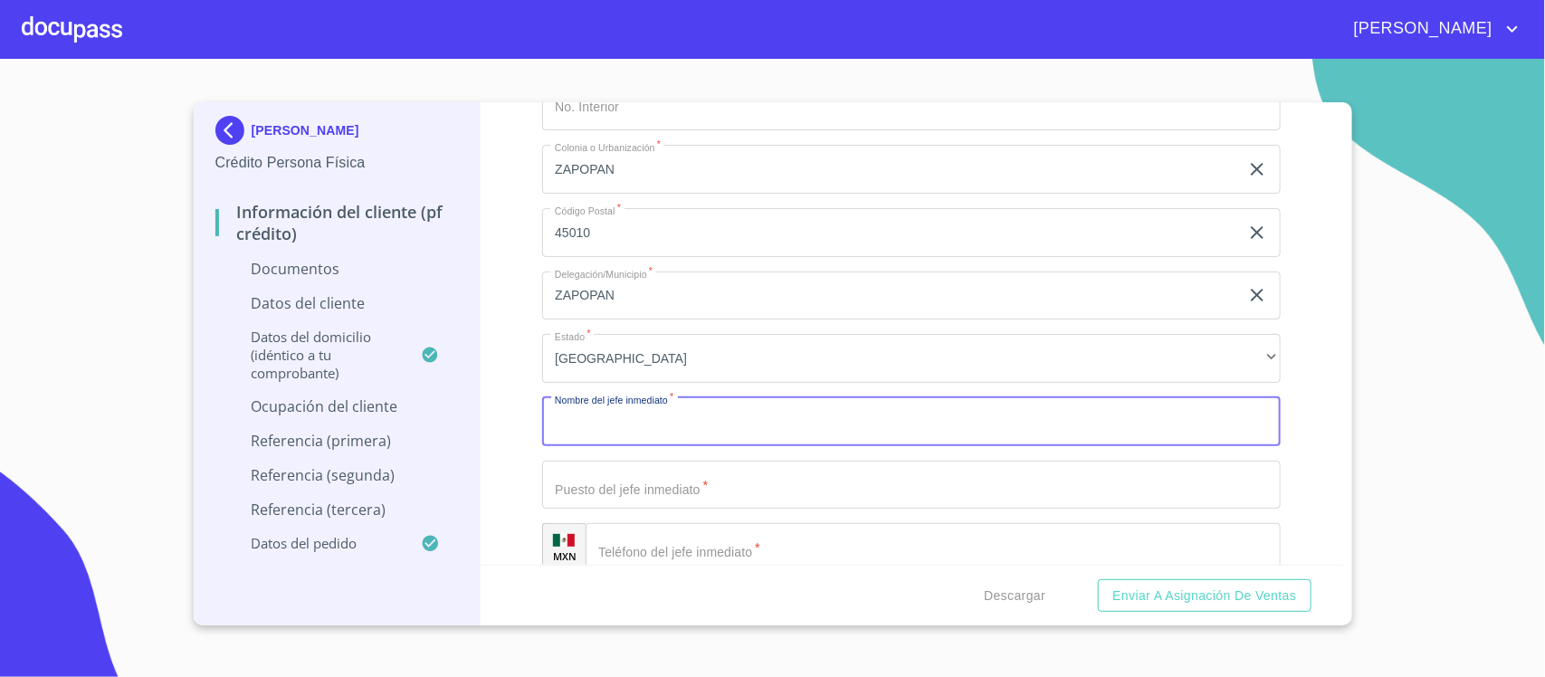
click at [679, 422] on input "Documento de identificación.   *" at bounding box center [911, 421] width 739 height 49
type input "[PERSON_NAME]"
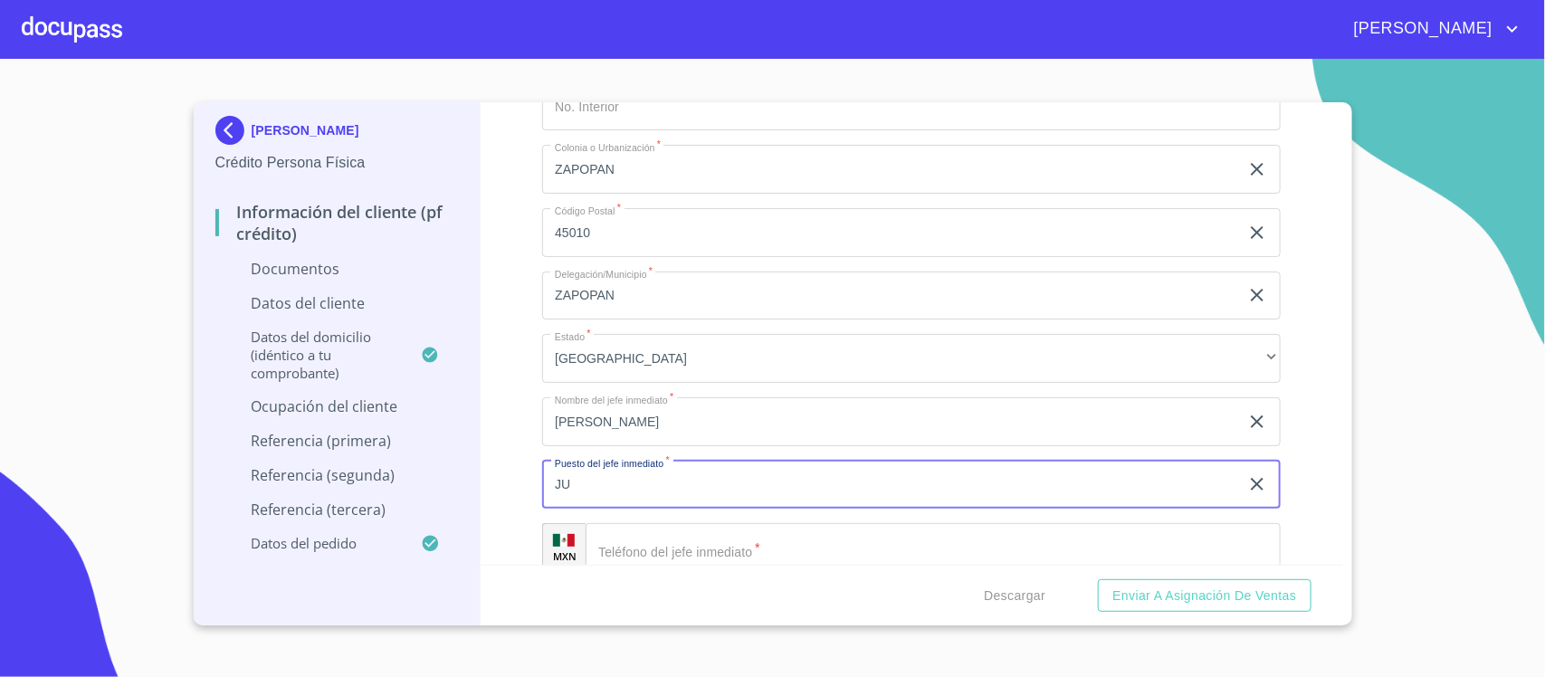
type input "J"
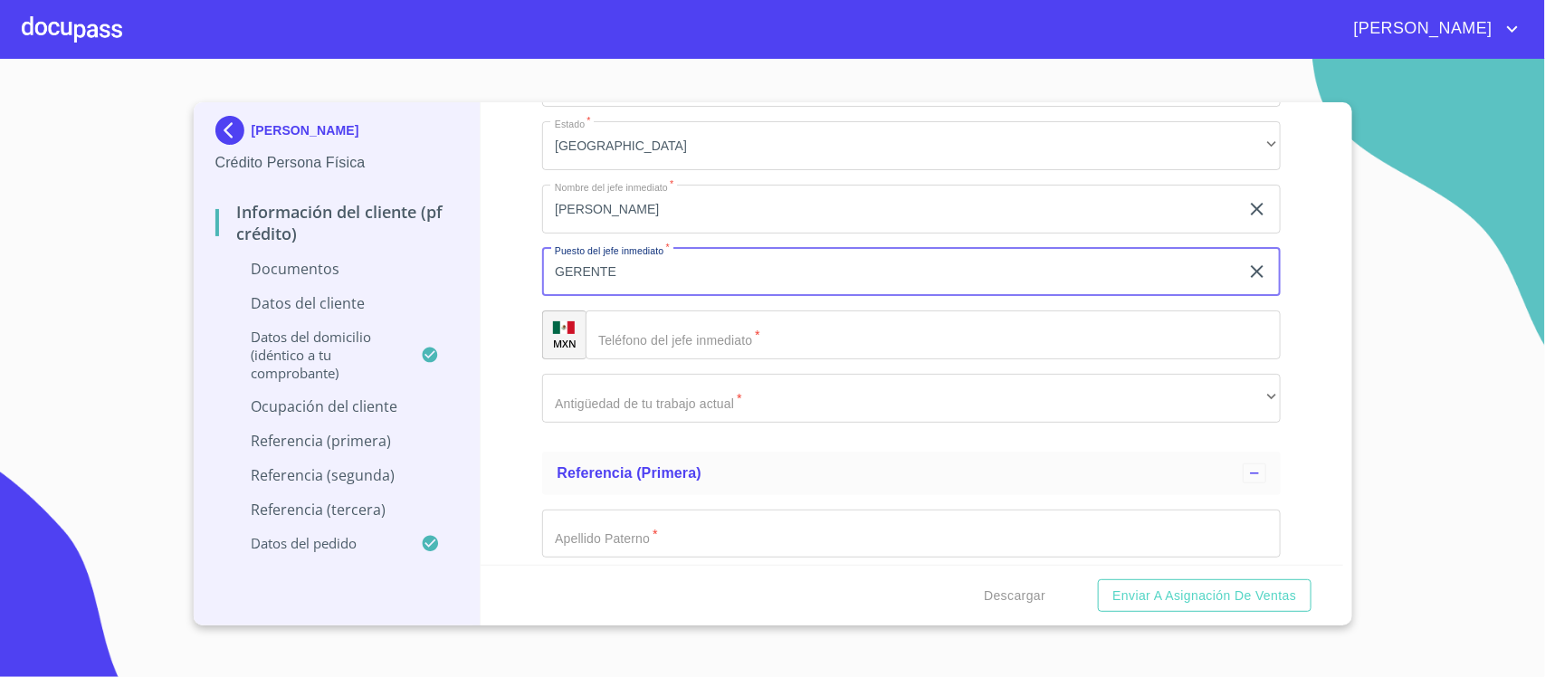
scroll to position [6676, 0]
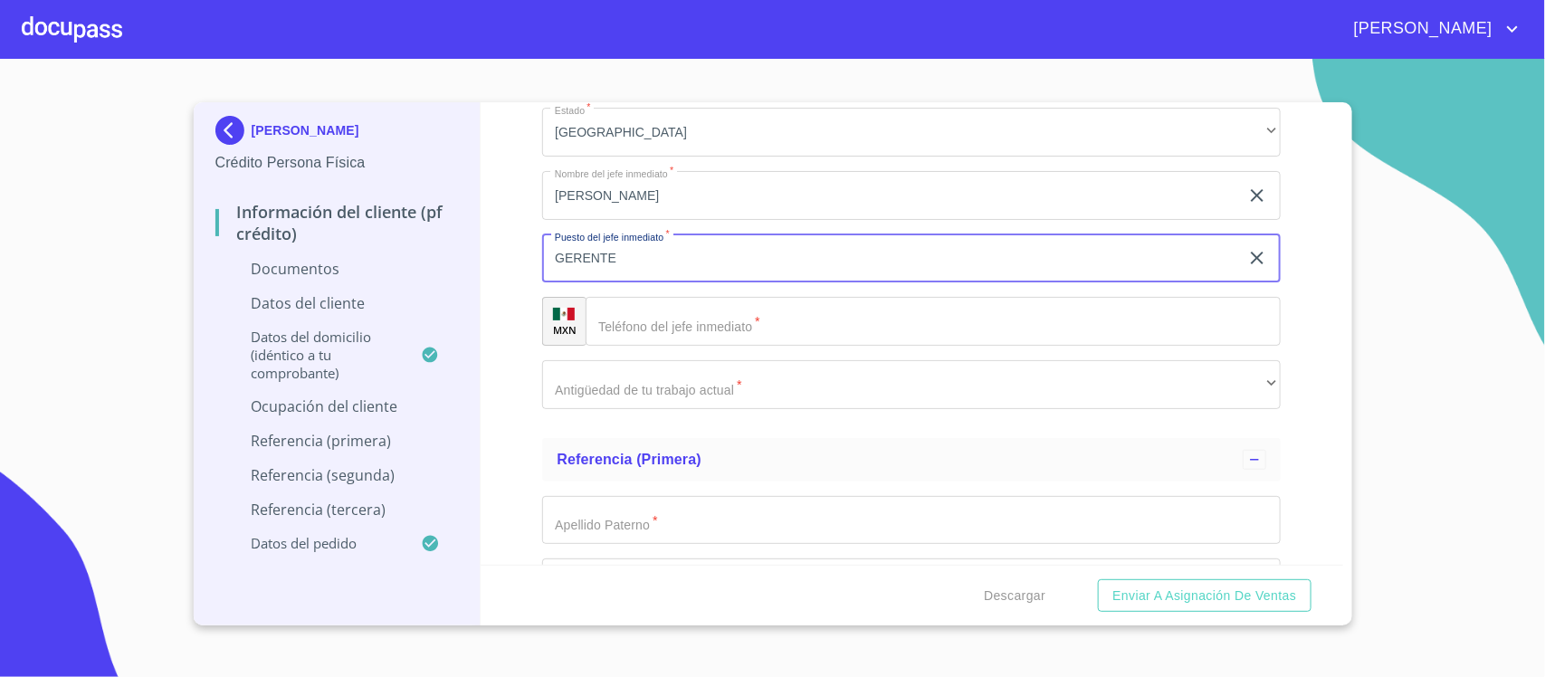
type input "GERENTE"
click at [652, 324] on input "Documento de identificación.   *" at bounding box center [933, 321] width 695 height 49
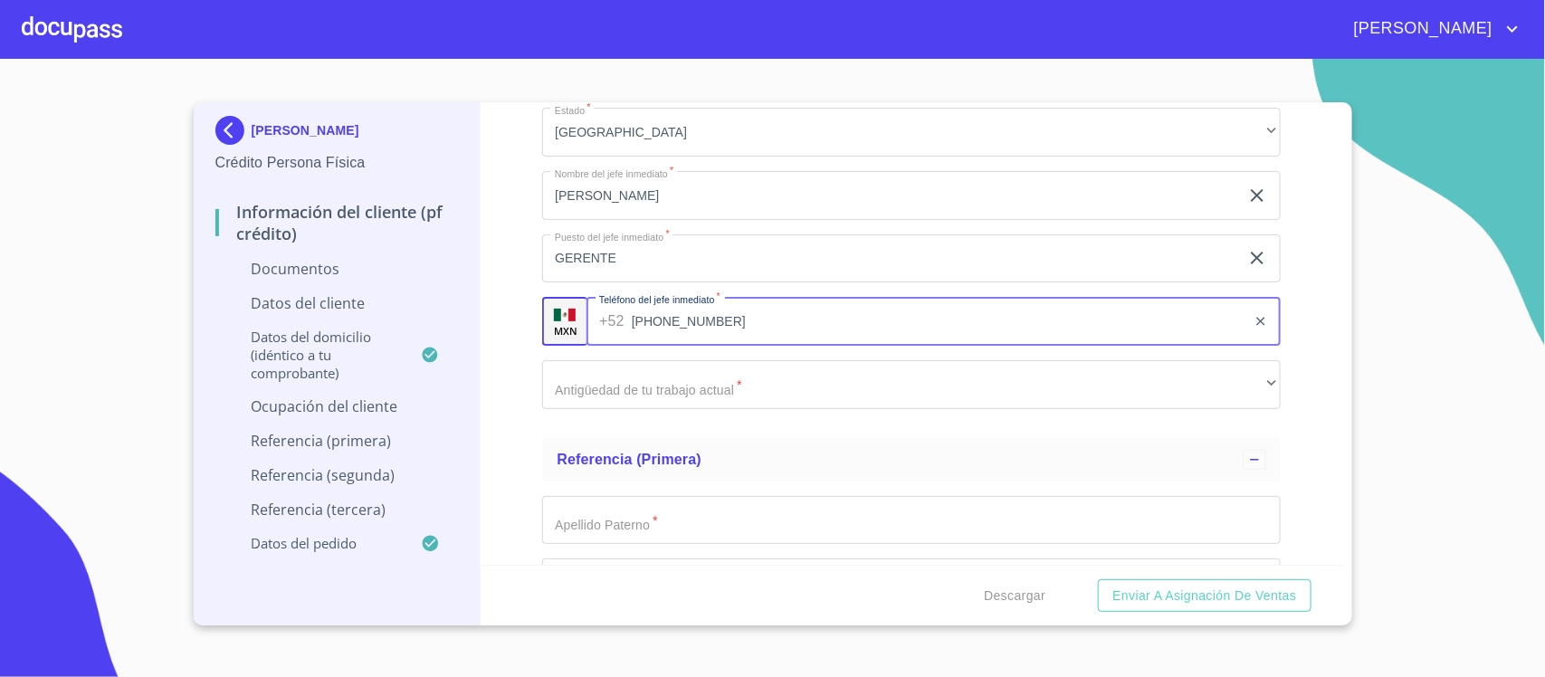
type input "[PHONE_NUMBER]"
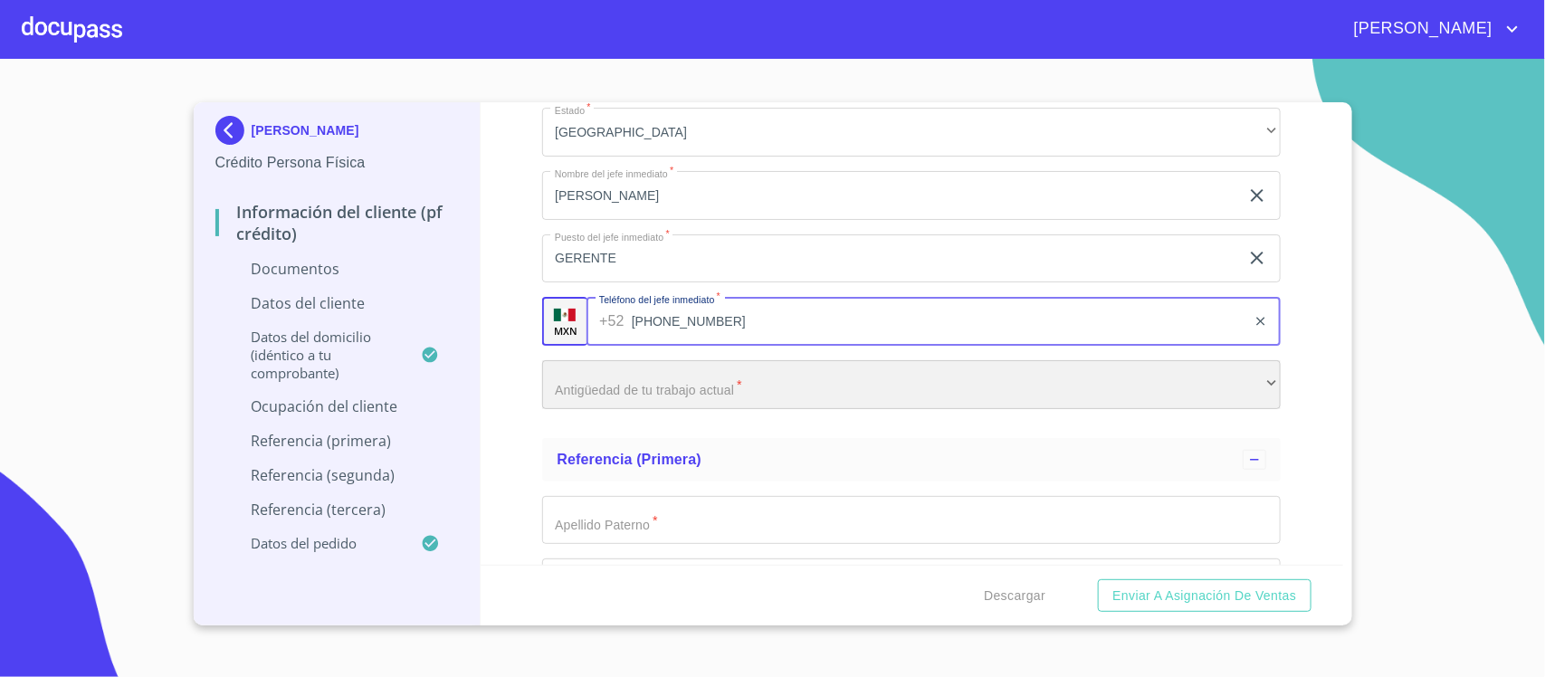
click at [772, 394] on div "​" at bounding box center [911, 384] width 739 height 49
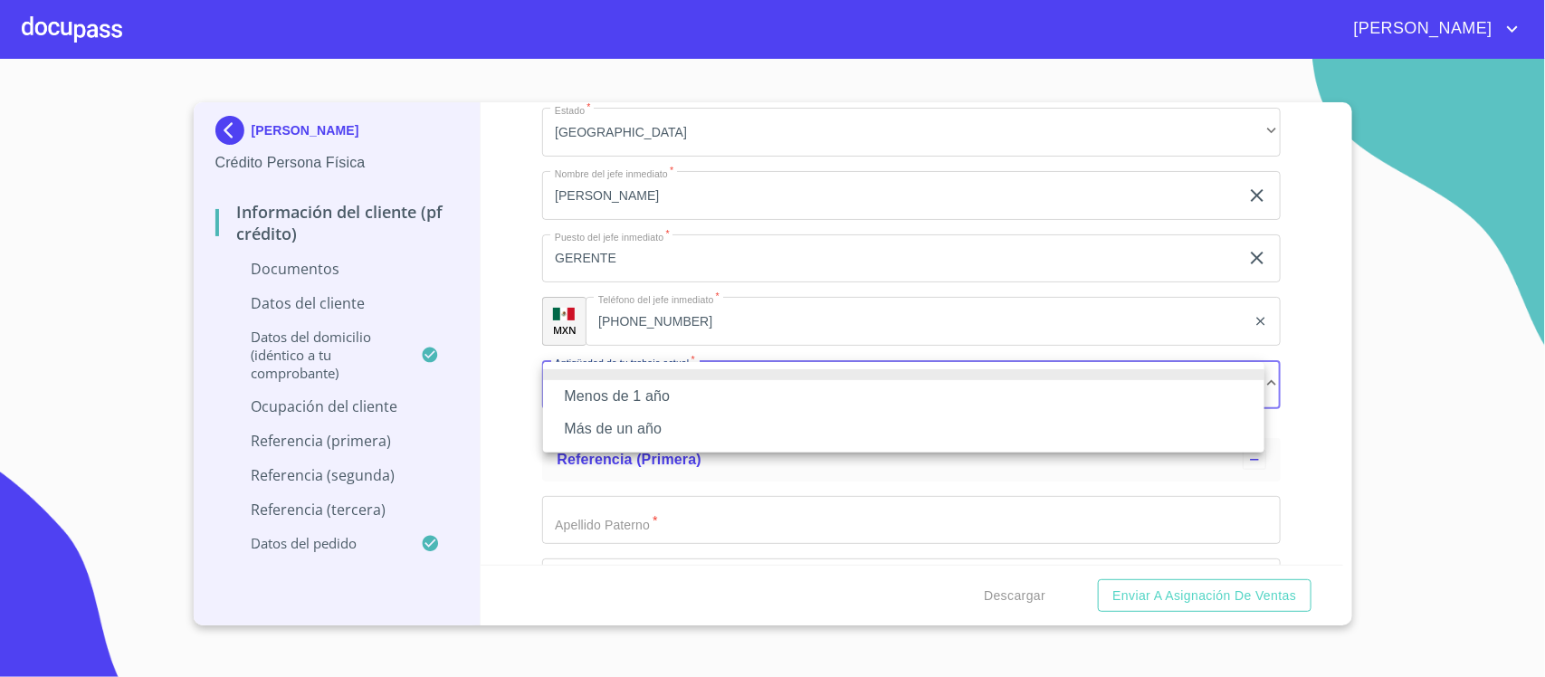
click at [673, 439] on li "Más de un año" at bounding box center [904, 429] width 722 height 33
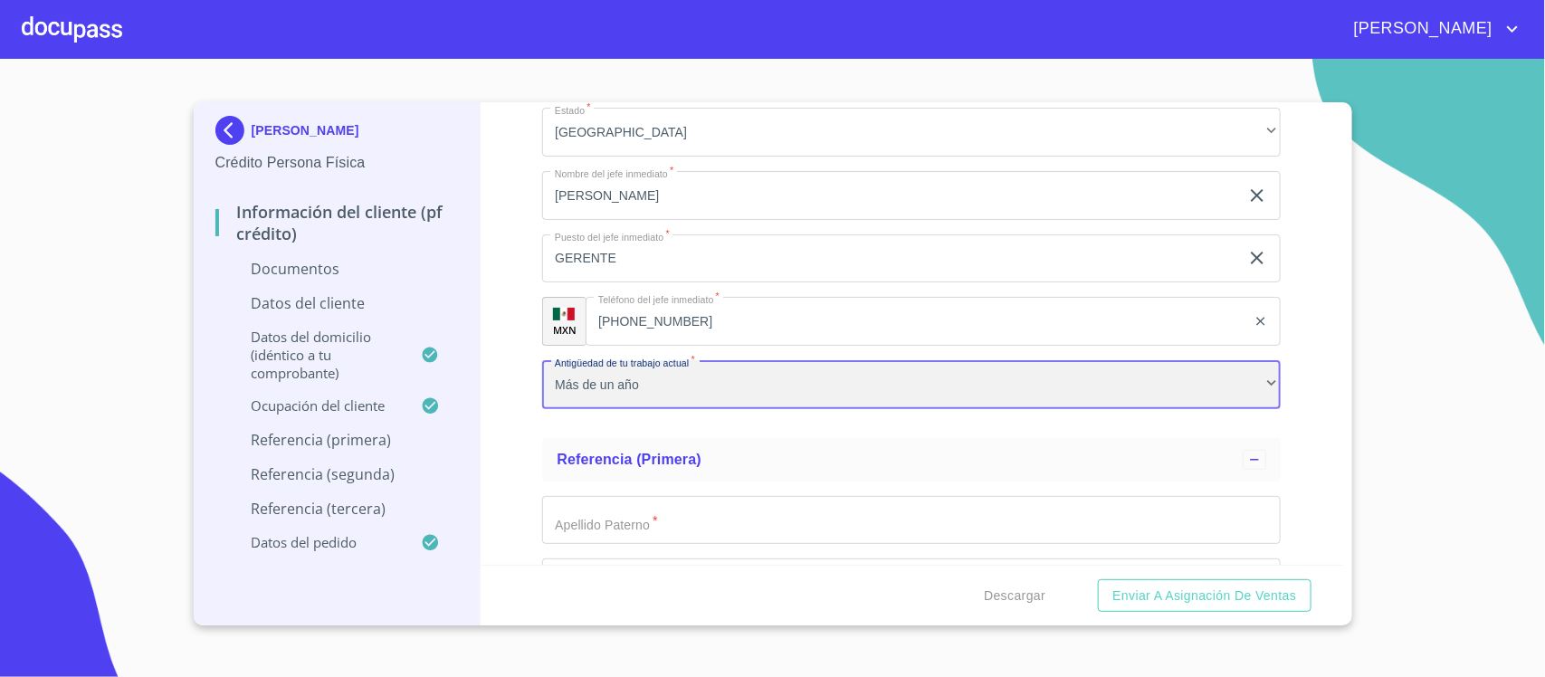
scroll to position [6790, 0]
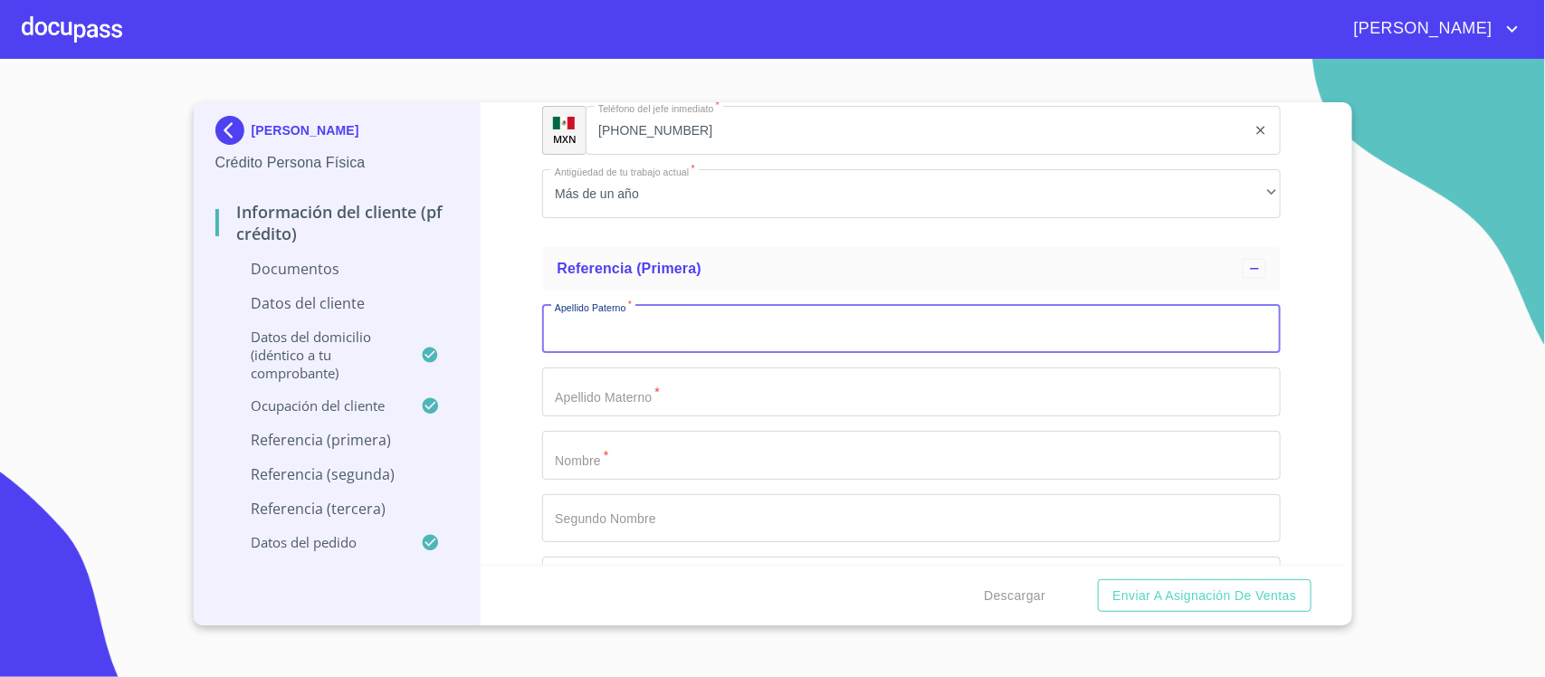
scroll to position [6903, 0]
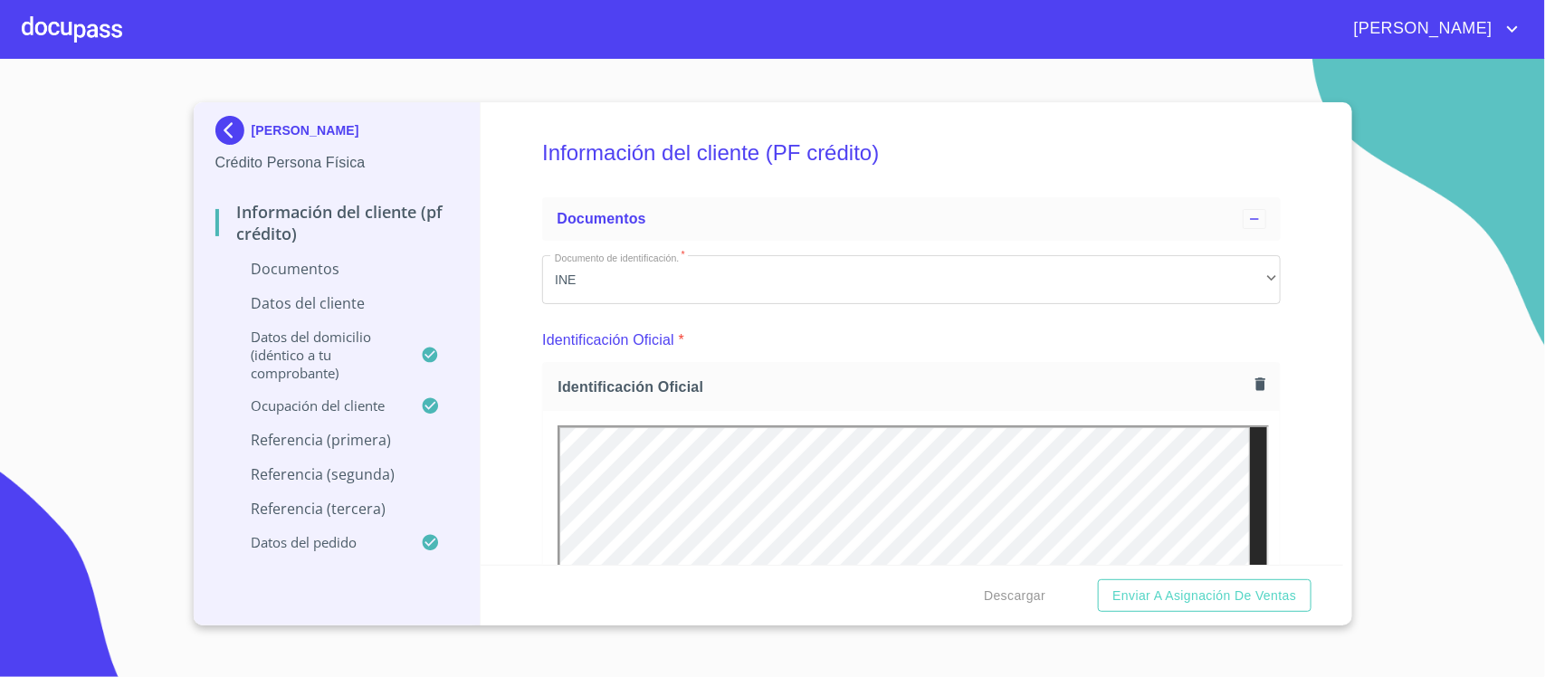
scroll to position [6903, 0]
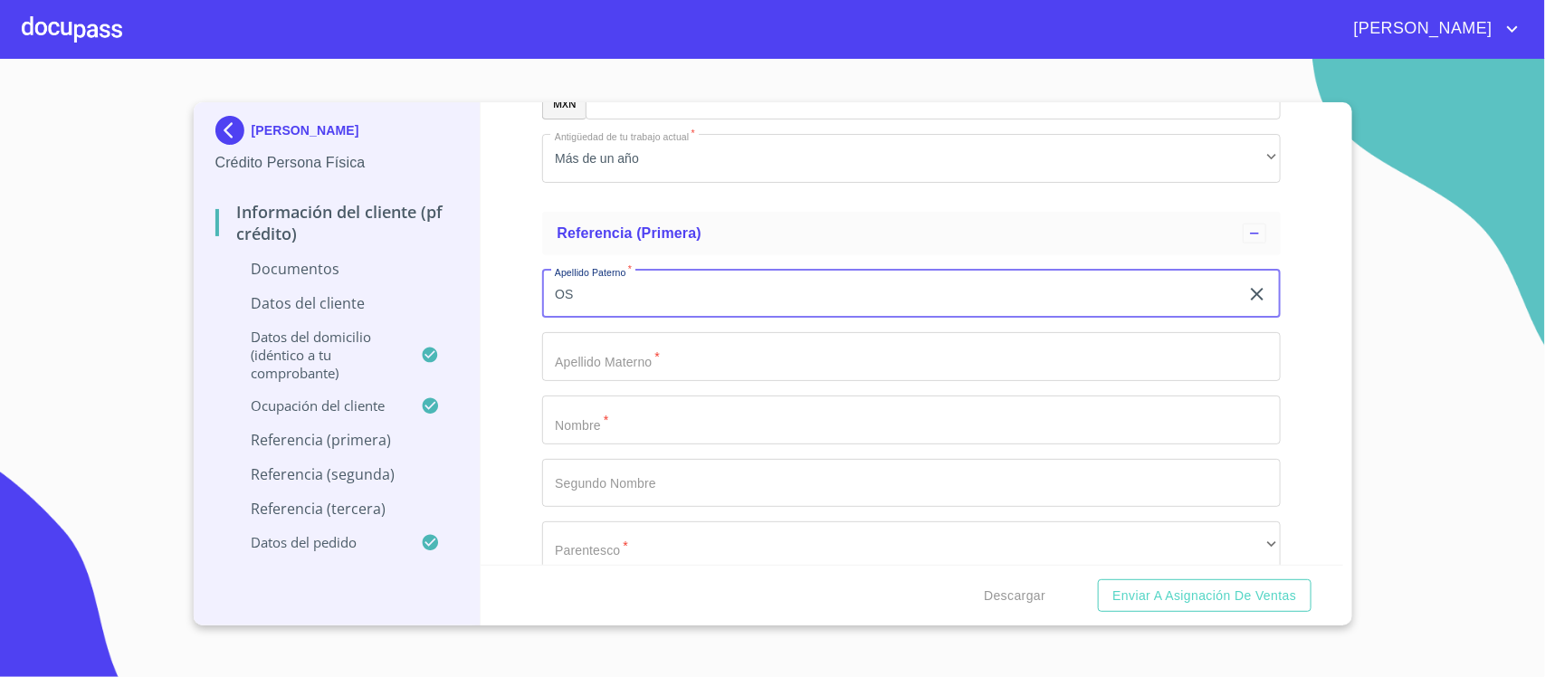
type input "O"
type input "I"
type input "BELLA"
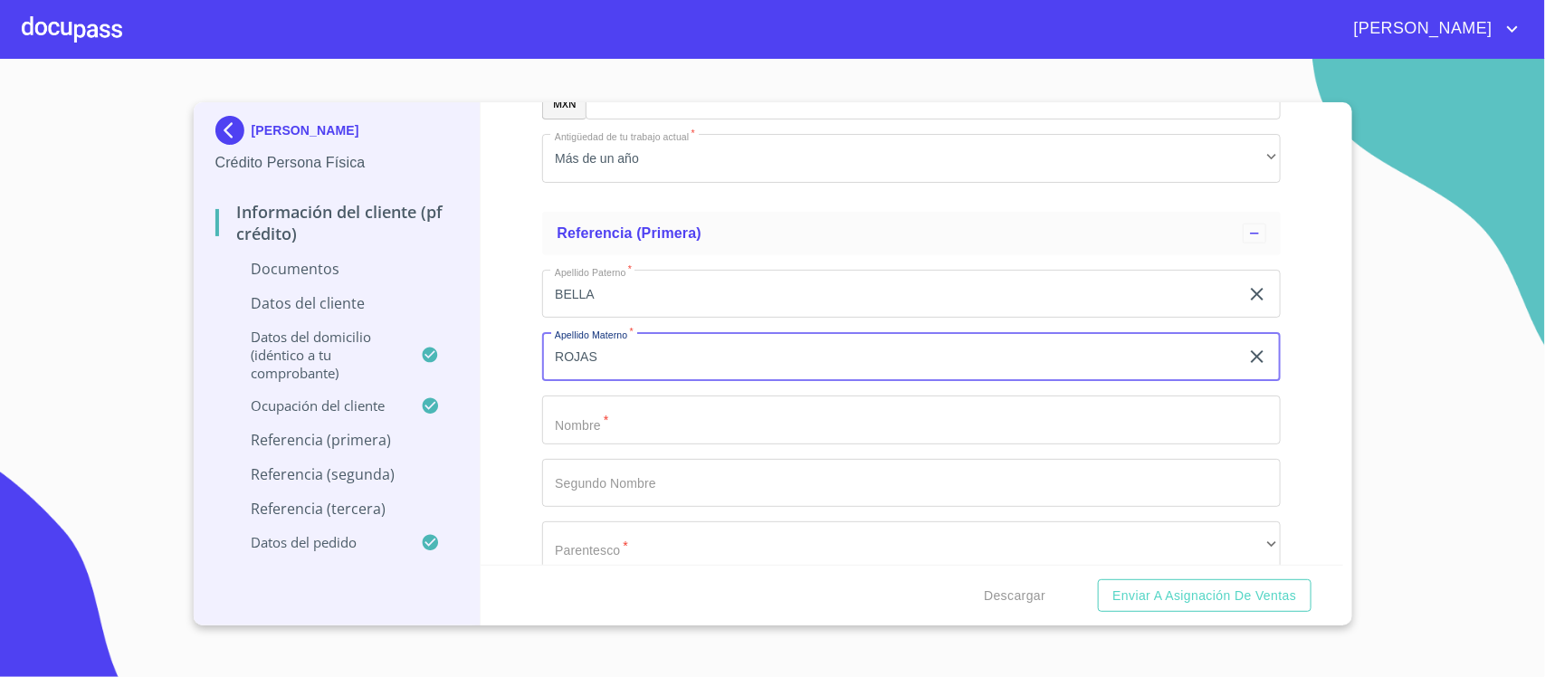
type input "[PERSON_NAME]"
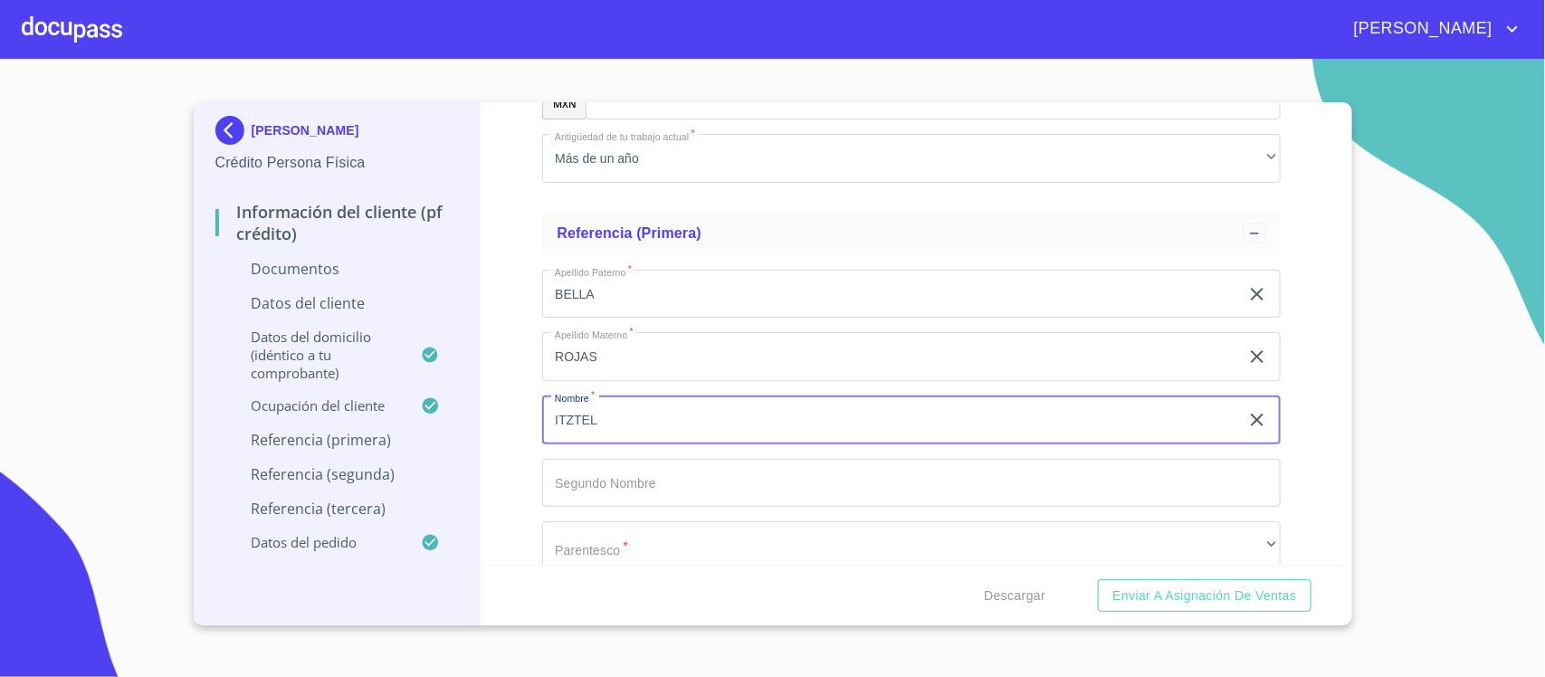
type input "ITZTEL"
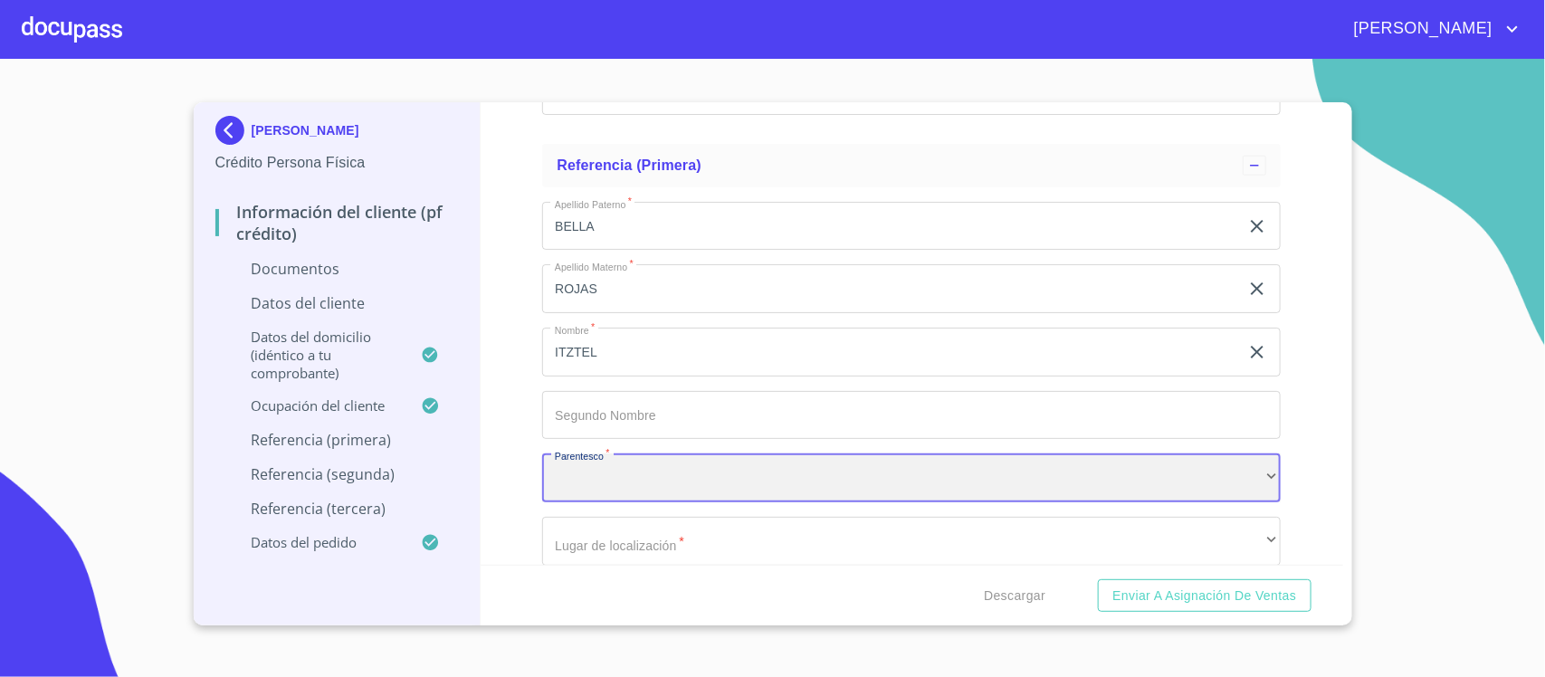
scroll to position [7020, 0]
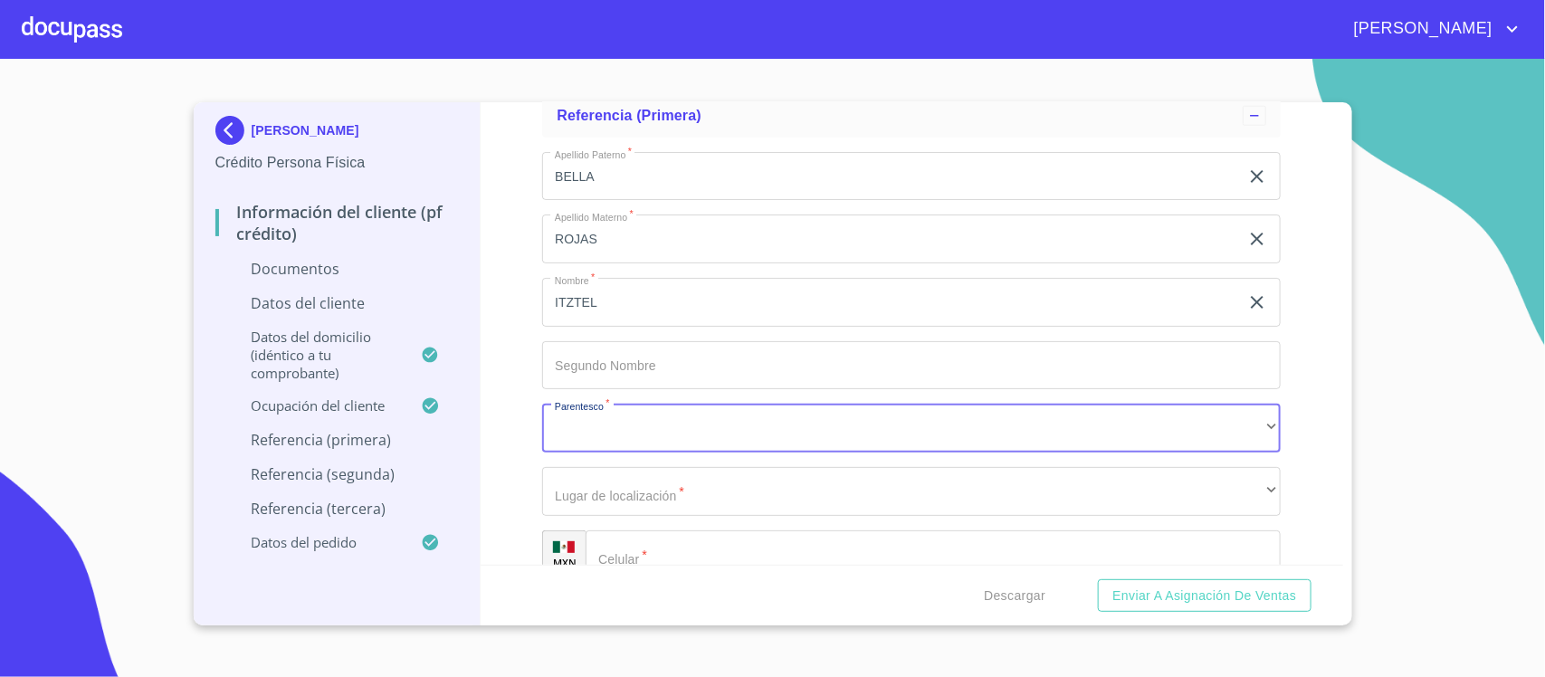
click at [730, 399] on div "Apellido Paterno   * BELLA ​ Apellido Materno   * ROJAS ​ Nombre   * ITZTEL ​ S…" at bounding box center [911, 366] width 739 height 456
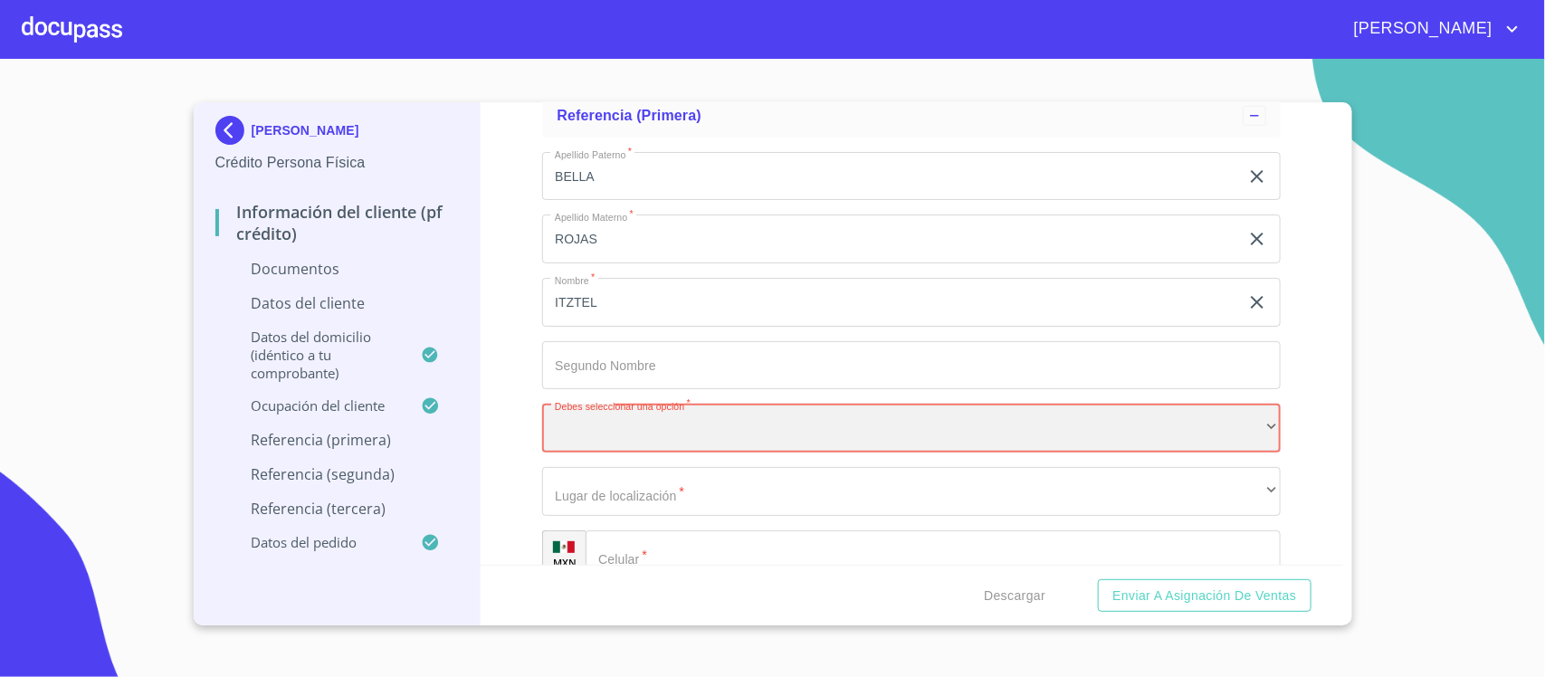
click at [727, 410] on div "​" at bounding box center [911, 428] width 739 height 49
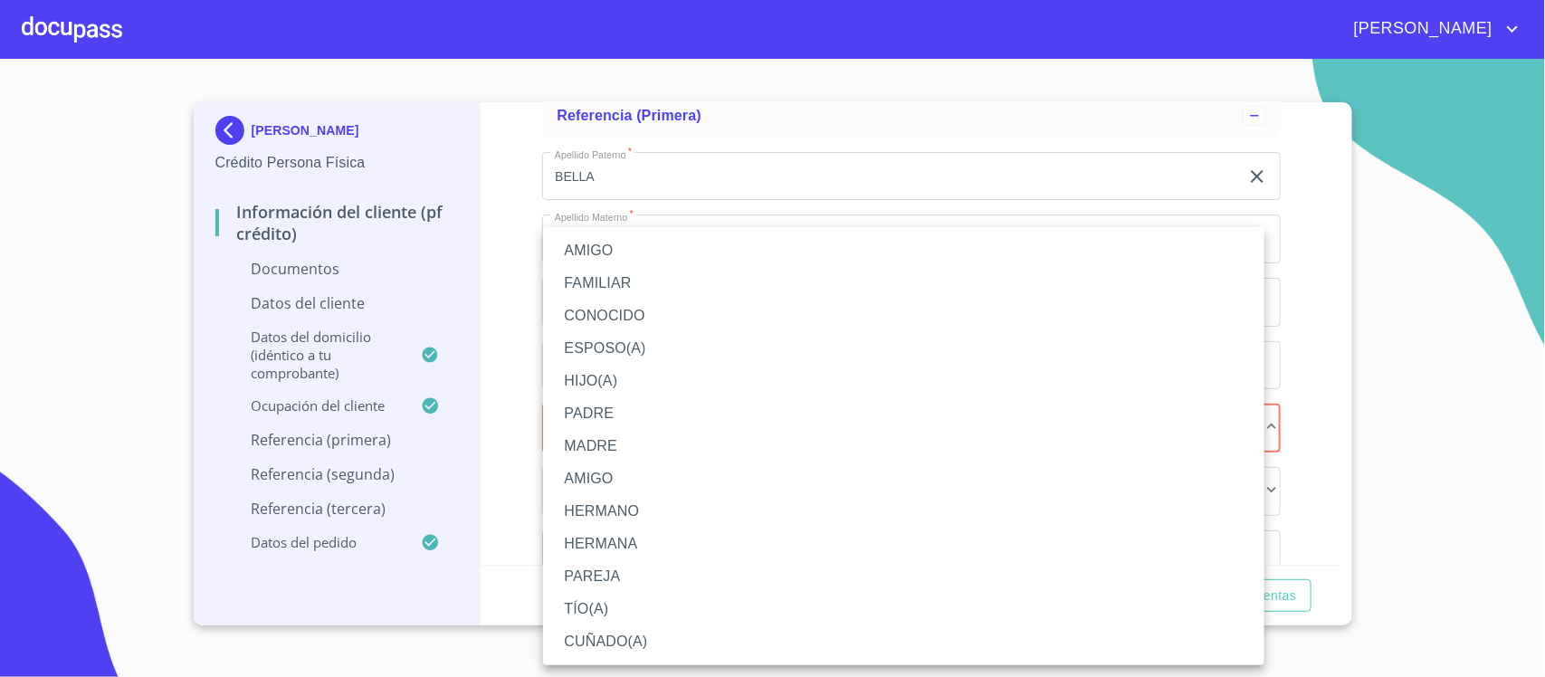
click at [607, 377] on li "HIJO(A)" at bounding box center [904, 381] width 722 height 33
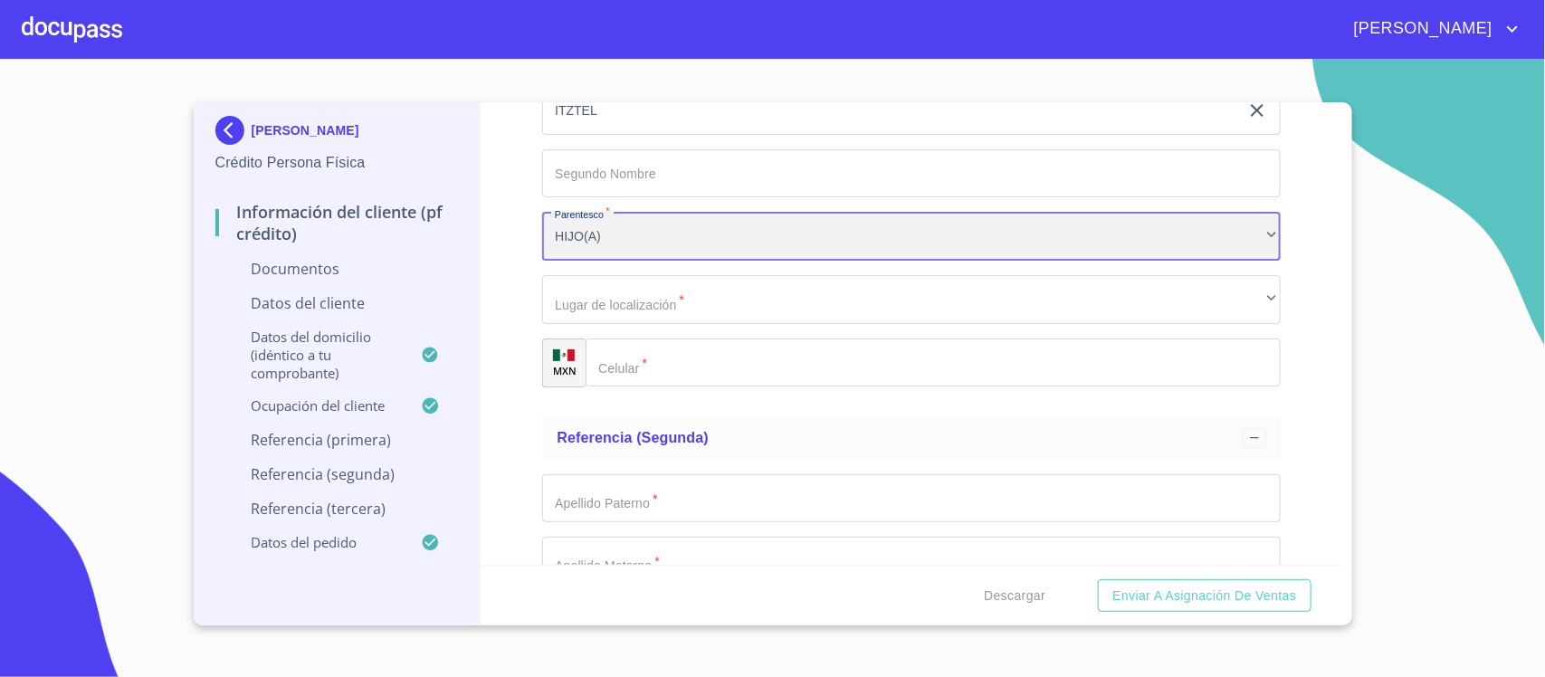
scroll to position [7247, 0]
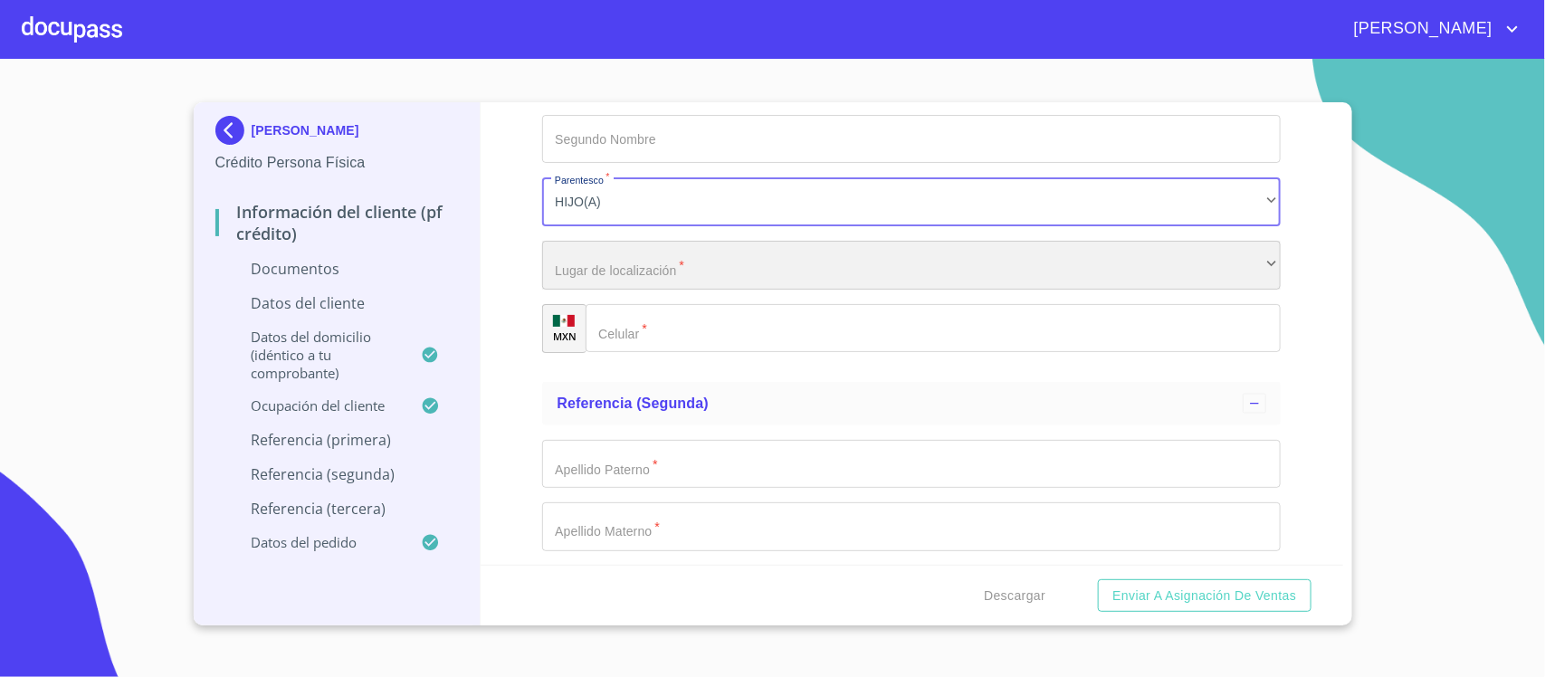
click at [616, 272] on div "​" at bounding box center [911, 265] width 739 height 49
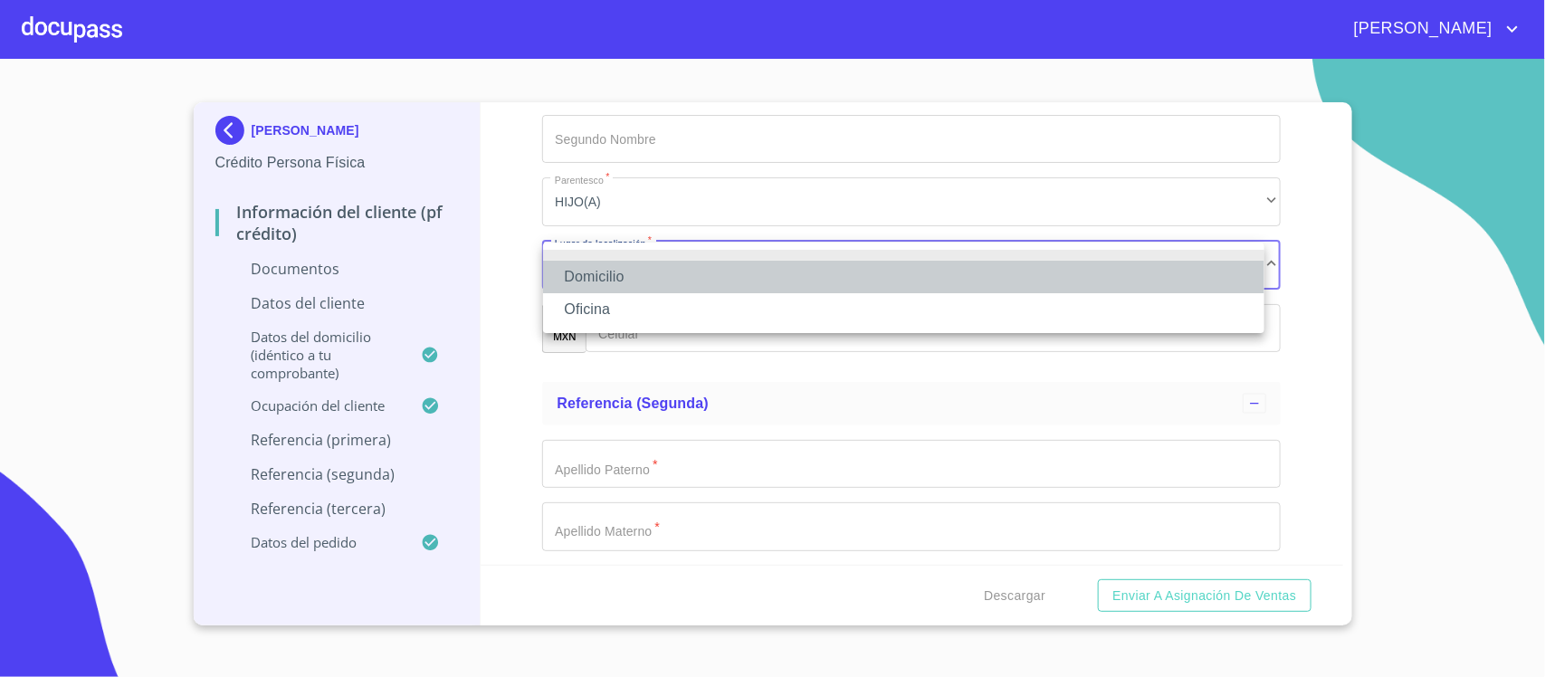
click at [626, 272] on li "Domicilio" at bounding box center [904, 277] width 722 height 33
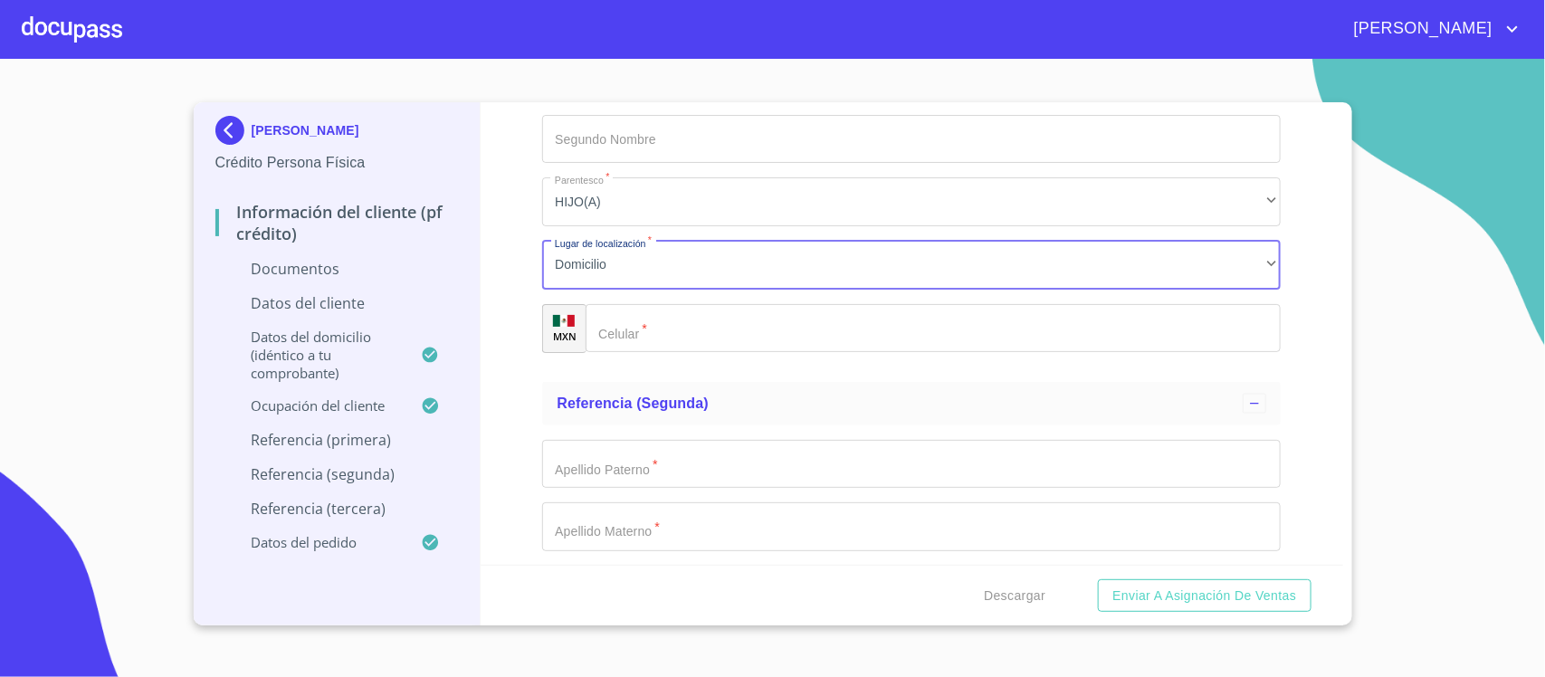
click at [668, 317] on input "Documento de identificación.   *" at bounding box center [933, 328] width 695 height 49
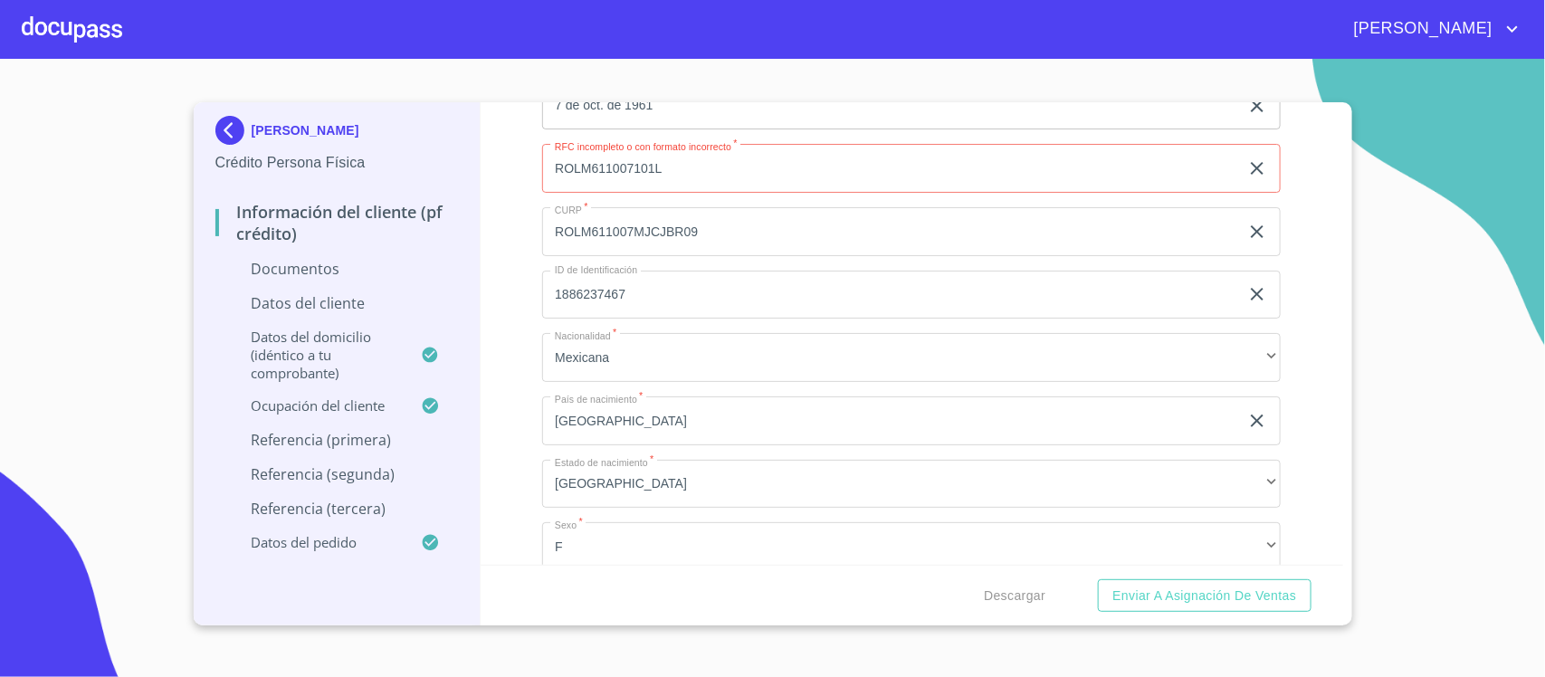
scroll to position [3739, 0]
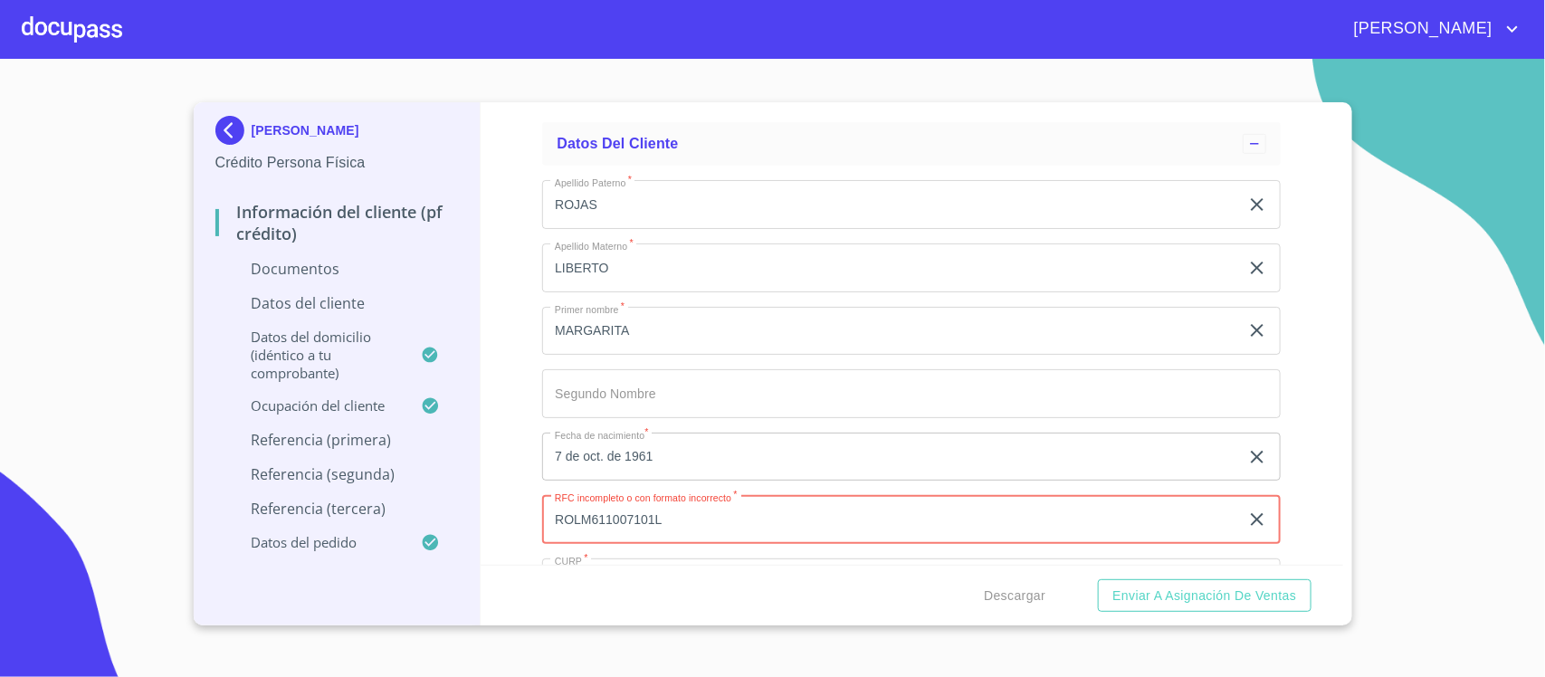
click at [715, 526] on input "ROLM611007101L" at bounding box center [890, 519] width 697 height 49
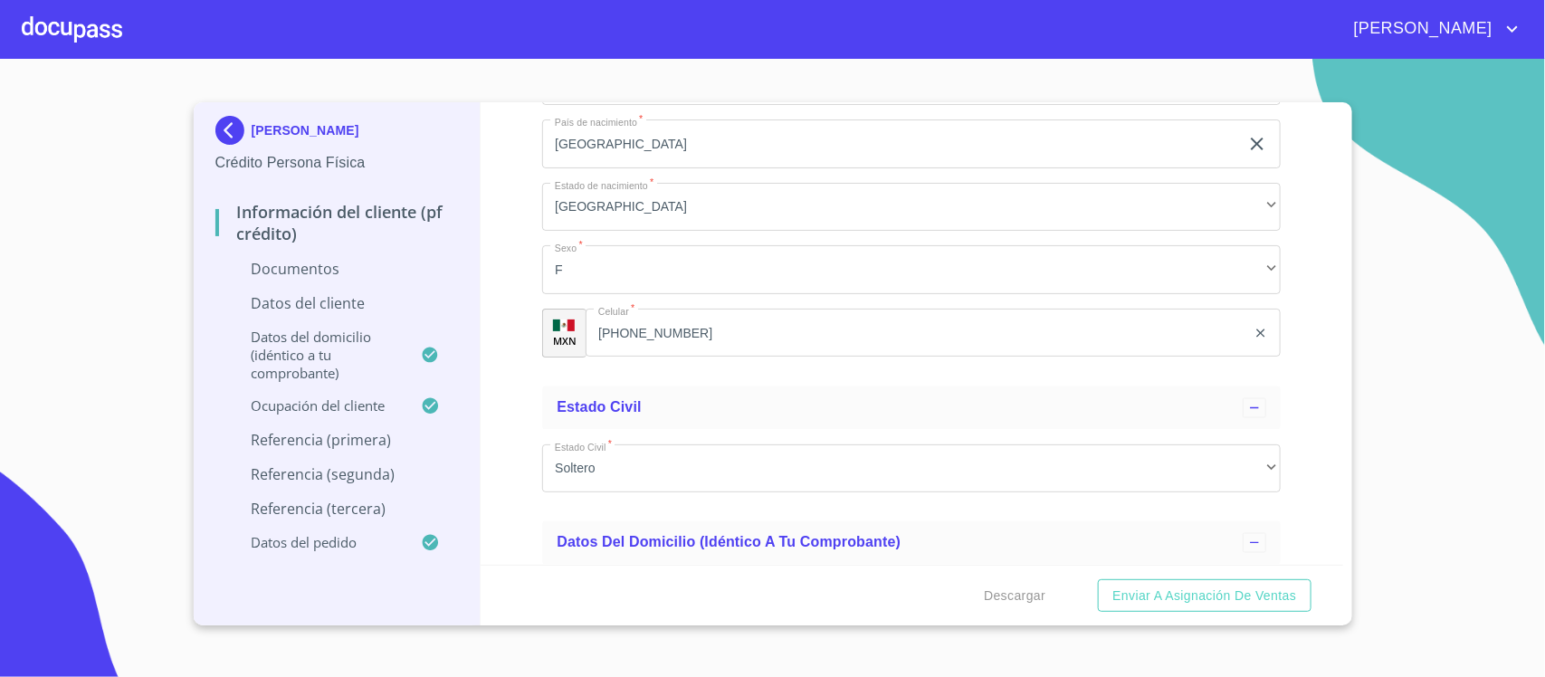
drag, startPoint x: 715, startPoint y: 526, endPoint x: 519, endPoint y: 577, distance: 202.9
click at [519, 577] on form "Información del cliente (PF crédito) Documentos Documento de identificación.   …" at bounding box center [912, 363] width 863 height 523
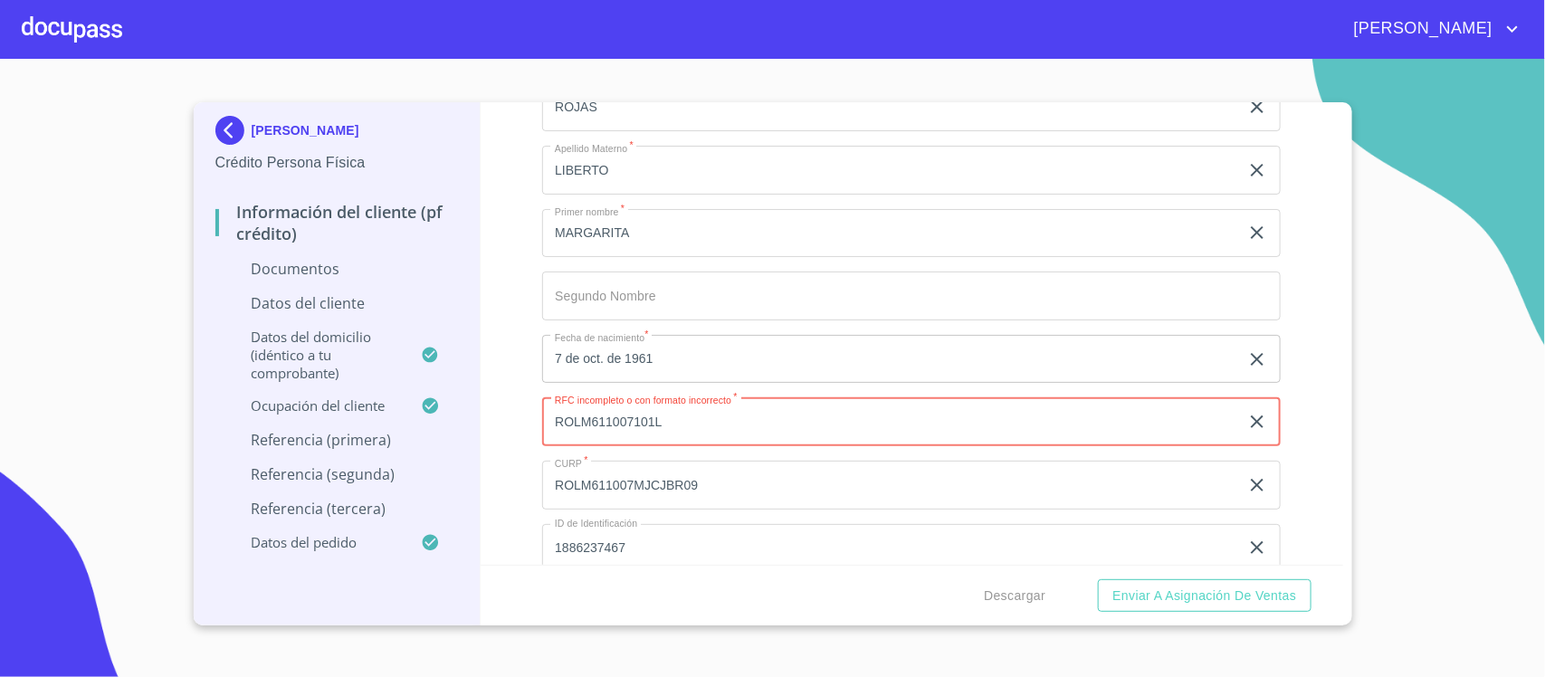
scroll to position [3834, 0]
click at [676, 431] on input "ROLM611007101L" at bounding box center [890, 424] width 697 height 49
type input "R"
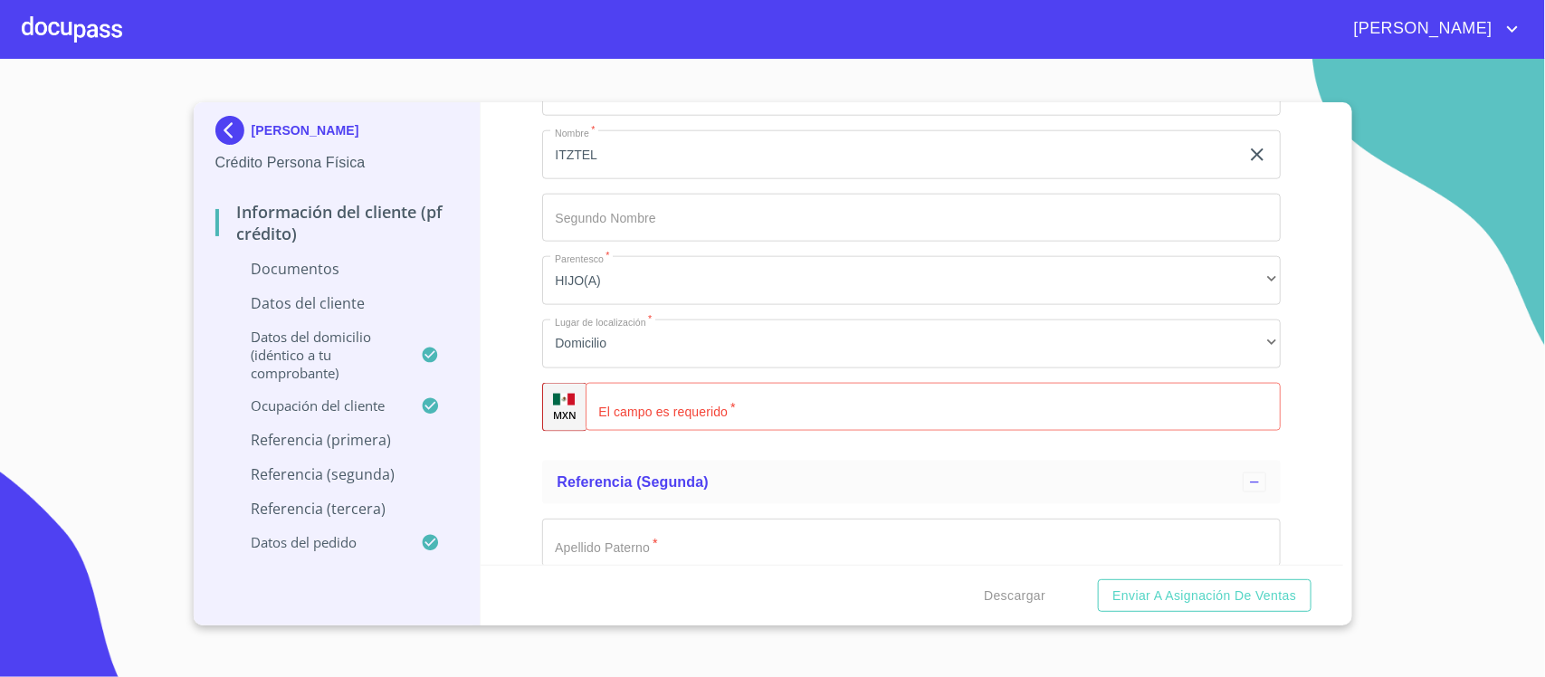
scroll to position [7229, 0]
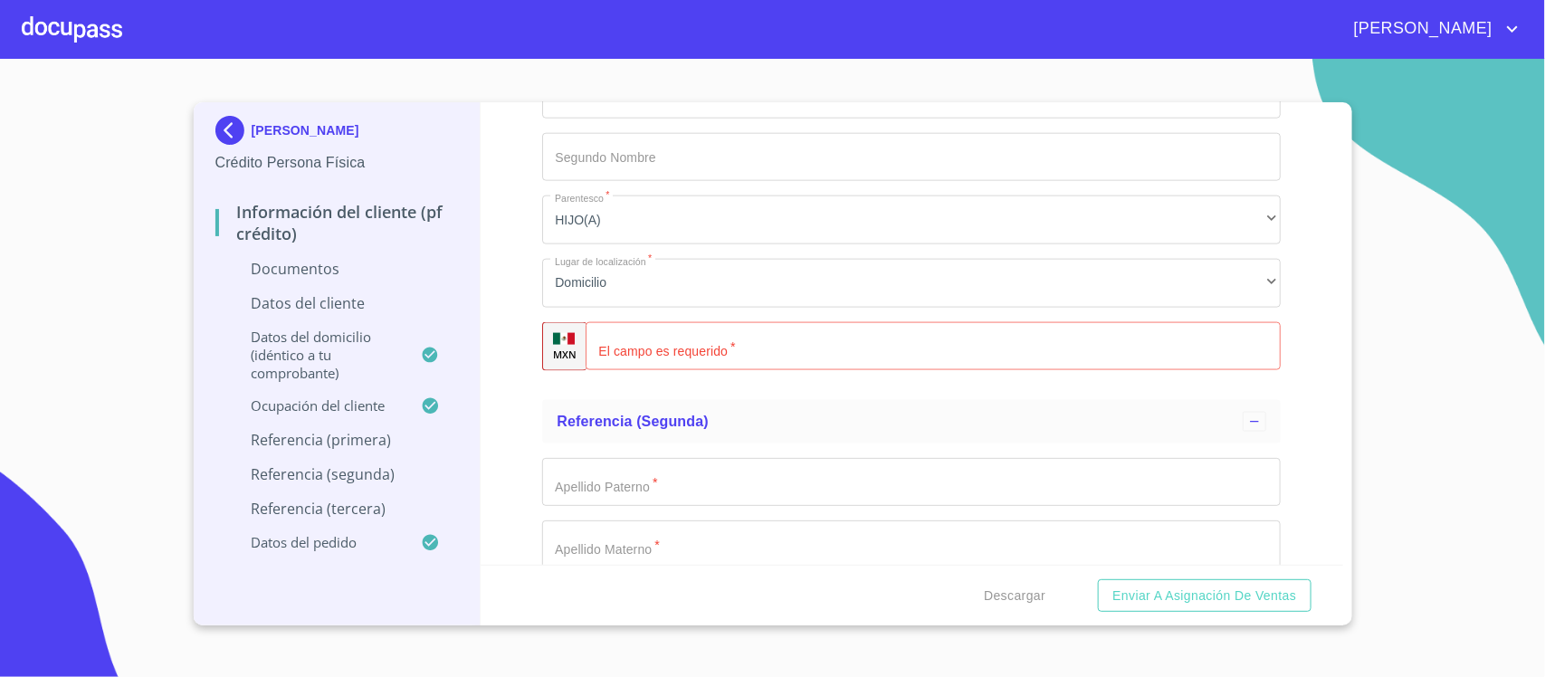
click at [690, 340] on input "Documento de identificación.   *" at bounding box center [933, 346] width 695 height 49
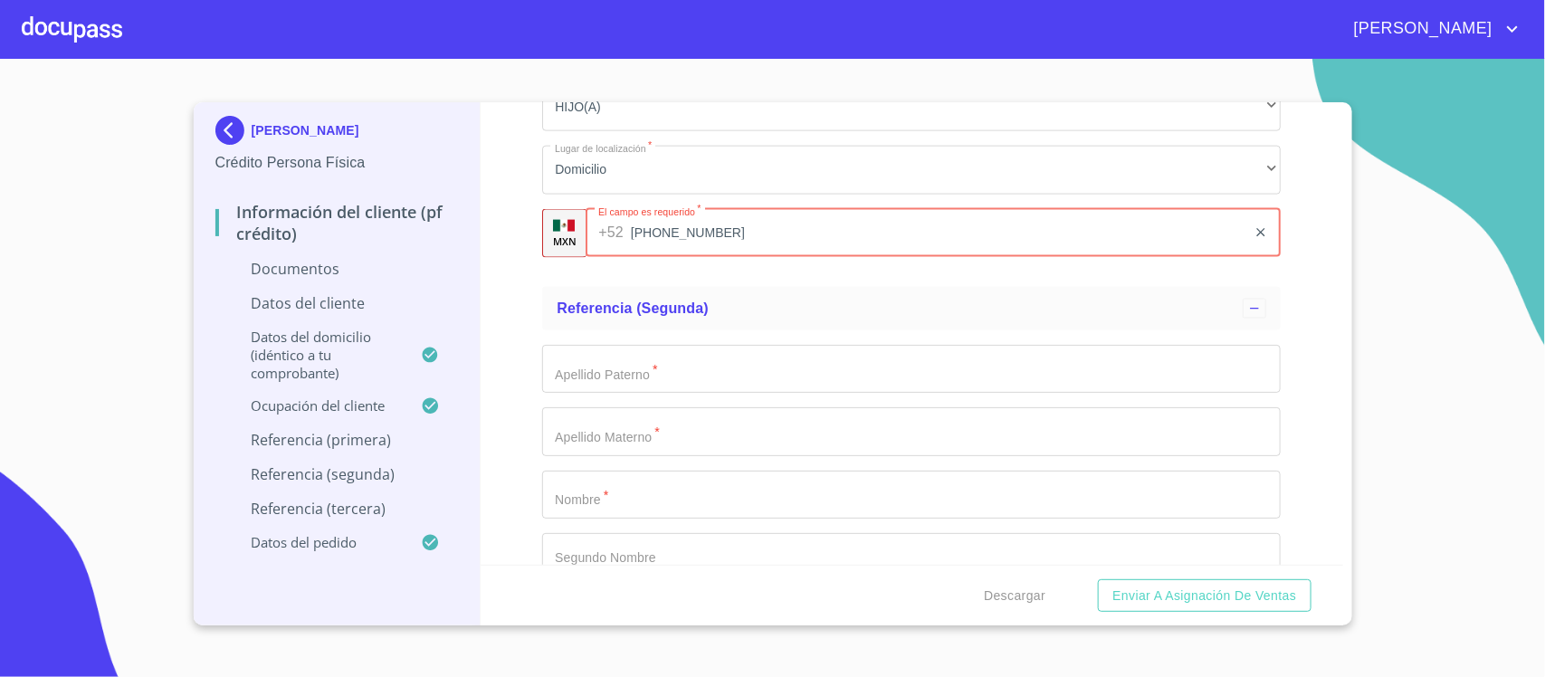
type input "[PHONE_NUMBER]"
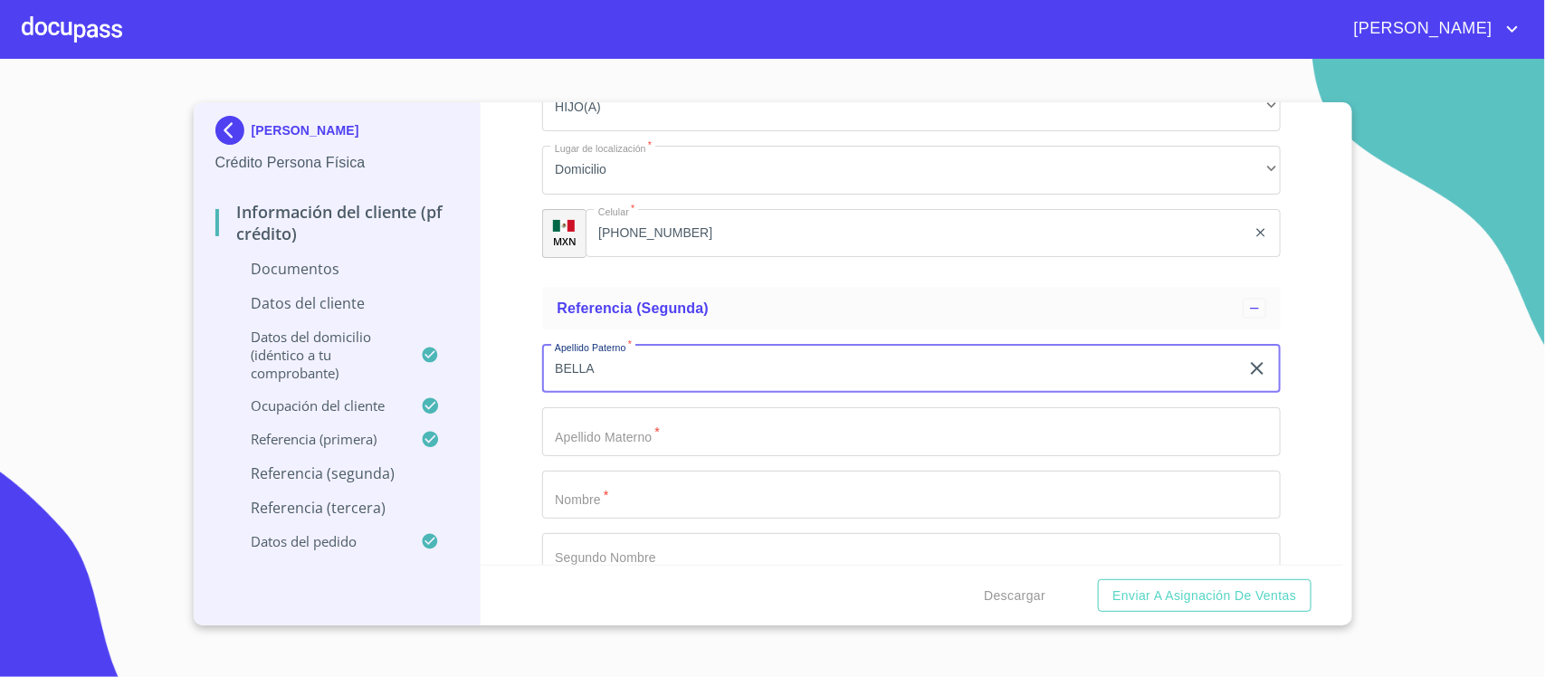
type input "BELLA"
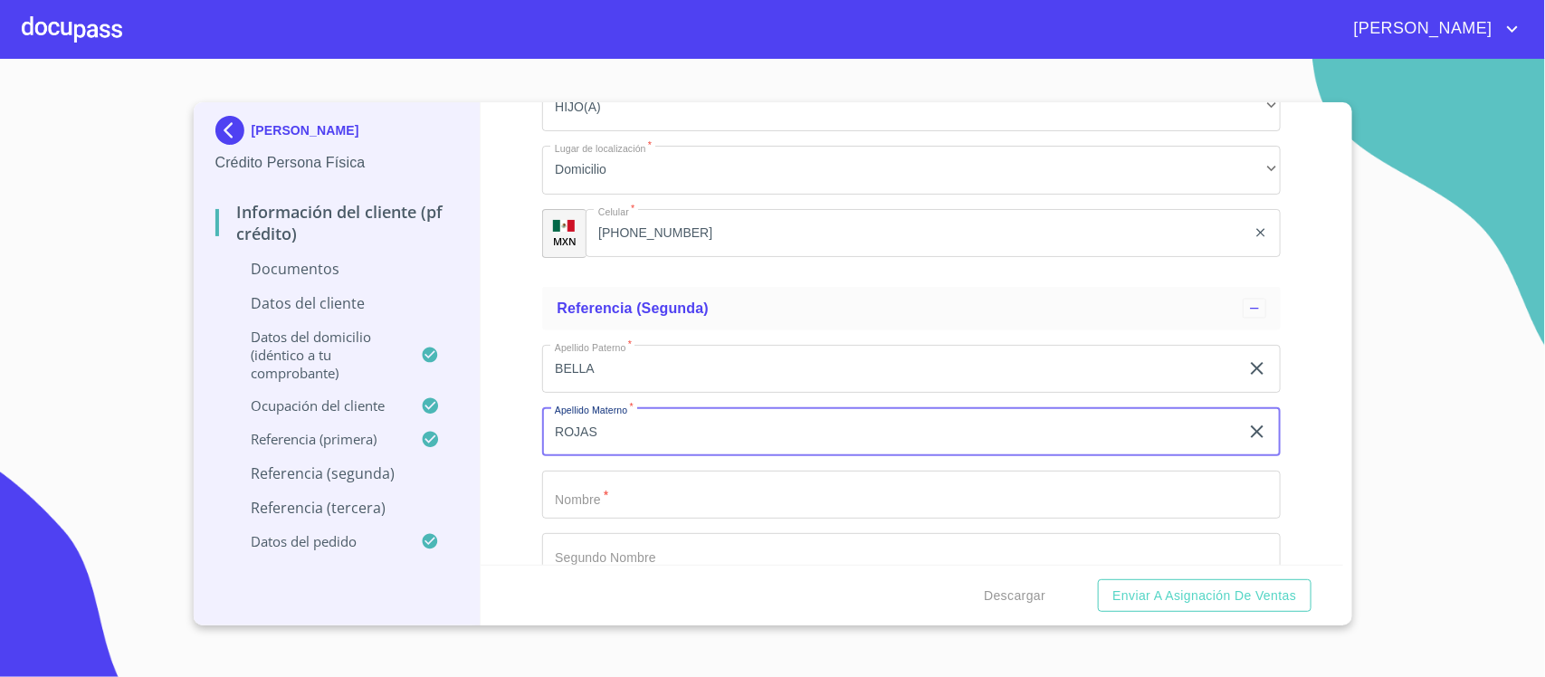
type input "[PERSON_NAME]"
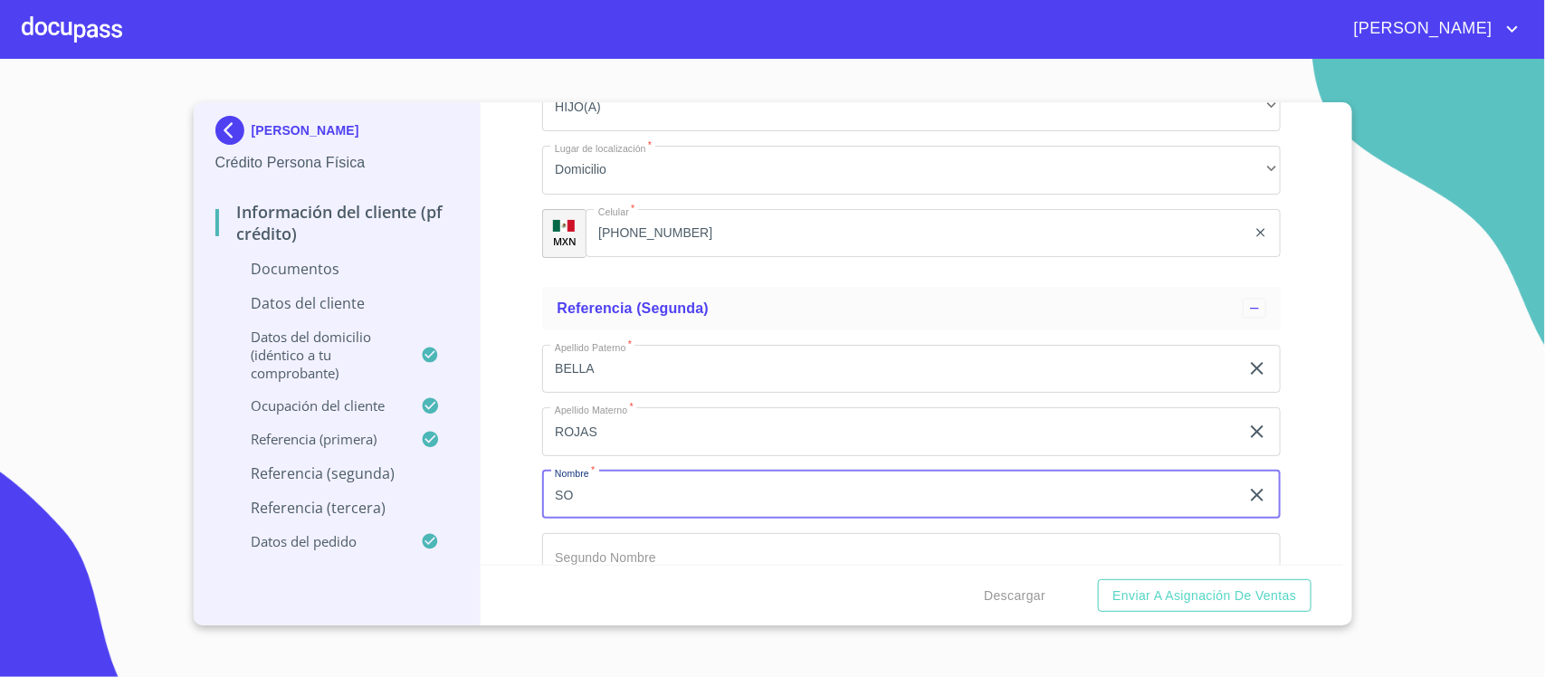
type input "S"
type input "ZOE"
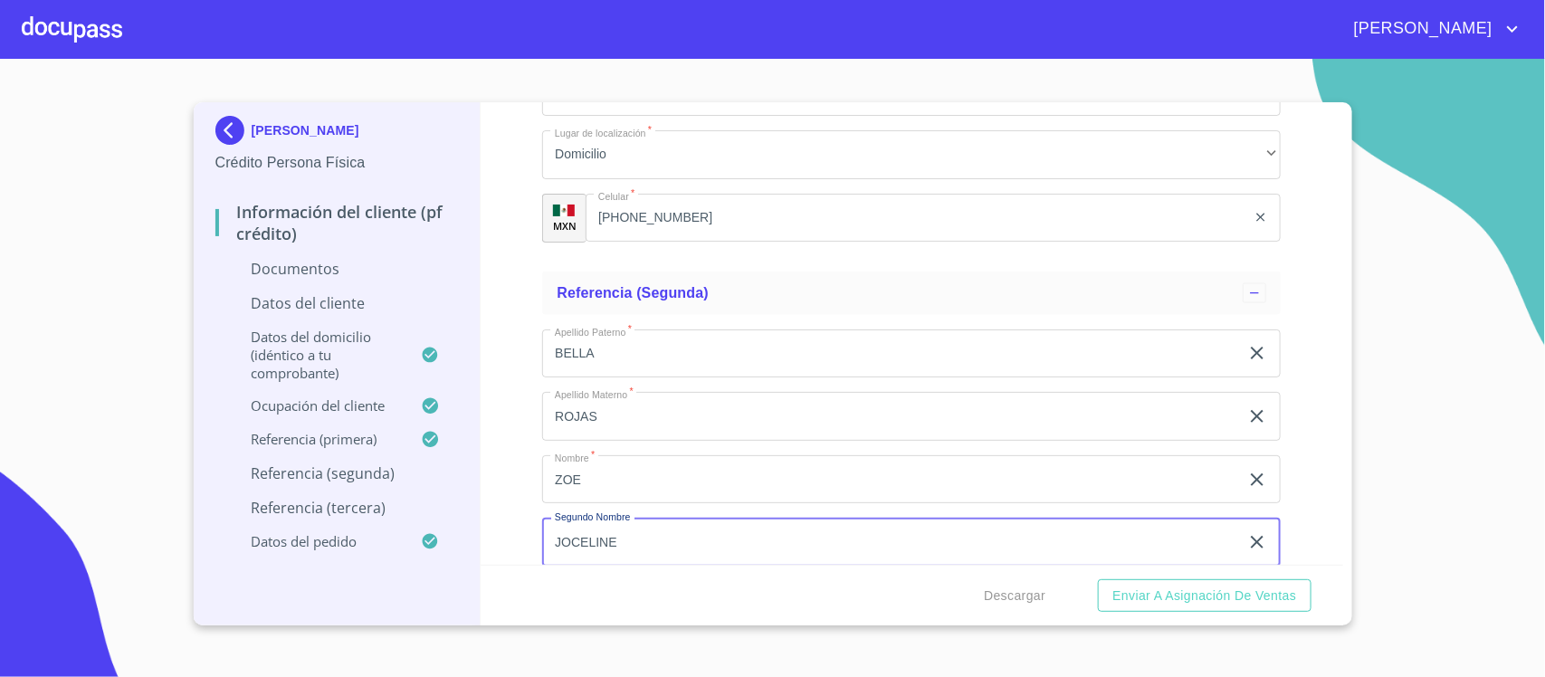
scroll to position [7697, 0]
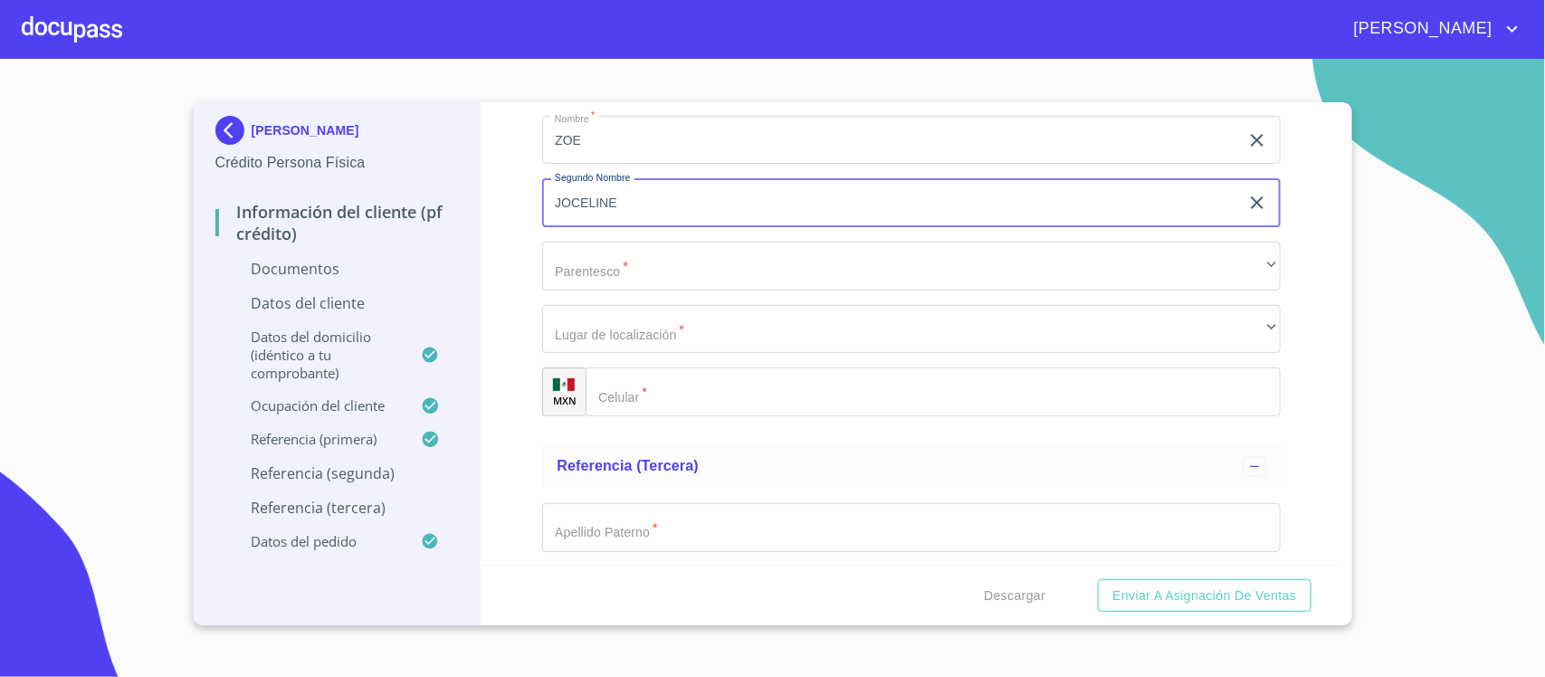
type input "JOCELINE"
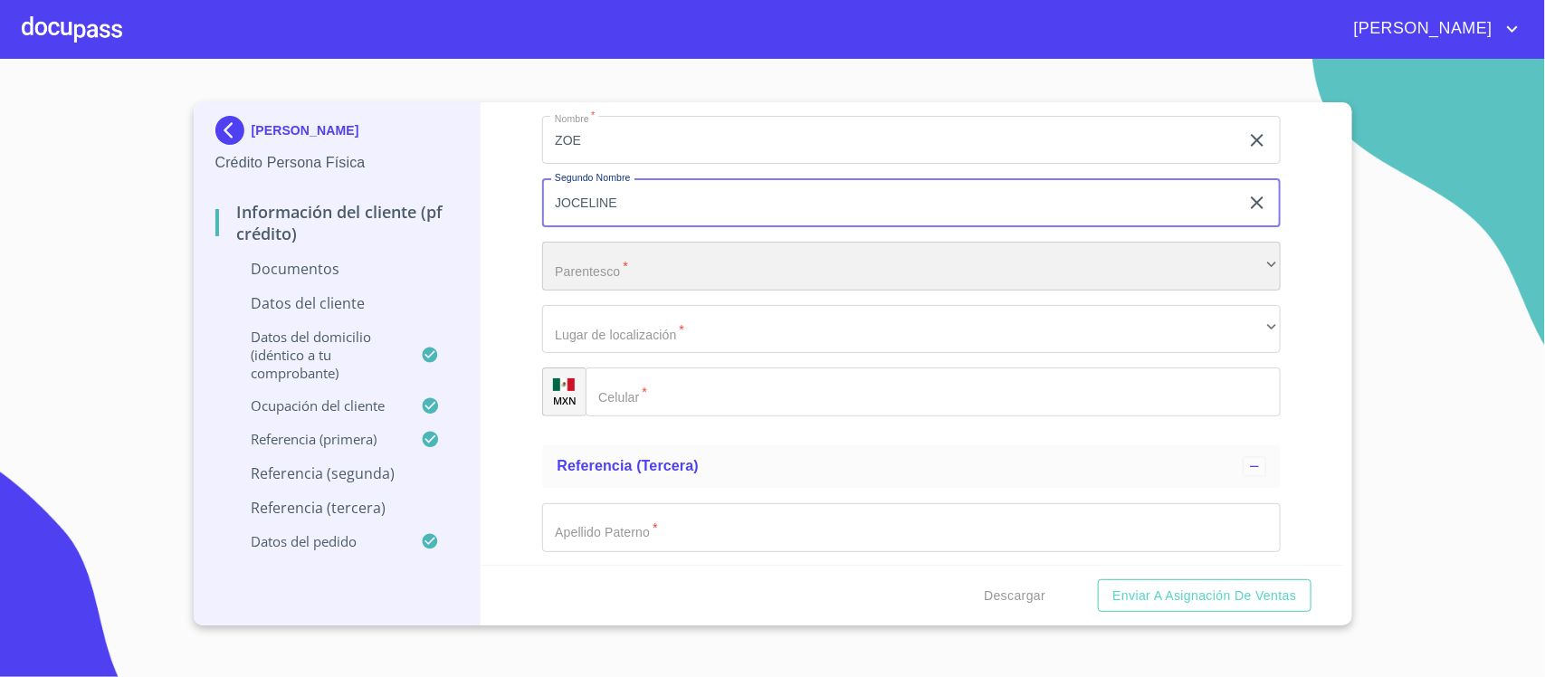
click at [607, 270] on div "​" at bounding box center [911, 266] width 739 height 49
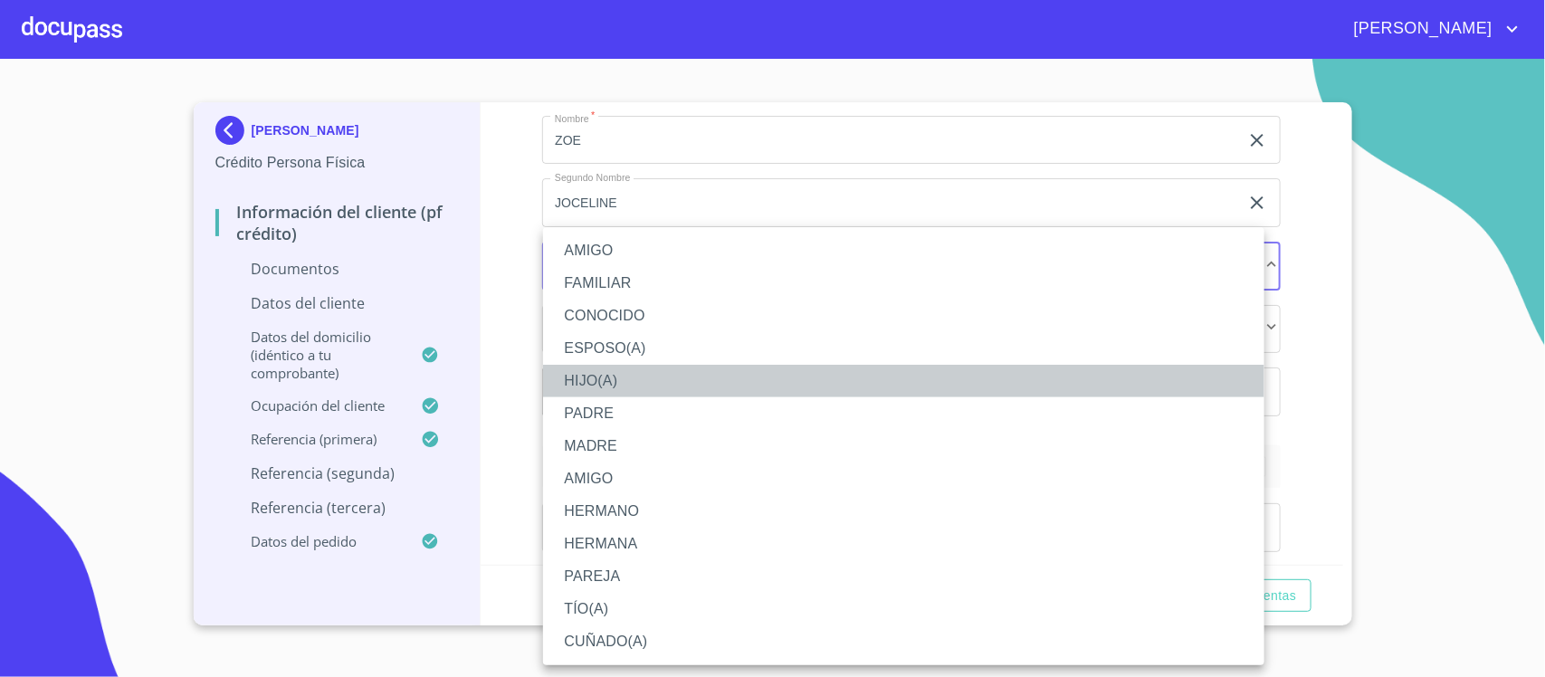
click at [607, 387] on li "HIJO(A)" at bounding box center [904, 381] width 722 height 33
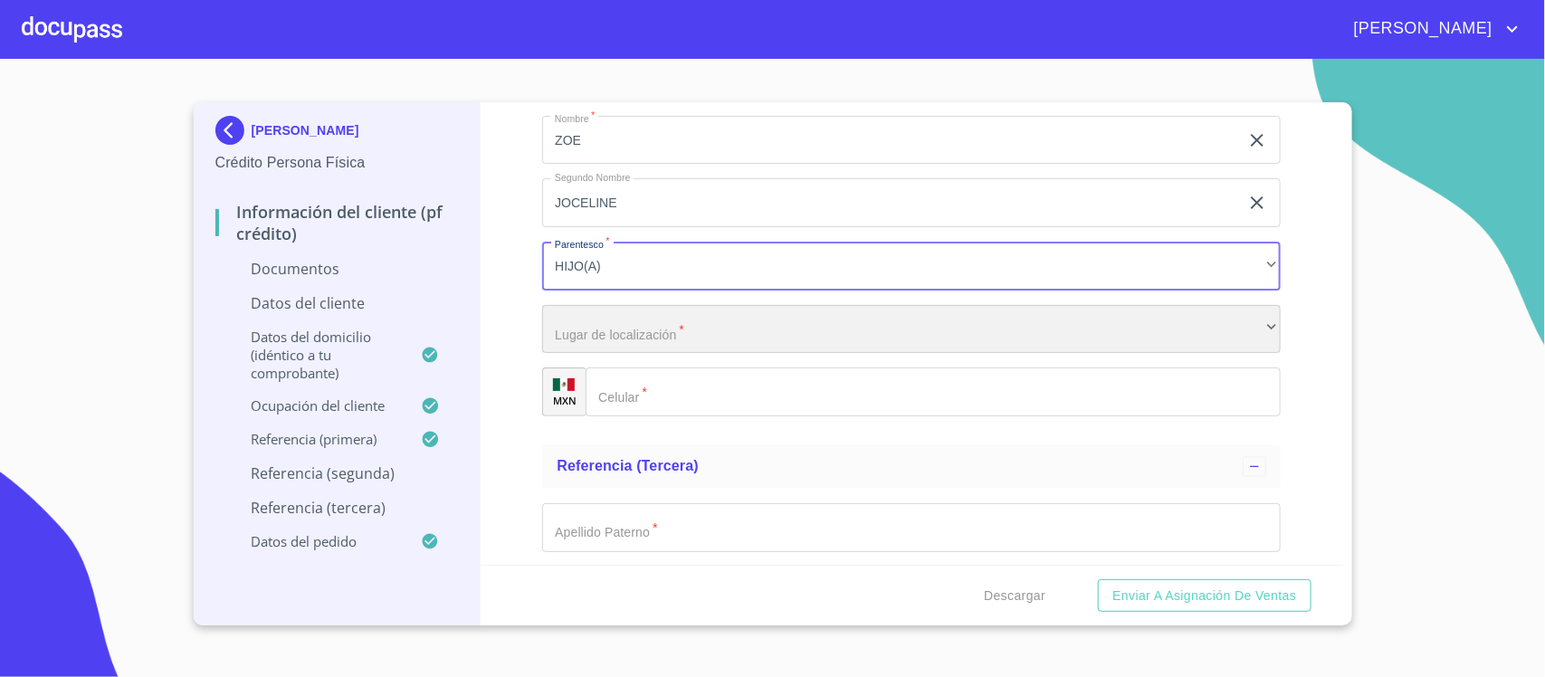
click at [652, 342] on div "​" at bounding box center [911, 329] width 739 height 49
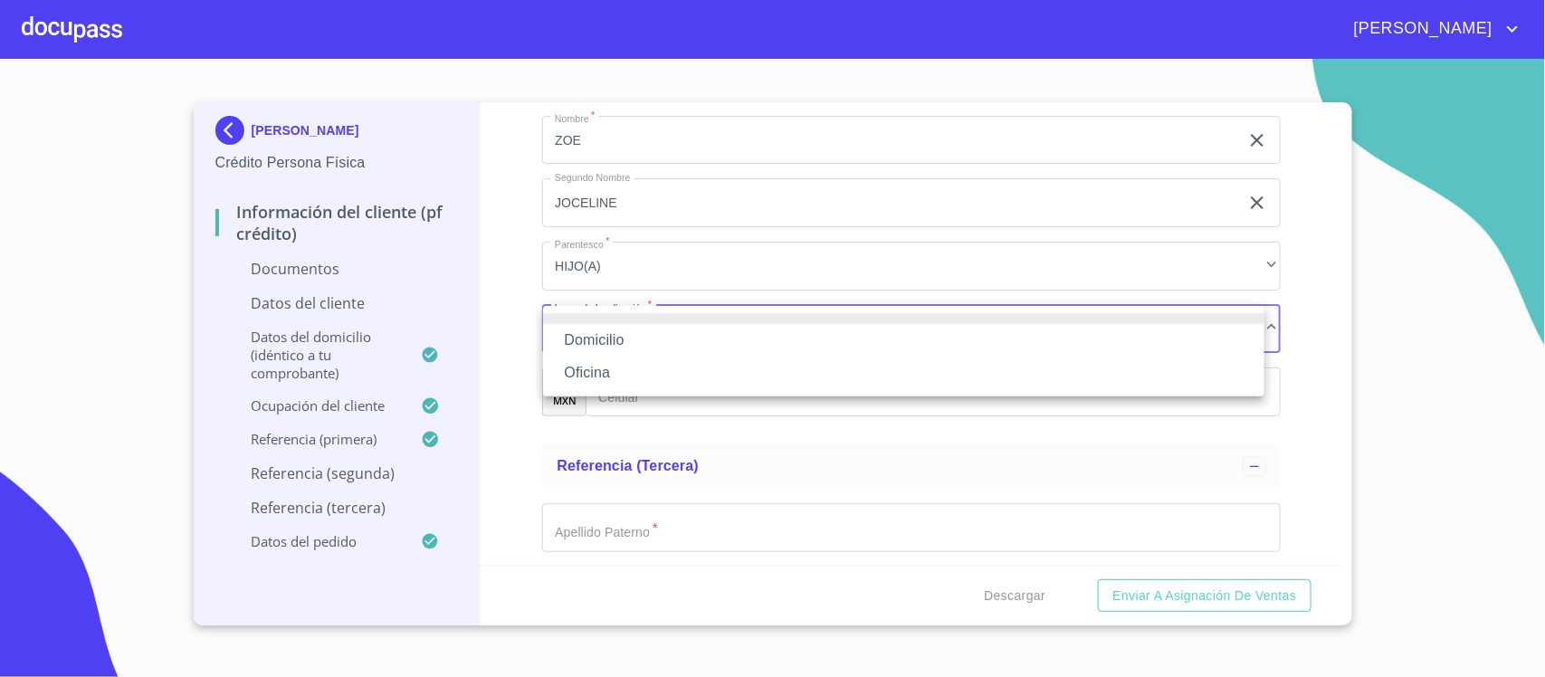
click at [620, 337] on li "Domicilio" at bounding box center [904, 340] width 722 height 33
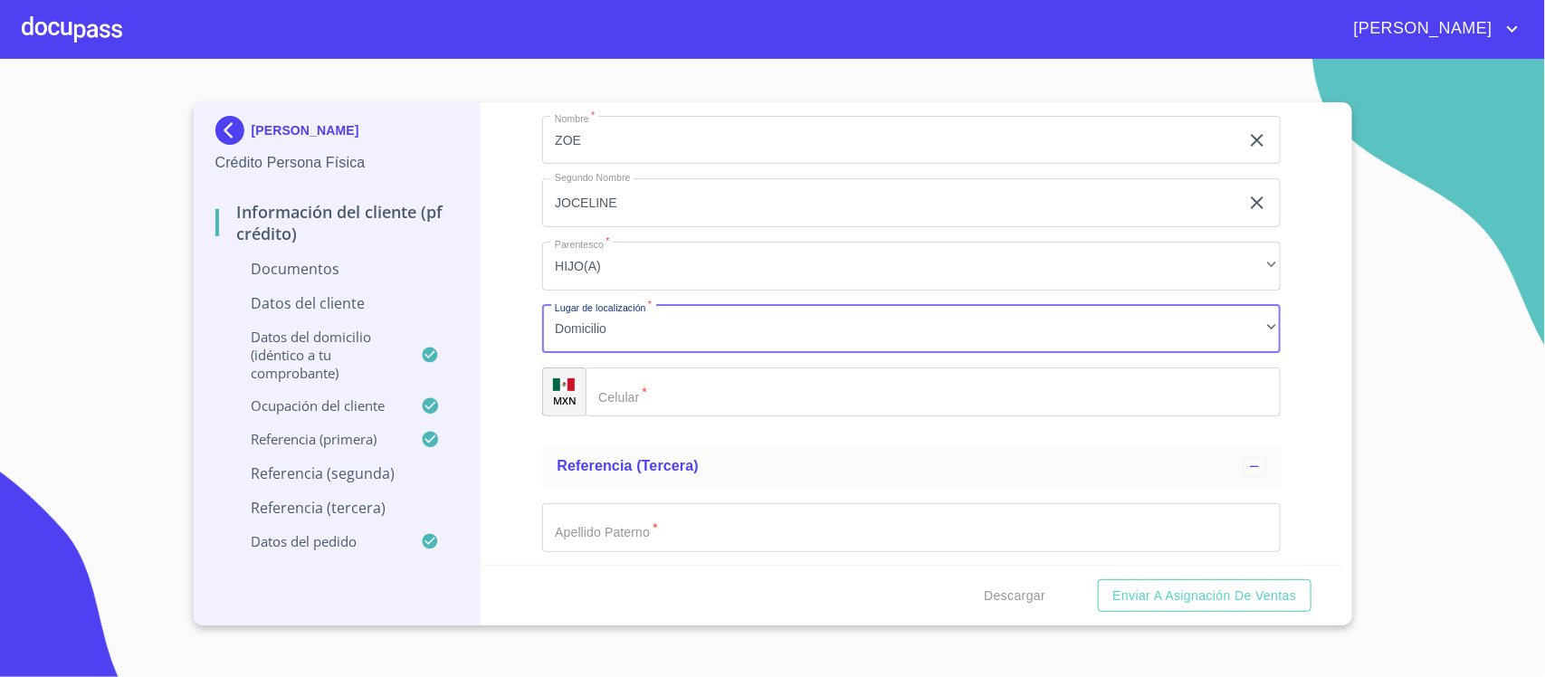
click at [654, 382] on input "Documento de identificación.   *" at bounding box center [933, 392] width 695 height 49
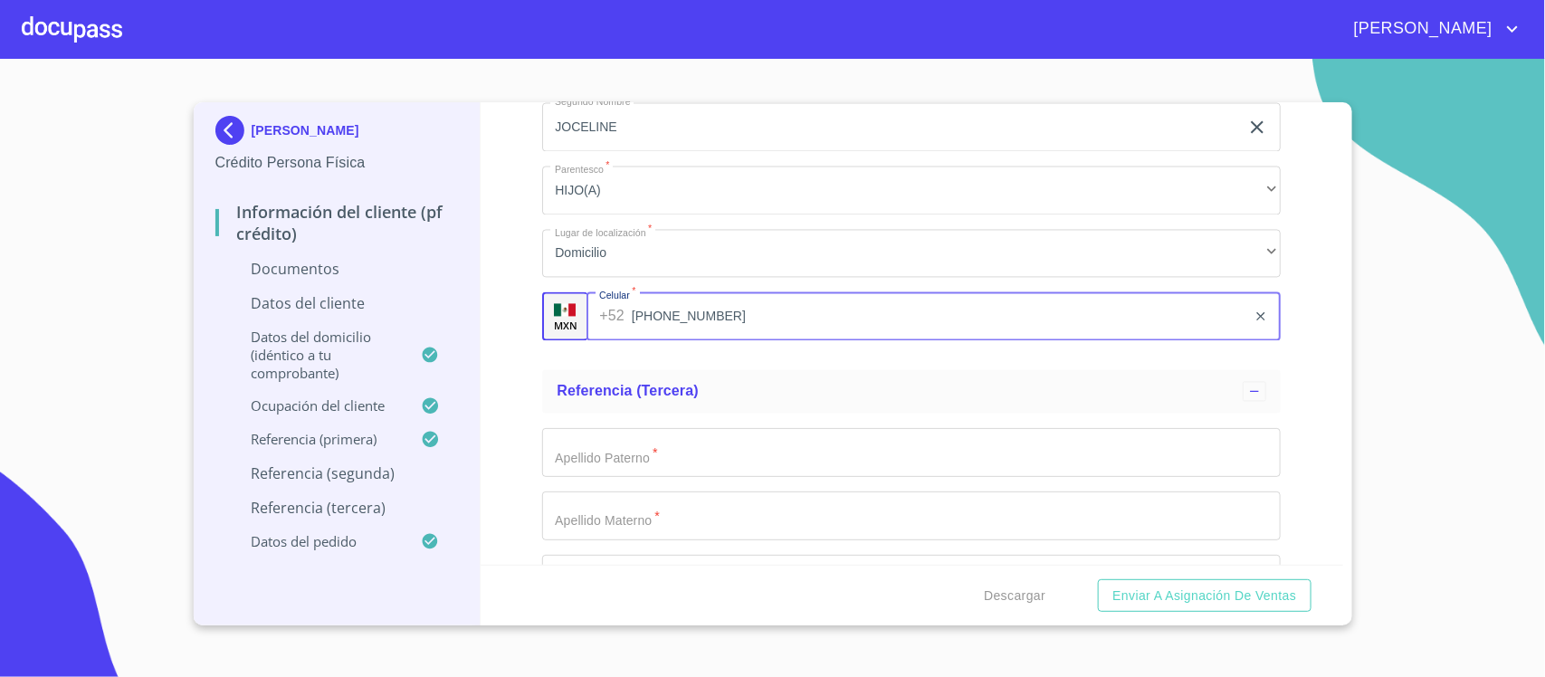
scroll to position [7810, 0]
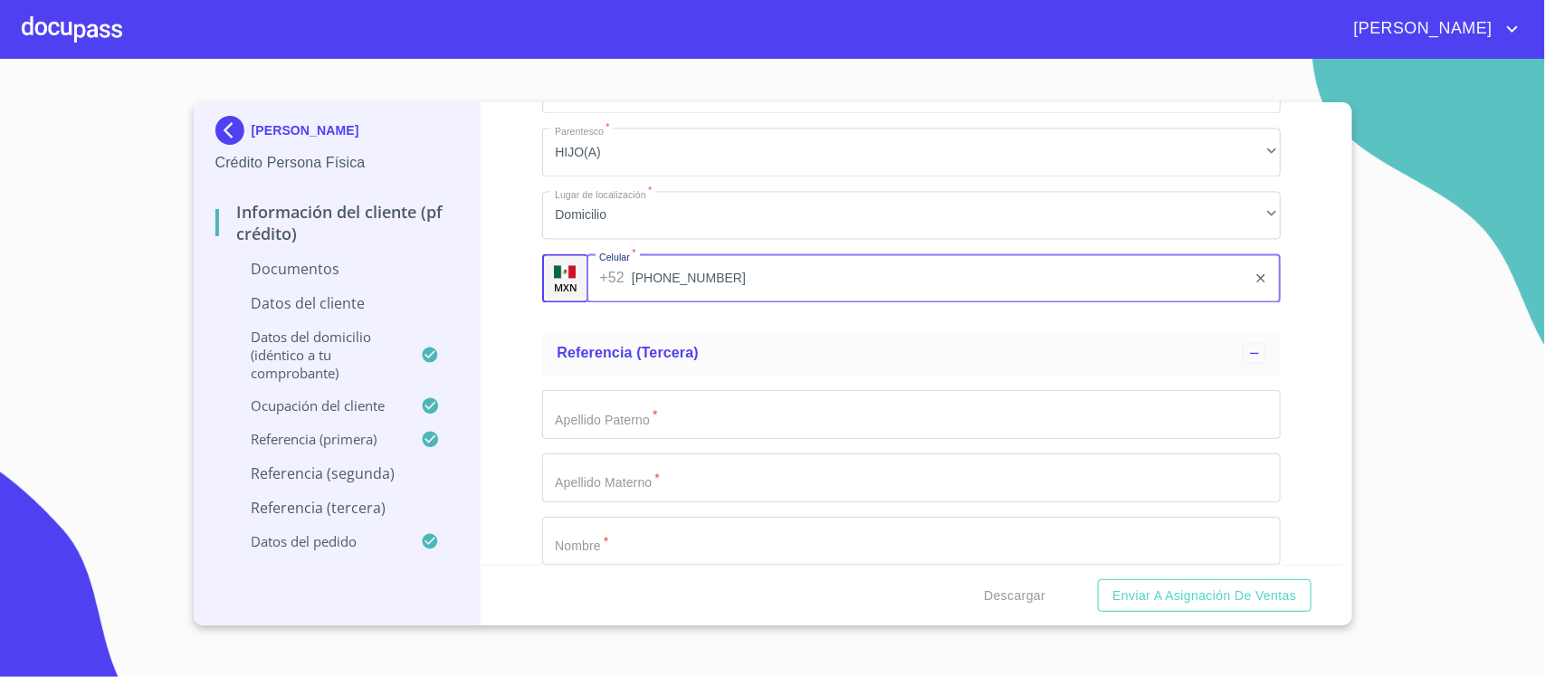
type input "[PHONE_NUMBER]"
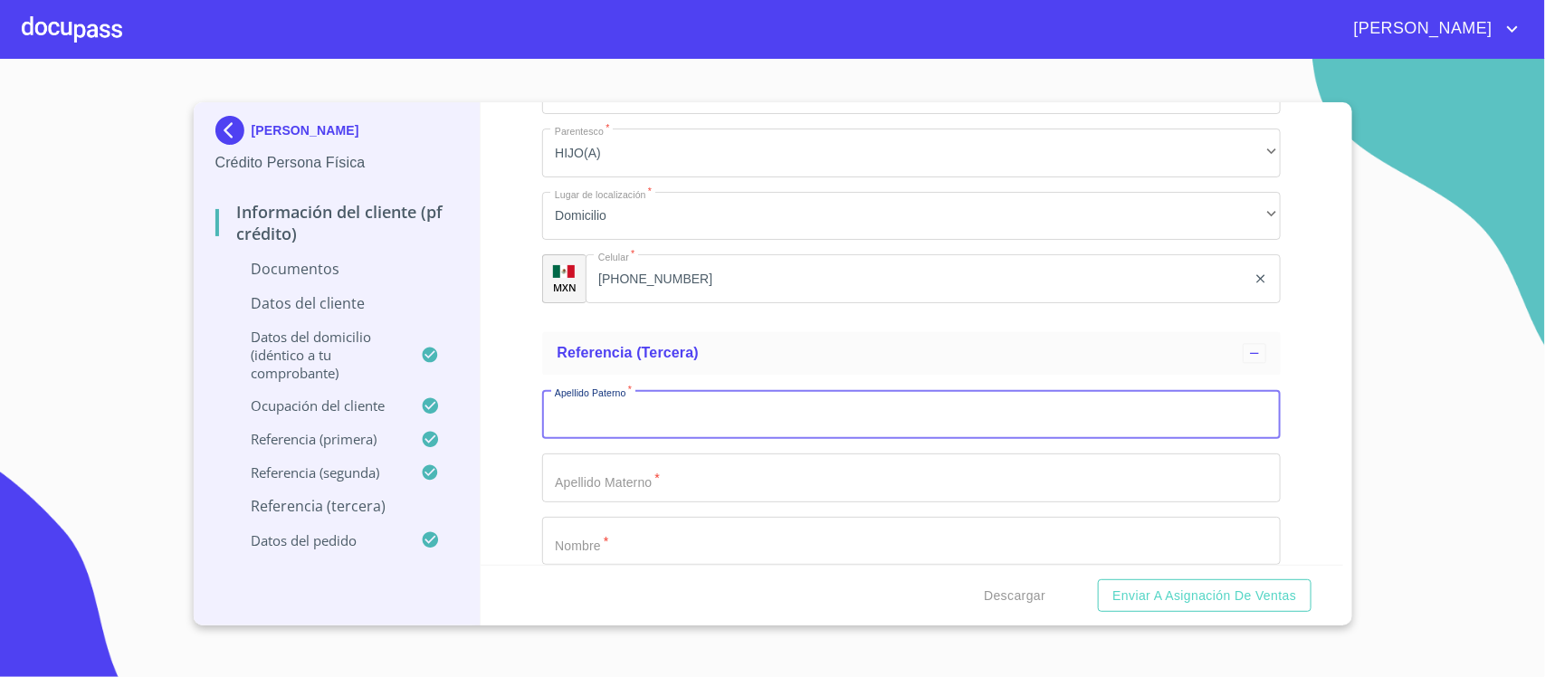
scroll to position [7923, 0]
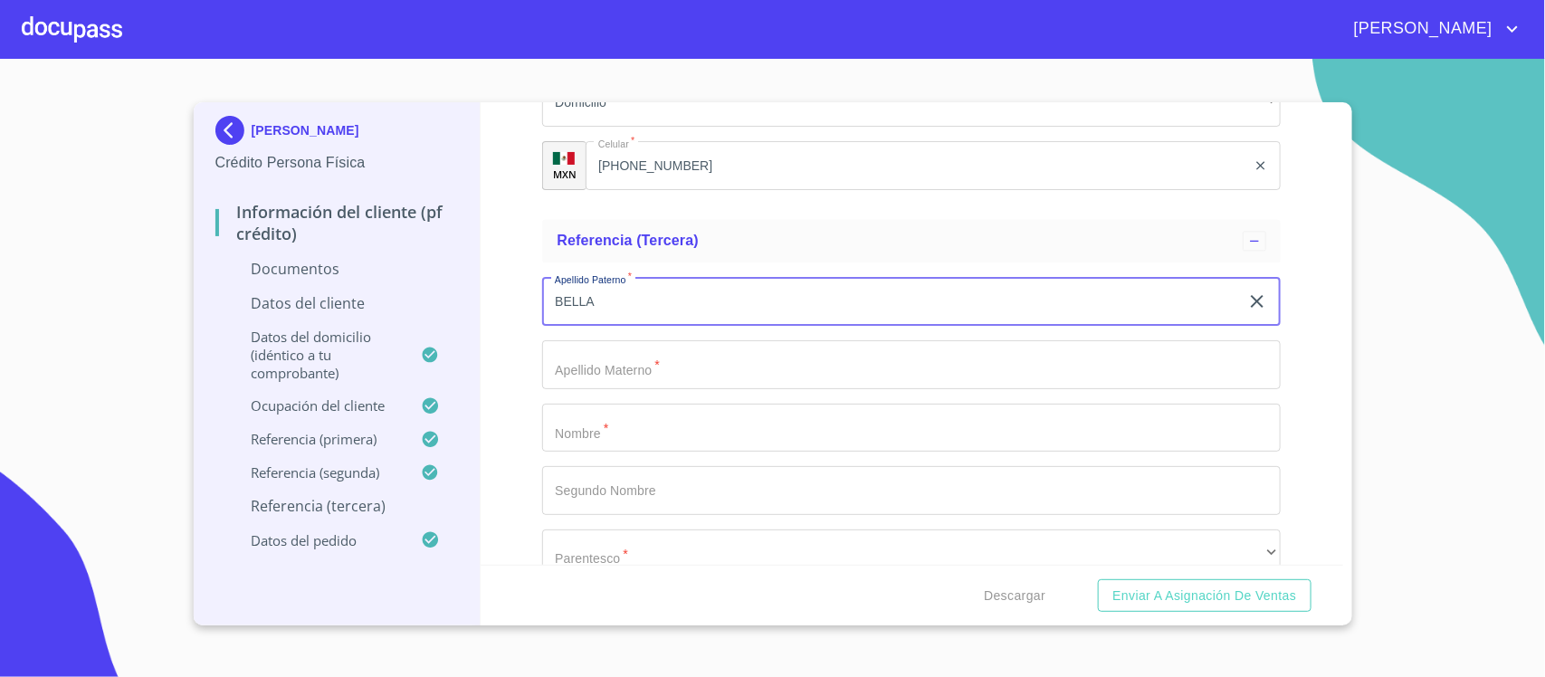
type input "BELLA"
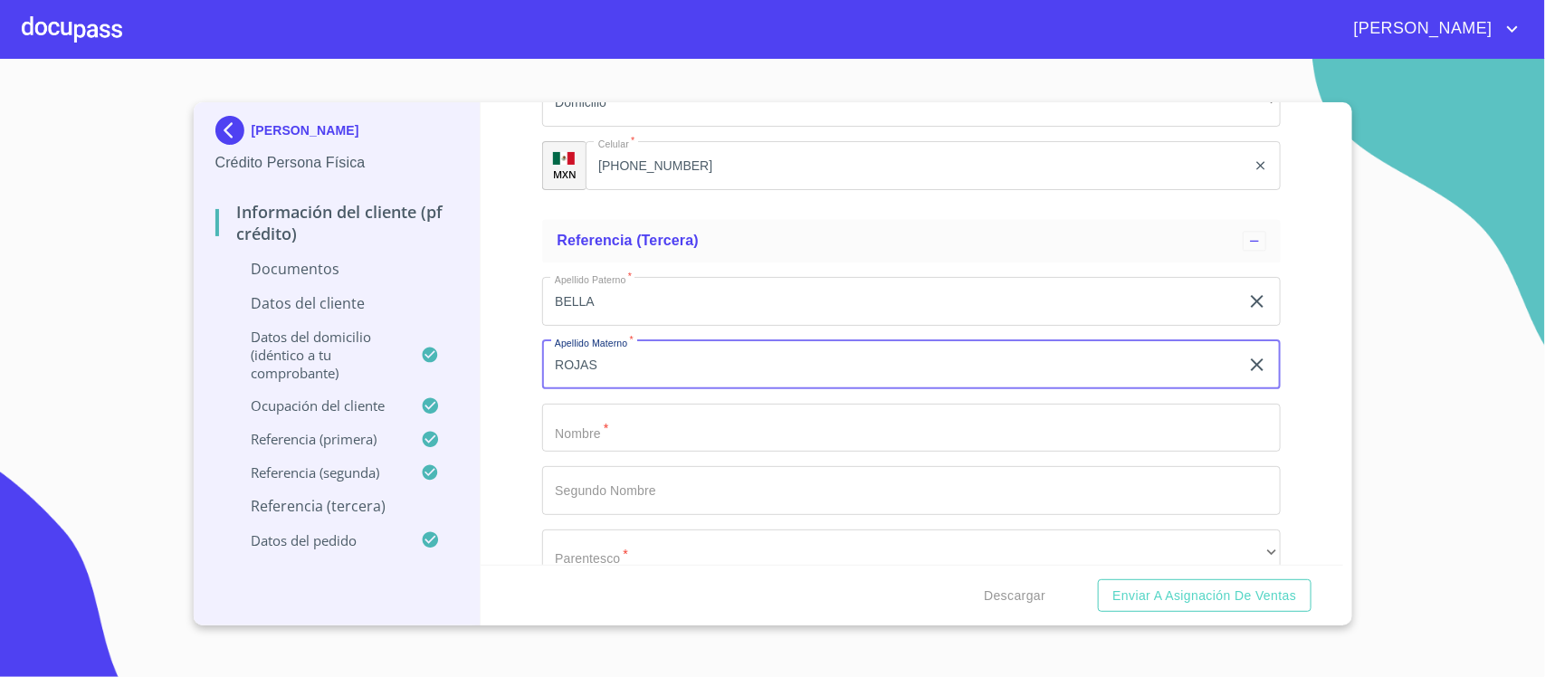
type input "[PERSON_NAME]"
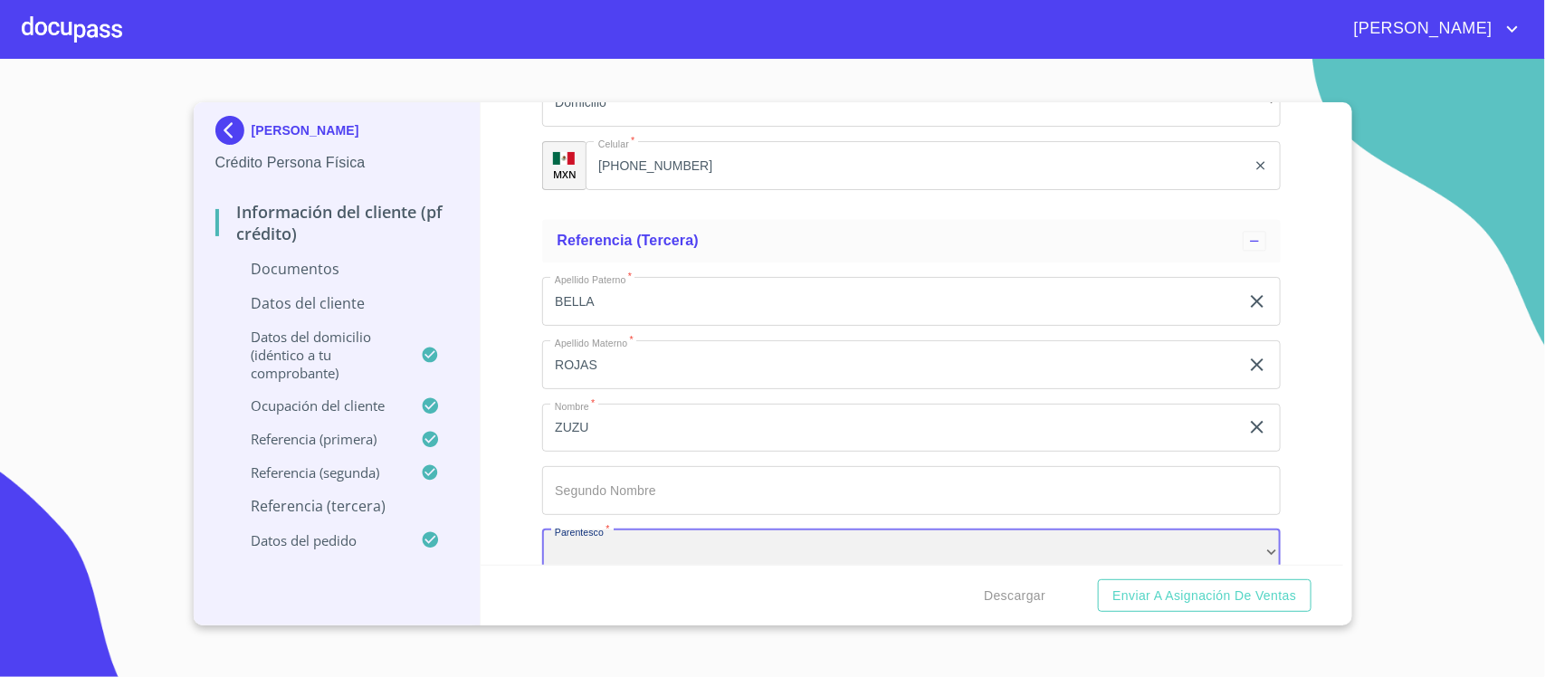
scroll to position [7935, 0]
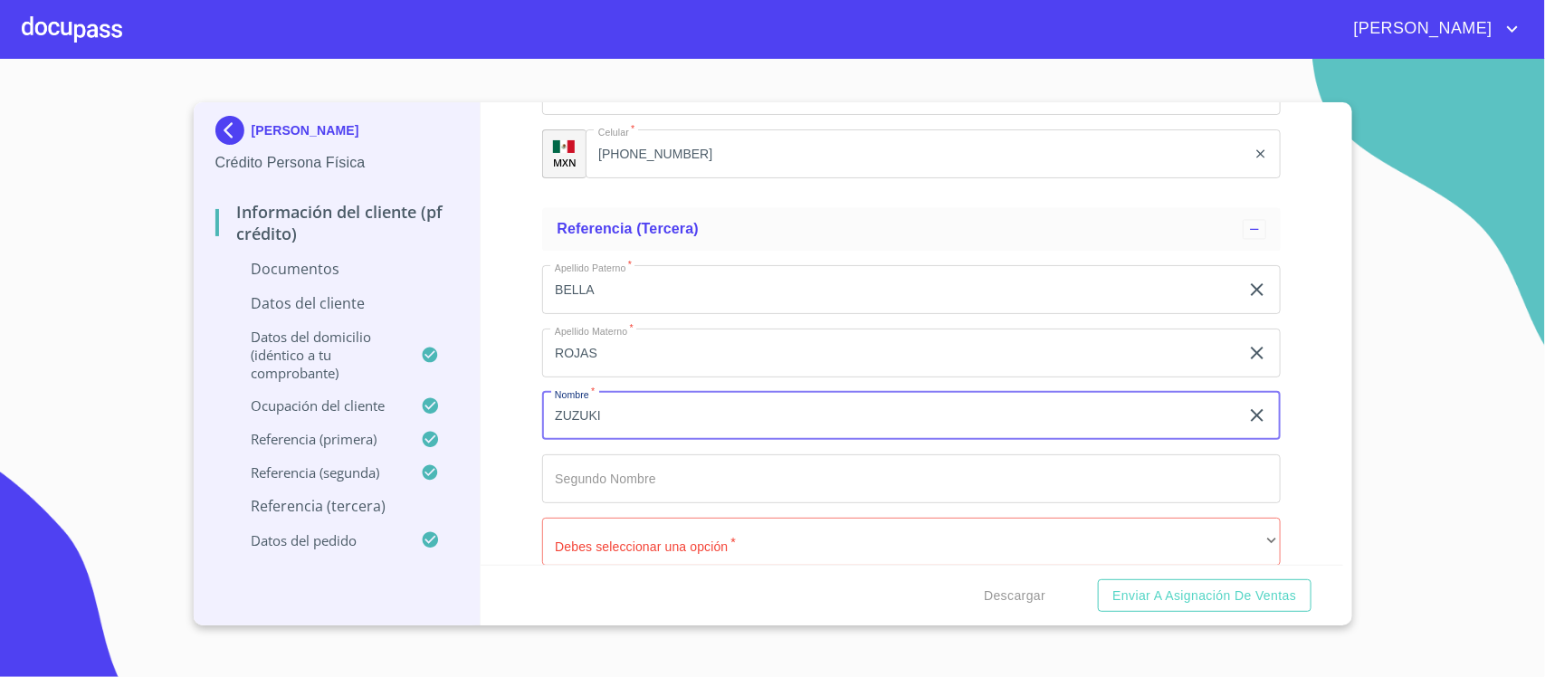
type input "ZUZUKI"
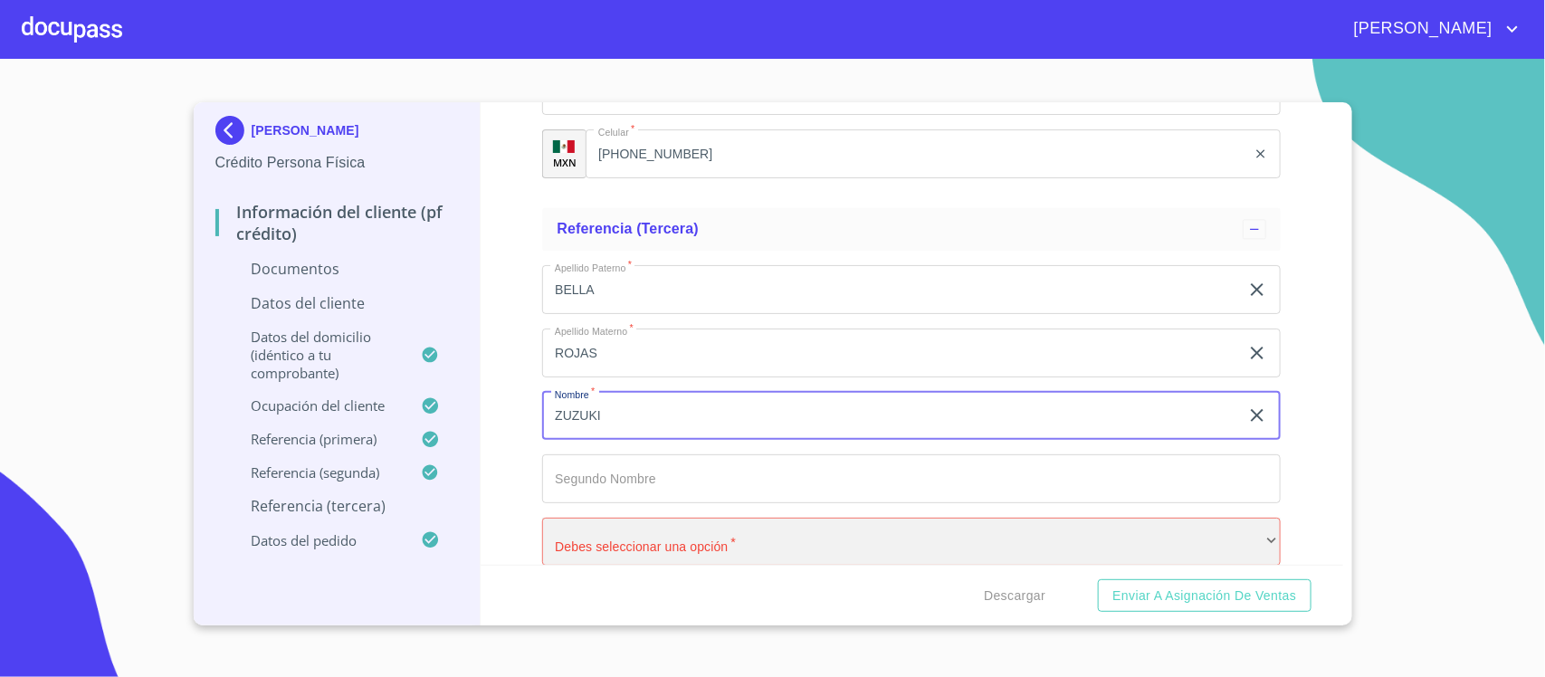
click at [623, 535] on div "​" at bounding box center [911, 542] width 739 height 49
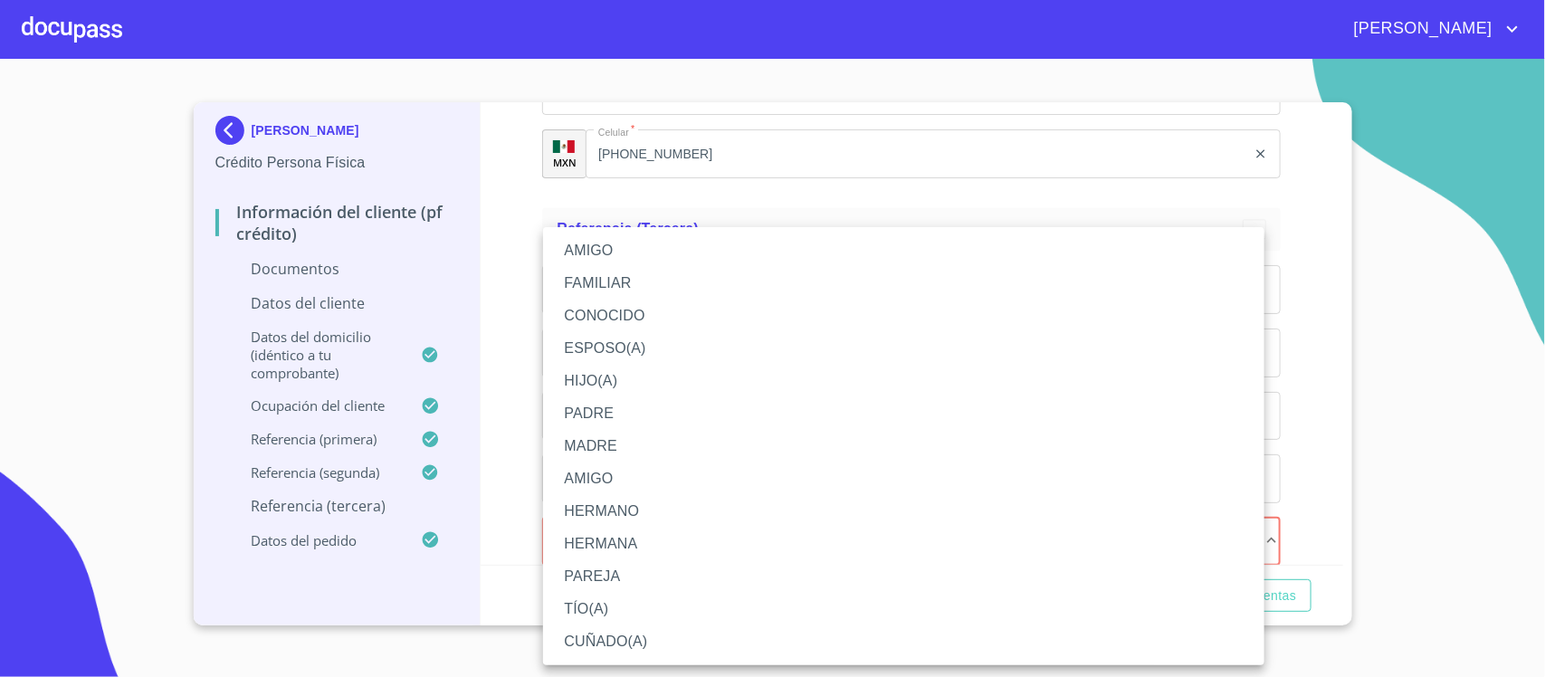
click at [597, 368] on li "HIJO(A)" at bounding box center [904, 381] width 722 height 33
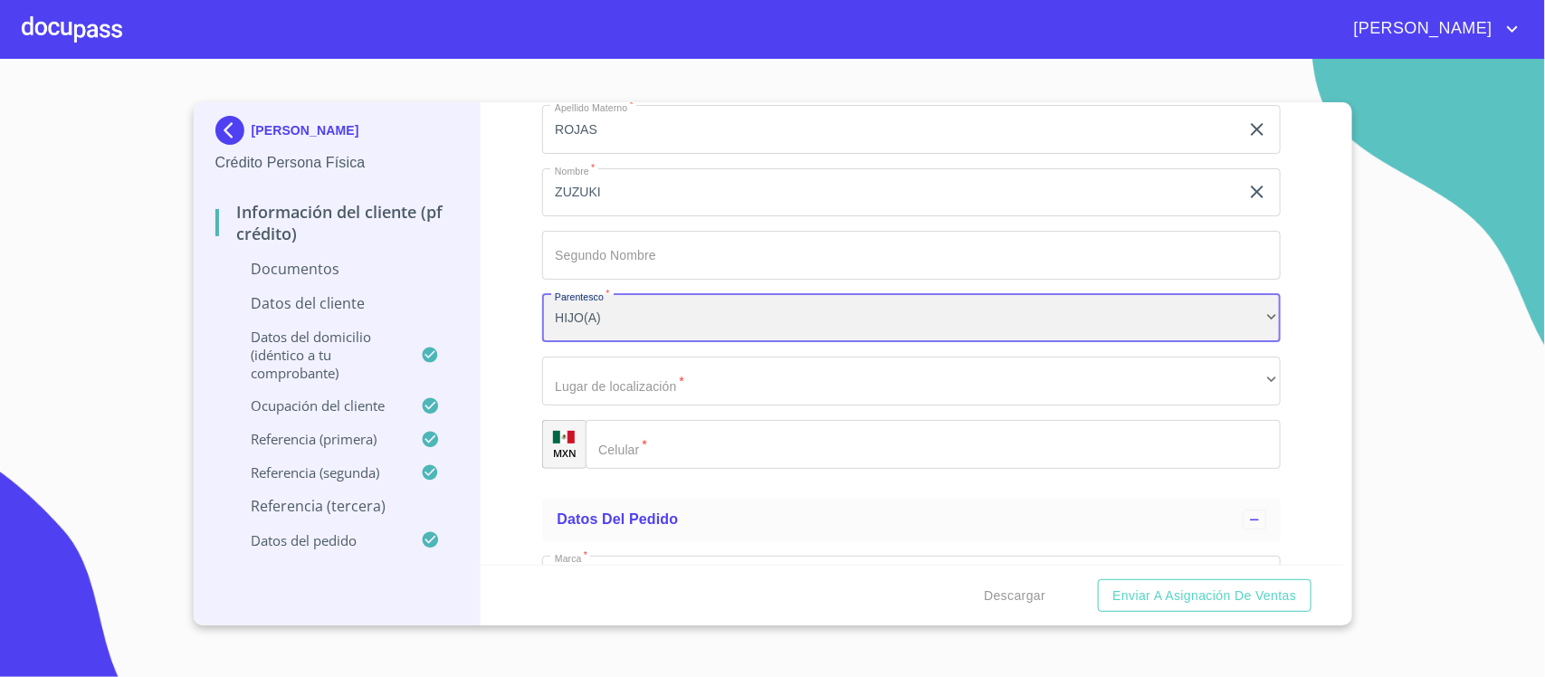
scroll to position [8161, 0]
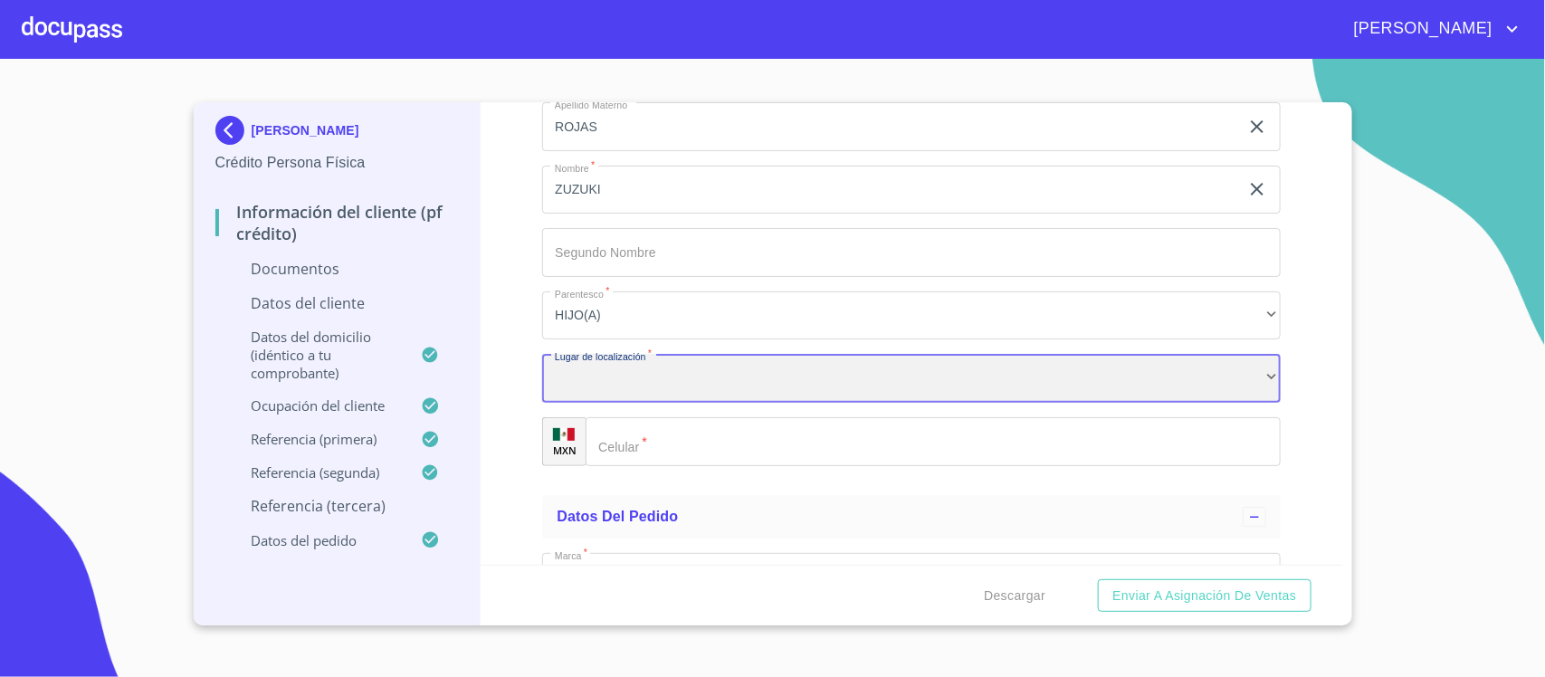
click at [638, 372] on div "​" at bounding box center [911, 378] width 739 height 49
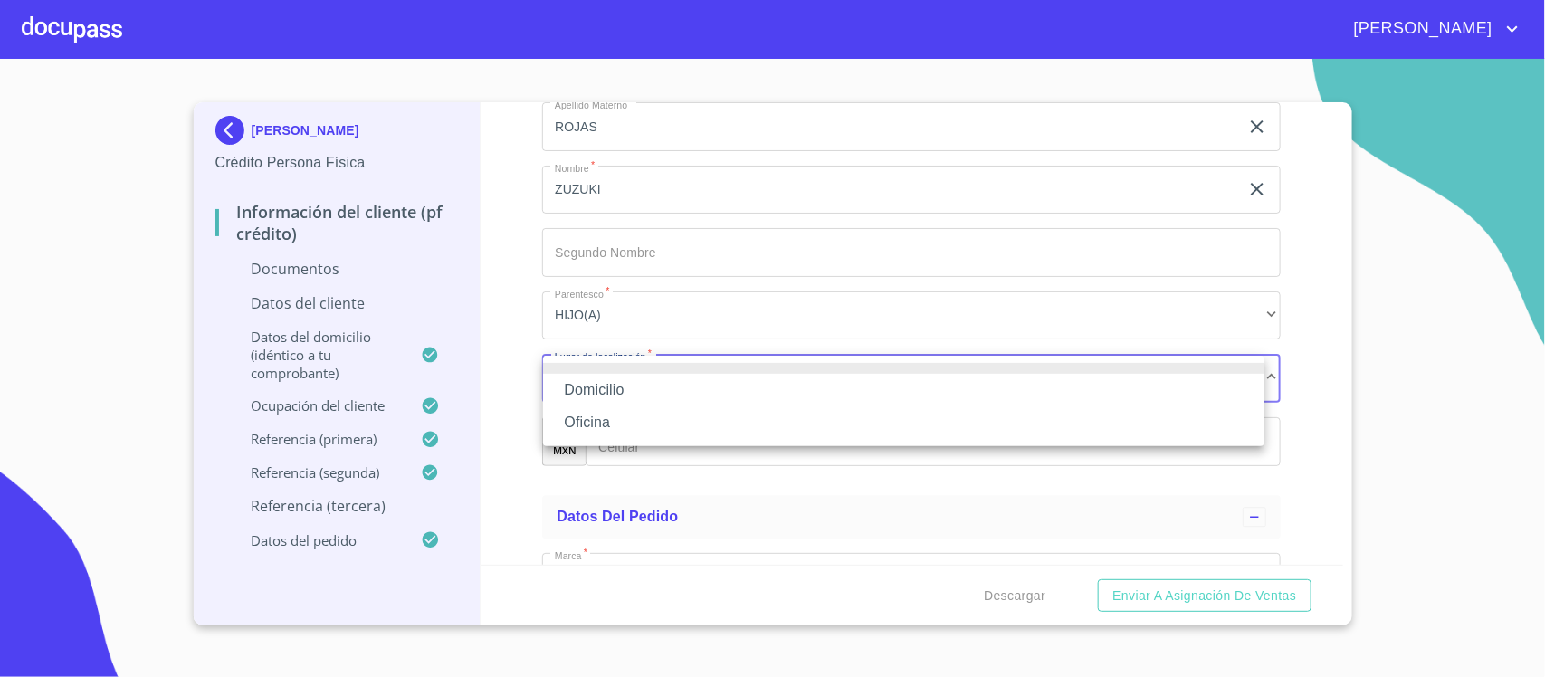
click at [608, 386] on li "Domicilio" at bounding box center [904, 390] width 722 height 33
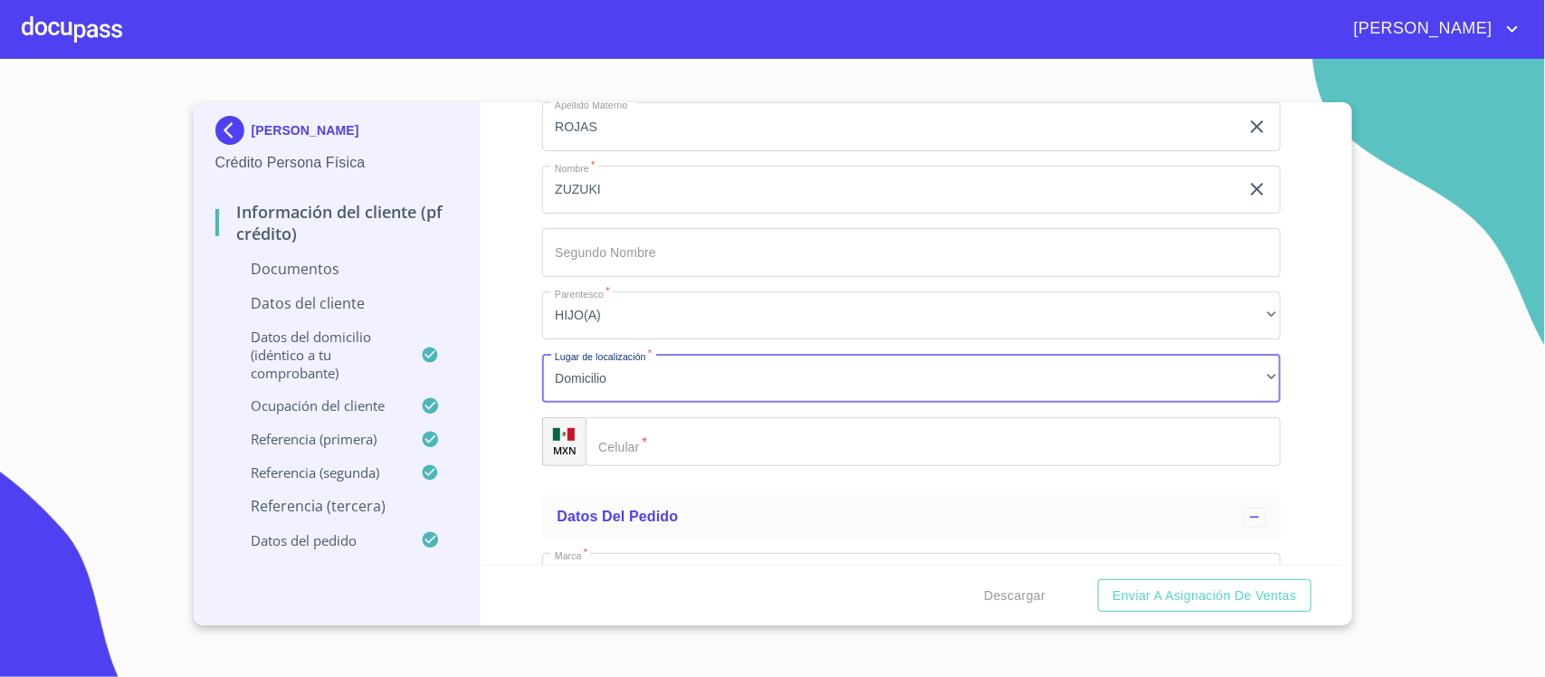
click at [684, 444] on input "Documento de identificación.   *" at bounding box center [933, 441] width 695 height 49
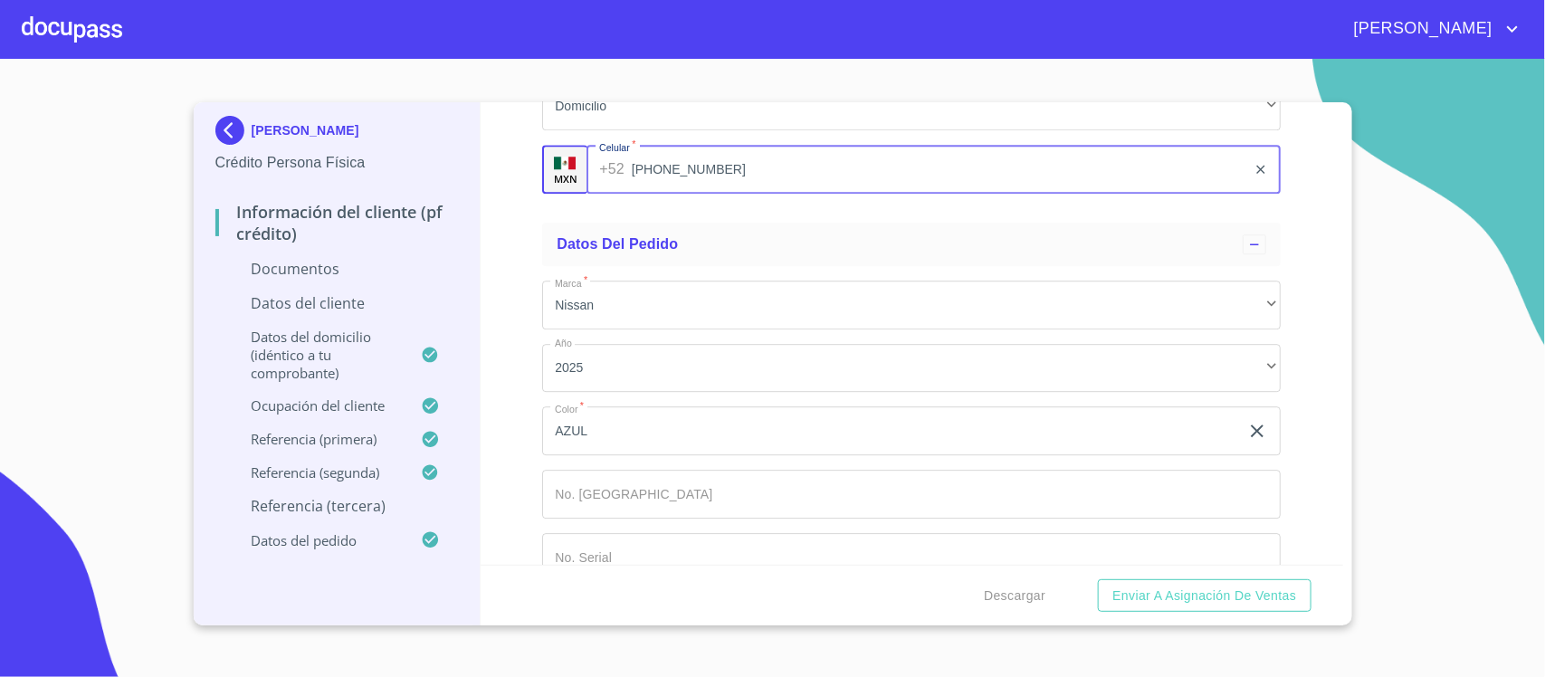
scroll to position [8470, 0]
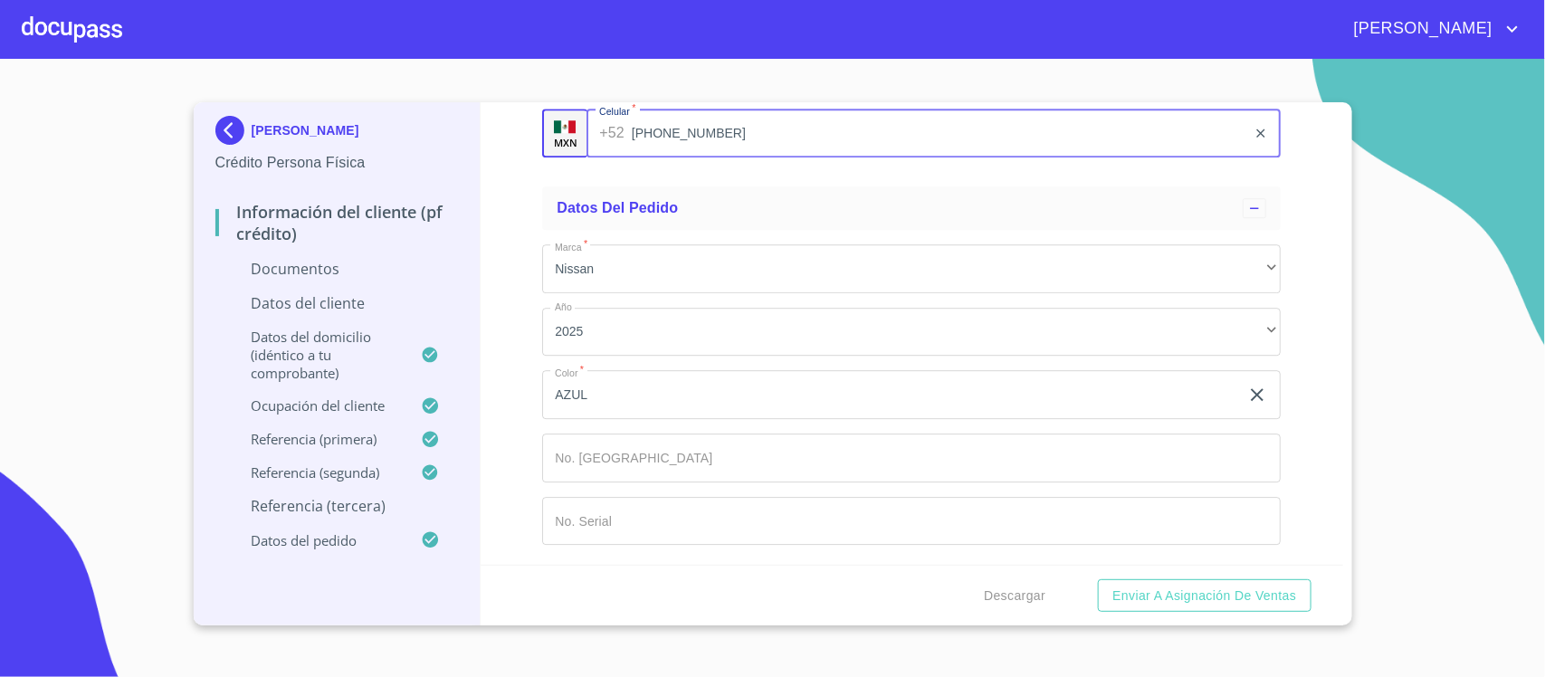
type input "(33)11542505"
click at [337, 301] on p "Datos del cliente" at bounding box center [337, 303] width 244 height 20
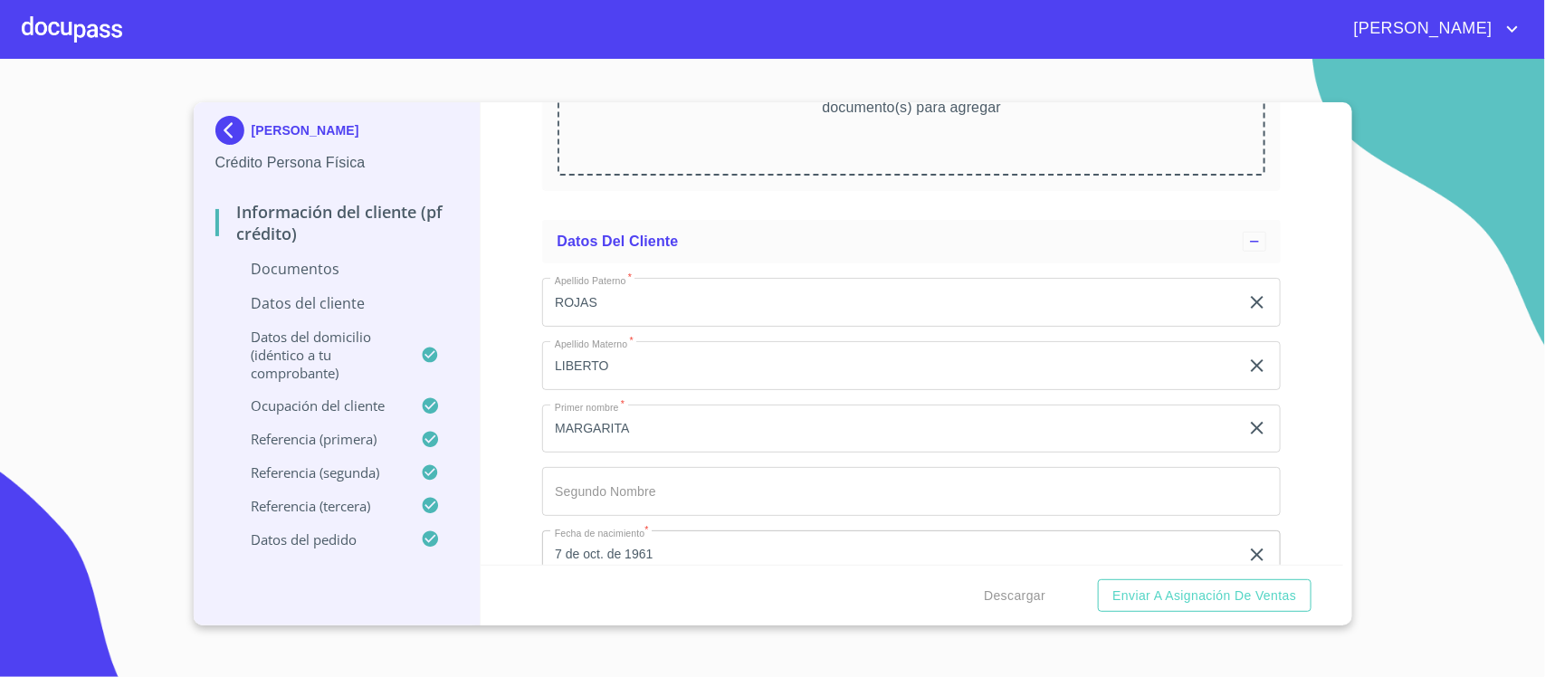
scroll to position [3757, 0]
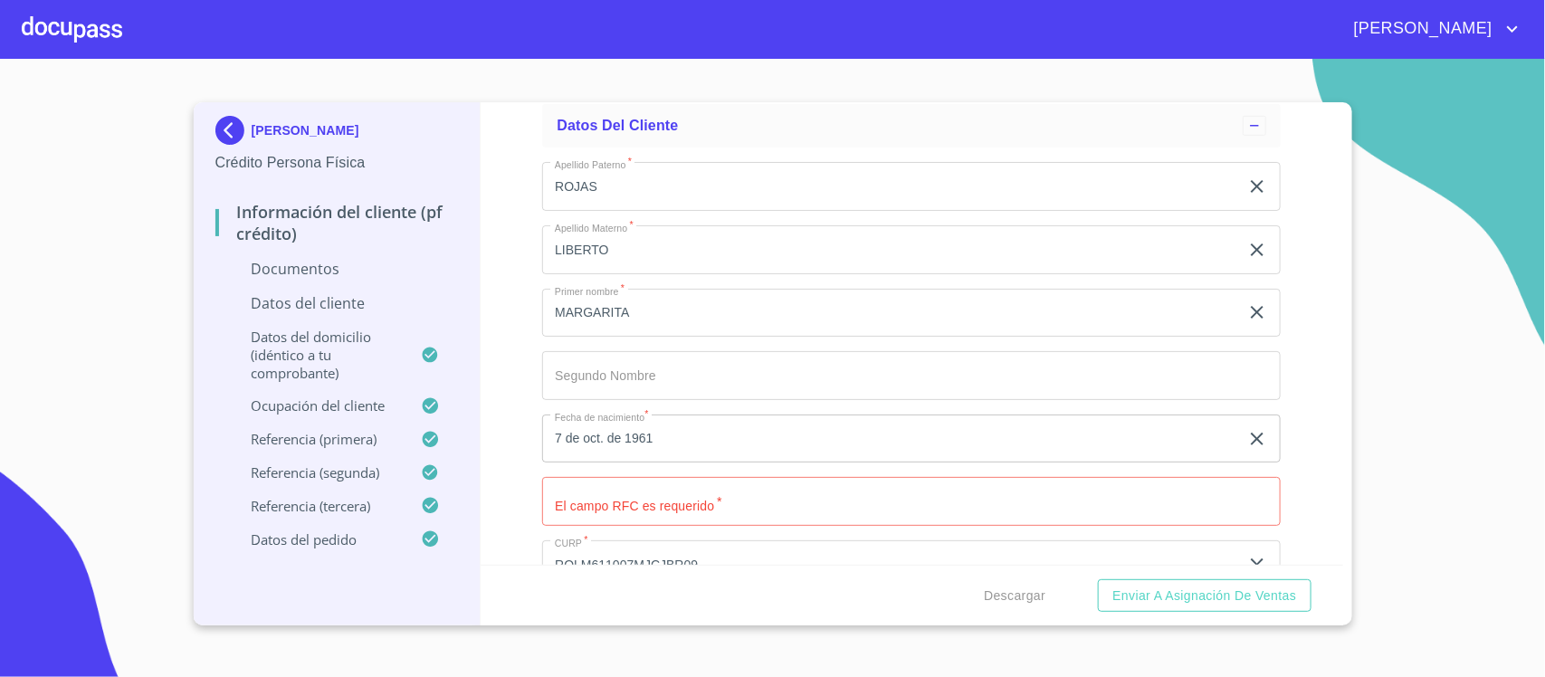
click at [666, 518] on input "Documento de identificación.   *" at bounding box center [911, 501] width 739 height 49
type input "ROLM6110071L8"
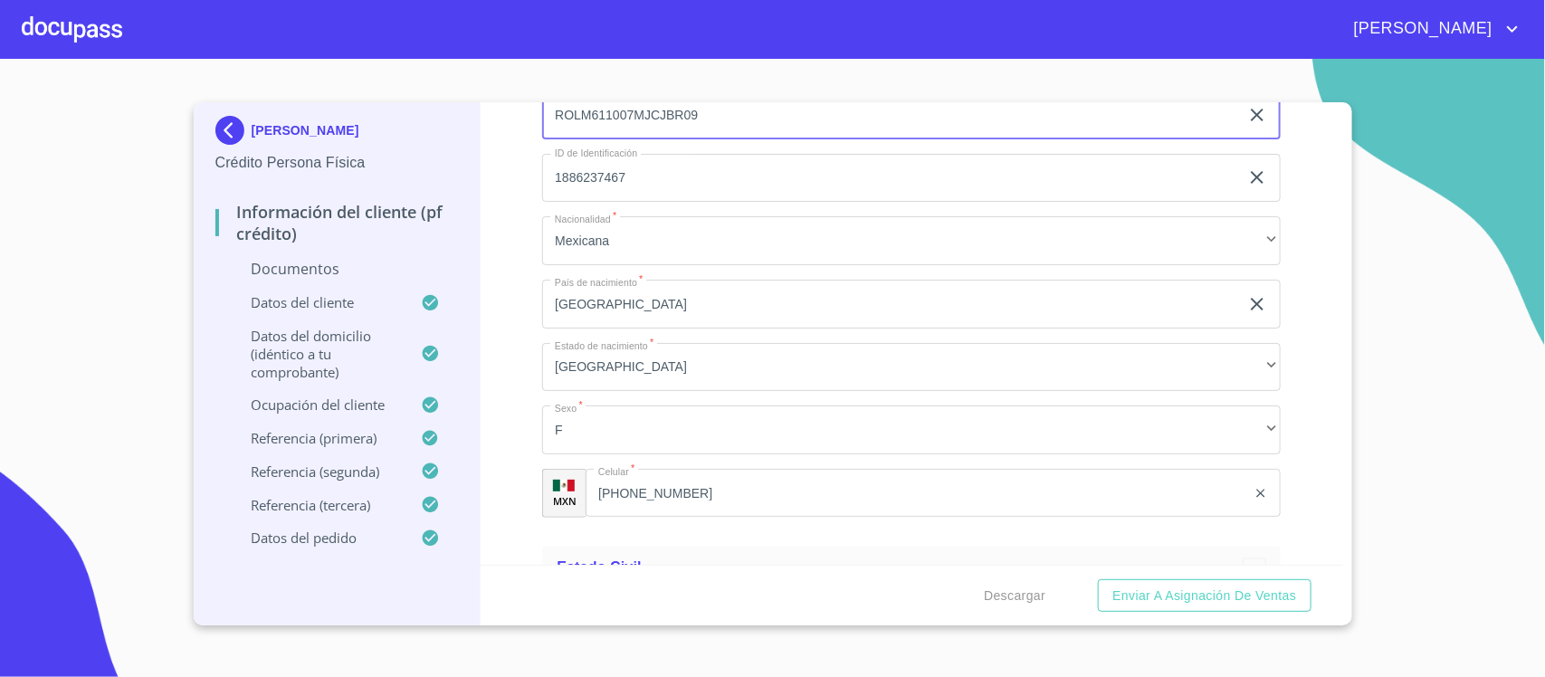
scroll to position [4233, 0]
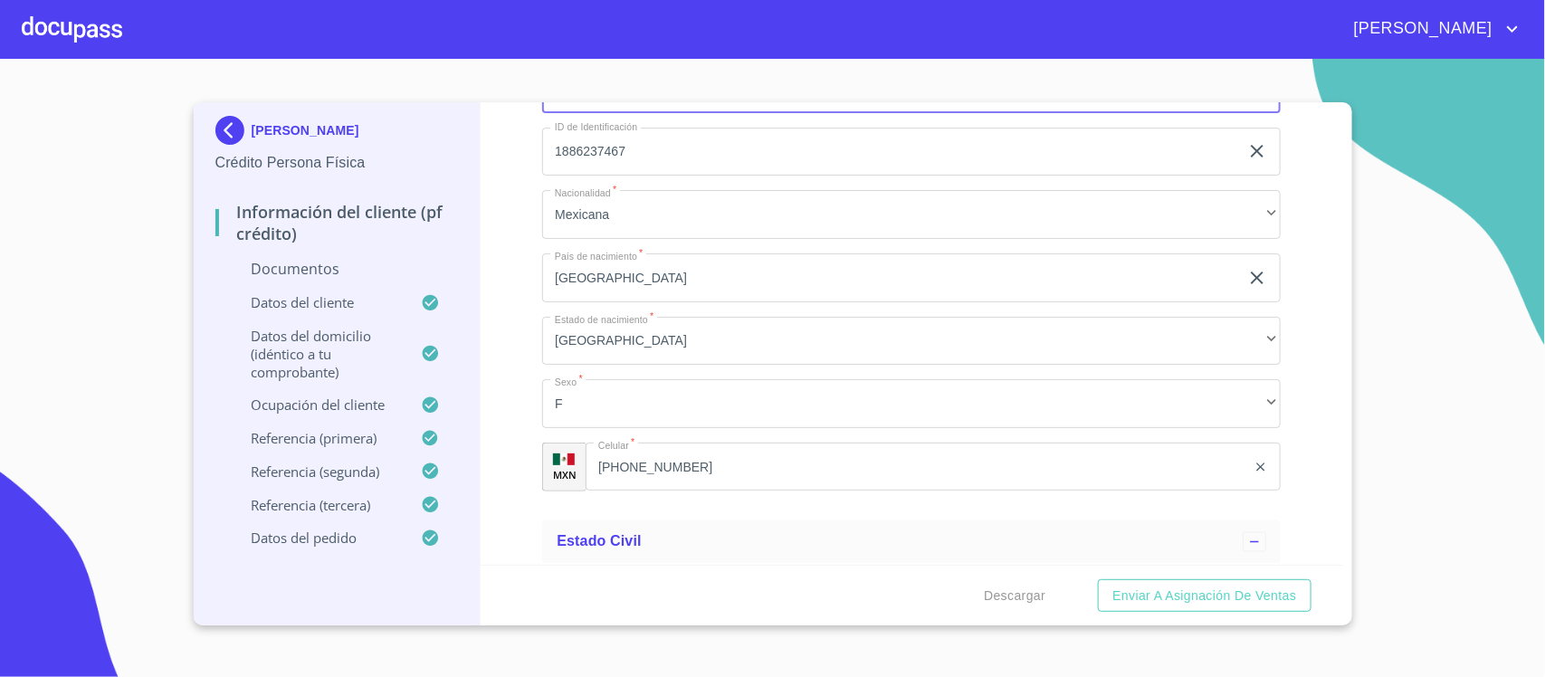
click at [318, 263] on p "Documentos" at bounding box center [337, 269] width 244 height 20
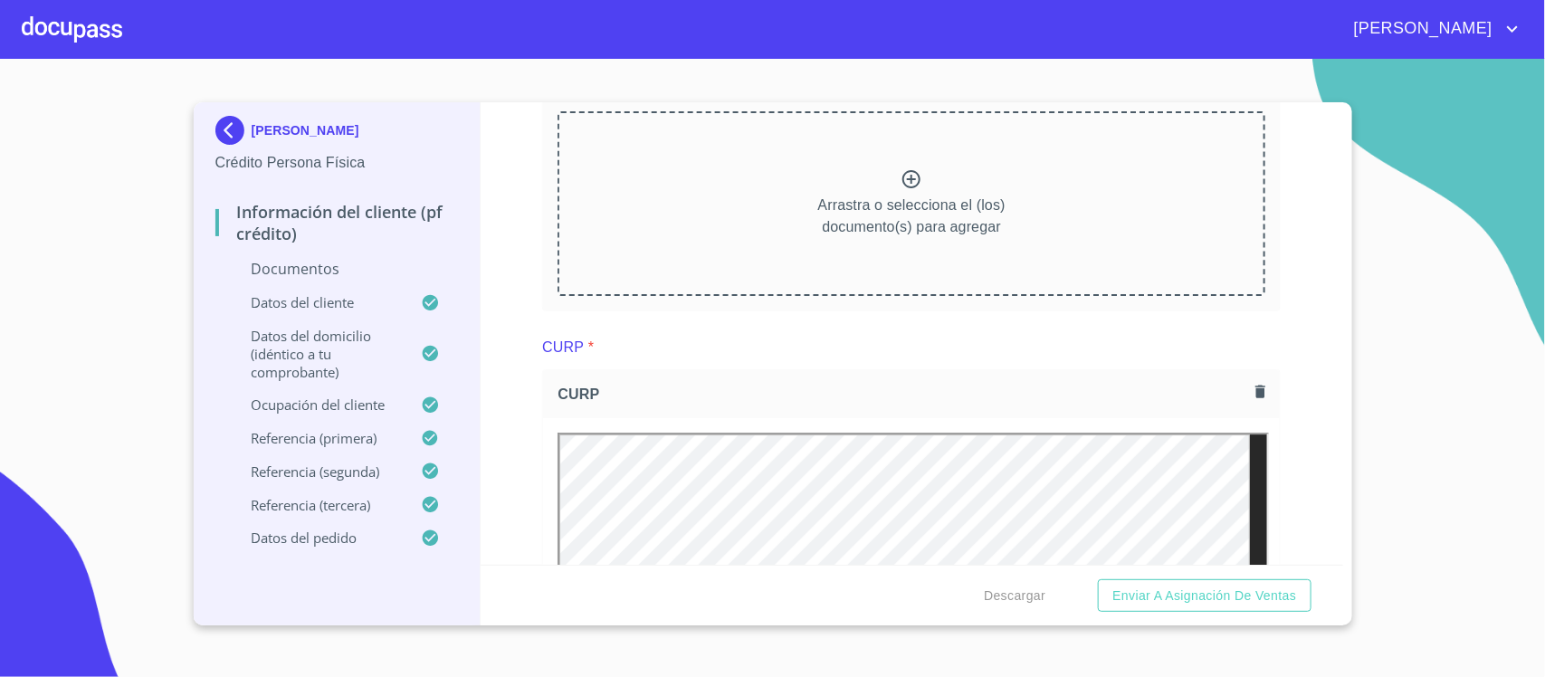
scroll to position [2603, 0]
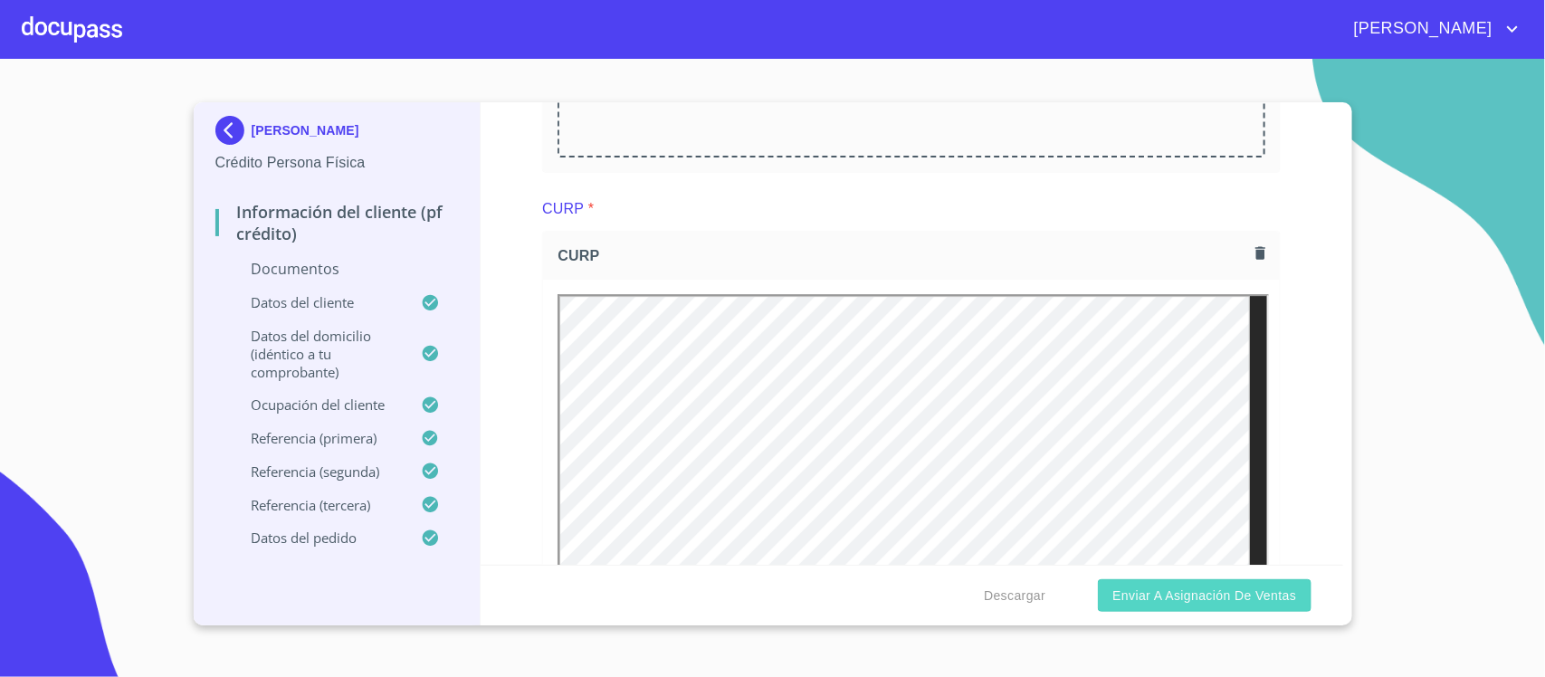
click at [1210, 599] on span "Enviar a Asignación de Ventas" at bounding box center [1205, 596] width 184 height 23
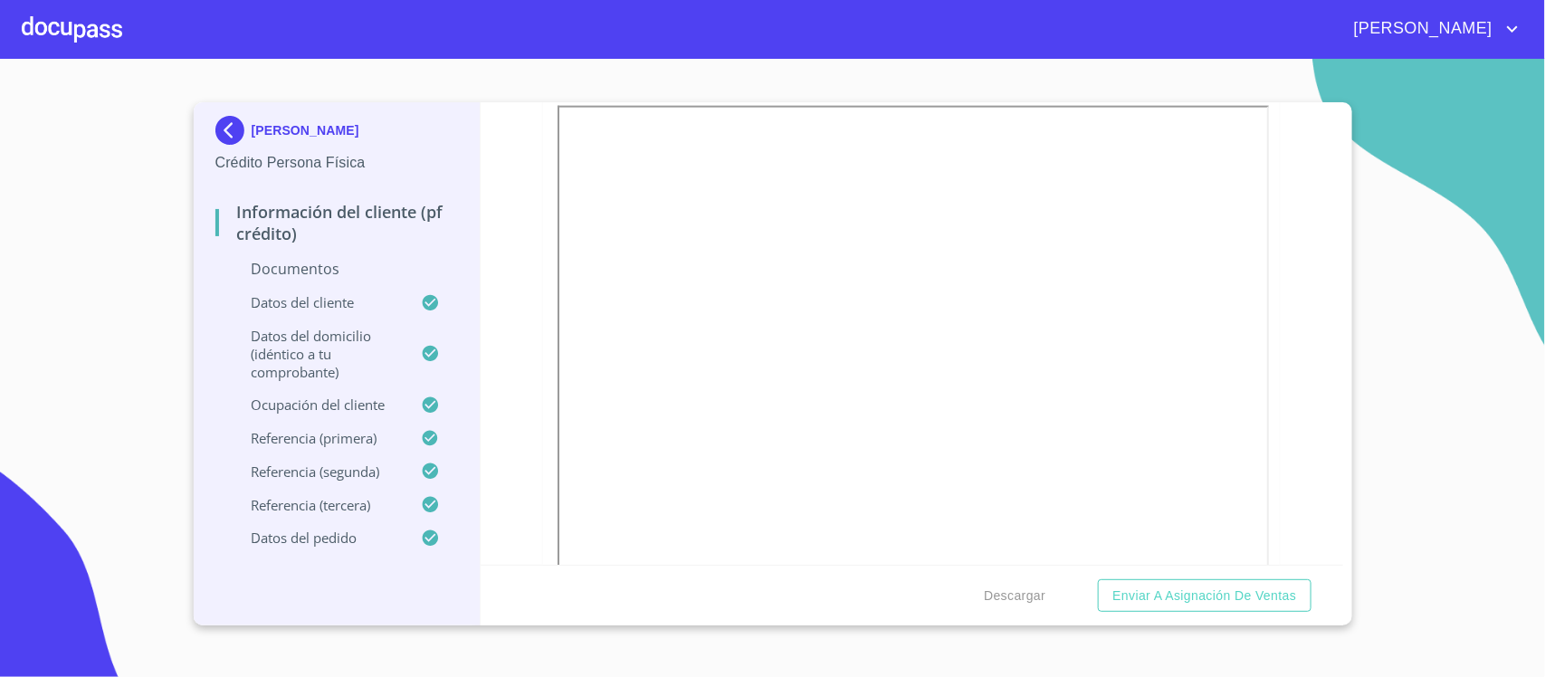
scroll to position [1132, 0]
click at [299, 286] on div "Documentos" at bounding box center [337, 276] width 244 height 34
click at [320, 261] on p "Documentos" at bounding box center [337, 269] width 244 height 20
click at [324, 165] on p "Crédito Persona Física" at bounding box center [337, 163] width 244 height 22
click at [331, 276] on p "Documentos" at bounding box center [337, 269] width 244 height 20
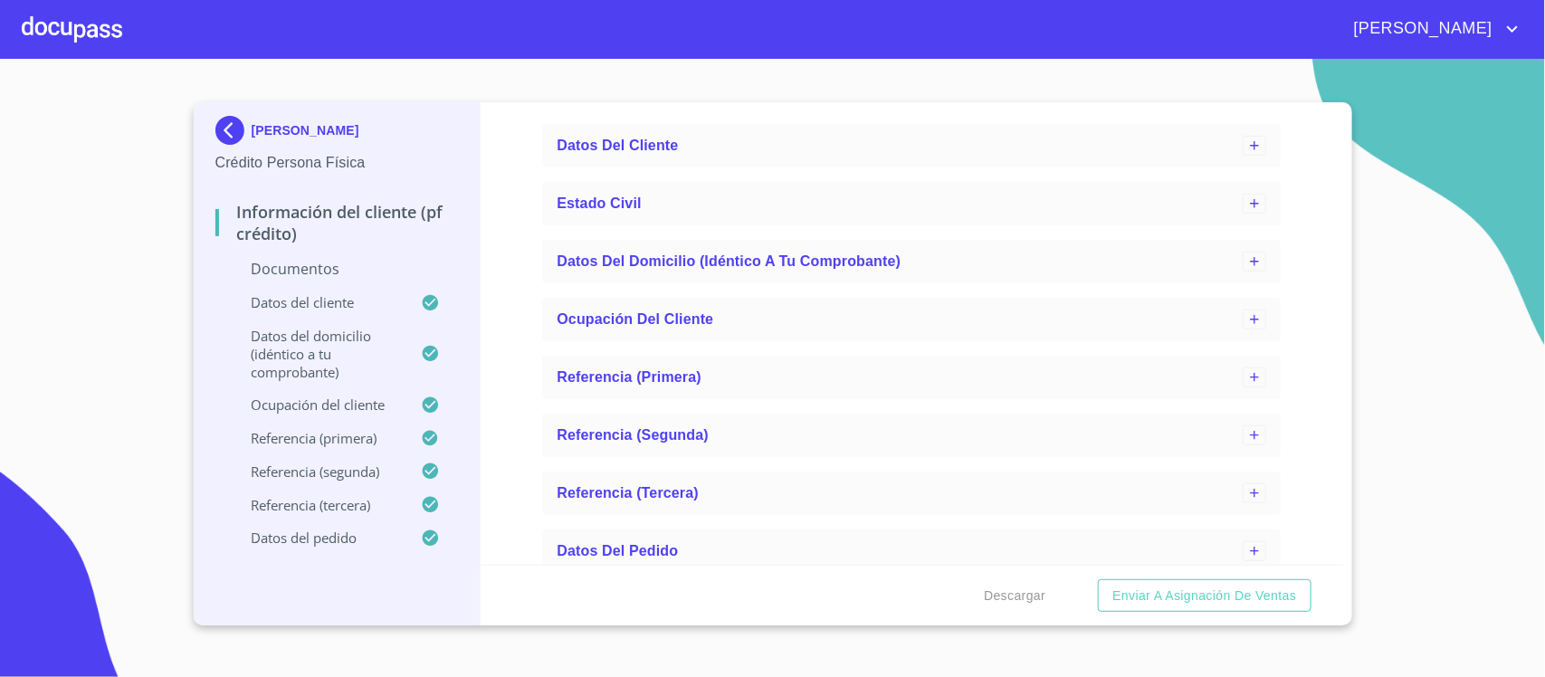
scroll to position [3752, 0]
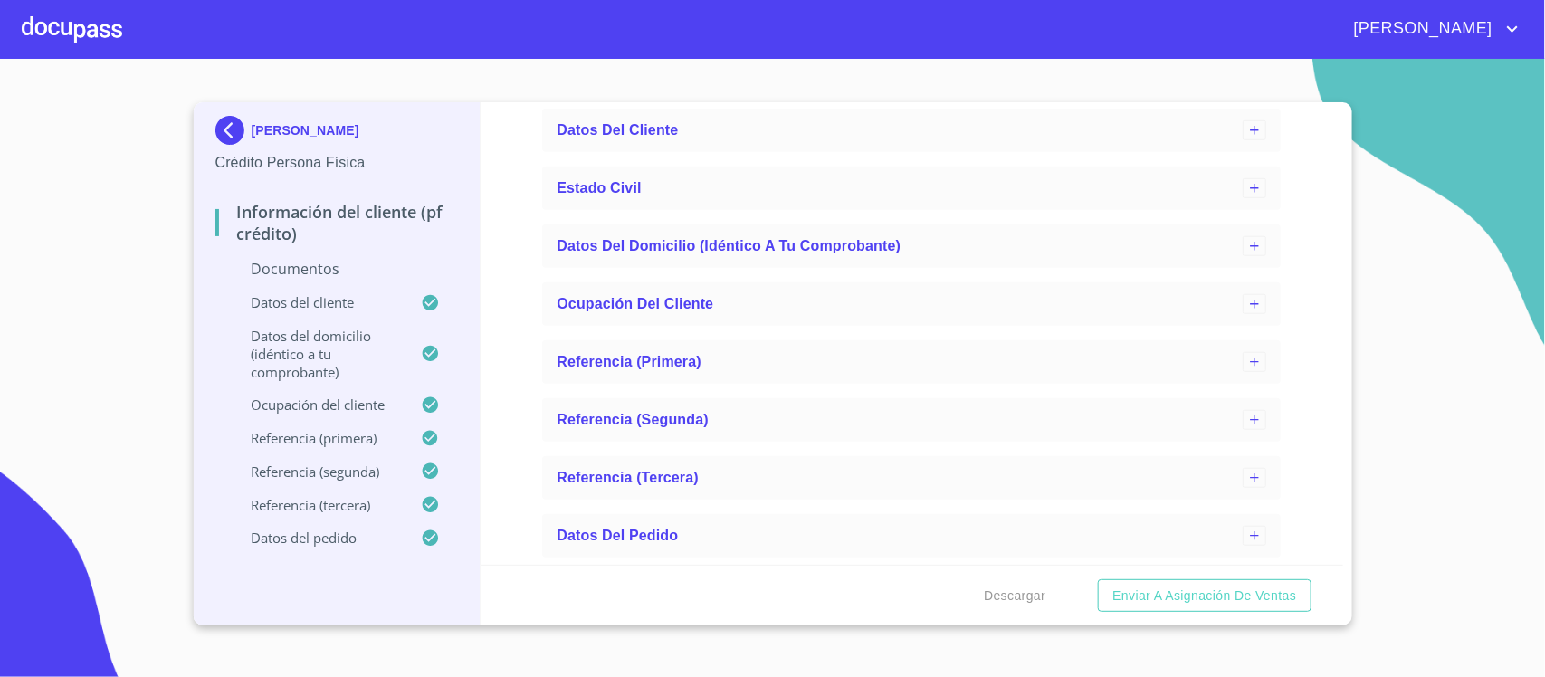
drag, startPoint x: 287, startPoint y: 731, endPoint x: 272, endPoint y: 731, distance: 15.4
